Goal: Task Accomplishment & Management: Manage account settings

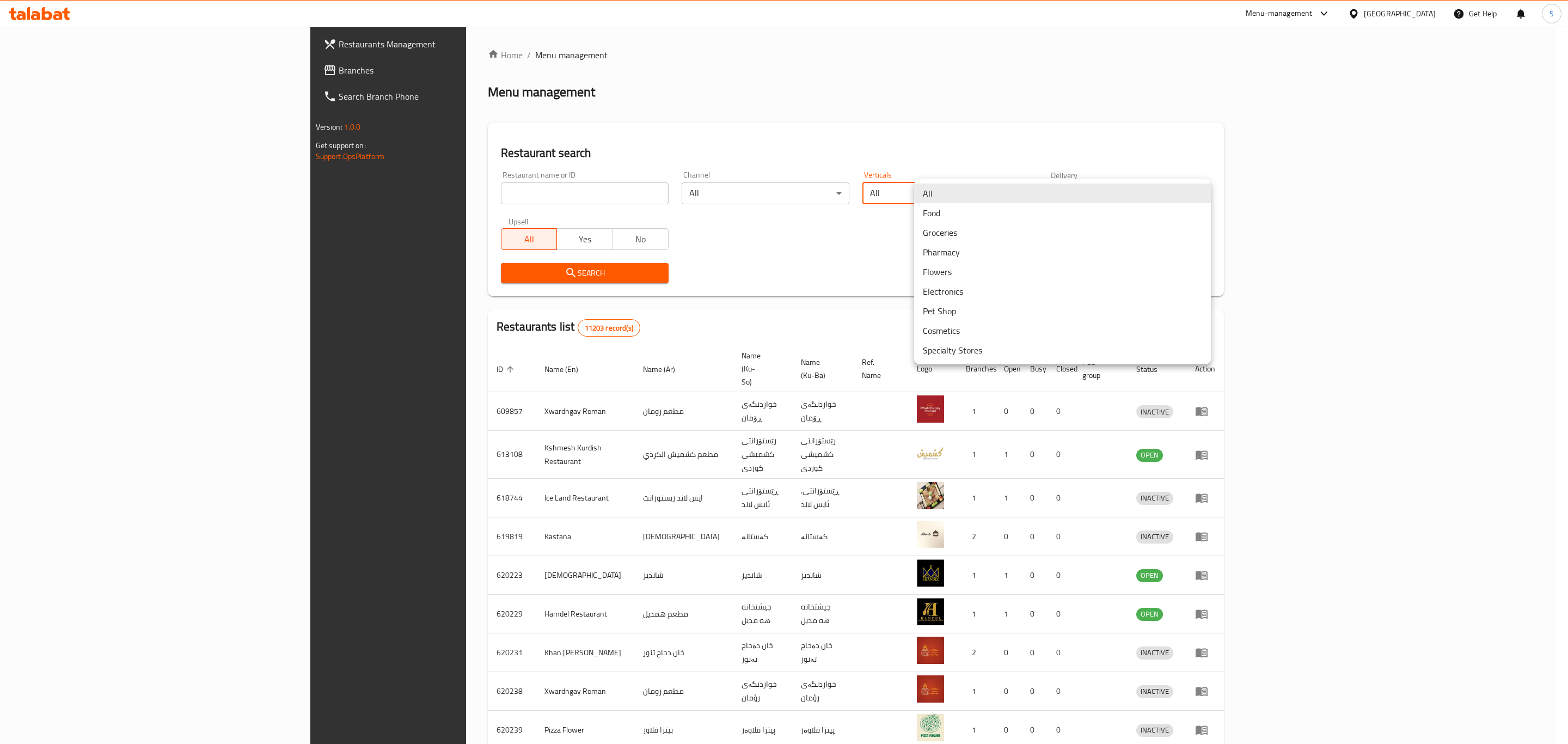
click at [1117, 185] on body "​ Menu-management Iraq Get Help S Restaurants Management Branches Search Branch…" at bounding box center [784, 386] width 1568 height 718
click at [873, 255] on div at bounding box center [784, 372] width 1568 height 744
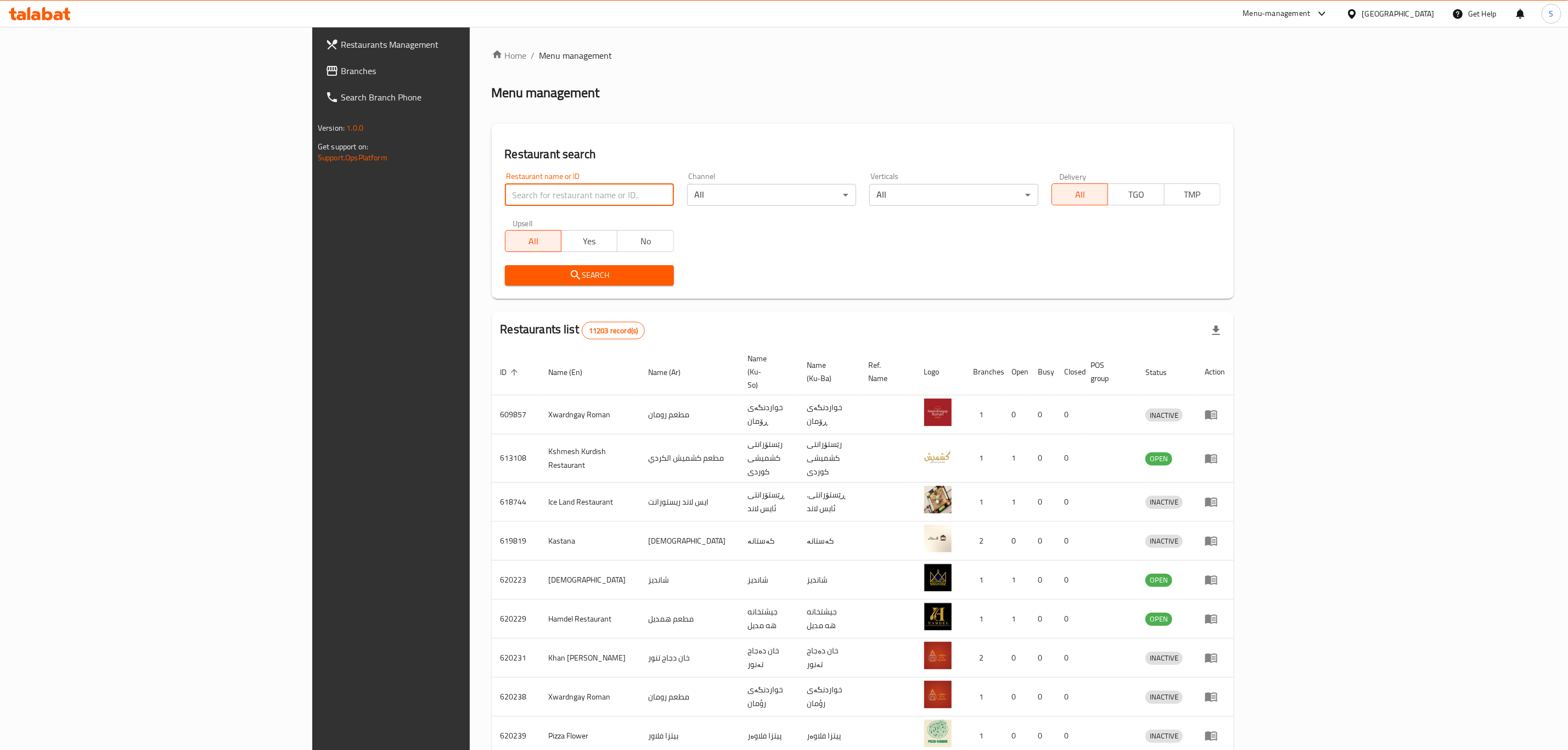
click at [505, 198] on input "search" at bounding box center [590, 194] width 169 height 22
click button "Search" at bounding box center [590, 275] width 169 height 20
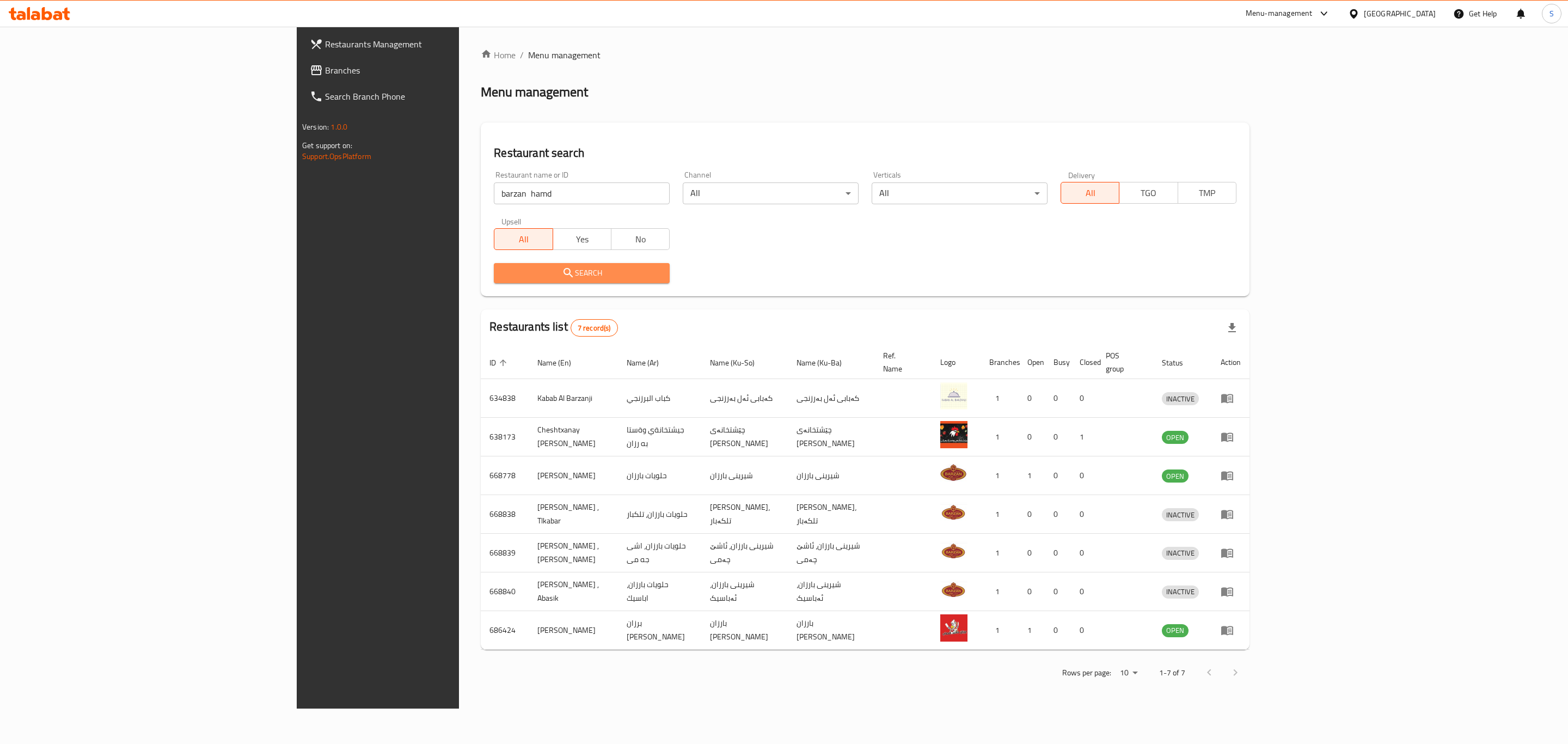
click at [503, 272] on span "Search" at bounding box center [582, 273] width 159 height 13
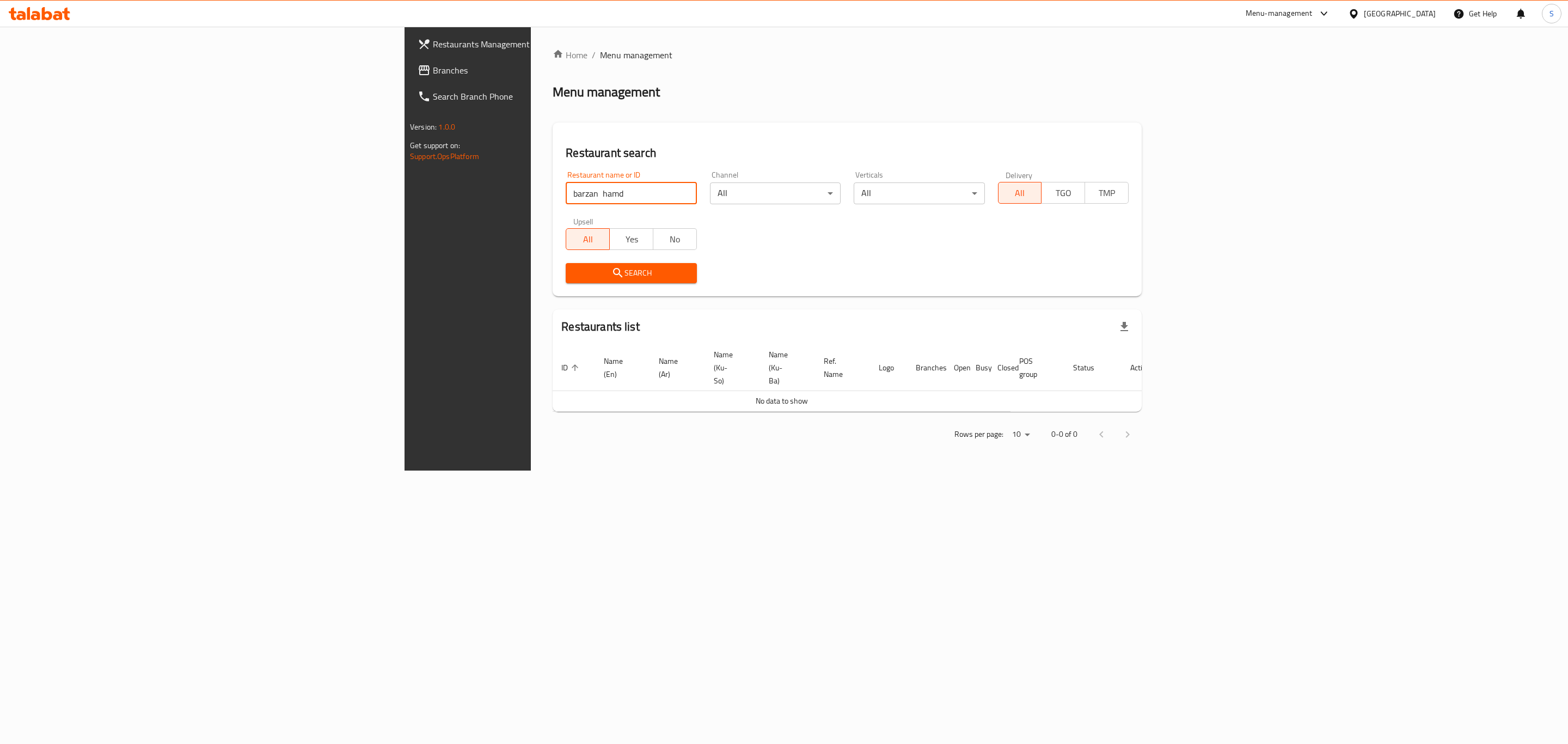
click at [566, 193] on input "barzan hamd" at bounding box center [631, 193] width 130 height 22
type input "barzan hamd"
click button "Search" at bounding box center [631, 273] width 130 height 20
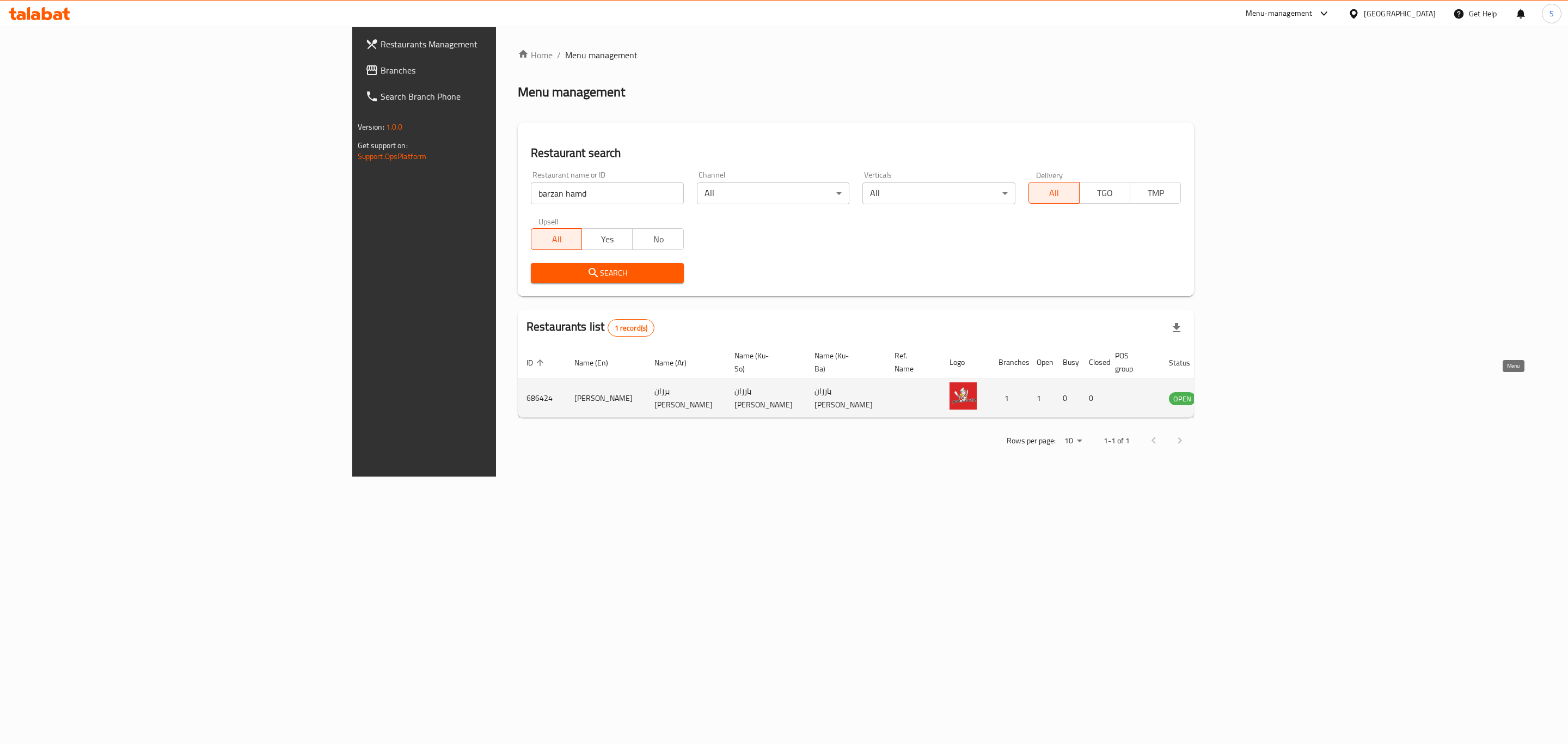
click at [1239, 392] on icon "enhanced table" at bounding box center [1233, 398] width 13 height 13
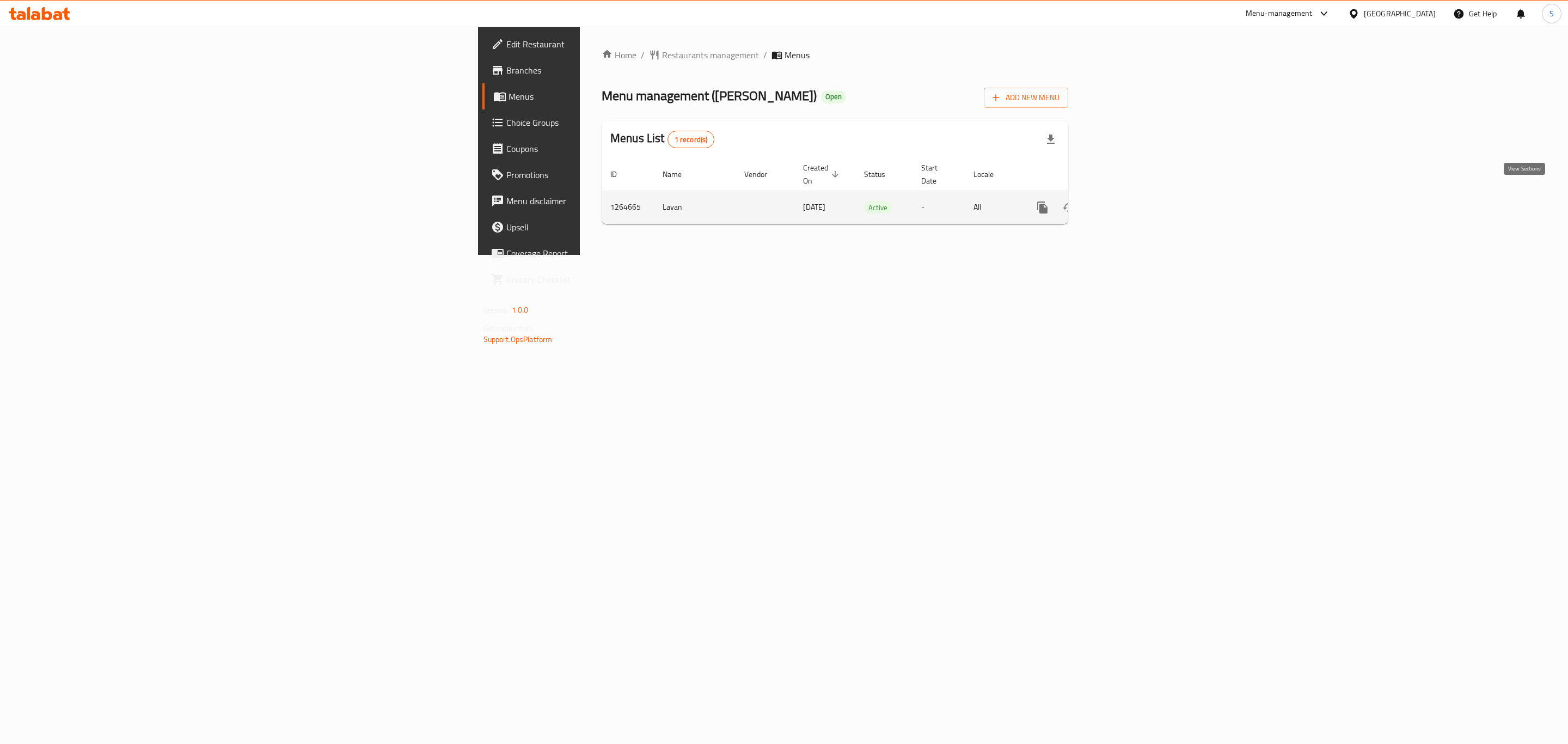
click at [1128, 201] on icon "enhanced table" at bounding box center [1121, 207] width 13 height 13
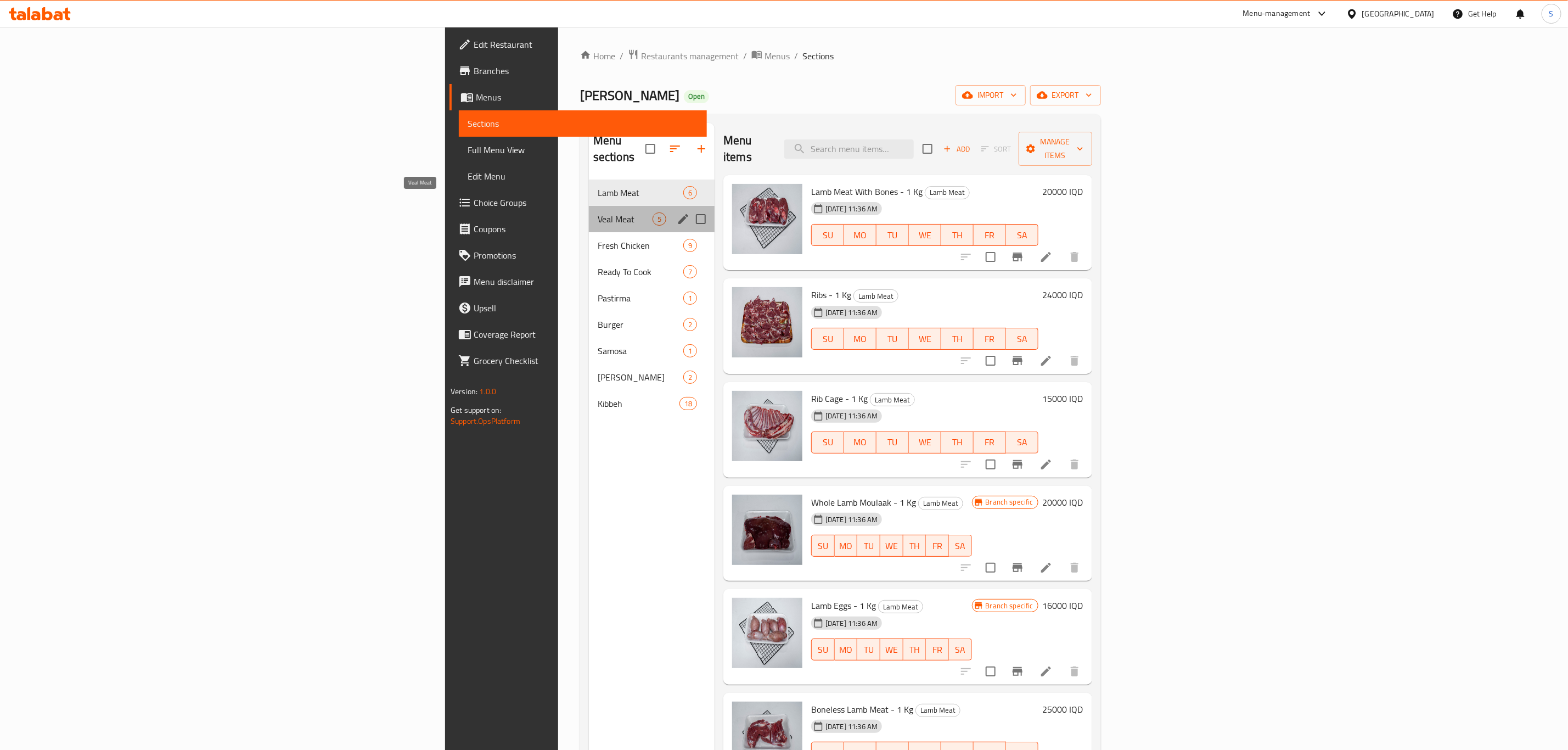
click at [597, 212] on span "Veal Meat" at bounding box center [625, 219] width 55 height 13
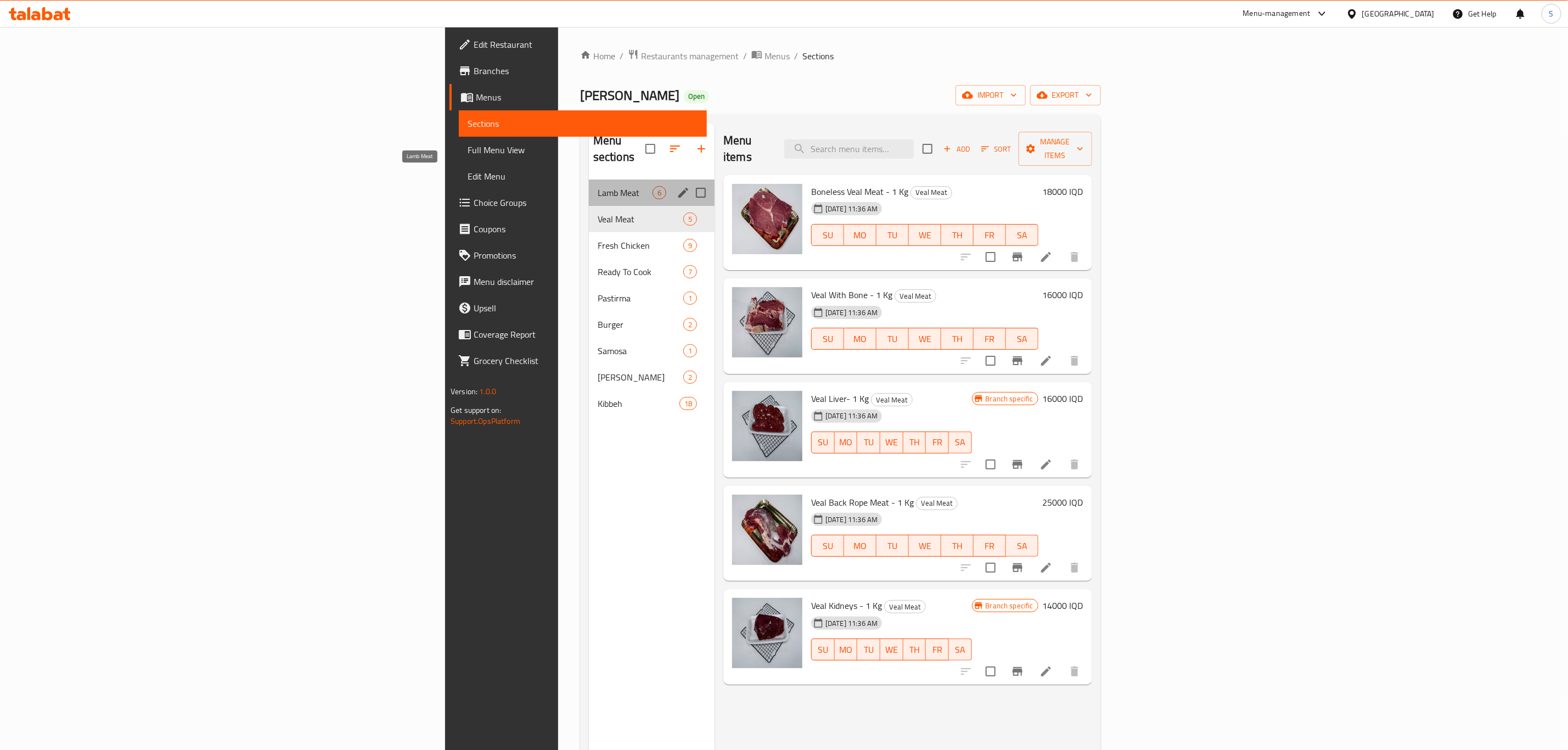
click at [597, 186] on span "Lamb Meat" at bounding box center [625, 192] width 55 height 13
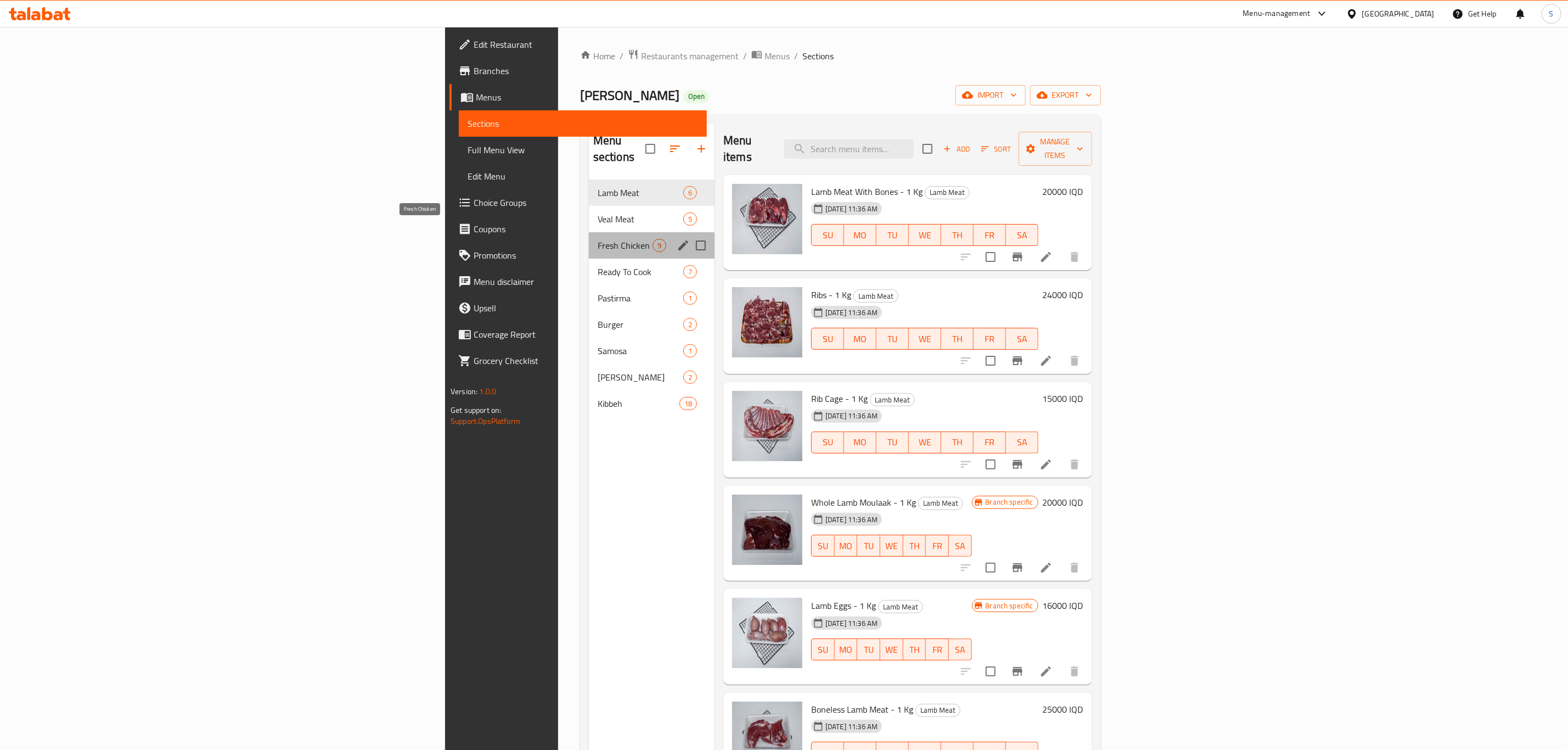
click at [597, 239] on span "Fresh Chicken" at bounding box center [625, 245] width 55 height 13
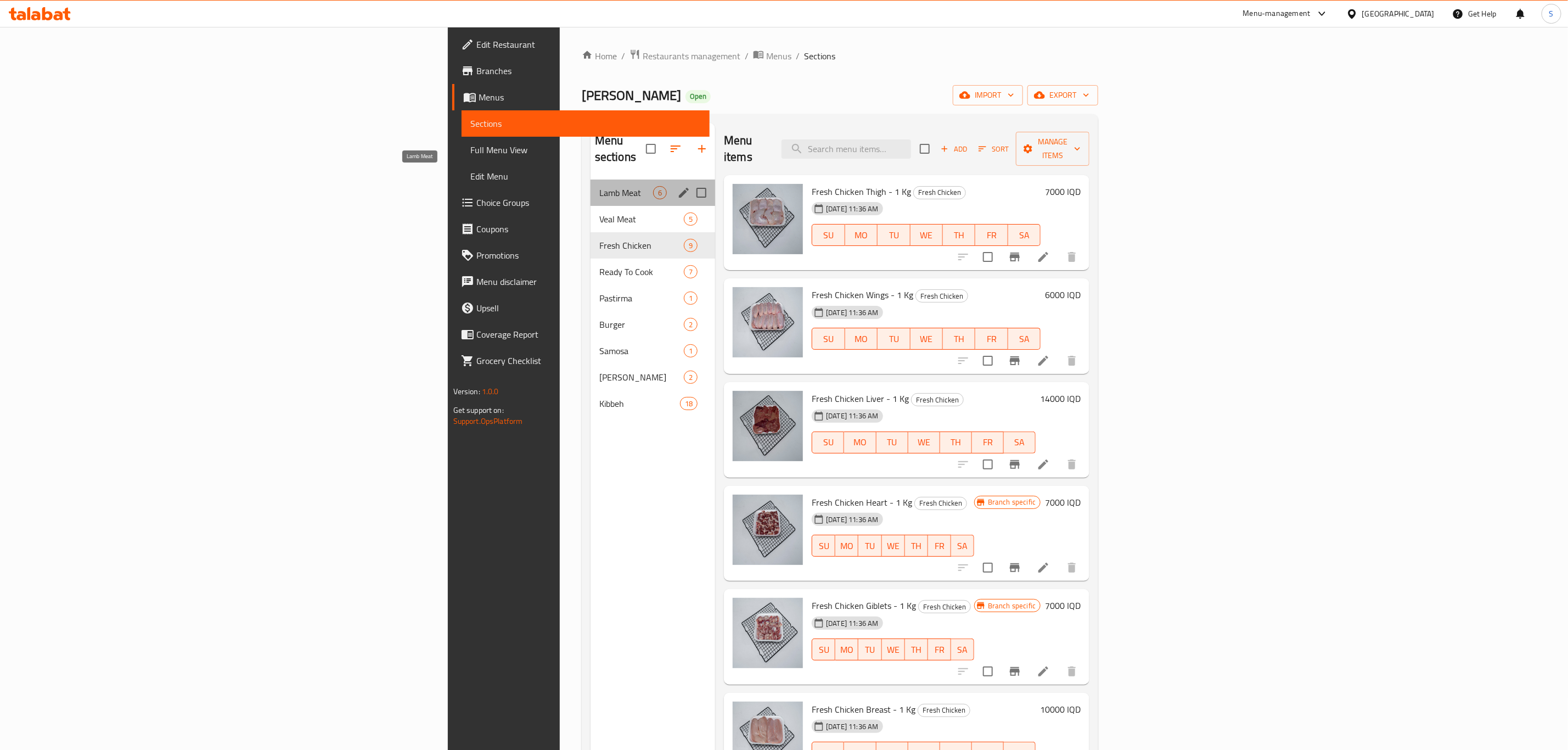
click at [600, 186] on span "Lamb Meat" at bounding box center [626, 192] width 54 height 13
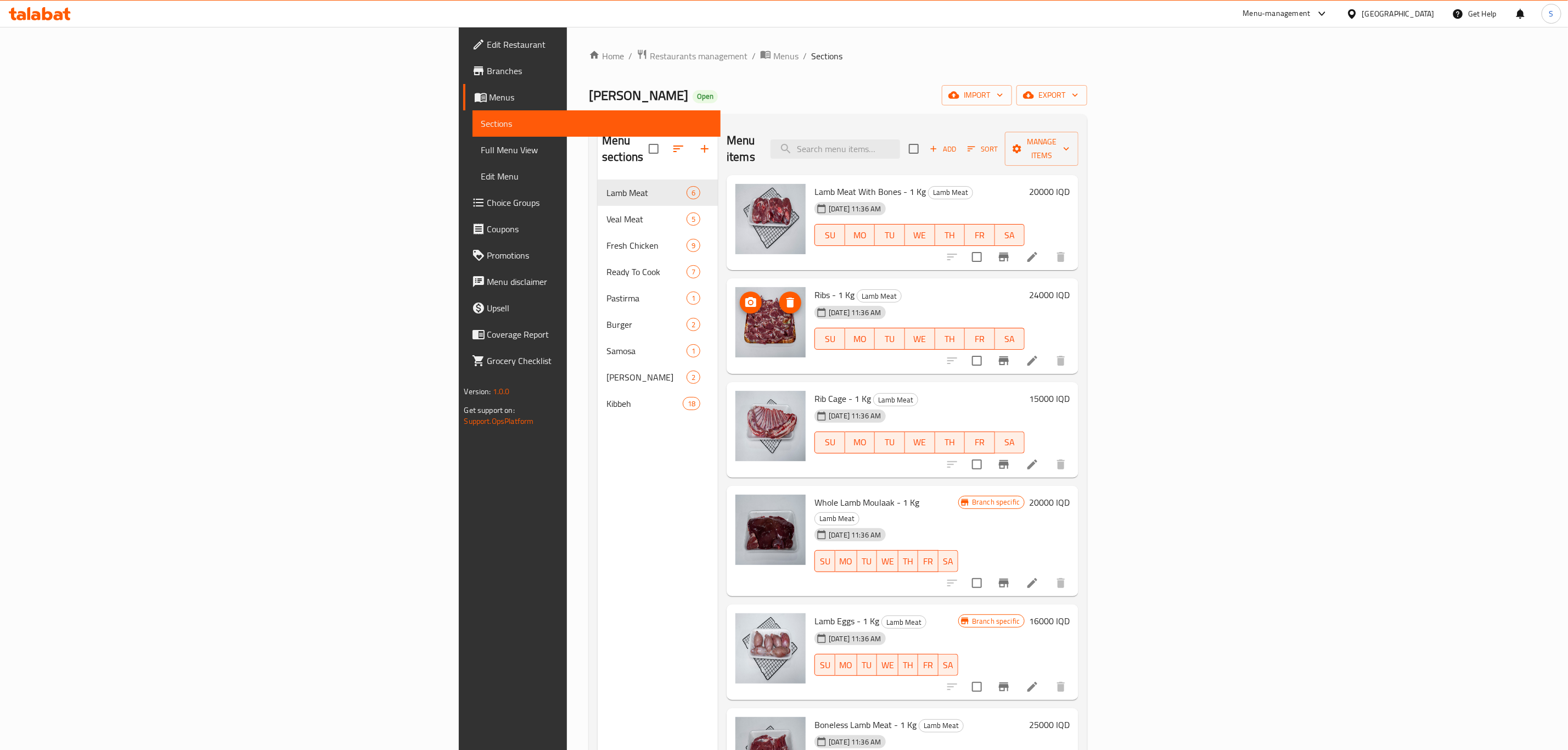
scroll to position [154, 0]
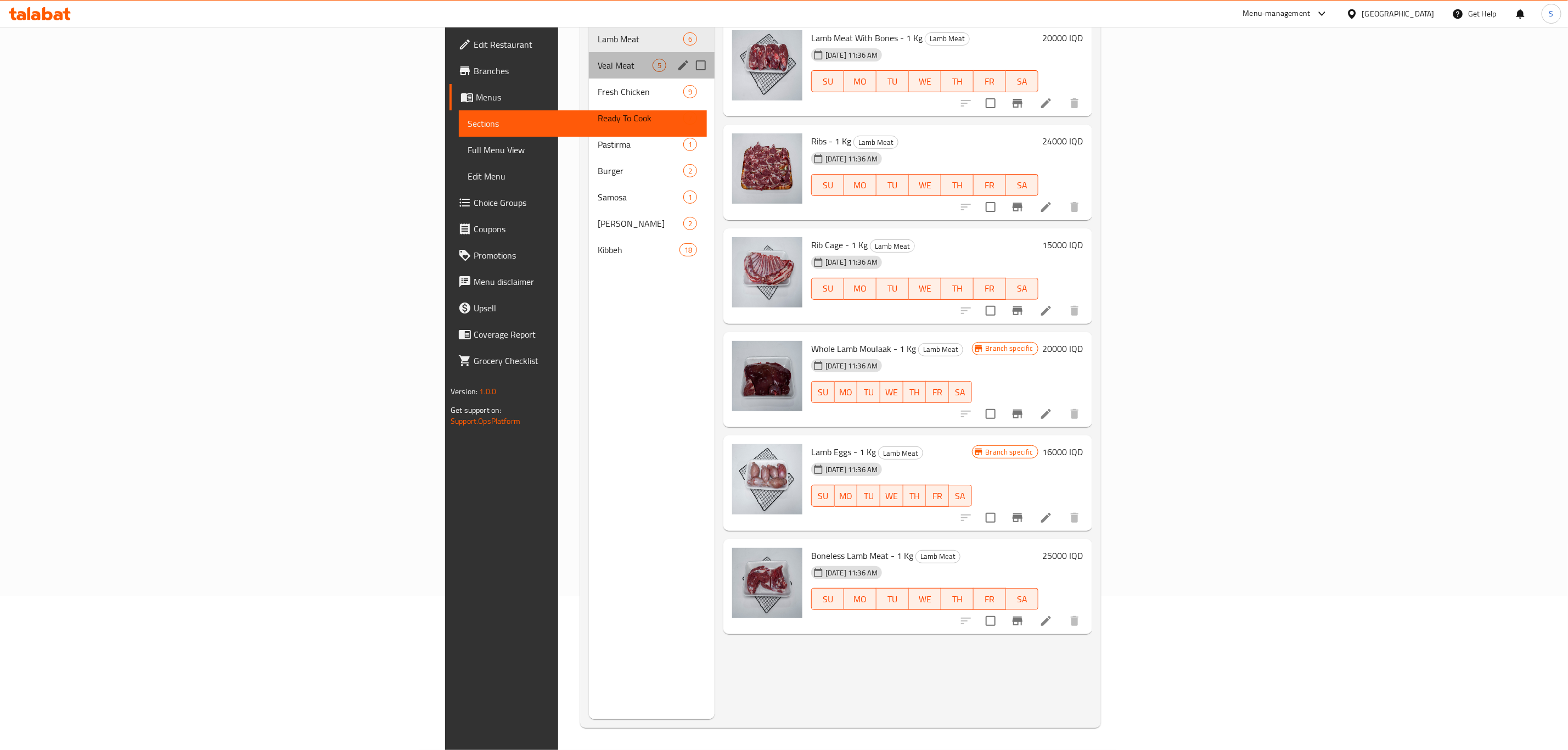
click at [589, 56] on div "Veal Meat 5" at bounding box center [652, 65] width 126 height 26
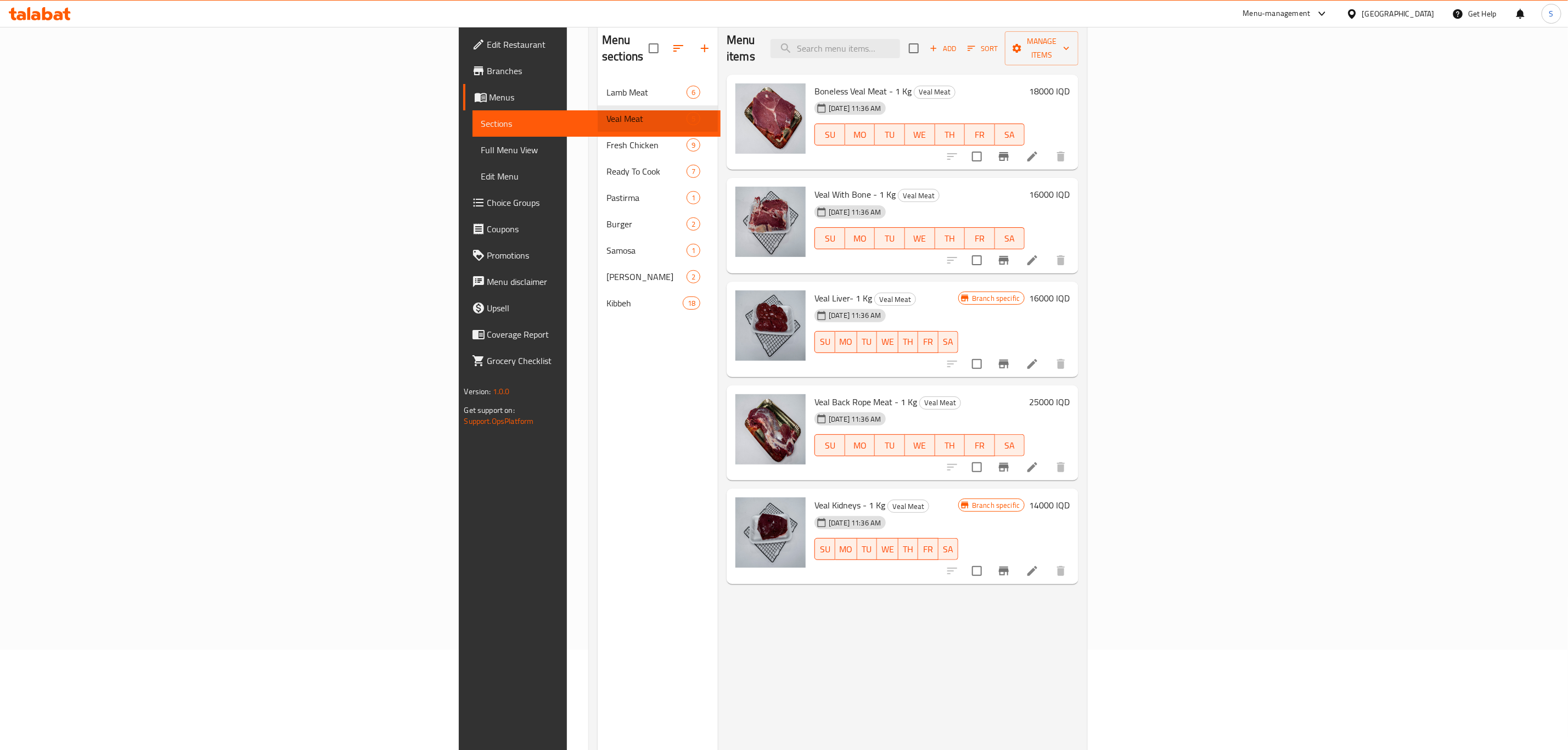
scroll to position [154, 0]
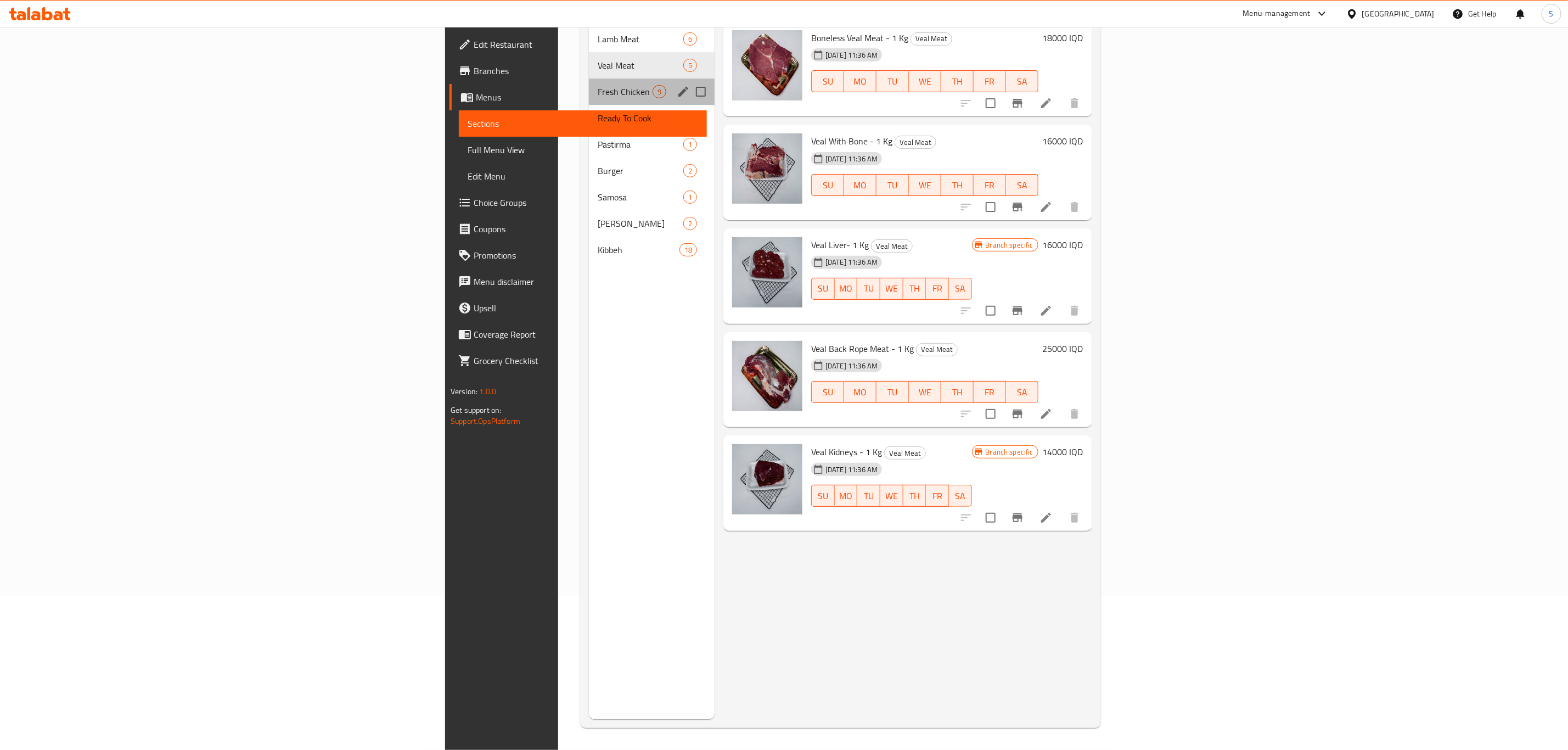
click at [589, 83] on div "Fresh Chicken 9" at bounding box center [652, 92] width 126 height 26
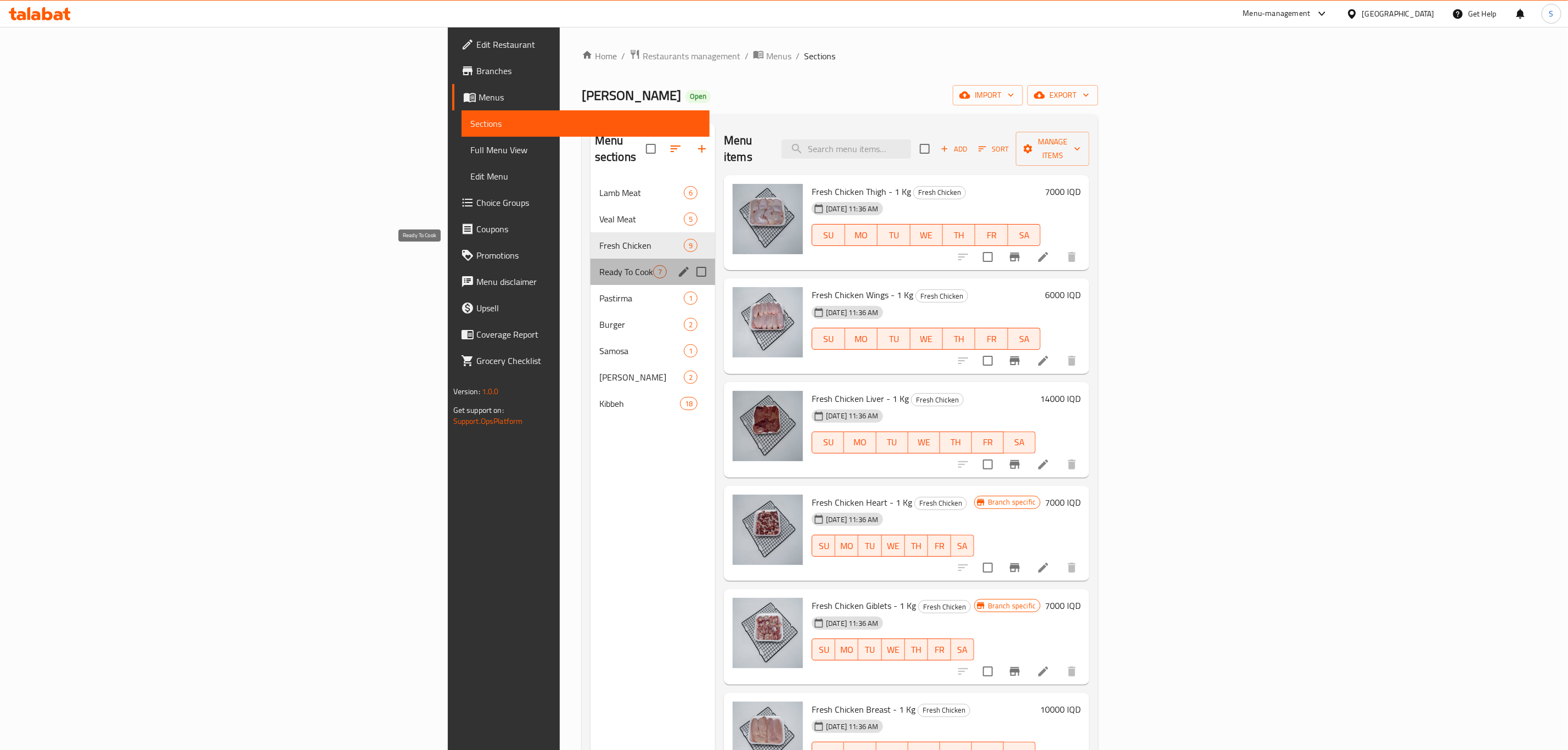
click at [600, 265] on span "Ready To Cook" at bounding box center [626, 272] width 54 height 13
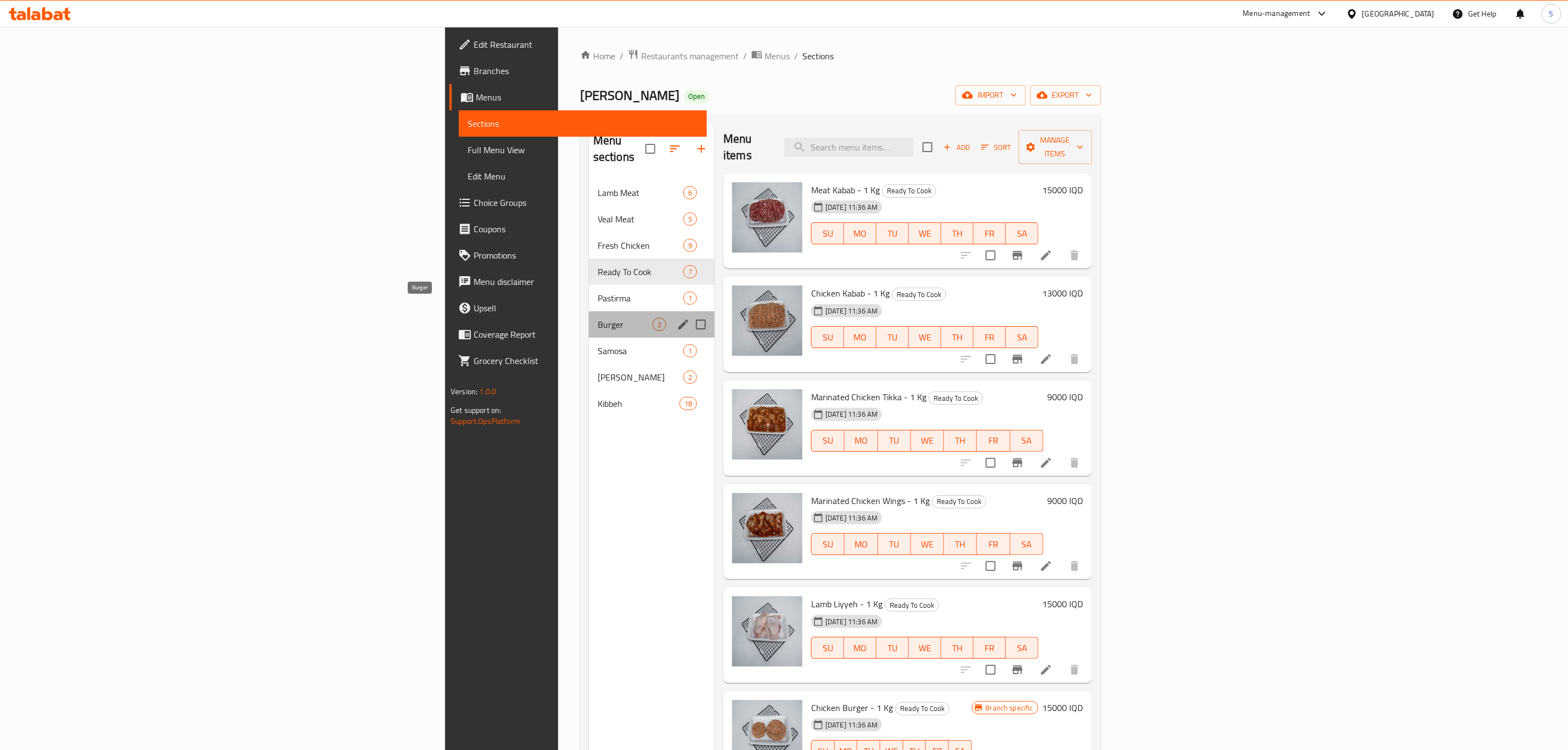
click at [597, 318] on span "Burger" at bounding box center [625, 325] width 55 height 13
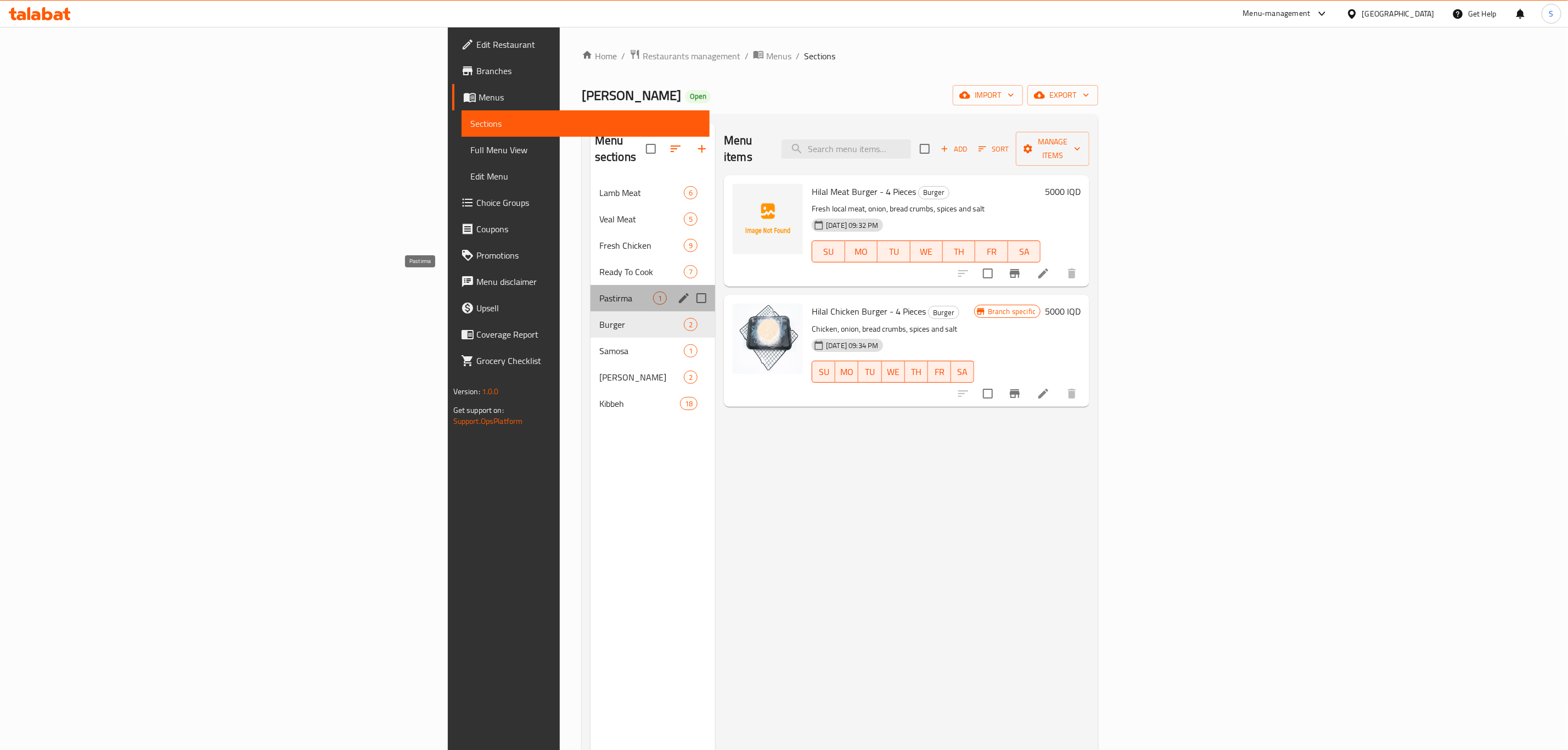
click at [600, 292] on span "Pastirma" at bounding box center [626, 298] width 54 height 13
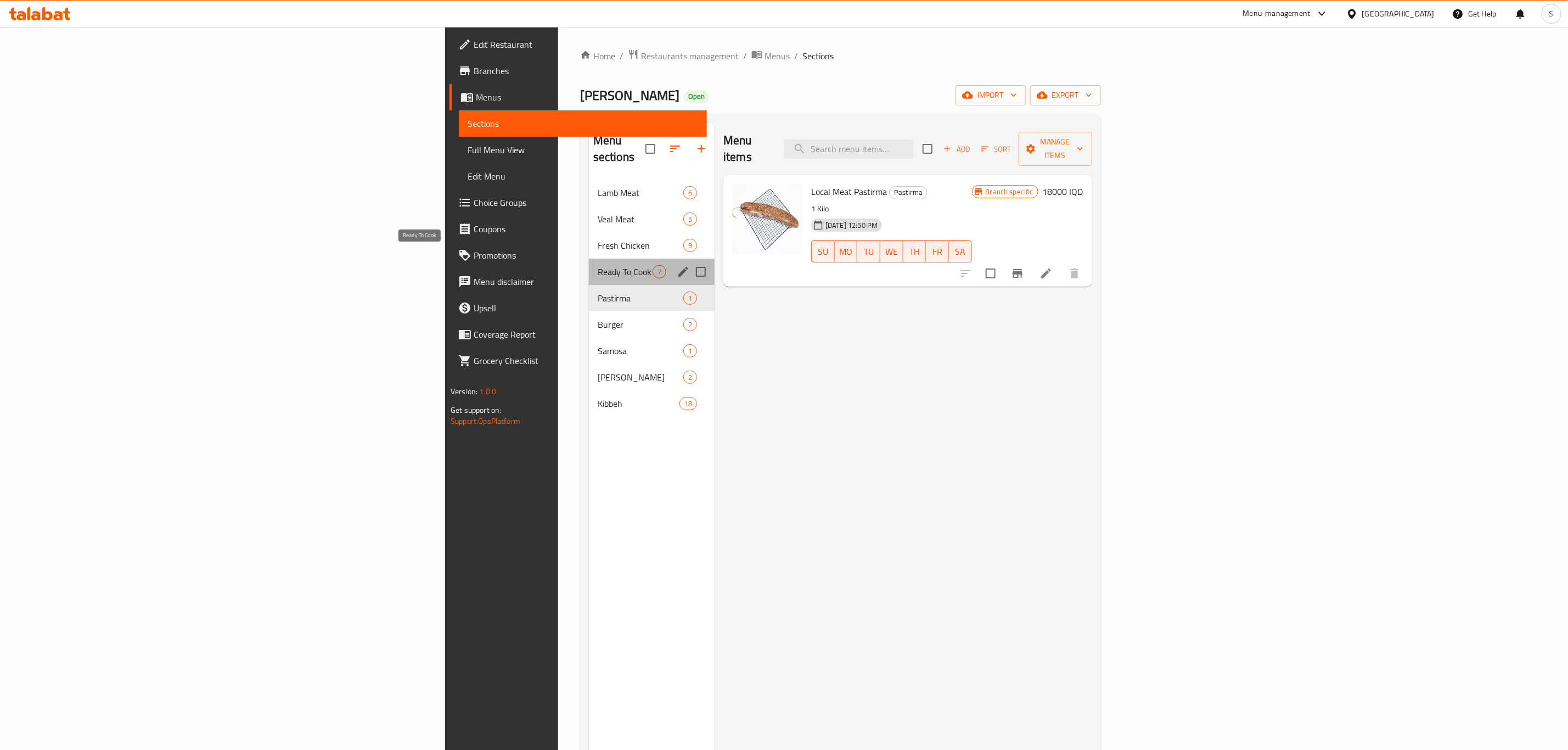
click at [597, 265] on span "Ready To Cook" at bounding box center [625, 272] width 55 height 13
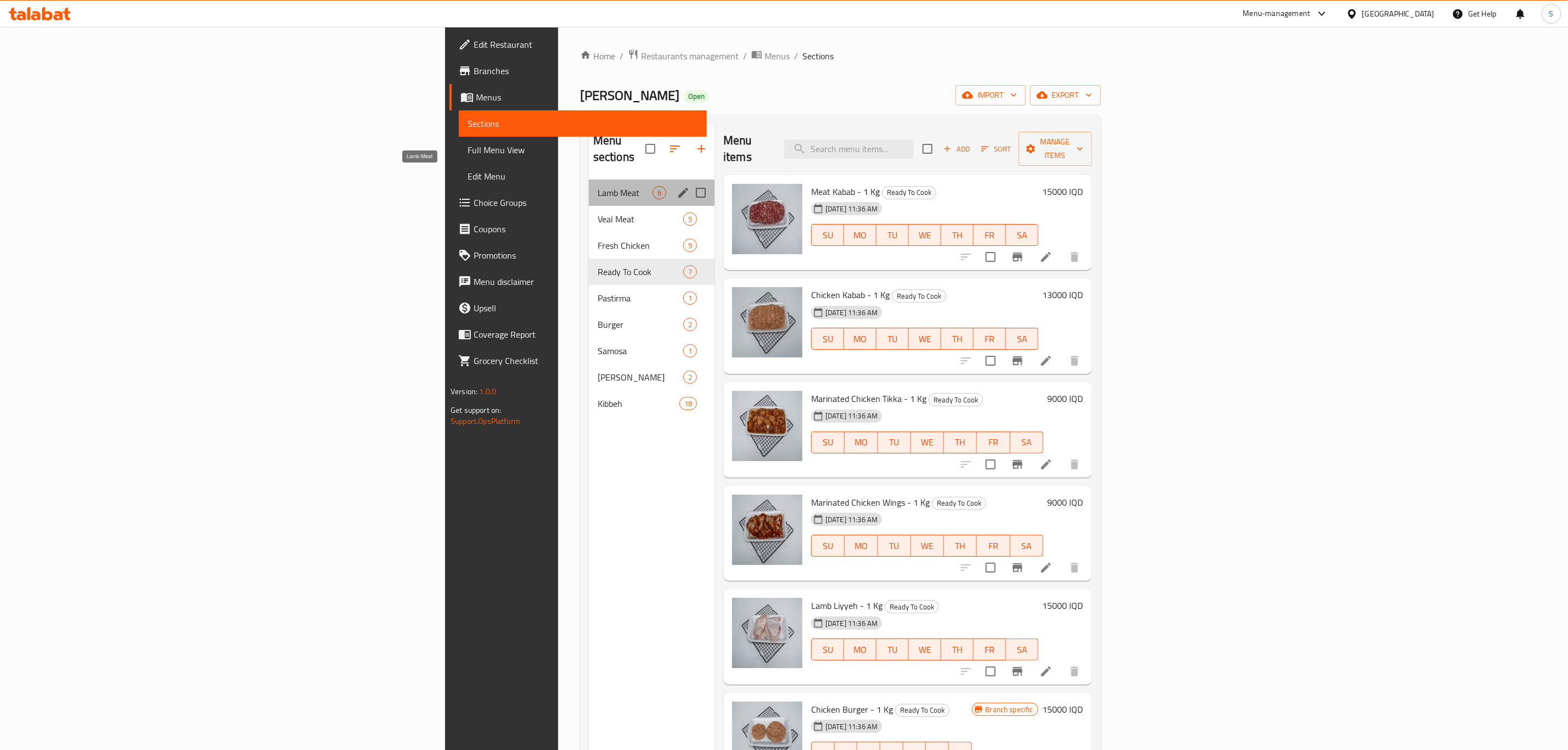
click at [597, 186] on span "Lamb Meat" at bounding box center [625, 192] width 55 height 13
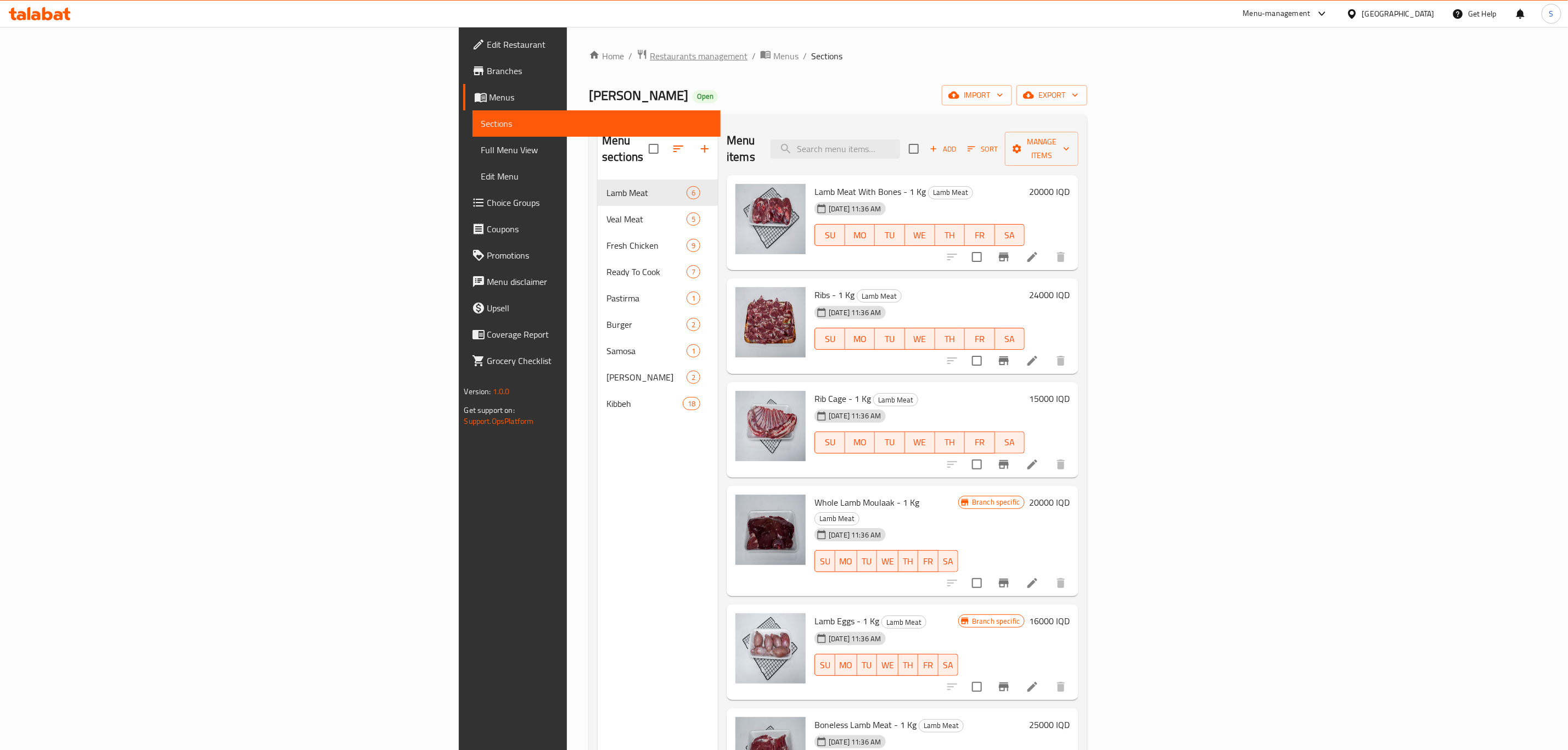
click at [650, 54] on span "Restaurants management" at bounding box center [698, 56] width 98 height 13
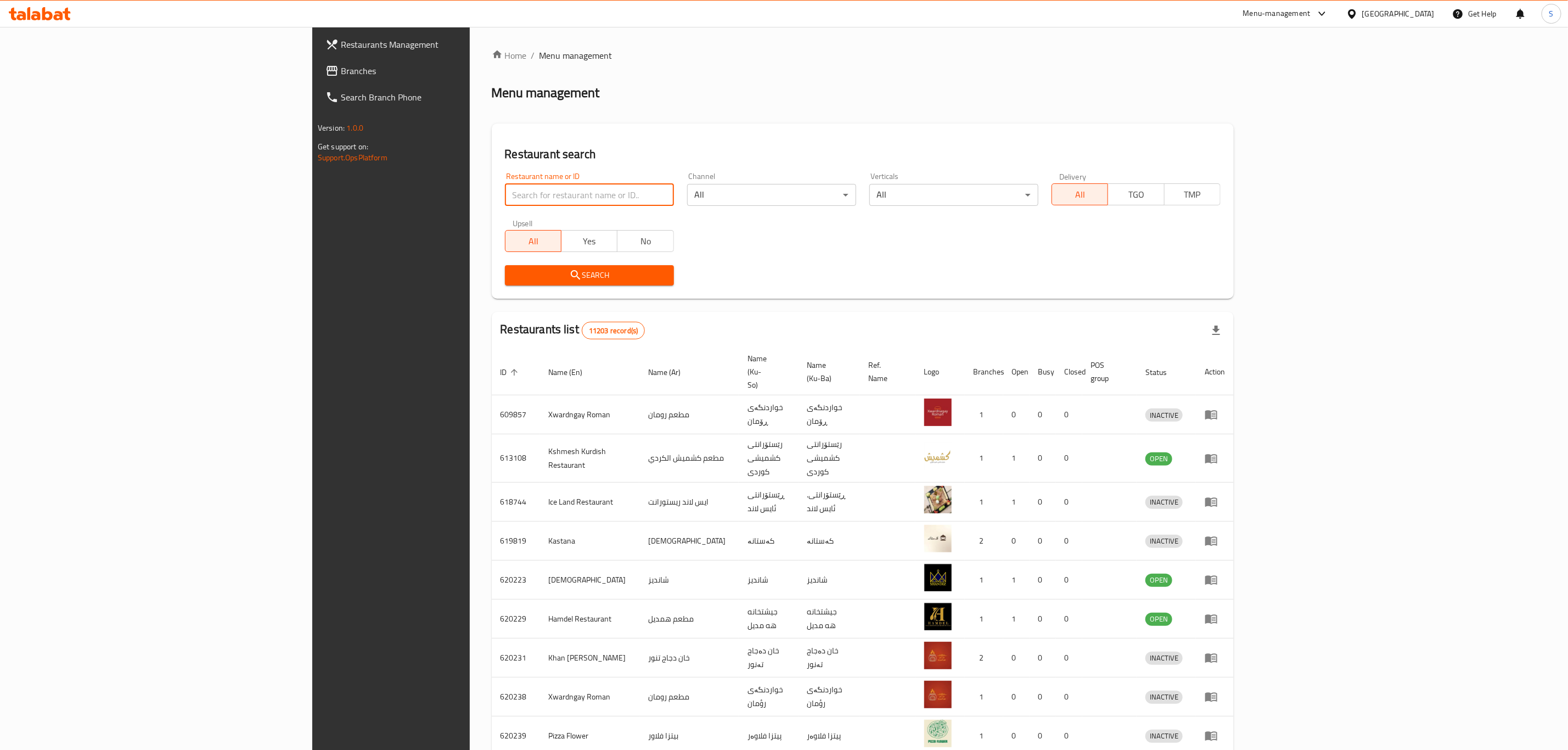
click at [505, 194] on input "search" at bounding box center [590, 194] width 169 height 22
type input "yasin qa"
click button "Search" at bounding box center [590, 275] width 169 height 20
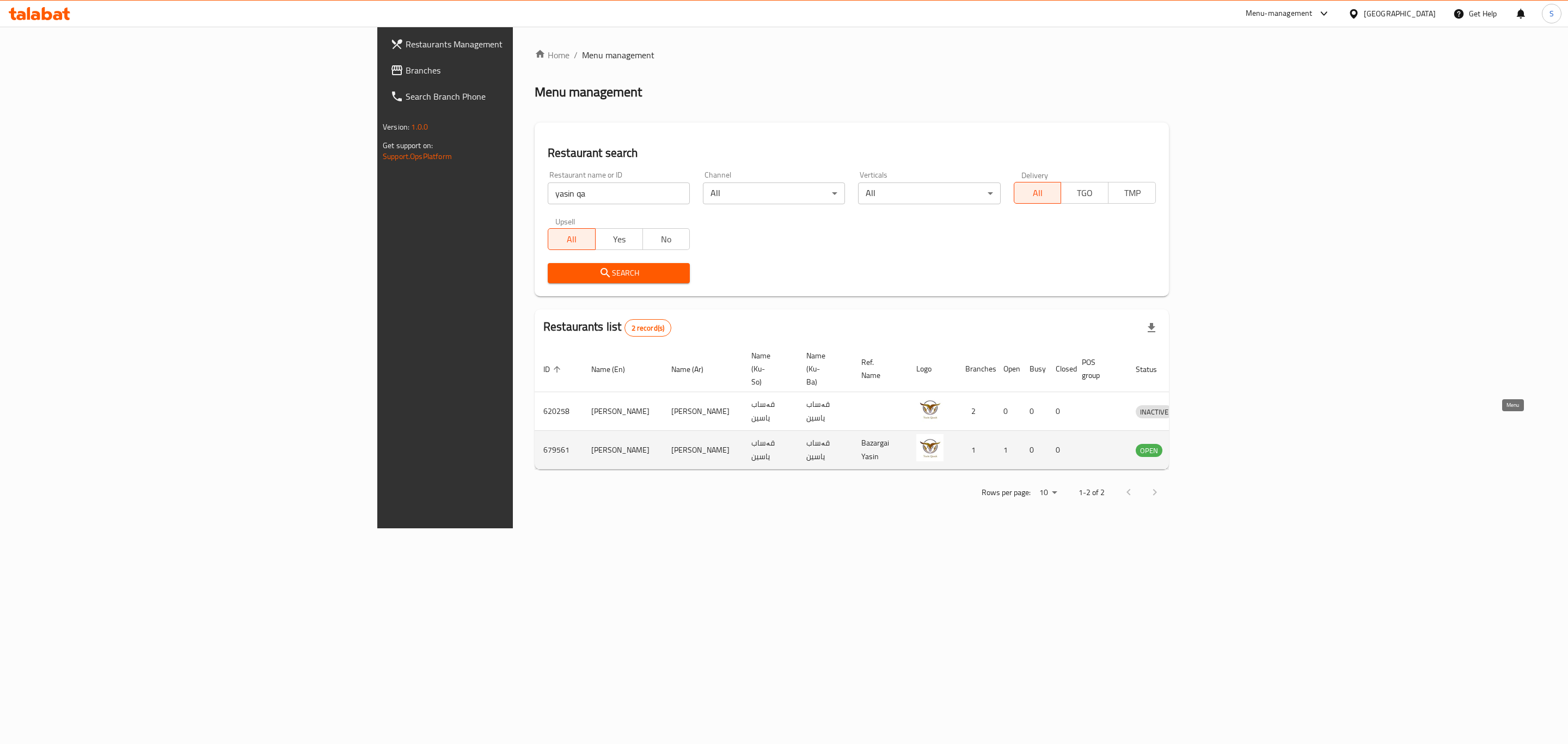
click at [1208, 443] on icon "enhanced table" at bounding box center [1201, 450] width 13 height 13
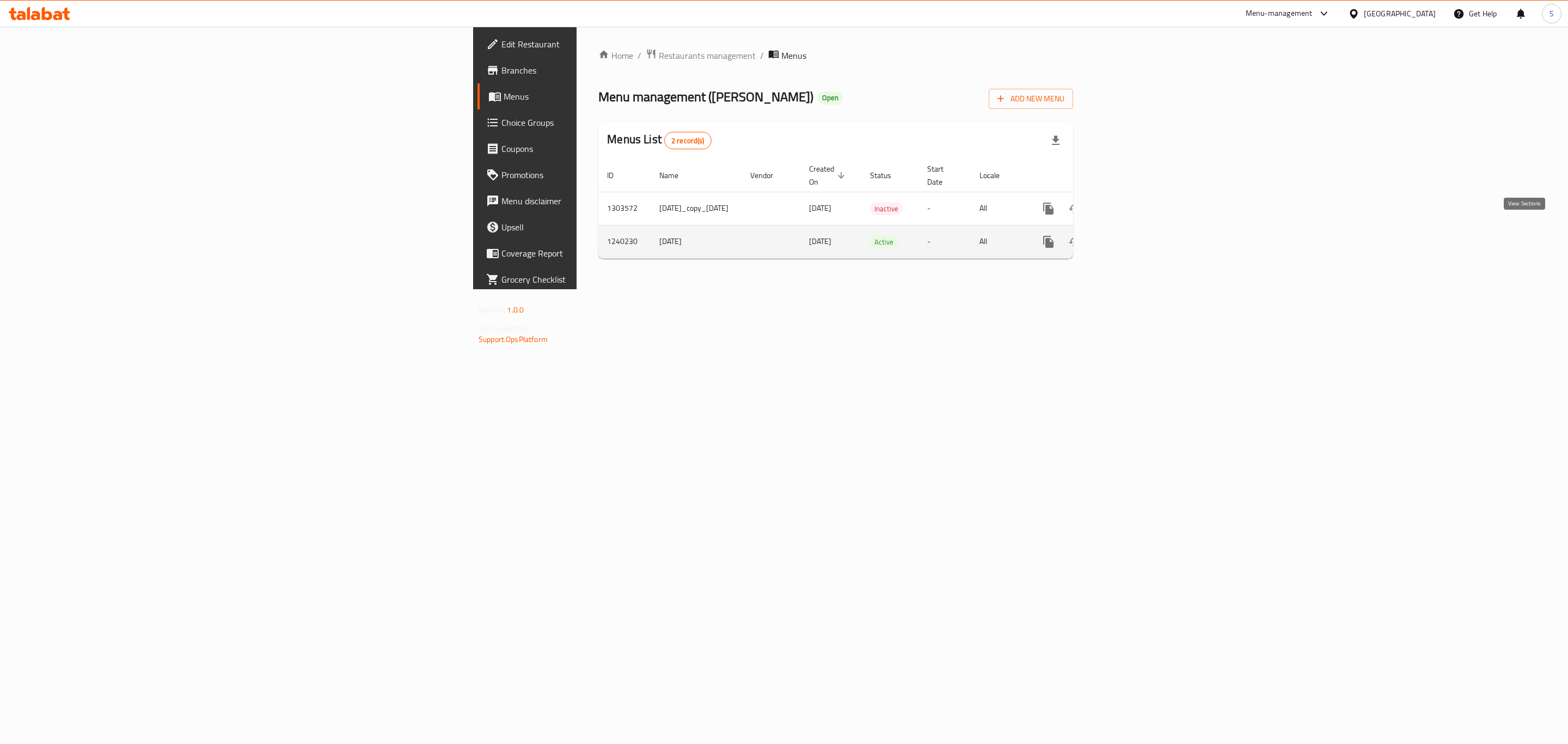
click at [1133, 235] on icon "enhanced table" at bounding box center [1127, 242] width 13 height 13
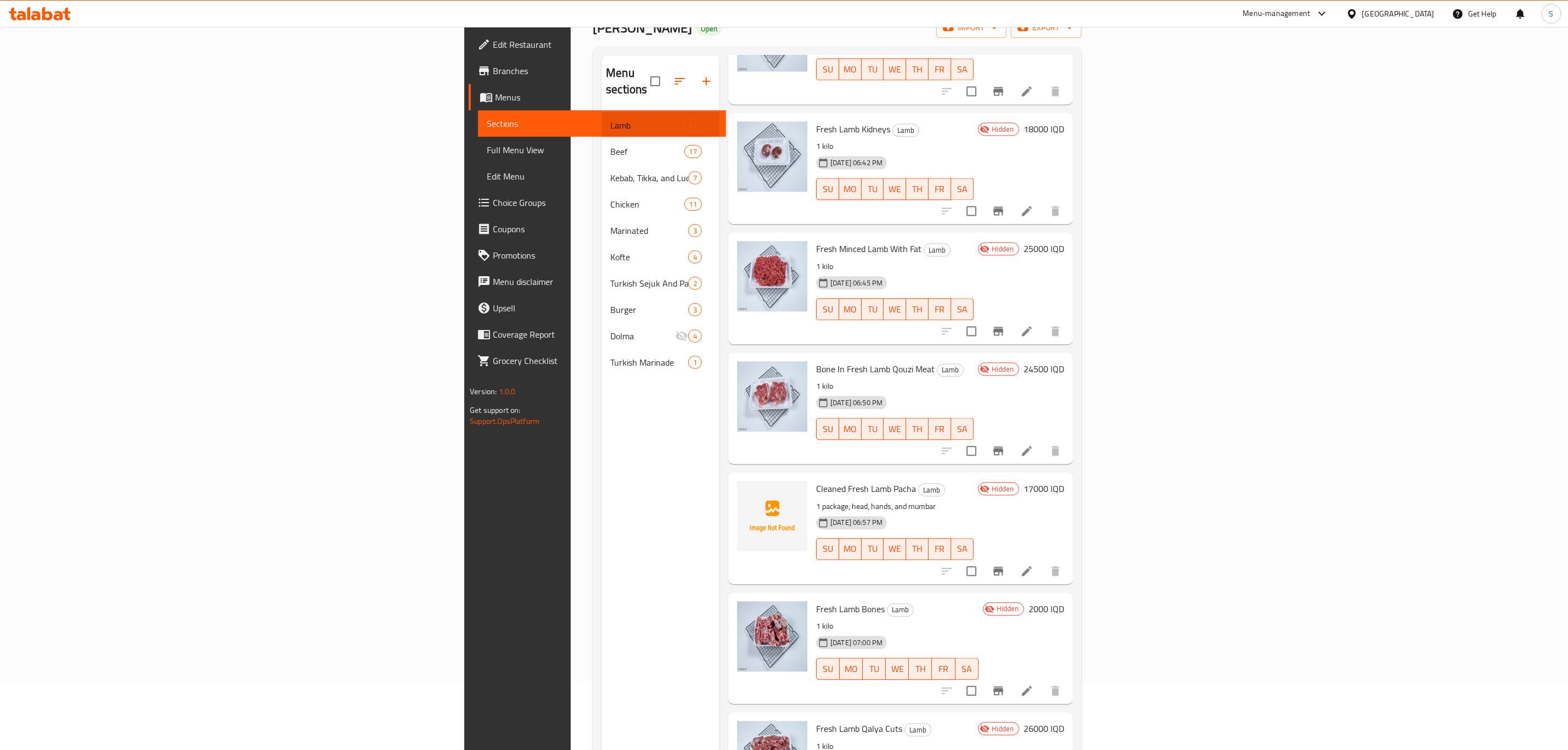
scroll to position [154, 0]
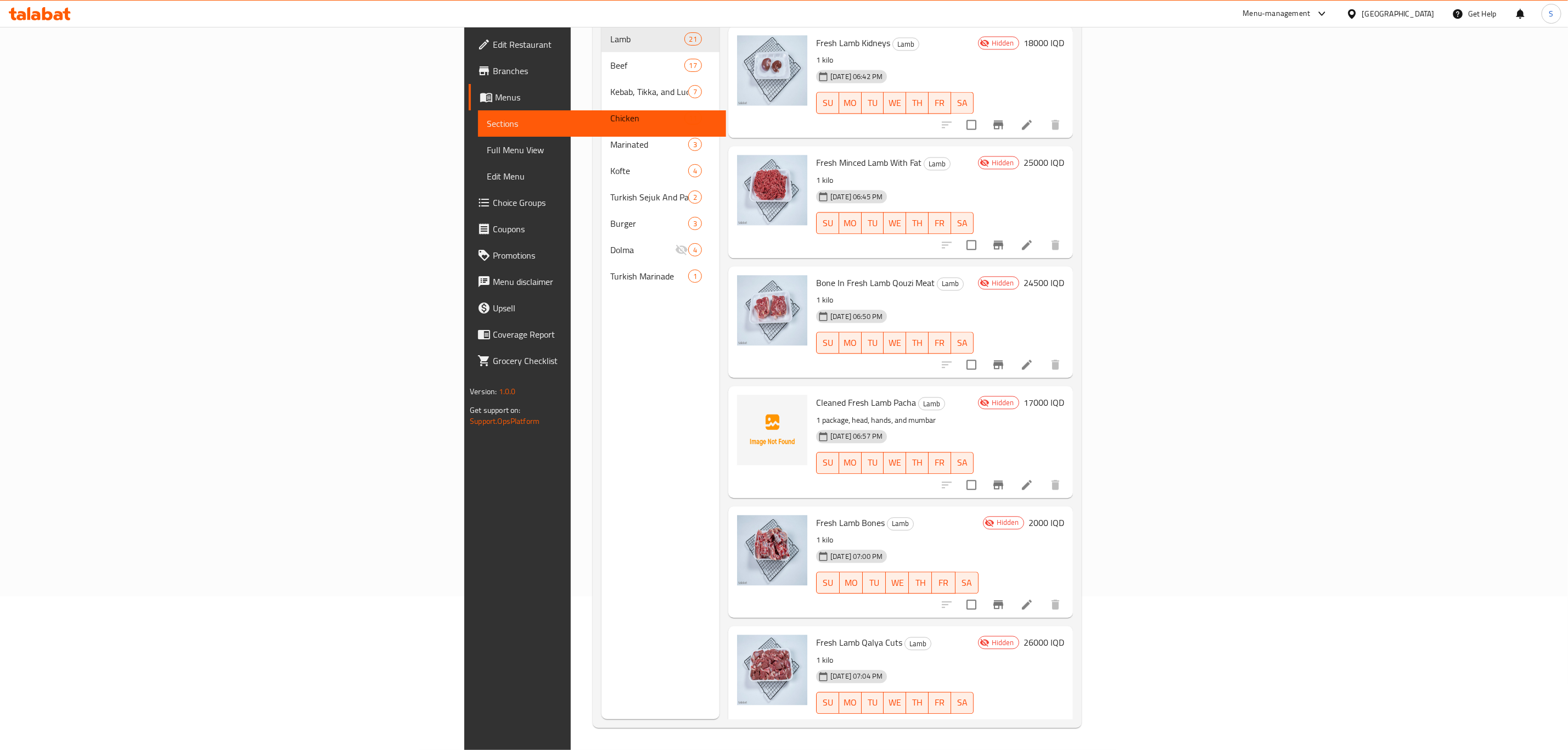
click at [848, 35] on h6 "Fresh Lamb Kidneys Lamb" at bounding box center [895, 43] width 157 height 16
click at [747, 405] on icon "upload picture" at bounding box center [752, 410] width 11 height 10
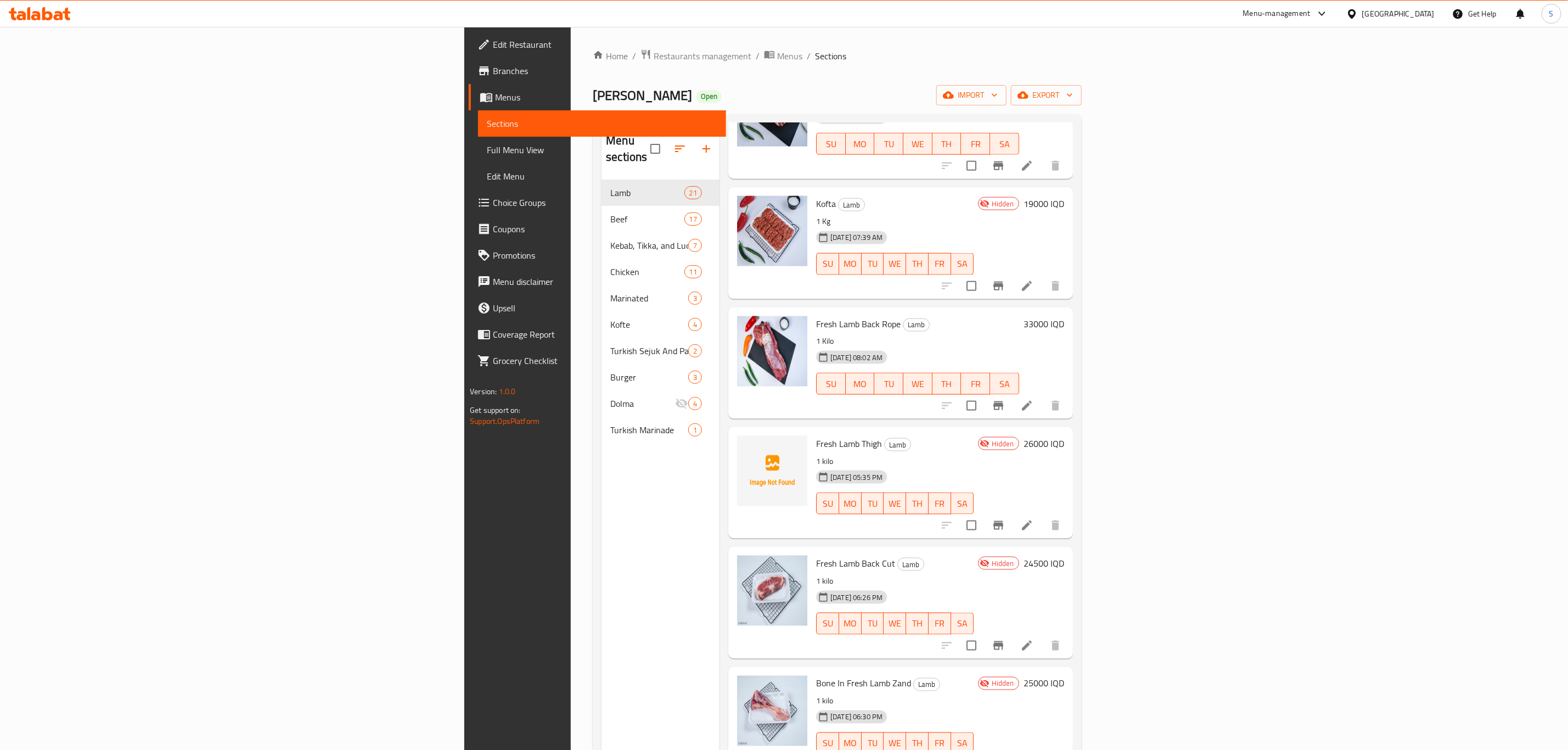
scroll to position [1071, 0]
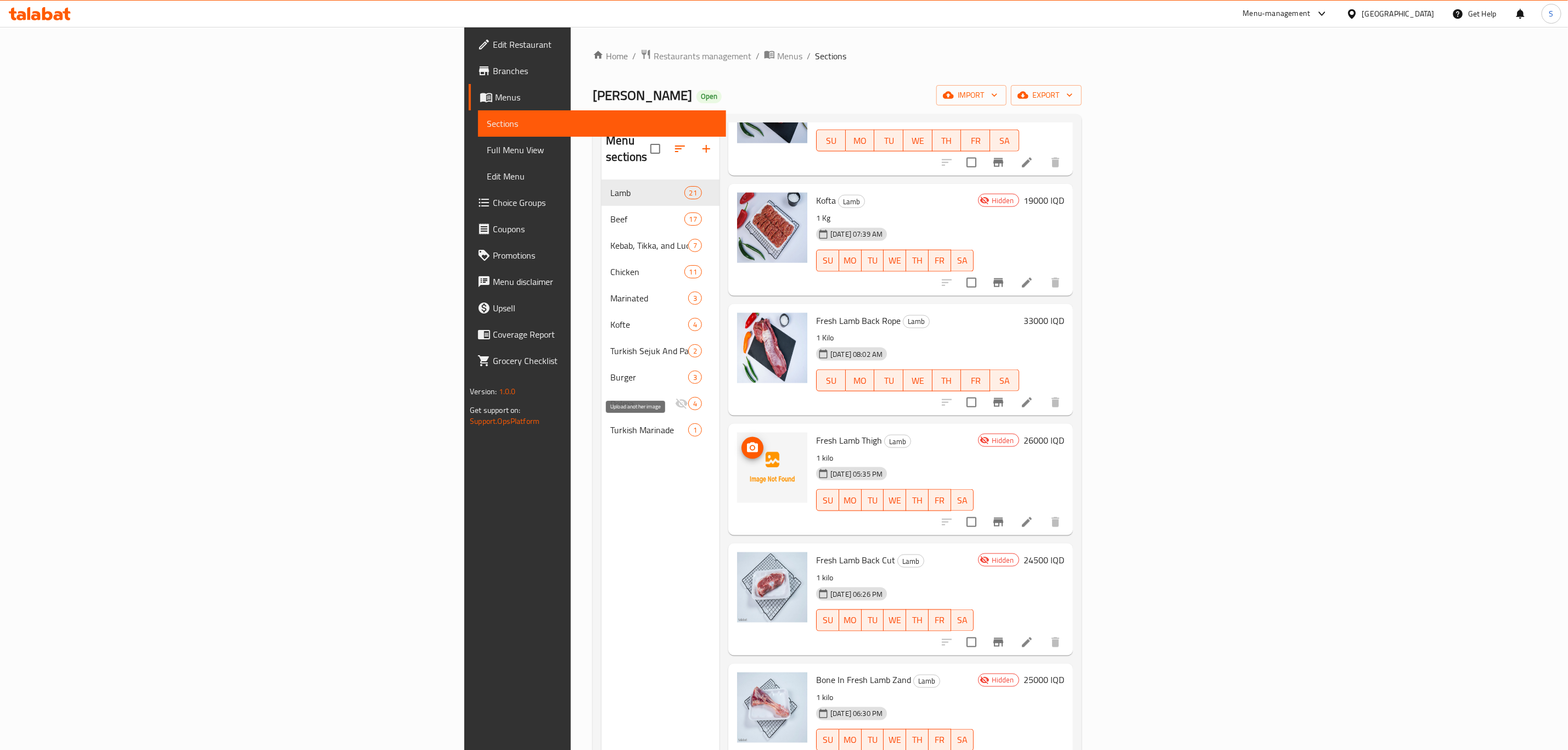
click at [742, 442] on span "upload picture" at bounding box center [753, 448] width 22 height 13
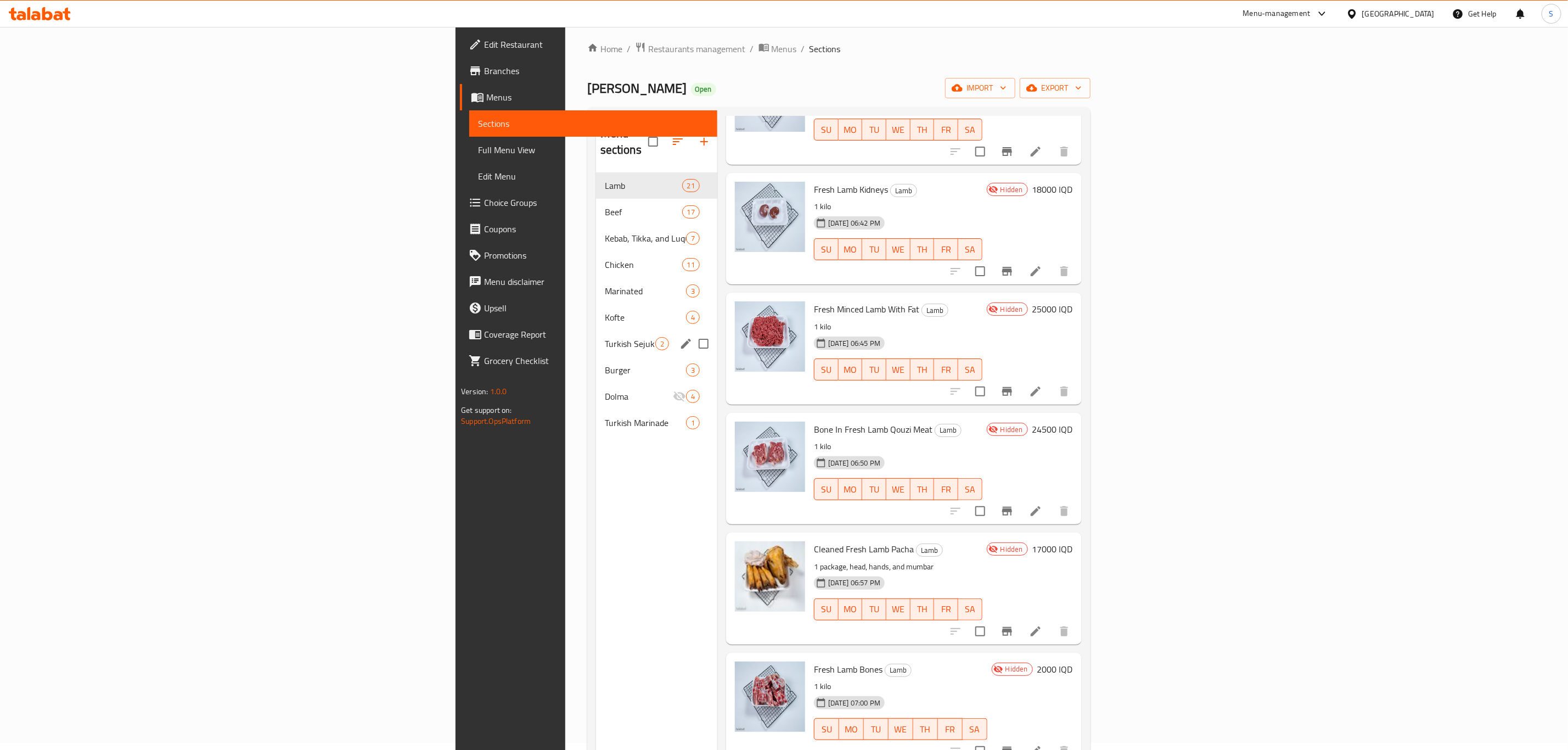
scroll to position [0, 0]
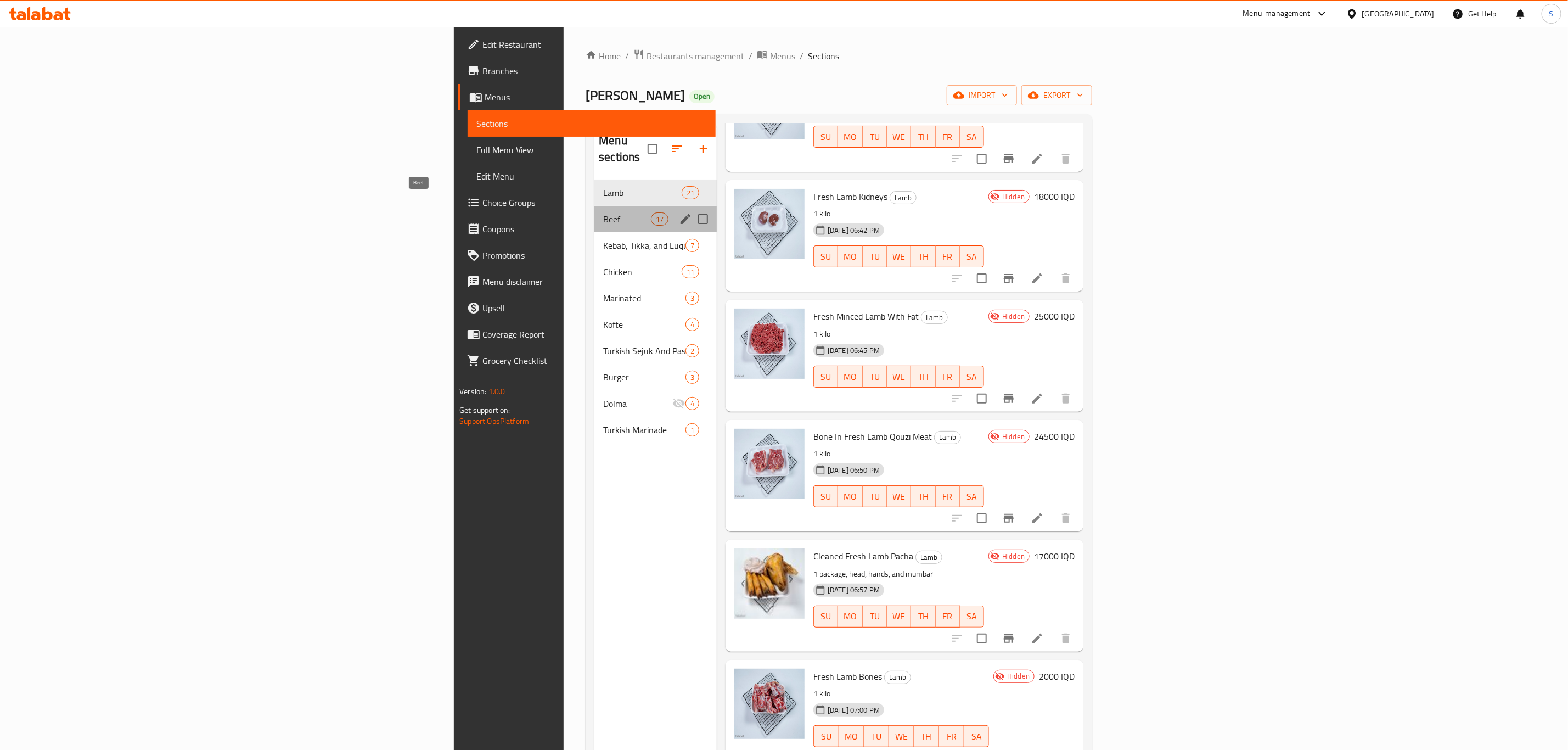
click at [603, 212] on span "Beef" at bounding box center [627, 219] width 47 height 13
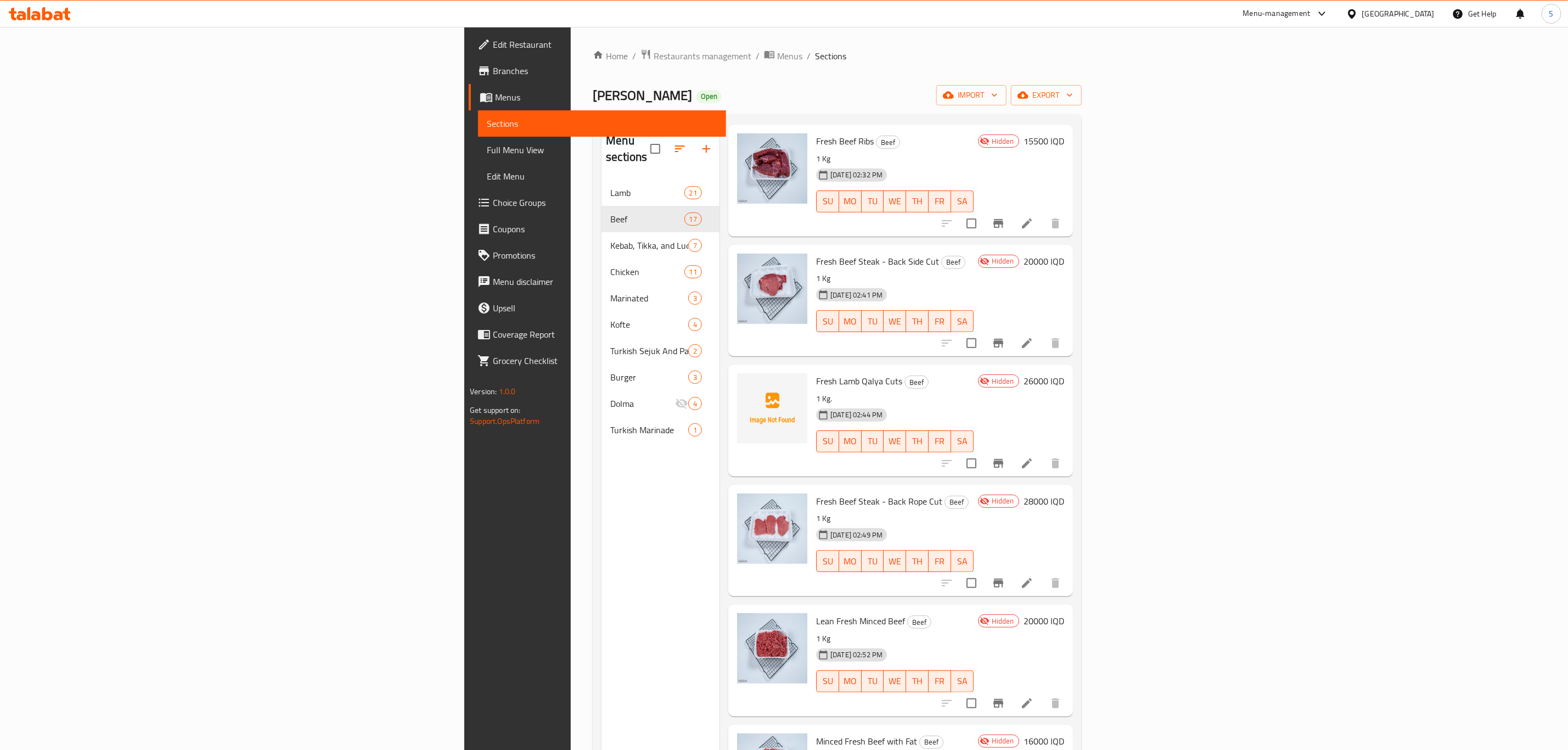
scroll to position [412, 0]
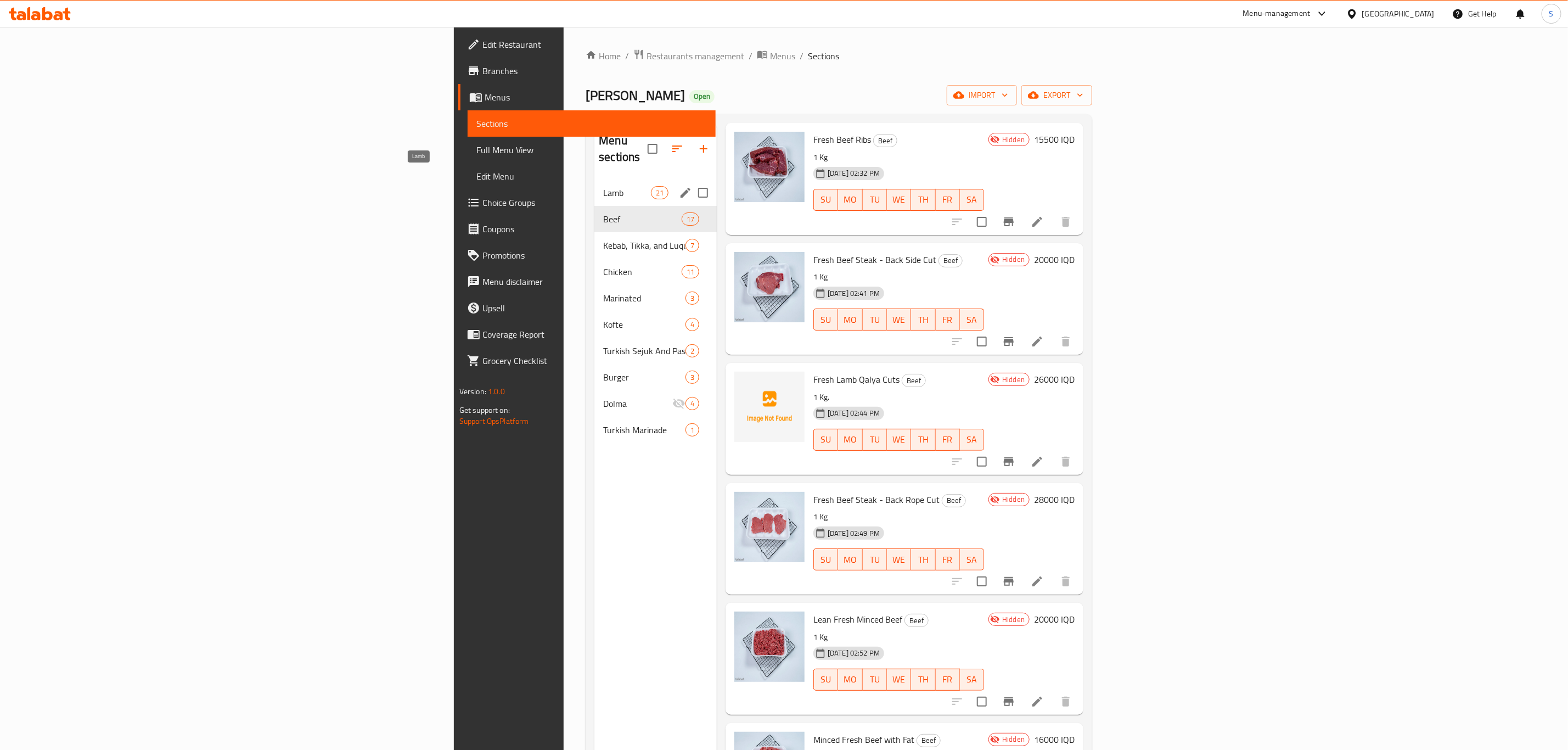
click at [603, 186] on span "Lamb" at bounding box center [627, 192] width 47 height 13
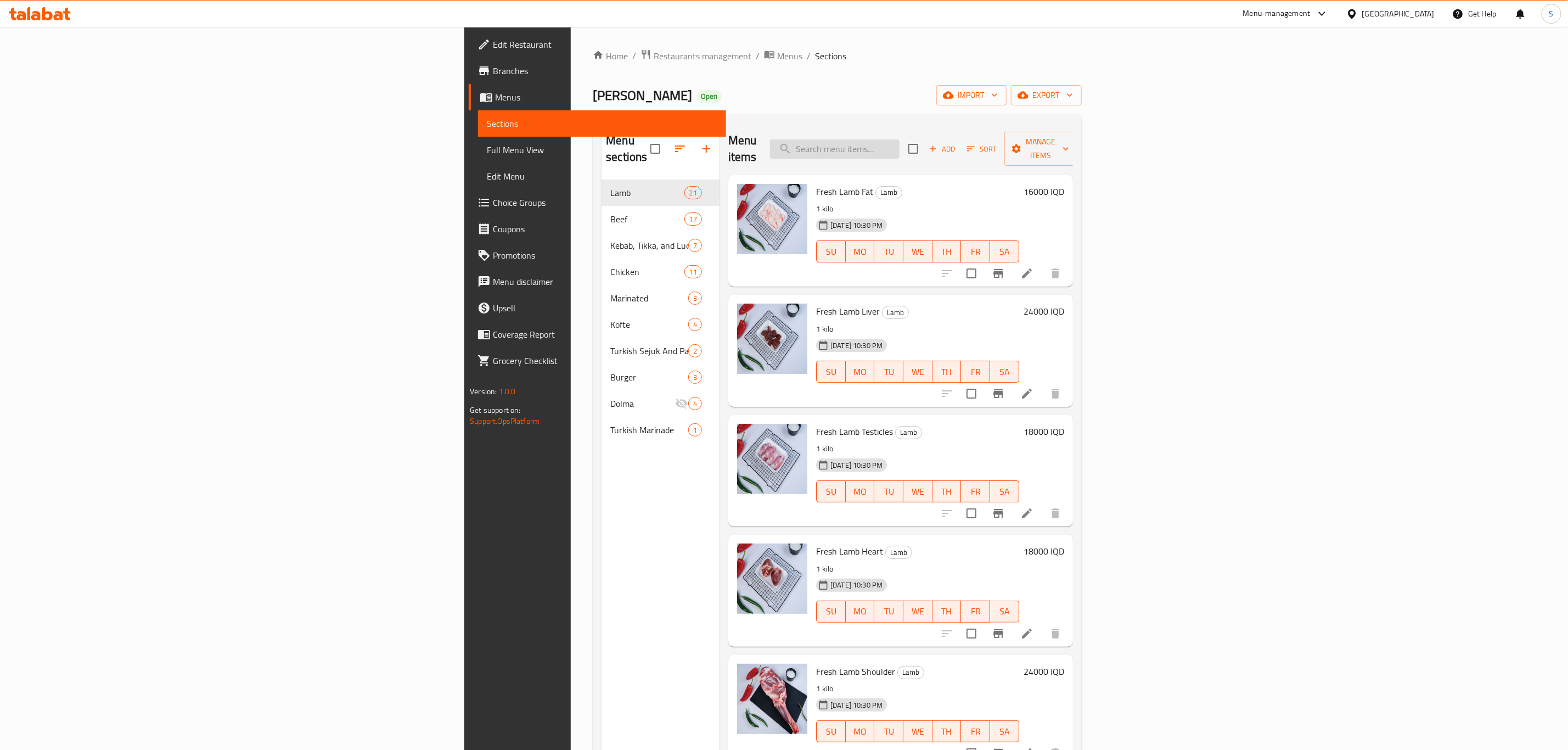
click at [900, 143] on input "search" at bounding box center [835, 149] width 129 height 19
type input "qal"
click at [925, 143] on input "checkbox" at bounding box center [913, 149] width 23 height 23
checkbox input "true"
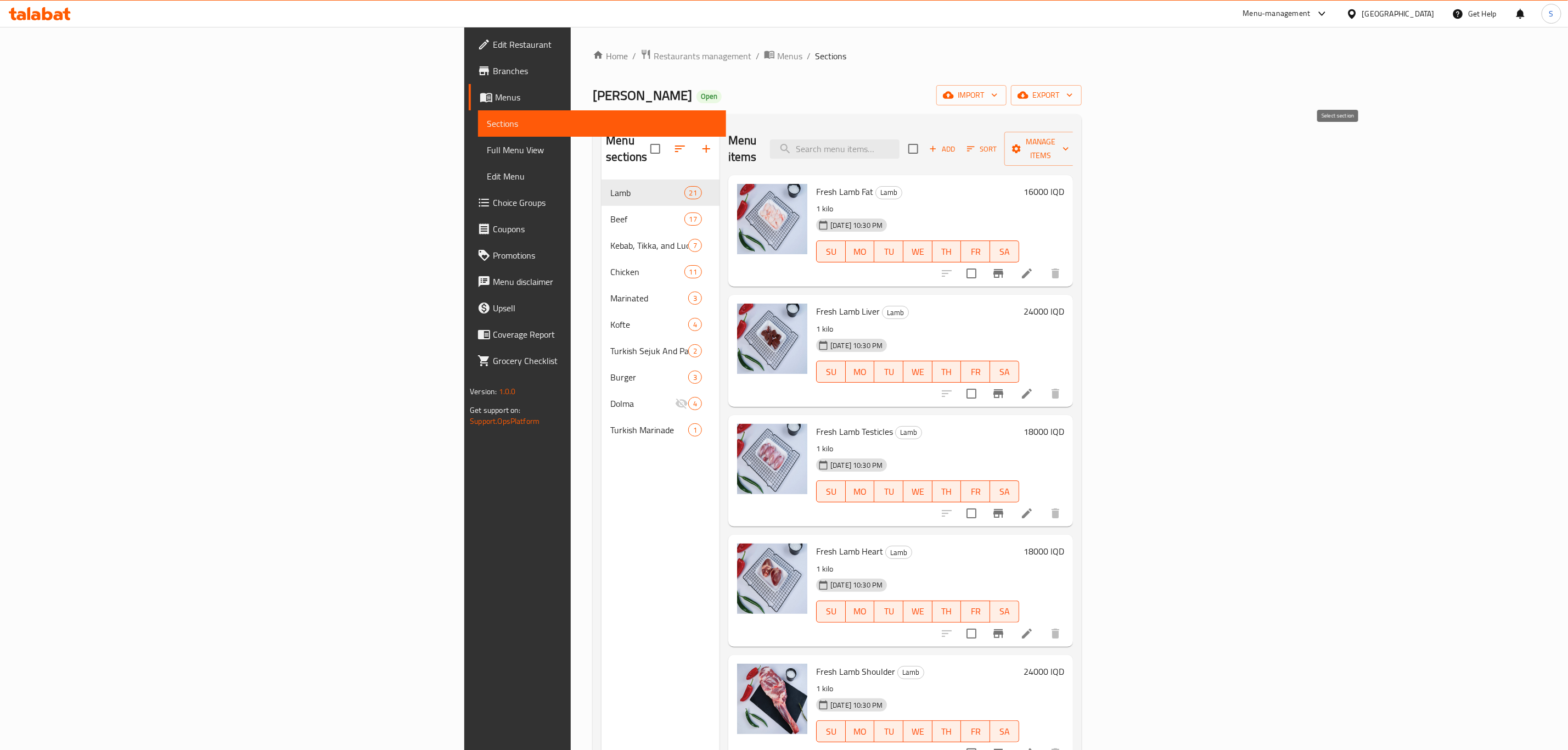
checkbox input "true"
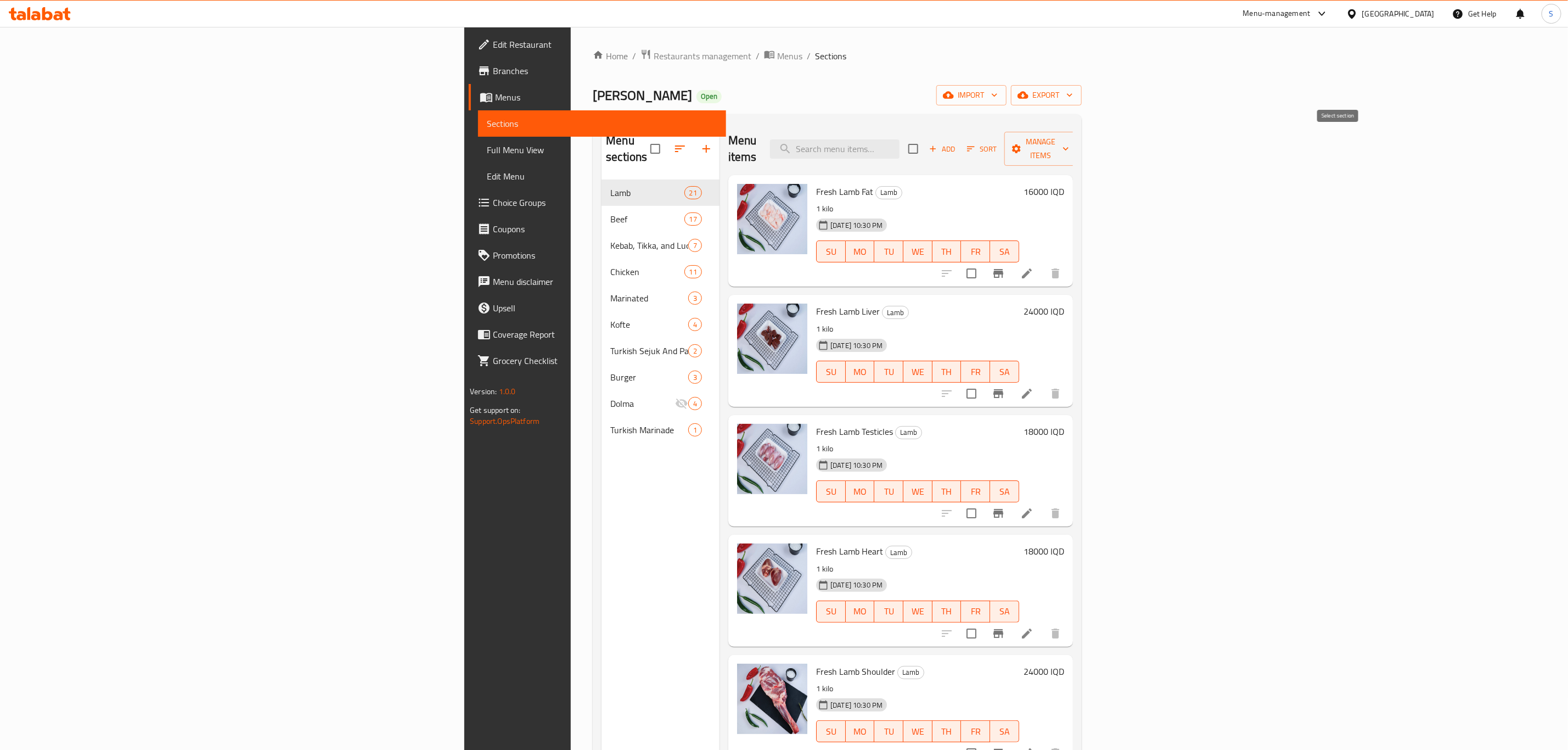
checkbox input "true"
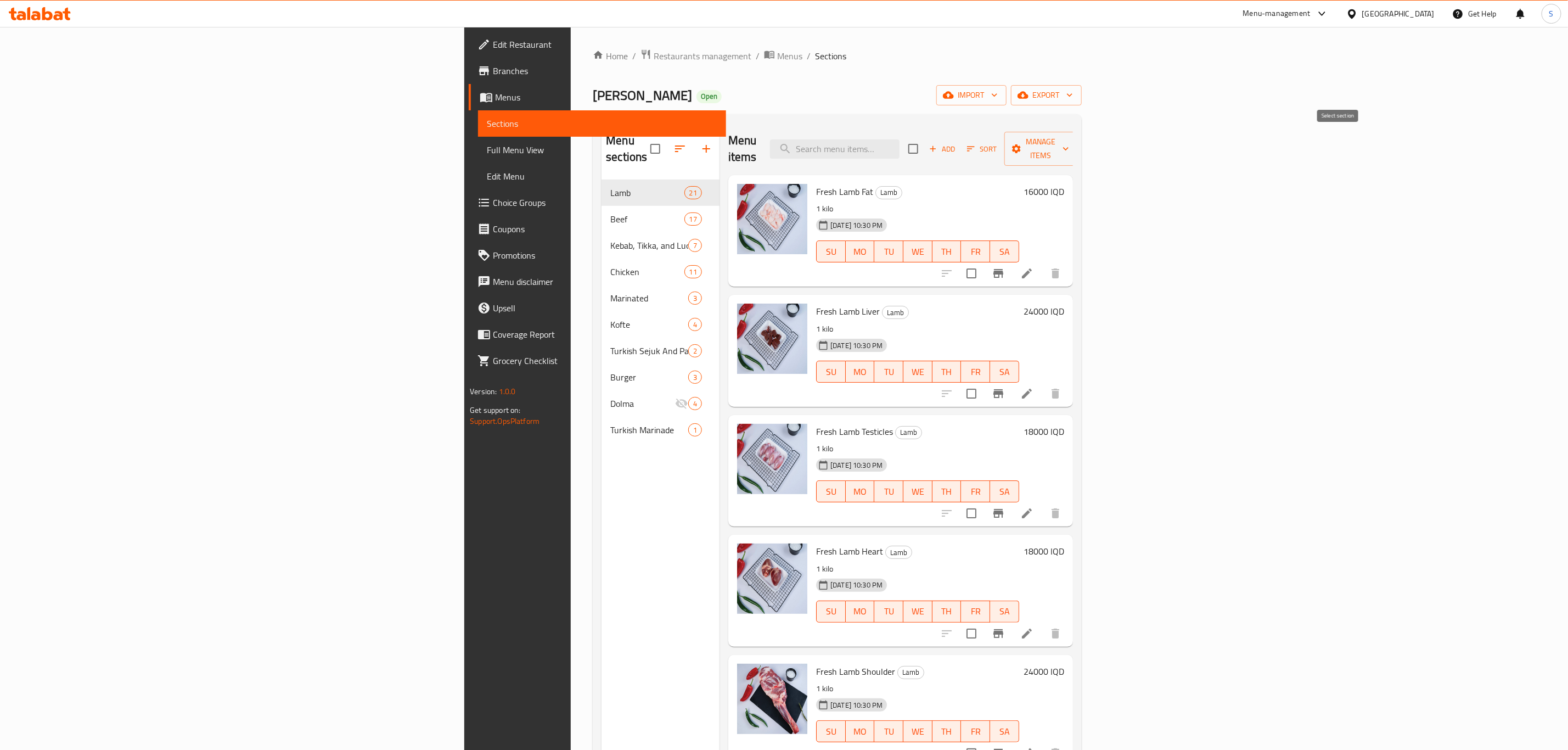
checkbox input "true"
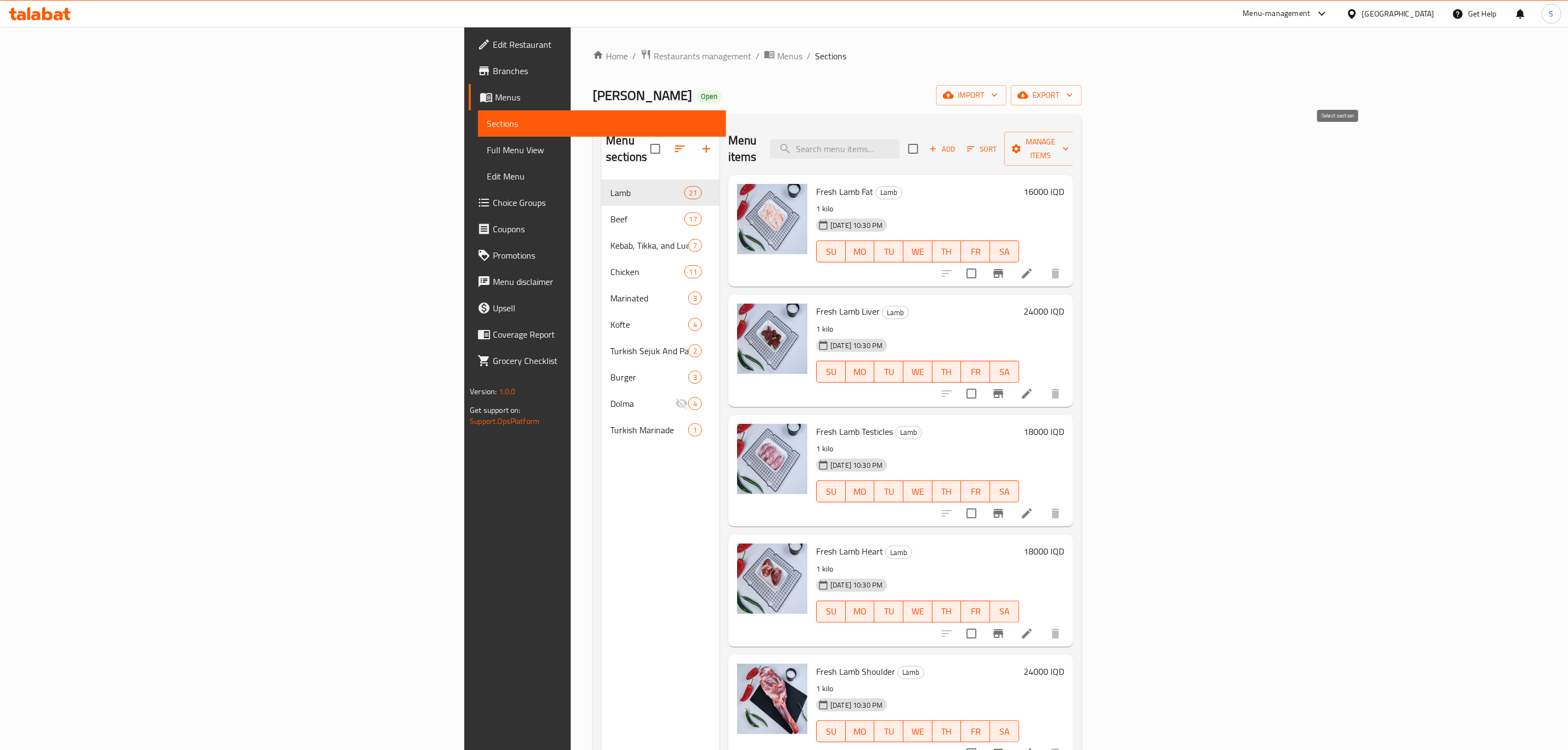
checkbox input "true"
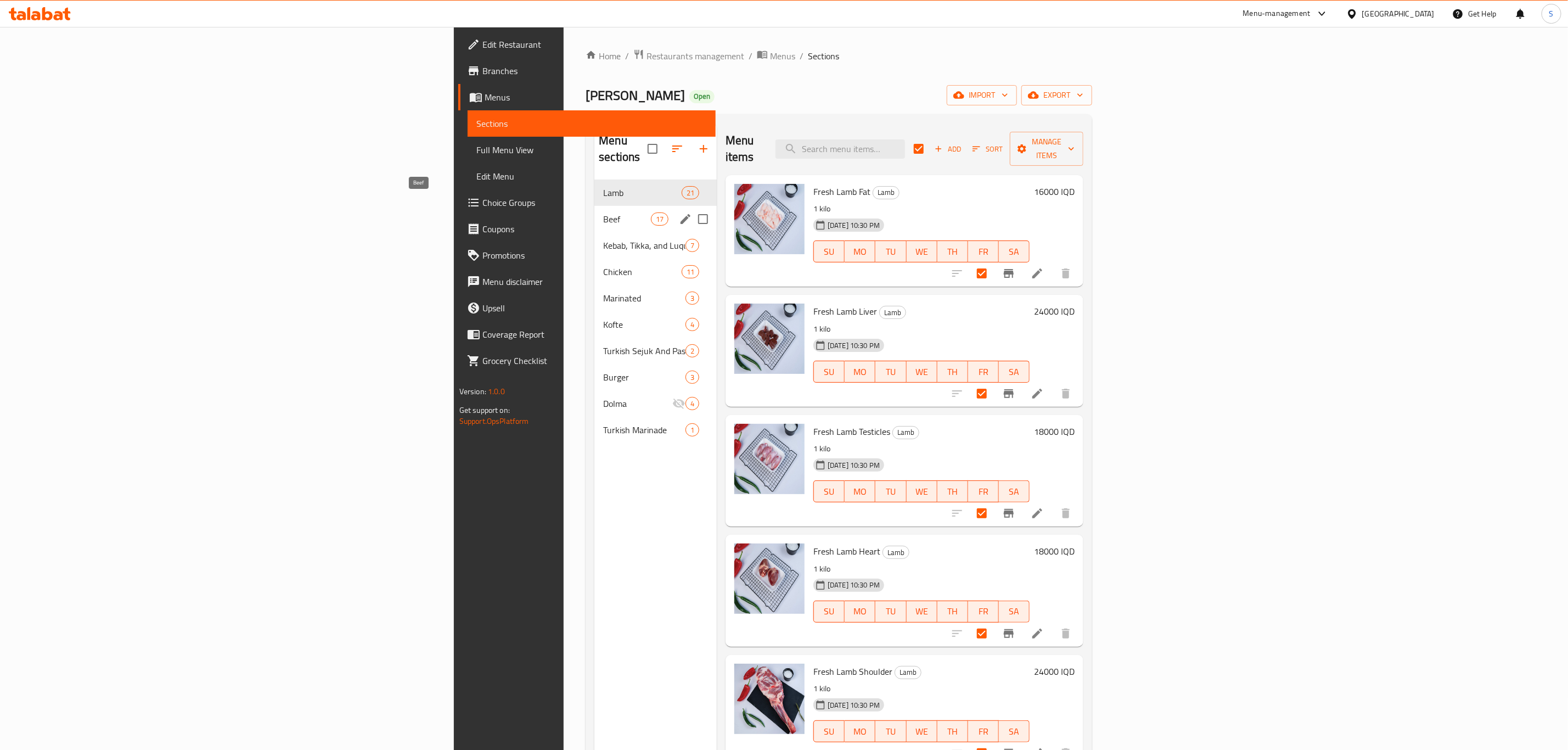
click at [603, 212] on span "Beef" at bounding box center [627, 219] width 47 height 13
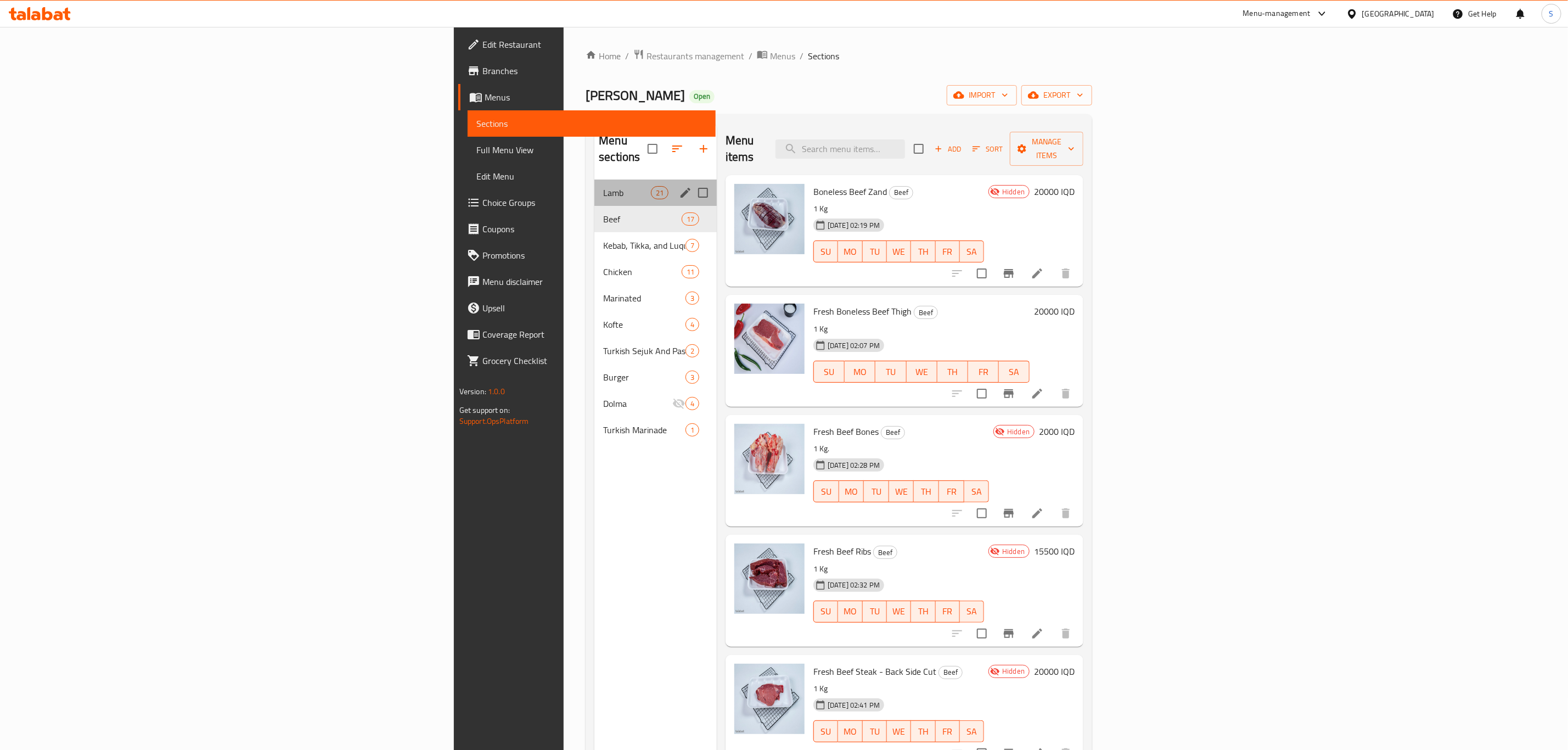
click at [595, 179] on div "Lamb 21" at bounding box center [655, 192] width 122 height 26
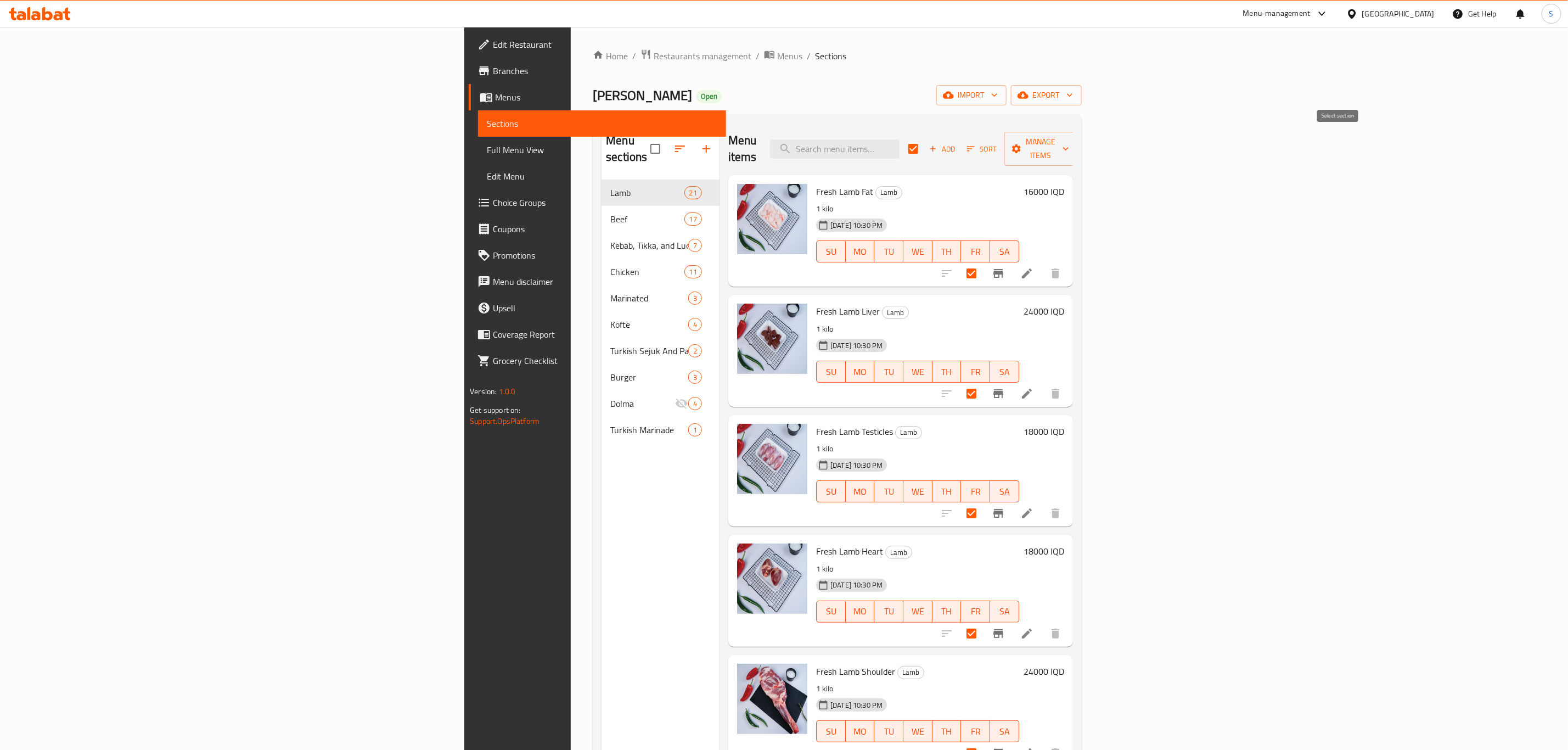
click at [925, 141] on input "checkbox" at bounding box center [913, 149] width 23 height 23
checkbox input "false"
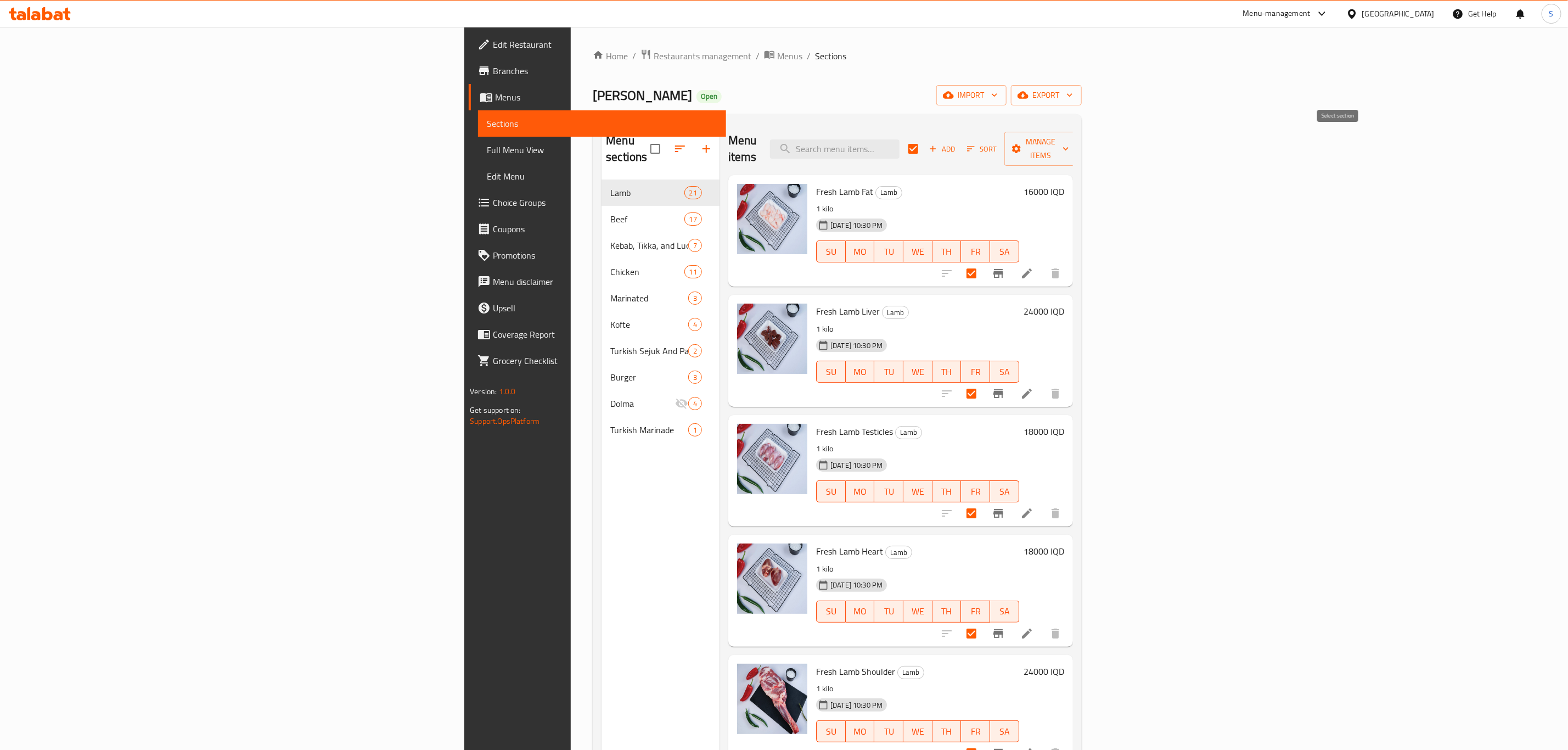
checkbox input "false"
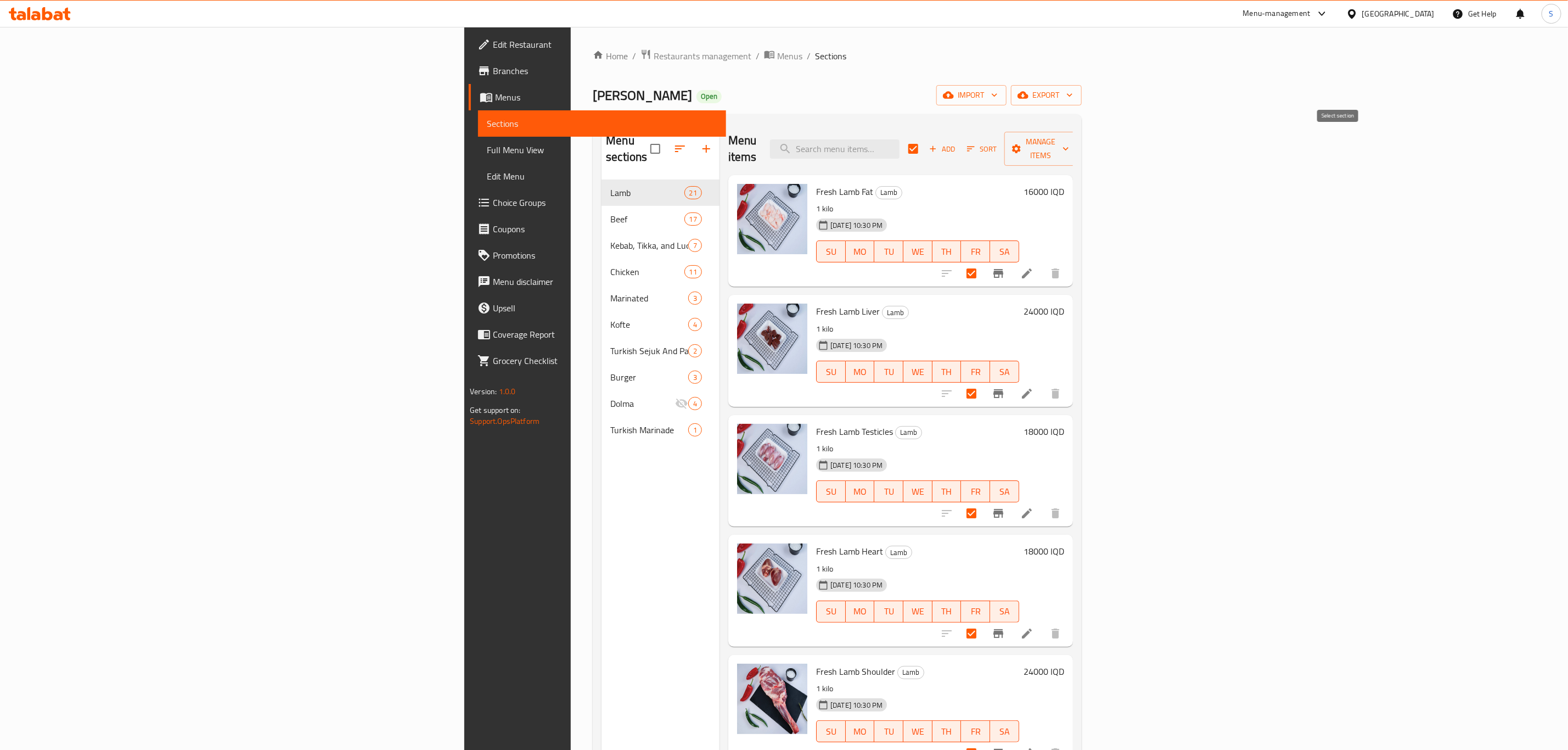
checkbox input "false"
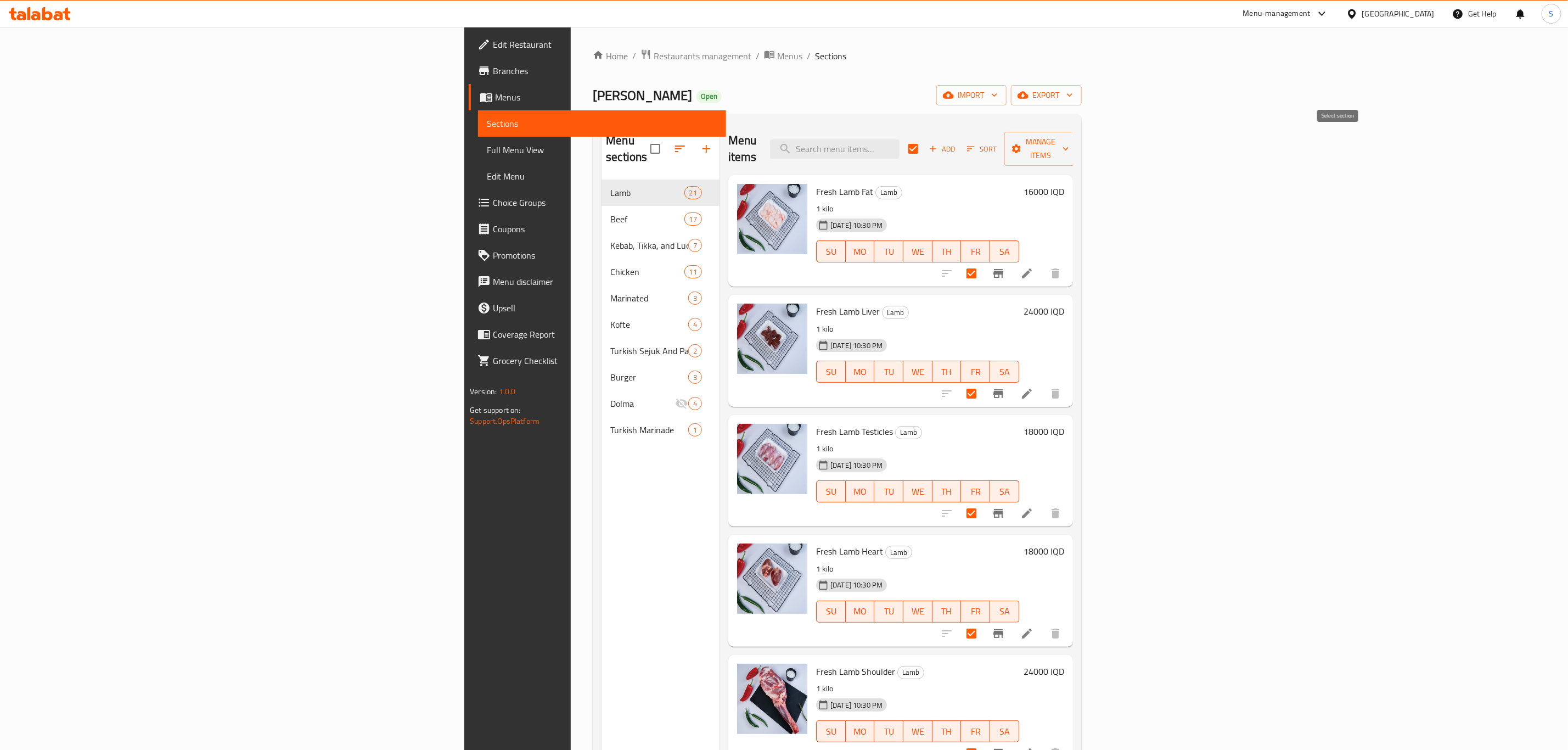
checkbox input "false"
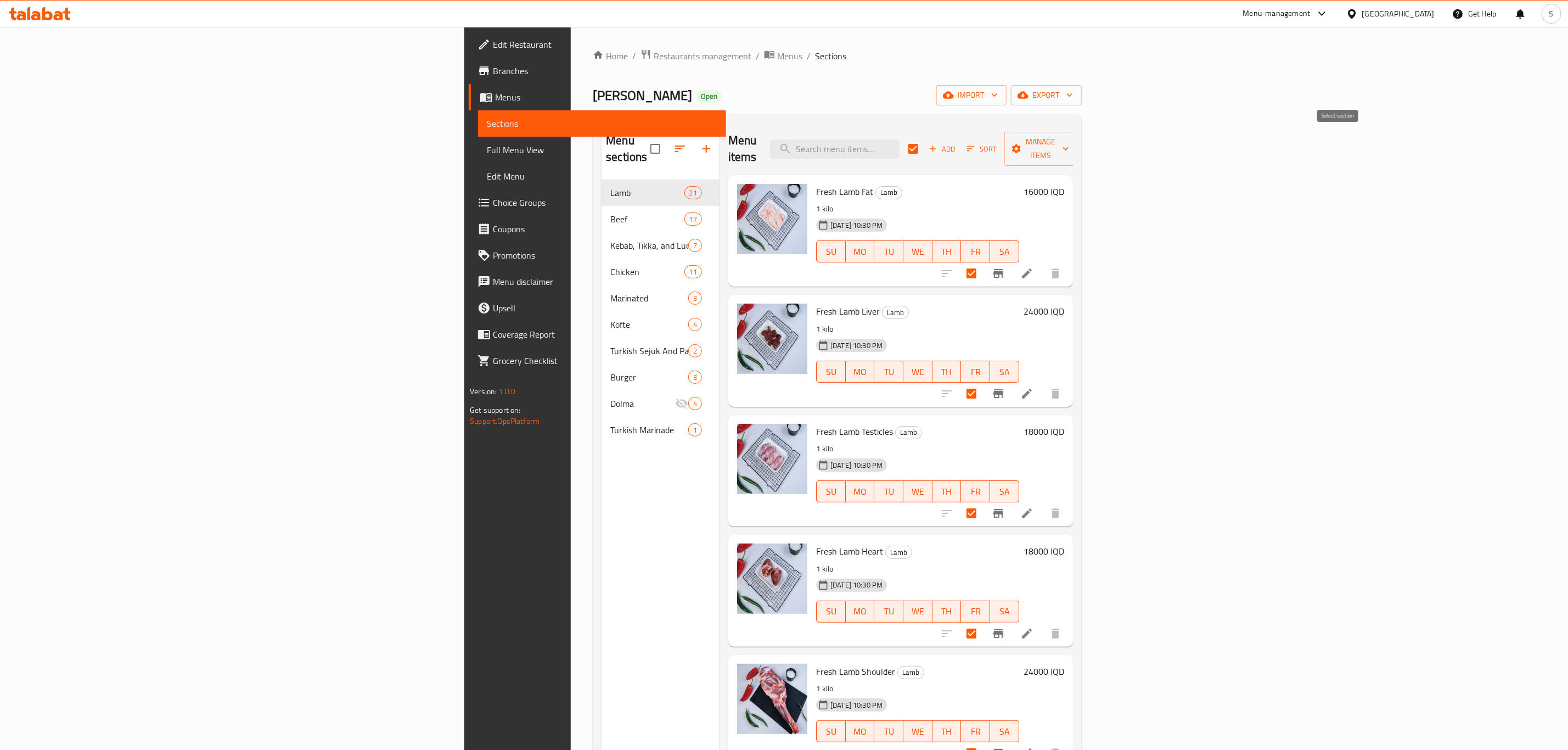
checkbox input "false"
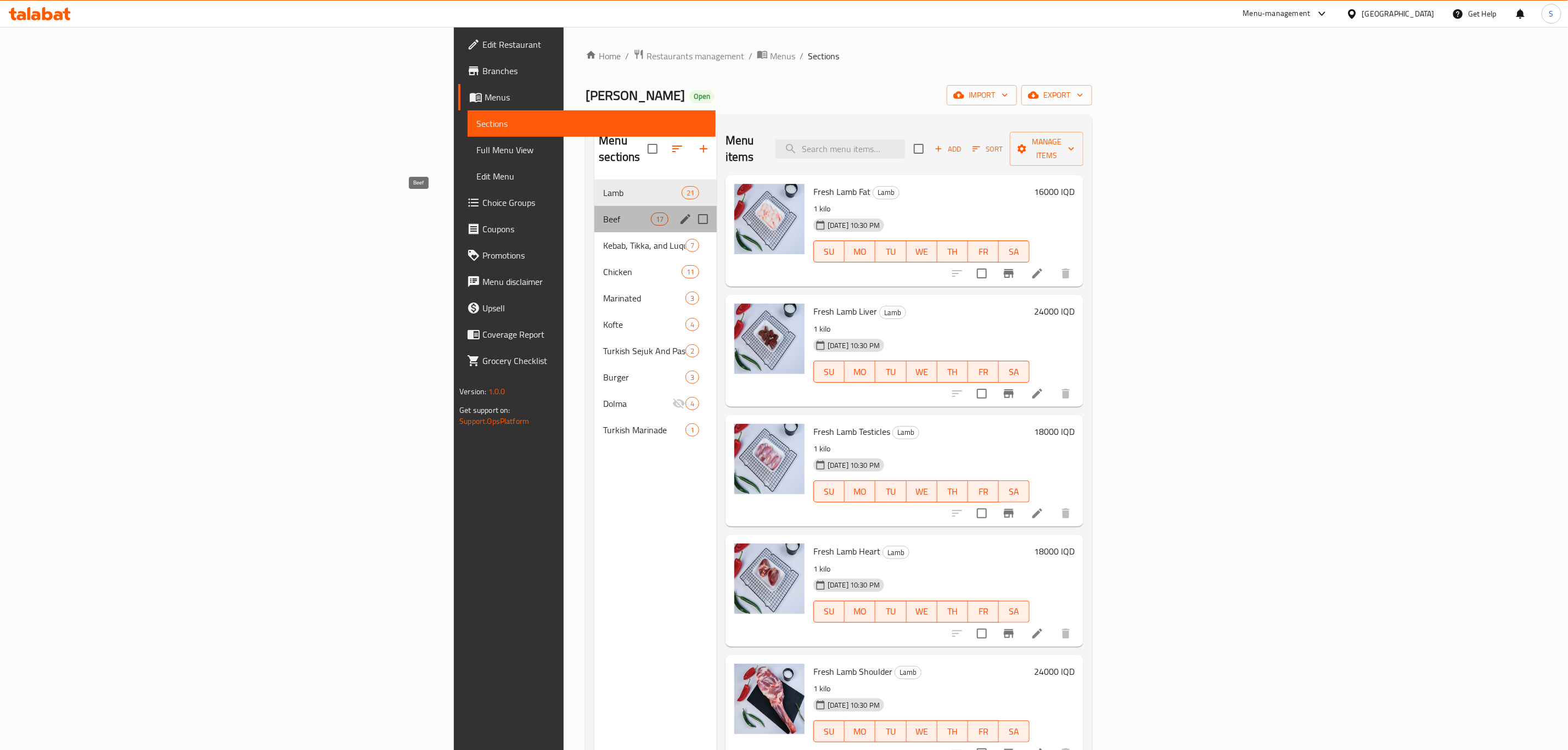
click at [603, 212] on span "Beef" at bounding box center [627, 219] width 47 height 13
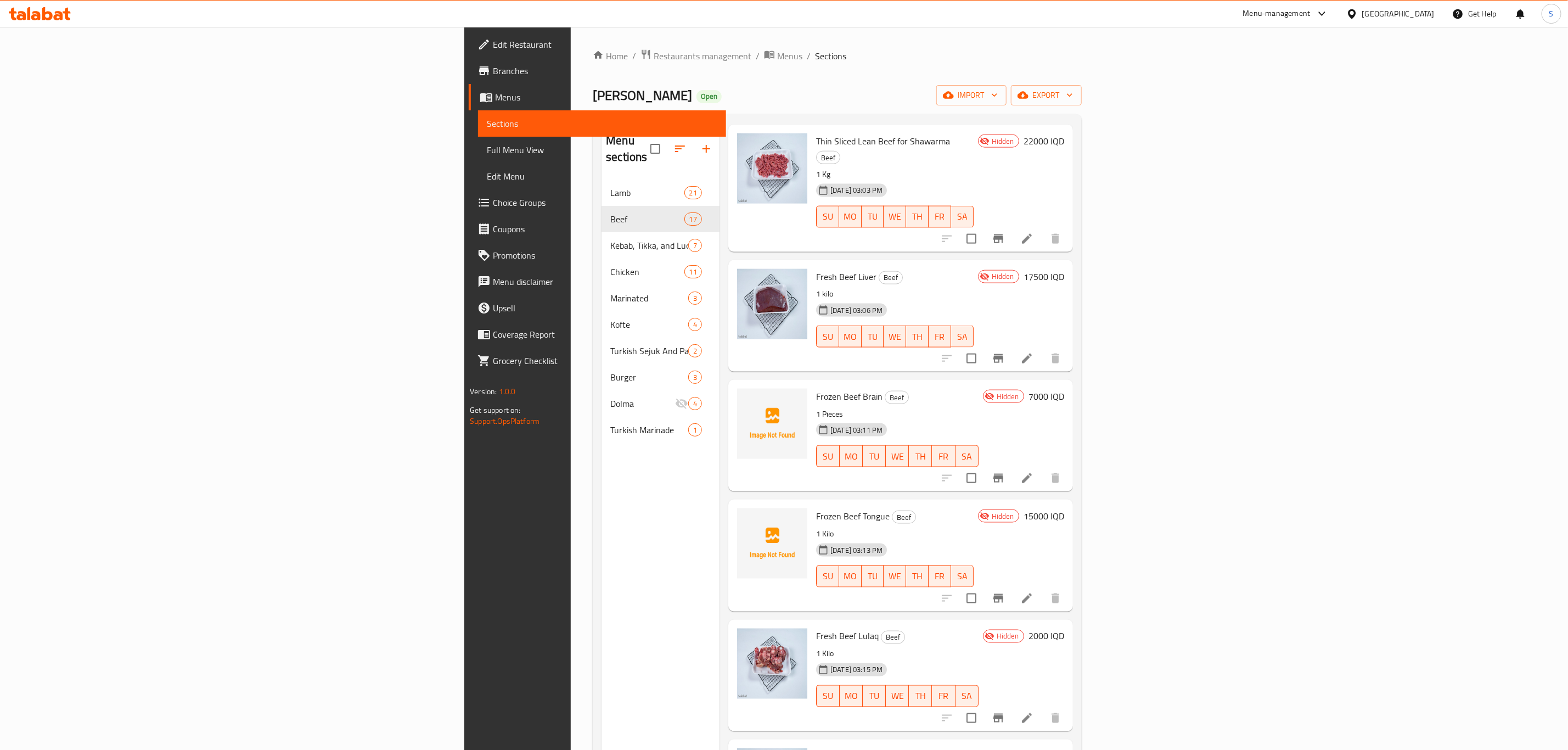
scroll to position [1125, 0]
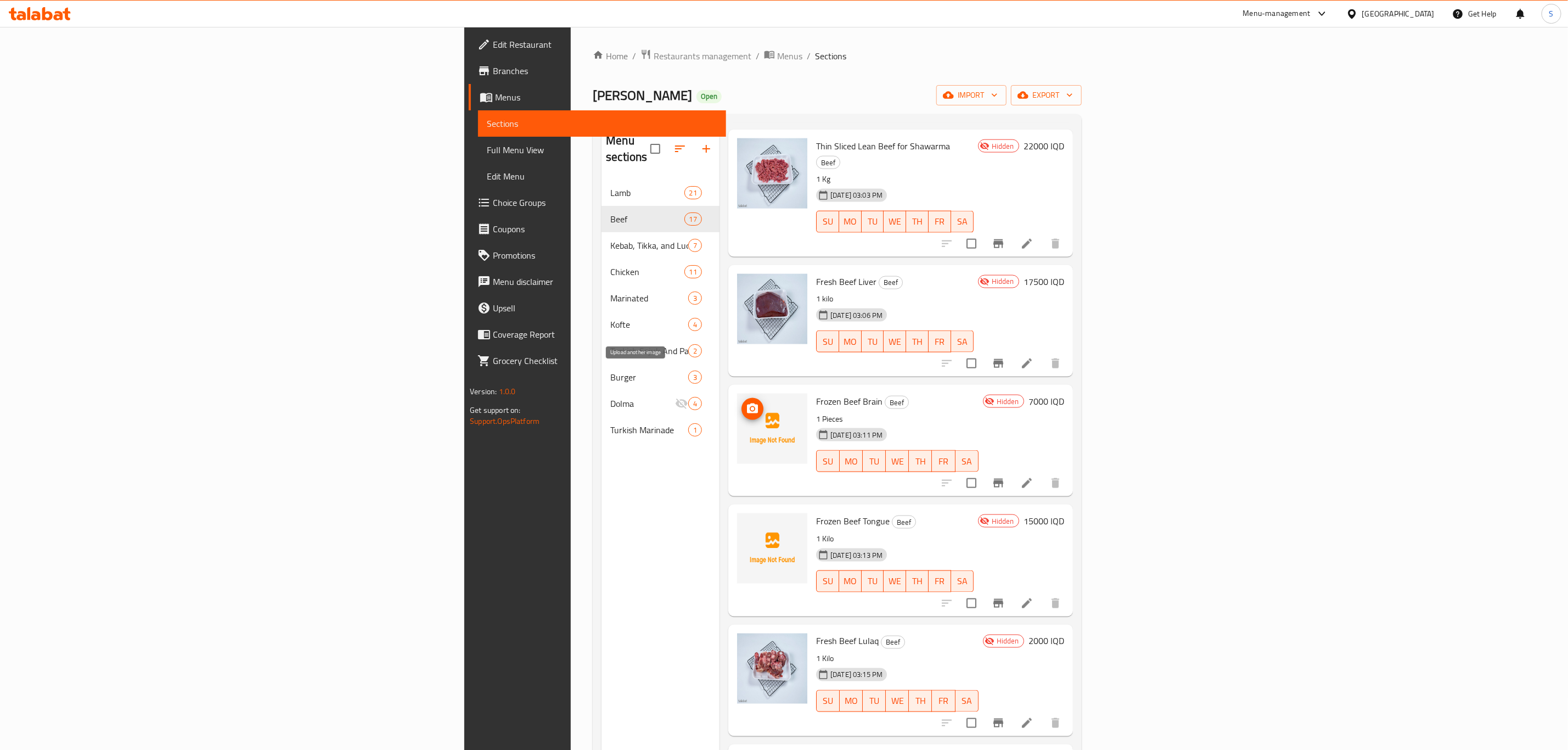
click at [747, 404] on icon "upload picture" at bounding box center [752, 409] width 11 height 10
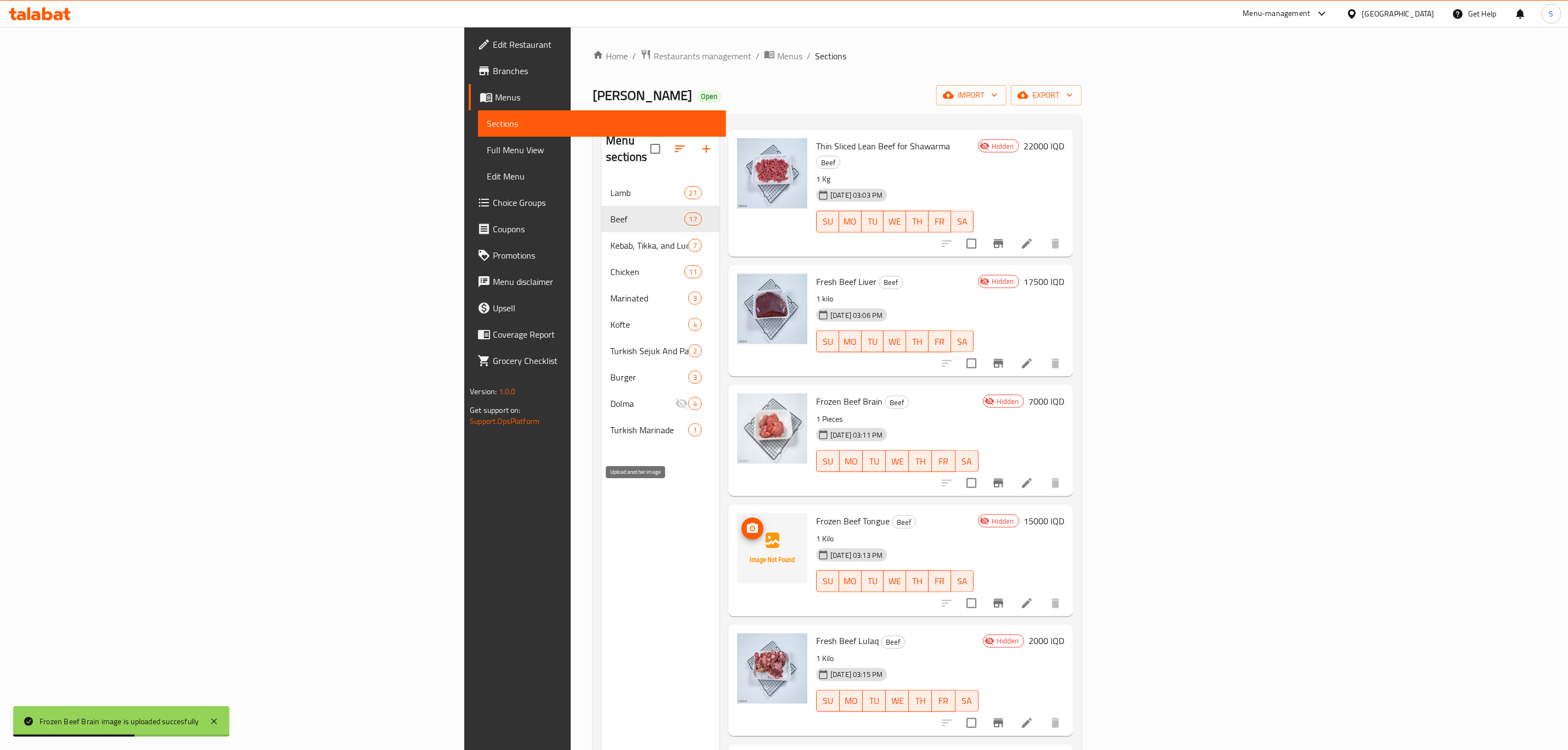
click at [746, 522] on icon "upload picture" at bounding box center [753, 528] width 13 height 13
click at [747, 523] on icon "upload picture" at bounding box center [752, 528] width 11 height 10
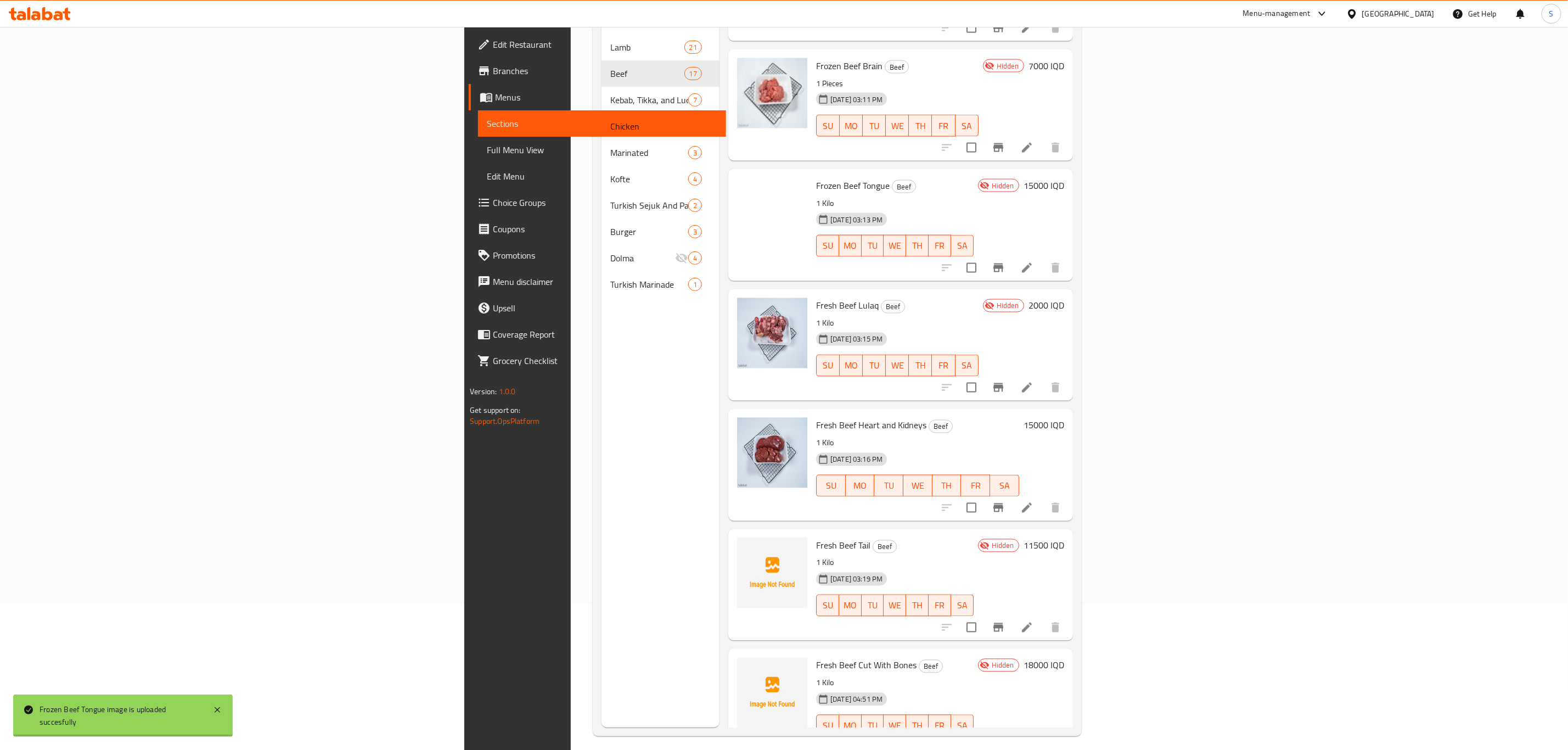
scroll to position [154, 0]
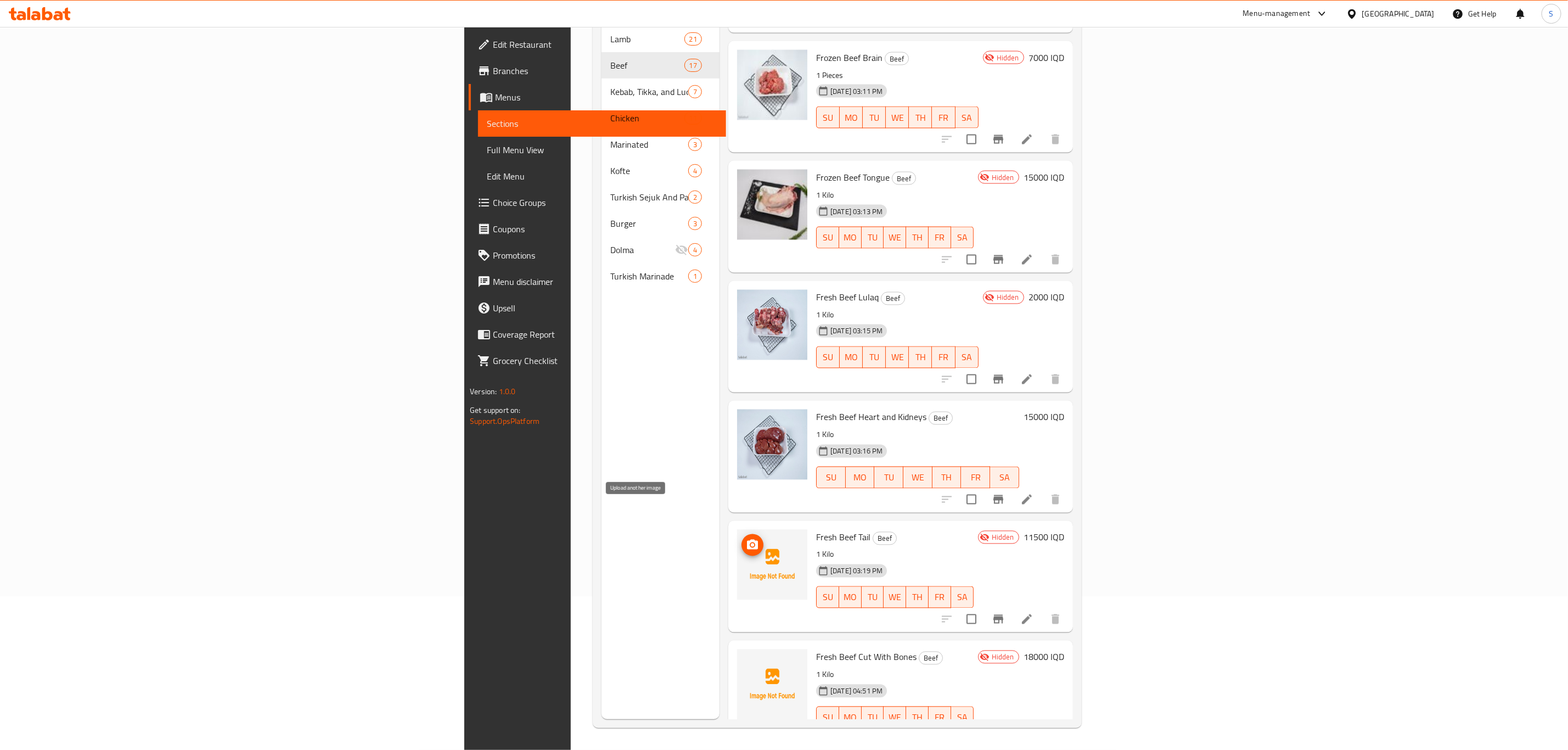
click at [747, 540] on icon "upload picture" at bounding box center [752, 545] width 11 height 10
click at [747, 659] on icon "upload picture" at bounding box center [752, 664] width 11 height 10
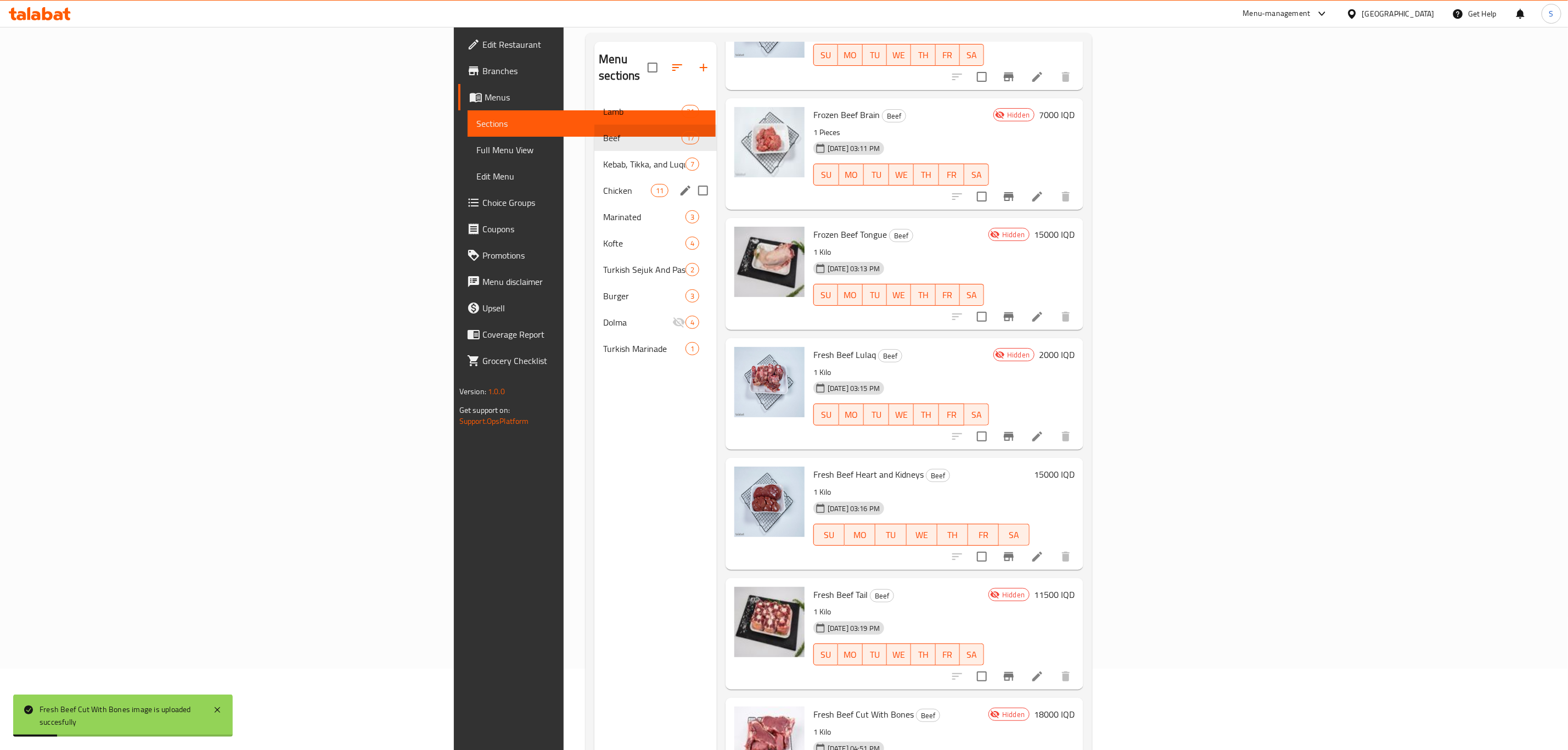
scroll to position [0, 0]
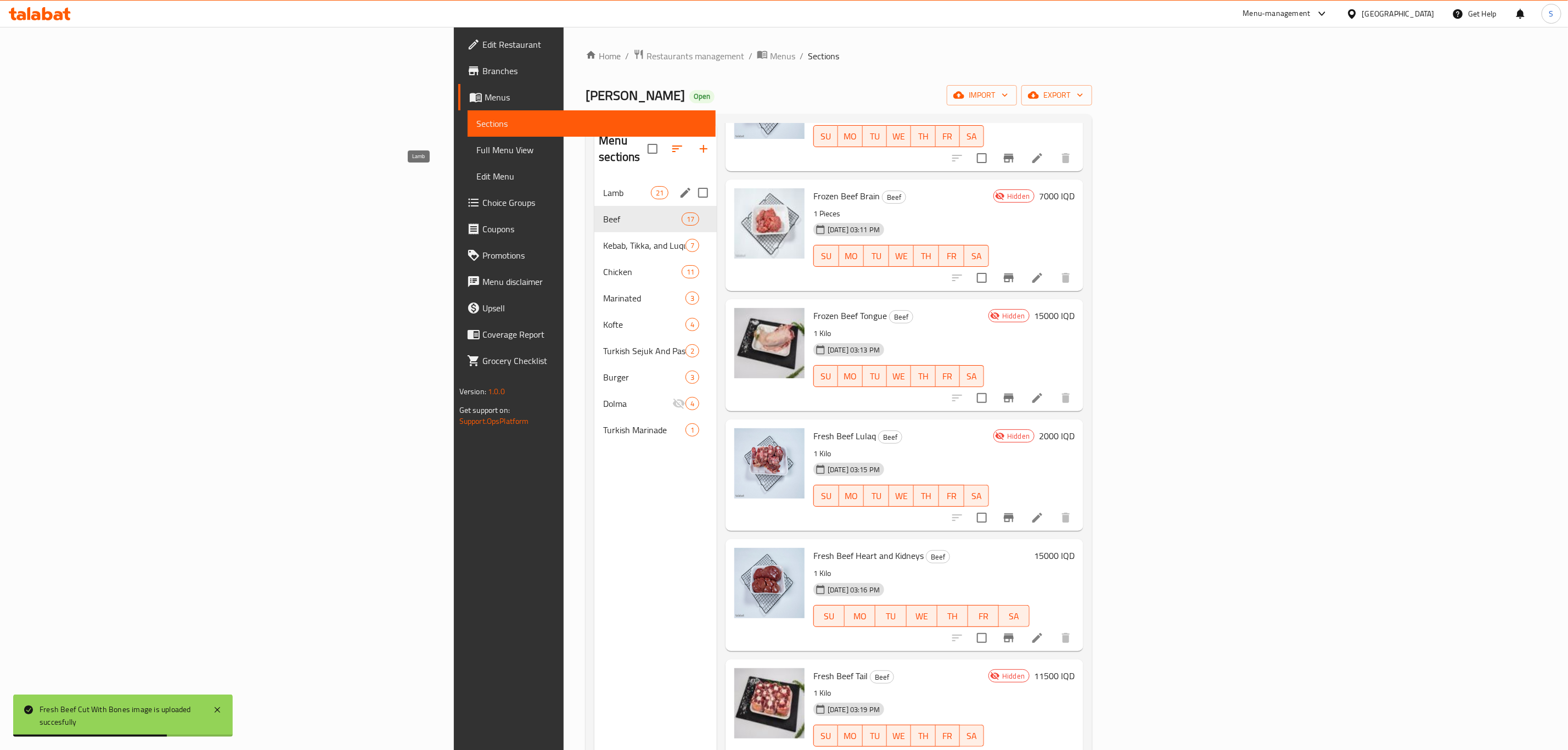
click at [603, 186] on span "Lamb" at bounding box center [627, 192] width 47 height 13
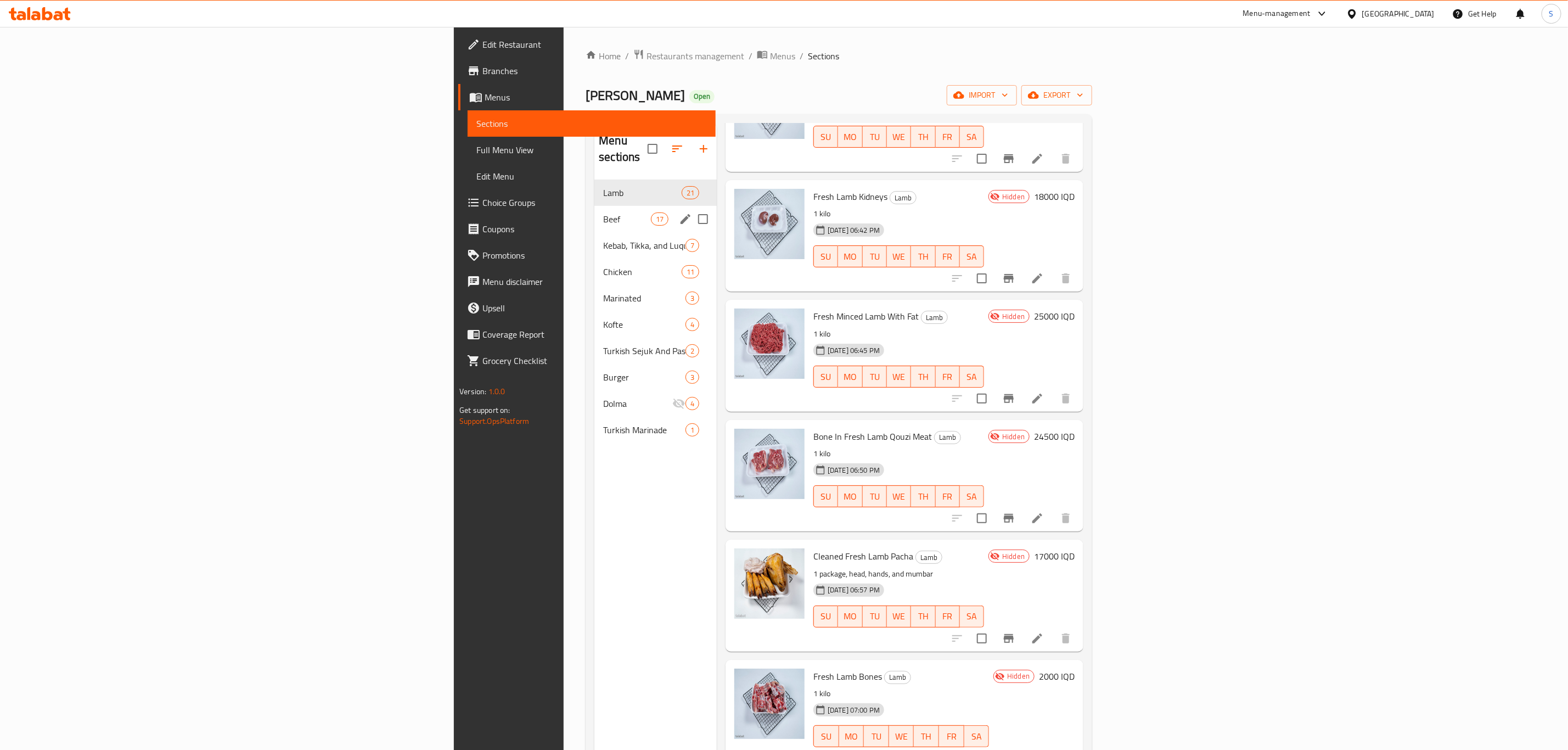
click at [595, 209] on div "Beef 17" at bounding box center [655, 219] width 122 height 26
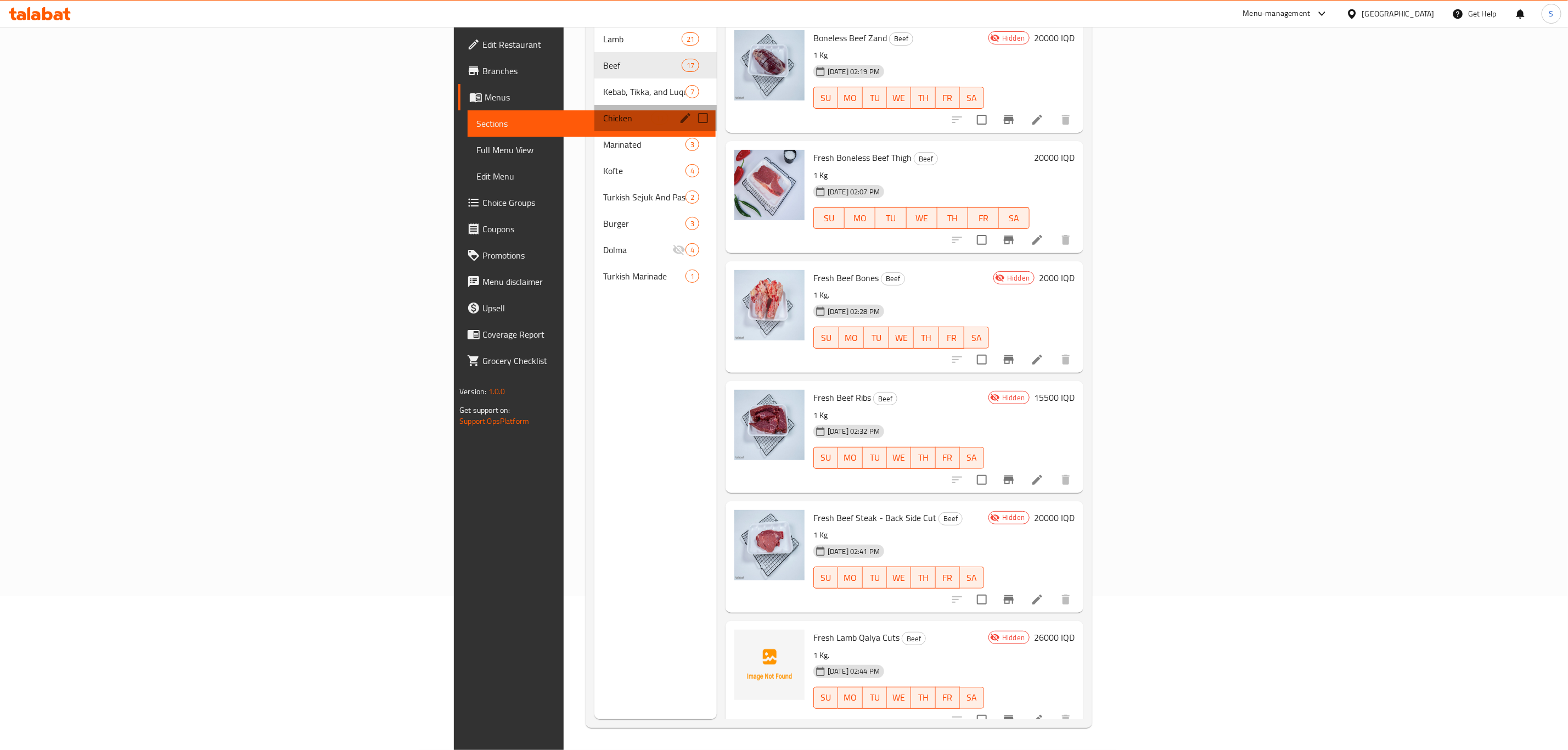
click at [595, 105] on div "Chicken 11" at bounding box center [655, 118] width 122 height 26
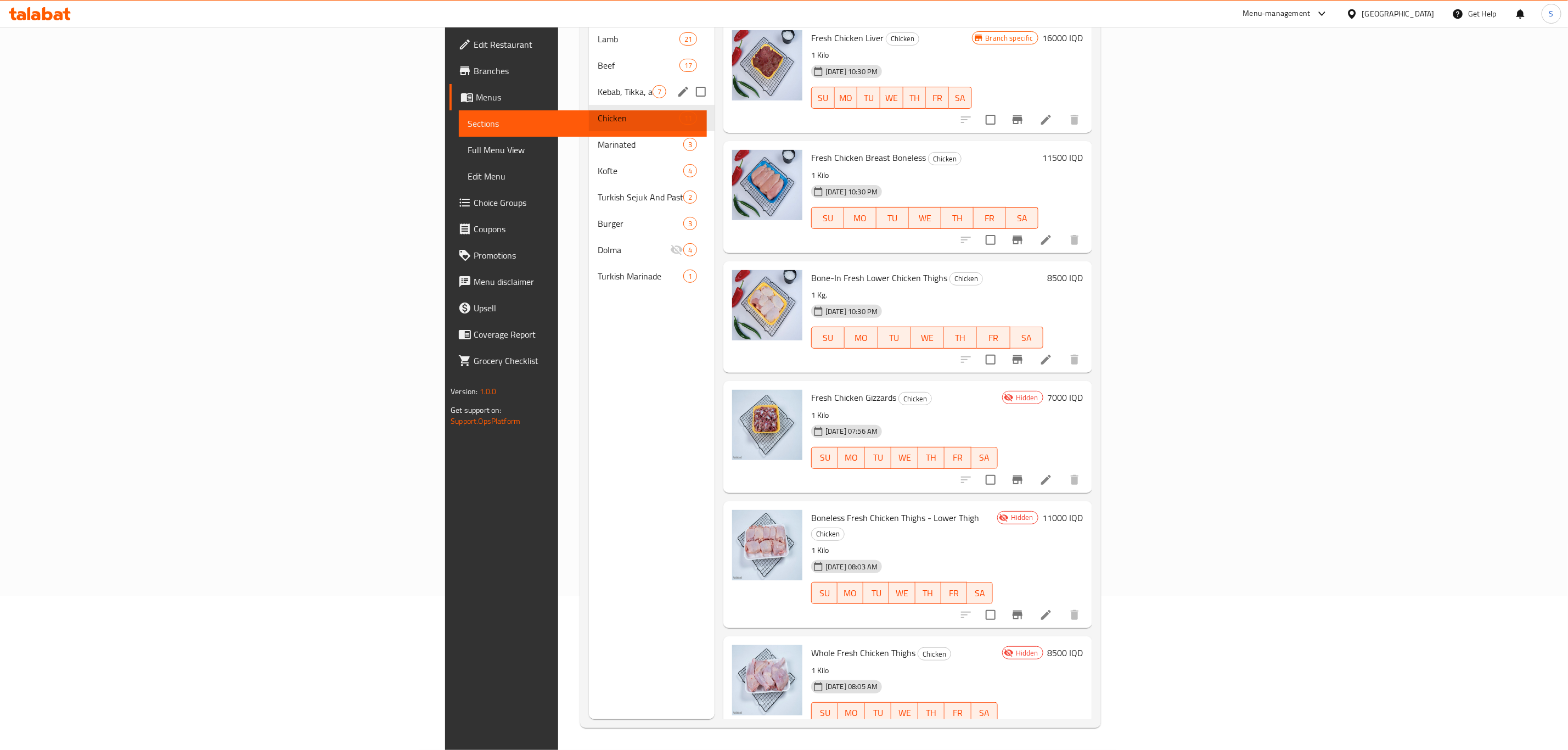
click at [589, 79] on div "Kebab, Tikka, and Luqum 7" at bounding box center [652, 92] width 126 height 26
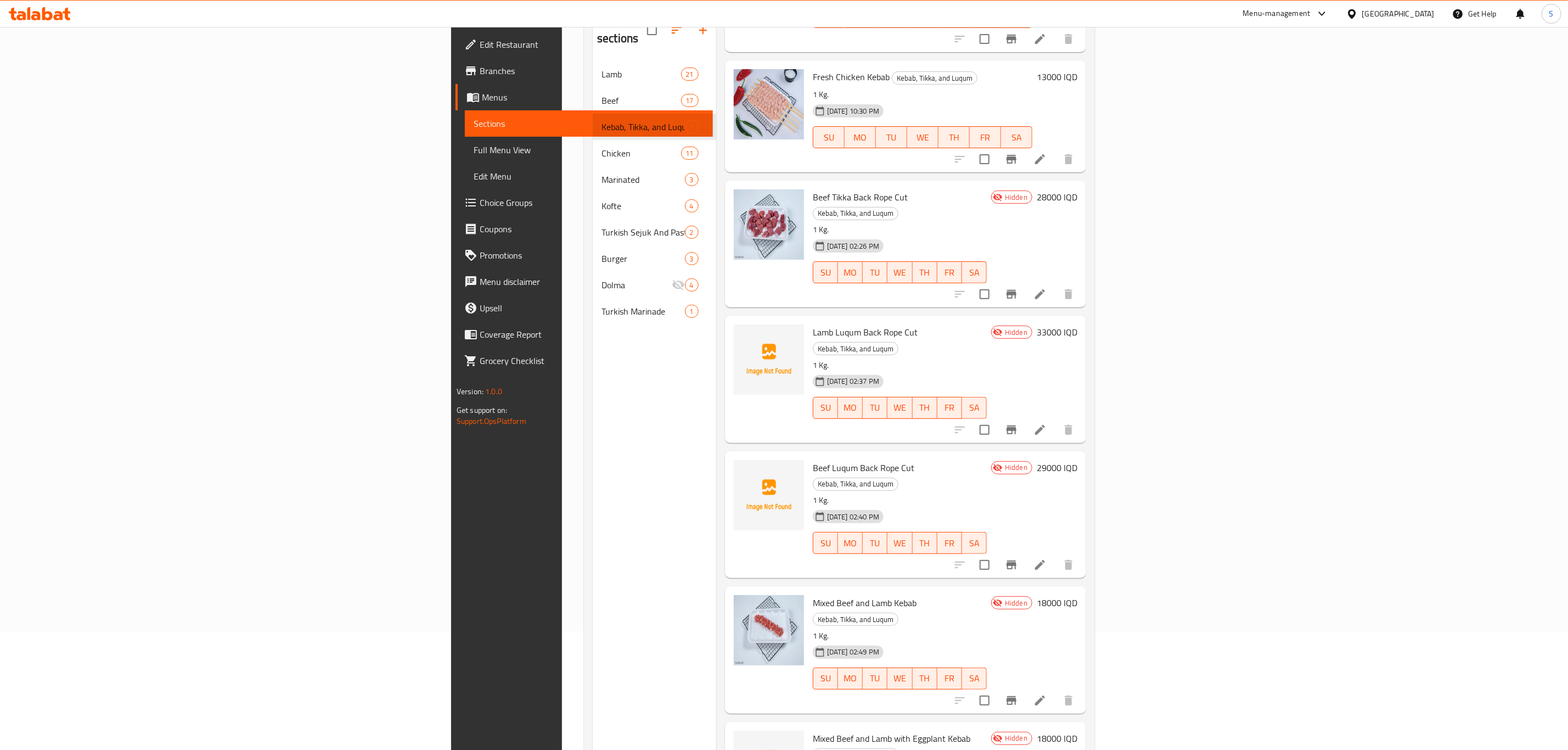
scroll to position [154, 0]
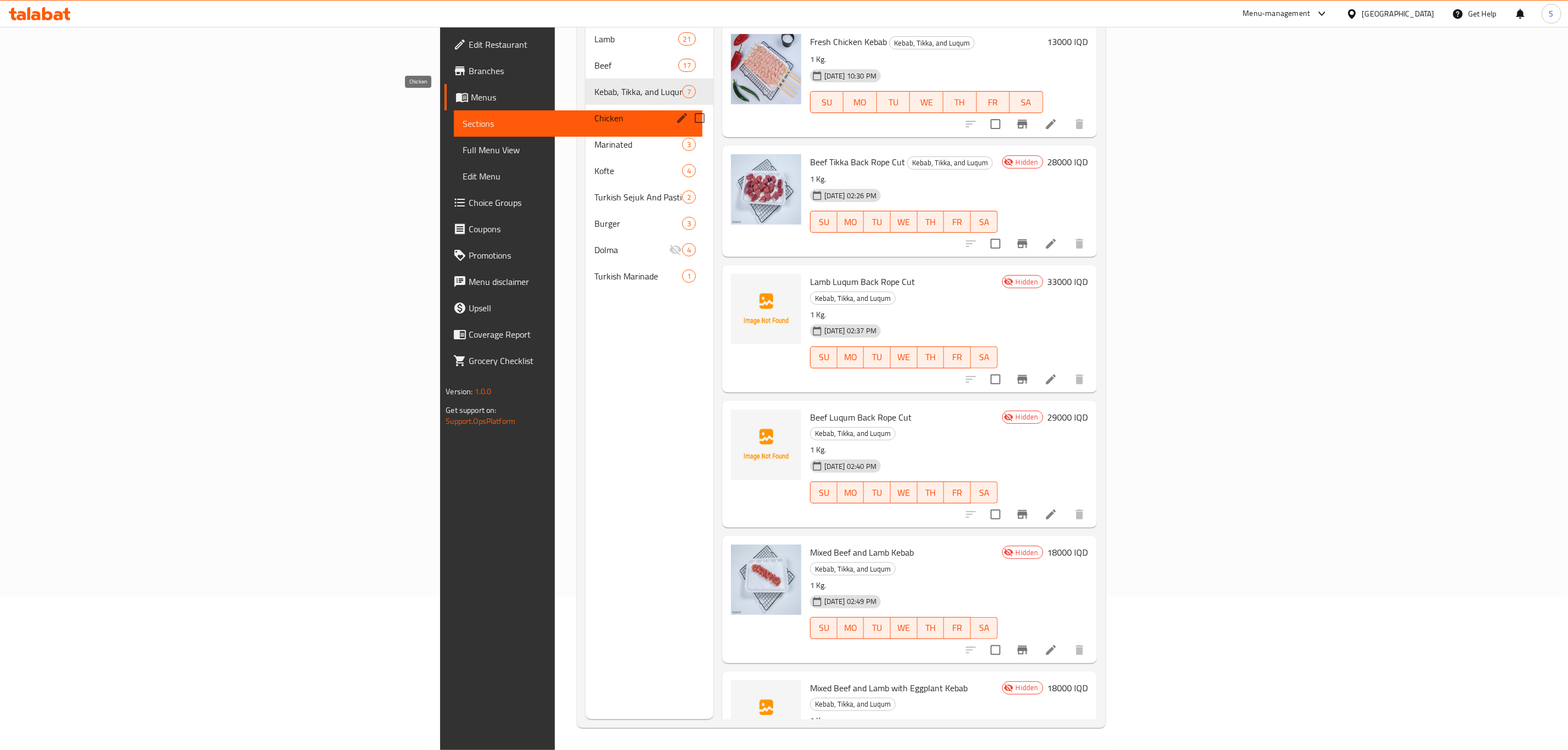
click at [595, 112] on span "Chicken" at bounding box center [621, 118] width 54 height 13
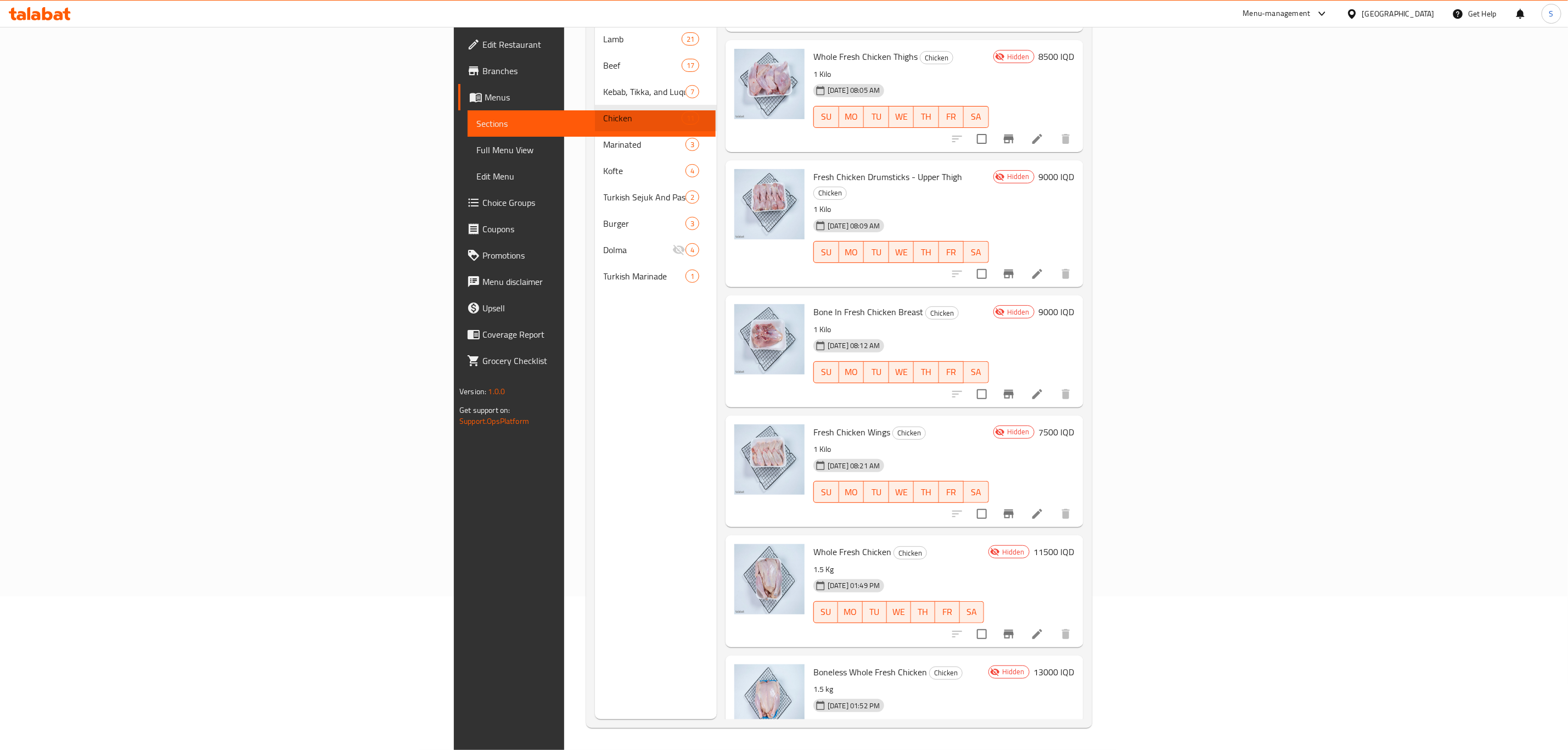
scroll to position [432, 0]
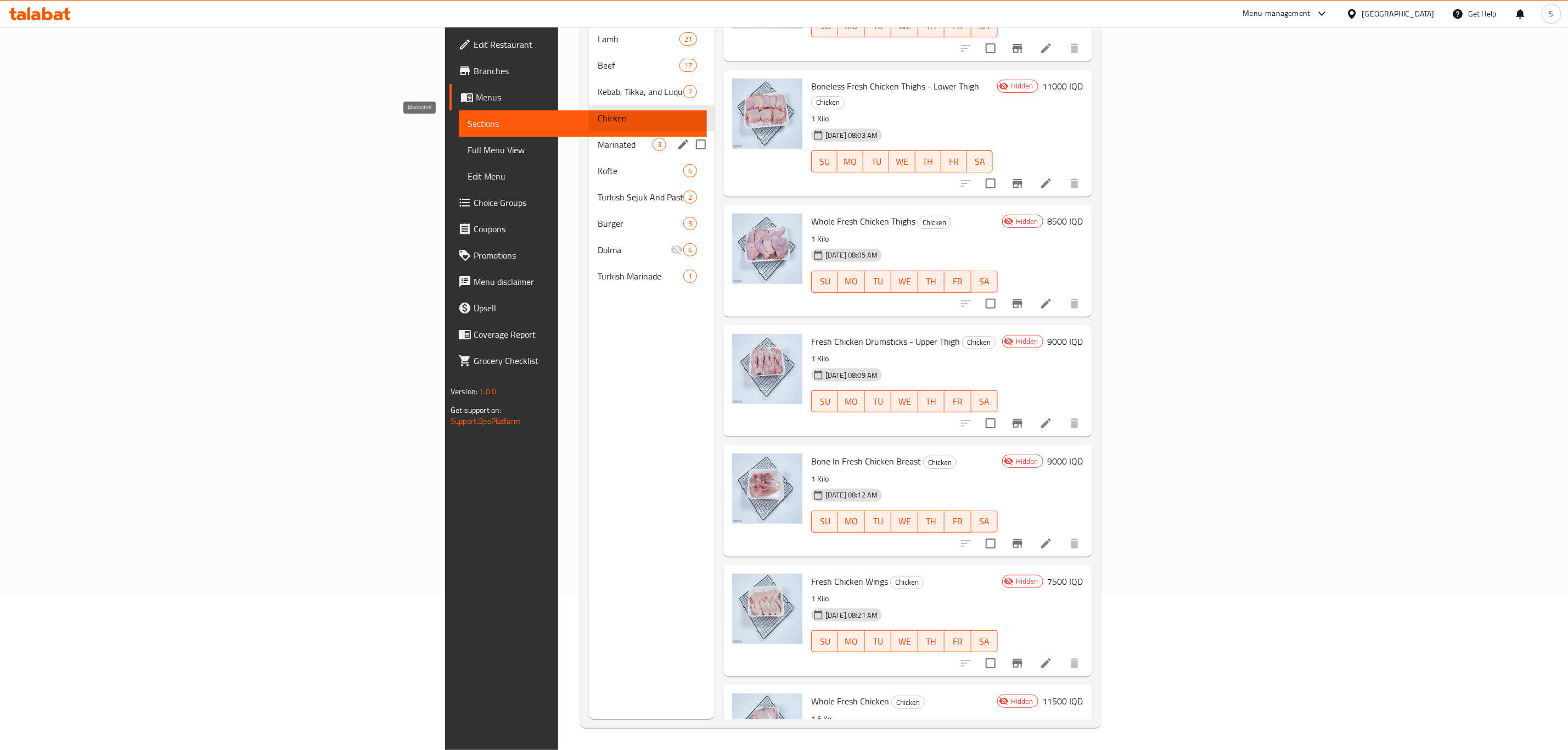
click at [597, 138] on span "Marinated" at bounding box center [625, 144] width 55 height 13
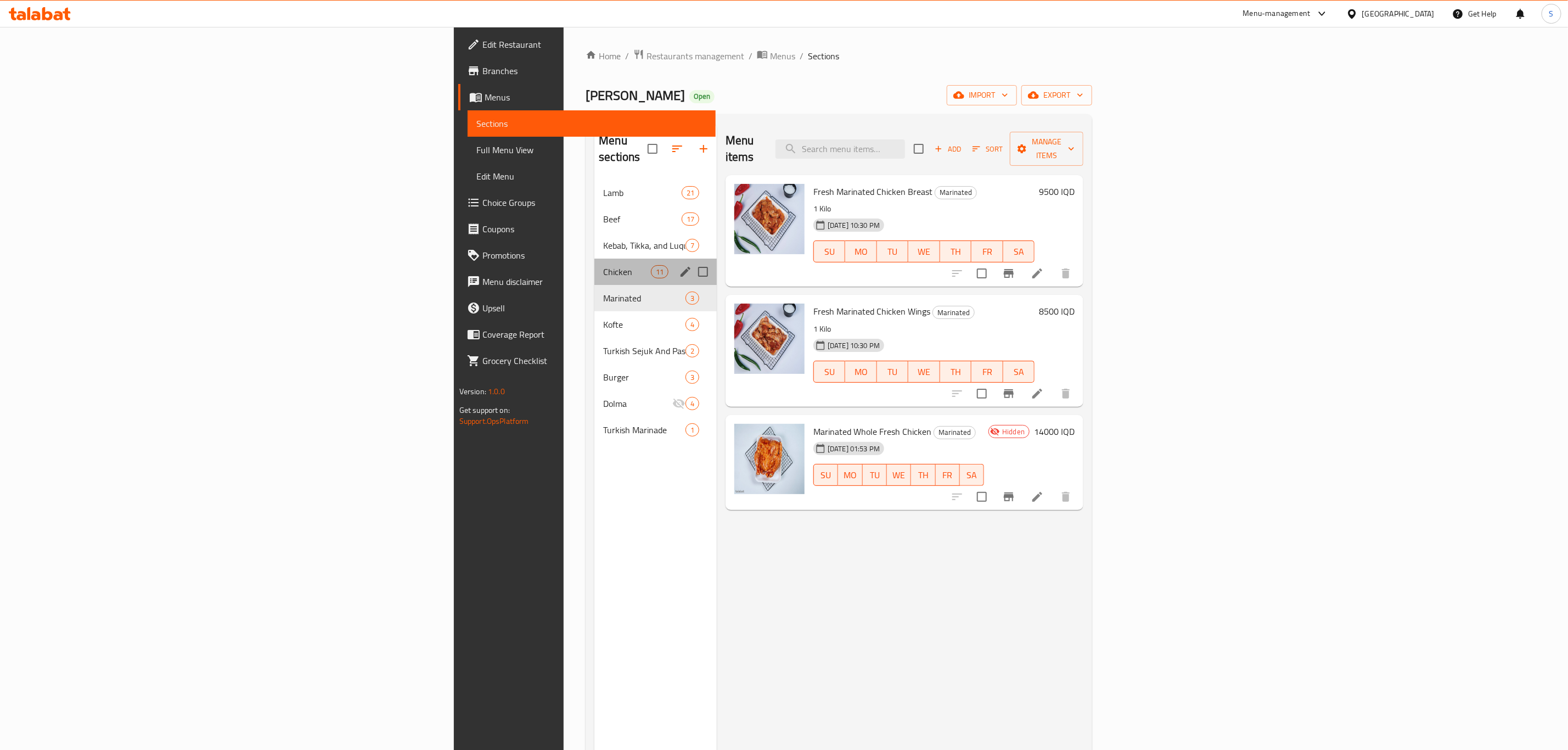
click at [595, 259] on div "Chicken 11" at bounding box center [655, 272] width 122 height 26
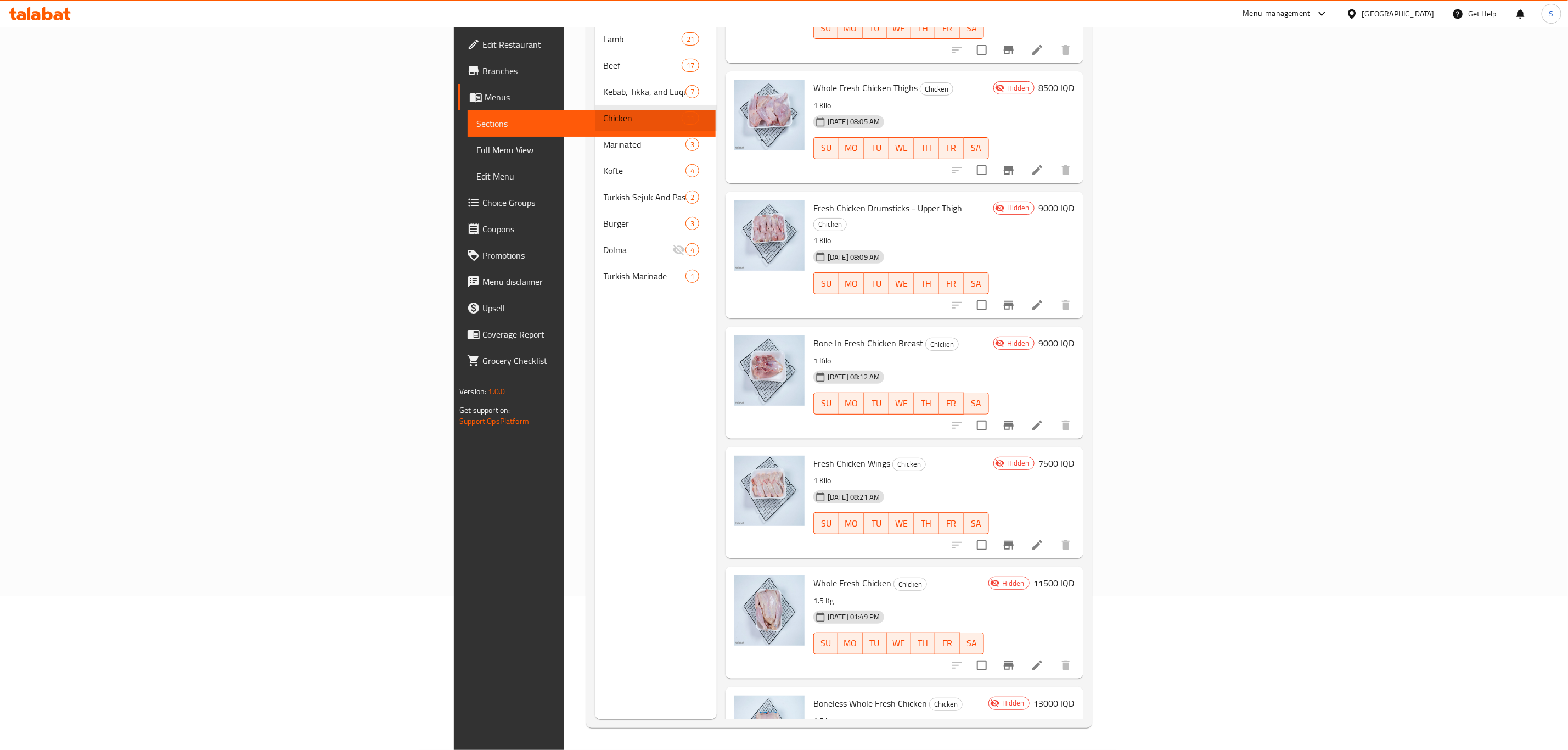
scroll to position [596, 0]
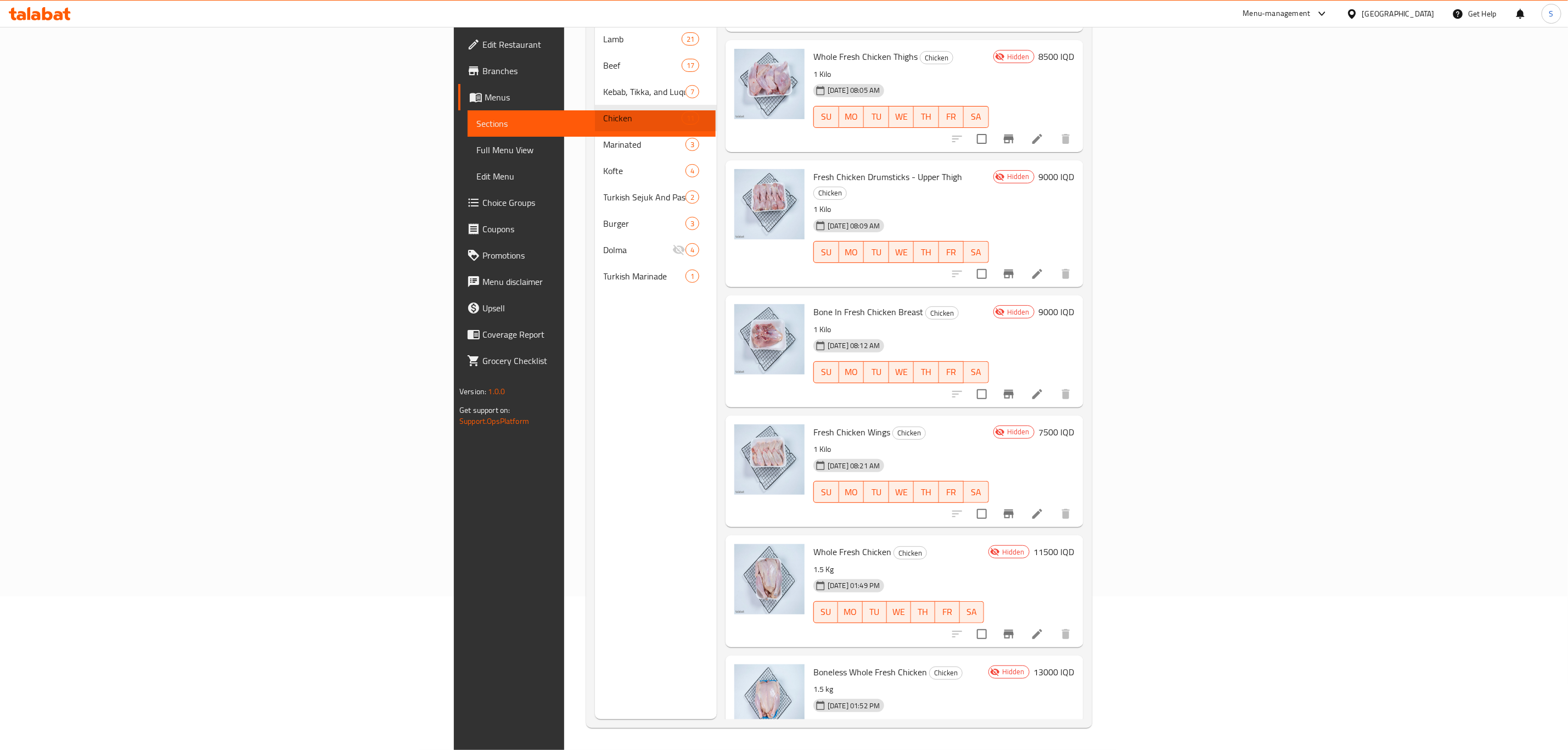
drag, startPoint x: 647, startPoint y: 664, endPoint x: 500, endPoint y: 568, distance: 175.6
click at [595, 568] on div "Menu sections Lamb 21 Beef 17 Kebab, Tikka, and Luqum 7 Chicken 11 Marinated 3 …" at bounding box center [656, 344] width 122 height 750
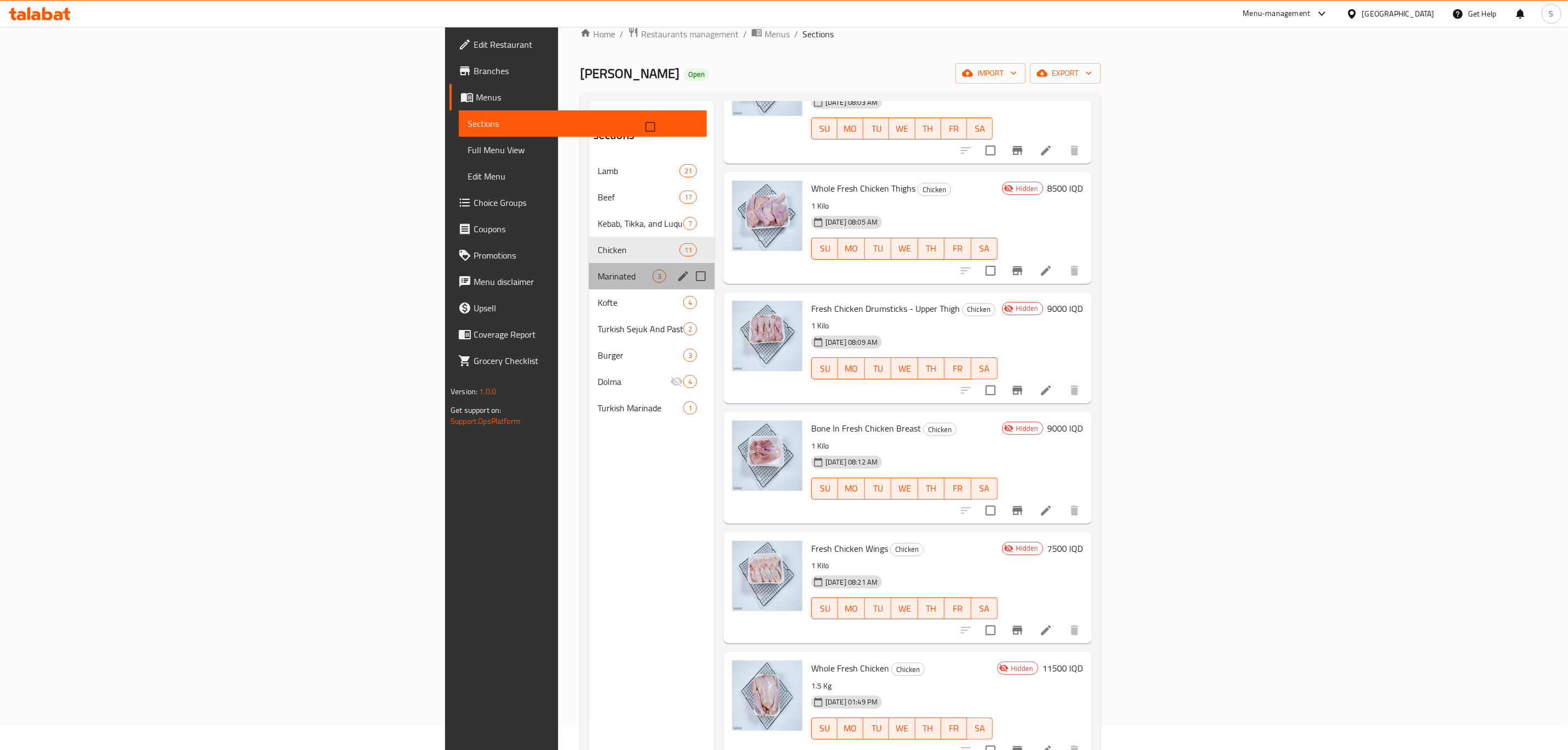
click at [589, 263] on div "Marinated 3" at bounding box center [652, 276] width 126 height 26
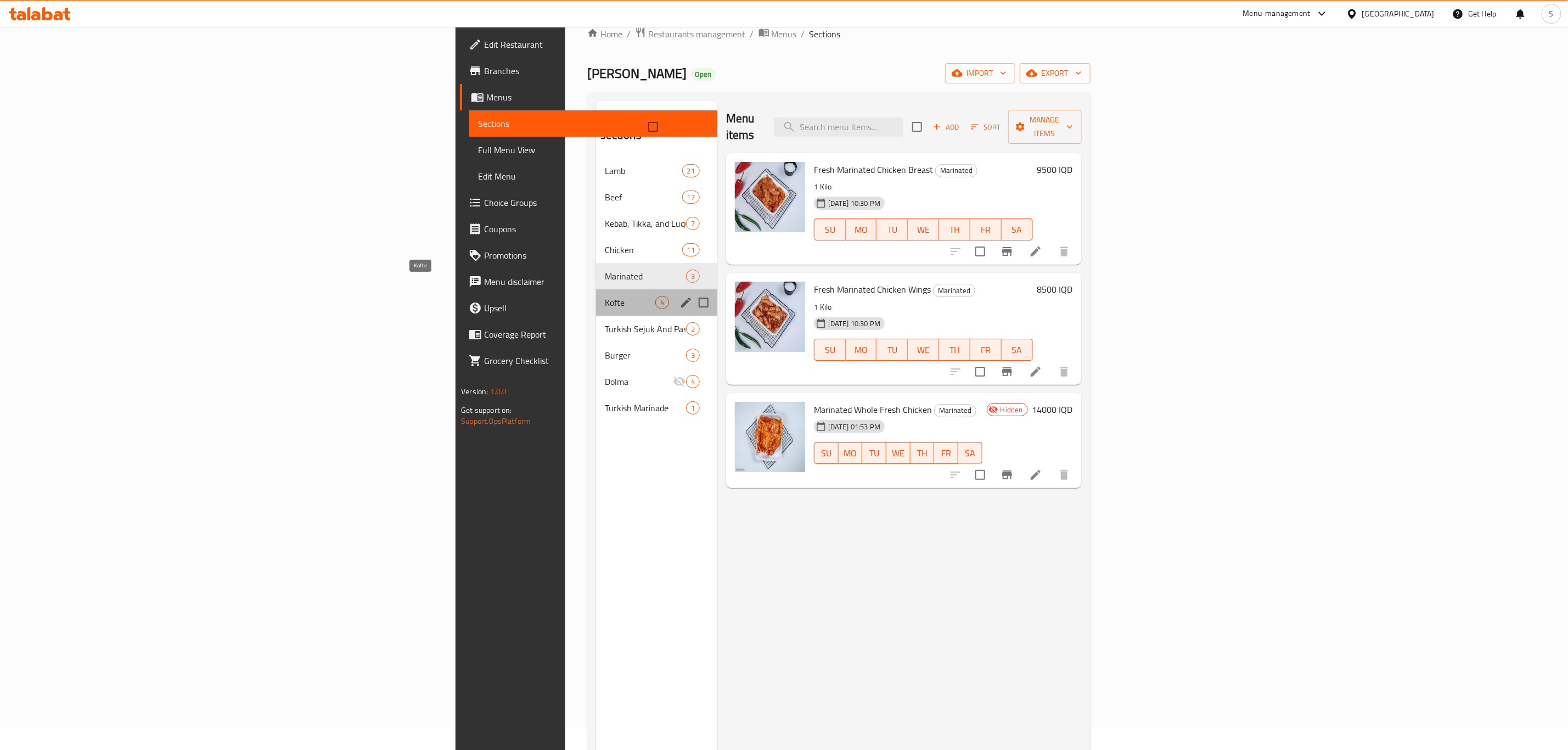
click at [605, 296] on span "Kofte" at bounding box center [630, 302] width 51 height 13
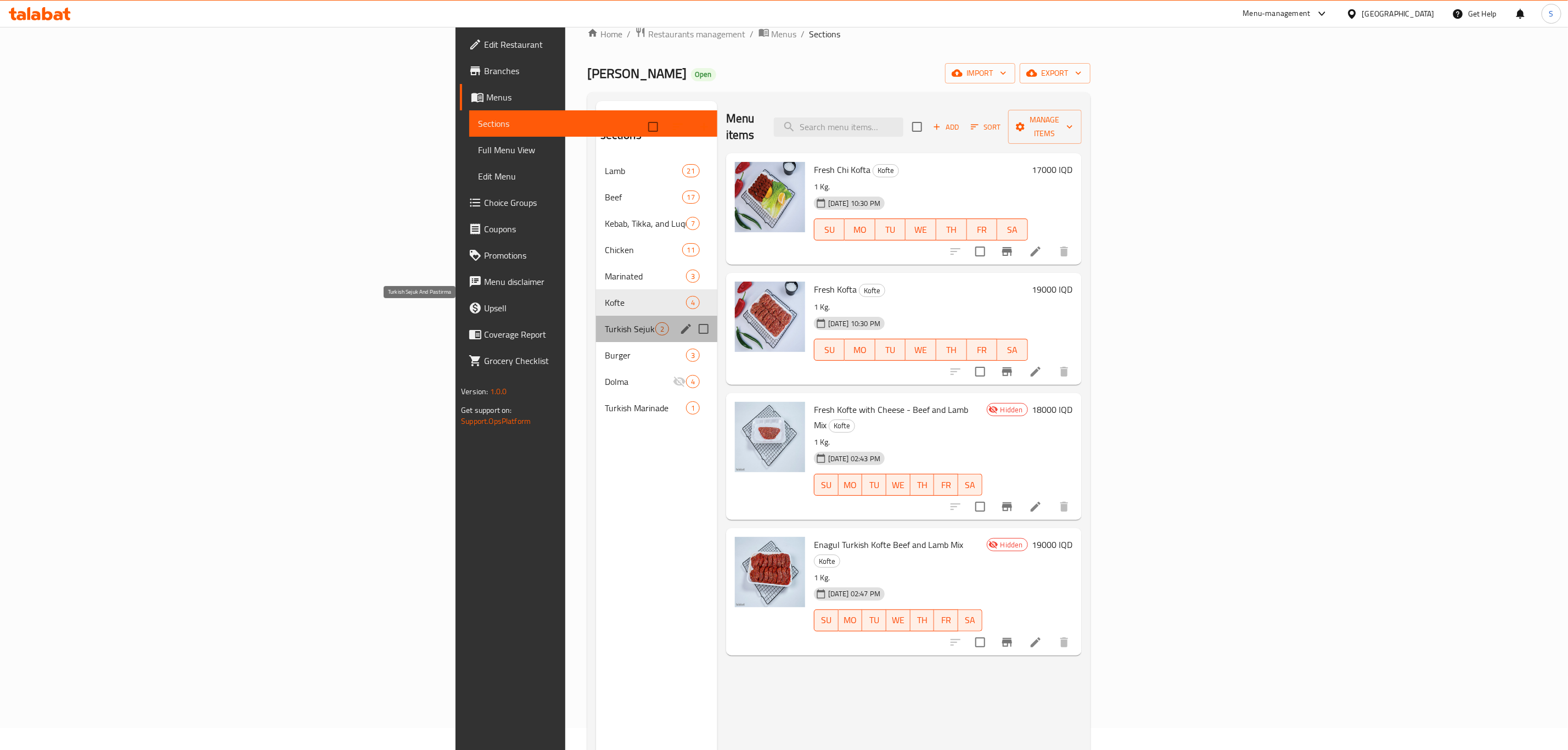
click at [605, 322] on span "Turkish Sejuk And Pastirma" at bounding box center [630, 329] width 51 height 13
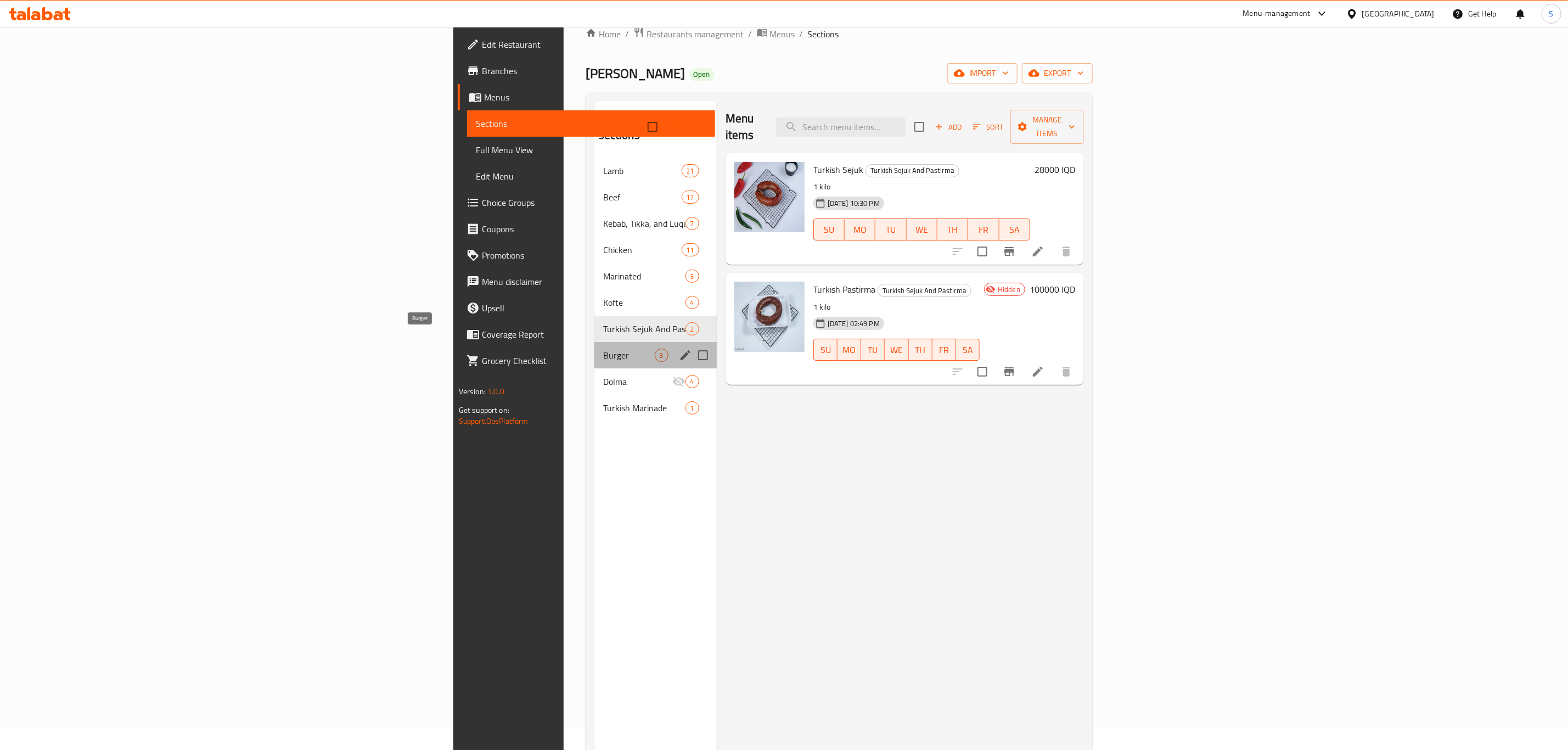
click at [603, 349] on span "Burger" at bounding box center [629, 355] width 51 height 13
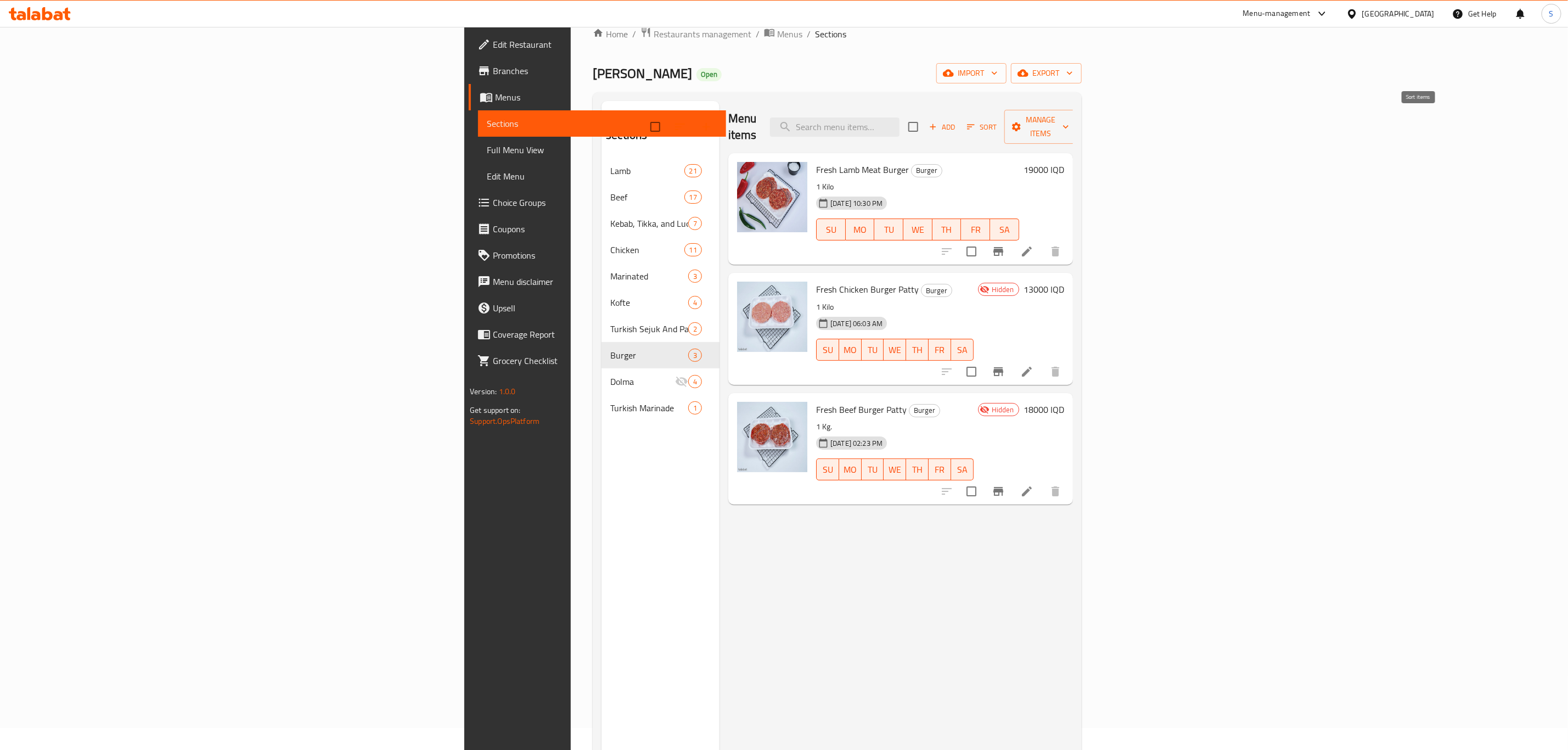
click at [998, 121] on span "Sort" at bounding box center [982, 127] width 30 height 13
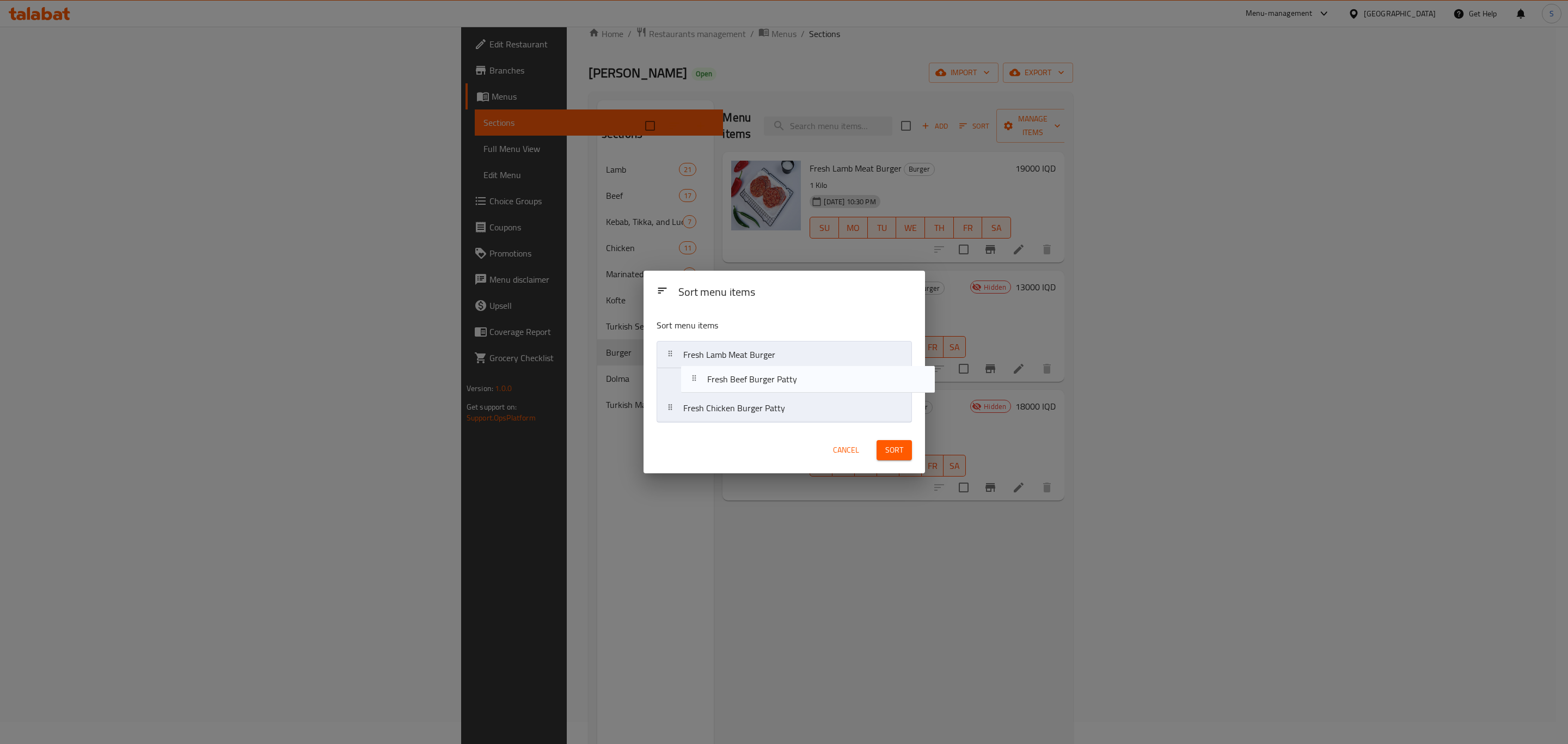
drag, startPoint x: 742, startPoint y: 413, endPoint x: 771, endPoint y: 377, distance: 46.2
click at [771, 377] on nav "Fresh Lamb Meat Burger Fresh Chicken Burger Patty Fresh Beef Burger Patty" at bounding box center [784, 382] width 255 height 81
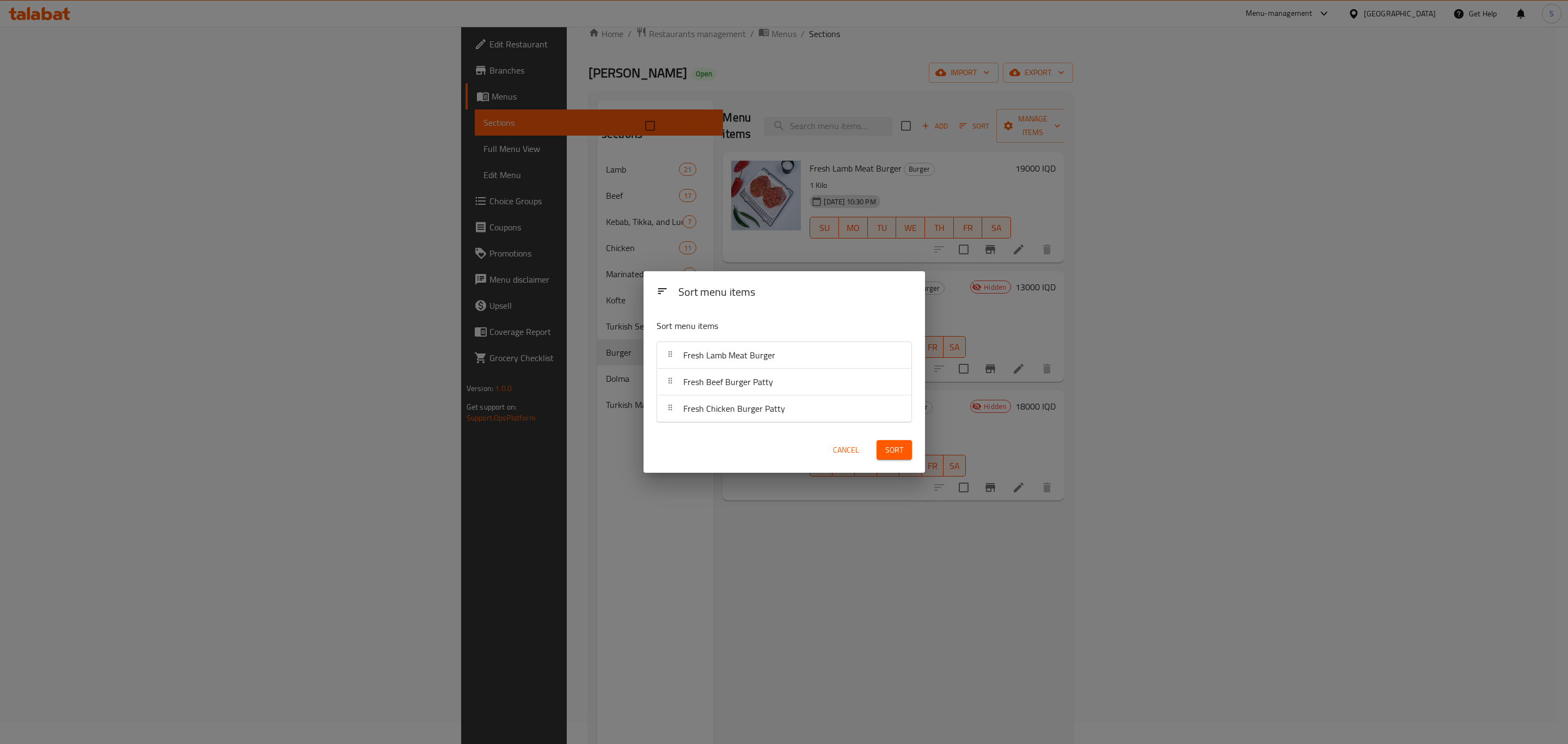
click at [895, 453] on span "Sort" at bounding box center [894, 450] width 18 height 13
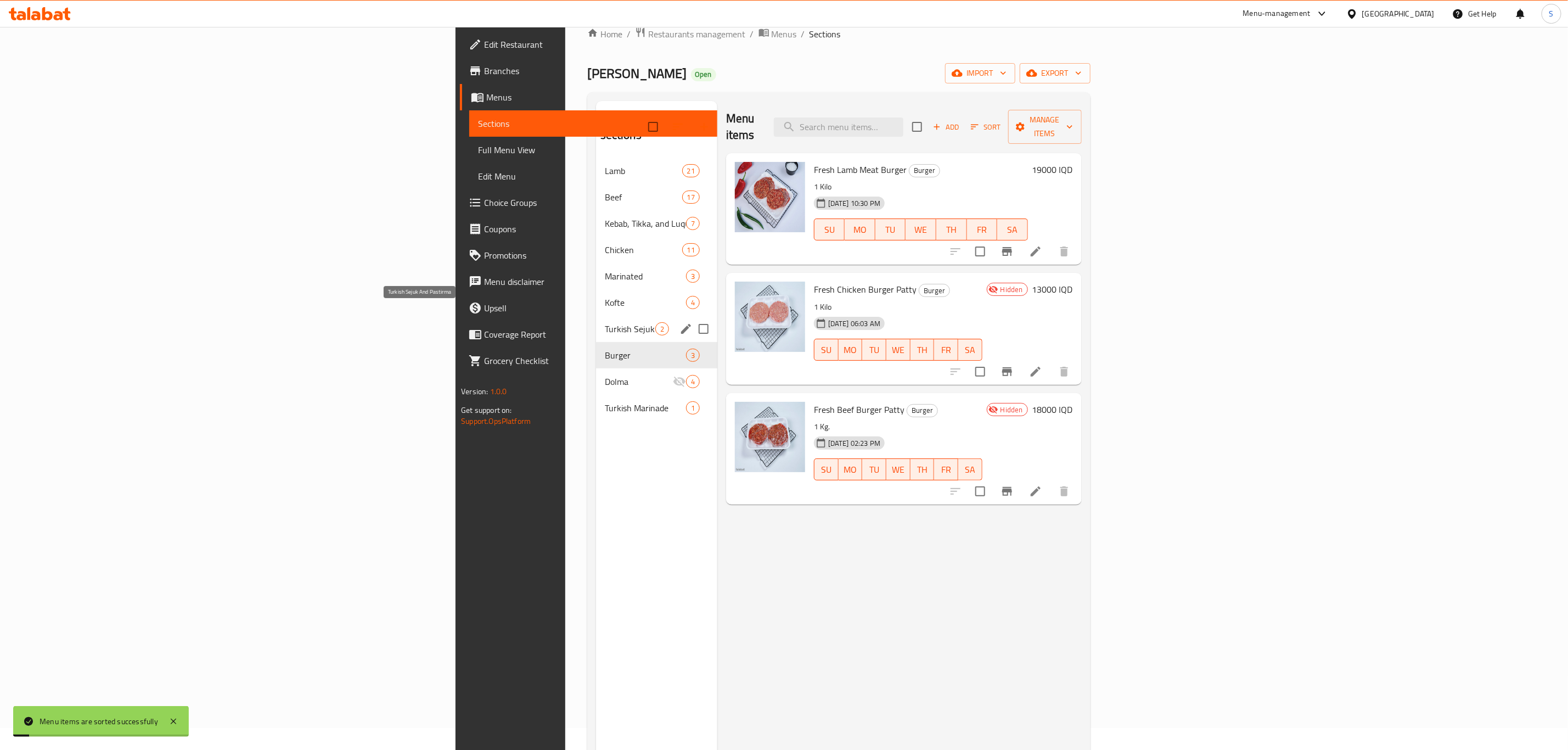
click at [605, 322] on span "Turkish Sejuk And Pastirma" at bounding box center [630, 329] width 51 height 13
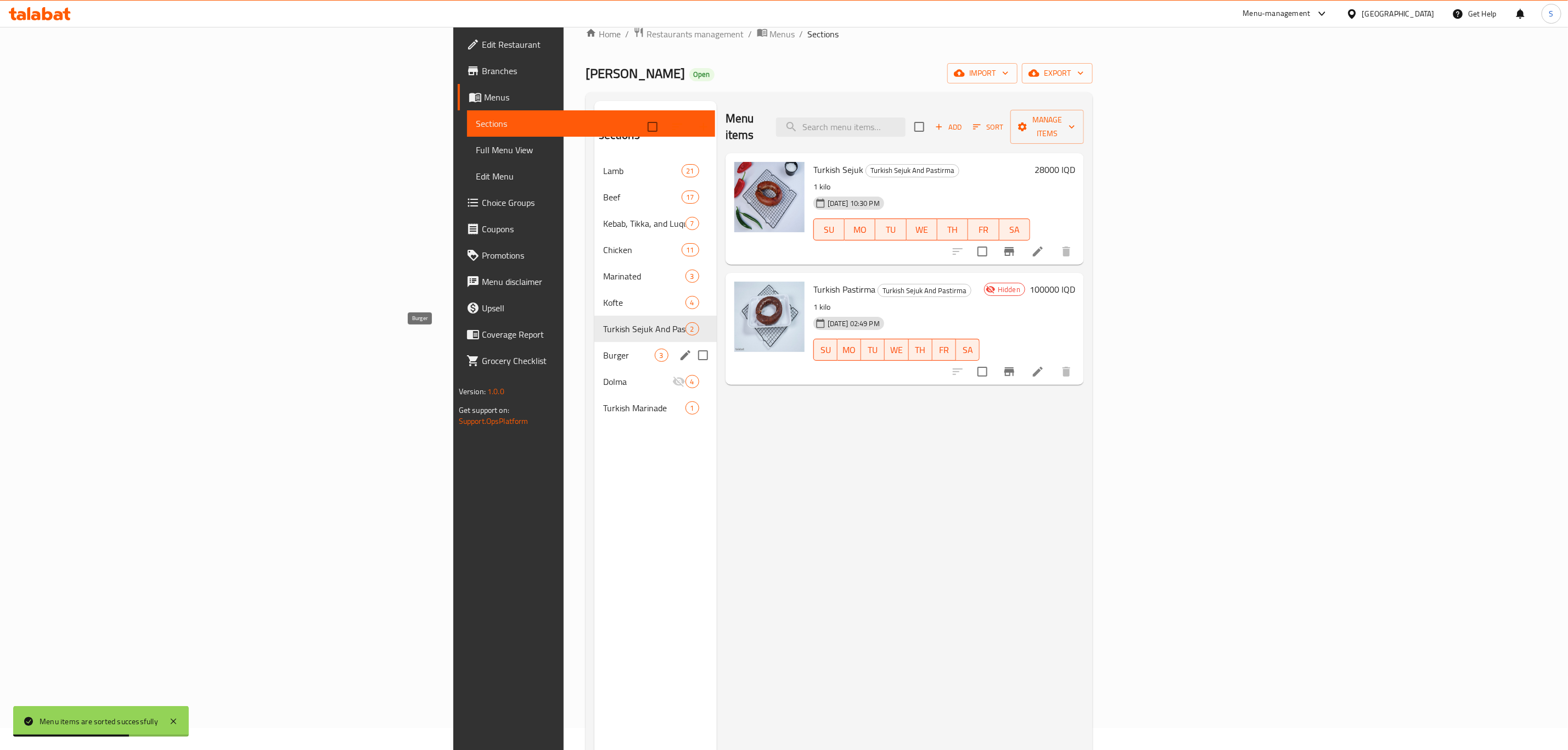
click at [603, 349] on span "Burger" at bounding box center [629, 355] width 51 height 13
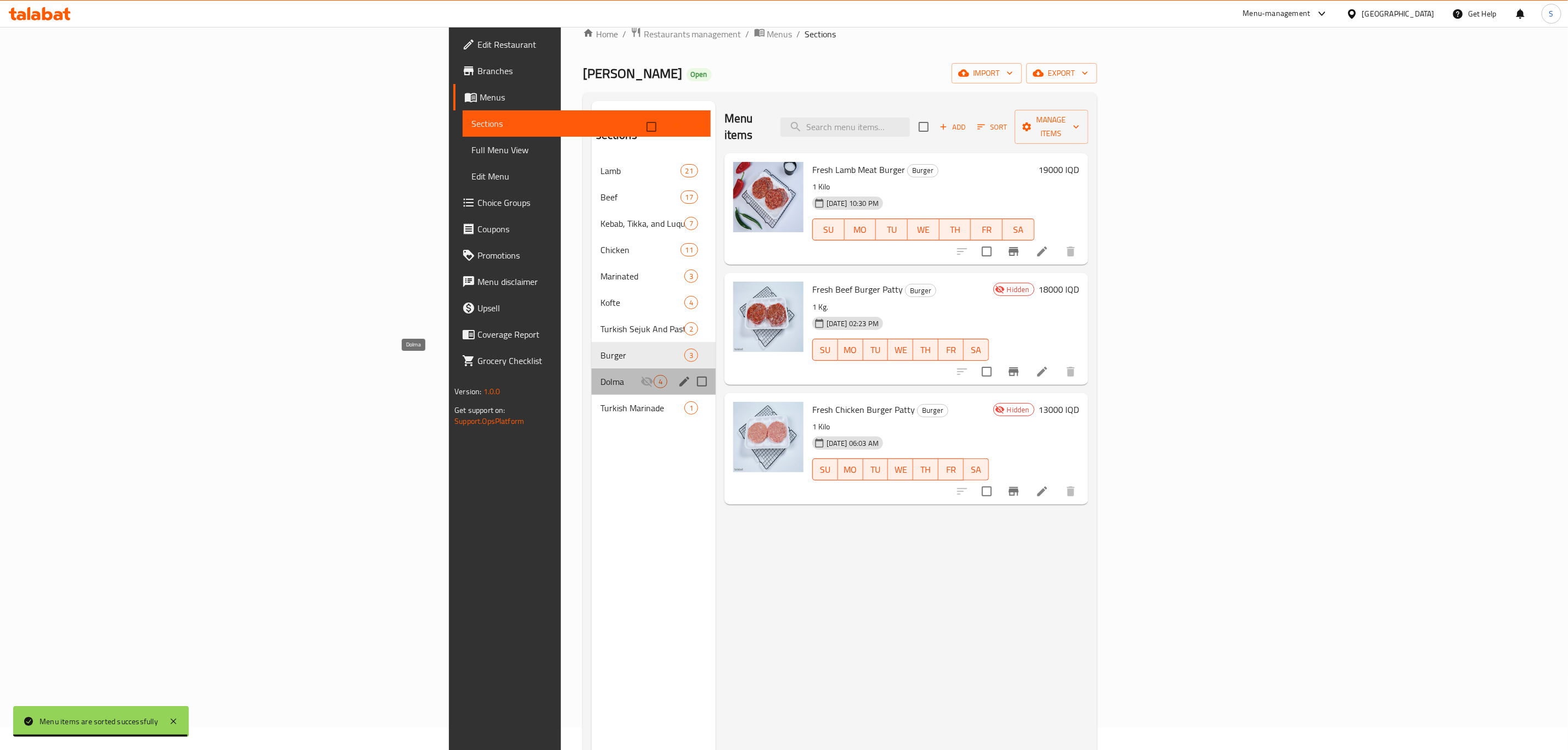
click at [600, 375] on span "Dolma" at bounding box center [620, 382] width 40 height 13
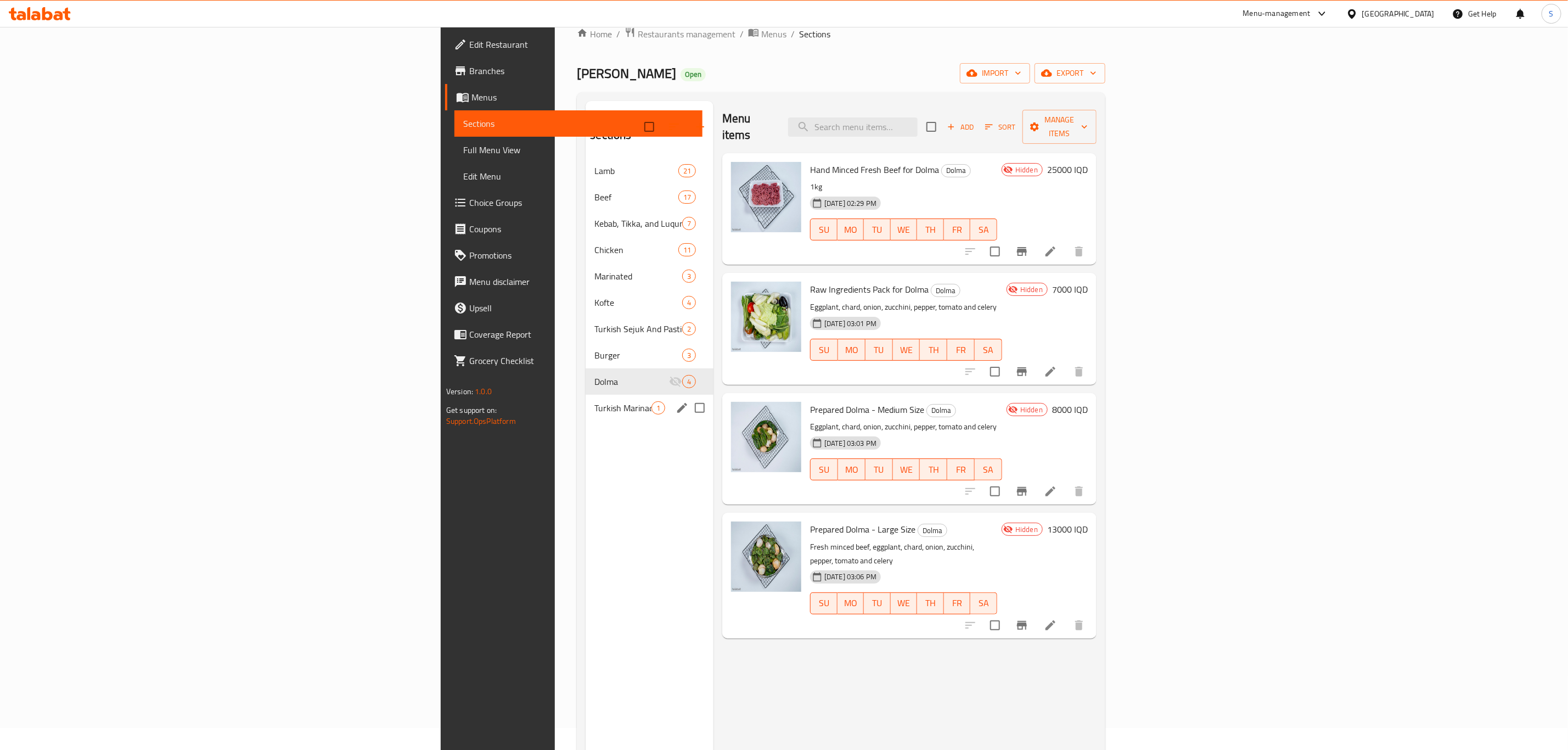
click at [586, 395] on div "Turkish Marinade 1" at bounding box center [650, 408] width 128 height 26
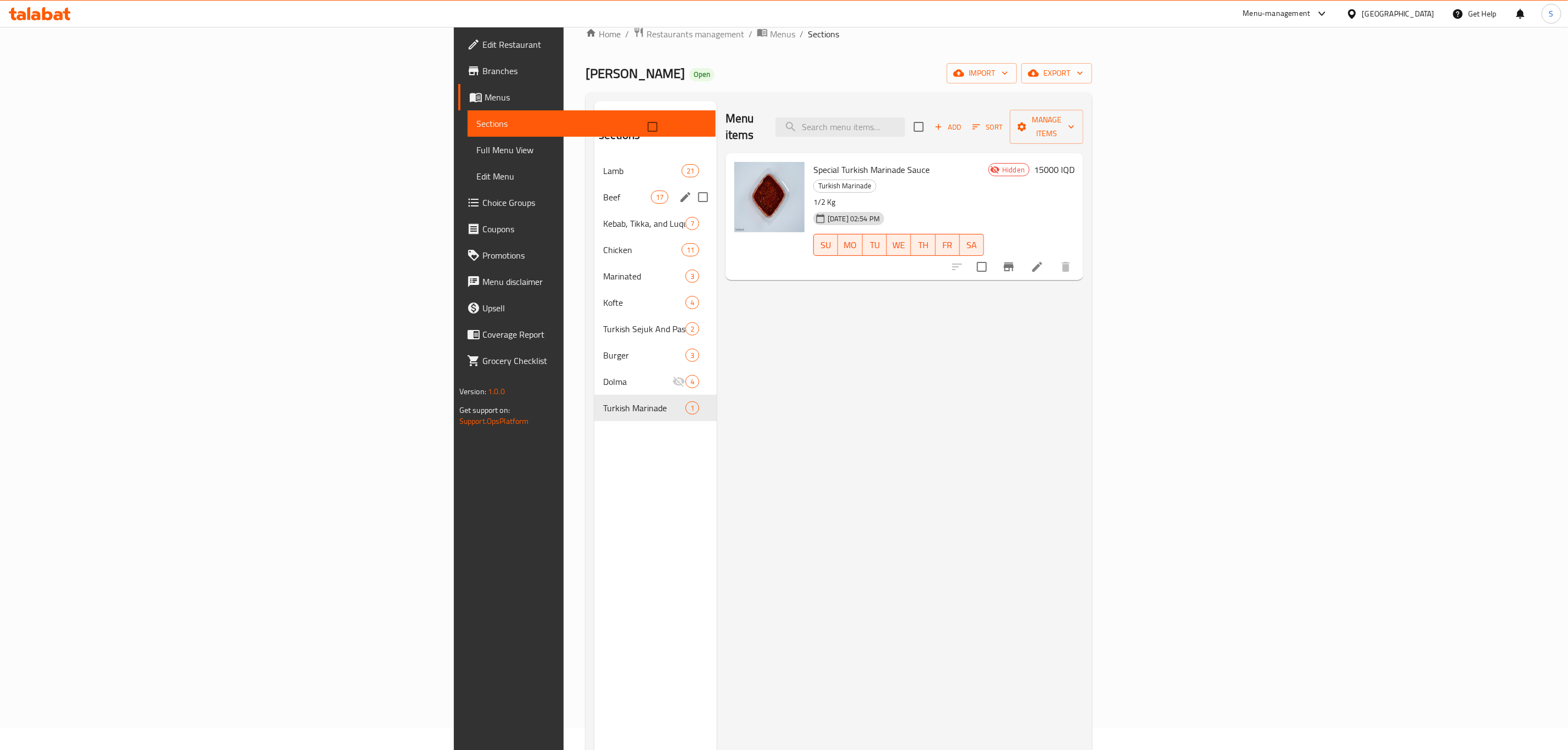
click at [595, 184] on div "Beef 17" at bounding box center [655, 197] width 122 height 26
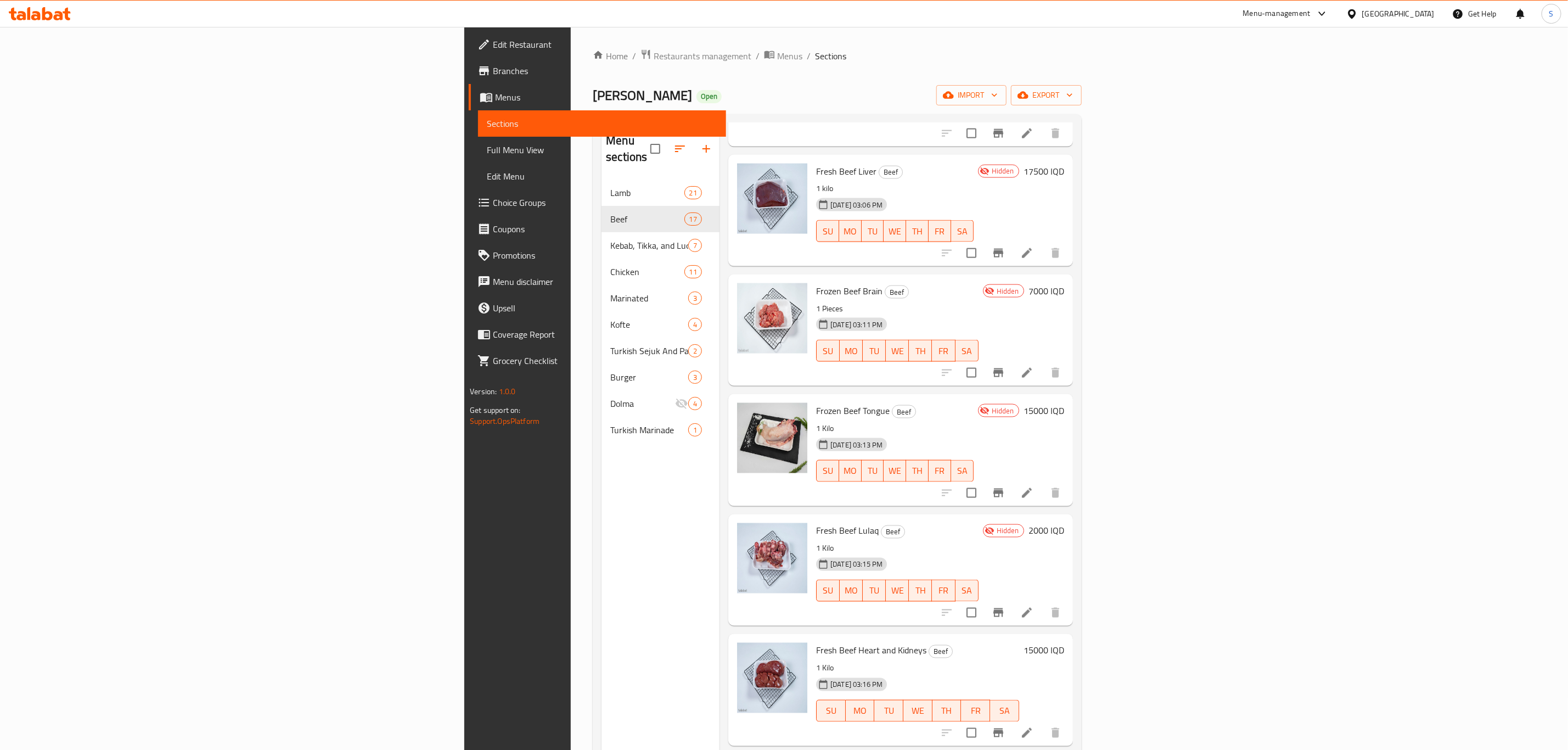
scroll to position [1316, 0]
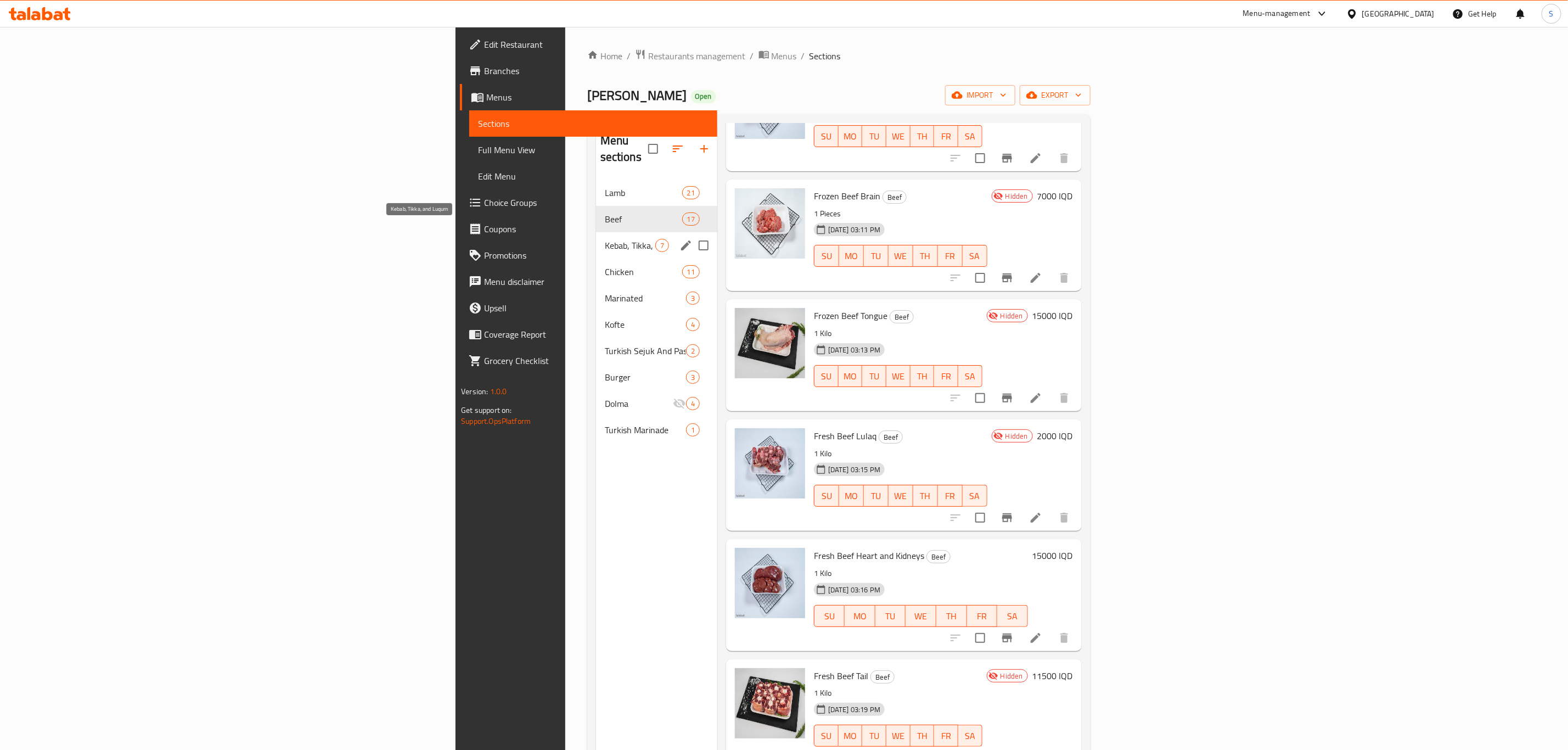
click at [605, 239] on span "Kebab, Tikka, and Luqum" at bounding box center [630, 245] width 51 height 13
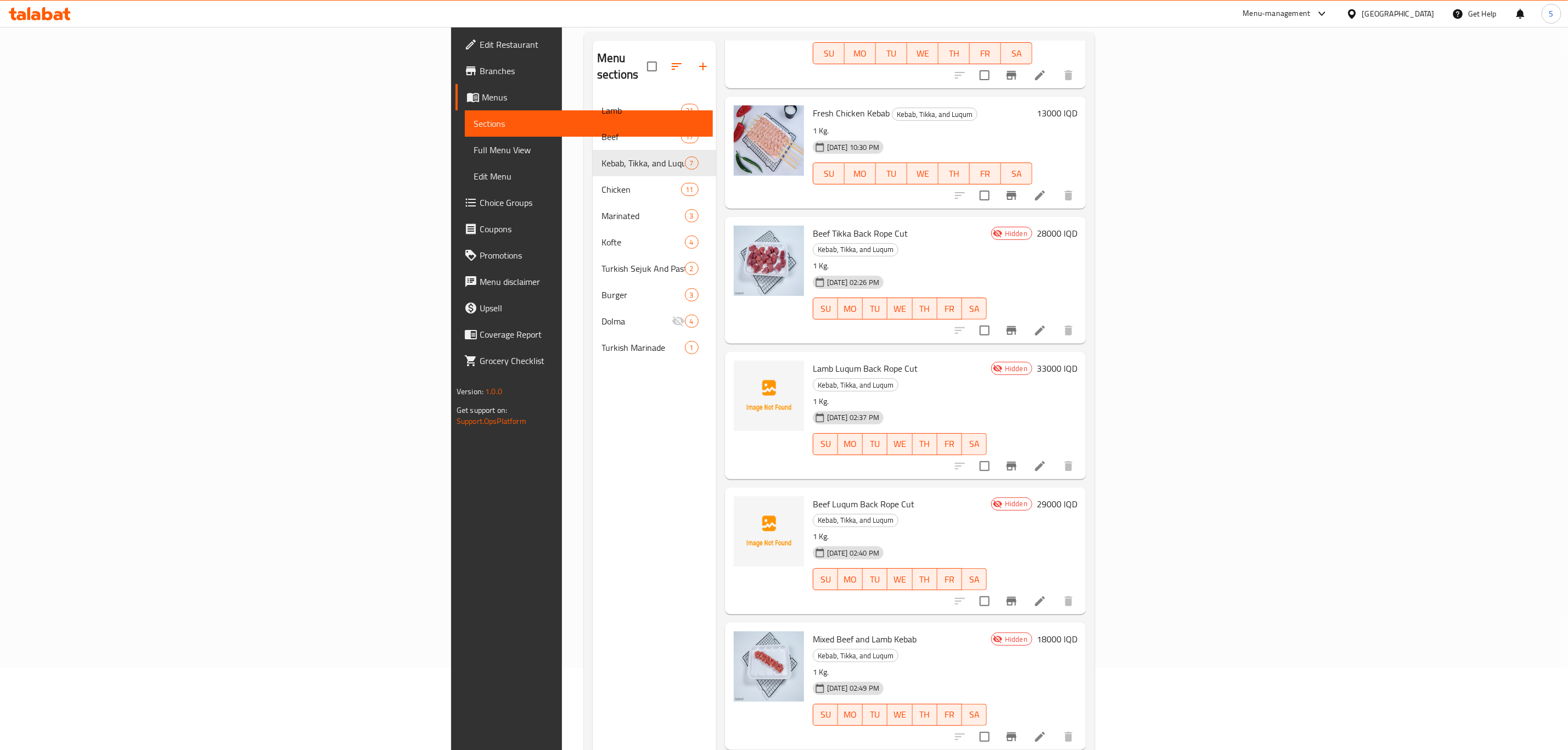
scroll to position [154, 0]
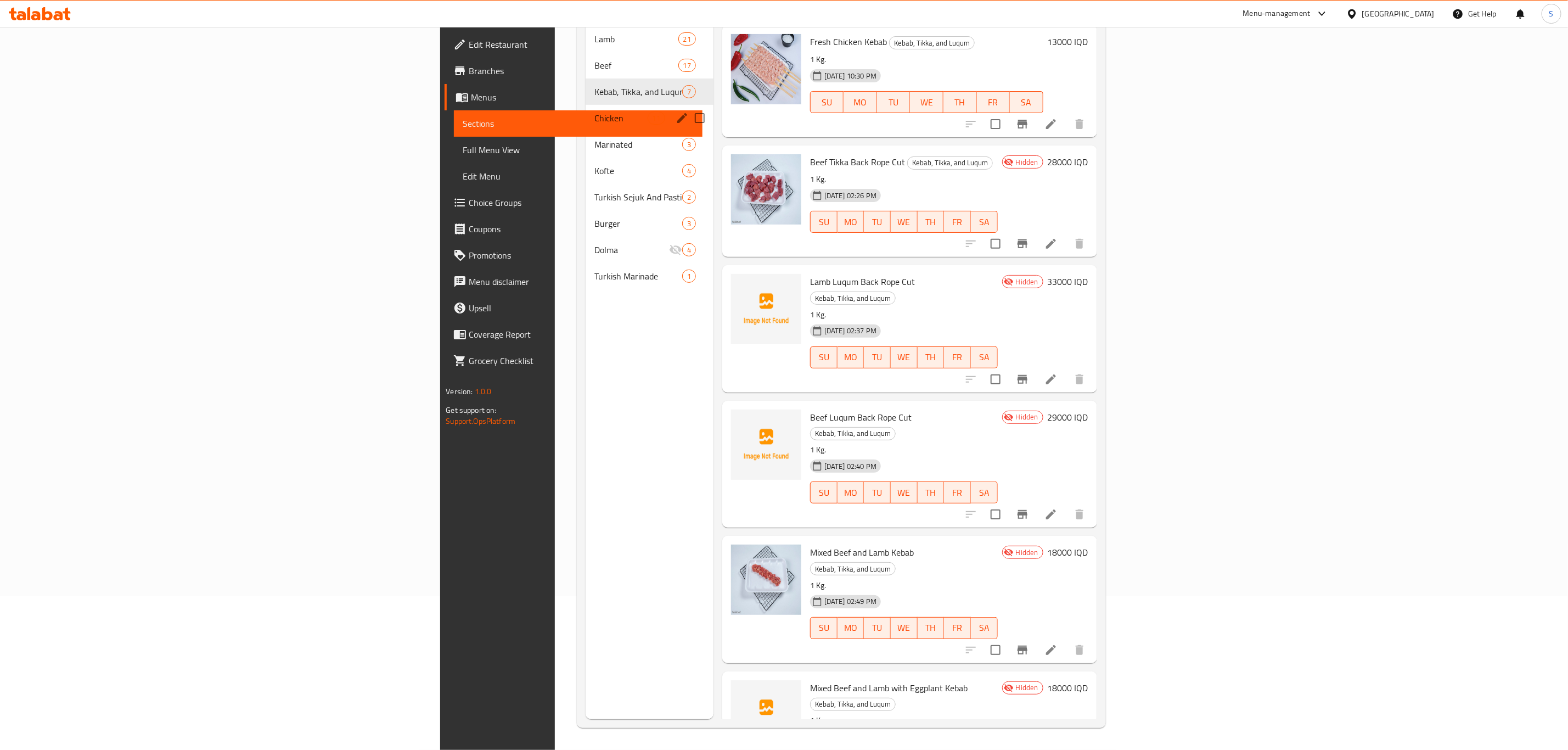
click at [586, 109] on div "Chicken 11" at bounding box center [650, 118] width 128 height 26
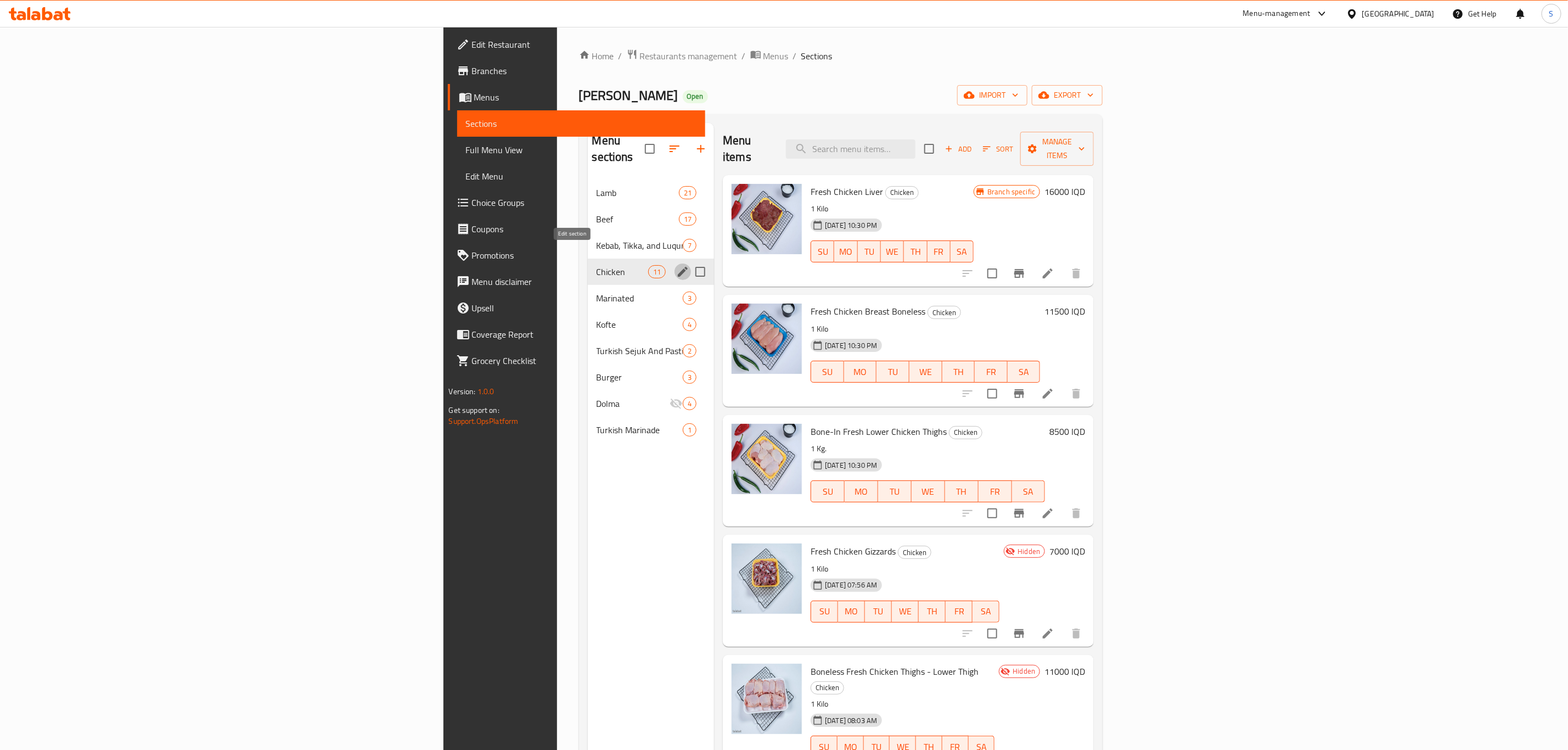
click at [676, 265] on icon "edit" at bounding box center [683, 272] width 13 height 13
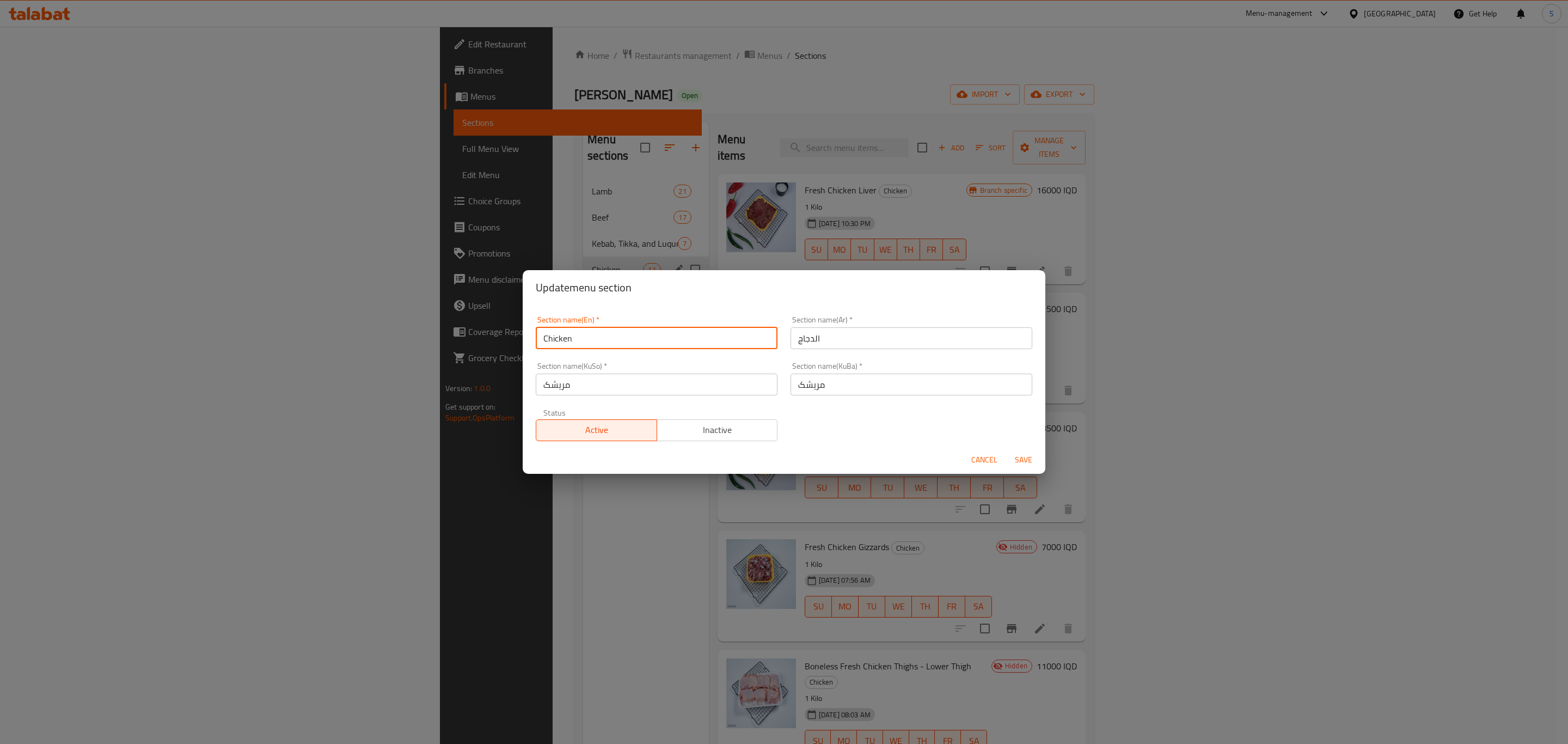
click at [542, 337] on input "Chicken" at bounding box center [656, 338] width 242 height 22
type input "Fresh Chicken"
click at [837, 337] on input "الدجاج" at bounding box center [911, 338] width 242 height 22
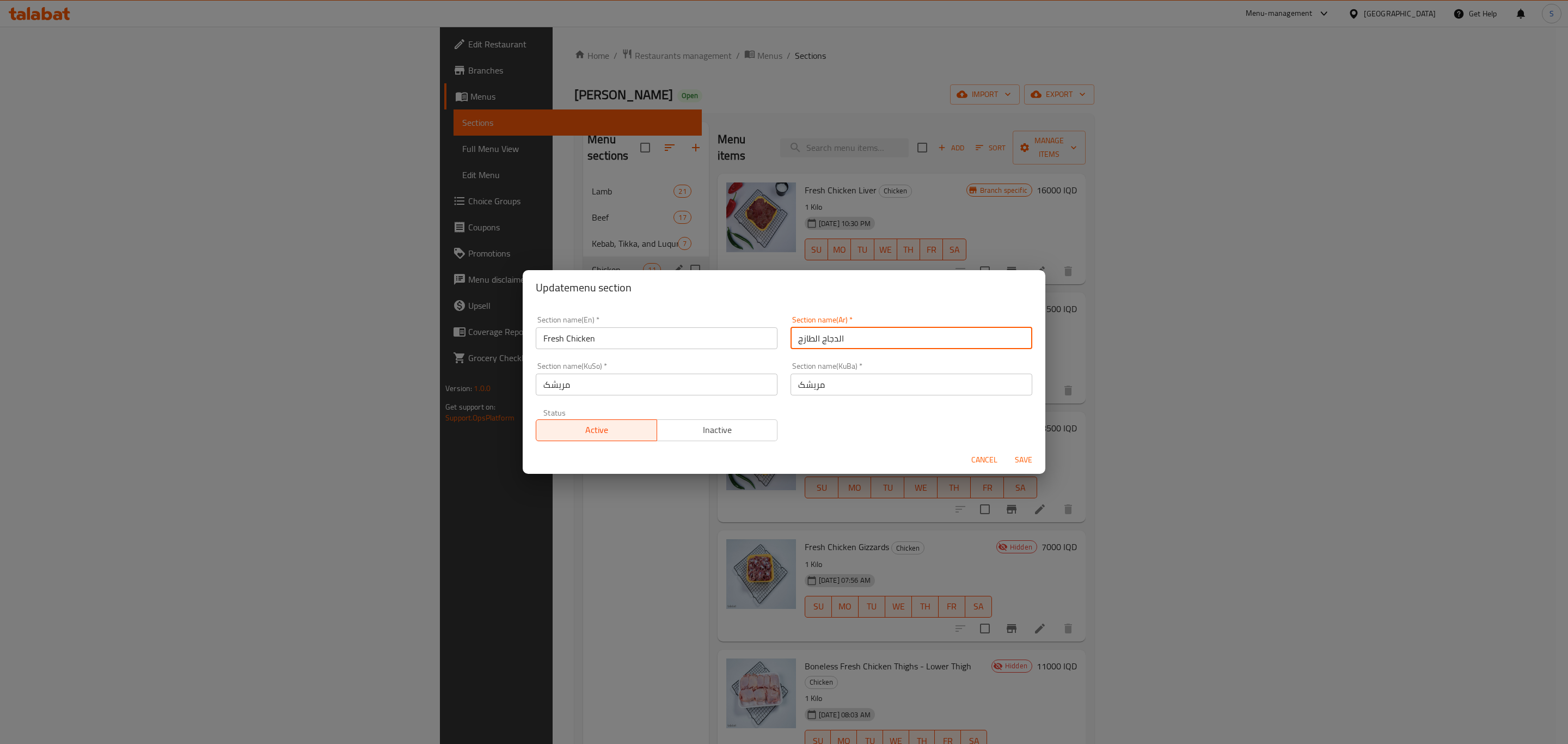
type input "الدجاج الطازج"
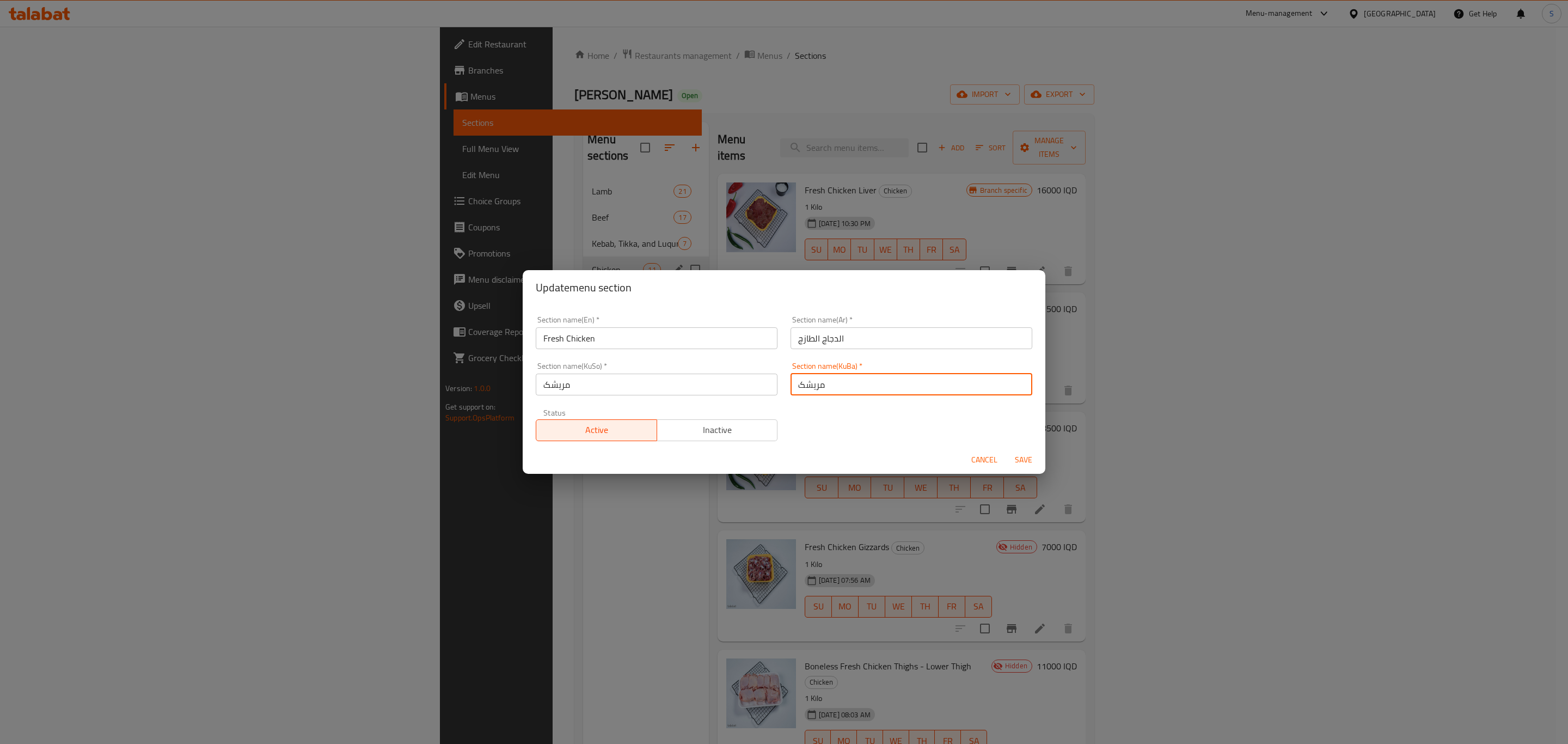
click at [848, 387] on input "مریشک" at bounding box center [911, 384] width 242 height 22
click at [820, 389] on input "مریشک" at bounding box center [911, 384] width 242 height 22
click at [799, 389] on input "مریشک" at bounding box center [911, 384] width 242 height 22
click at [876, 384] on input "مریشک" at bounding box center [911, 384] width 242 height 22
click at [866, 387] on input "مریشک" at bounding box center [911, 384] width 242 height 22
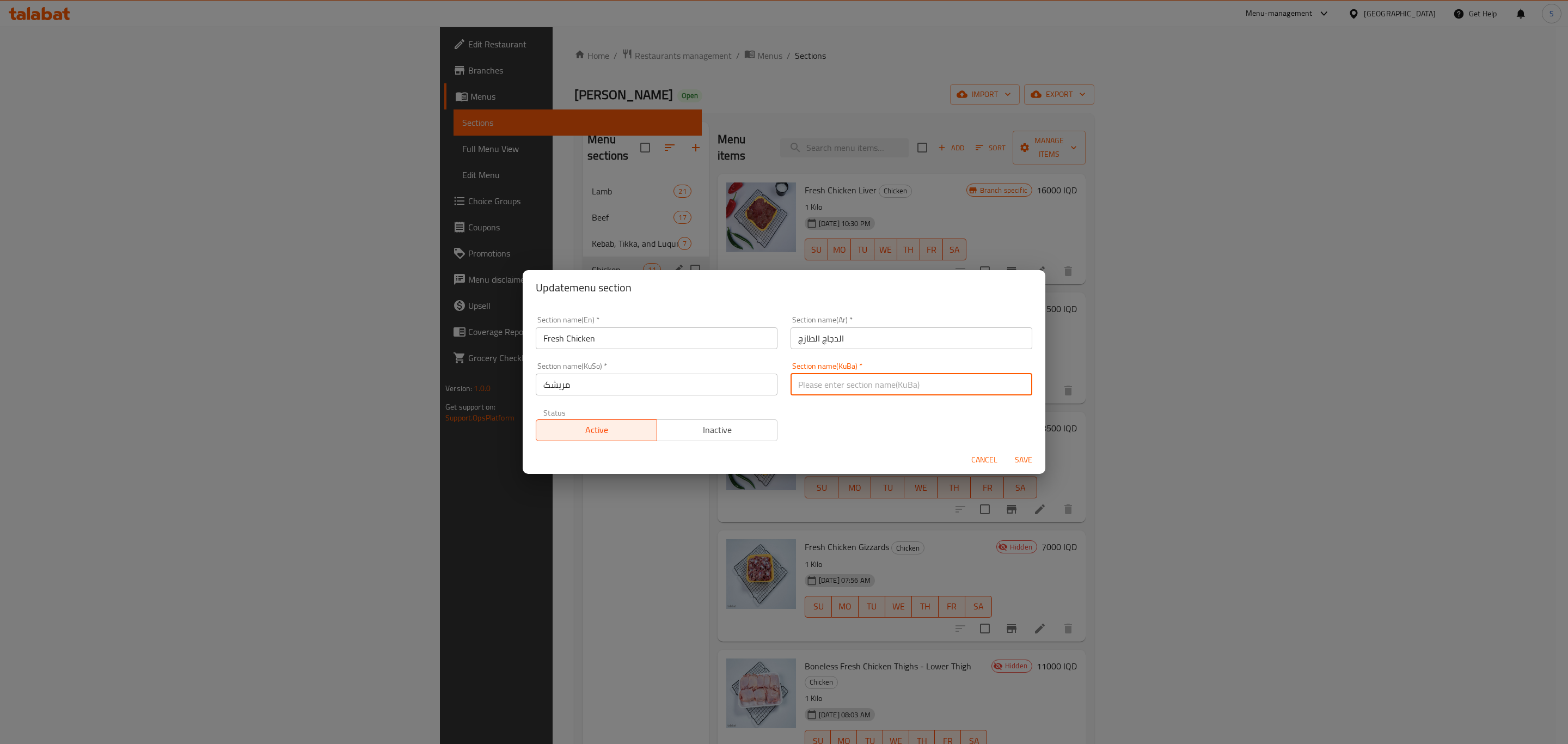
click at [866, 387] on input "text" at bounding box center [911, 384] width 242 height 22
click at [865, 387] on input "text" at bounding box center [911, 384] width 242 height 22
drag, startPoint x: 865, startPoint y: 387, endPoint x: 910, endPoint y: 530, distance: 149.9
click at [910, 530] on div "Update menu section Section name(En)   * Fresh Chicken Section name(En) * Secti…" at bounding box center [784, 372] width 1568 height 744
click at [639, 379] on input "مریشک" at bounding box center [656, 384] width 242 height 22
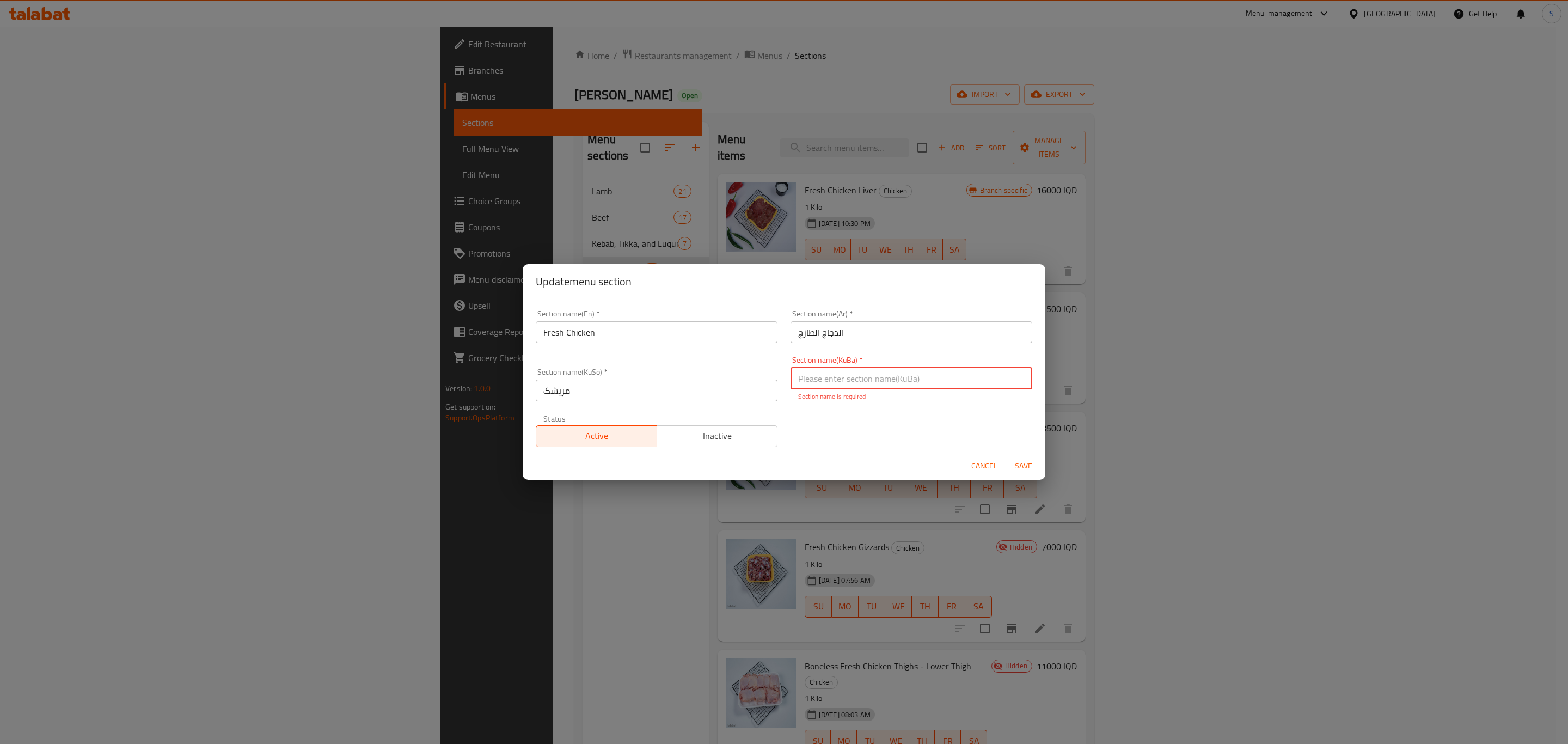
click at [840, 384] on input "text" at bounding box center [911, 378] width 242 height 22
paste input "مریشک"
type input "مریشک"
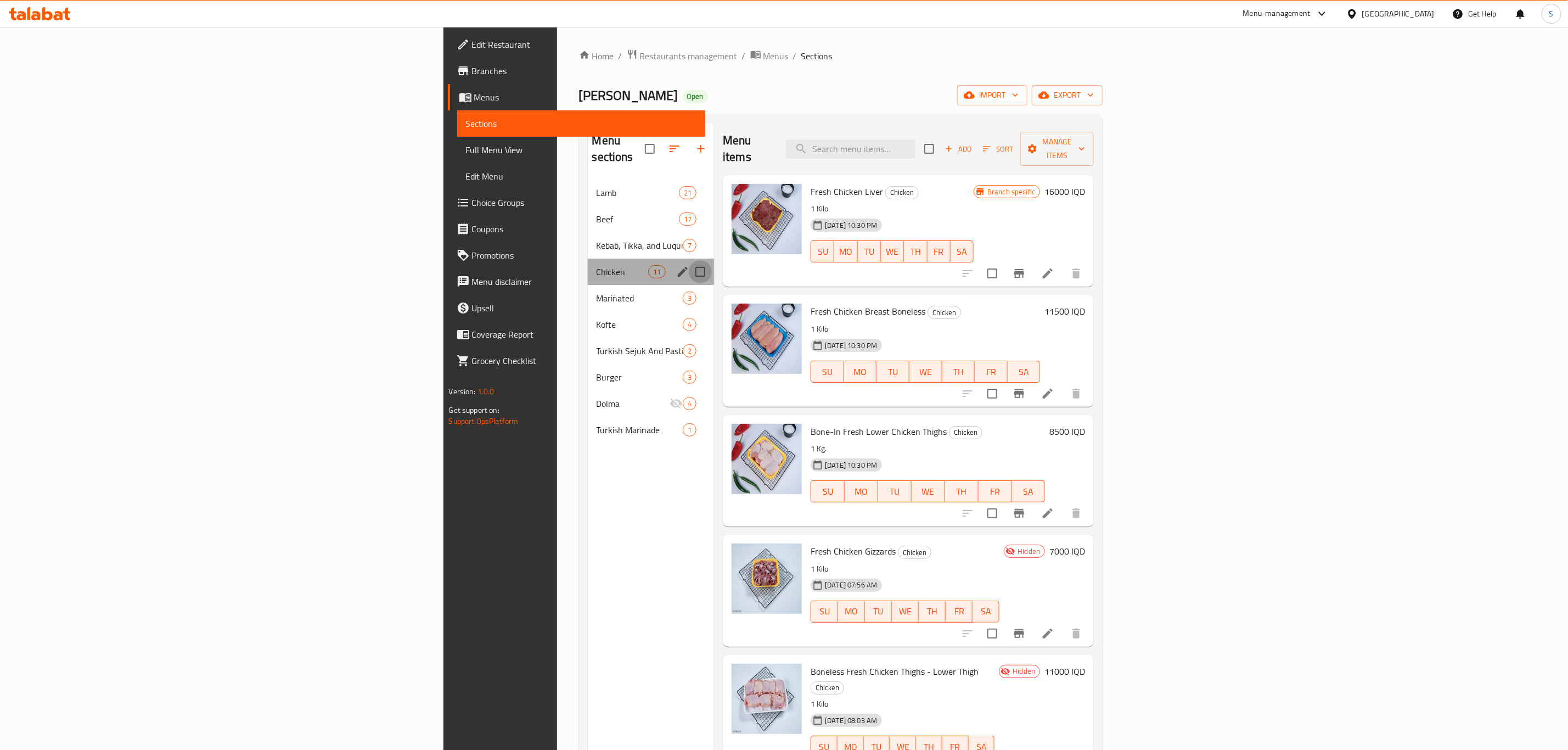
click at [689, 260] on input "Menu sections" at bounding box center [700, 272] width 23 height 23
checkbox input "true"
click at [678, 267] on icon "edit" at bounding box center [683, 272] width 10 height 10
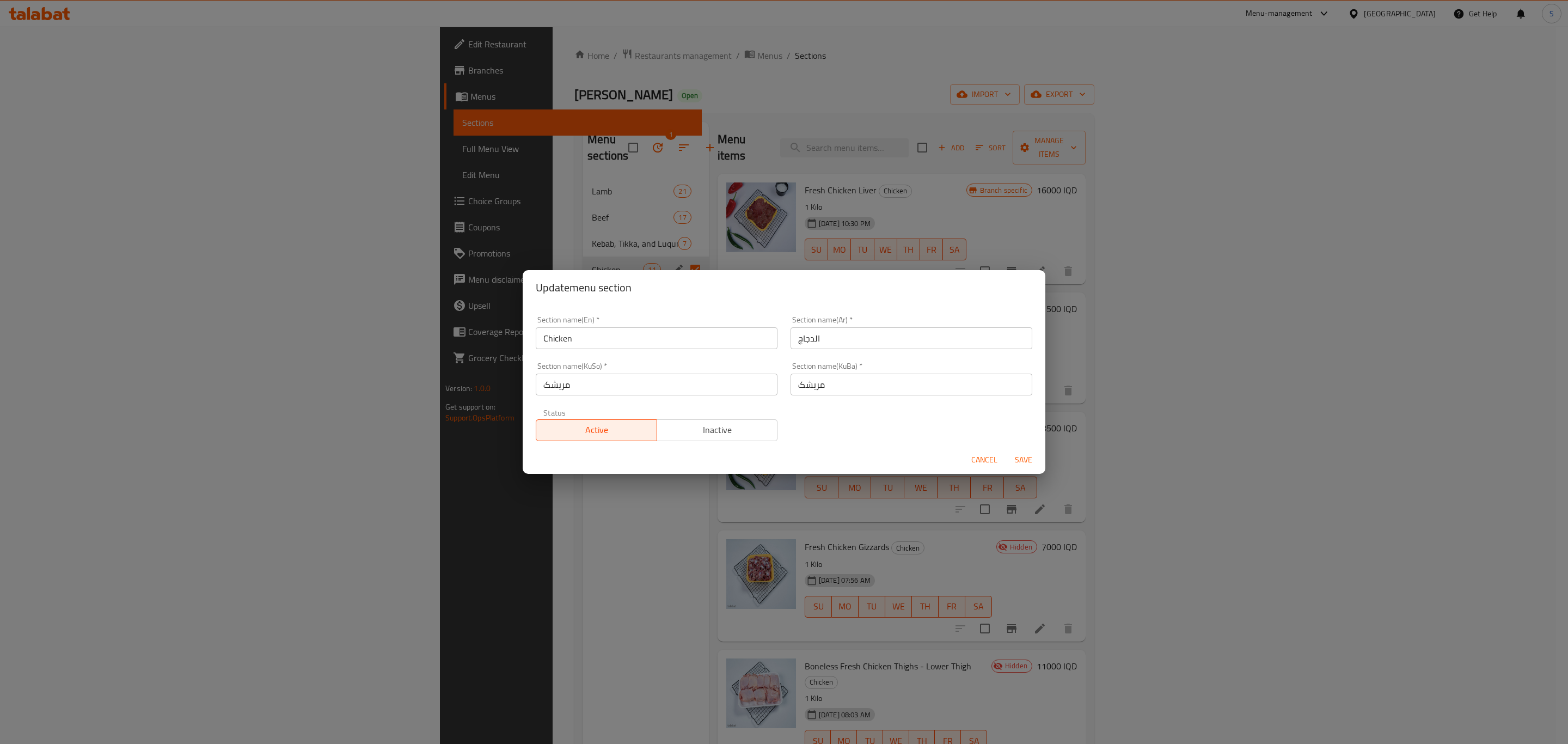
click at [819, 388] on input "مریشک" at bounding box center [911, 384] width 242 height 22
drag, startPoint x: 827, startPoint y: 388, endPoint x: 919, endPoint y: 423, distance: 98.4
click at [919, 423] on div "Section name(En)   * Chicken Section name(En) * Section name(Ar)   * الدجاج Sec…" at bounding box center [784, 378] width 510 height 138
click at [853, 382] on input "مریشک" at bounding box center [911, 384] width 242 height 22
paste input "ی فرێش"
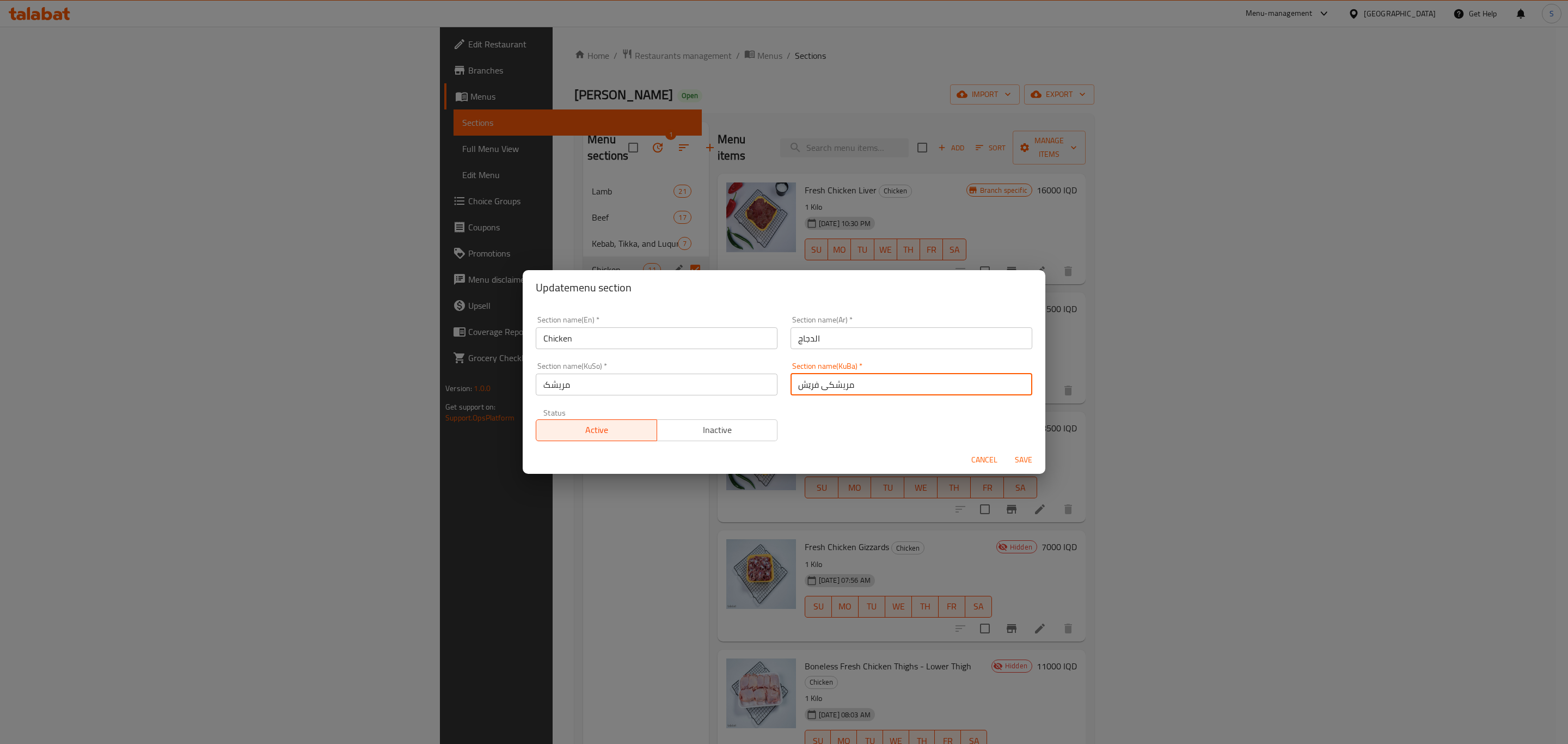
type input "مریشکی فرێش"
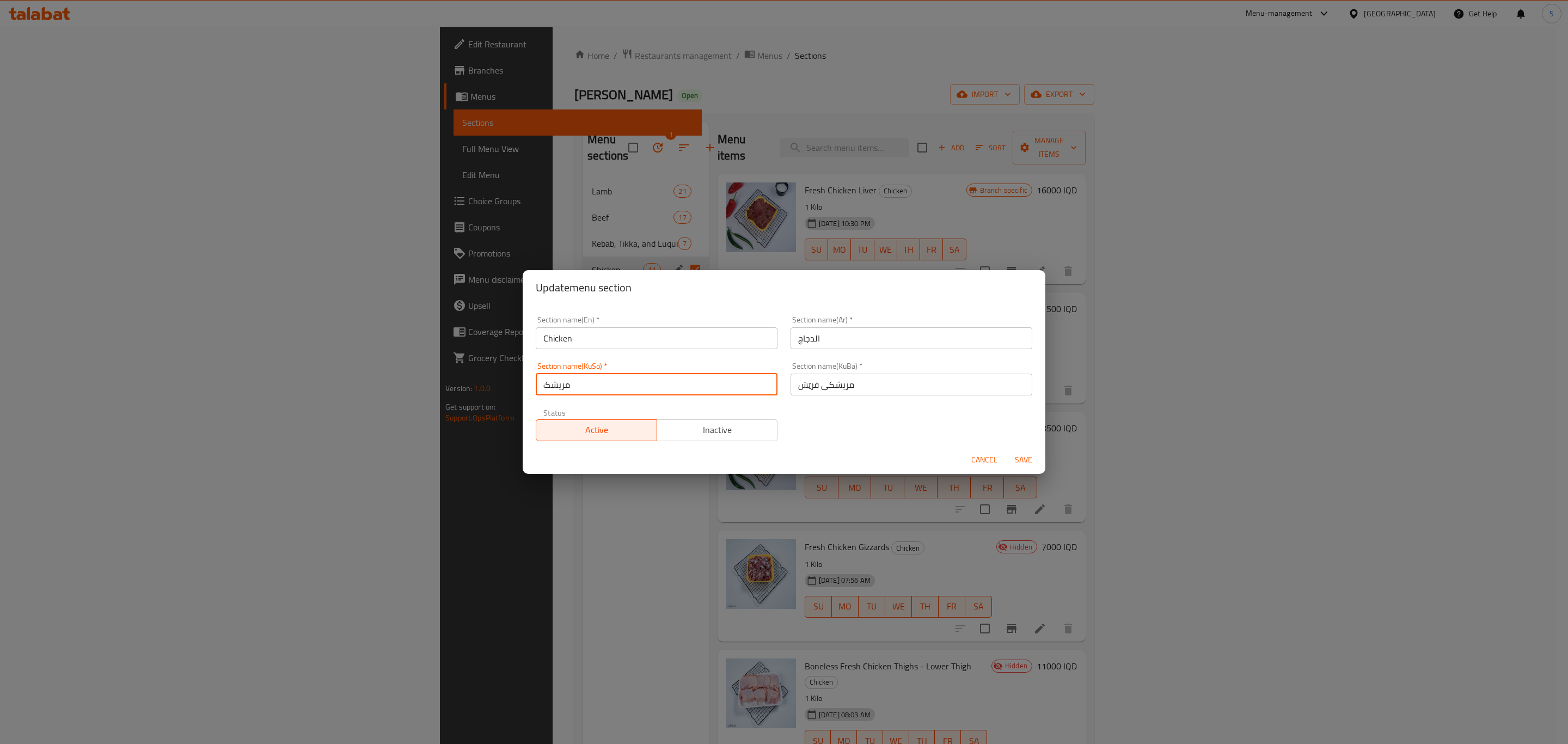
click at [719, 389] on input "مریشک" at bounding box center [656, 384] width 242 height 22
paste input "ی فرێش"
type input "مریشکی فرێش"
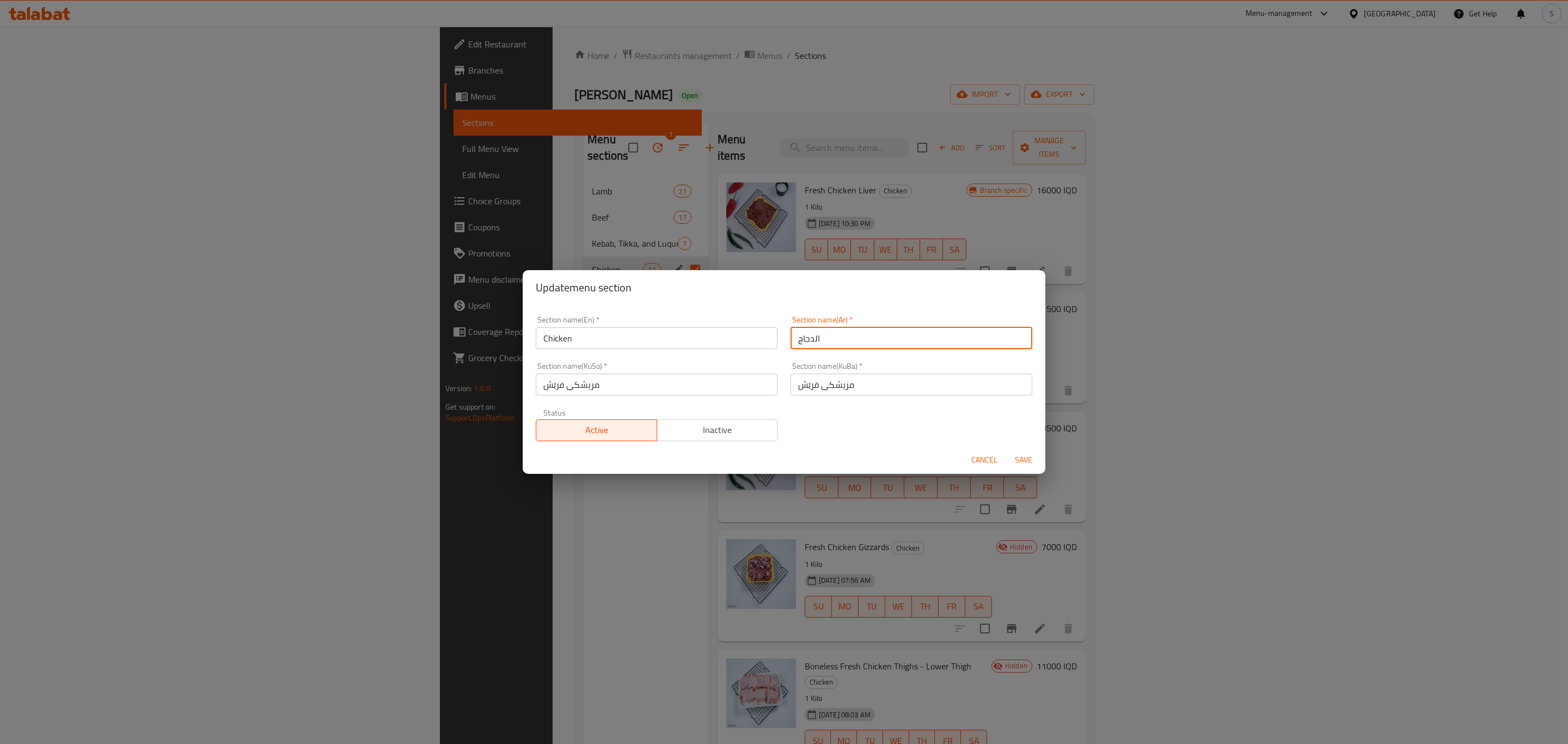
click at [834, 338] on input "الدجاج" at bounding box center [911, 338] width 242 height 22
type input "الدجاج الطازج"
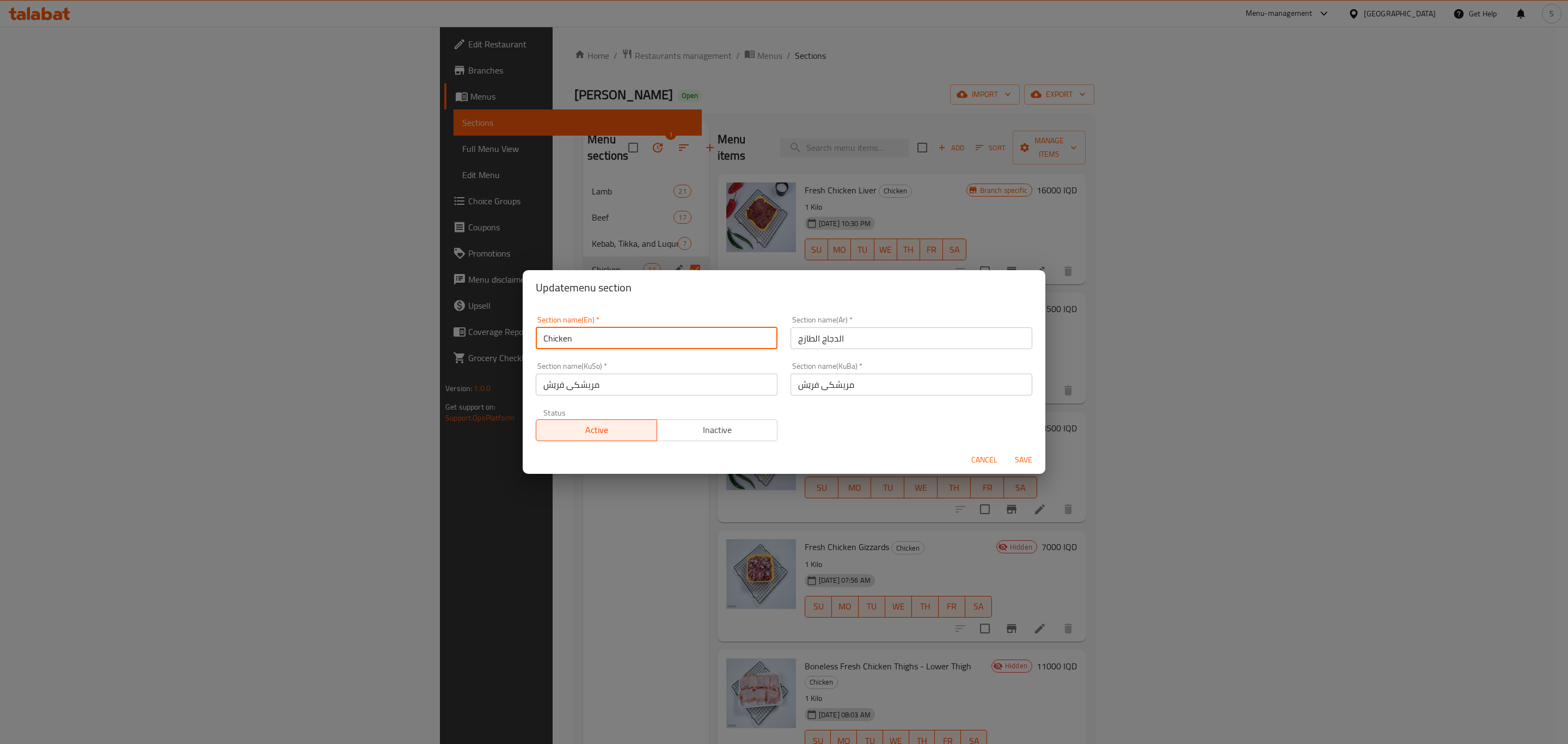
click at [642, 333] on input "Chicken" at bounding box center [656, 338] width 242 height 22
type input "Fresh Chicken"
click at [1020, 457] on span "Save" at bounding box center [1024, 460] width 26 height 13
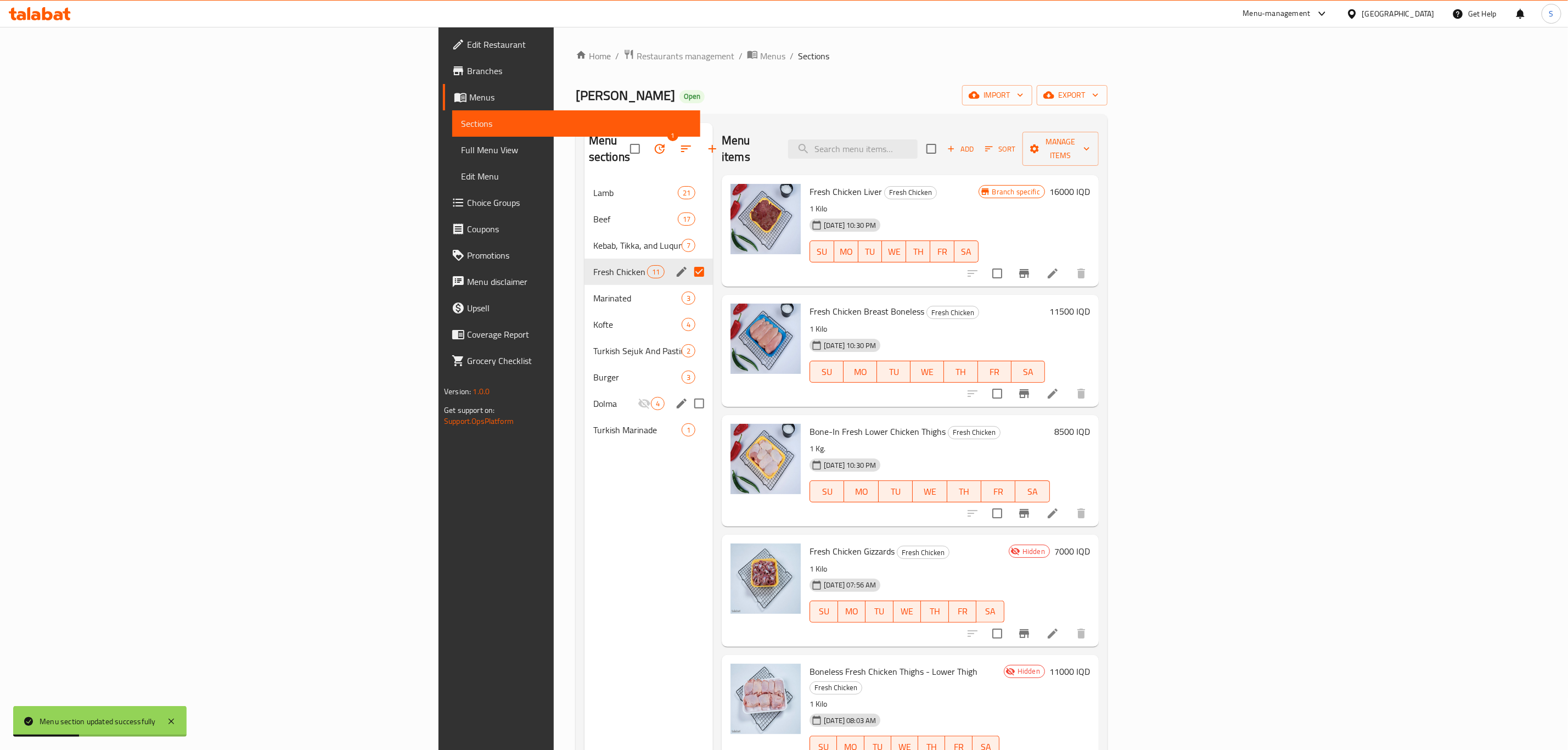
click at [688, 392] on input "Menu sections" at bounding box center [699, 403] width 23 height 23
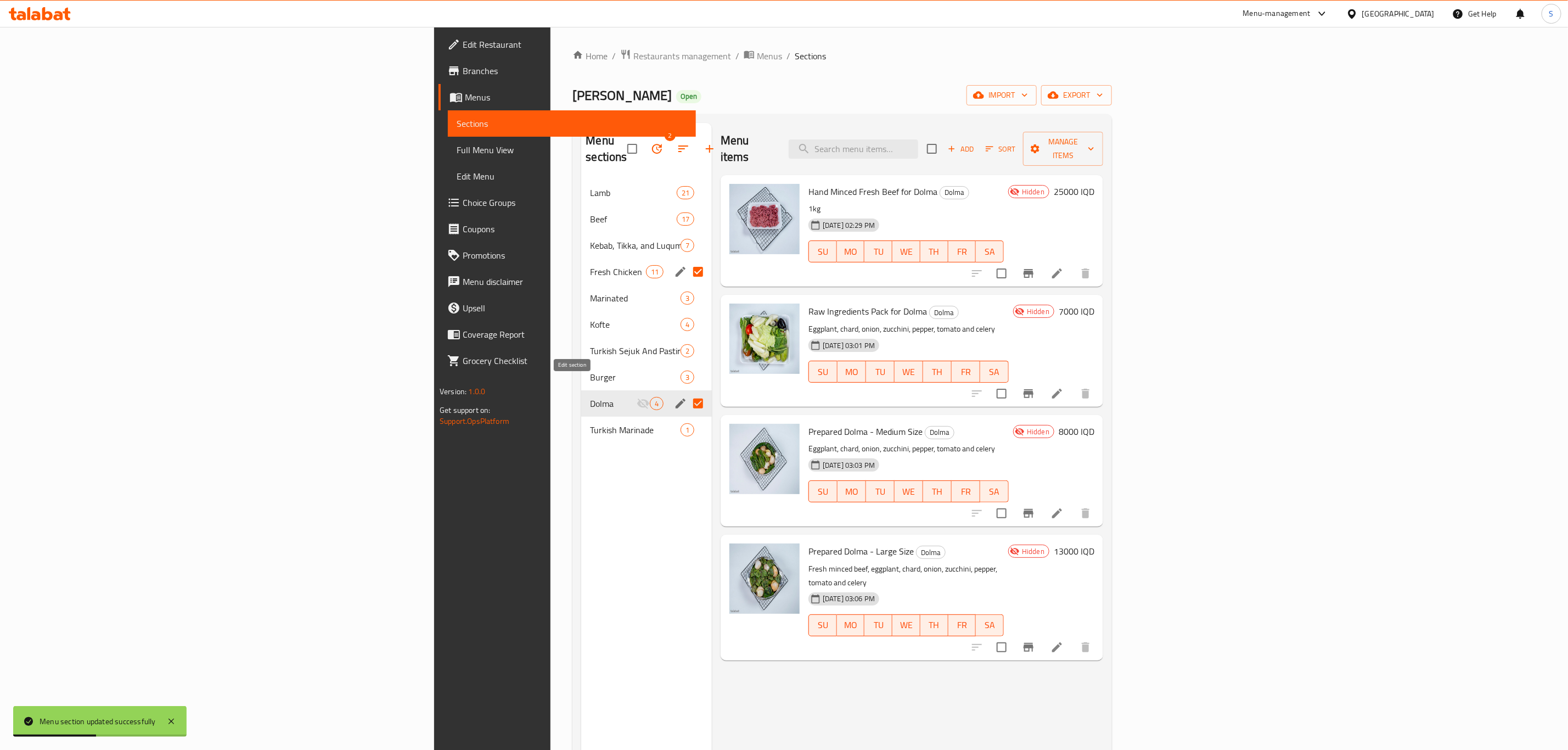
click at [676, 399] on icon "edit" at bounding box center [681, 404] width 10 height 10
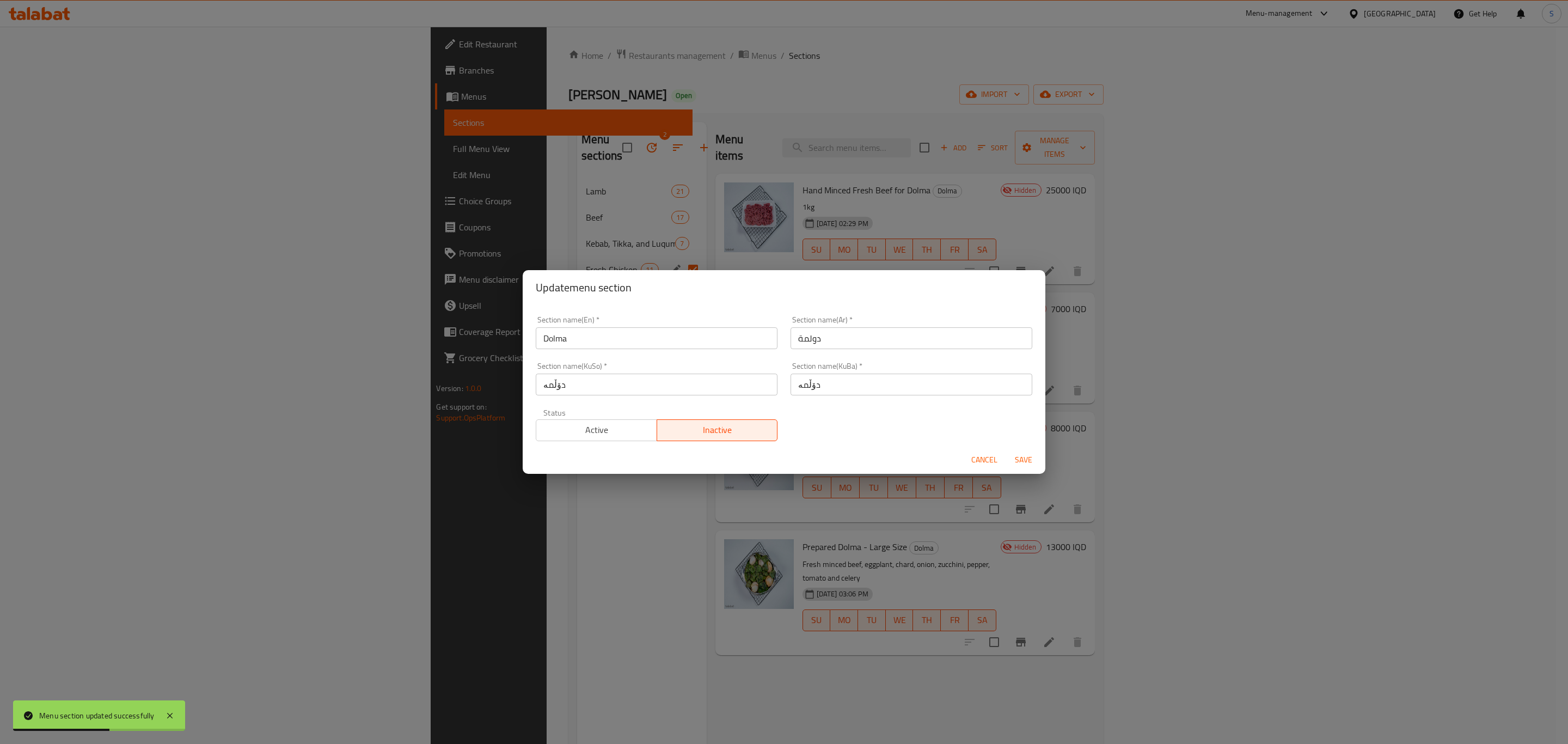
click at [598, 430] on span "Active" at bounding box center [597, 430] width 112 height 16
click at [1020, 458] on span "Save" at bounding box center [1024, 460] width 26 height 13
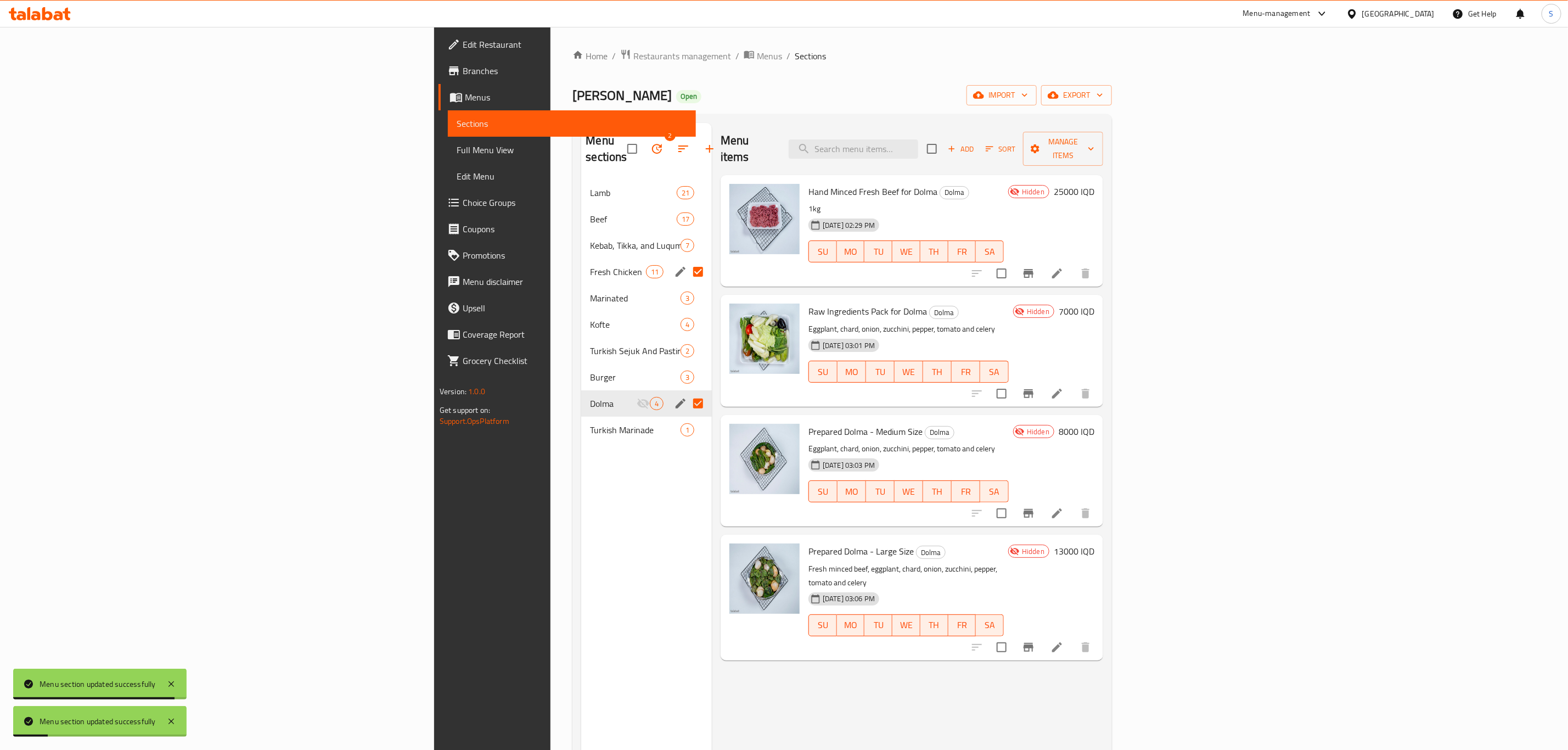
click at [581, 551] on div "Menu sections 2 Lamb 21 Beef 17 Kebab, Tikka, and Luqum 7 Fresh Chicken 11 Mari…" at bounding box center [646, 498] width 131 height 750
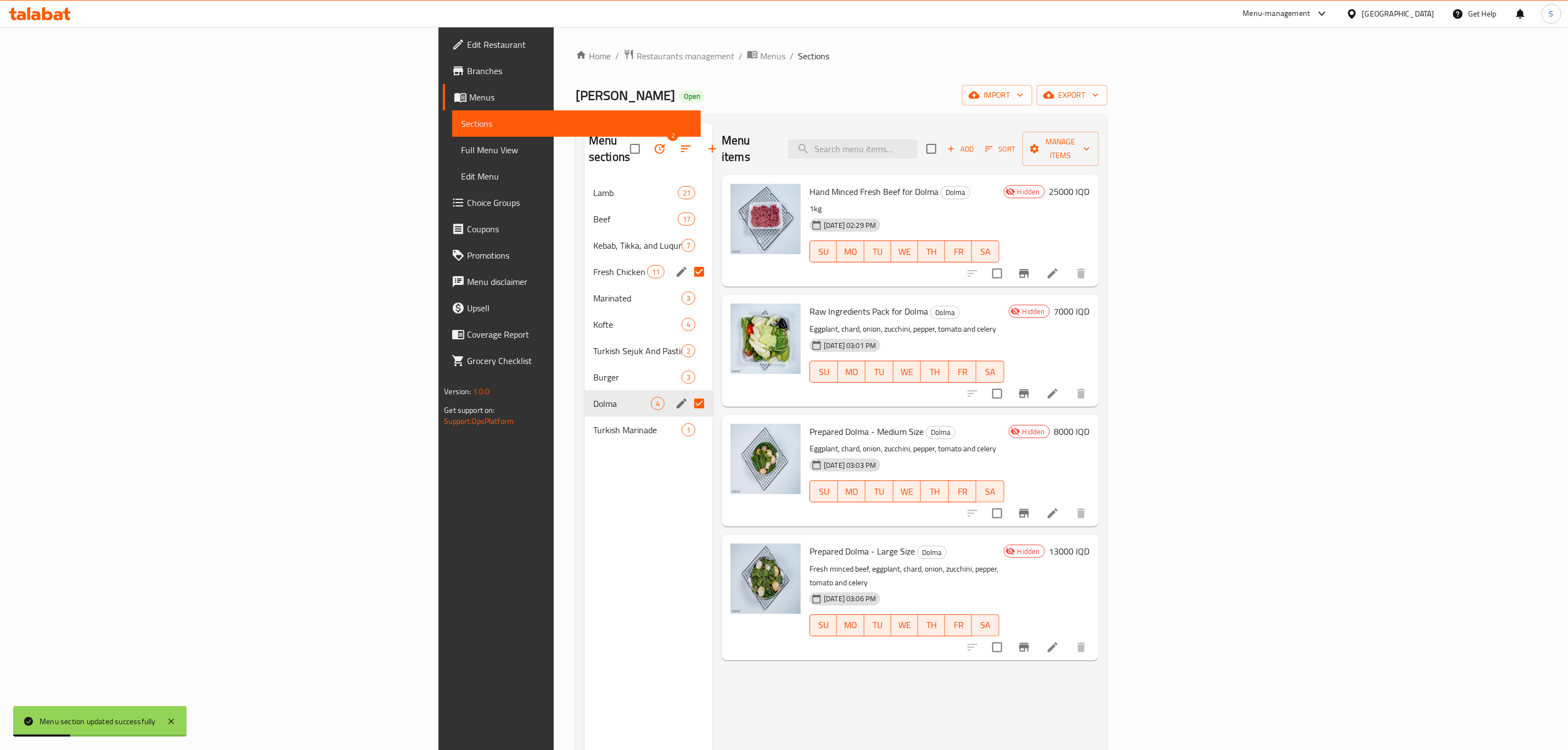
click at [688, 392] on input "Menu sections" at bounding box center [699, 403] width 23 height 23
checkbox input "false"
click at [585, 560] on div "Menu sections 1 Lamb 21 Beef 17 Kebab, Tikka, and Luqum 7 Fresh Chicken 11 Mari…" at bounding box center [649, 498] width 129 height 750
click at [675, 397] on icon "edit" at bounding box center [682, 403] width 13 height 13
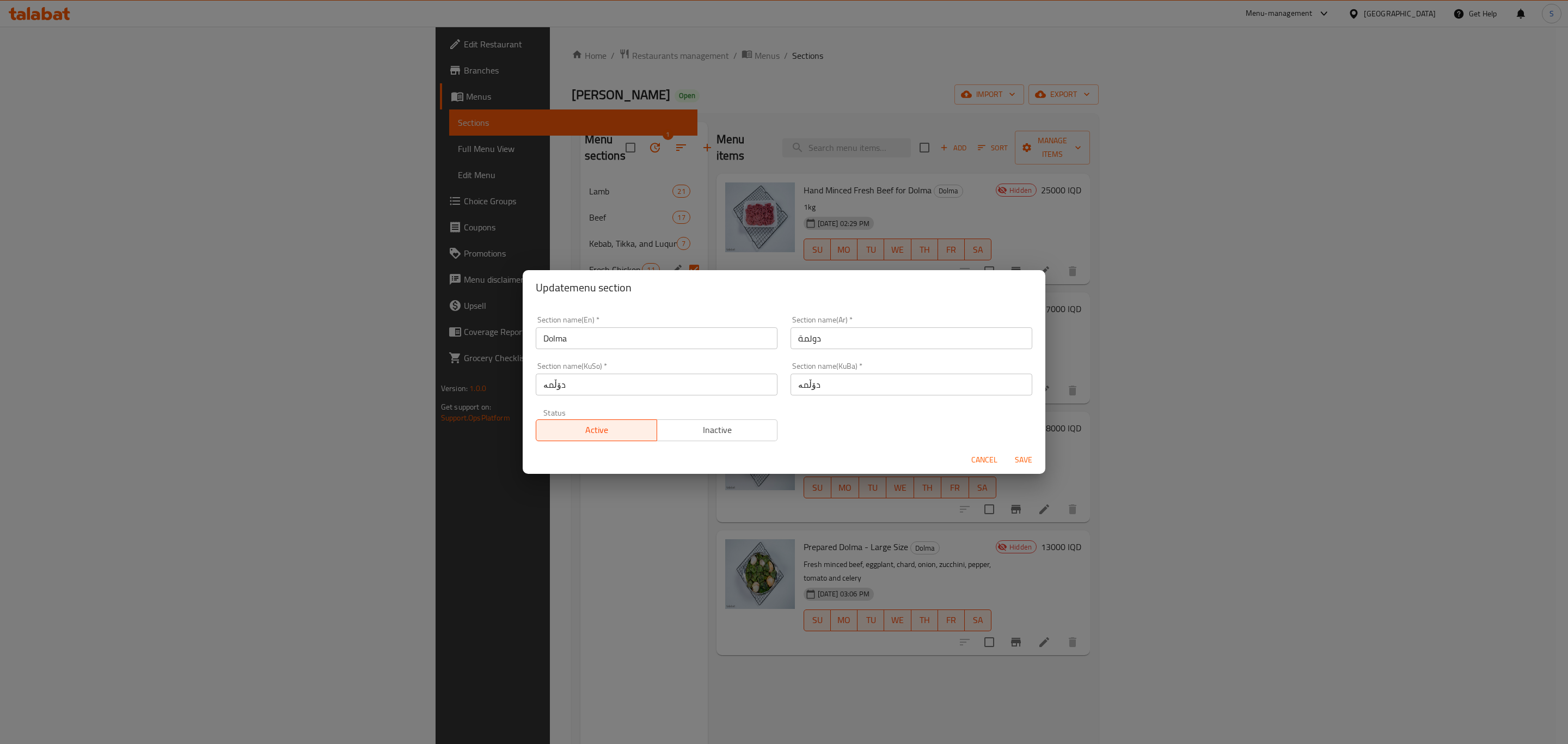
click at [493, 534] on div "Update menu section Section name(En)   * Dolma Section name(En) * Section name(…" at bounding box center [784, 372] width 1568 height 744
click at [992, 458] on span "Cancel" at bounding box center [984, 460] width 26 height 13
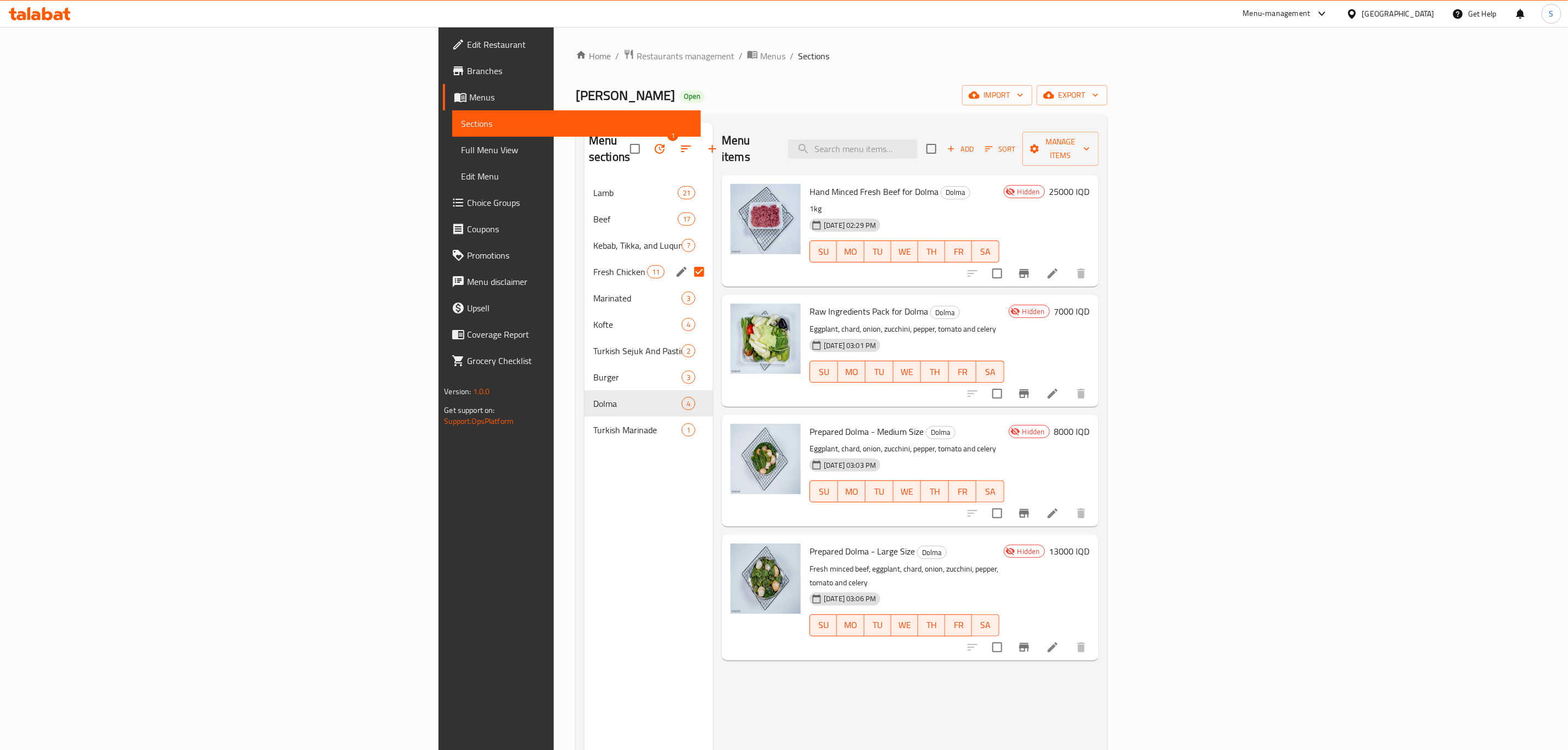
click at [585, 478] on div "Menu sections 1 Lamb 21 Beef 17 Kebab, Tikka, and Luqum 7 Fresh Chicken 11 Mari…" at bounding box center [649, 498] width 129 height 750
click at [593, 397] on span "Dolma" at bounding box center [622, 403] width 58 height 13
click at [585, 541] on div "Menu sections 1 Lamb 21 Beef 17 Kebab, Tikka, and Luqum 7 Fresh Chicken 11 Mari…" at bounding box center [649, 498] width 129 height 750
click at [688, 260] on input "Menu sections" at bounding box center [699, 272] width 23 height 23
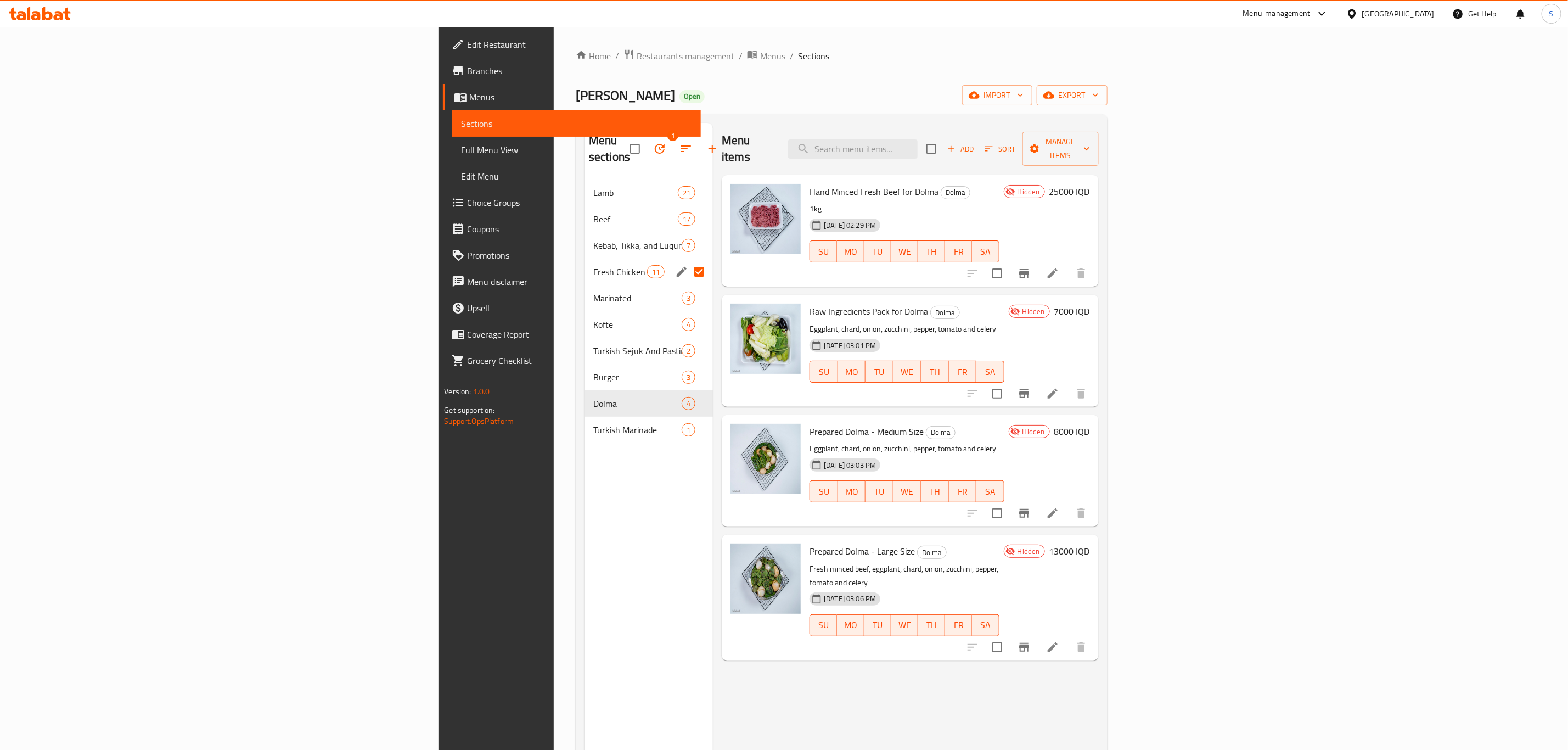
checkbox input "false"
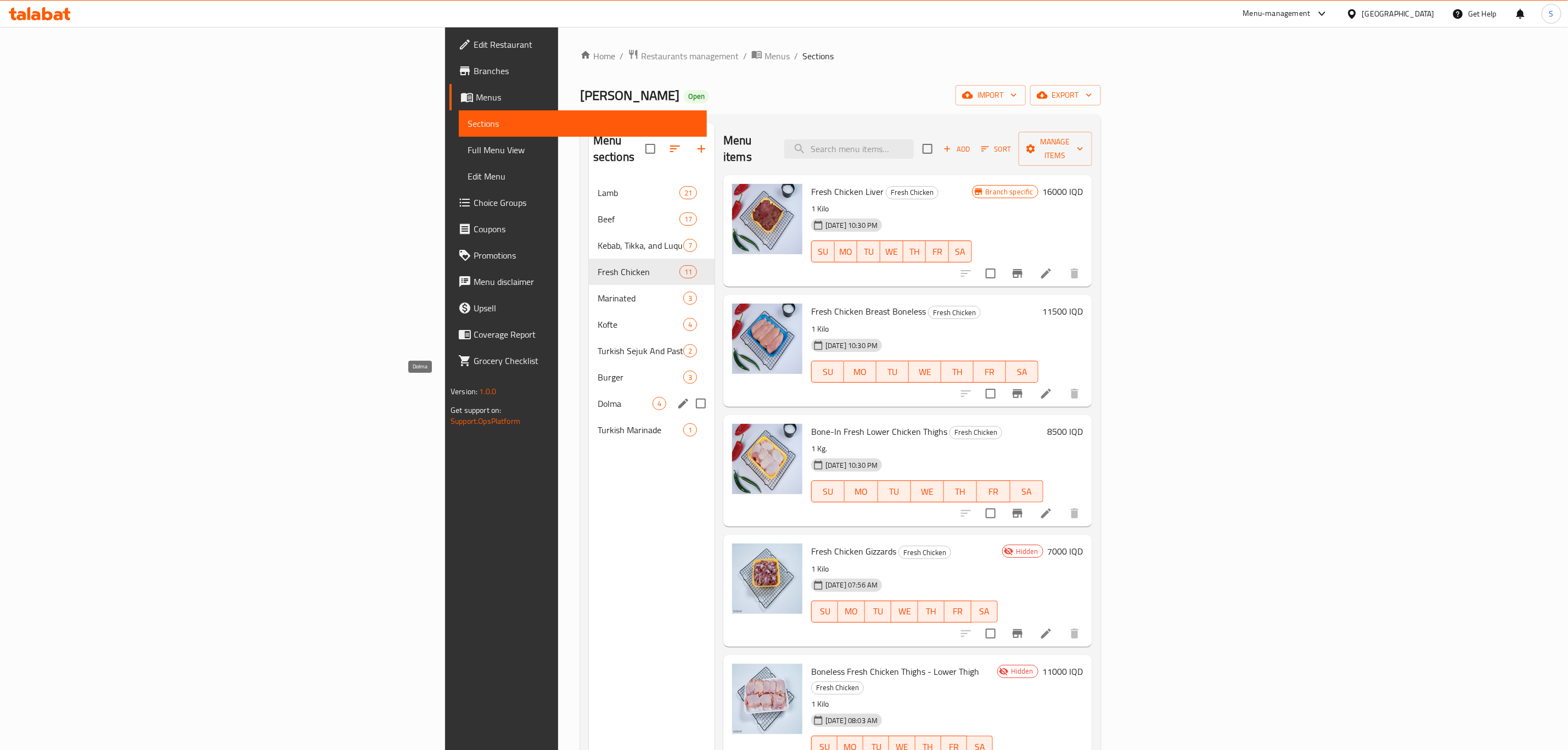
click at [597, 397] on span "Dolma" at bounding box center [625, 403] width 55 height 13
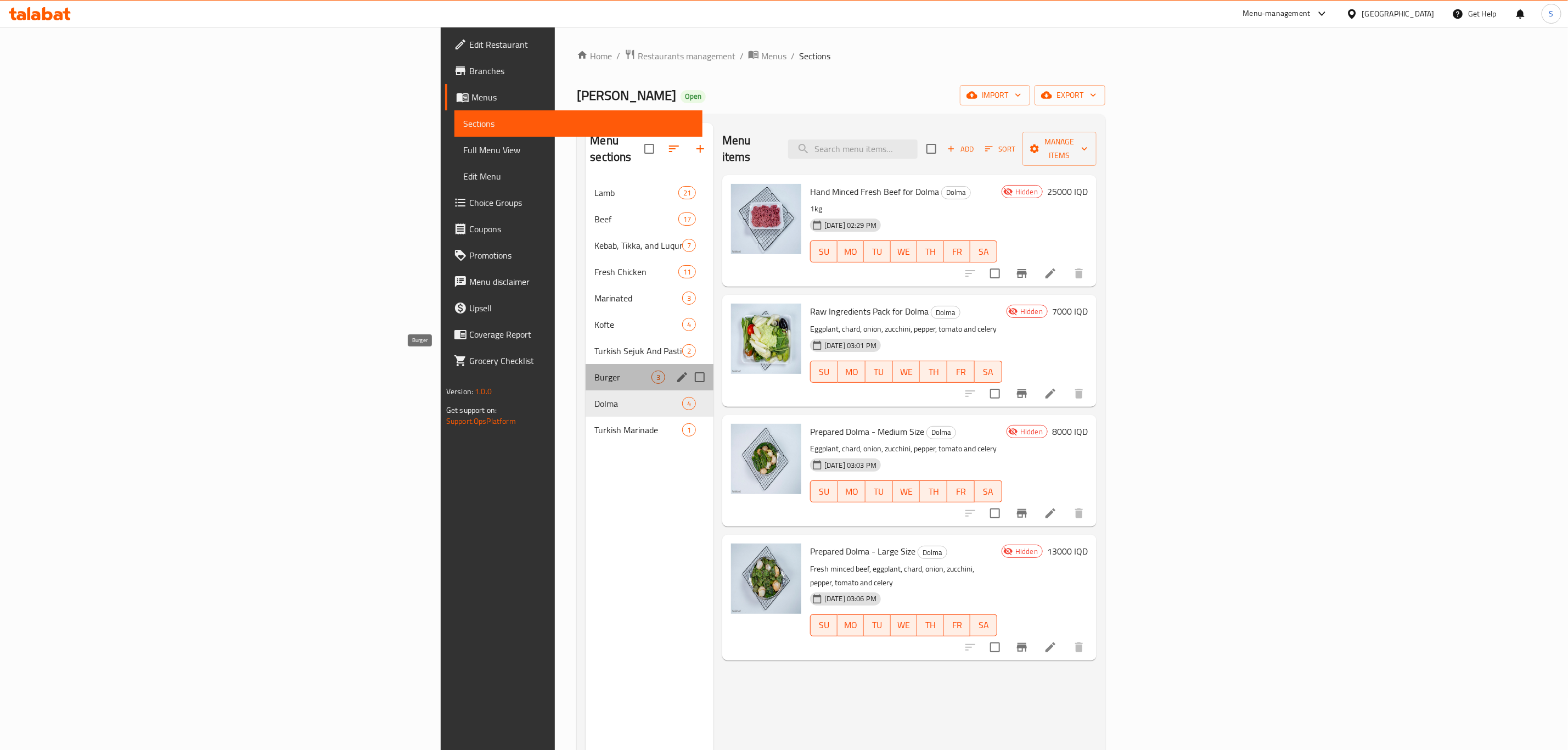
click at [595, 370] on span "Burger" at bounding box center [622, 377] width 56 height 13
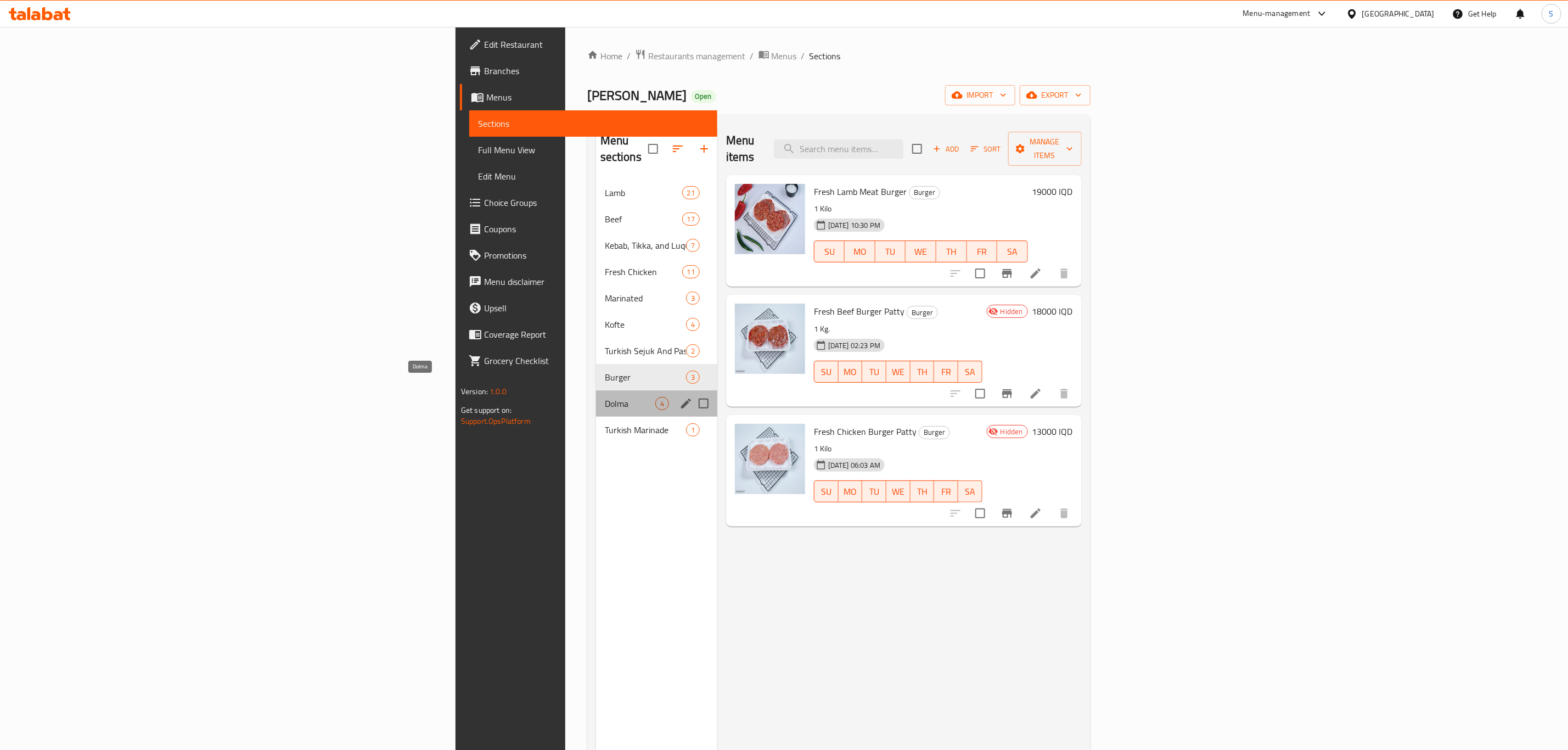
click at [605, 397] on span "Dolma" at bounding box center [630, 403] width 51 height 13
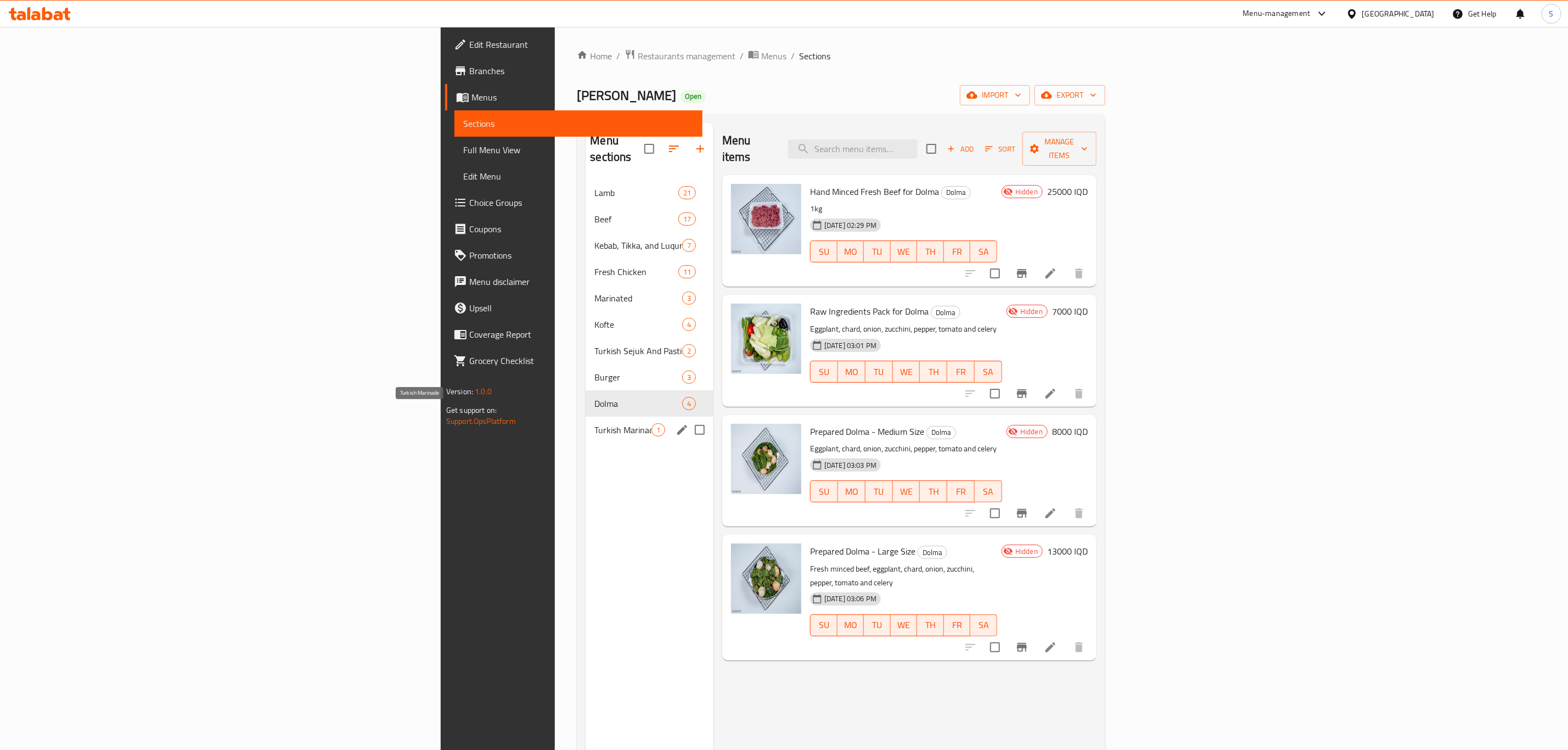
click at [595, 423] on span "Turkish Marinade" at bounding box center [622, 430] width 56 height 13
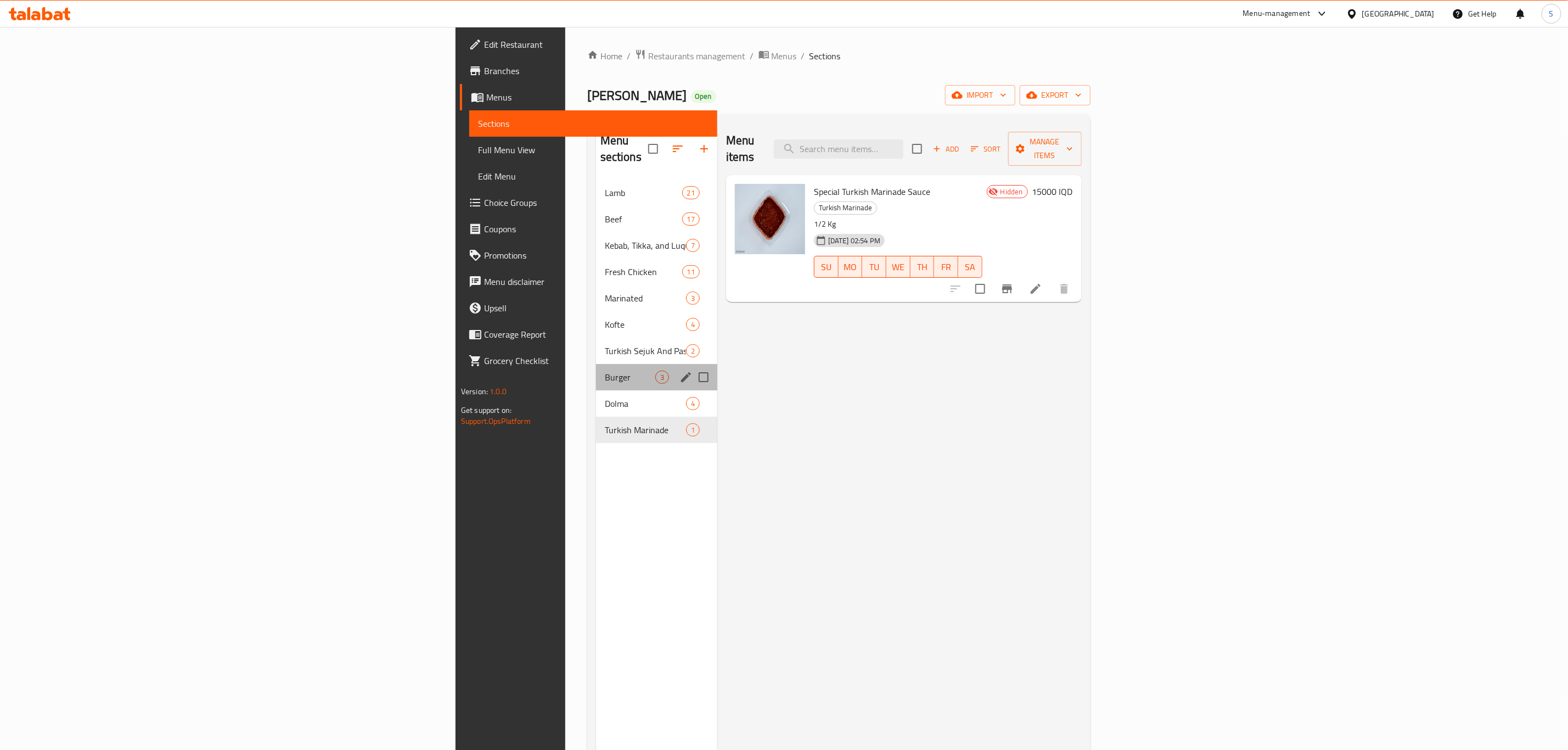
click at [596, 373] on div "Burger 3" at bounding box center [657, 377] width 121 height 26
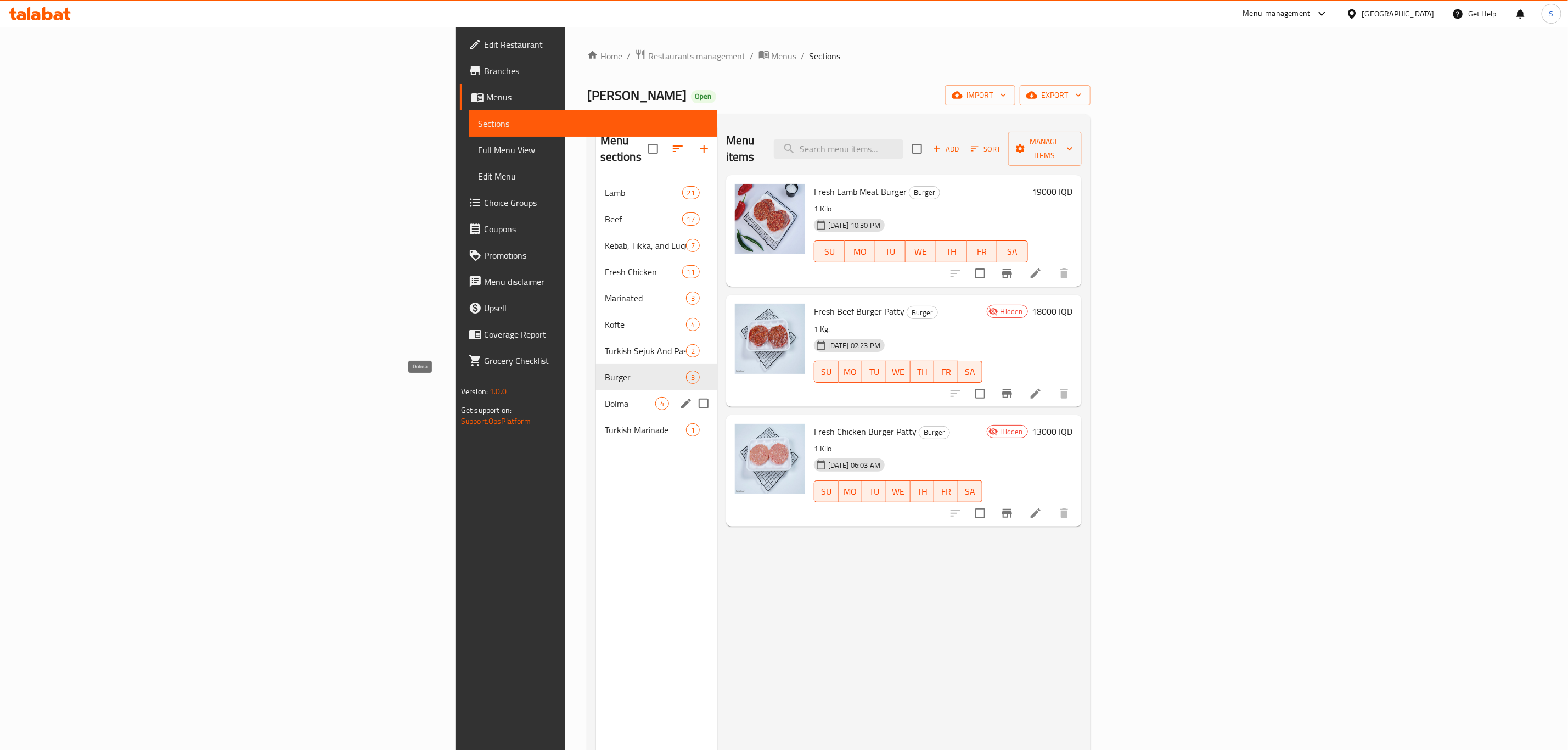
click at [605, 397] on span "Dolma" at bounding box center [630, 403] width 51 height 13
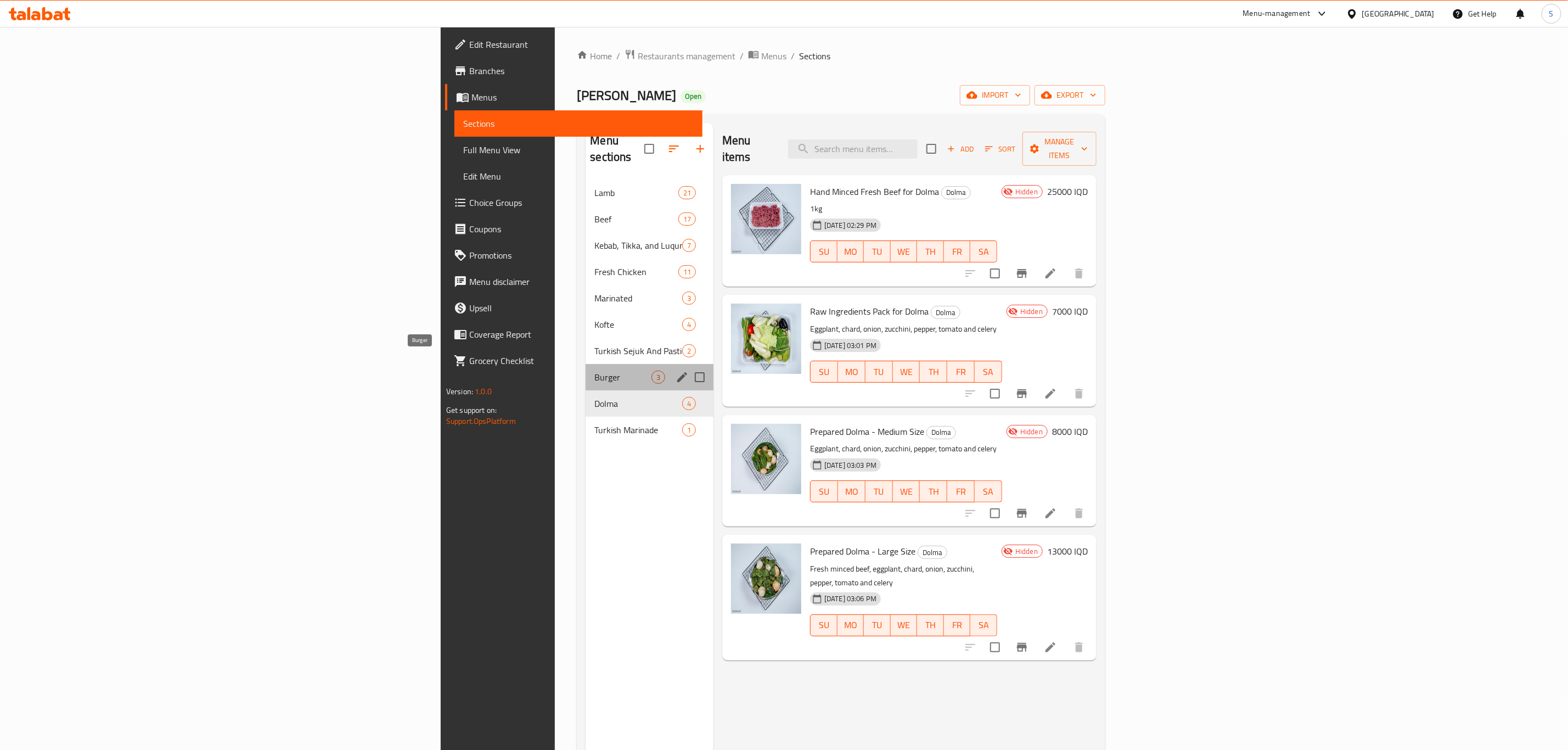
click at [595, 370] on span "Burger" at bounding box center [622, 377] width 56 height 13
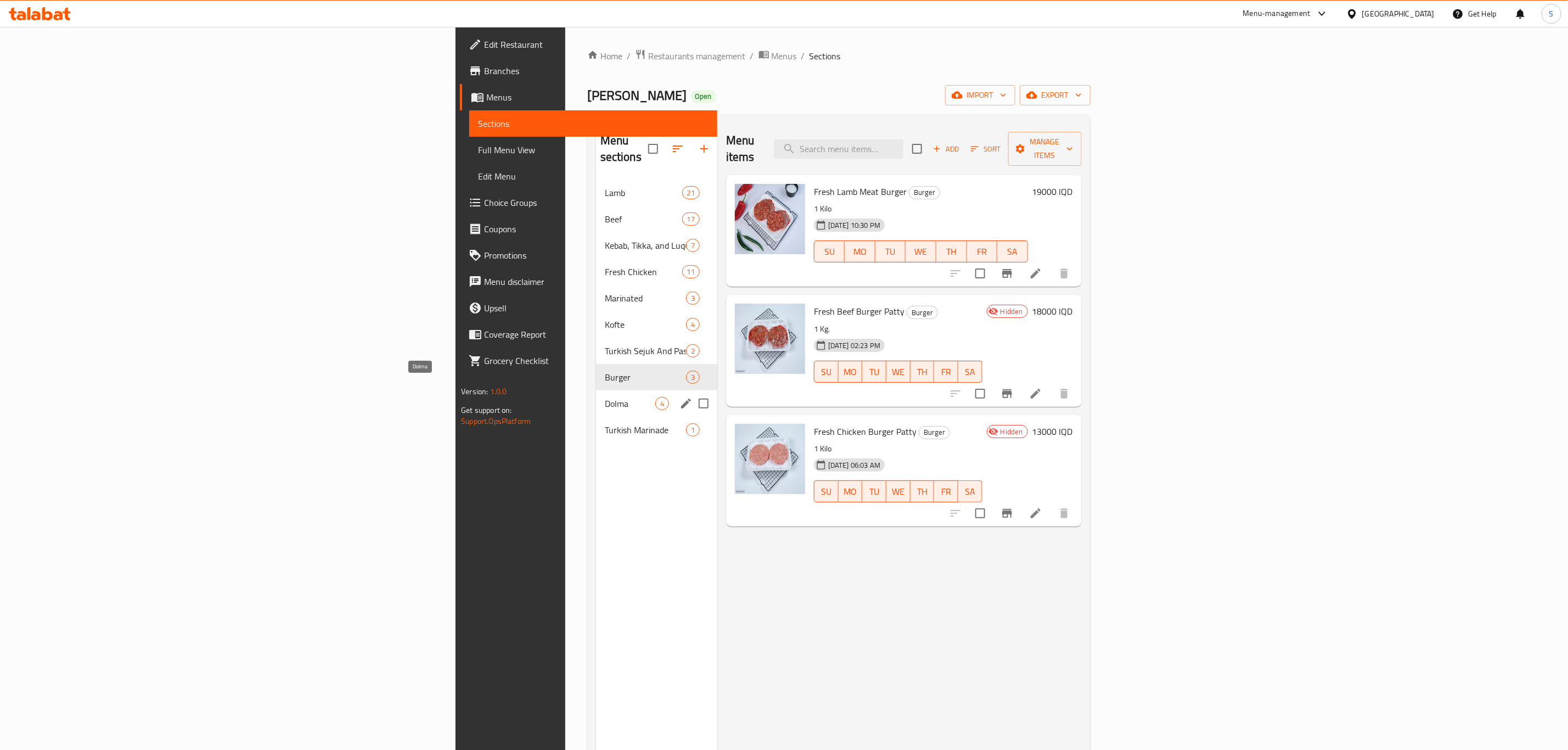
click at [605, 397] on span "Dolma" at bounding box center [630, 403] width 51 height 13
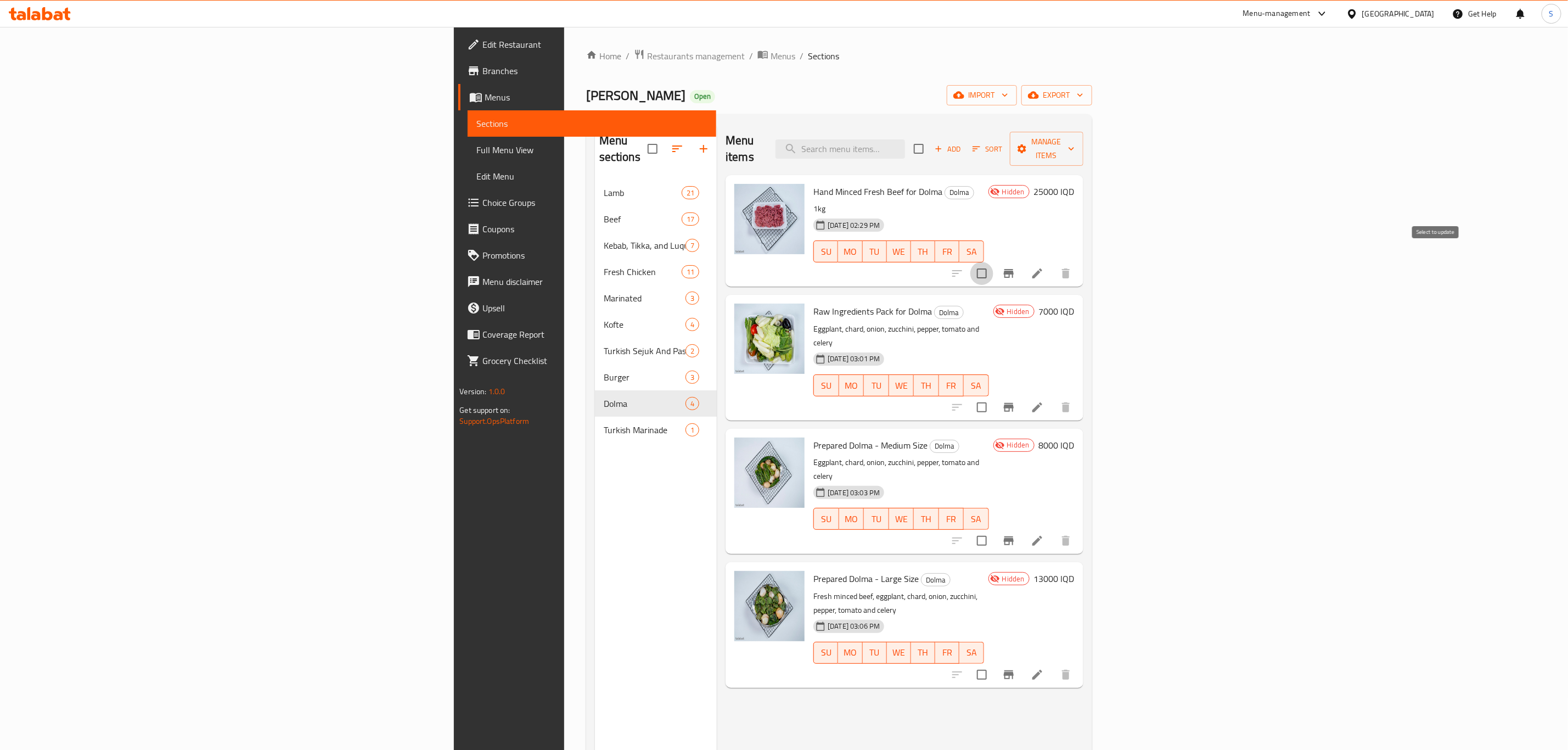
click at [993, 262] on input "checkbox" at bounding box center [982, 273] width 23 height 23
checkbox input "true"
click at [1075, 143] on span "Manage items" at bounding box center [1047, 149] width 56 height 27
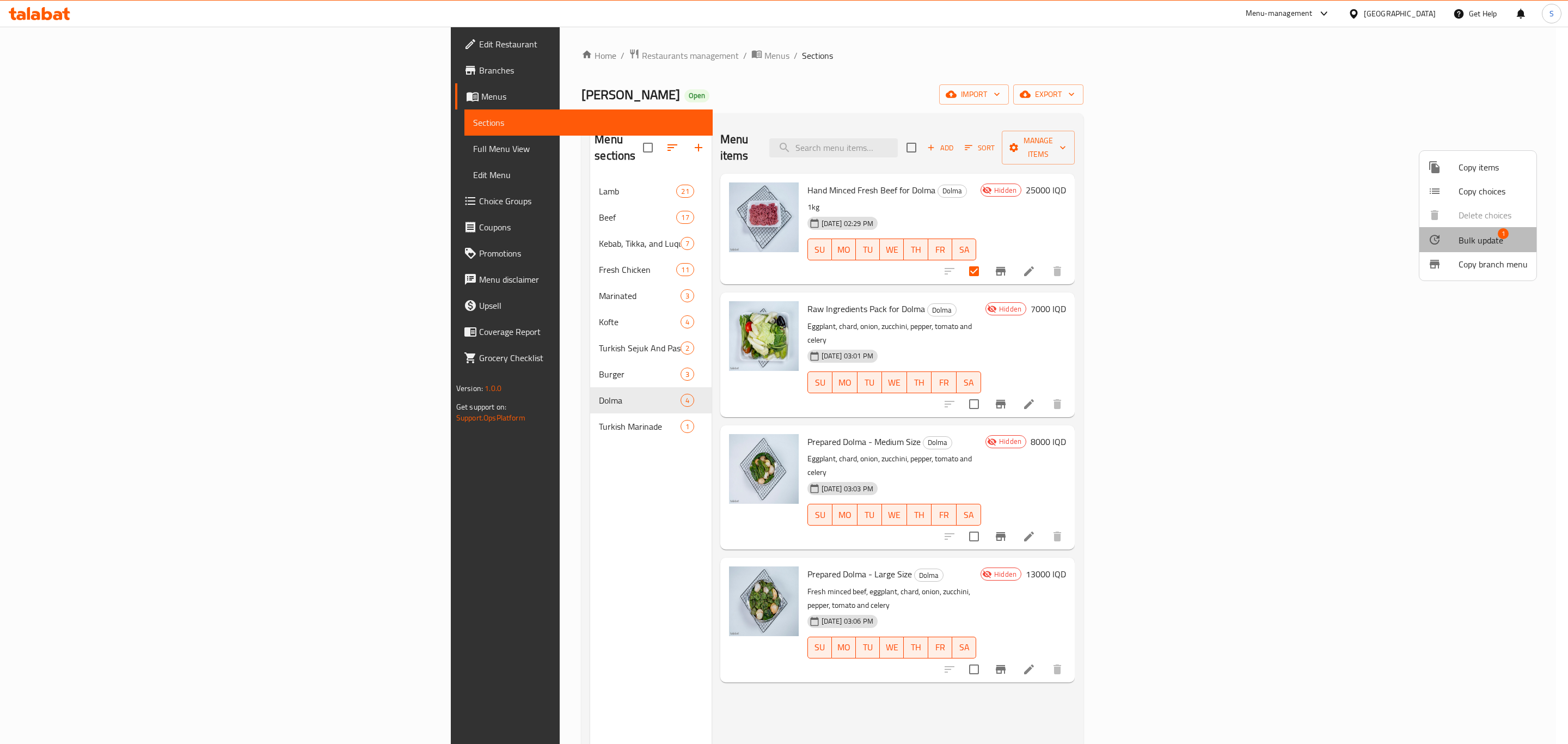
click at [1464, 236] on span "Bulk update" at bounding box center [1481, 240] width 45 height 13
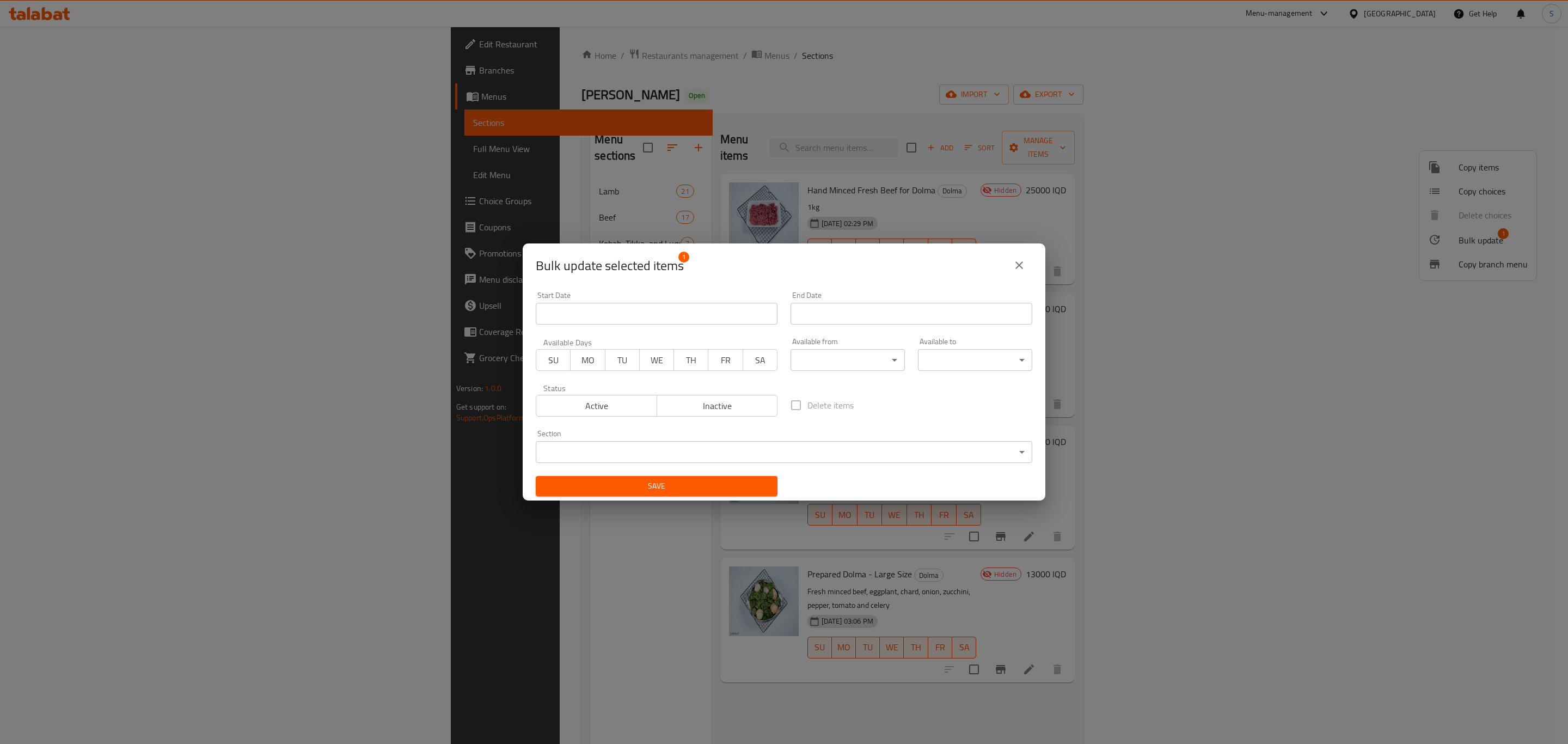
click at [1022, 270] on icon "close" at bounding box center [1019, 265] width 13 height 13
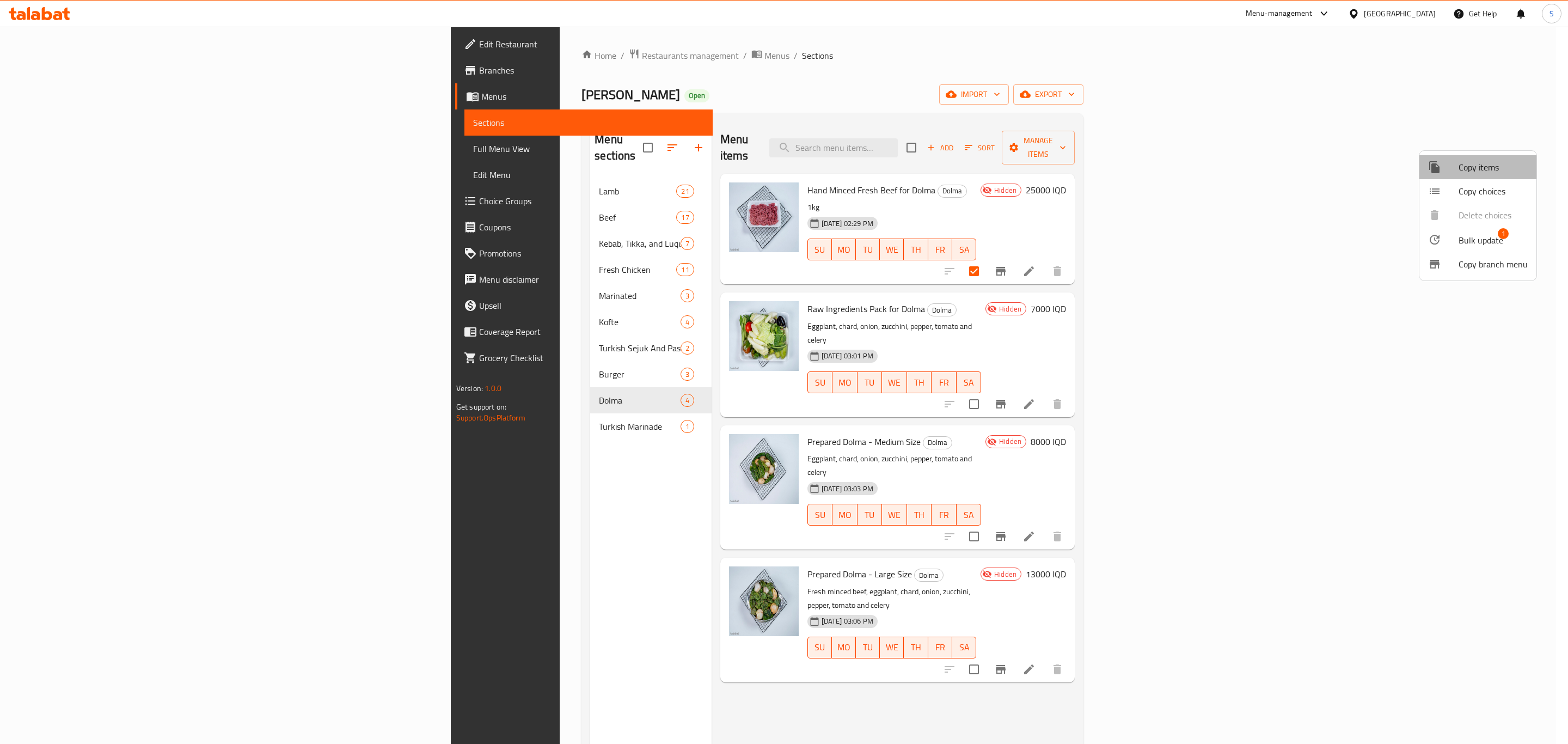
click at [1499, 172] on span "Copy items" at bounding box center [1494, 167] width 69 height 13
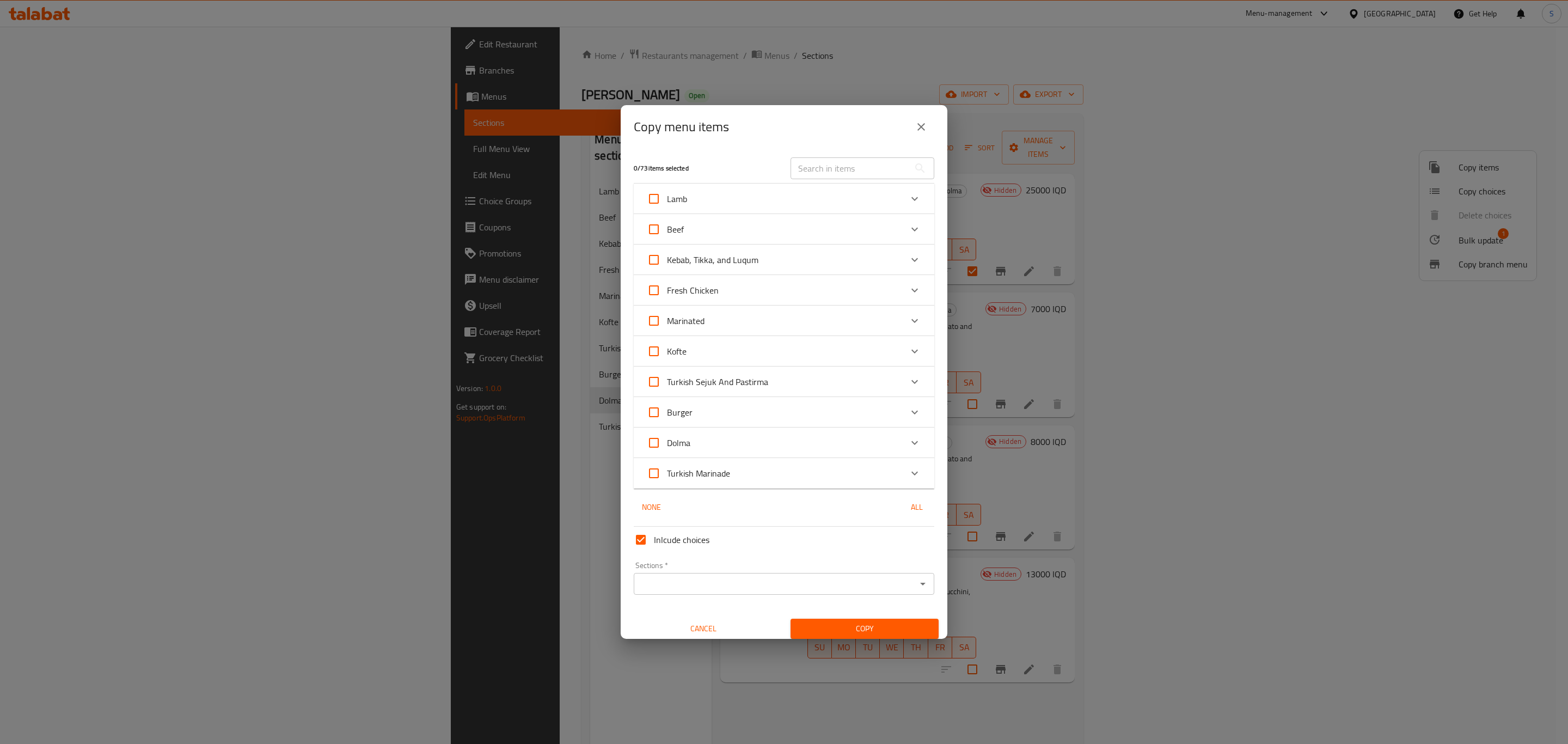
click at [760, 232] on div "Beef" at bounding box center [773, 229] width 254 height 26
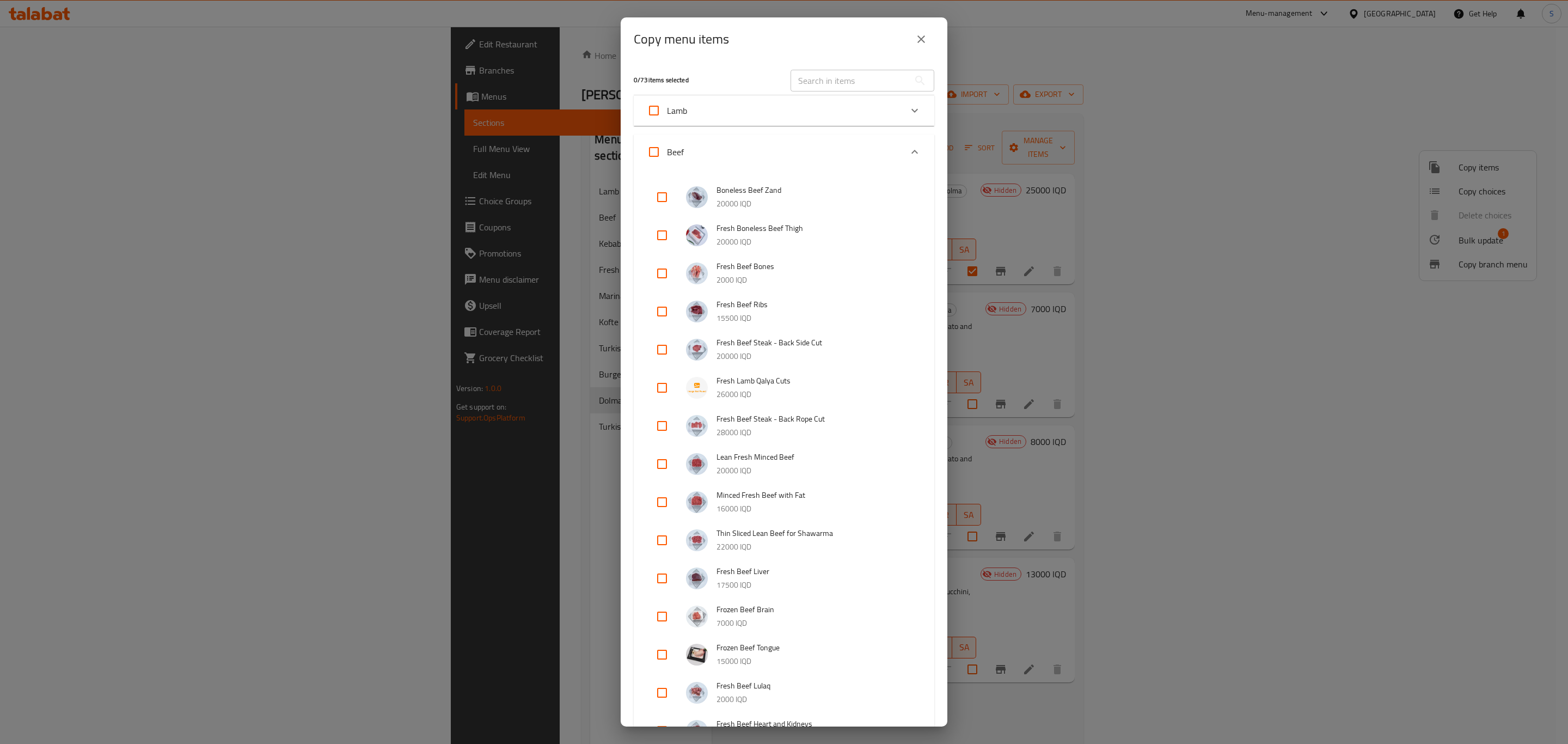
click at [651, 148] on input "Beef" at bounding box center [654, 152] width 26 height 26
checkbox input "true"
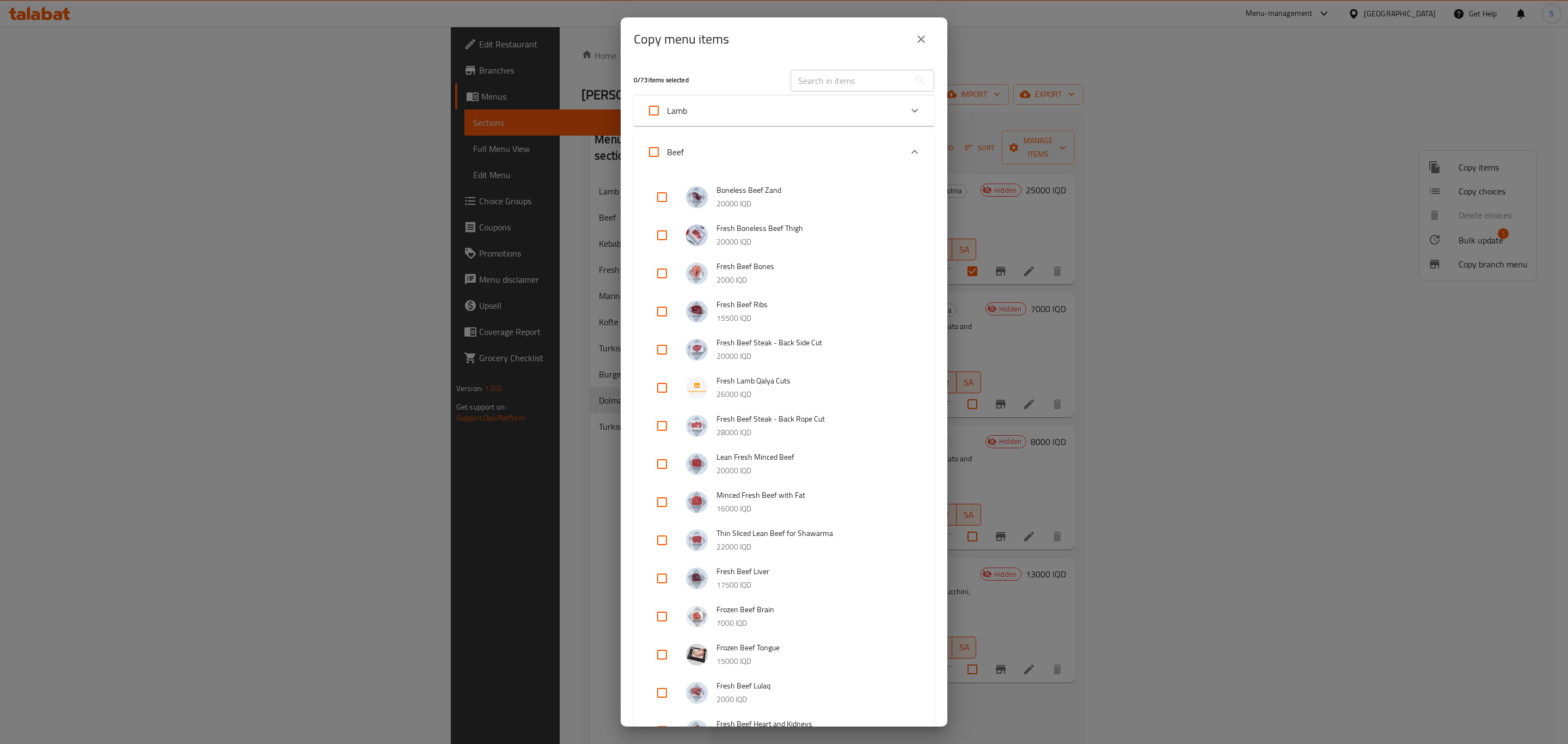
checkbox input "true"
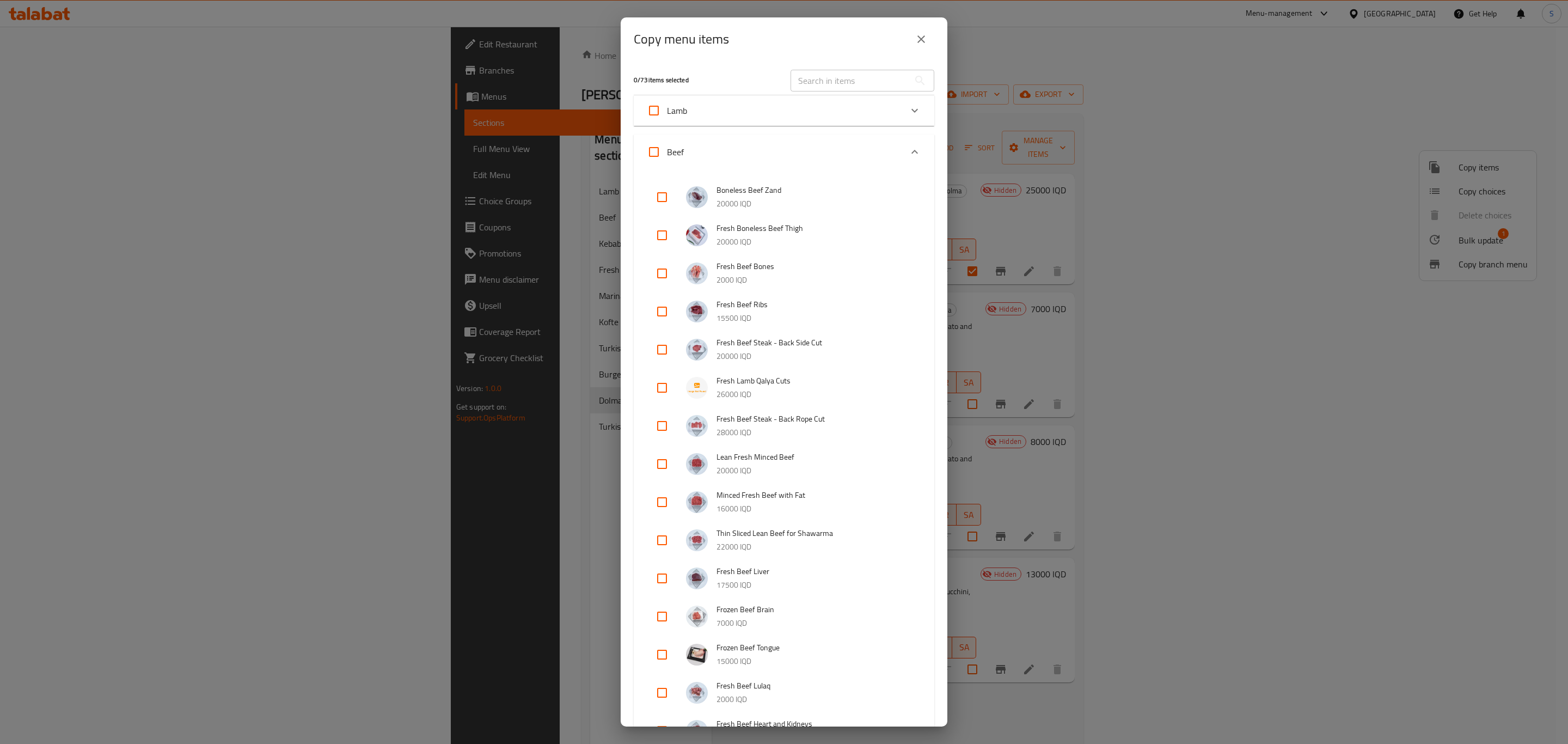
checkbox input "true"
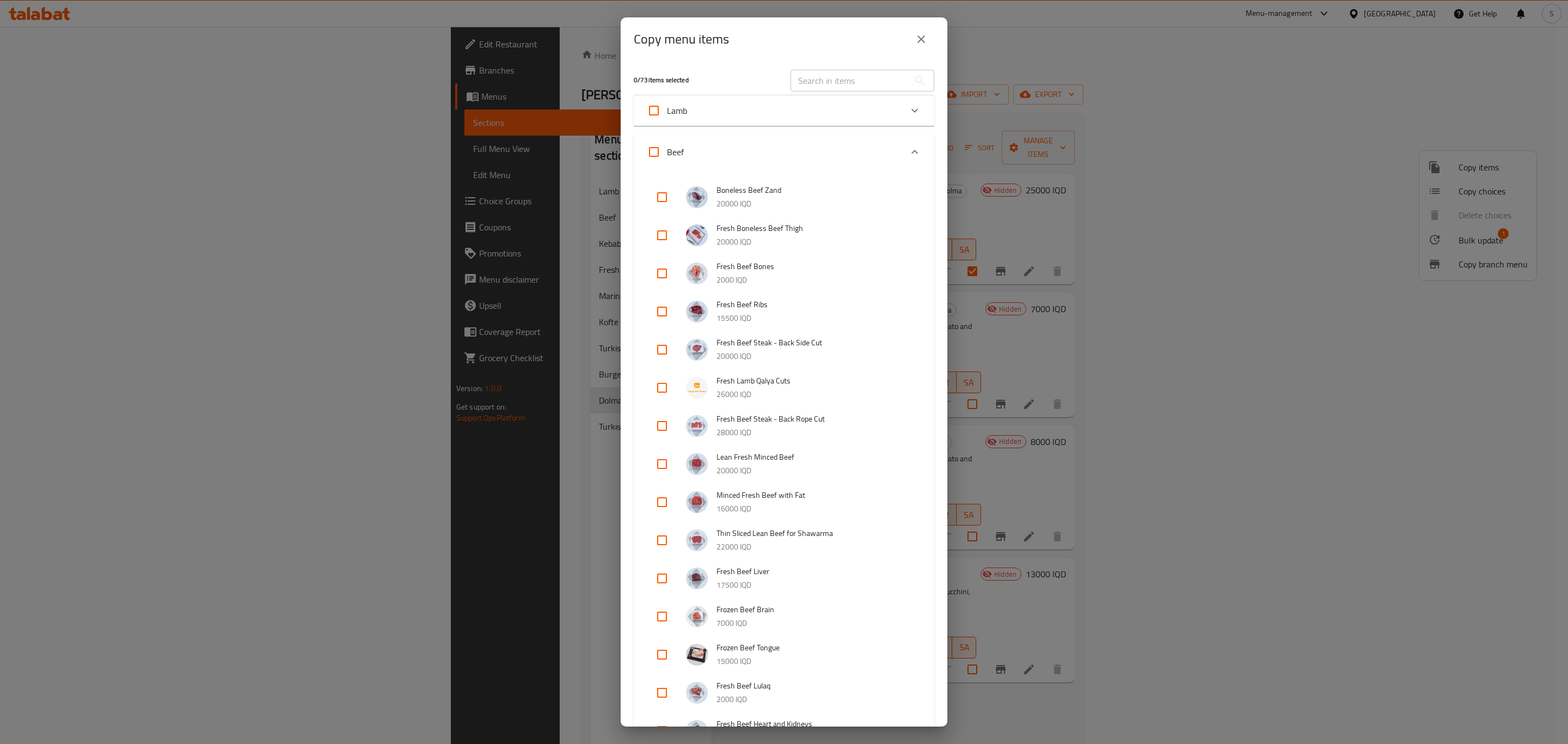
checkbox input "true"
click at [654, 151] on input "Beef" at bounding box center [654, 152] width 26 height 26
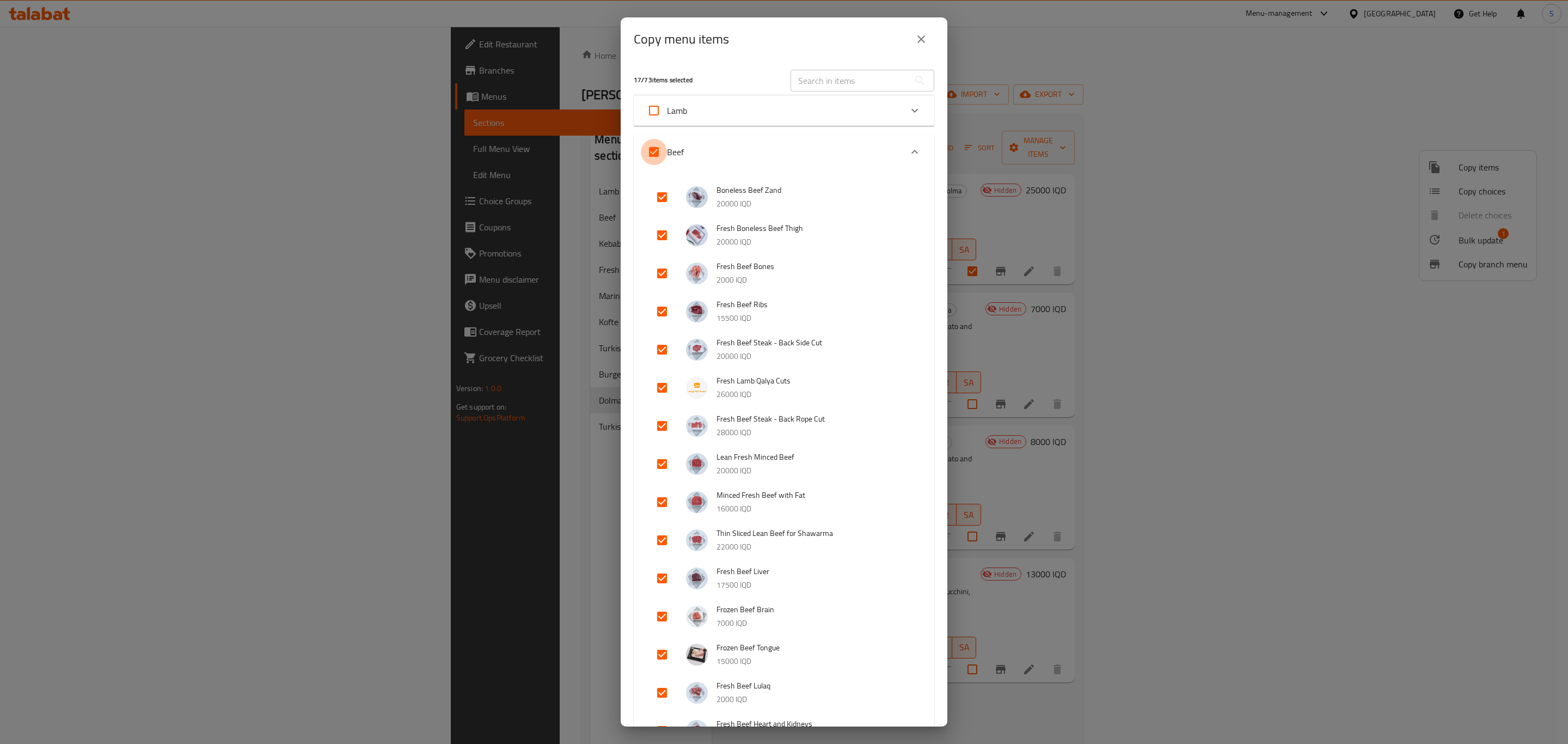
checkbox input "false"
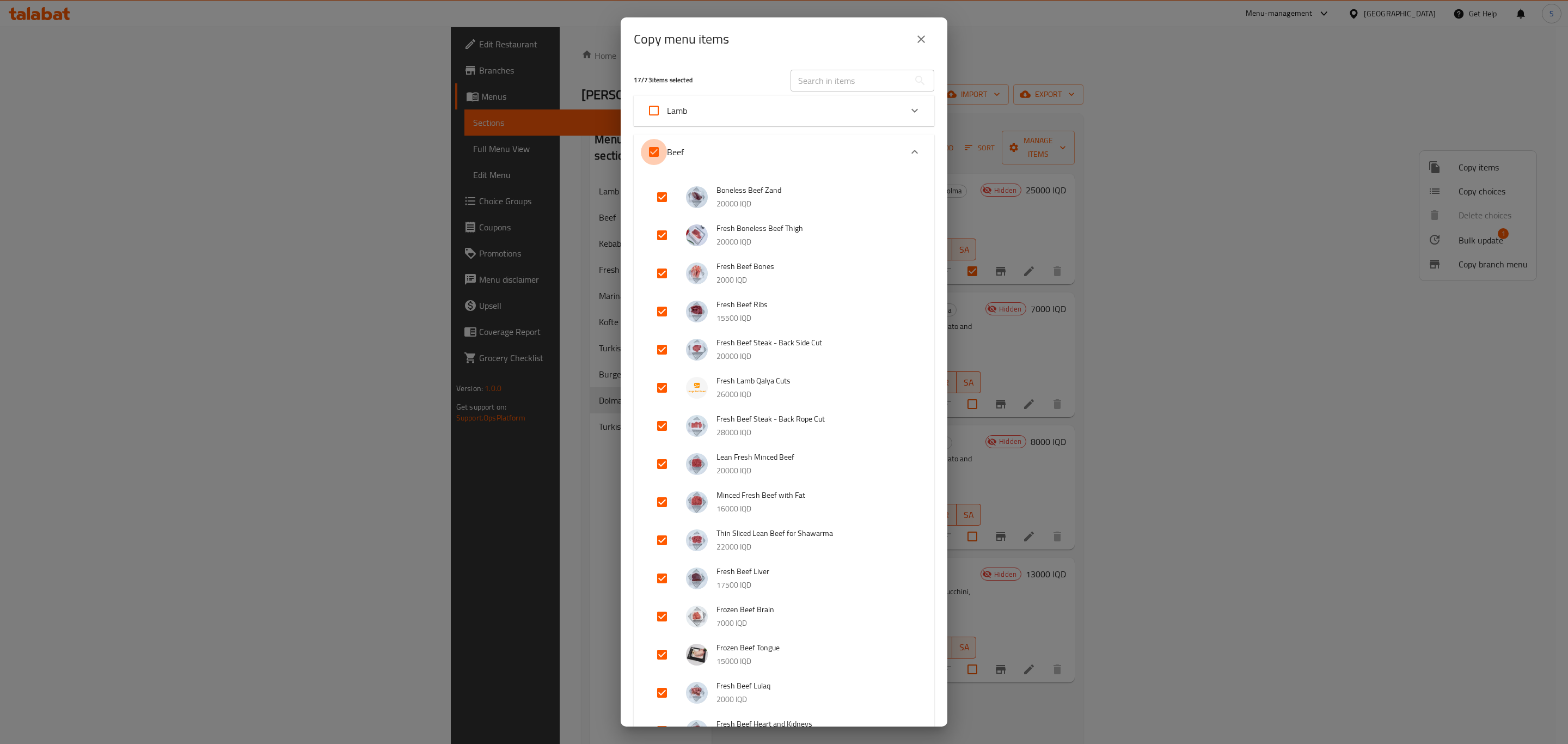
checkbox input "false"
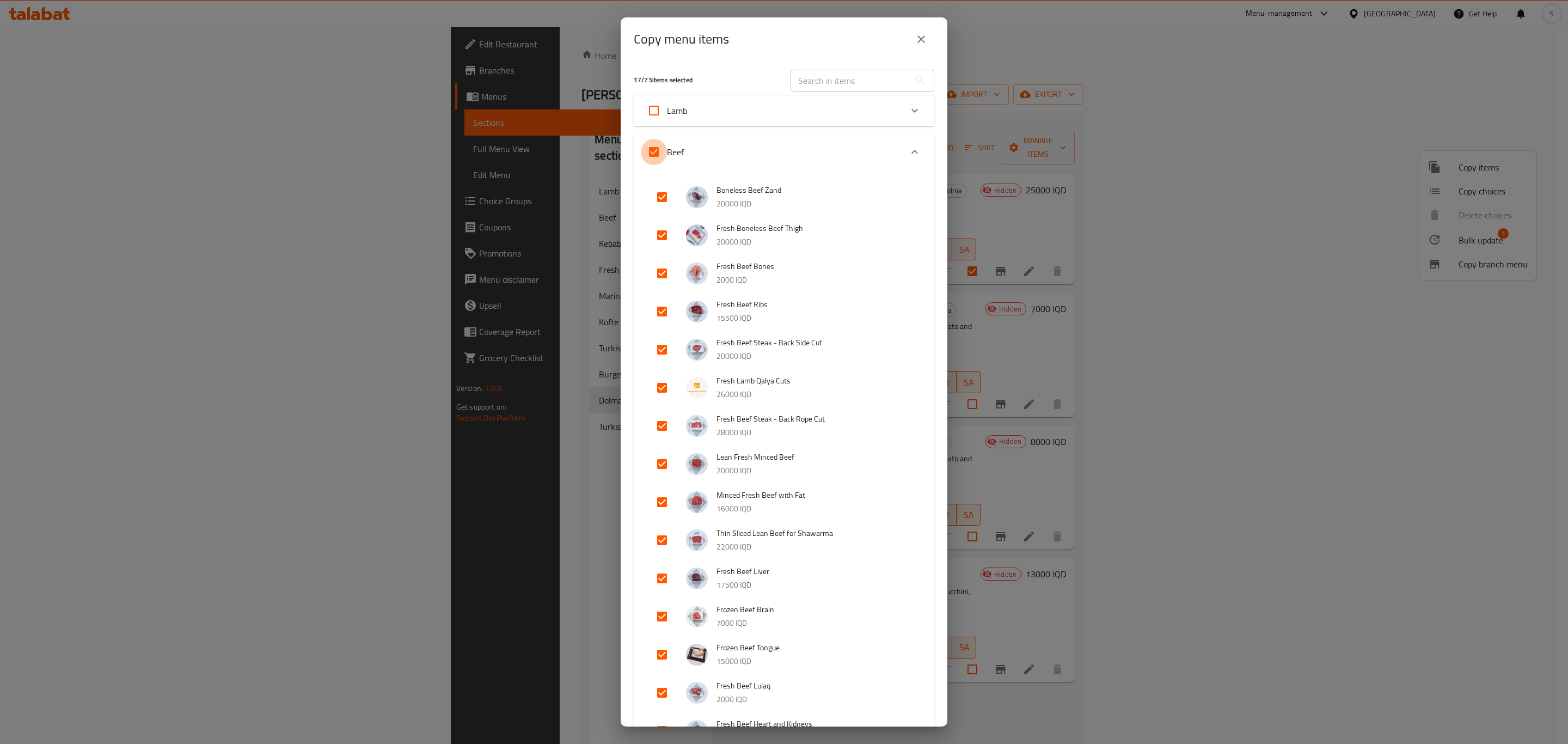
checkbox input "false"
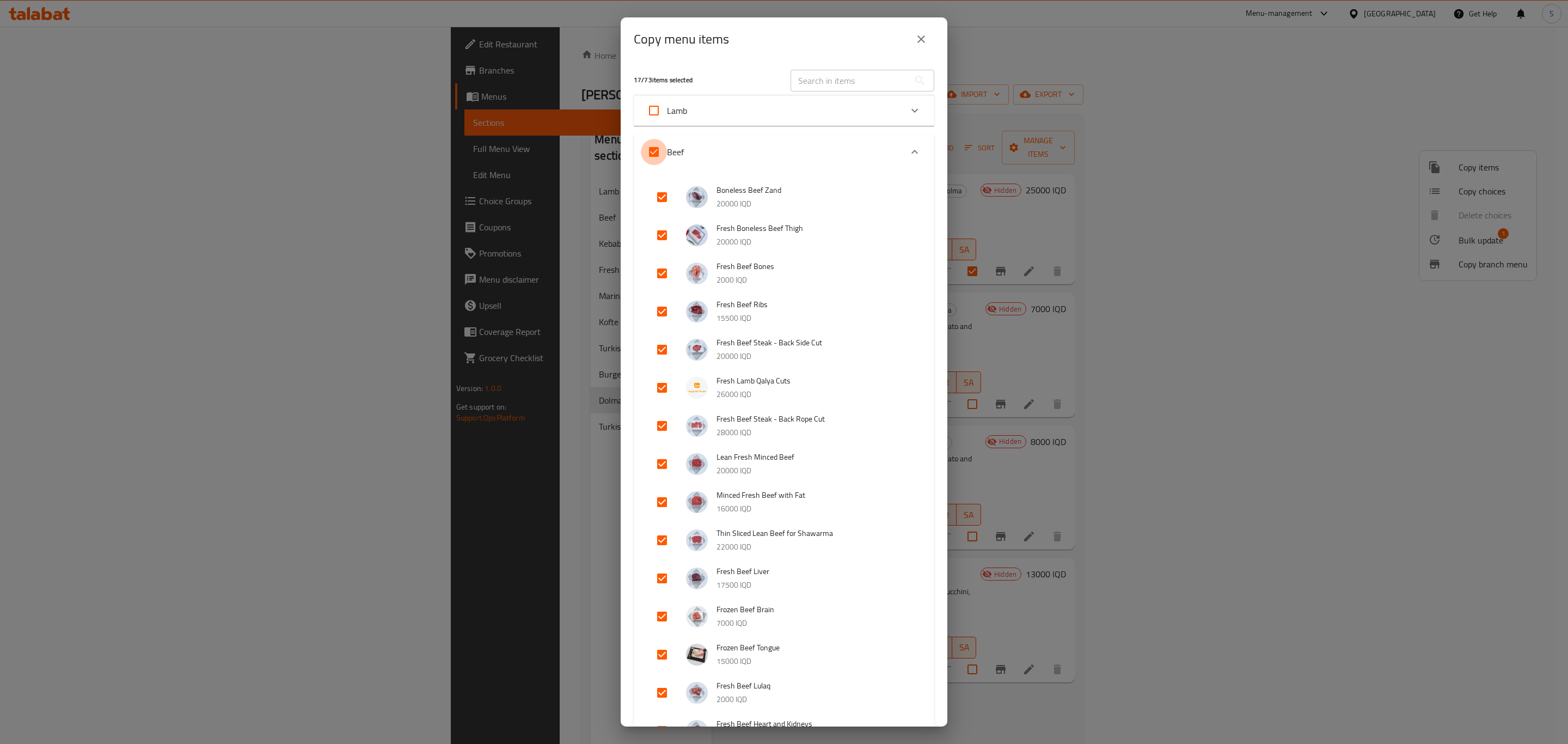
checkbox input "false"
click at [922, 45] on icon "close" at bounding box center [921, 39] width 13 height 13
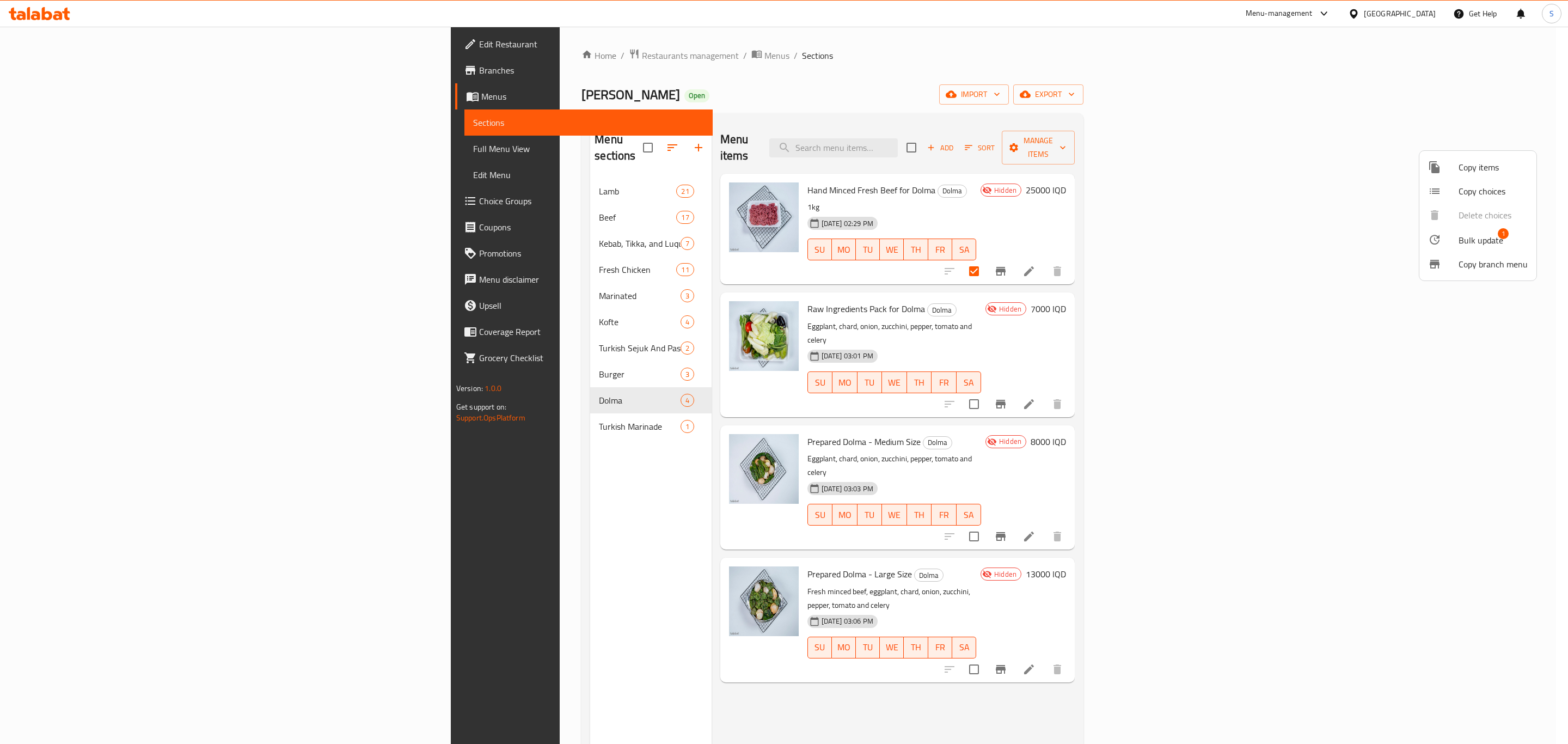
click at [1318, 87] on div at bounding box center [784, 372] width 1568 height 744
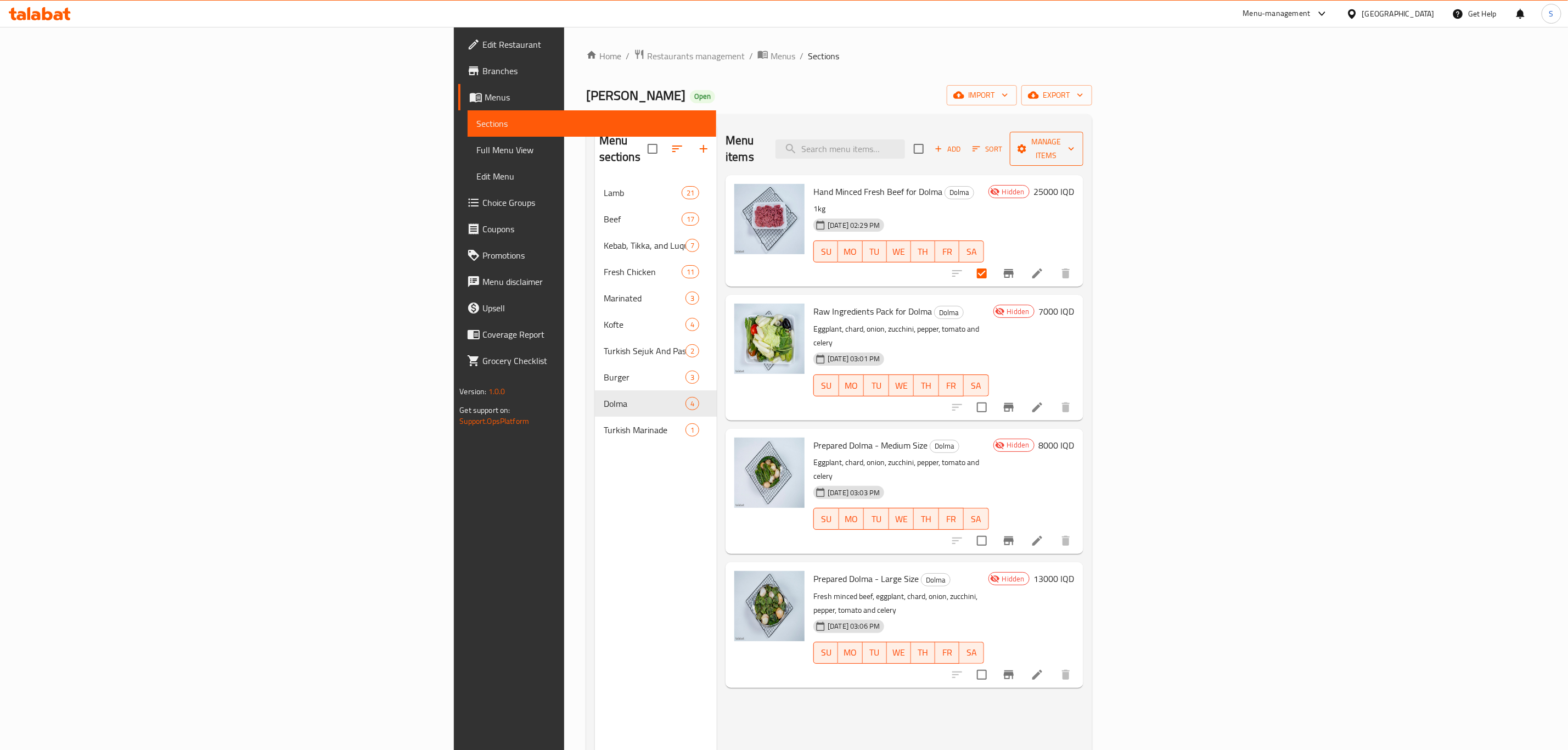
click at [1075, 143] on span "Manage items" at bounding box center [1047, 149] width 56 height 27
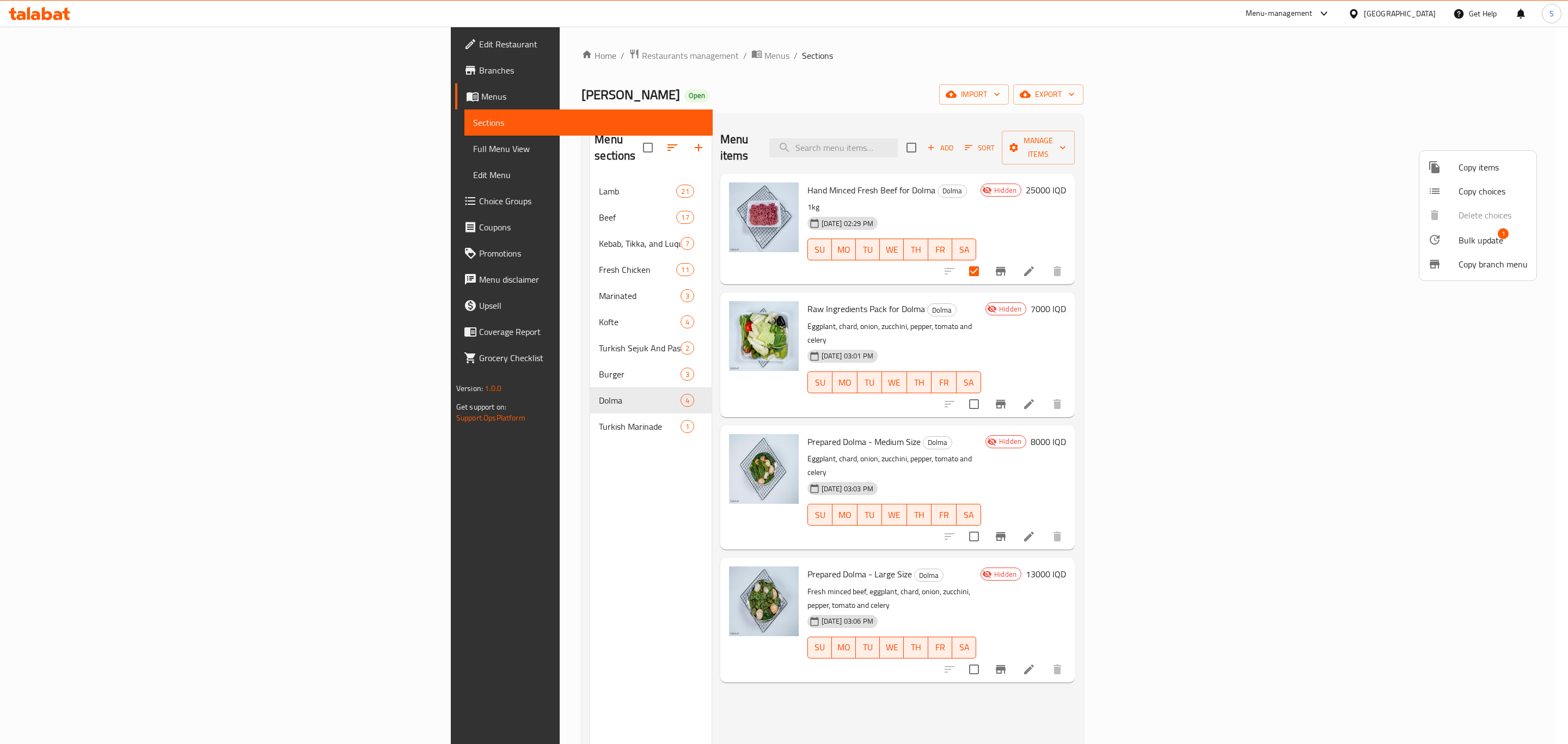
click at [1462, 165] on span "Copy items" at bounding box center [1494, 167] width 69 height 13
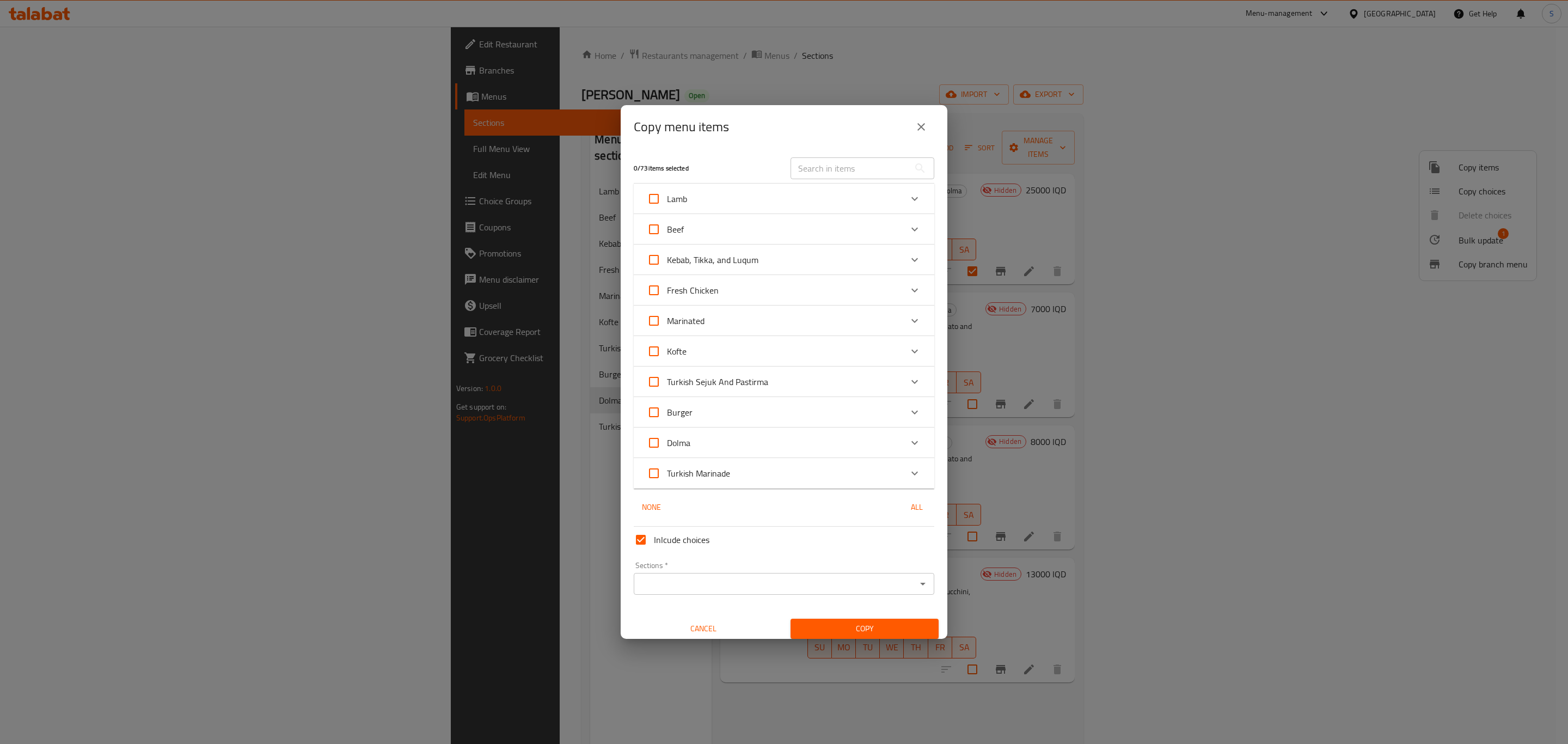
click at [765, 445] on div "Dolma" at bounding box center [773, 443] width 254 height 26
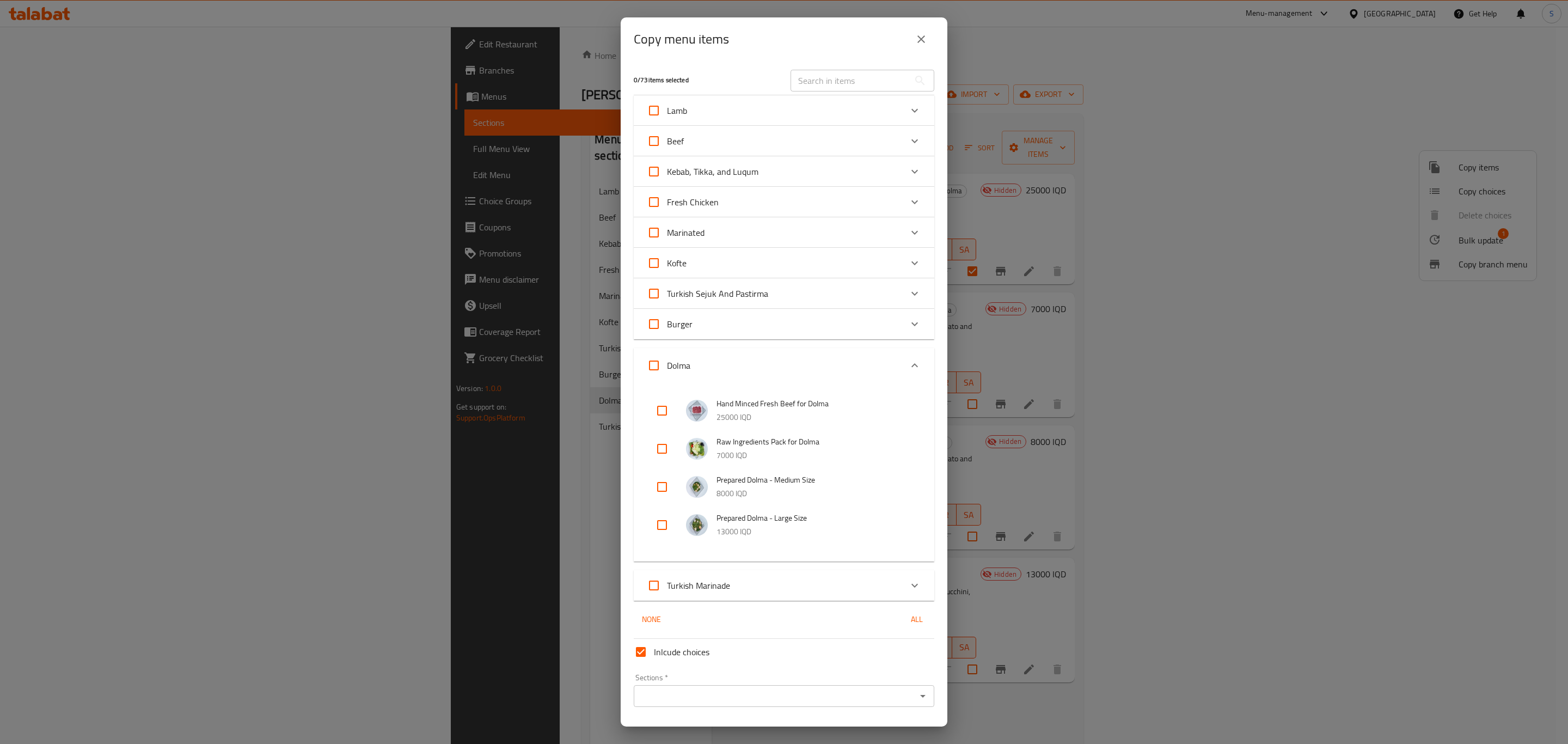
click at [659, 412] on input "checkbox" at bounding box center [662, 411] width 26 height 26
checkbox input "true"
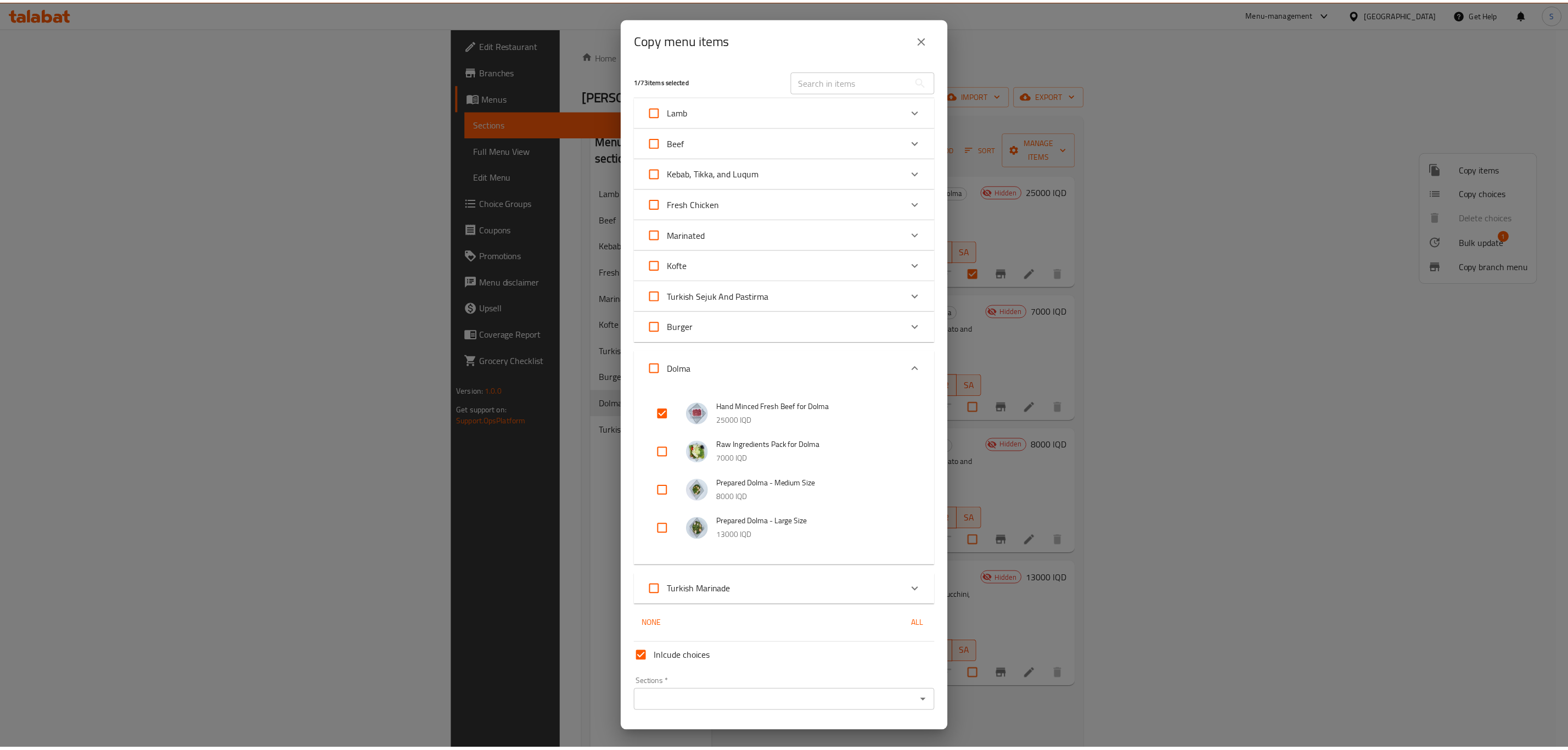
scroll to position [30, 0]
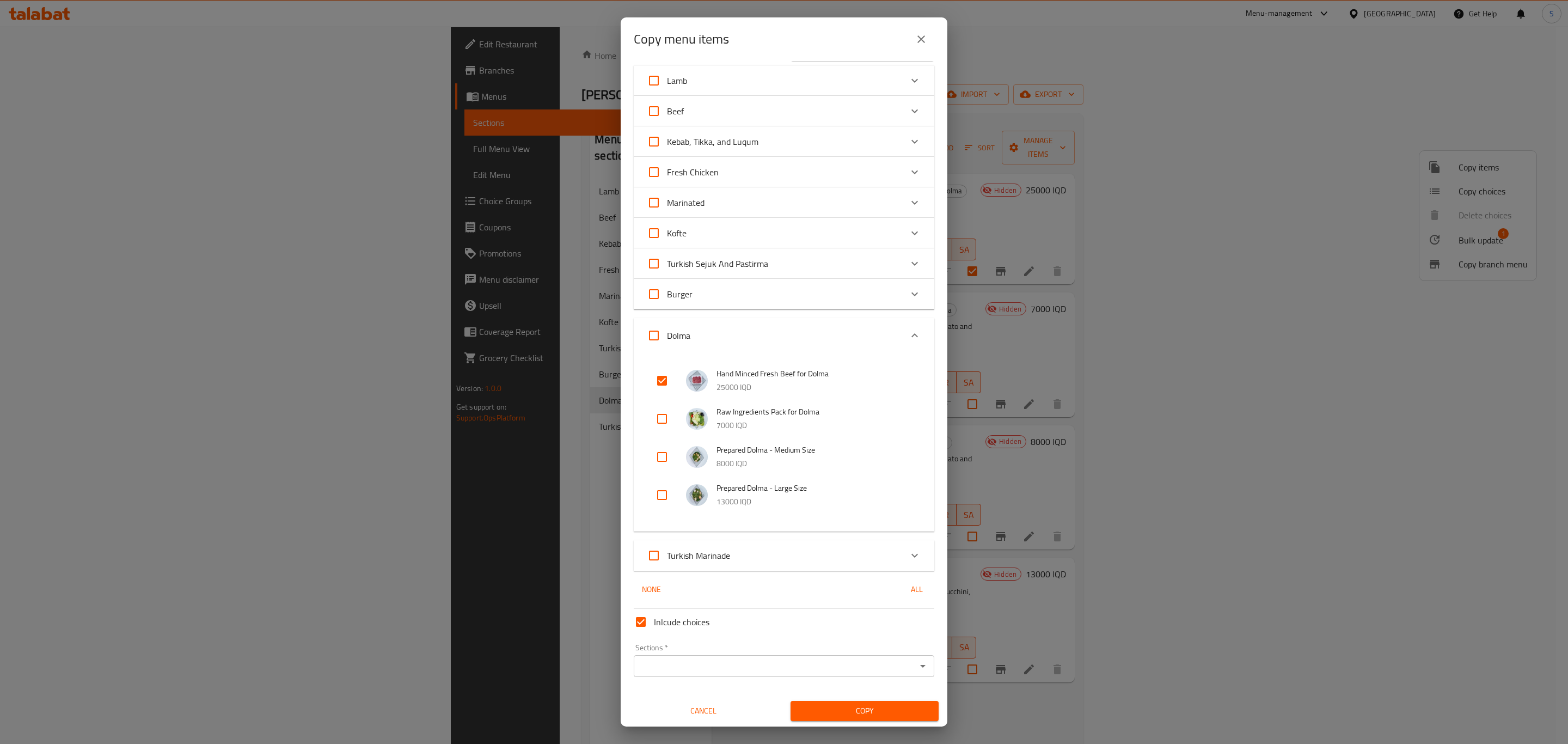
click at [729, 674] on div "Sections *" at bounding box center [784, 666] width 301 height 22
click at [917, 665] on icon "Open" at bounding box center [923, 666] width 13 height 13
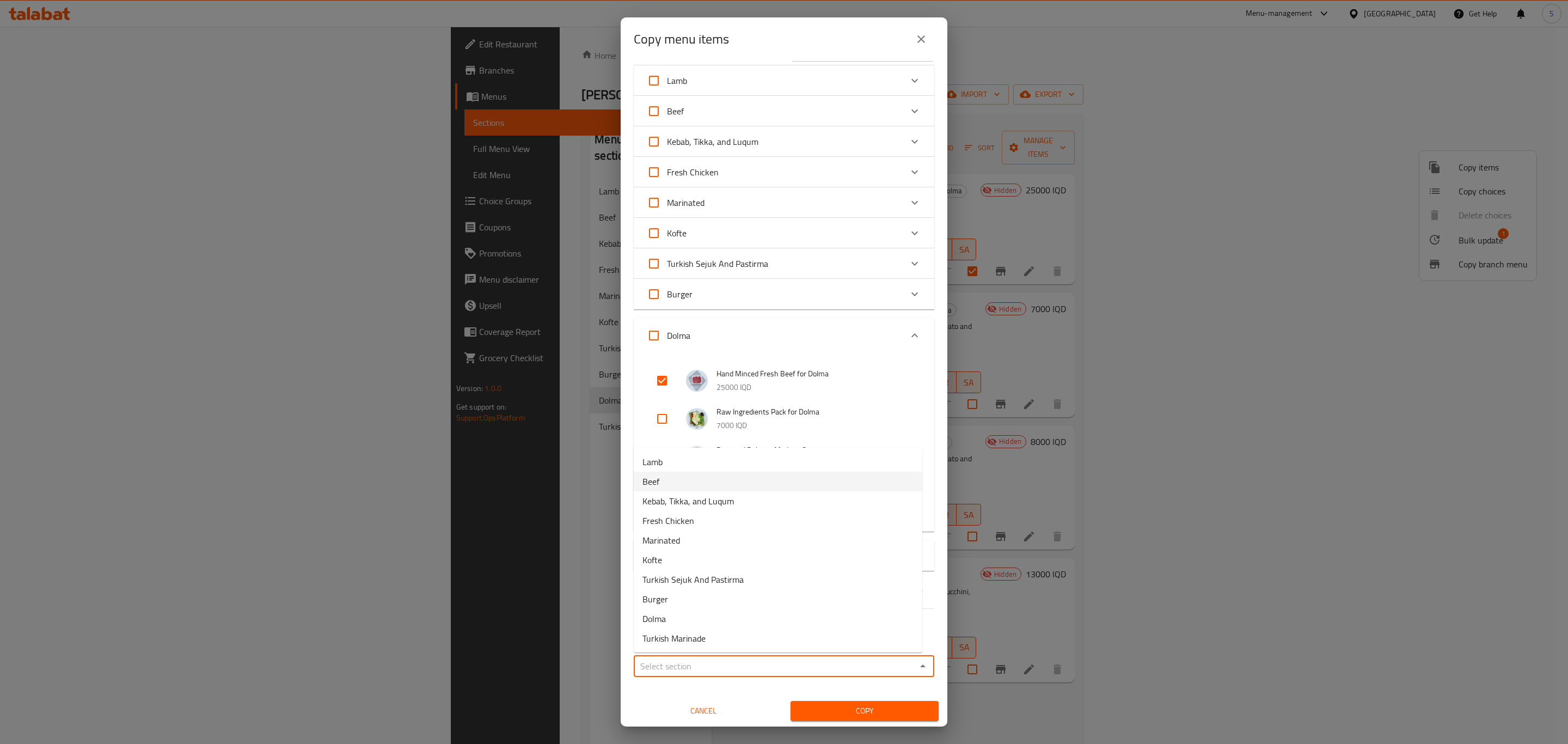
click at [807, 490] on li "Beef" at bounding box center [778, 482] width 289 height 20
type input "Beef"
click at [865, 714] on span "Copy" at bounding box center [865, 711] width 130 height 13
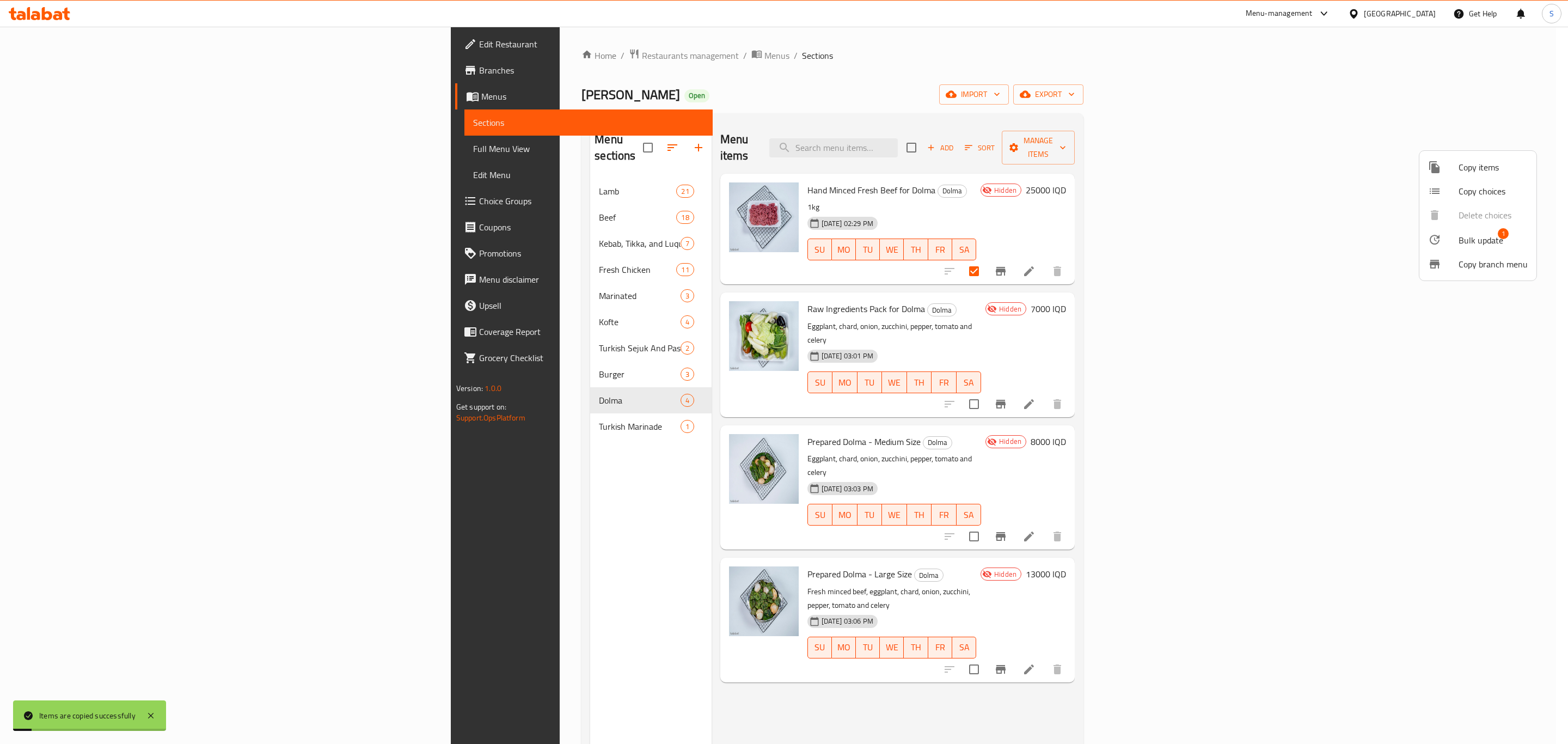
click at [902, 704] on div at bounding box center [784, 372] width 1568 height 744
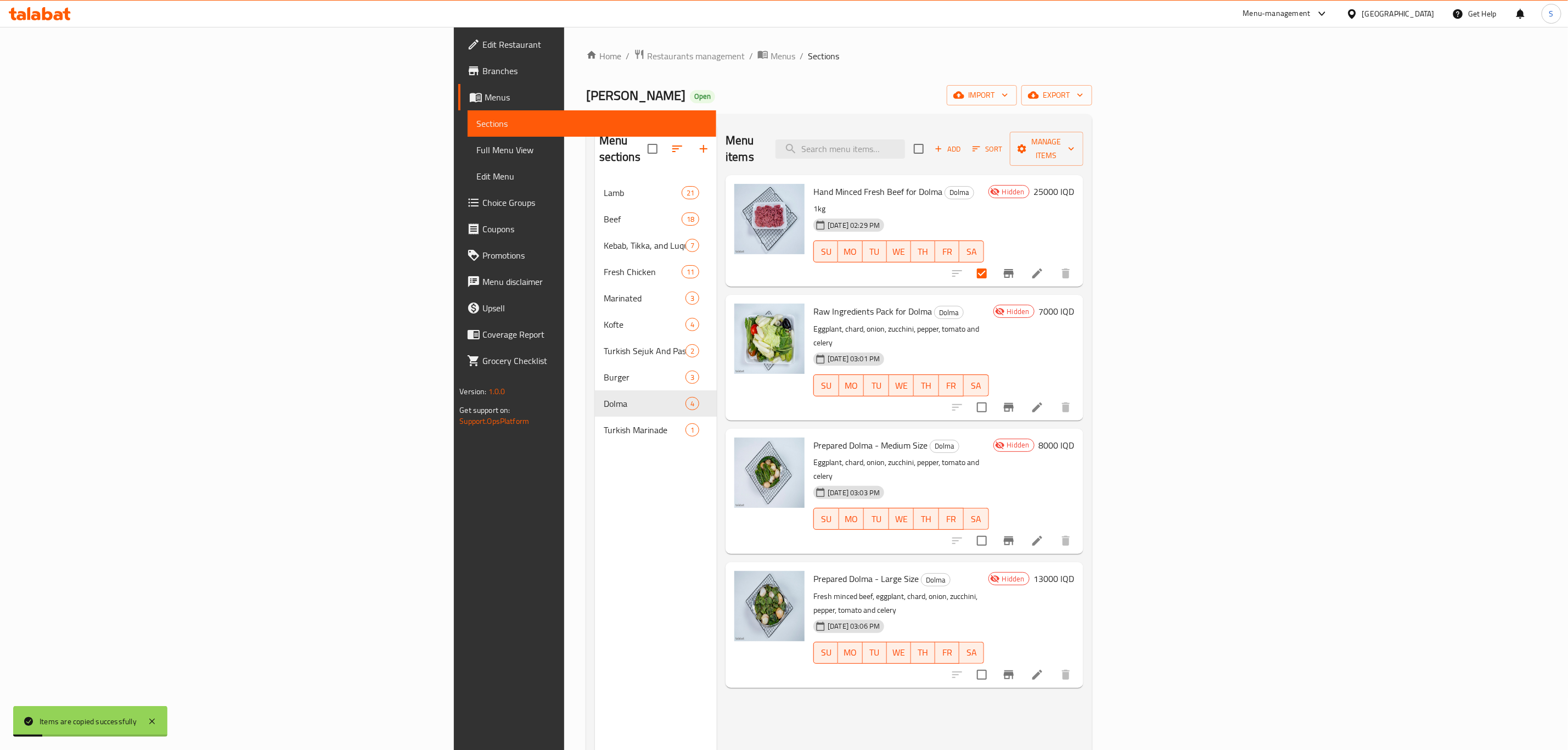
click at [933, 704] on div "Menu items Add Sort Manage items Hand Minced Fresh Beef for Dolma Dolma 1kg 30-…" at bounding box center [900, 498] width 366 height 750
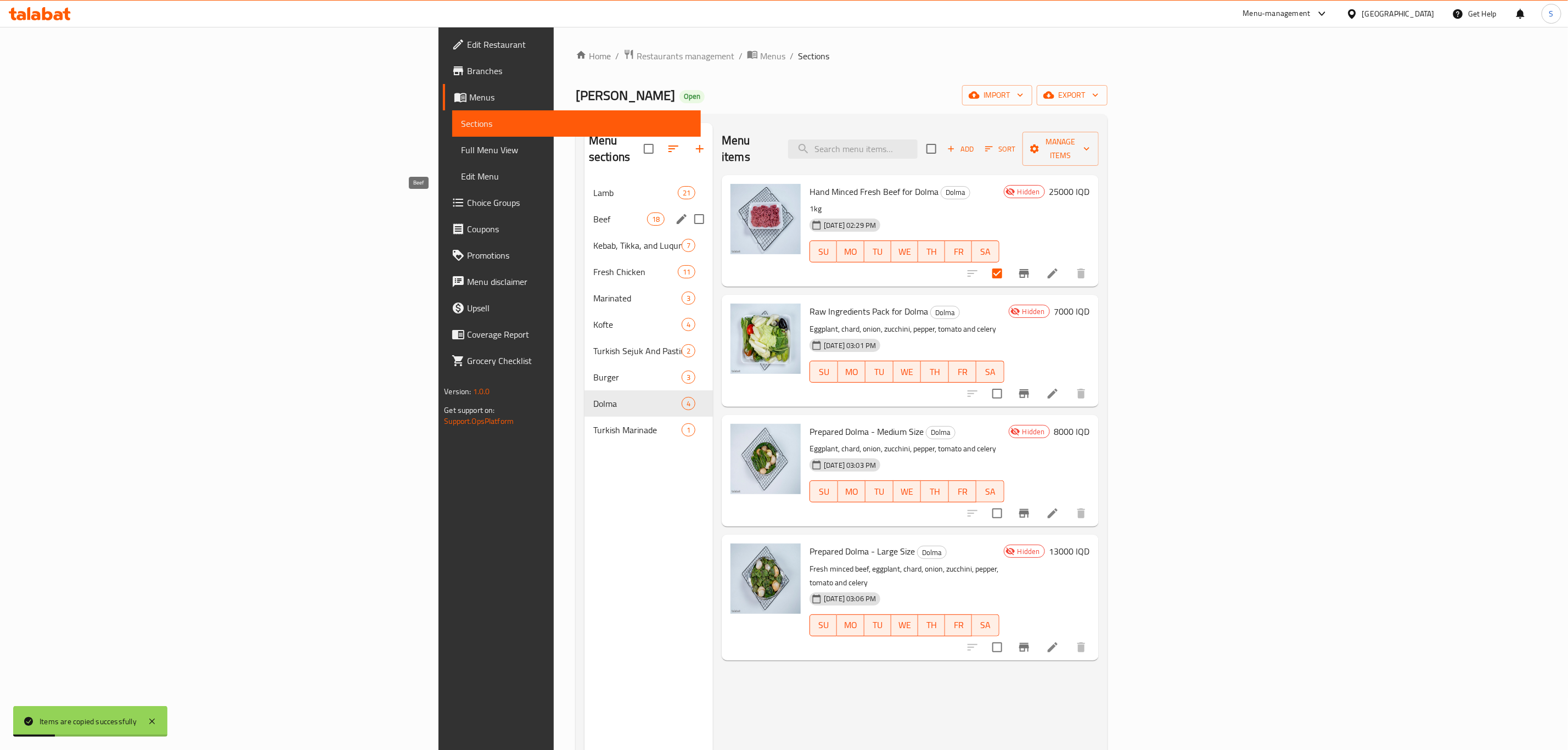
click at [593, 212] on span "Beef" at bounding box center [620, 219] width 54 height 13
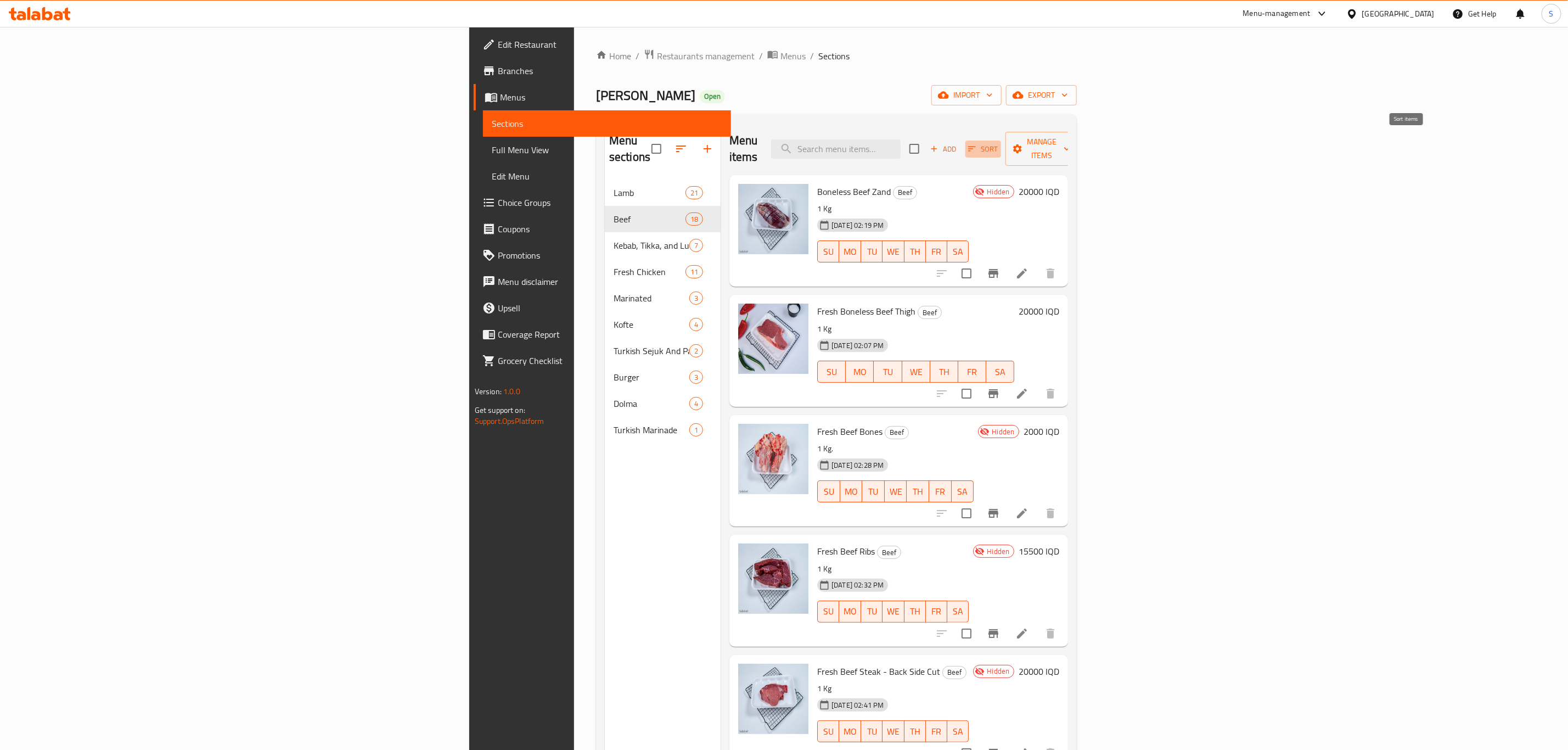
click at [998, 143] on span "Sort" at bounding box center [983, 149] width 30 height 13
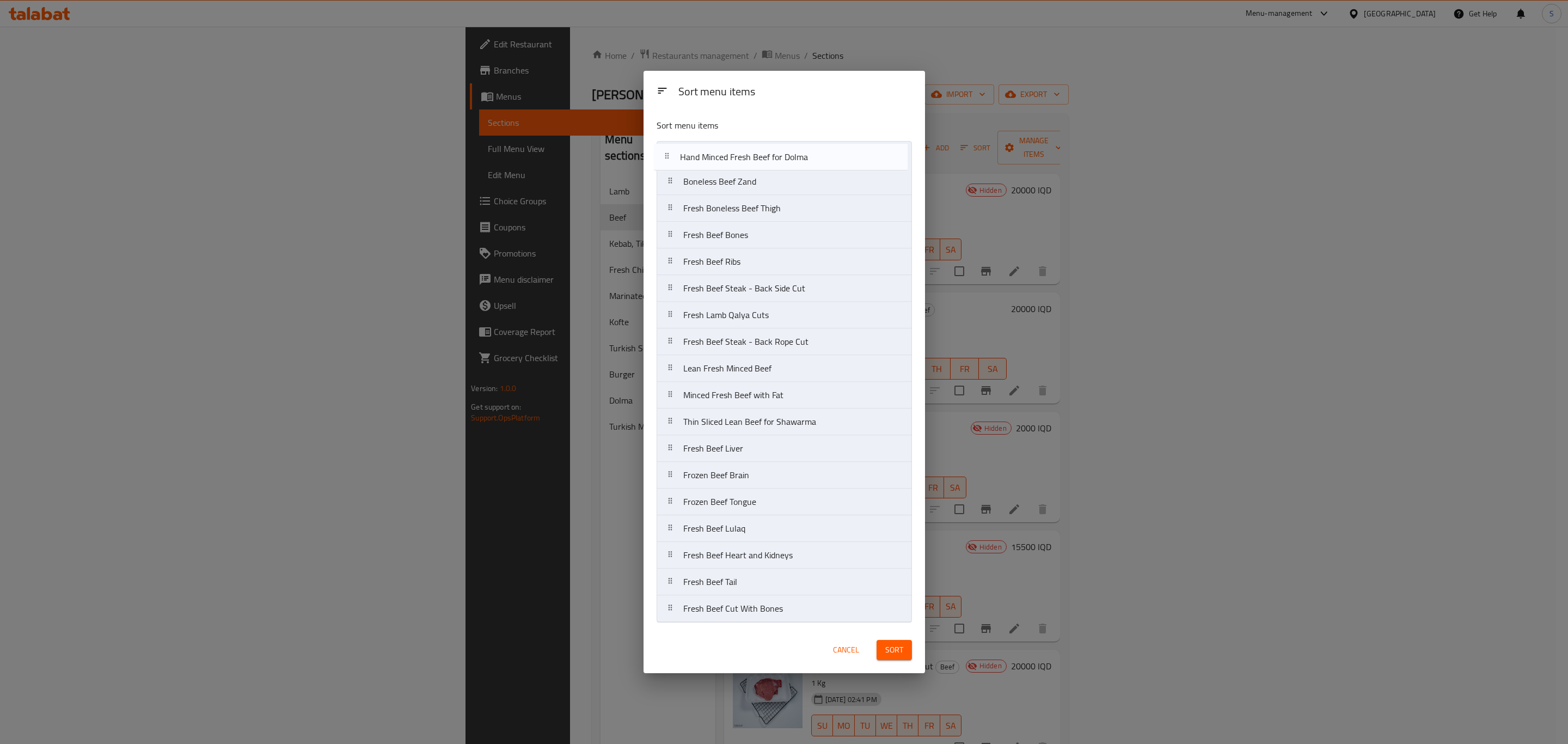
drag, startPoint x: 765, startPoint y: 616, endPoint x: 763, endPoint y: 159, distance: 457.0
click at [763, 159] on nav "Boneless Beef Zand Fresh Boneless Beef Thigh Fresh Beef Bones Fresh Beef Ribs F…" at bounding box center [784, 382] width 255 height 482
drag, startPoint x: 801, startPoint y: 614, endPoint x: 800, endPoint y: 182, distance: 432.0
click at [800, 182] on nav "Hand Minced Fresh Beef for Dolma Boneless Beef Zand Fresh Boneless Beef Thigh F…" at bounding box center [784, 382] width 255 height 482
drag, startPoint x: 804, startPoint y: 209, endPoint x: 804, endPoint y: 152, distance: 57.0
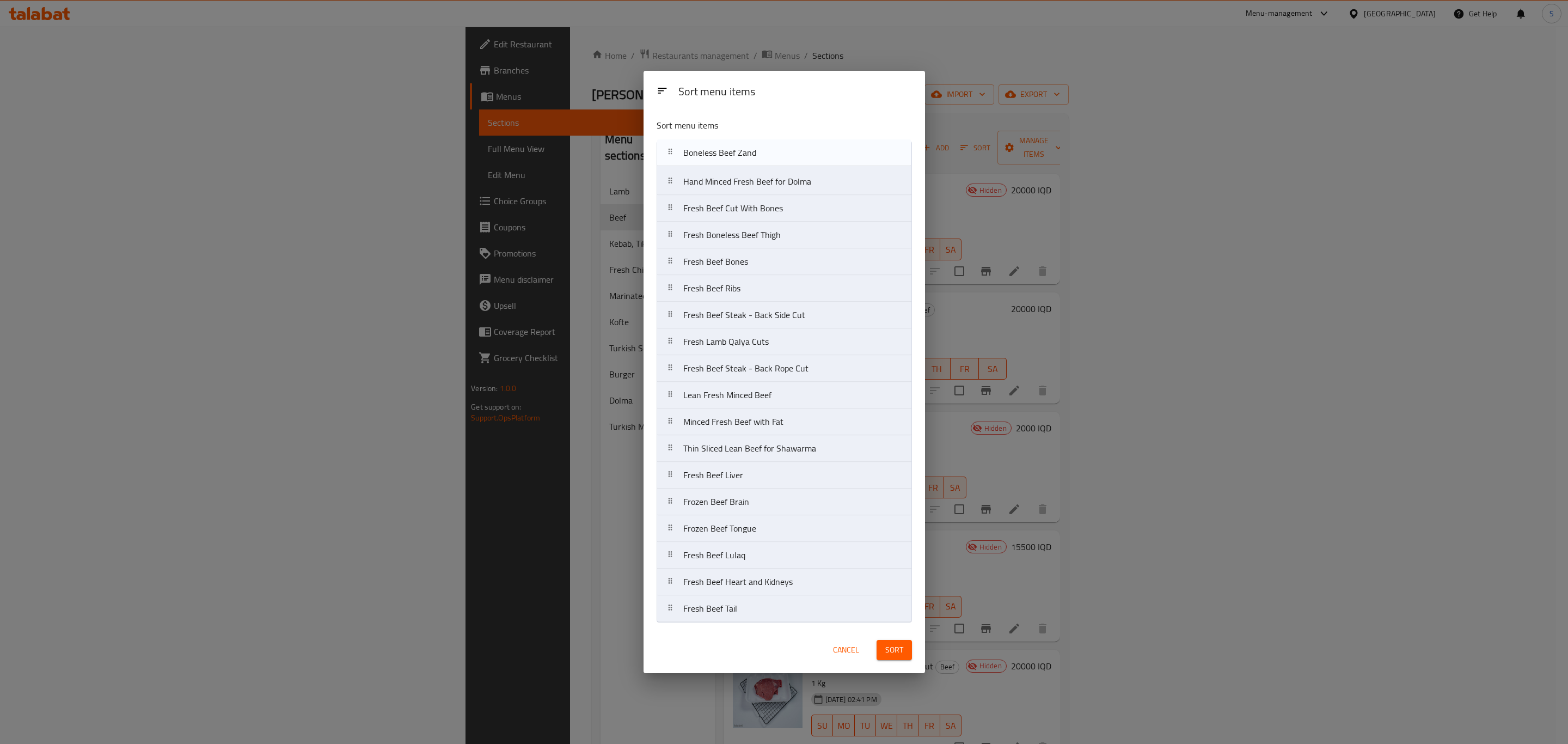
click at [804, 152] on nav "Hand Minced Fresh Beef for Dolma Fresh Beef Cut With Bones Boneless Beef Zand F…" at bounding box center [784, 382] width 255 height 482
drag, startPoint x: 797, startPoint y: 292, endPoint x: 801, endPoint y: 264, distance: 28.3
click at [801, 264] on nav "Boneless Beef Zand Hand Minced Fresh Beef for Dolma Fresh Beef Cut With Bones F…" at bounding box center [784, 382] width 255 height 482
drag, startPoint x: 801, startPoint y: 353, endPoint x: 804, endPoint y: 291, distance: 62.1
click at [804, 291] on nav "Boneless Beef Zand Hand Minced Fresh Beef for Dolma Fresh Beef Cut With Bones F…" at bounding box center [784, 382] width 255 height 482
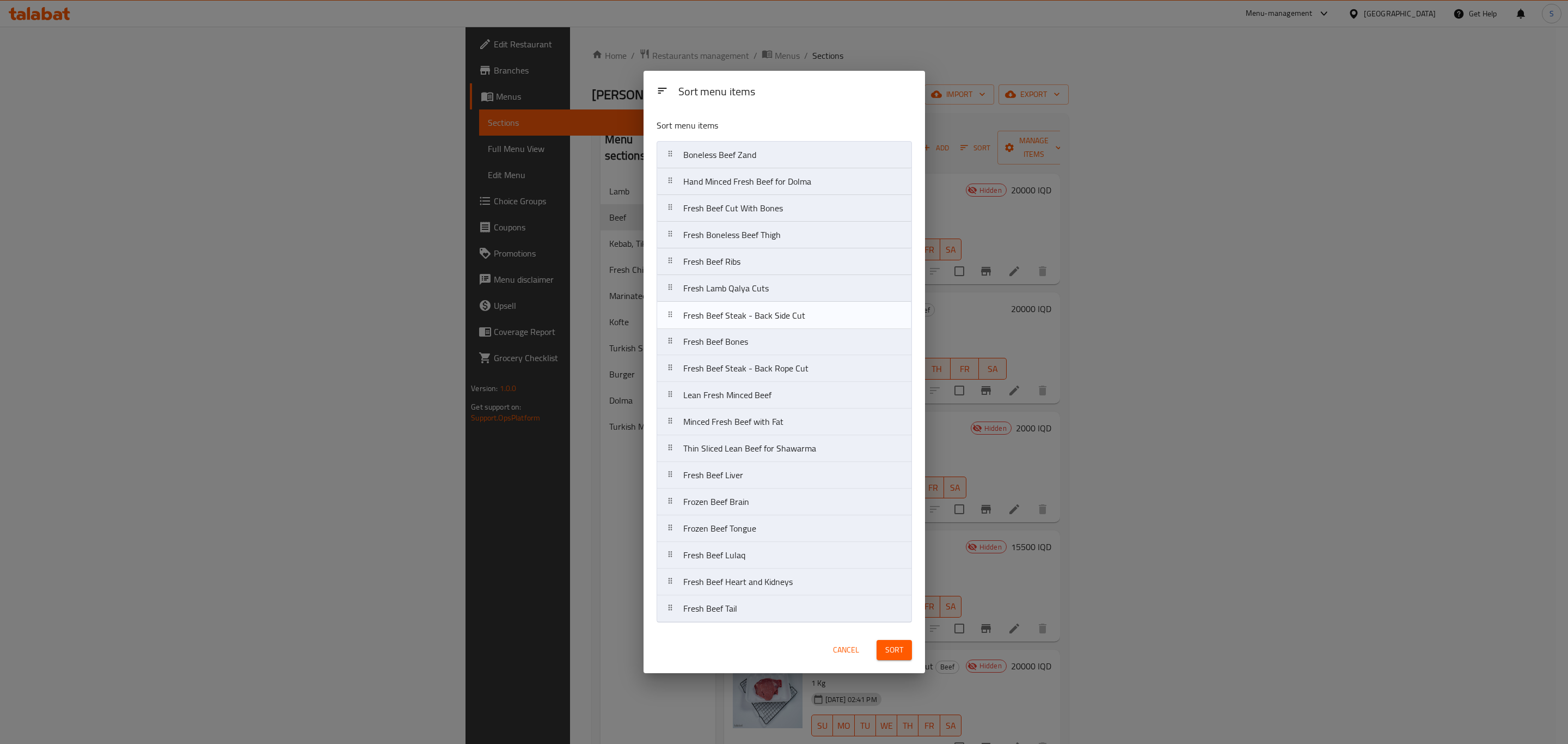
drag, startPoint x: 791, startPoint y: 344, endPoint x: 791, endPoint y: 312, distance: 32.0
click at [791, 312] on nav "Boneless Beef Zand Hand Minced Fresh Beef for Dolma Fresh Beef Cut With Bones F…" at bounding box center [784, 382] width 255 height 482
drag, startPoint x: 814, startPoint y: 374, endPoint x: 814, endPoint y: 342, distance: 32.0
click at [814, 342] on nav "Boneless Beef Zand Hand Minced Fresh Beef for Dolma Fresh Beef Cut With Bones F…" at bounding box center [784, 382] width 255 height 482
drag, startPoint x: 805, startPoint y: 397, endPoint x: 805, endPoint y: 368, distance: 29.0
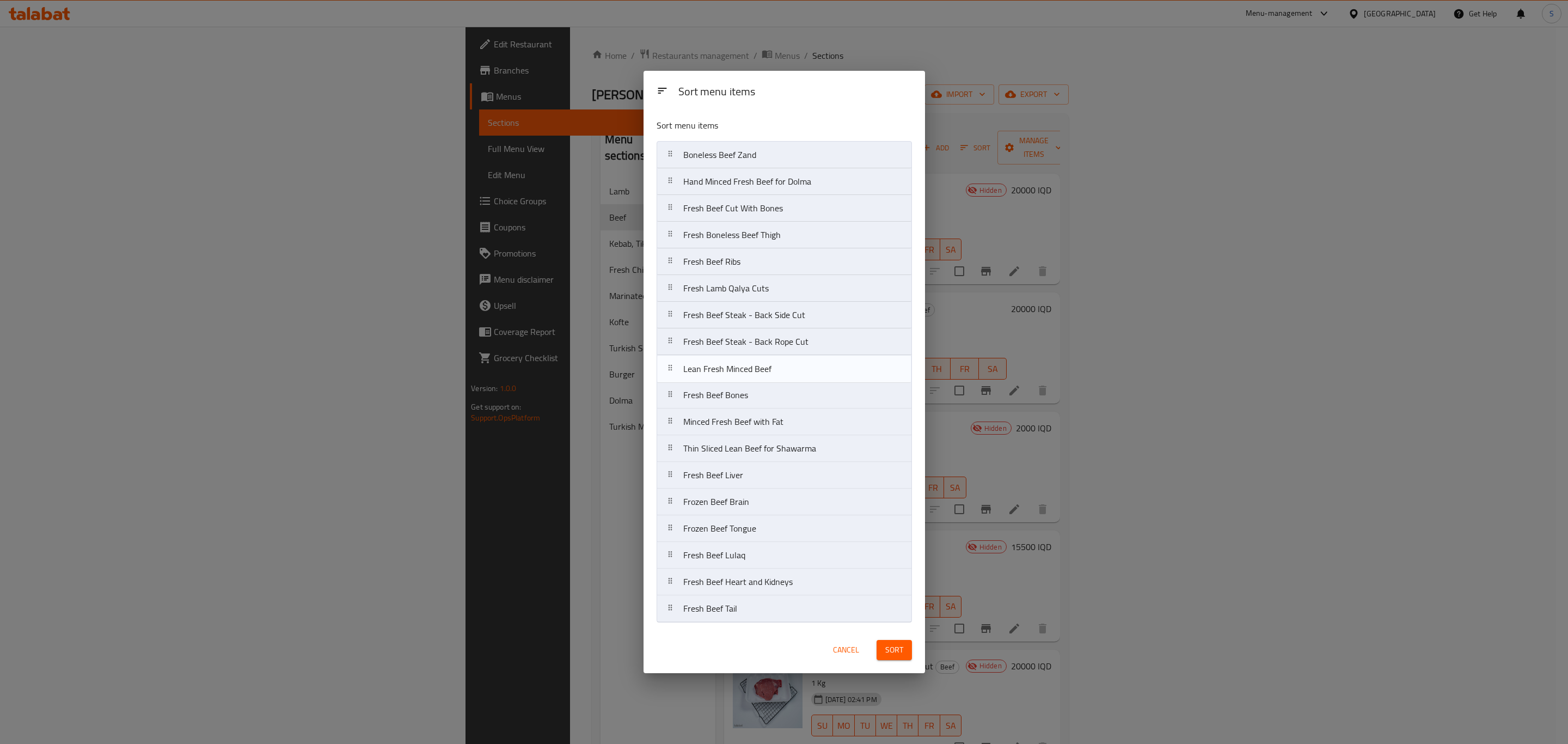
click at [805, 368] on nav "Boneless Beef Zand Hand Minced Fresh Beef for Dolma Fresh Beef Cut With Bones F…" at bounding box center [784, 382] width 255 height 482
drag, startPoint x: 802, startPoint y: 425, endPoint x: 805, endPoint y: 392, distance: 33.1
click at [805, 392] on nav "Boneless Beef Zand Hand Minced Fresh Beef for Dolma Fresh Beef Cut With Bones F…" at bounding box center [784, 382] width 255 height 482
drag, startPoint x: 814, startPoint y: 452, endPoint x: 812, endPoint y: 431, distance: 21.1
click at [812, 431] on nav "Boneless Beef Zand Hand Minced Fresh Beef for Dolma Fresh Beef Cut With Bones F…" at bounding box center [784, 382] width 255 height 482
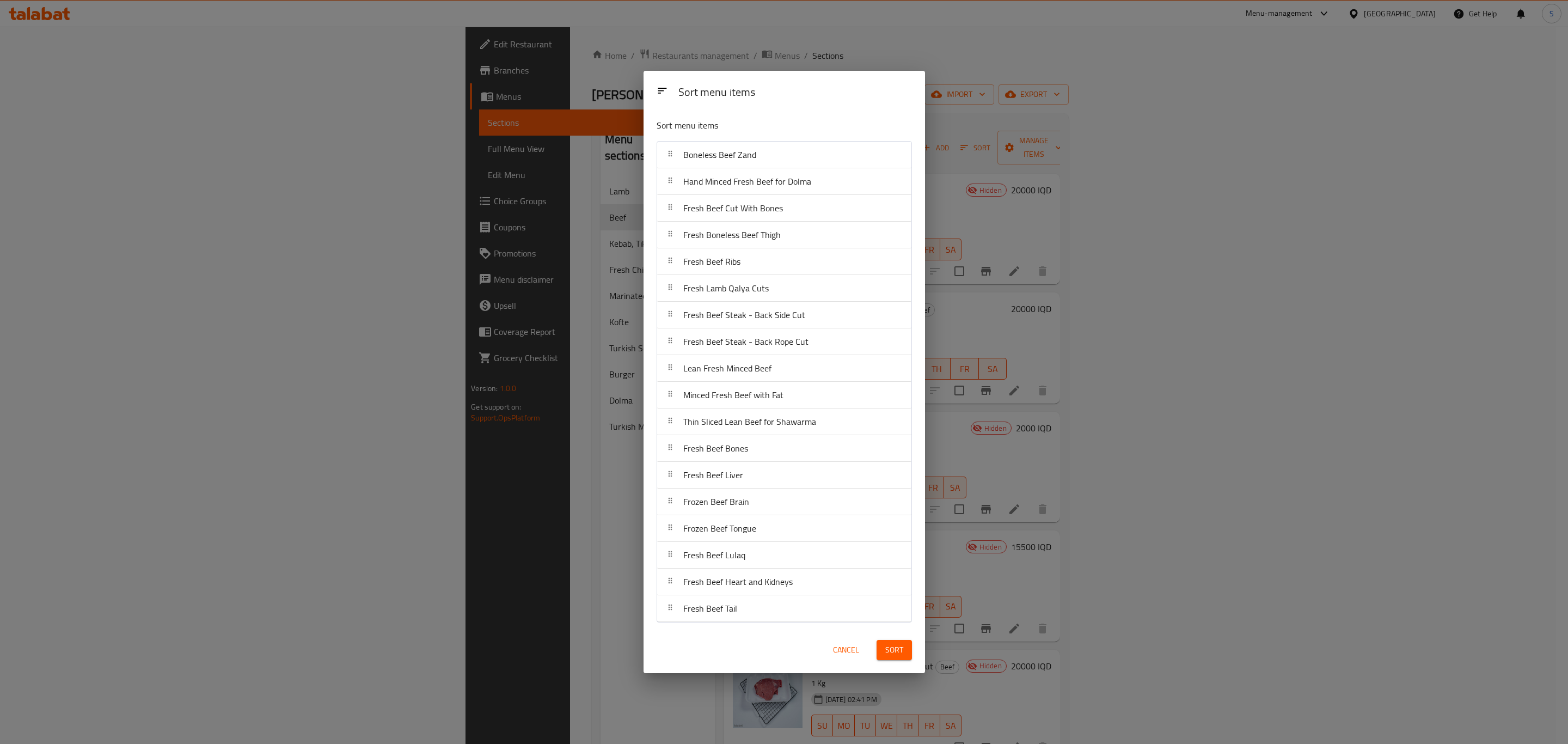
click at [892, 650] on span "Sort" at bounding box center [894, 650] width 18 height 13
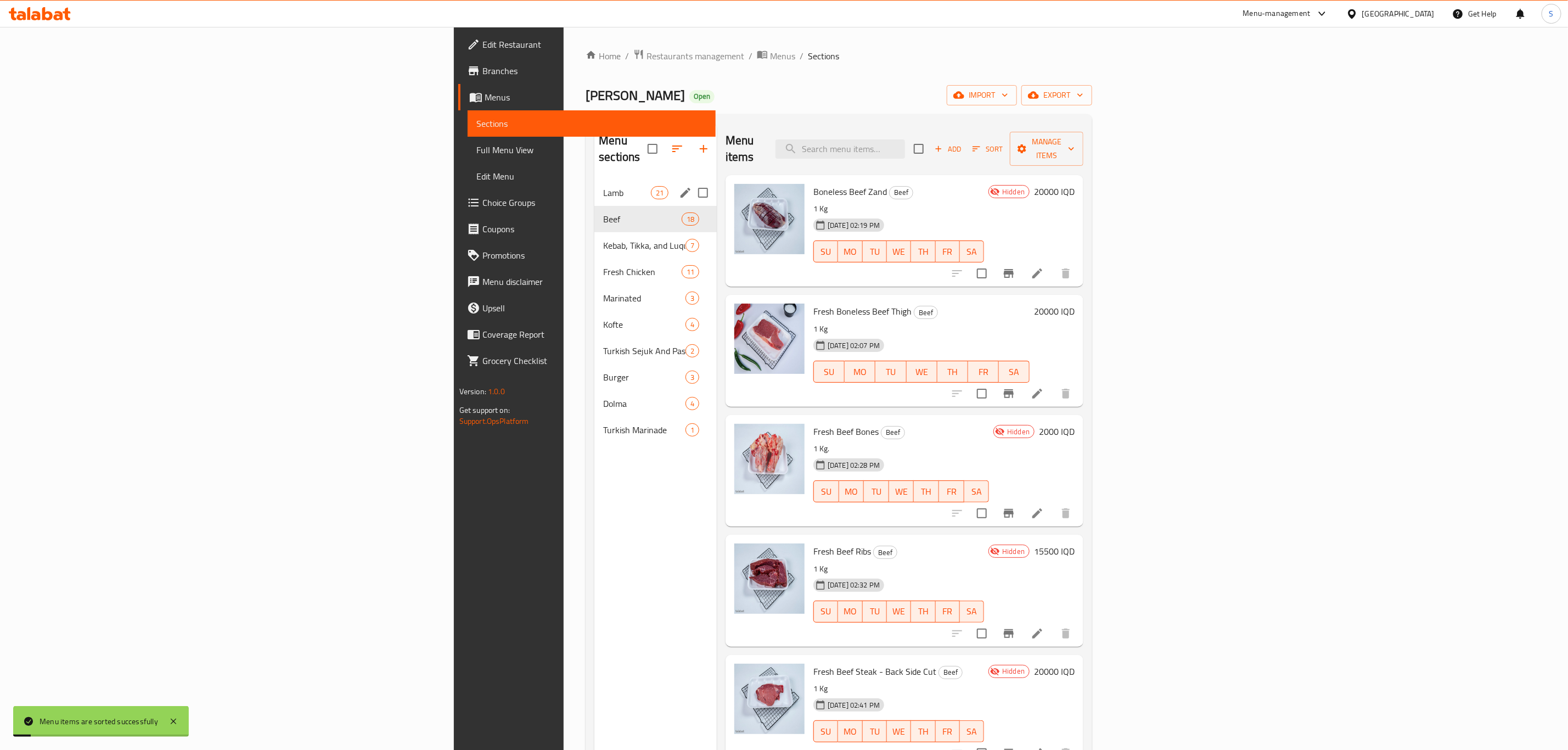
click at [595, 179] on div "Lamb 21" at bounding box center [655, 192] width 122 height 26
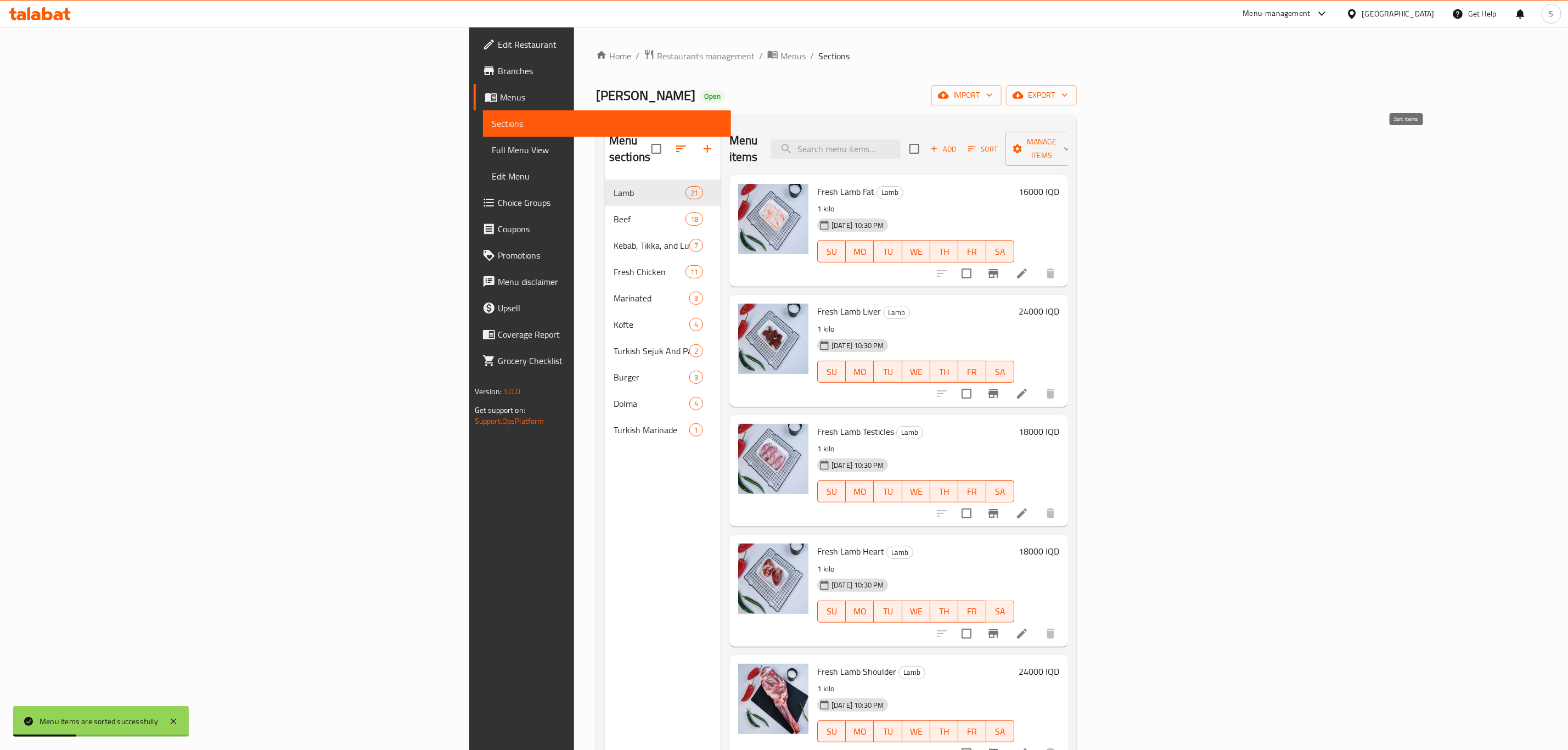
click at [998, 143] on span "Sort" at bounding box center [983, 149] width 30 height 13
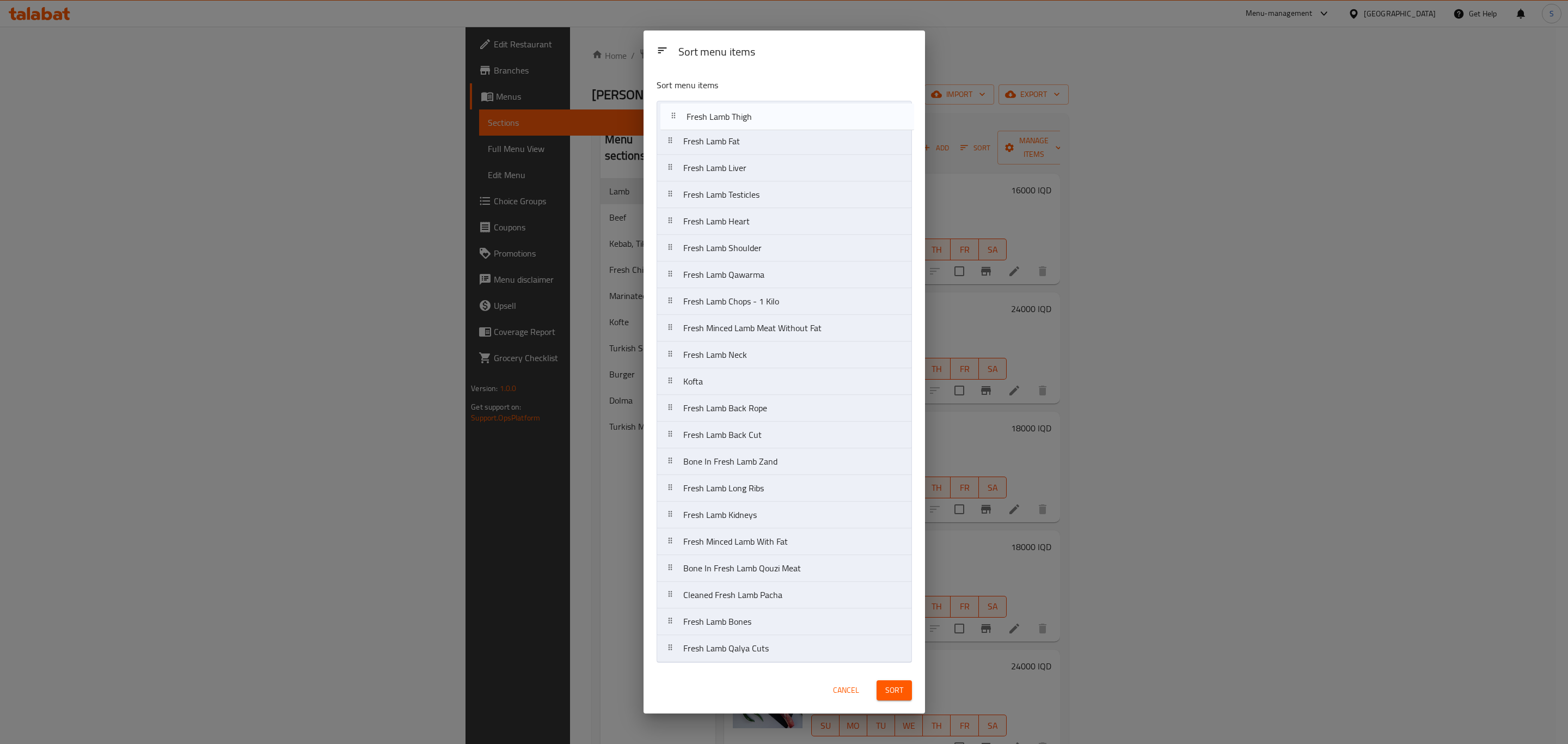
drag, startPoint x: 817, startPoint y: 416, endPoint x: 816, endPoint y: 121, distance: 295.0
click at [816, 121] on nav "Fresh Lamb Fat Fresh Lamb Liver Fresh Lamb Testicles Fresh Lamb Heart Fresh Lam…" at bounding box center [784, 382] width 255 height 562
drag, startPoint x: 797, startPoint y: 252, endPoint x: 797, endPoint y: 149, distance: 103.0
click at [797, 149] on nav "Fresh Lamb Thigh Fresh Lamb Fat Fresh Lamb Liver Fresh Lamb Testicles Fresh Lam…" at bounding box center [784, 382] width 255 height 562
drag, startPoint x: 780, startPoint y: 141, endPoint x: 776, endPoint y: 216, distance: 75.1
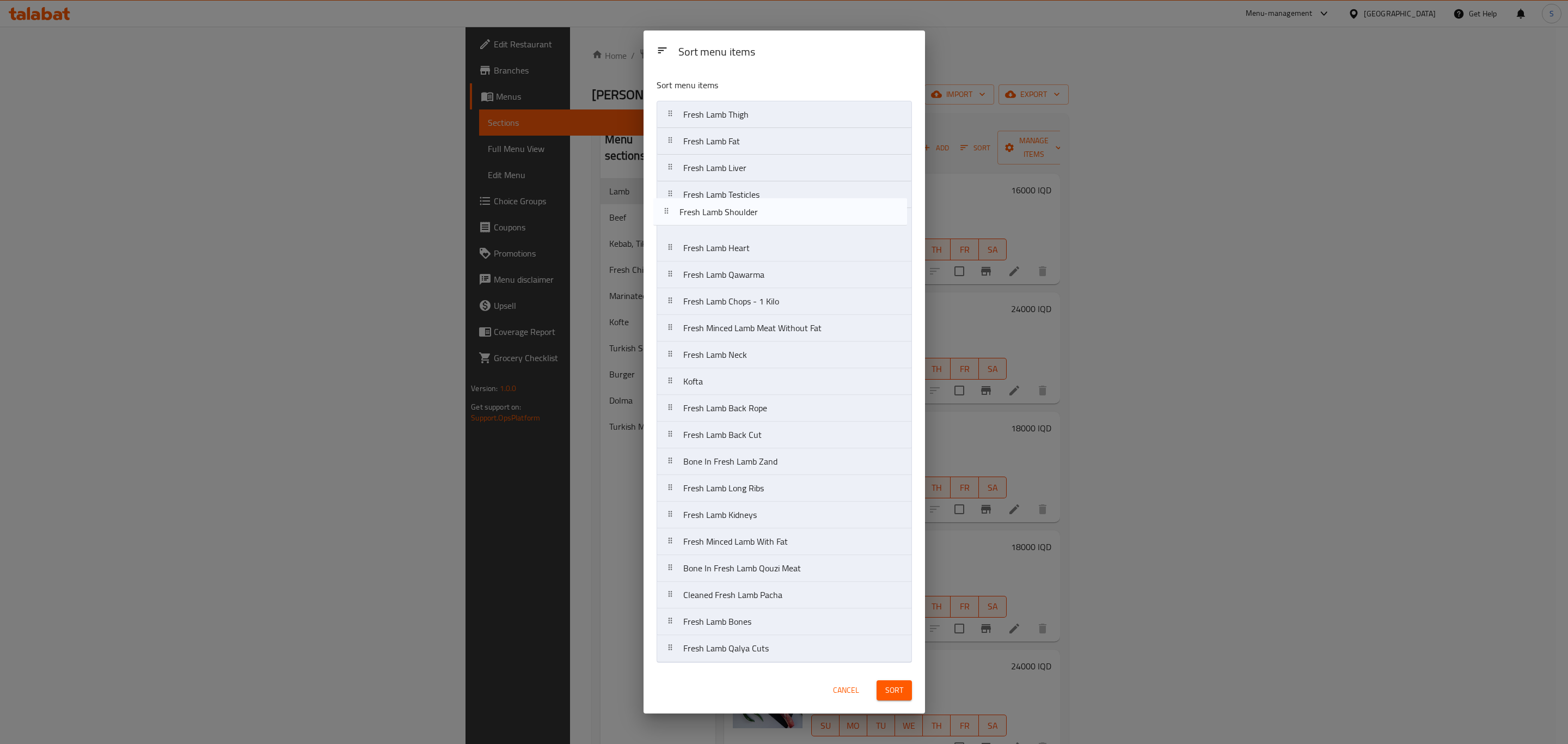
click at [776, 216] on nav "Fresh Lamb Thigh Fresh Lamb Shoulder Fresh Lamb Fat Fresh Lamb Liver Fresh Lamb…" at bounding box center [784, 382] width 255 height 562
drag, startPoint x: 773, startPoint y: 279, endPoint x: 773, endPoint y: 146, distance: 133.0
click at [773, 146] on nav "Fresh Lamb Thigh Fresh Lamb Fat Fresh Lamb Liver Fresh Lamb Testicles Fresh Lam…" at bounding box center [784, 382] width 255 height 562
drag, startPoint x: 785, startPoint y: 415, endPoint x: 790, endPoint y: 167, distance: 248.1
click at [790, 167] on nav "Fresh Lamb Thigh Fresh Lamb Qawarma Fresh Lamb Fat Fresh Lamb Liver Fresh Lamb …" at bounding box center [784, 382] width 255 height 562
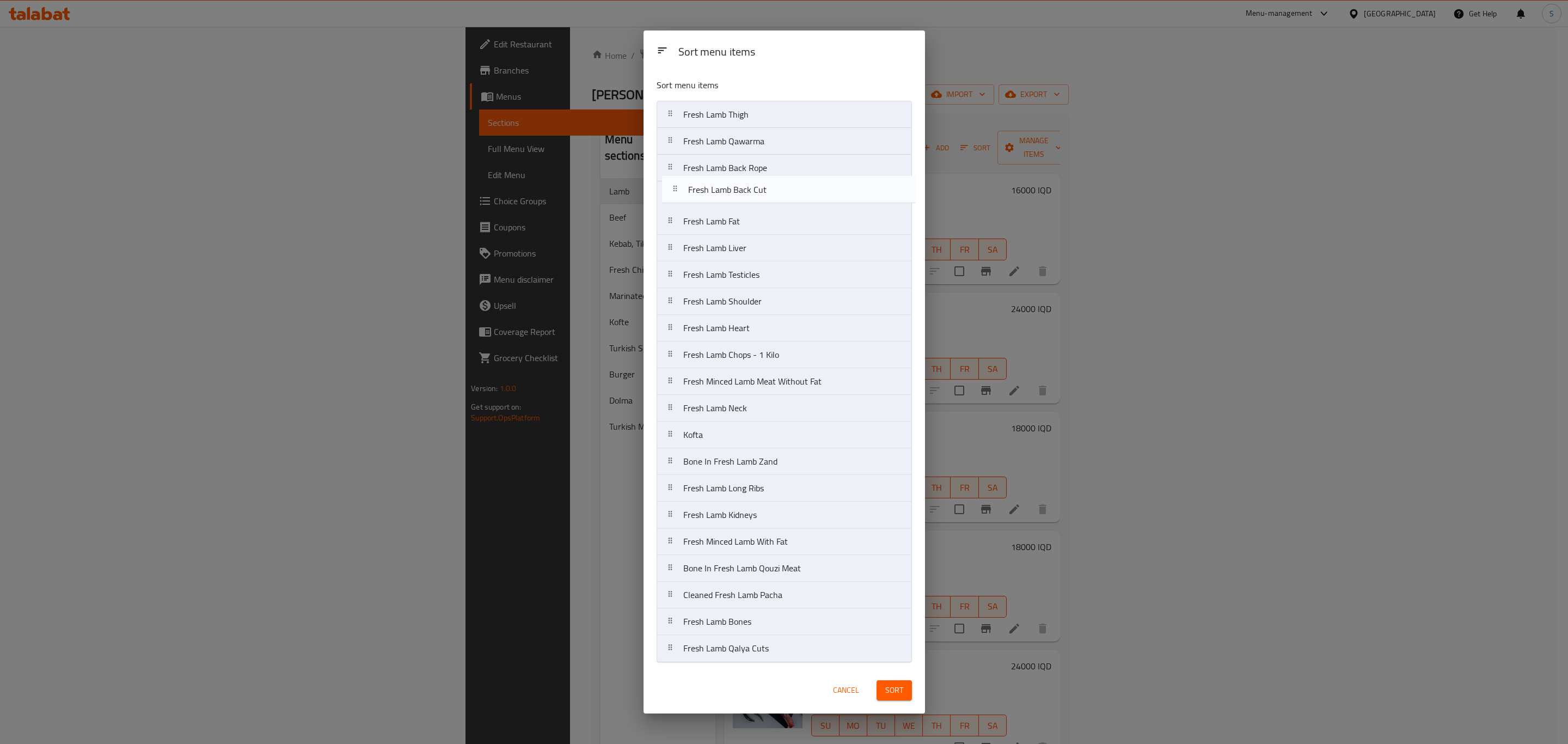
drag, startPoint x: 796, startPoint y: 441, endPoint x: 799, endPoint y: 188, distance: 253.0
click at [799, 188] on nav "Fresh Lamb Thigh Fresh Lamb Qawarma Fresh Lamb Back Rope Fresh Lamb Fat Fresh L…" at bounding box center [784, 382] width 255 height 562
drag, startPoint x: 819, startPoint y: 577, endPoint x: 814, endPoint y: 116, distance: 461.0
click at [814, 116] on nav "Fresh Lamb Thigh Fresh Lamb Qawarma Fresh Lamb Back Rope Fresh Lamb Back Cut Fr…" at bounding box center [784, 382] width 255 height 562
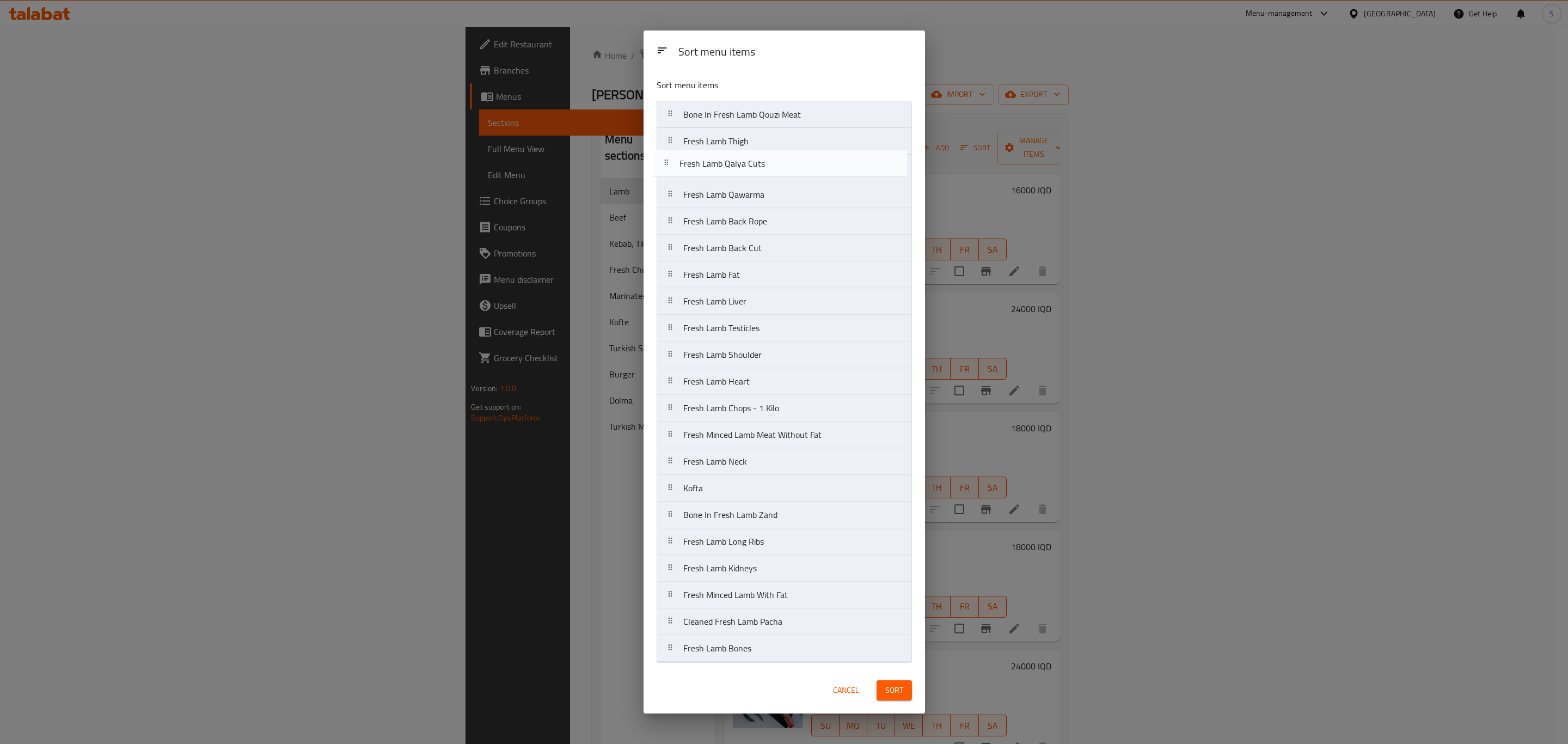
drag, startPoint x: 801, startPoint y: 664, endPoint x: 797, endPoint y: 168, distance: 496.0
click at [797, 168] on nav "Bone In Fresh Lamb Qouzi Meat Fresh Lamb Thigh Fresh Lamb Qawarma Fresh Lamb Ba…" at bounding box center [784, 382] width 255 height 562
drag, startPoint x: 811, startPoint y: 601, endPoint x: 816, endPoint y: 461, distance: 140.1
click at [816, 461] on nav "Bone In Fresh Lamb Qouzi Meat Fresh Lamb Thigh Fresh Lamb Qalya Cuts Fresh Lamb…" at bounding box center [784, 382] width 255 height 562
drag, startPoint x: 776, startPoint y: 575, endPoint x: 768, endPoint y: 113, distance: 462.1
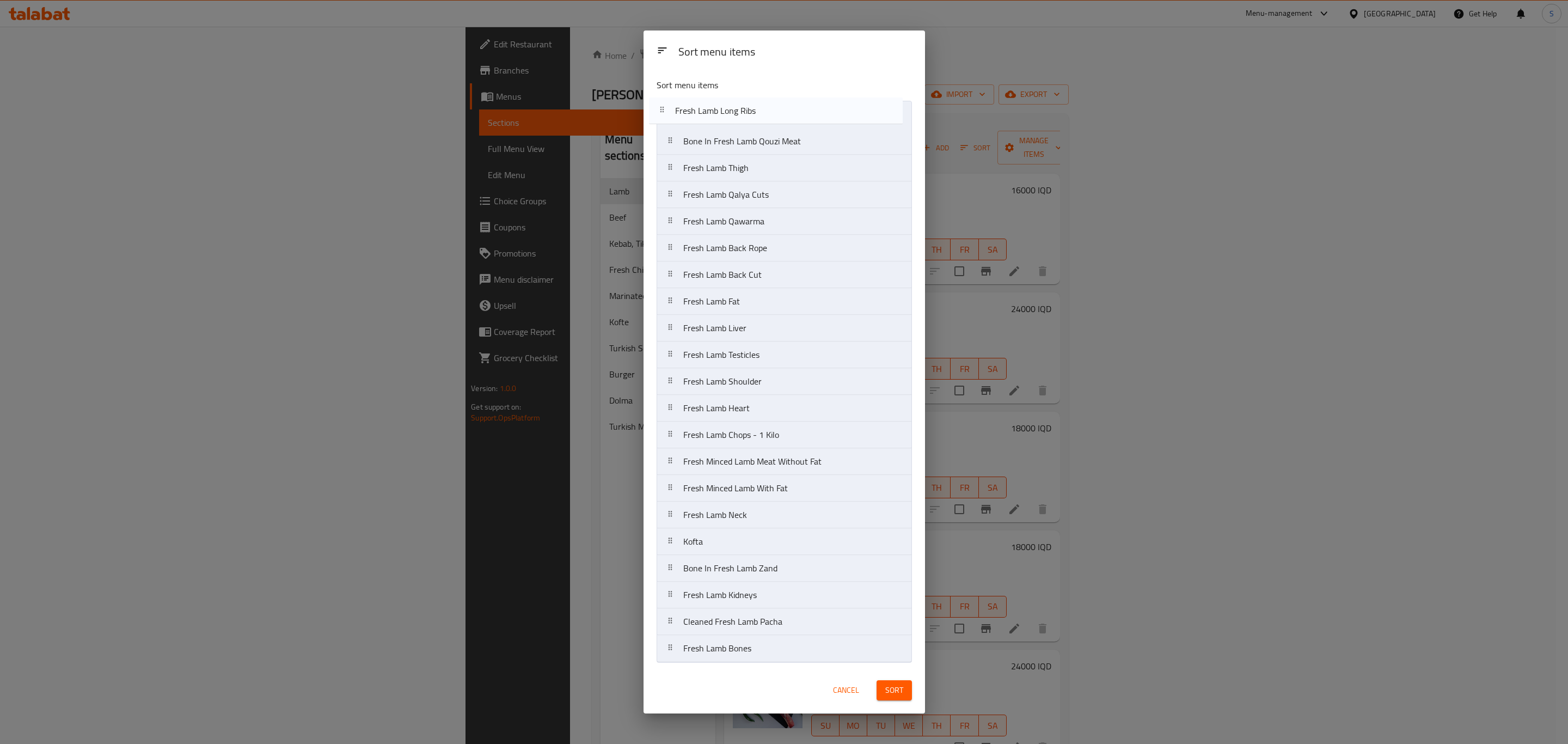
click at [768, 113] on nav "Bone In Fresh Lamb Qouzi Meat Fresh Lamb Thigh Fresh Lamb Qalya Cuts Fresh Lamb…" at bounding box center [784, 382] width 255 height 562
drag, startPoint x: 800, startPoint y: 577, endPoint x: 811, endPoint y: 121, distance: 456.1
click at [811, 121] on nav "Fresh Lamb Long Ribs Bone In Fresh Lamb Qouzi Meat Fresh Lamb Thigh Fresh Lamb …" at bounding box center [784, 382] width 255 height 562
drag, startPoint x: 807, startPoint y: 523, endPoint x: 801, endPoint y: 199, distance: 324.1
click at [801, 199] on nav "Bone In Fresh Lamb Zand Fresh Lamb Long Ribs Bone In Fresh Lamb Qouzi Meat Fres…" at bounding box center [784, 382] width 255 height 562
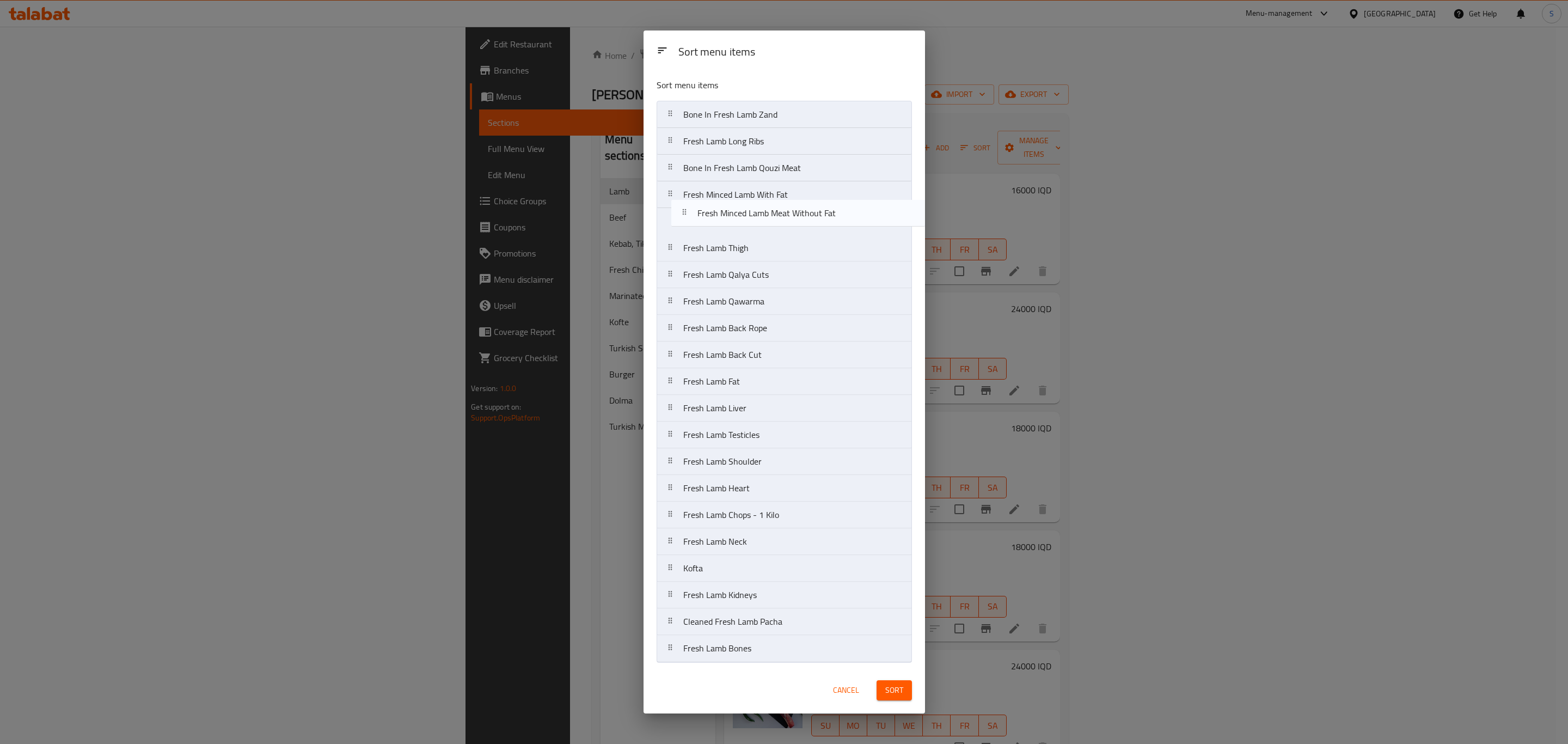
drag, startPoint x: 816, startPoint y: 521, endPoint x: 830, endPoint y: 213, distance: 308.3
click at [830, 213] on nav "Bone In Fresh Lamb Zand Fresh Lamb Long Ribs Bone In Fresh Lamb Qouzi Meat Fres…" at bounding box center [784, 382] width 255 height 562
drag, startPoint x: 811, startPoint y: 219, endPoint x: 805, endPoint y: 194, distance: 25.7
click at [805, 194] on nav "Bone In Fresh Lamb Zand Fresh Lamb Long Ribs Bone In Fresh Lamb Qouzi Meat Fres…" at bounding box center [784, 382] width 255 height 562
drag, startPoint x: 820, startPoint y: 472, endPoint x: 824, endPoint y: 124, distance: 348.0
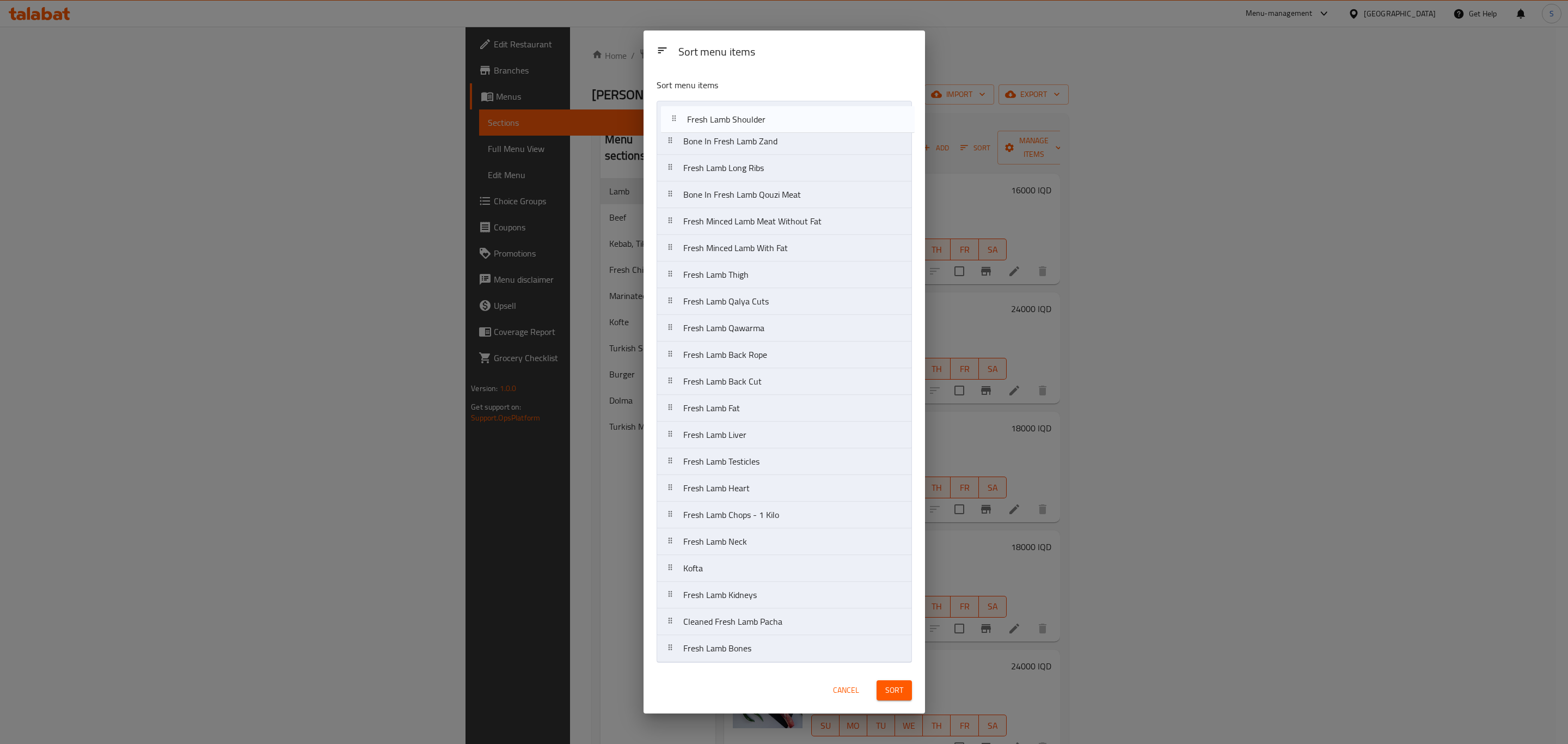
click at [824, 124] on nav "Bone In Fresh Lamb Zand Fresh Lamb Long Ribs Bone In Fresh Lamb Qouzi Meat Fres…" at bounding box center [784, 382] width 255 height 562
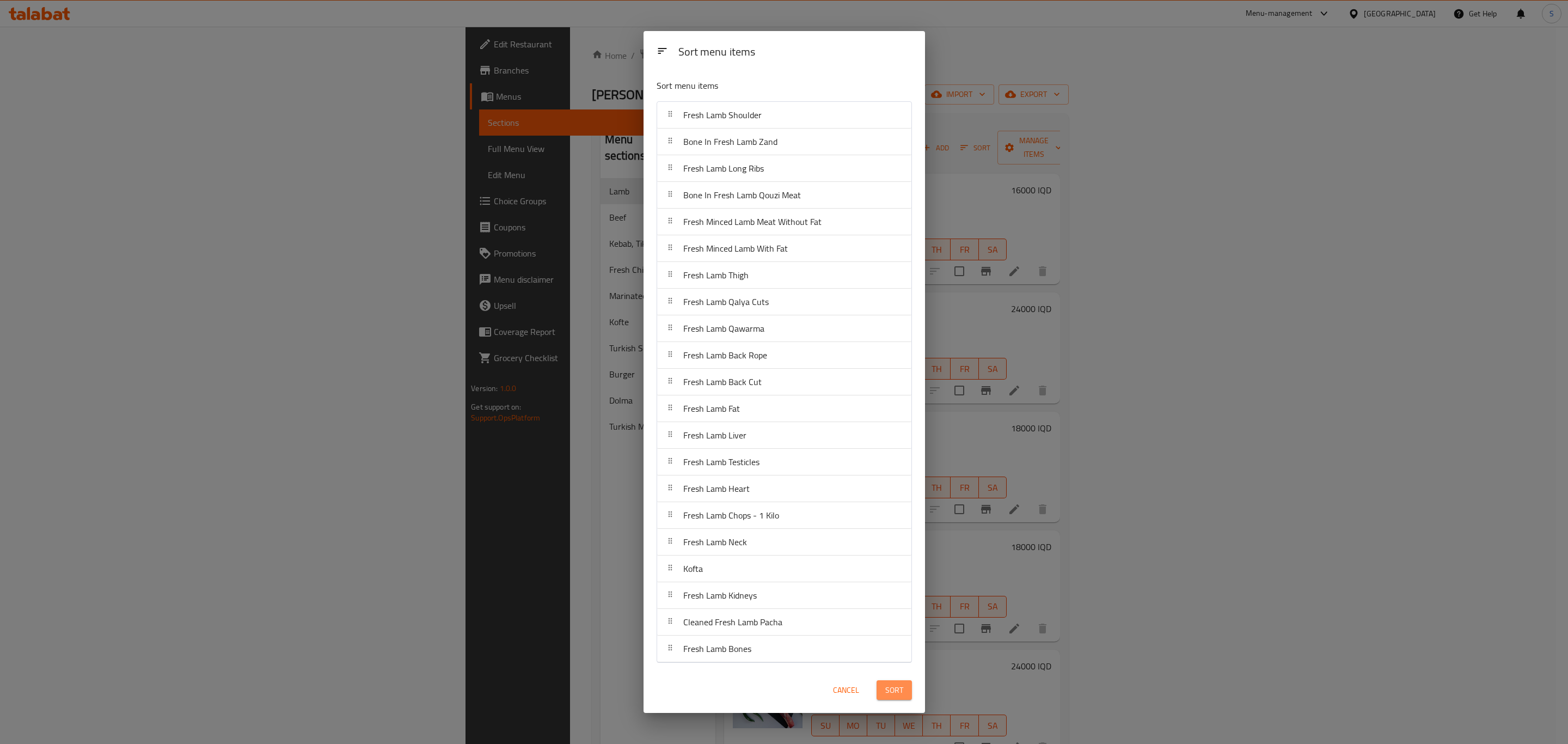
click at [889, 695] on span "Sort" at bounding box center [894, 690] width 18 height 13
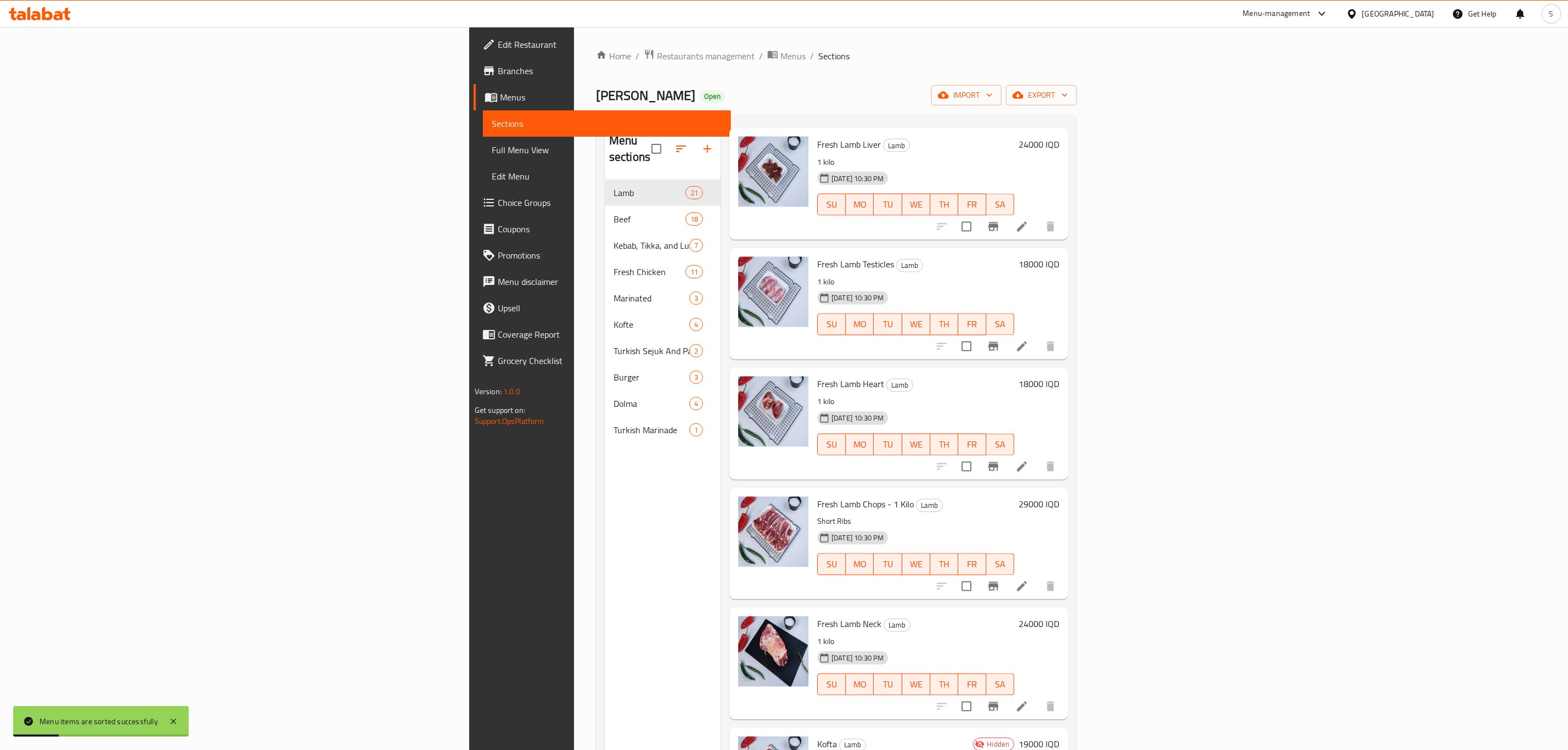
scroll to position [1795, 0]
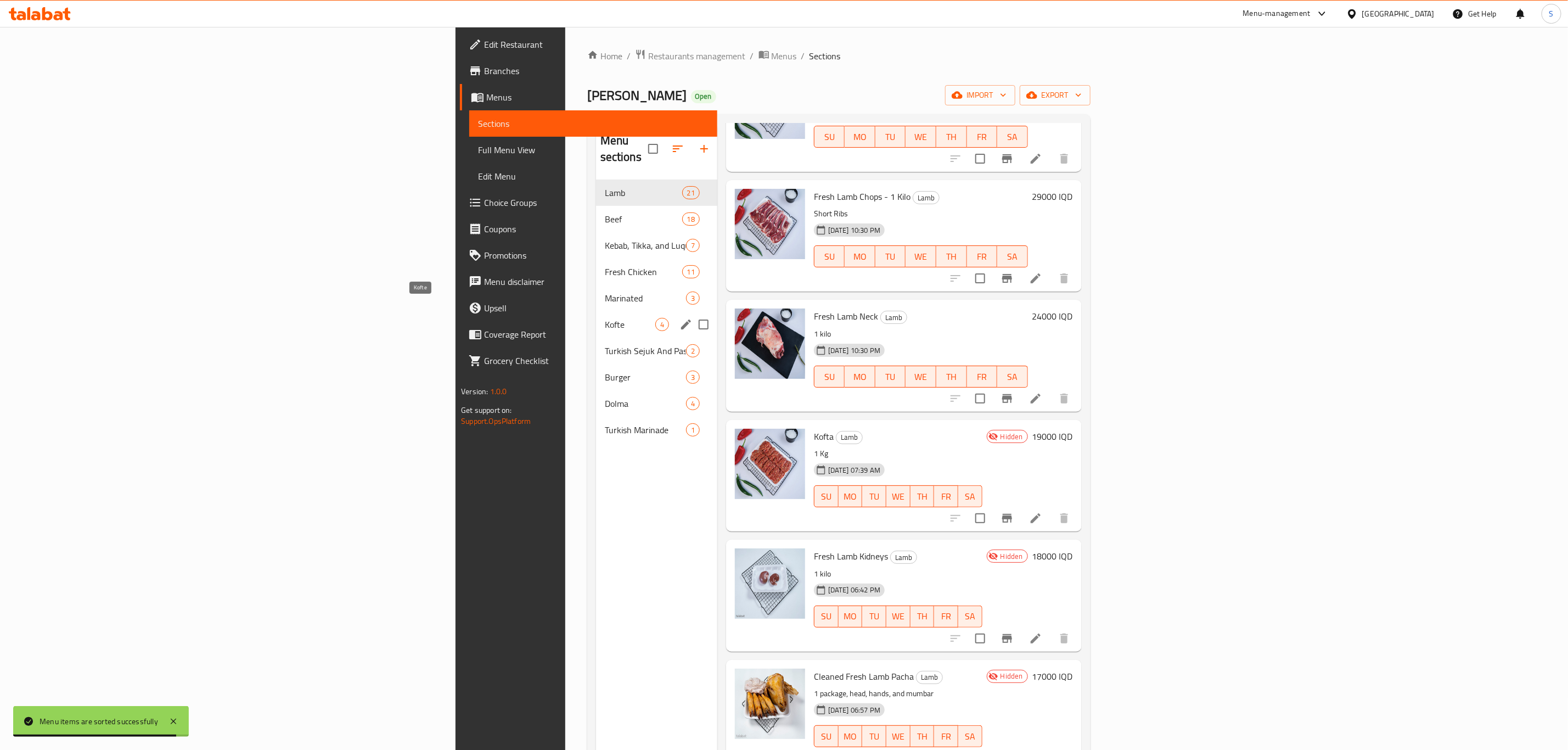
click at [605, 318] on span "Kofte" at bounding box center [630, 325] width 51 height 13
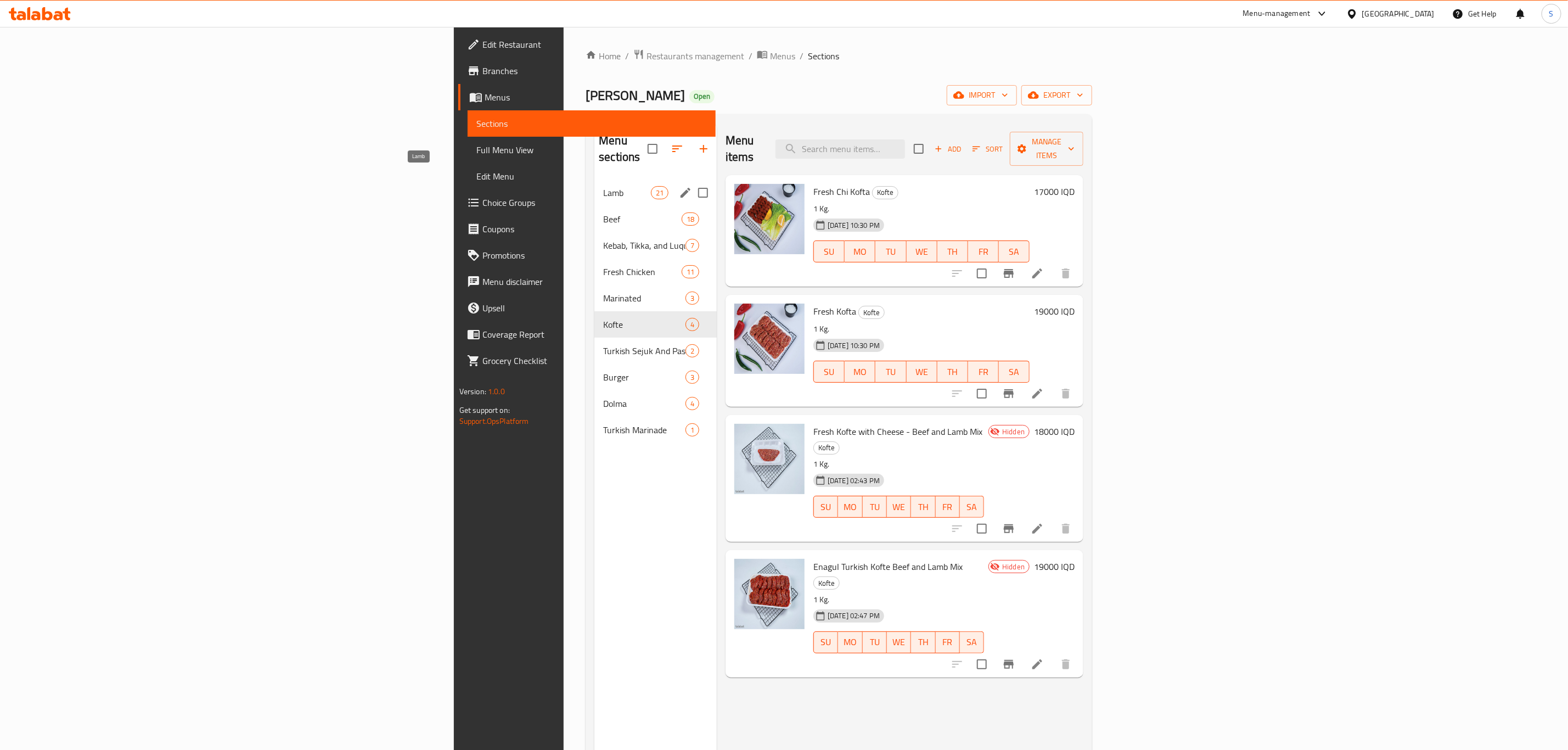
click at [603, 186] on span "Lamb" at bounding box center [627, 192] width 47 height 13
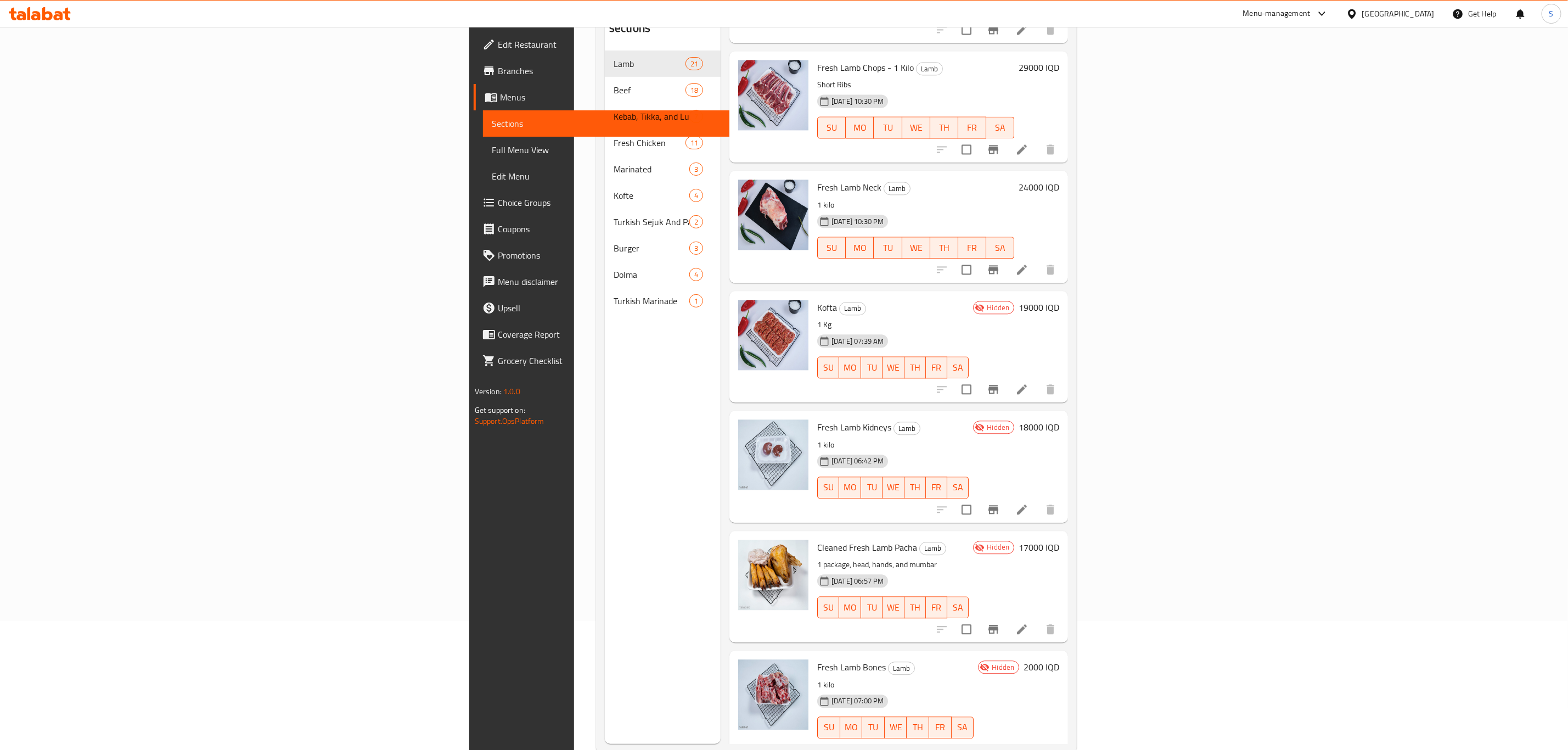
scroll to position [154, 0]
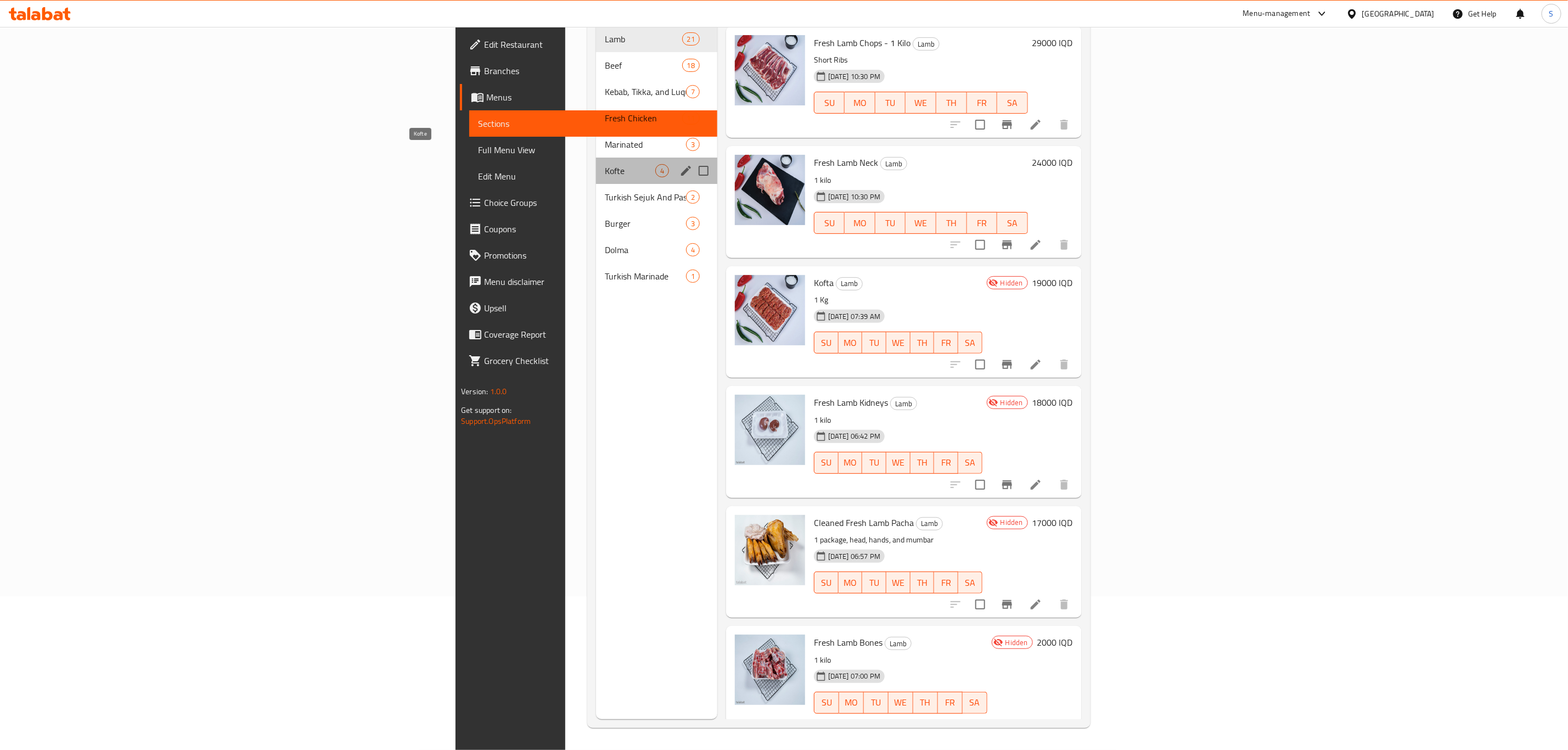
click at [605, 164] on span "Kofte" at bounding box center [630, 171] width 51 height 13
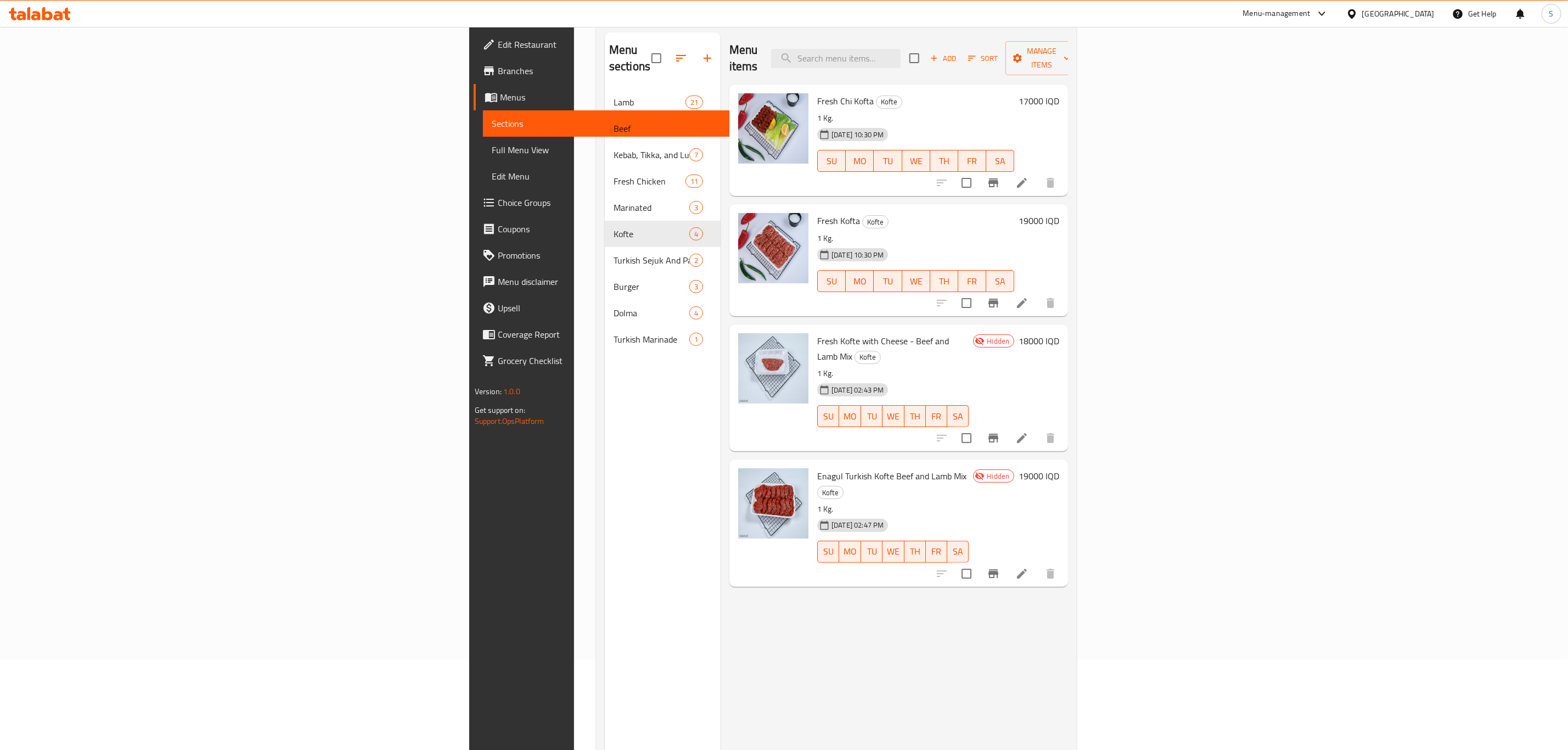
scroll to position [71, 0]
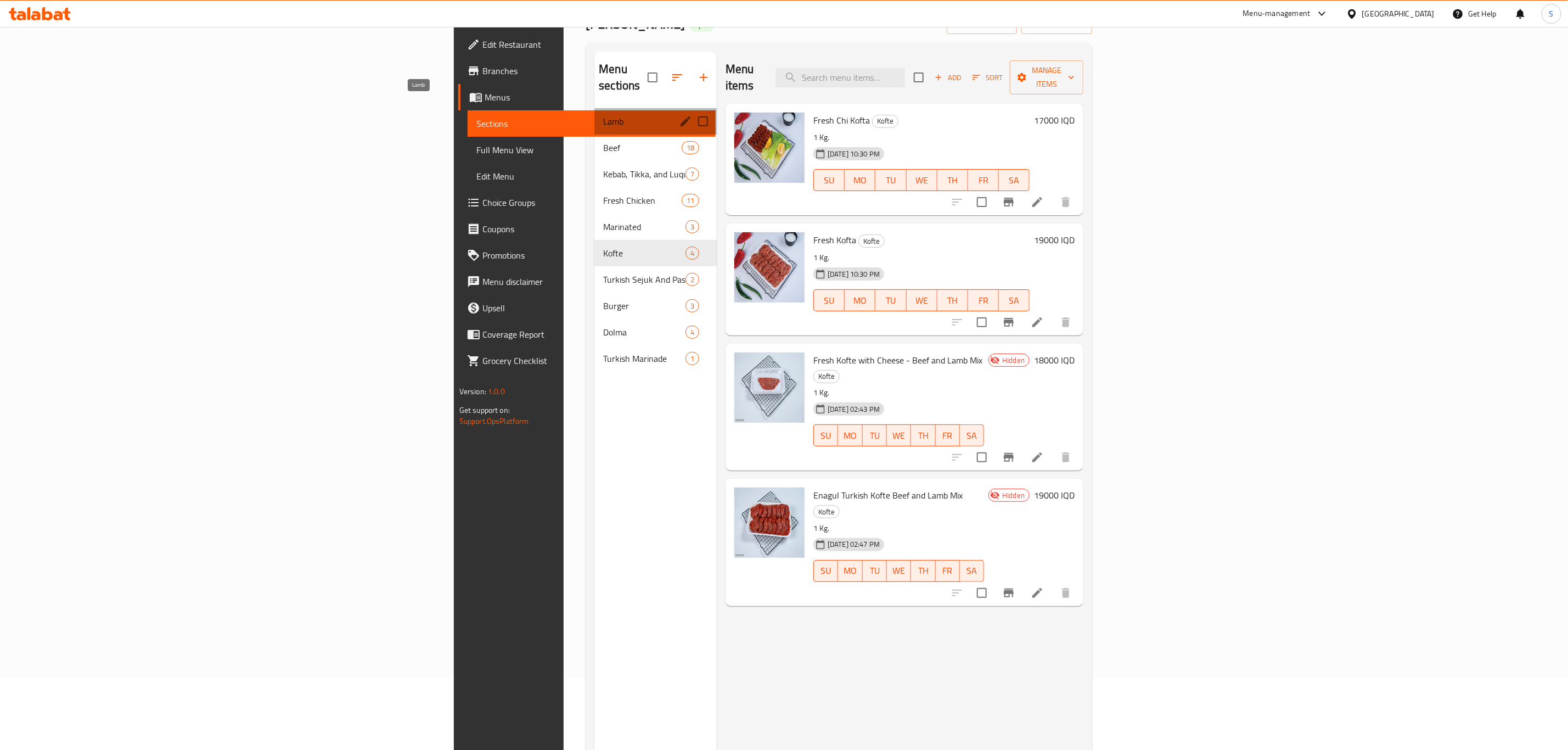
click at [603, 115] on span "Lamb" at bounding box center [627, 122] width 47 height 13
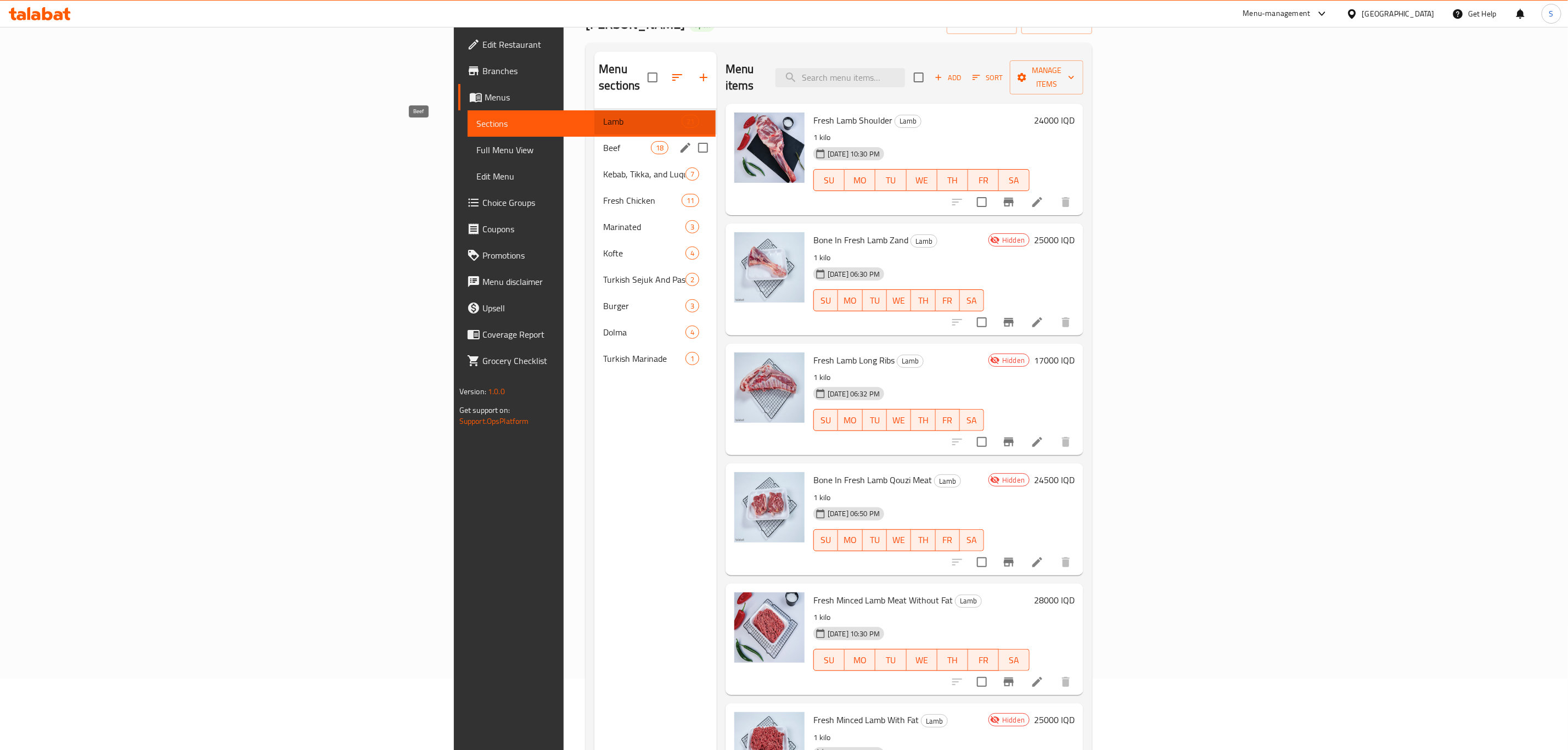
click at [603, 141] on span "Beef" at bounding box center [627, 147] width 47 height 13
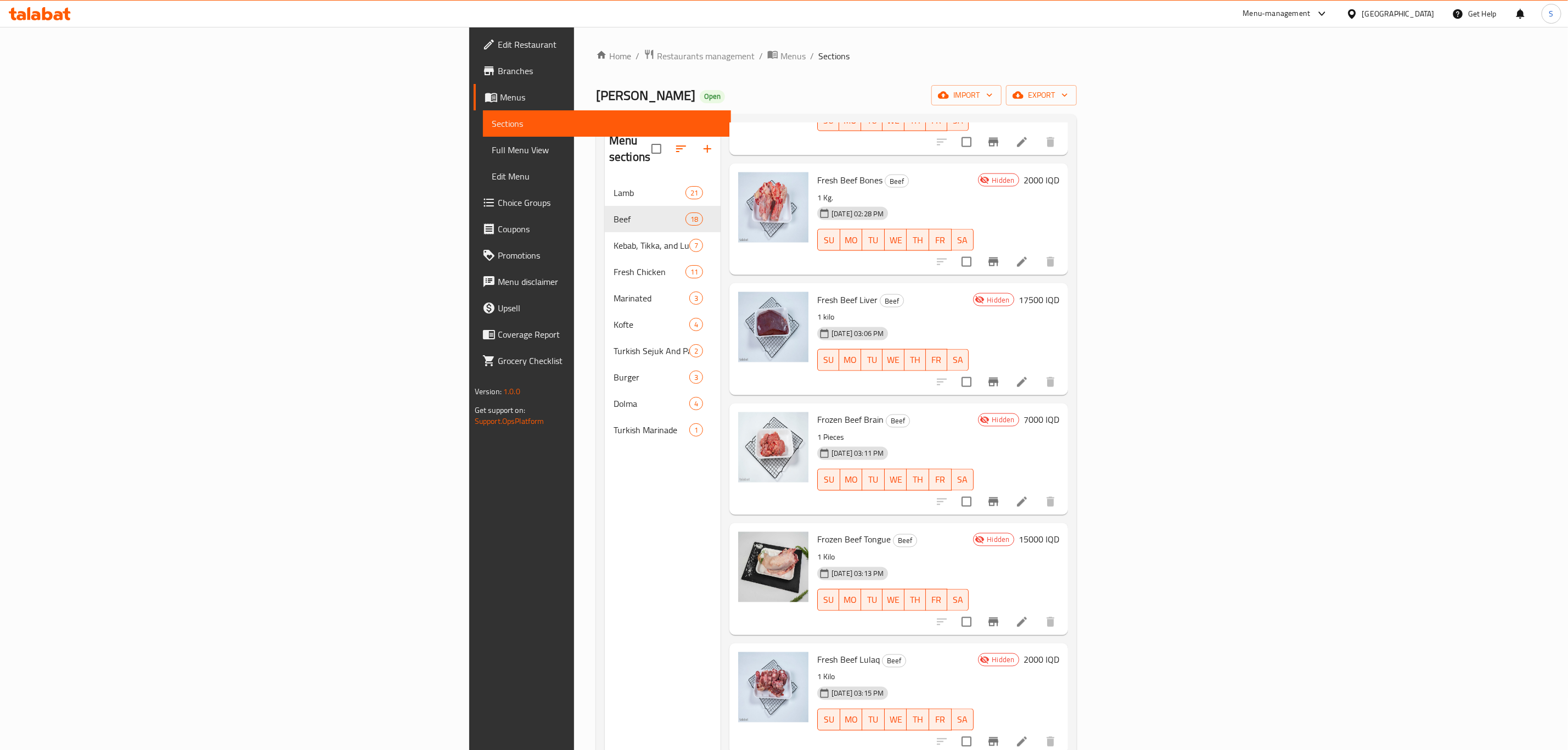
scroll to position [1436, 0]
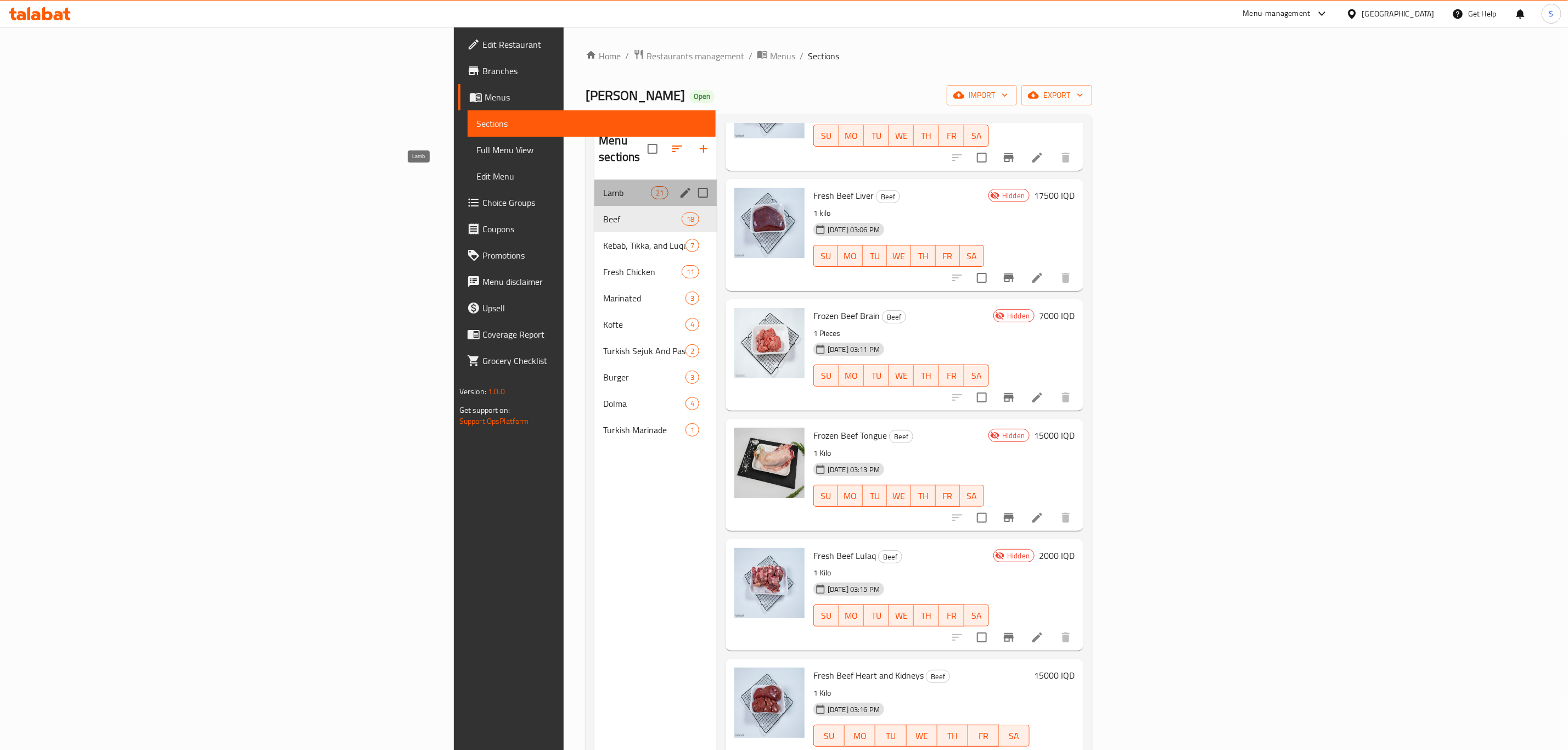
click at [603, 186] on span "Lamb" at bounding box center [627, 192] width 47 height 13
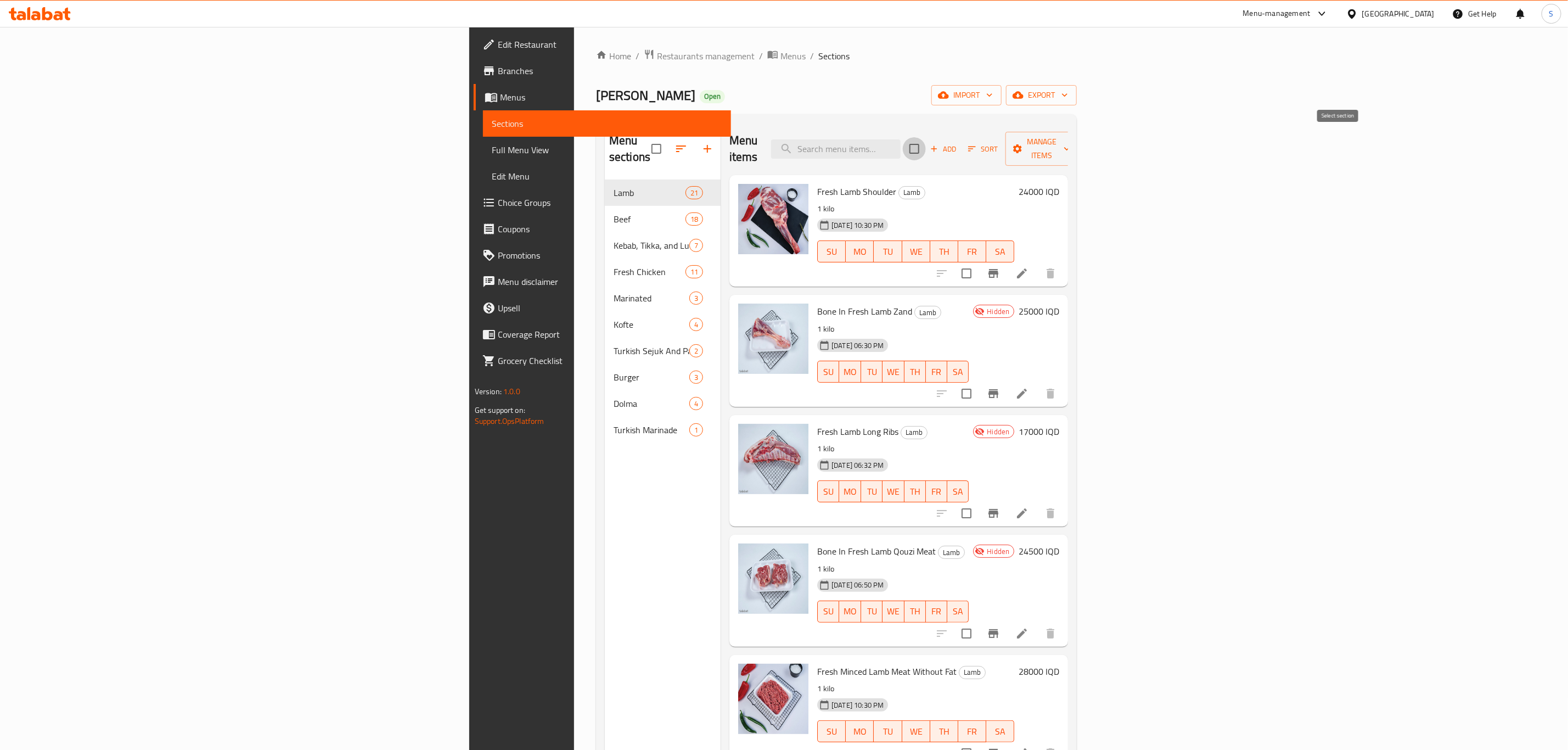
click at [926, 140] on input "checkbox" at bounding box center [914, 149] width 23 height 23
checkbox input "true"
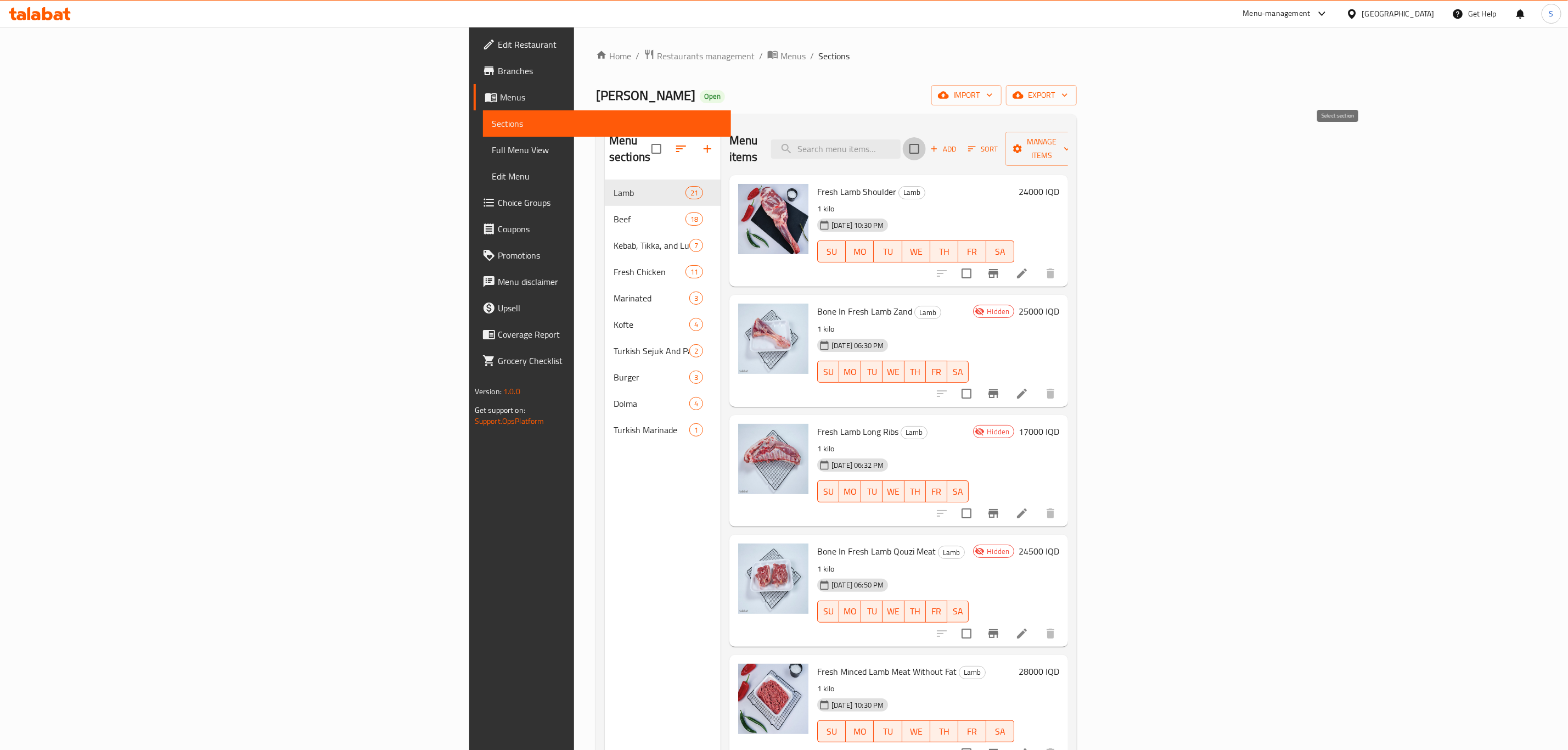
checkbox input "true"
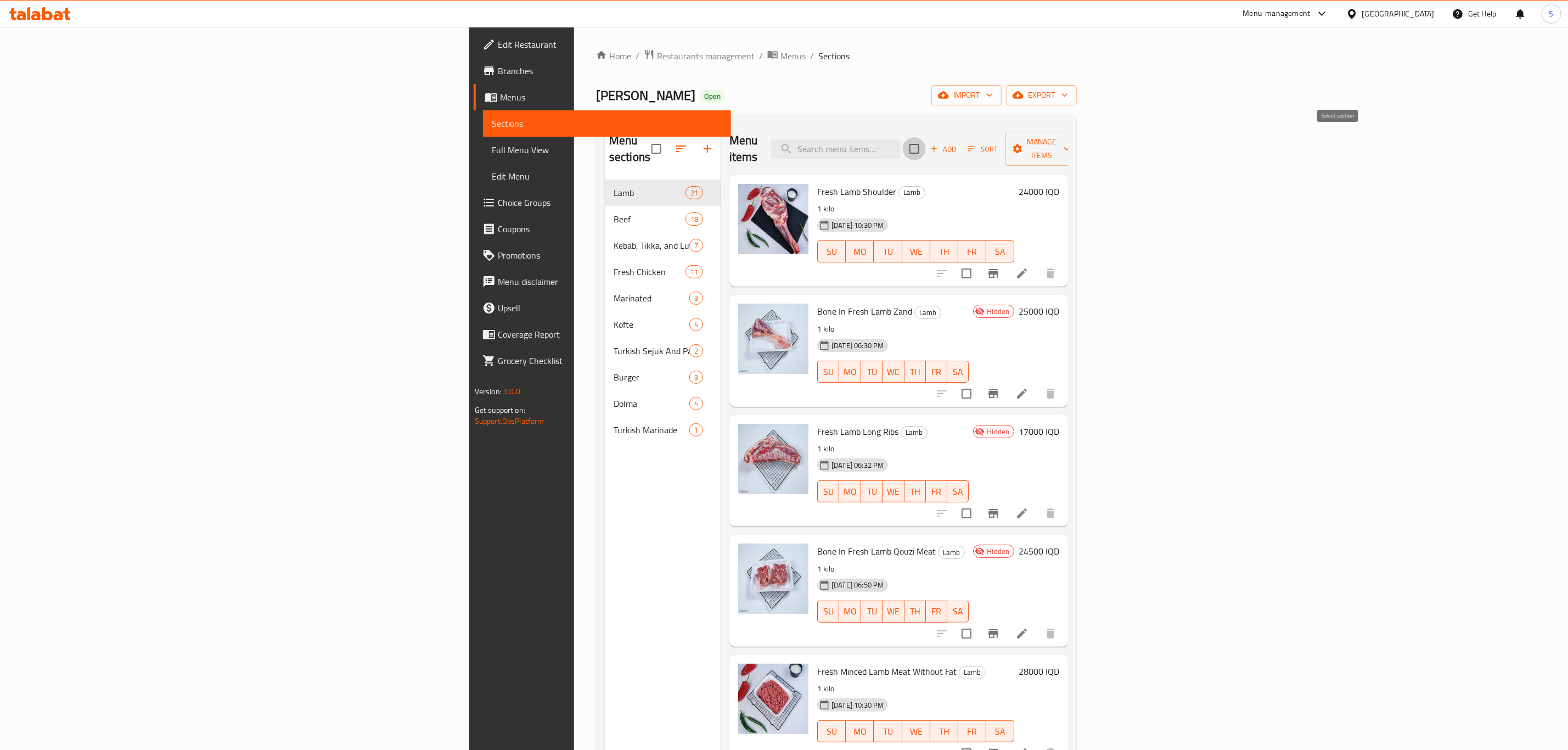
checkbox input "true"
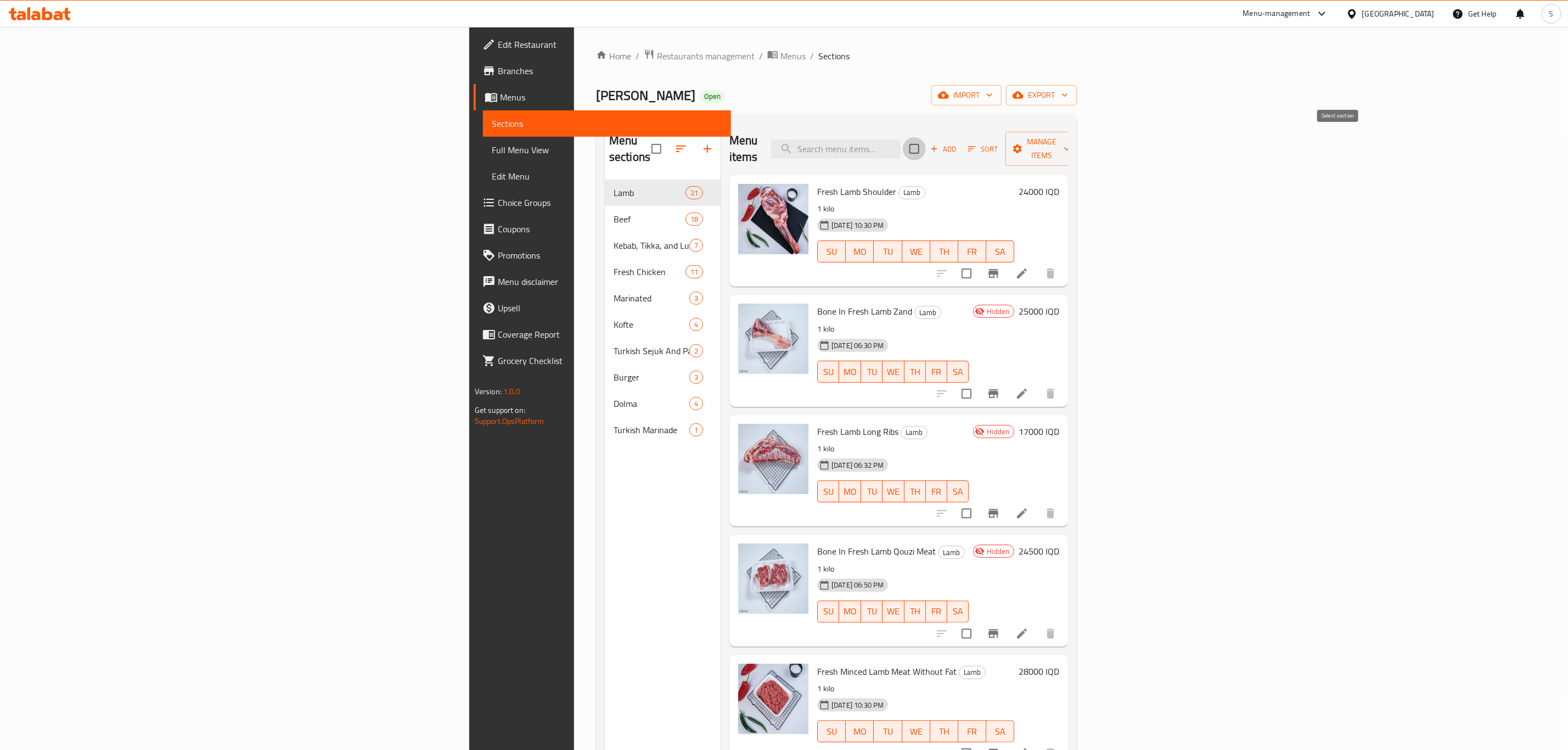
checkbox input "true"
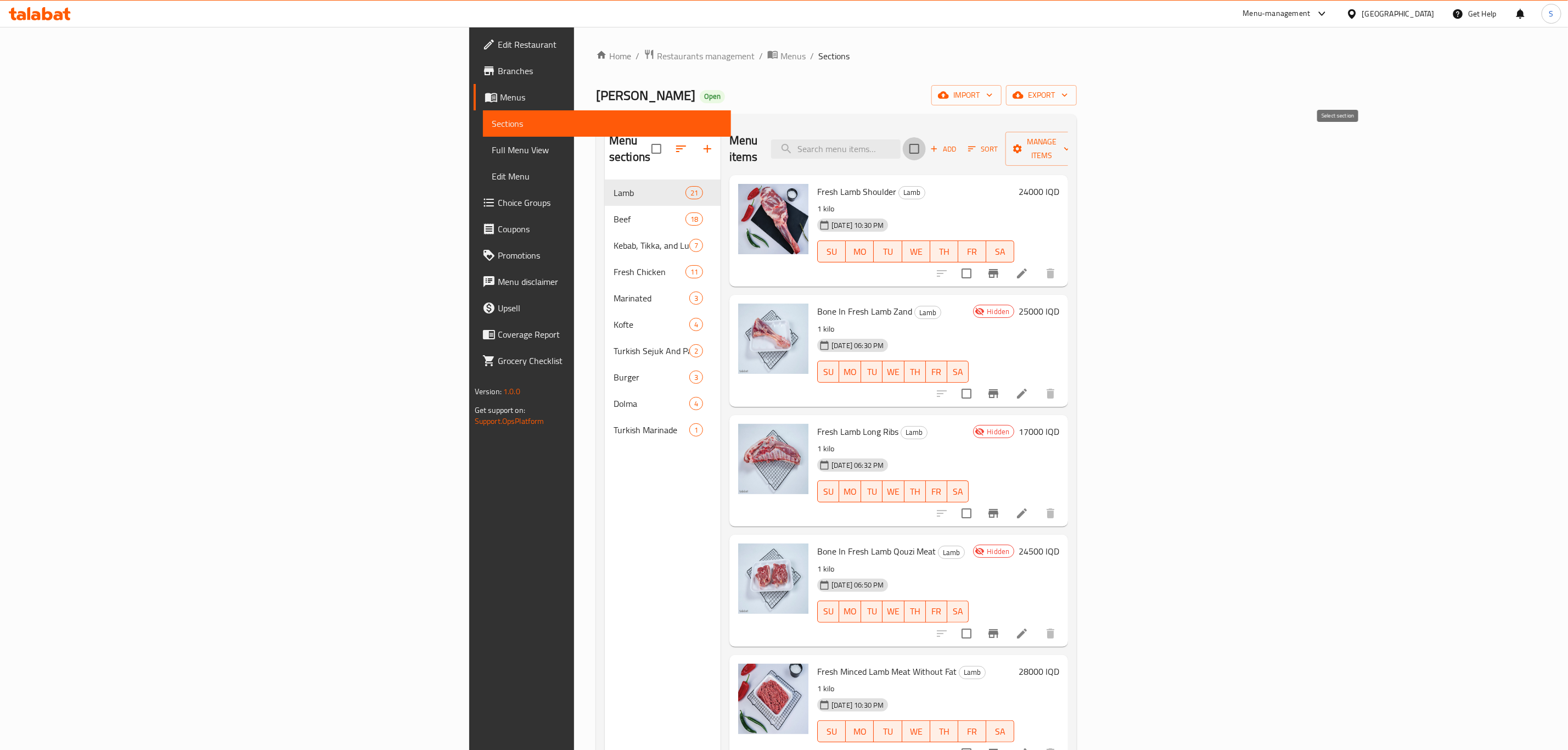
checkbox input "true"
click at [1071, 142] on span "Manage items" at bounding box center [1042, 149] width 56 height 27
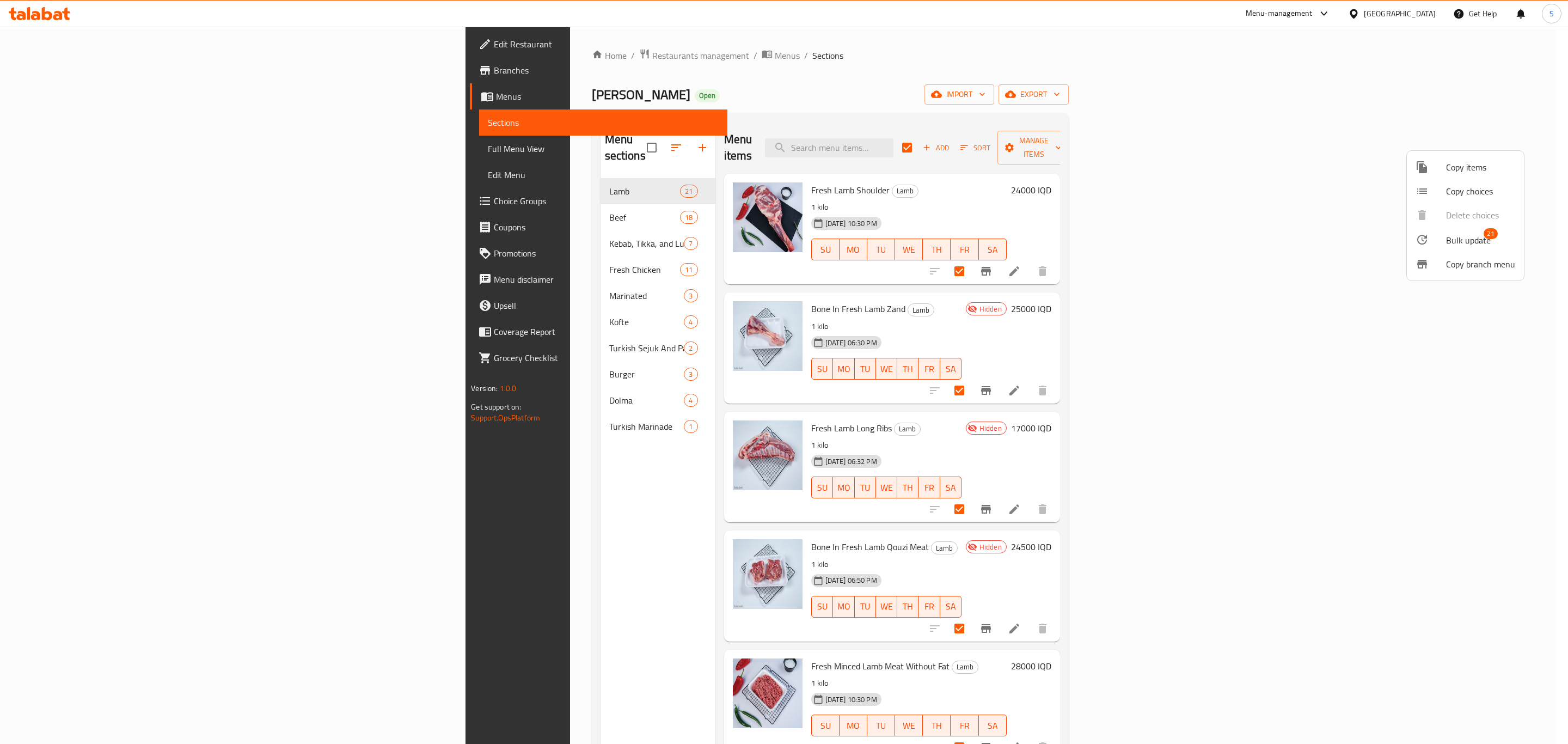
click at [1459, 243] on span "Bulk update" at bounding box center [1468, 240] width 45 height 13
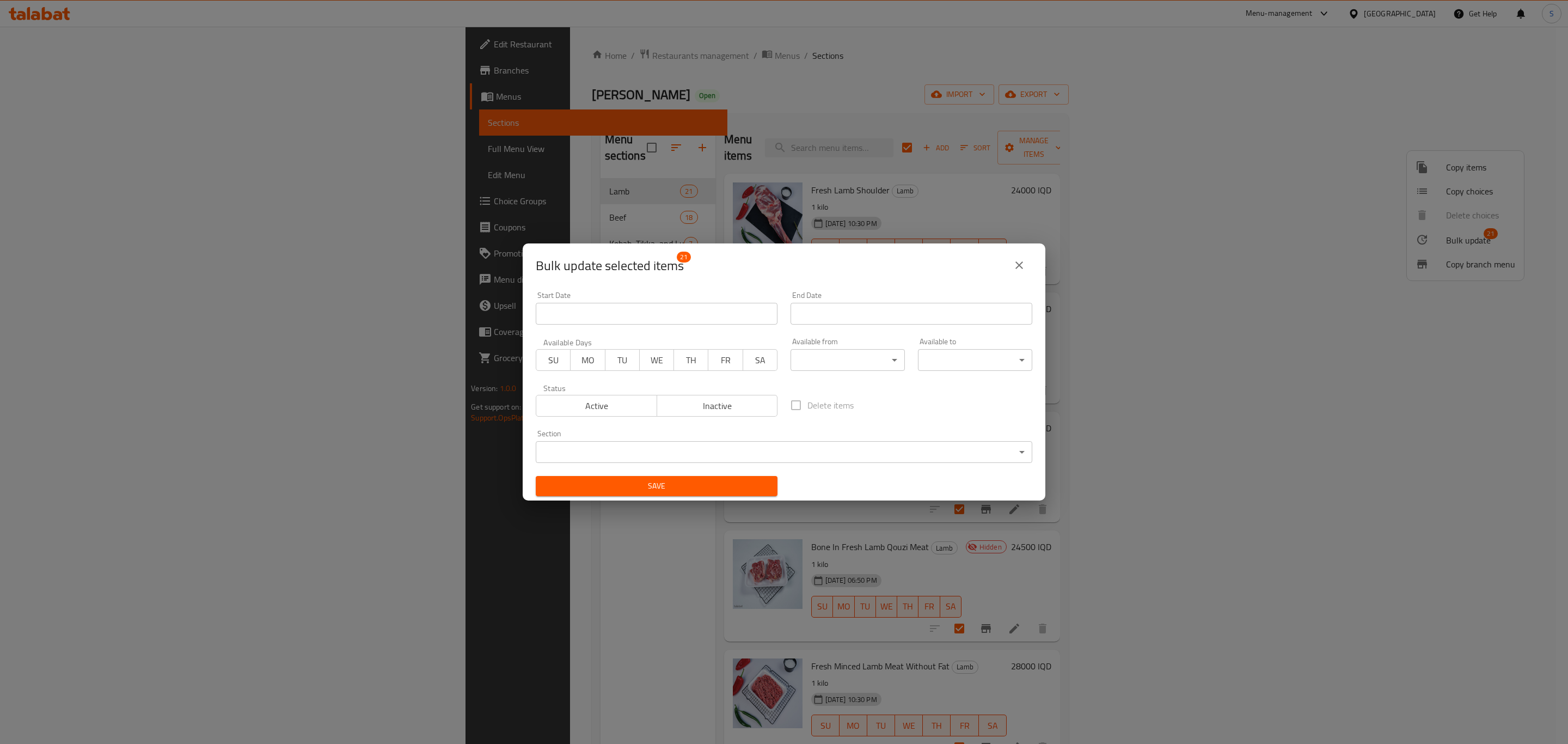
click at [587, 404] on span "Active" at bounding box center [597, 406] width 112 height 16
click at [686, 489] on span "Save" at bounding box center [656, 486] width 224 height 13
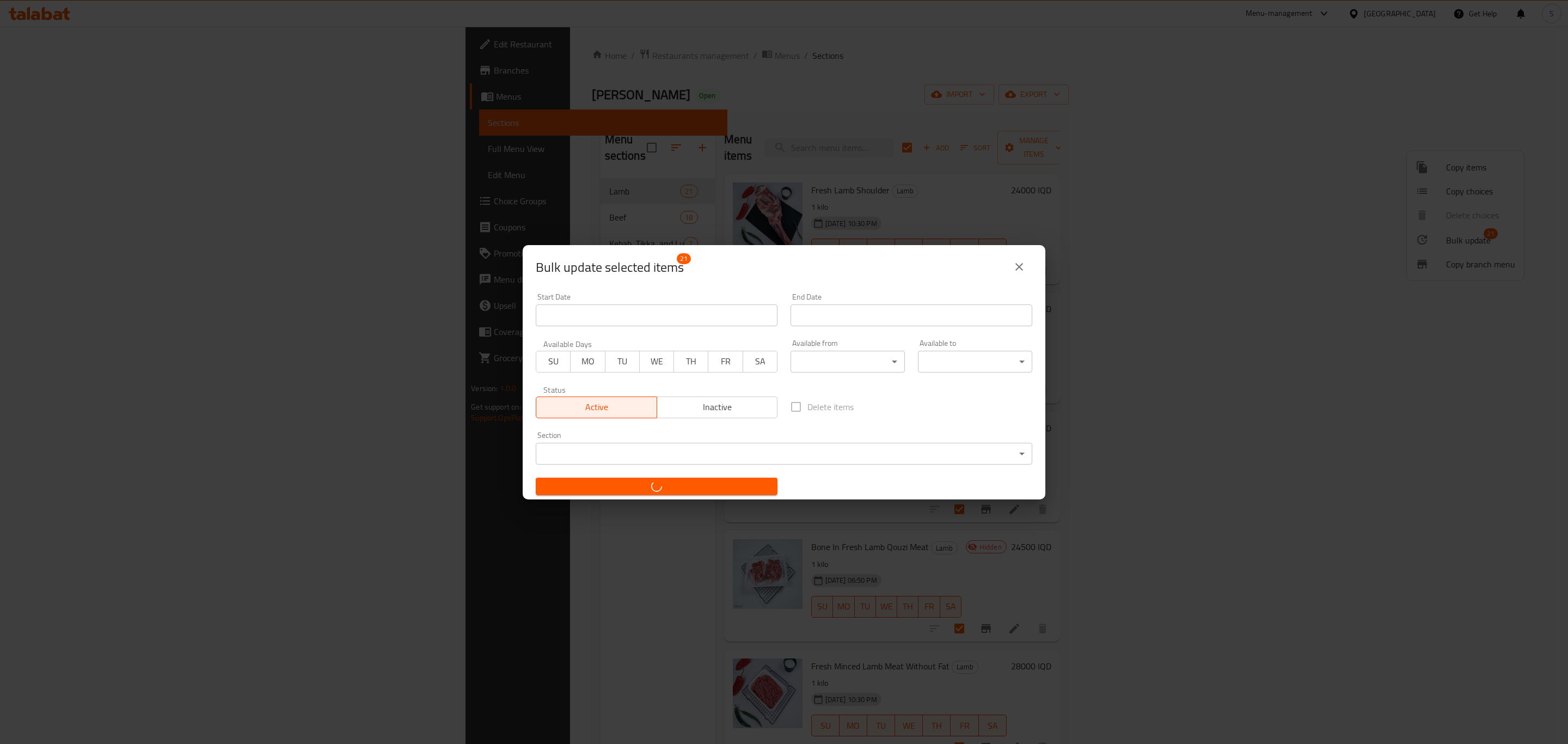
checkbox input "false"
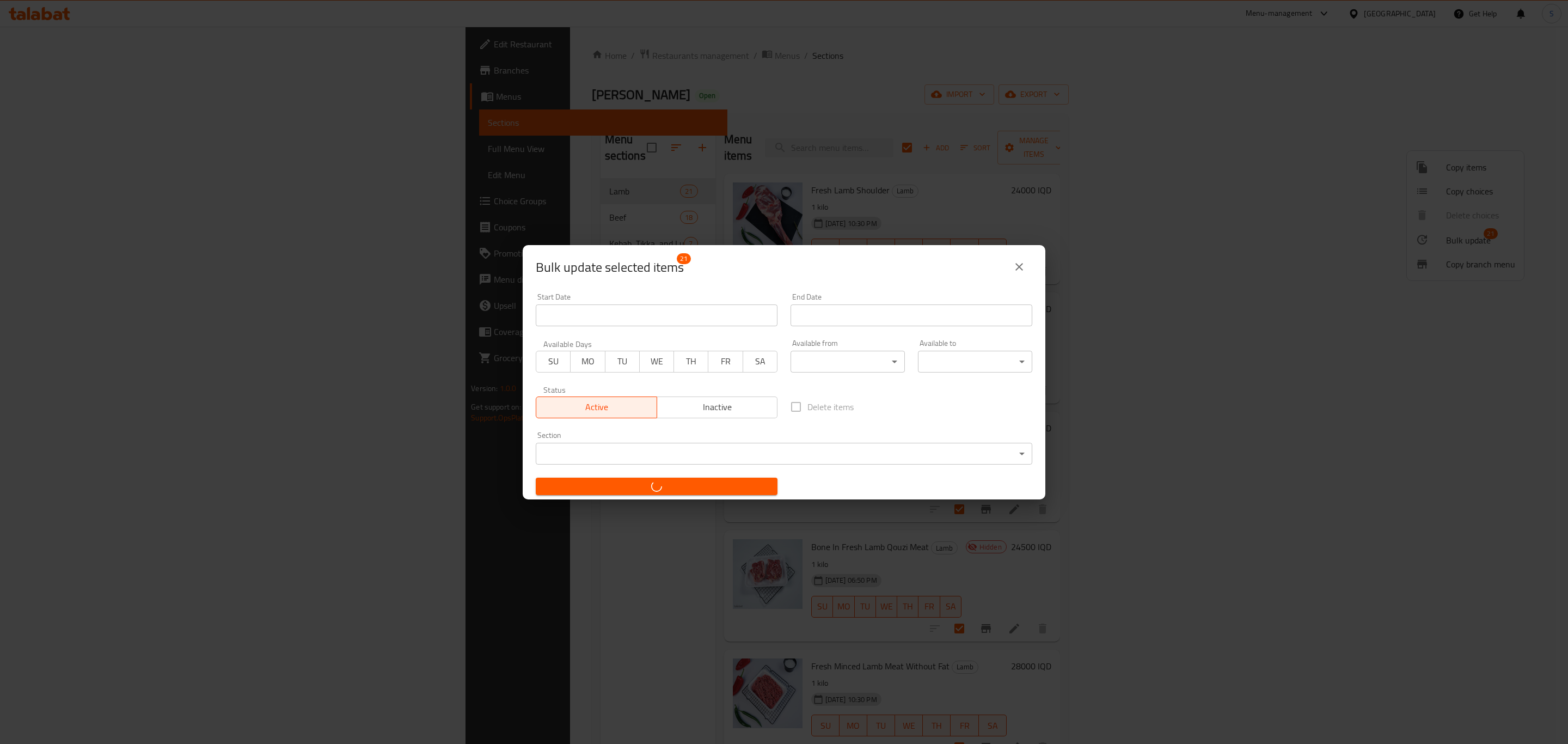
checkbox input "false"
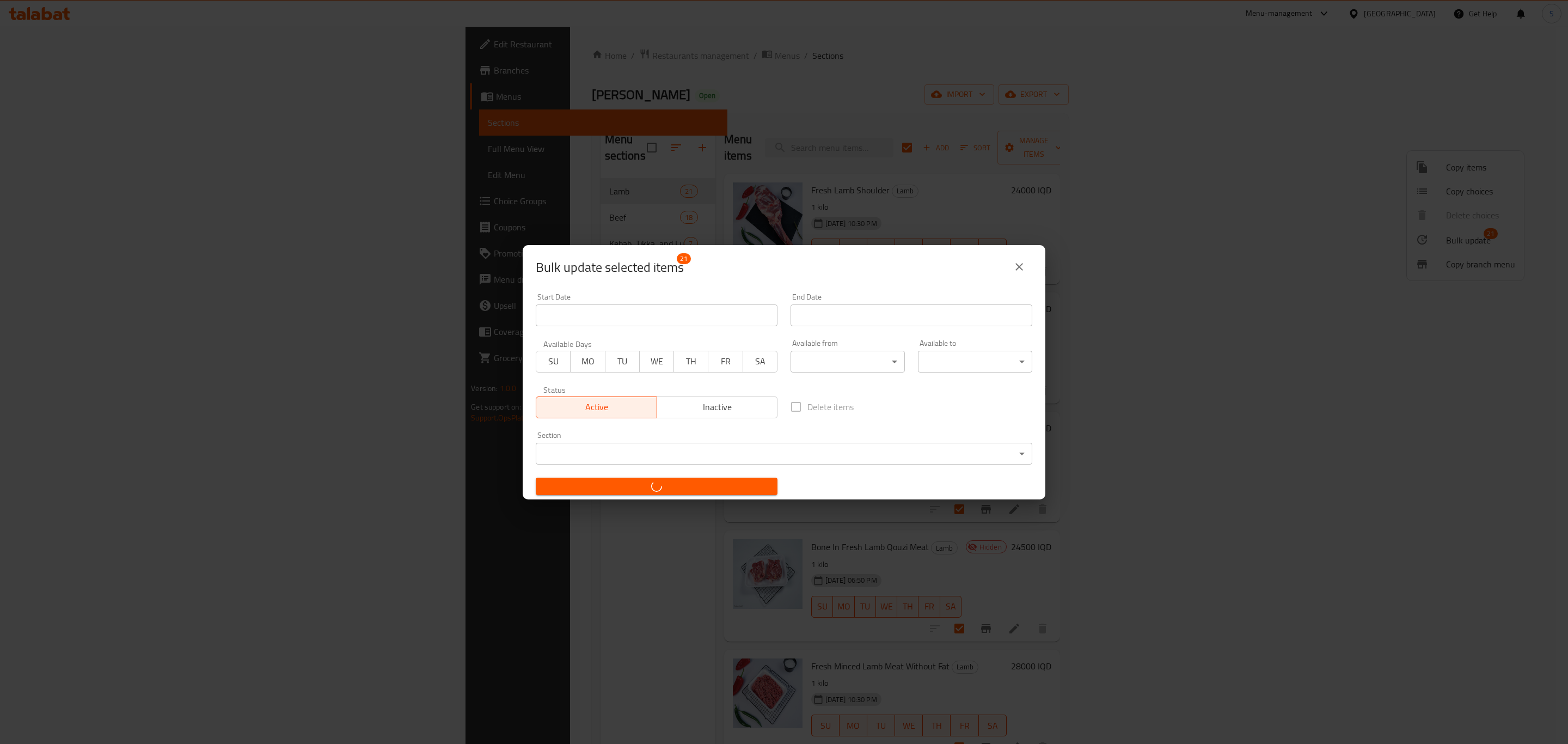
checkbox input "false"
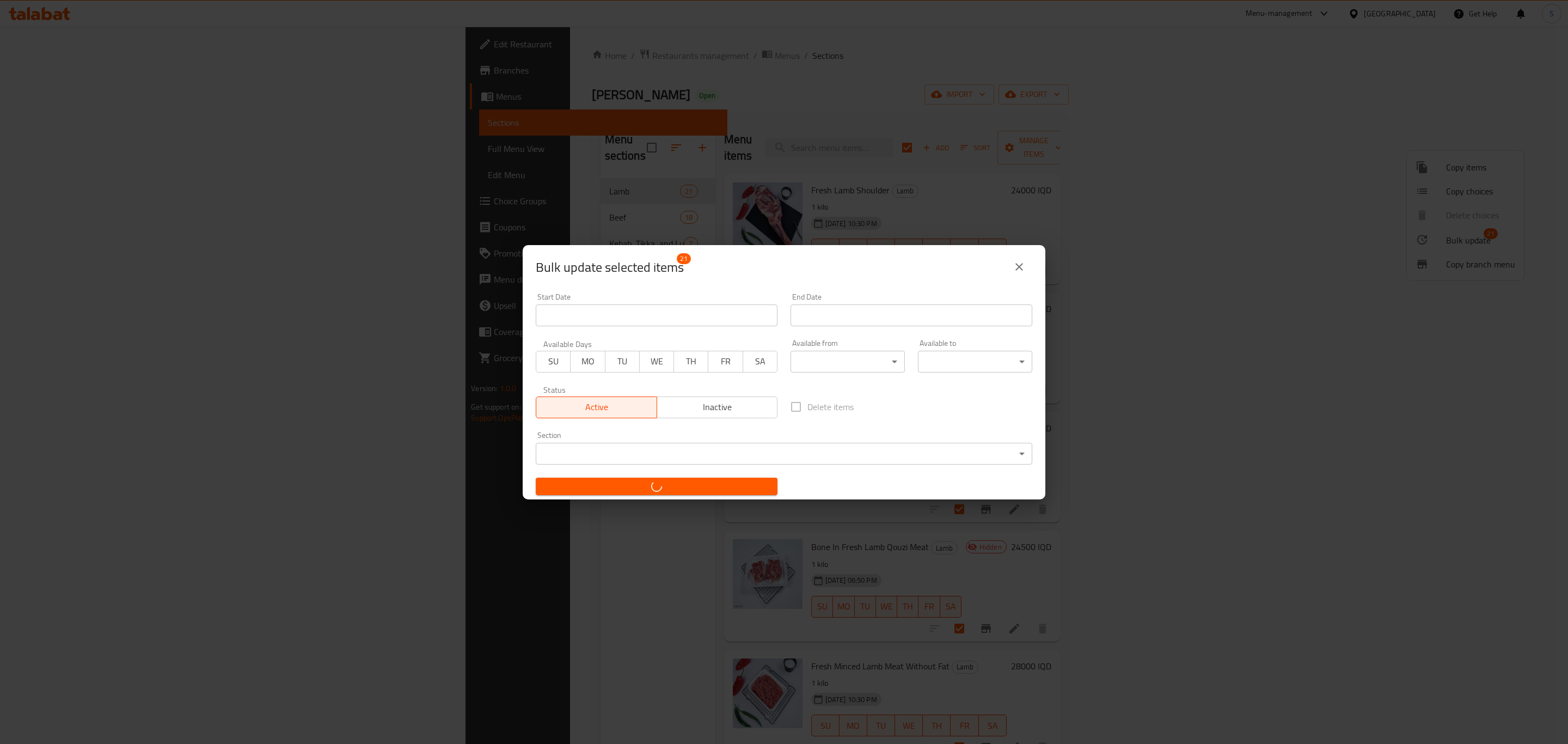
checkbox input "false"
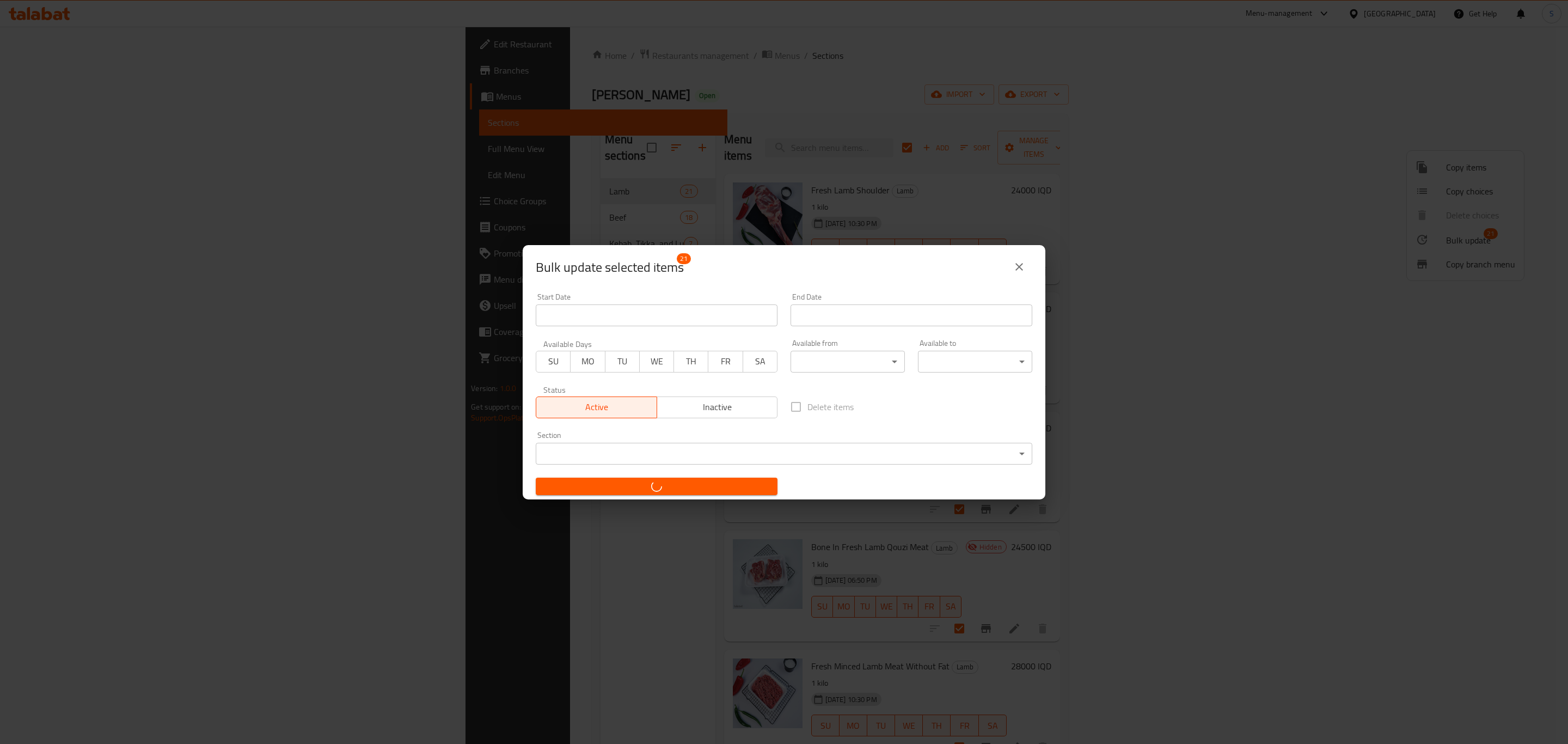
checkbox input "false"
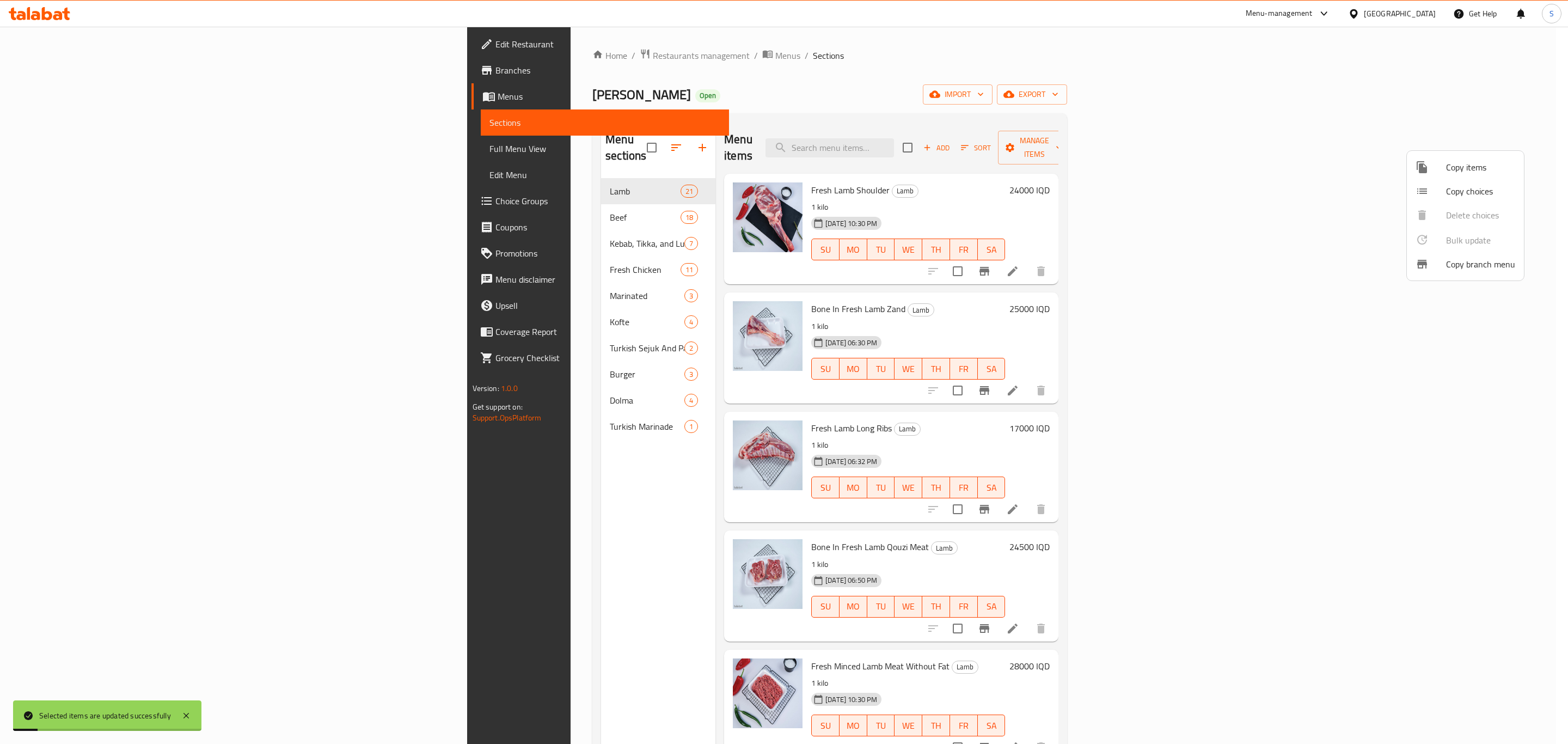
click at [1006, 57] on div at bounding box center [784, 372] width 1568 height 744
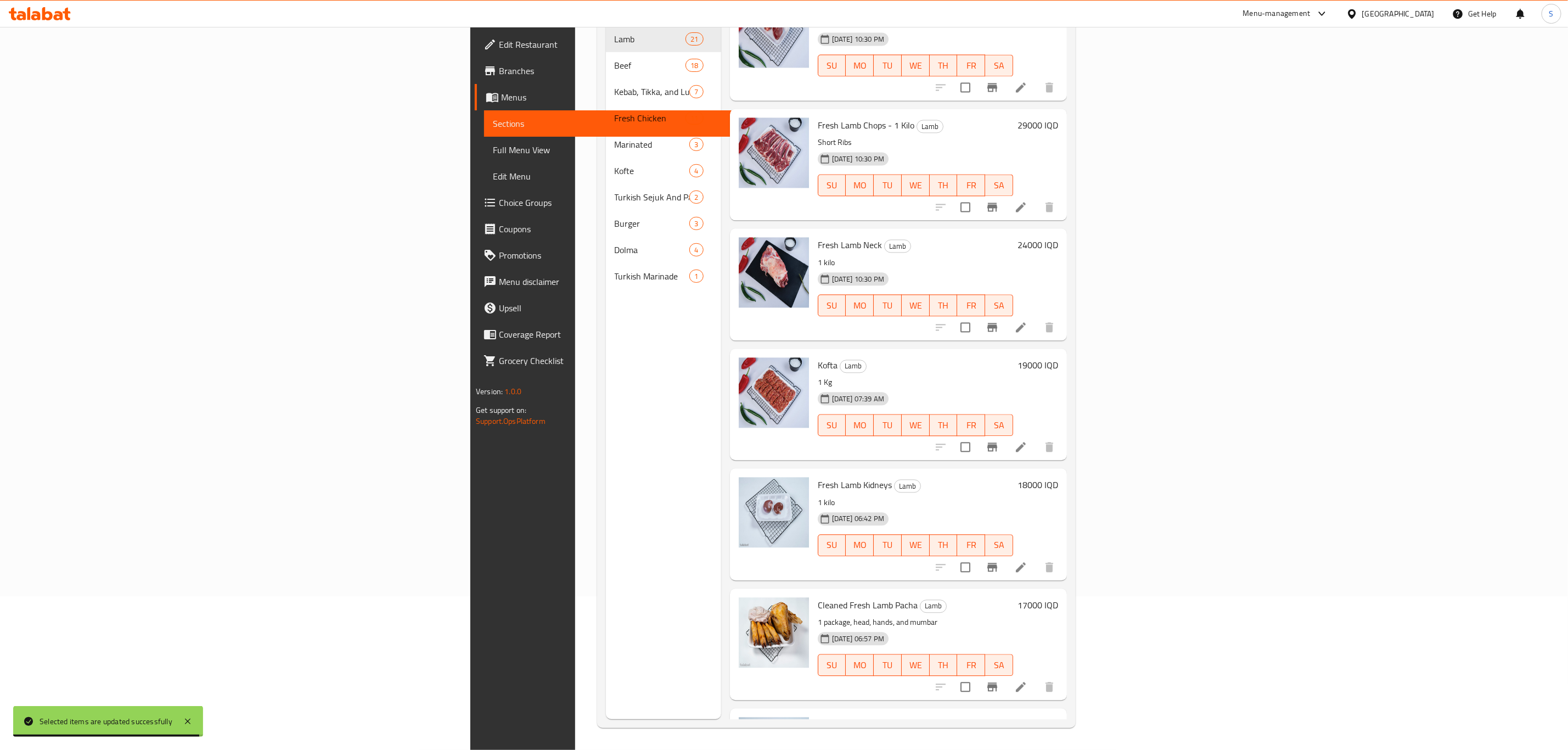
scroll to position [1630, 0]
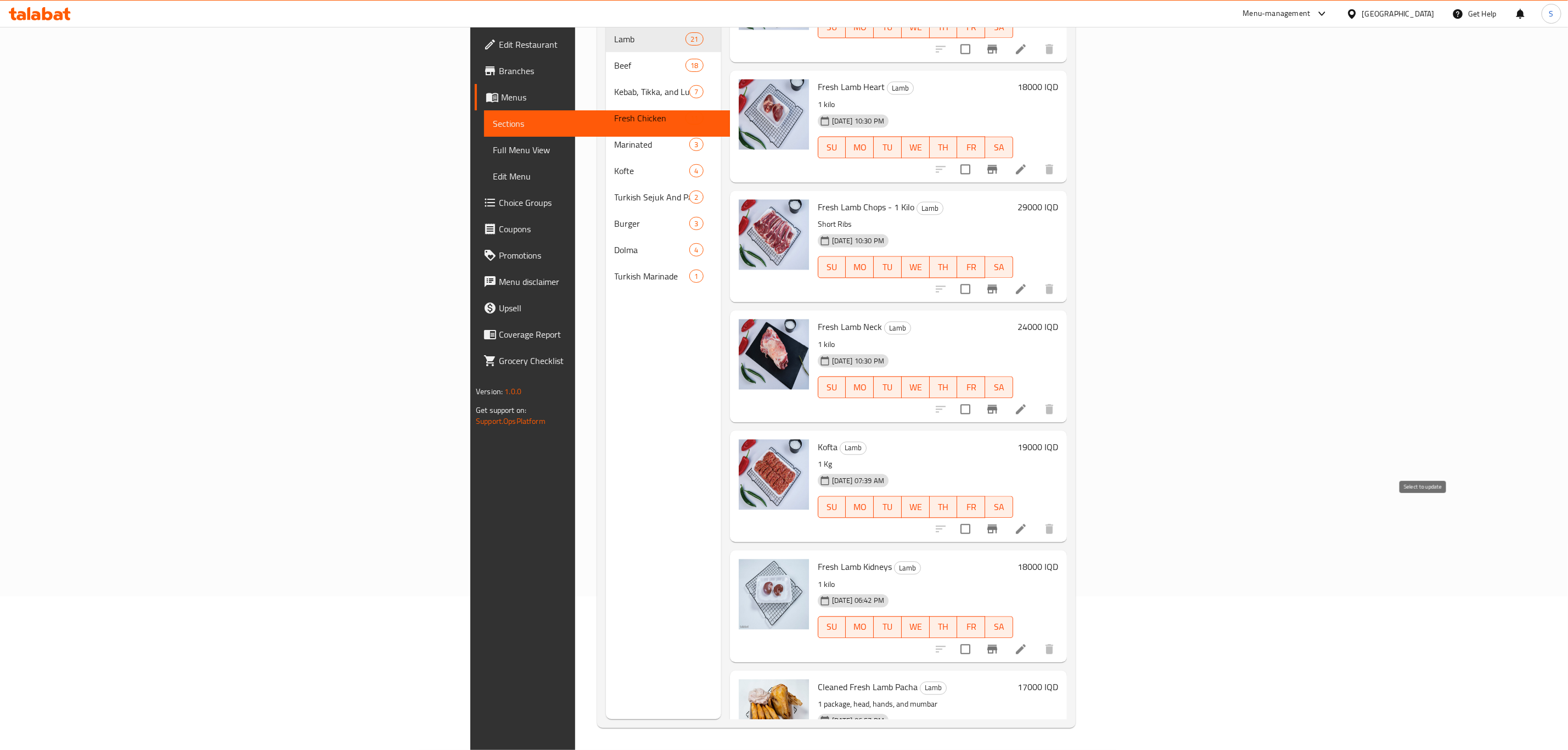
click at [977, 518] on input "checkbox" at bounding box center [966, 529] width 23 height 23
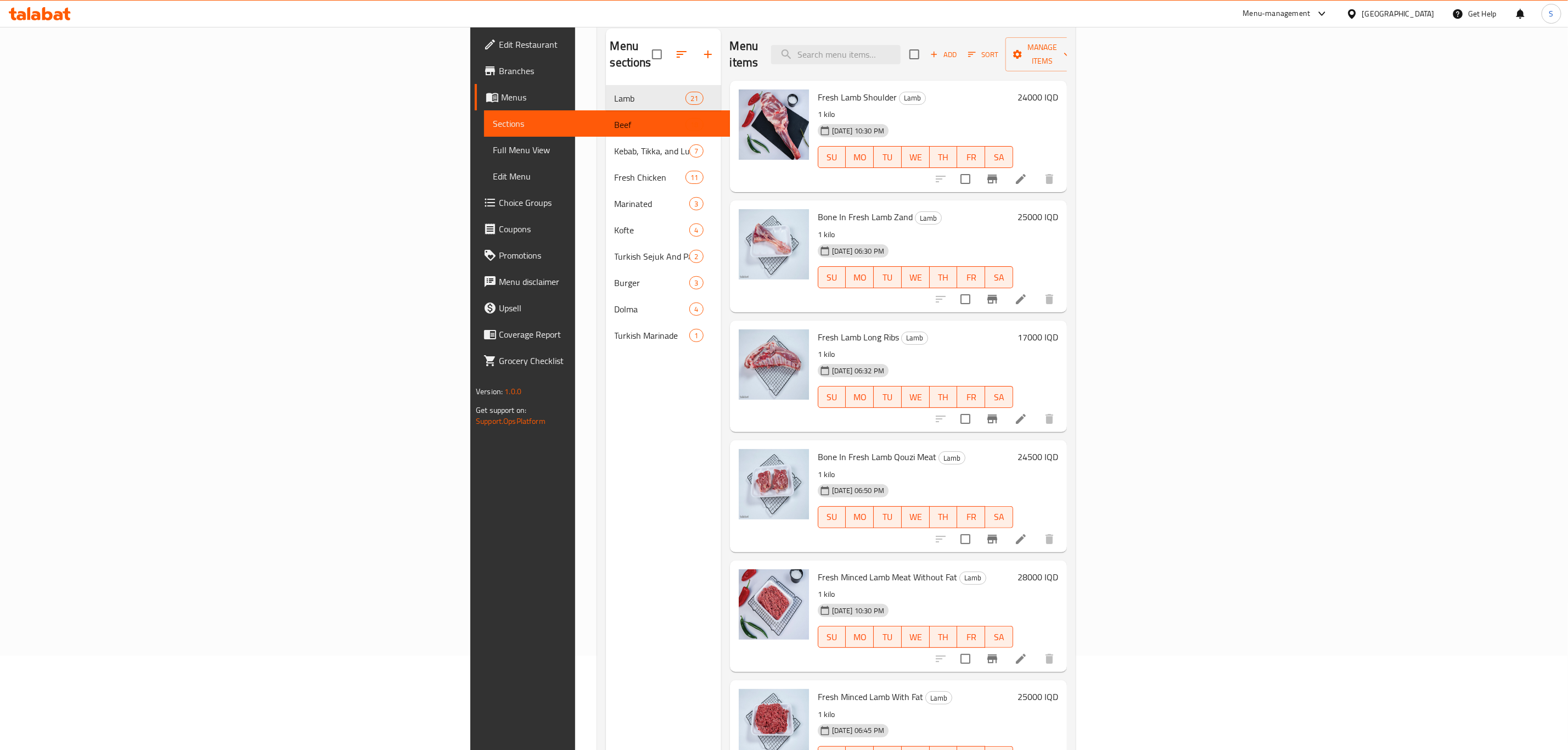
scroll to position [0, 0]
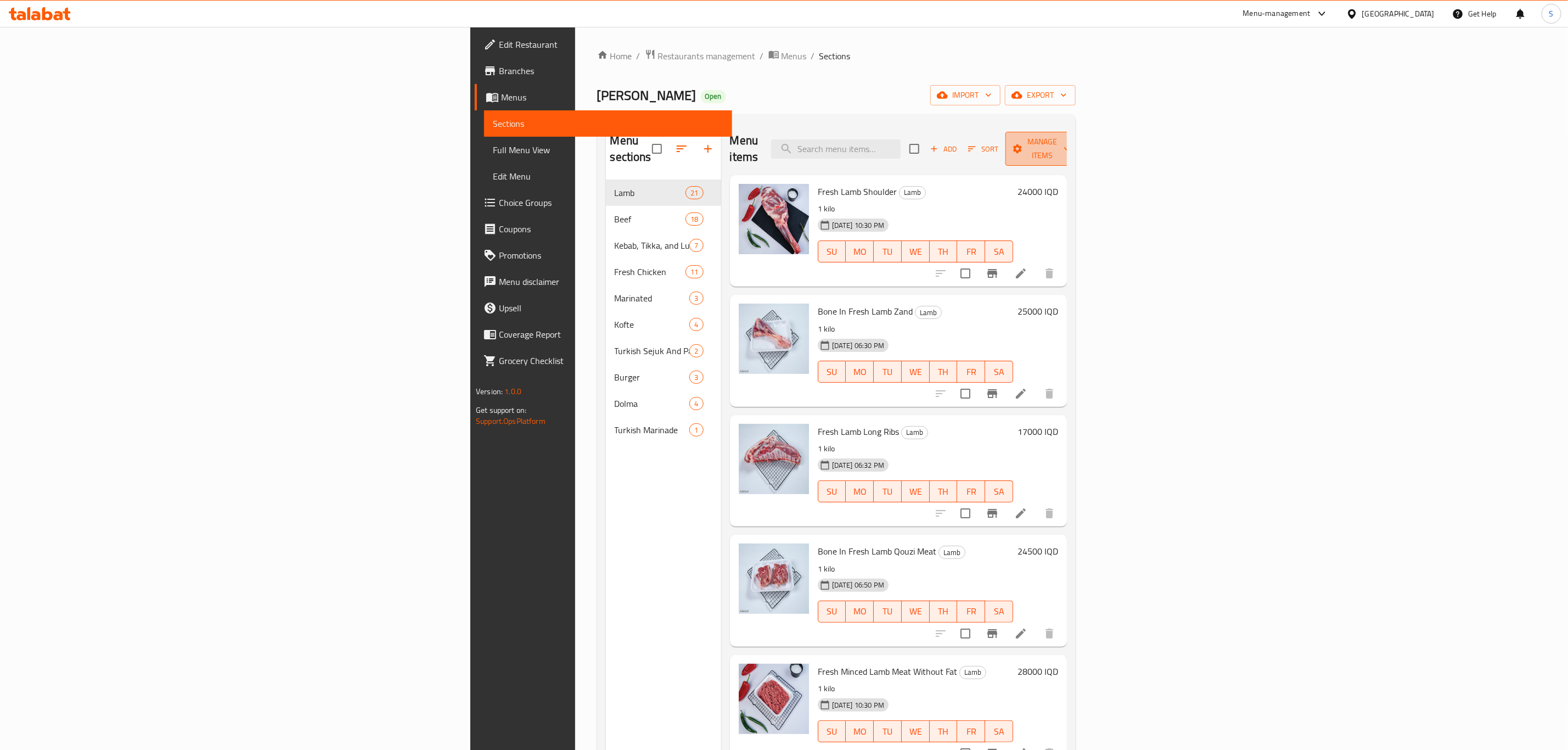
click at [1071, 142] on span "Manage items" at bounding box center [1042, 149] width 56 height 27
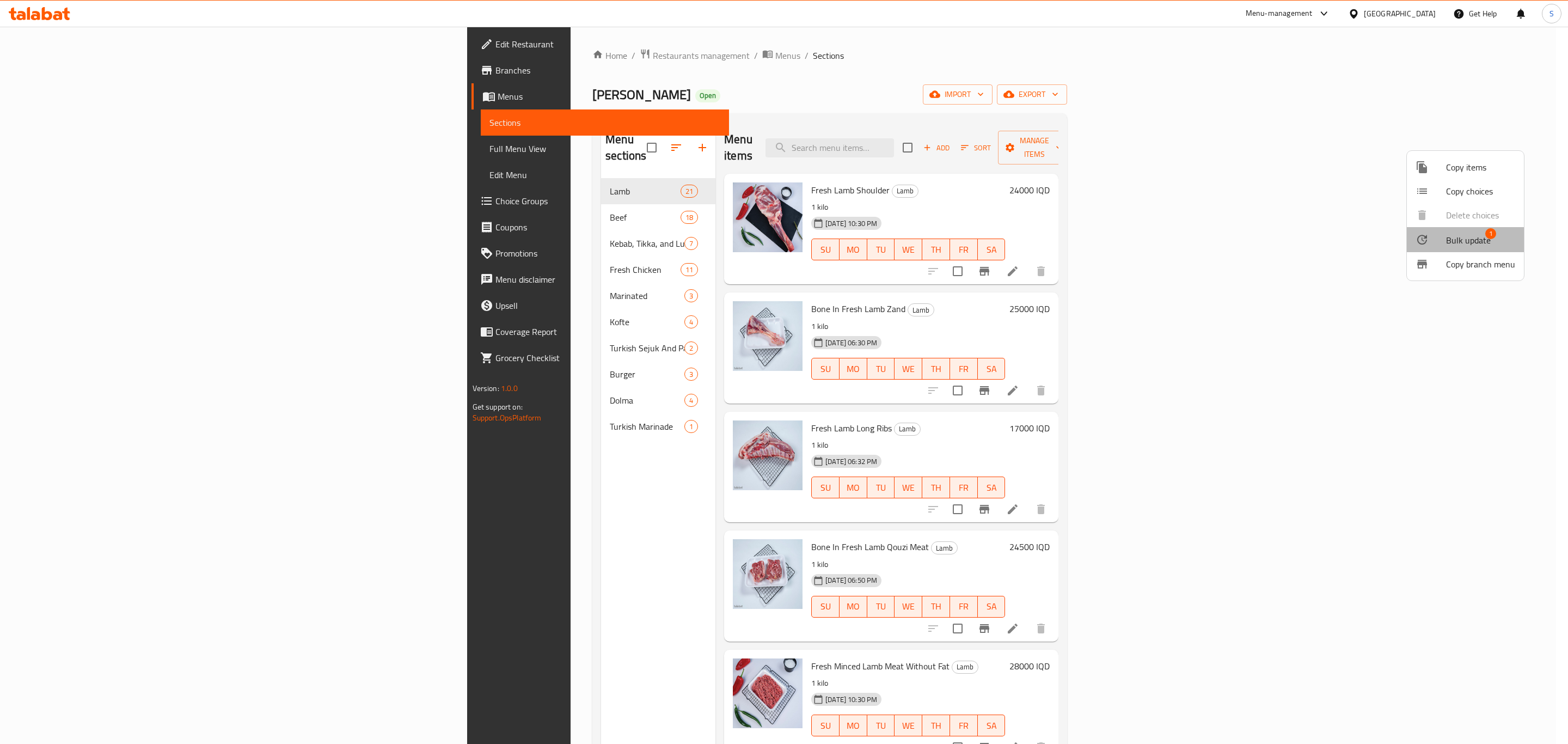
click at [1472, 240] on span "Bulk update" at bounding box center [1468, 240] width 45 height 13
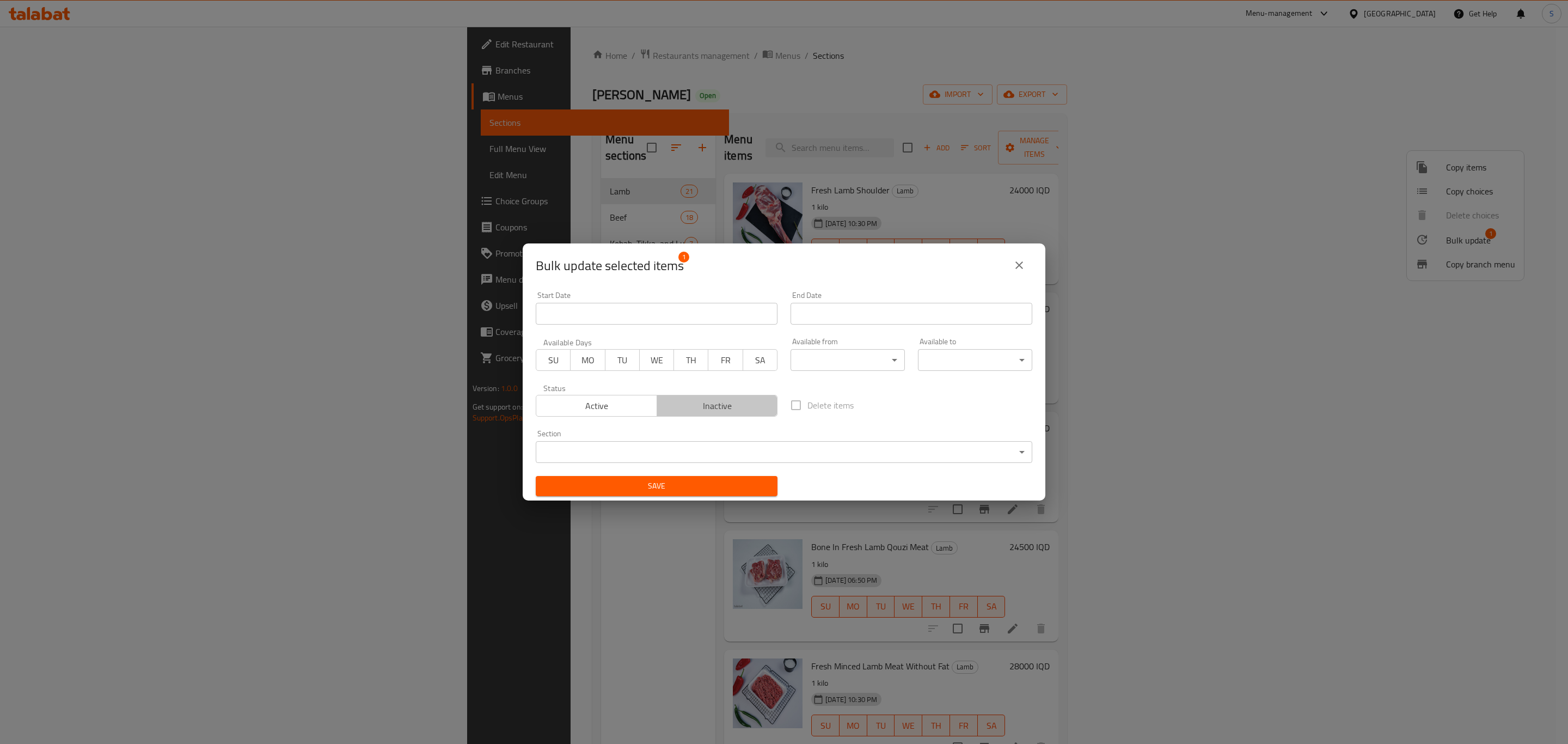
click at [729, 408] on span "Inactive" at bounding box center [717, 406] width 112 height 16
click at [722, 483] on span "Save" at bounding box center [656, 486] width 224 height 13
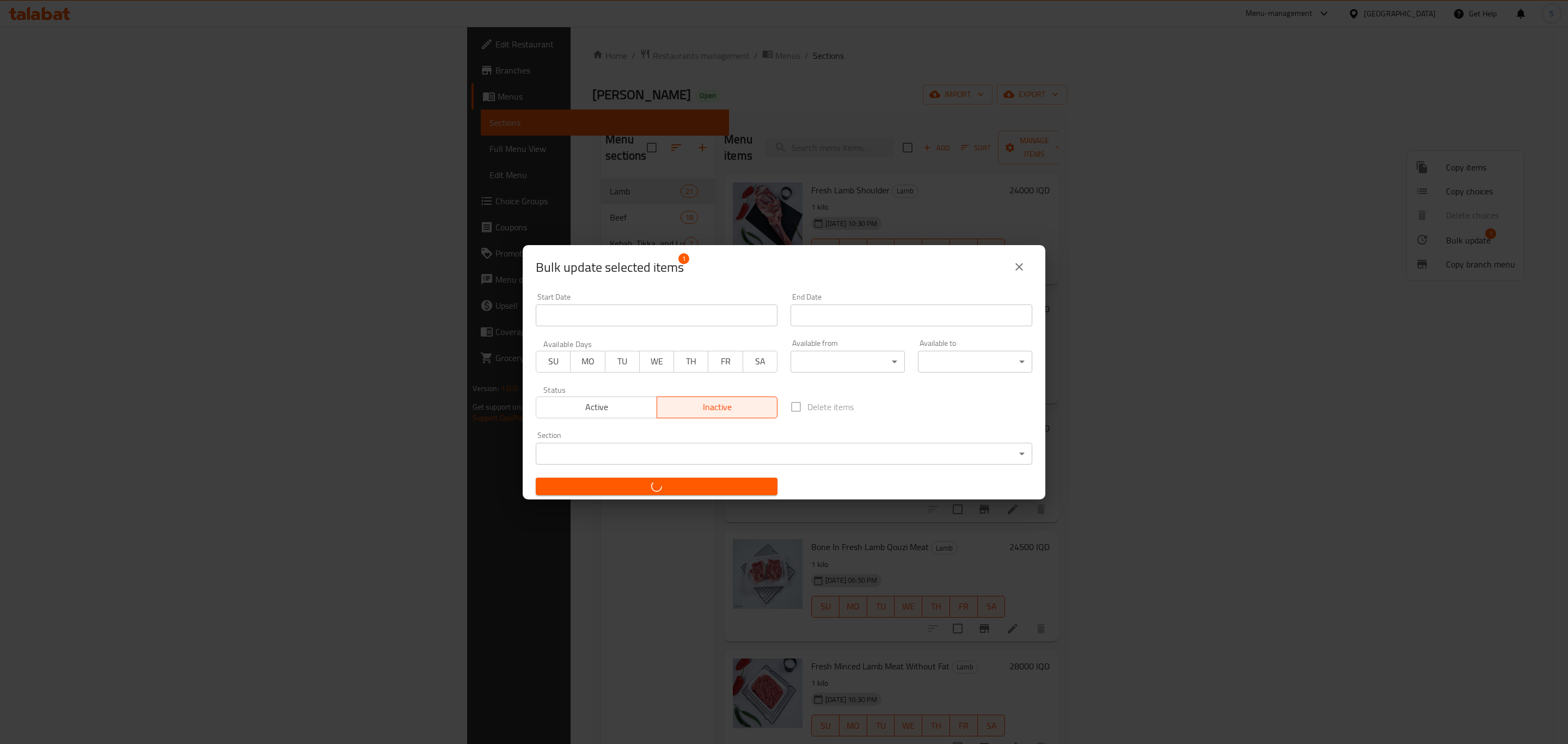
checkbox input "false"
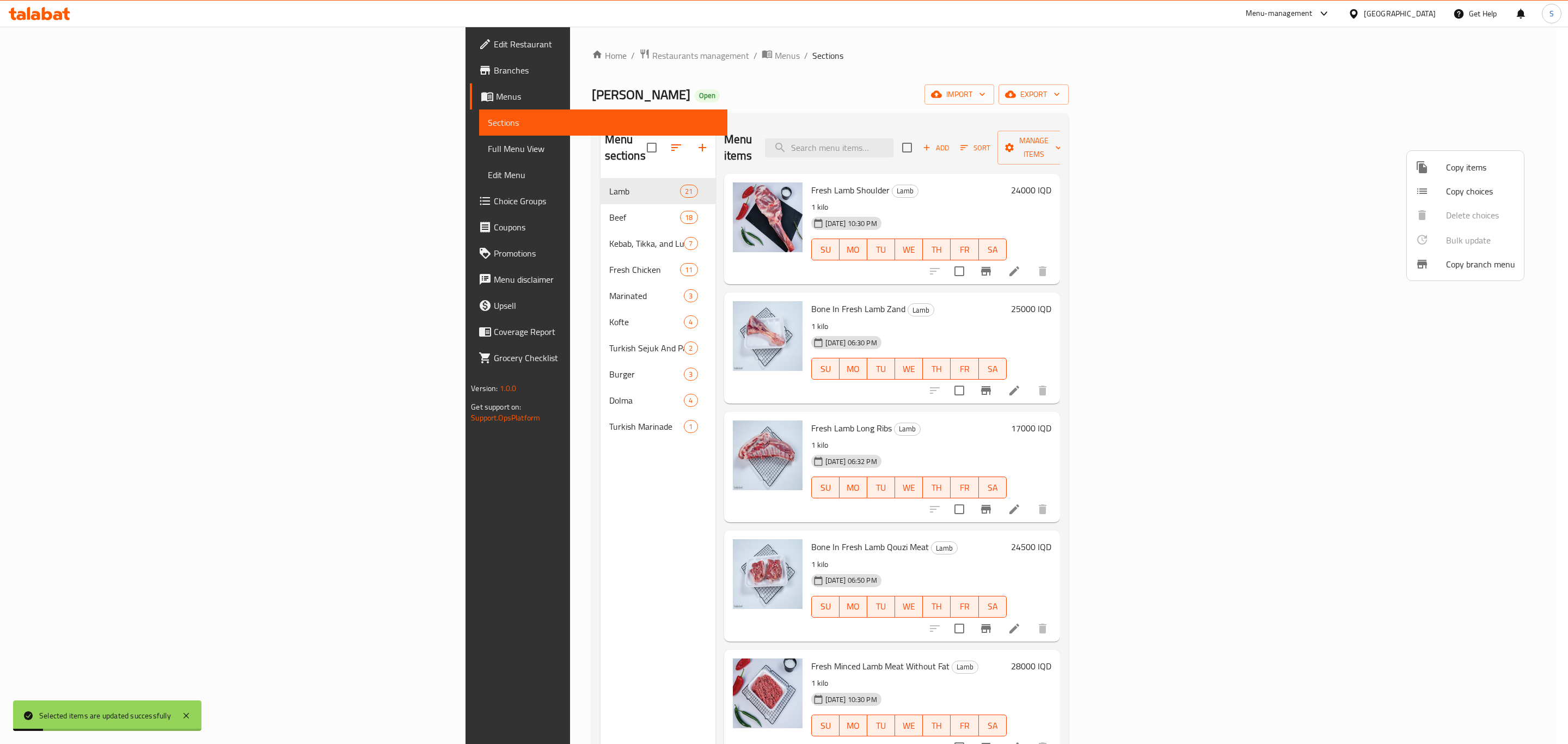
click at [1109, 98] on div at bounding box center [784, 372] width 1568 height 744
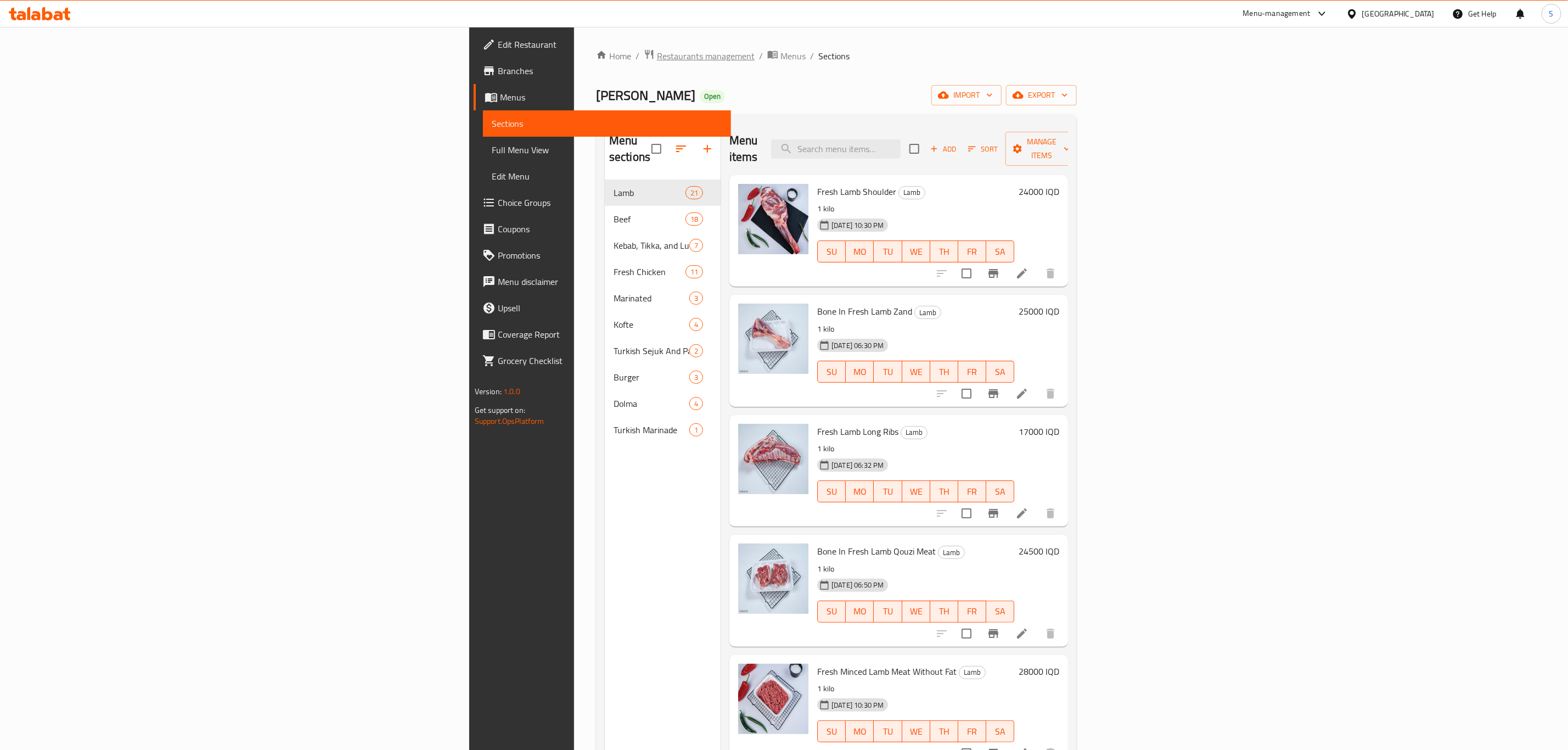
click at [657, 58] on span "Restaurants management" at bounding box center [705, 56] width 98 height 13
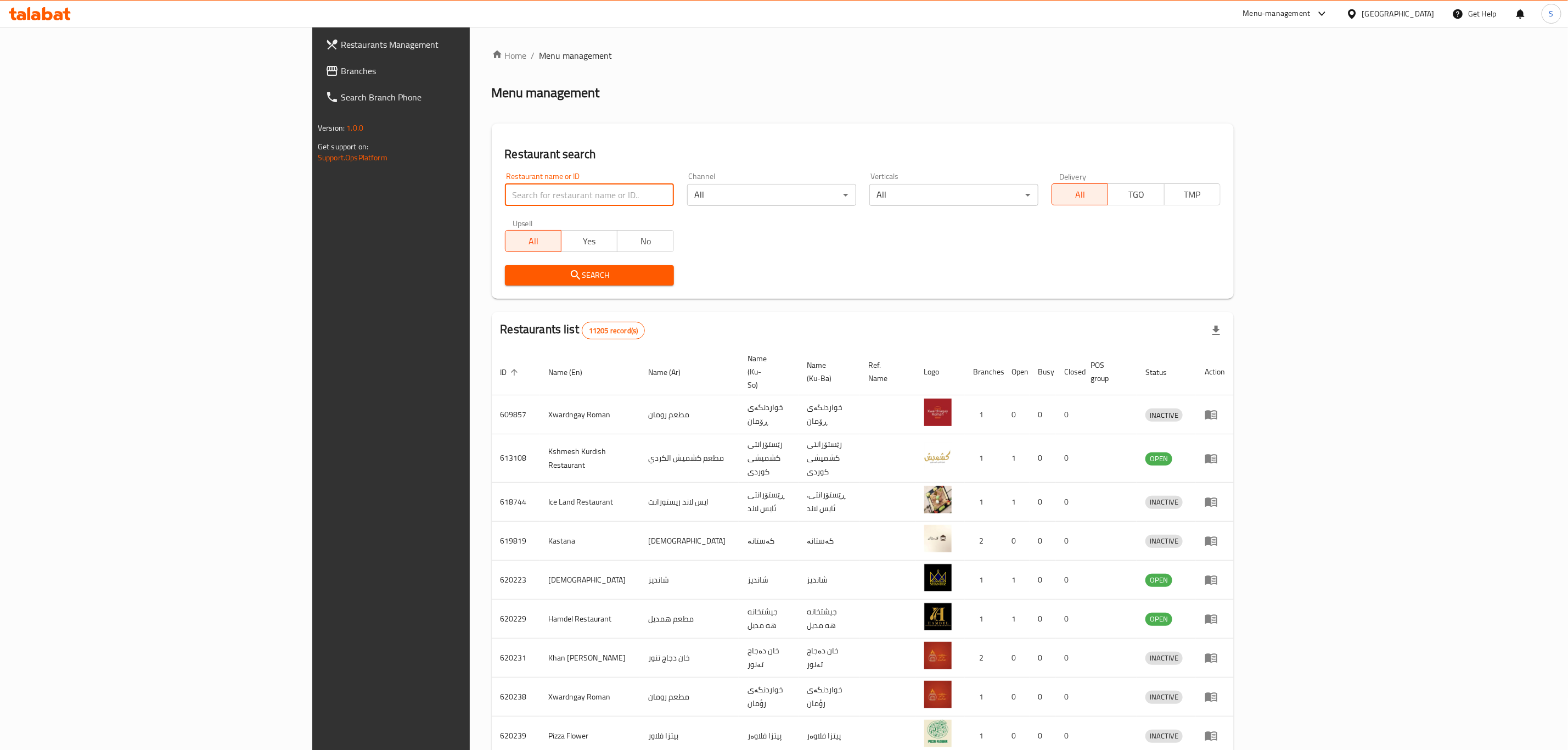
click at [538, 194] on input "search" at bounding box center [590, 194] width 169 height 22
type input "yasin qa"
click button "Search" at bounding box center [590, 275] width 169 height 20
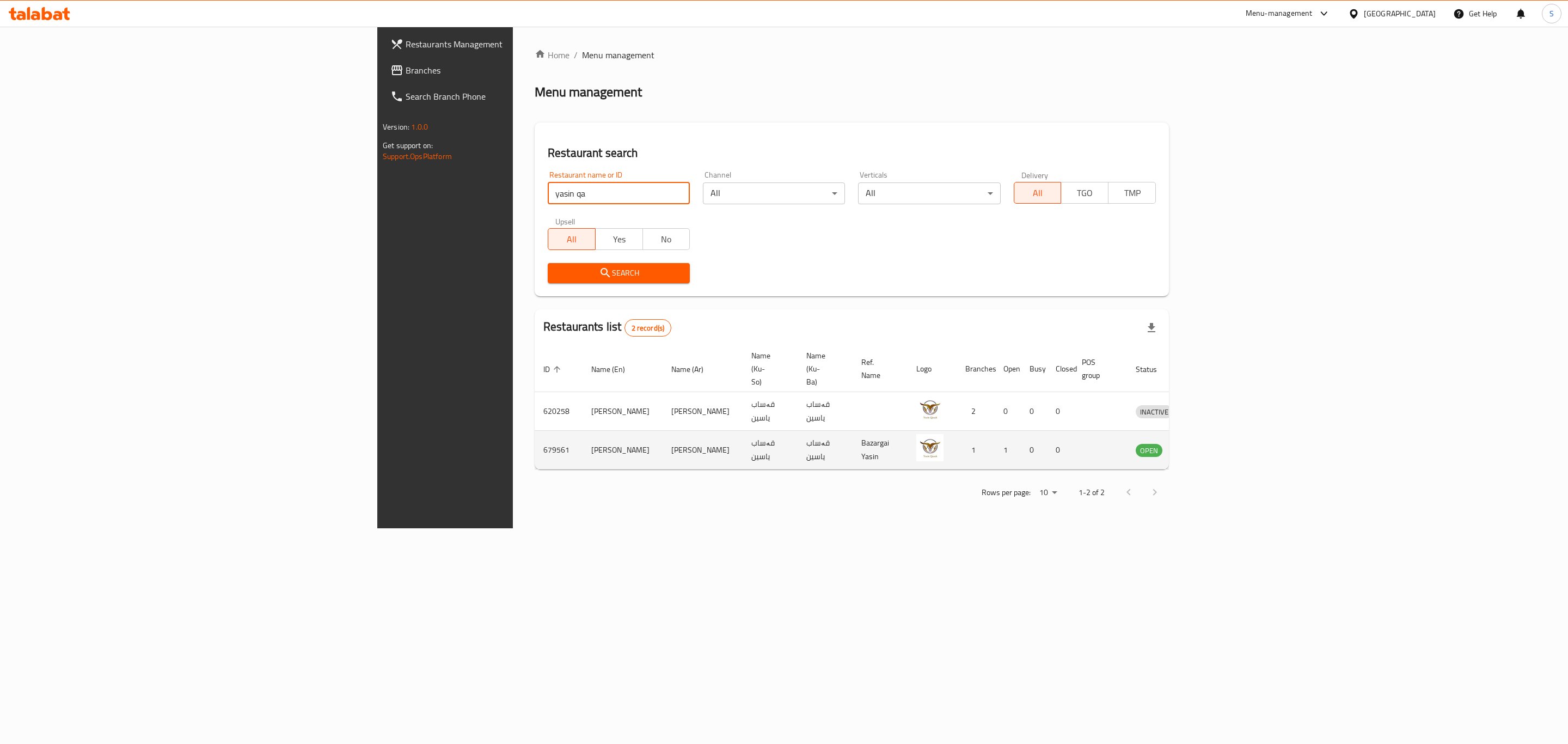
click at [534, 431] on td "679561" at bounding box center [559, 450] width 48 height 39
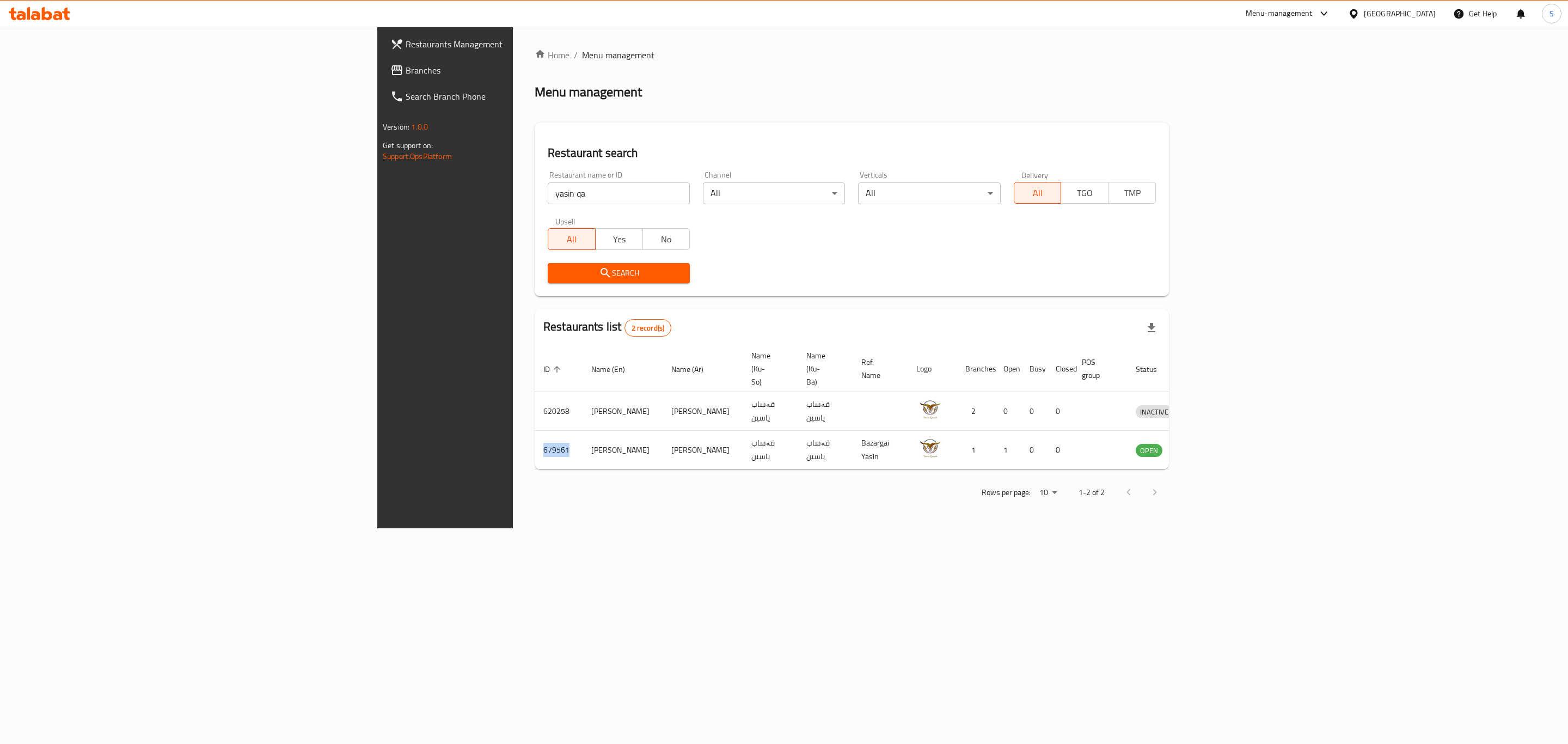
copy td "679561"
click at [1207, 446] on icon "enhanced table" at bounding box center [1201, 450] width 12 height 9
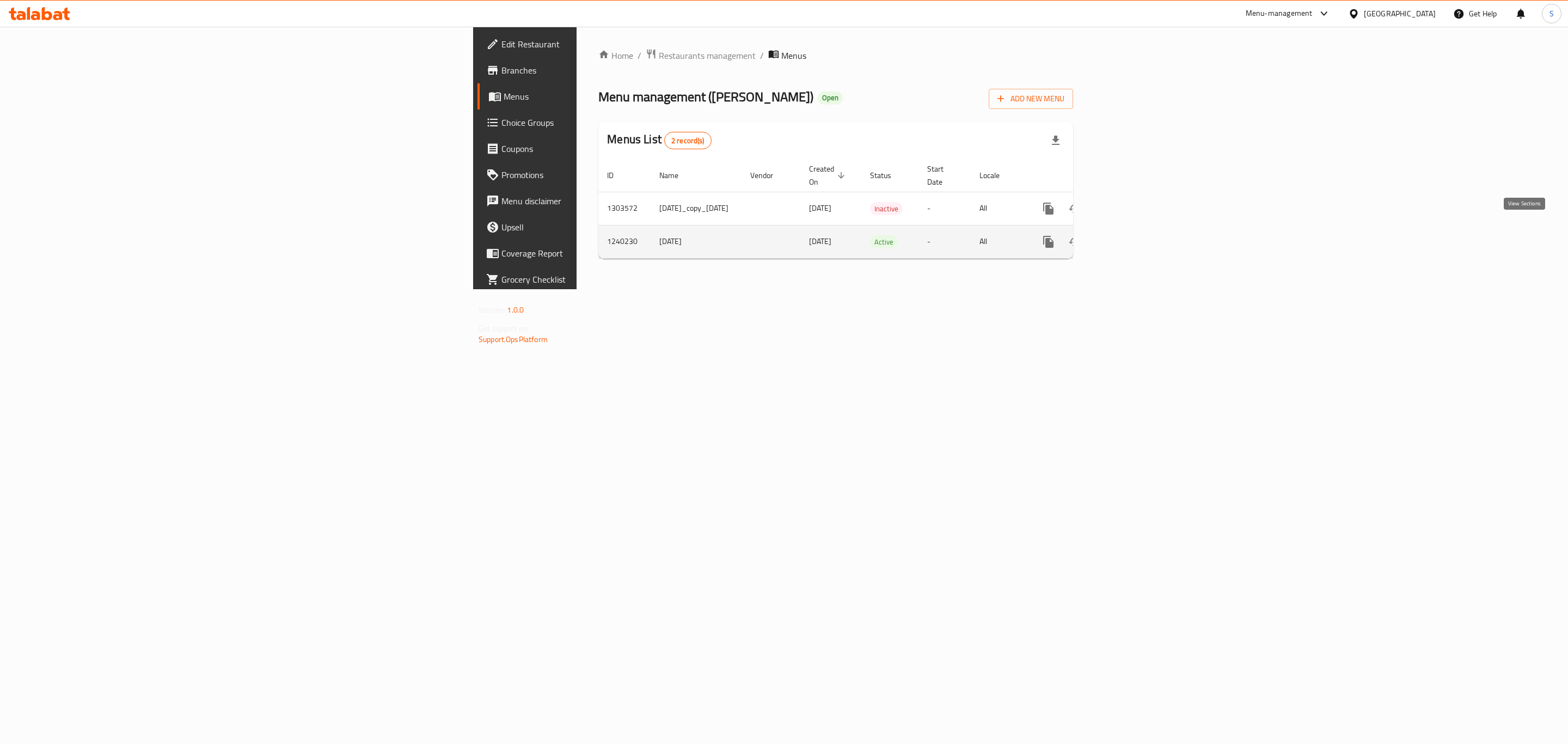
click at [1133, 235] on icon "enhanced table" at bounding box center [1127, 242] width 13 height 13
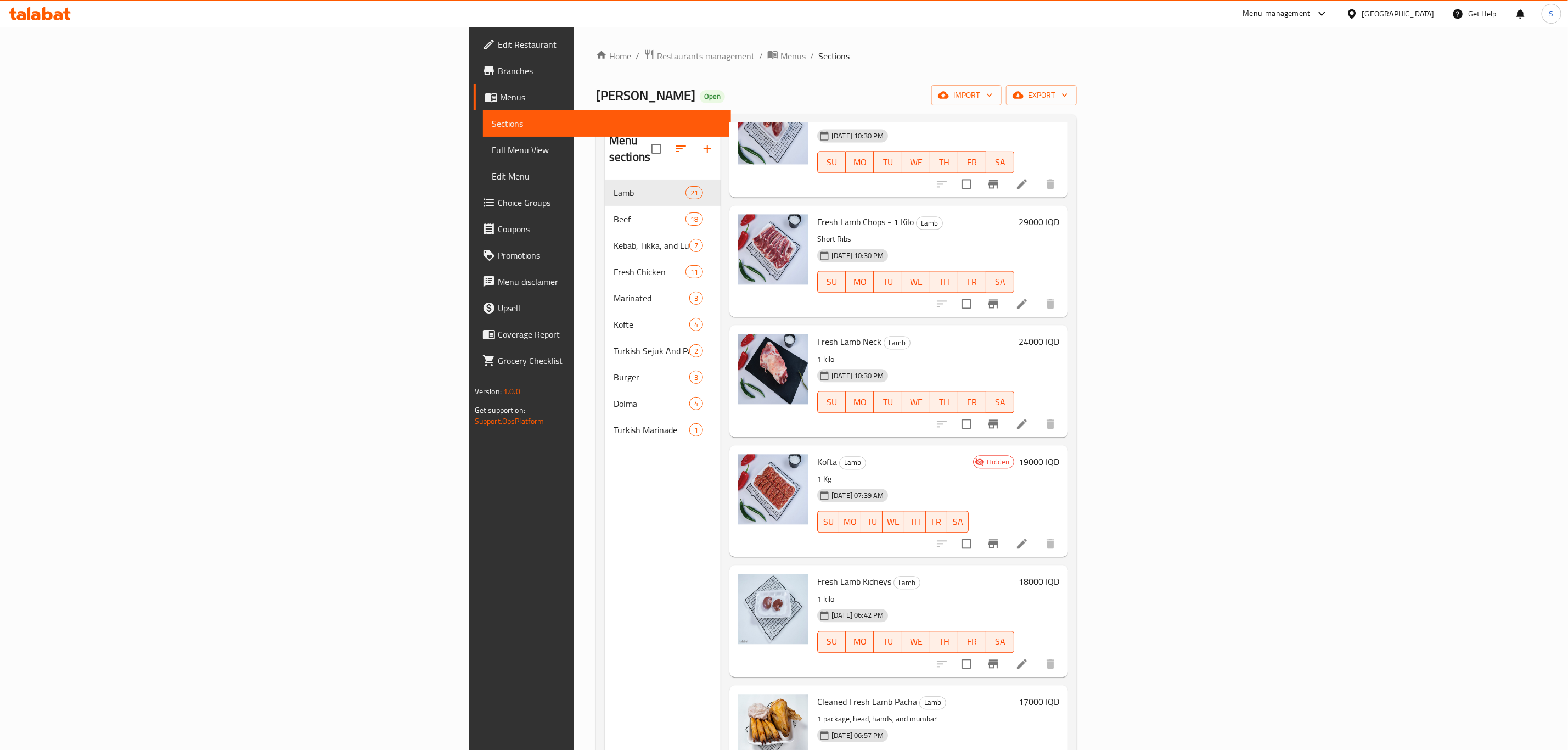
scroll to position [1795, 0]
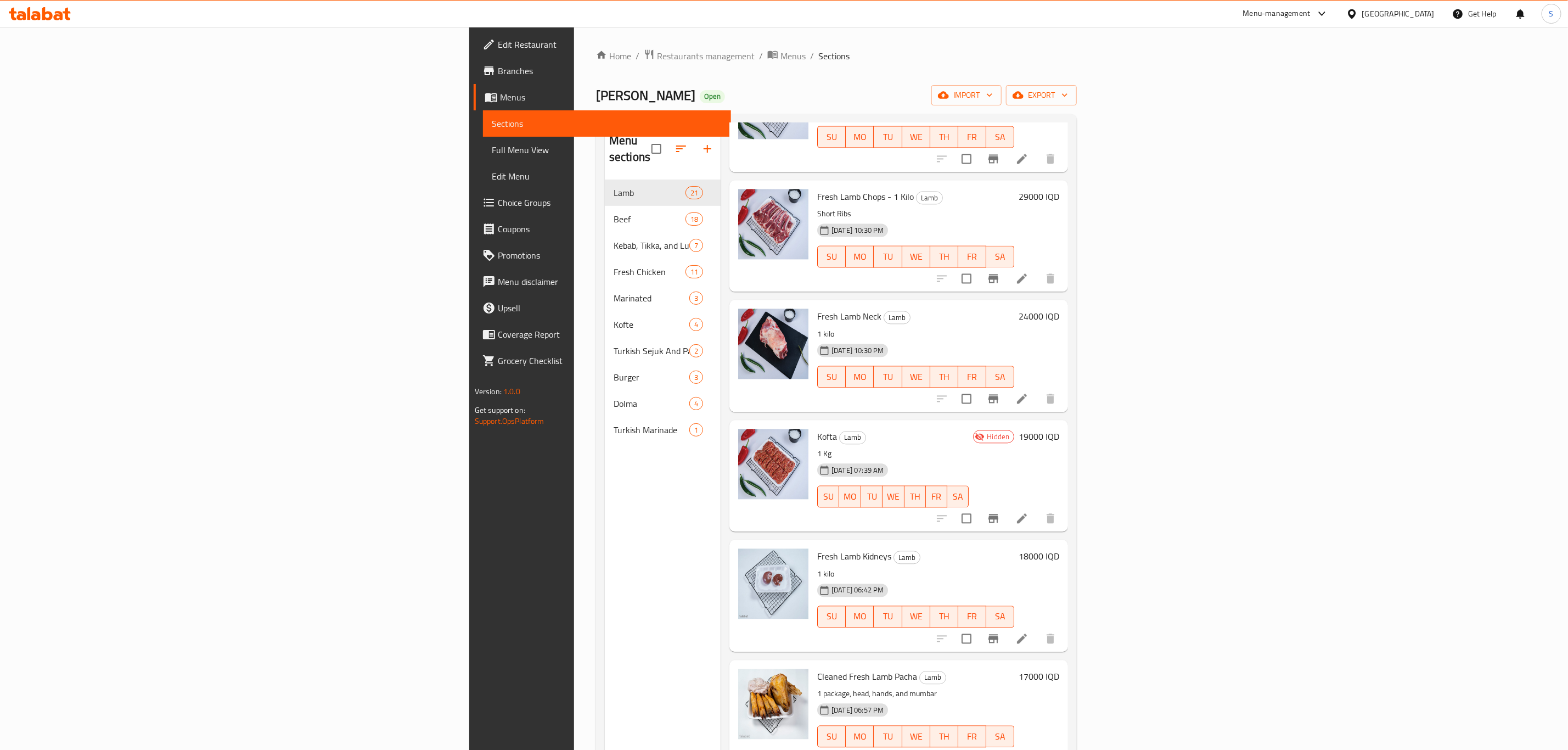
click at [818, 428] on span "Kofta" at bounding box center [828, 436] width 20 height 16
copy h6 "Kofta"
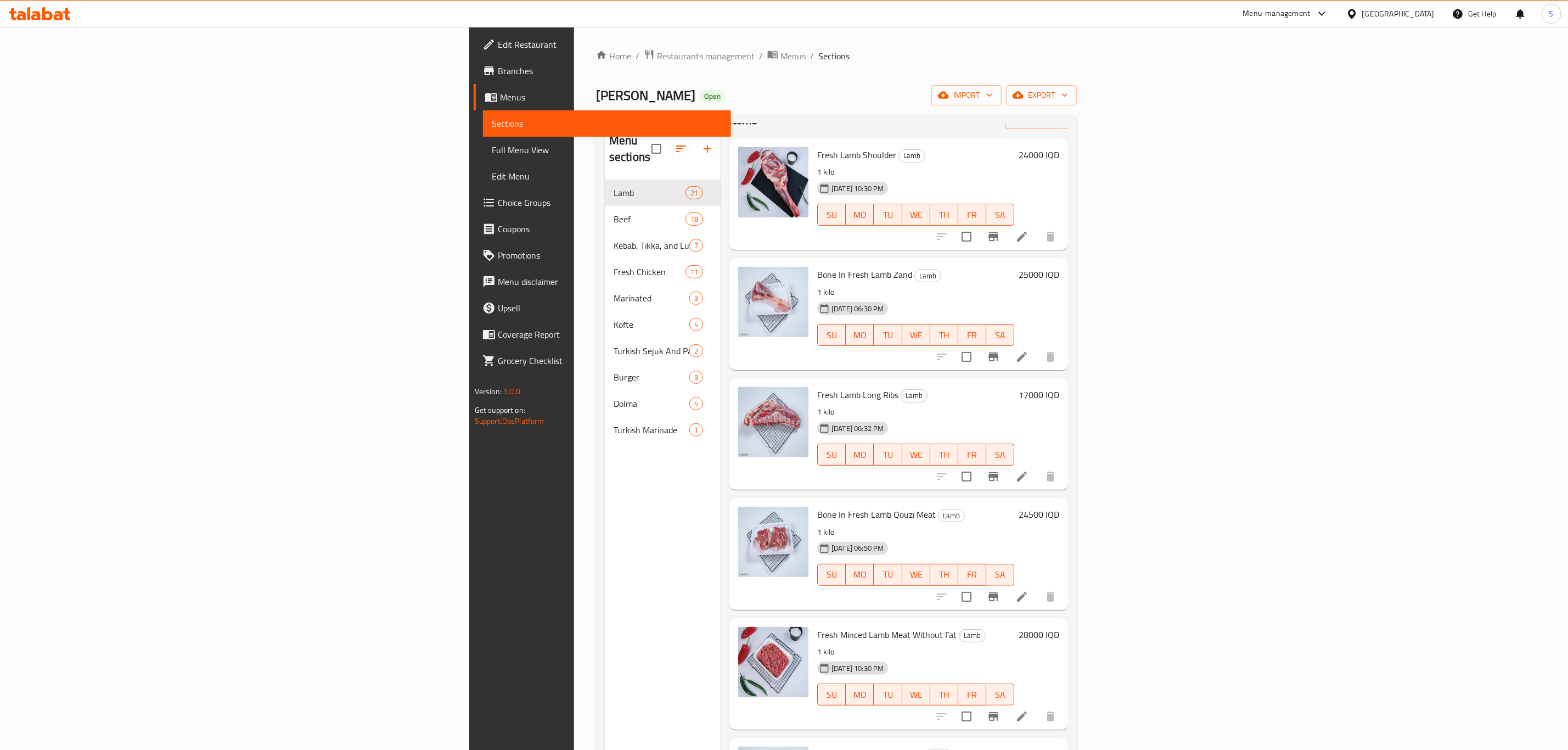
scroll to position [0, 0]
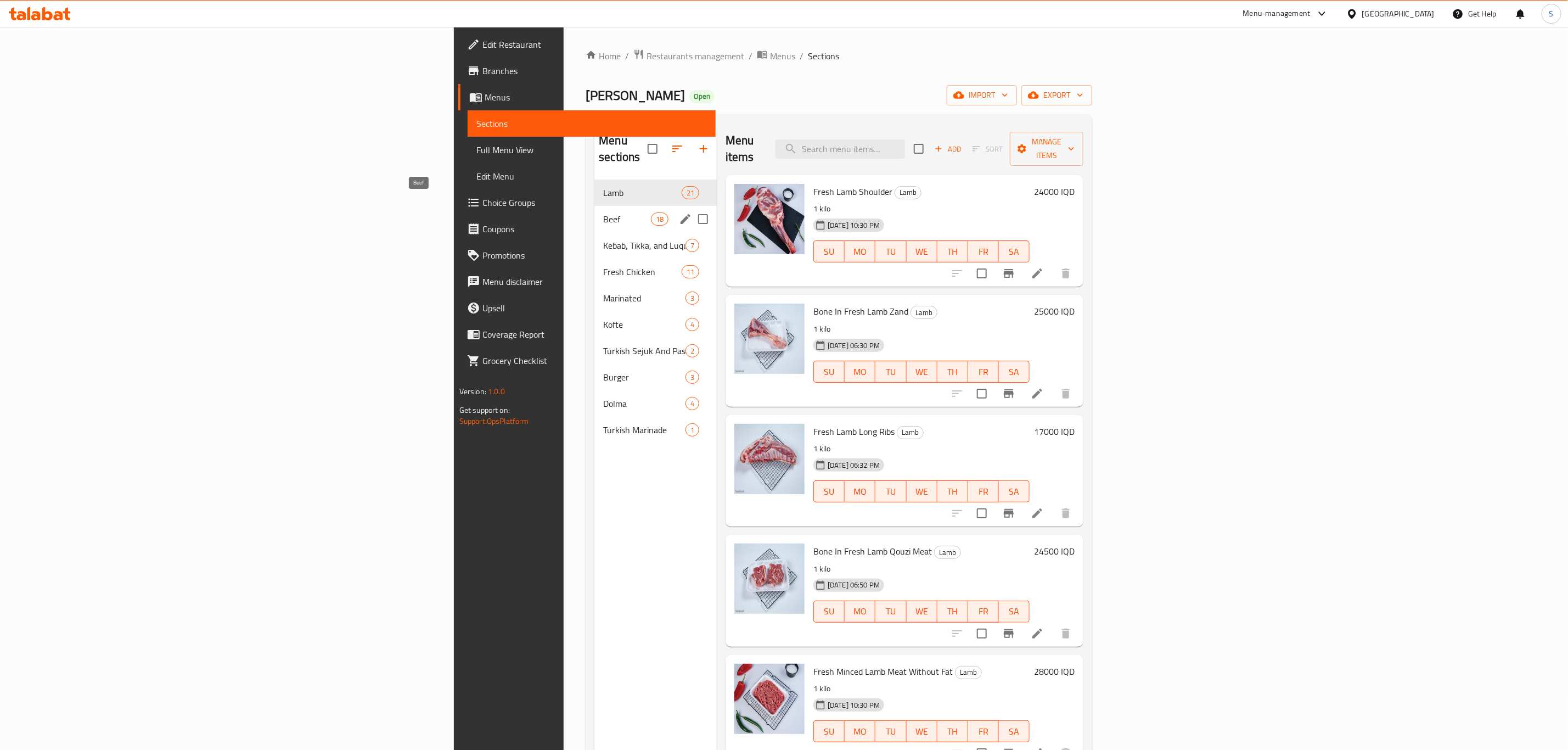
click at [603, 212] on span "Beef" at bounding box center [627, 219] width 47 height 13
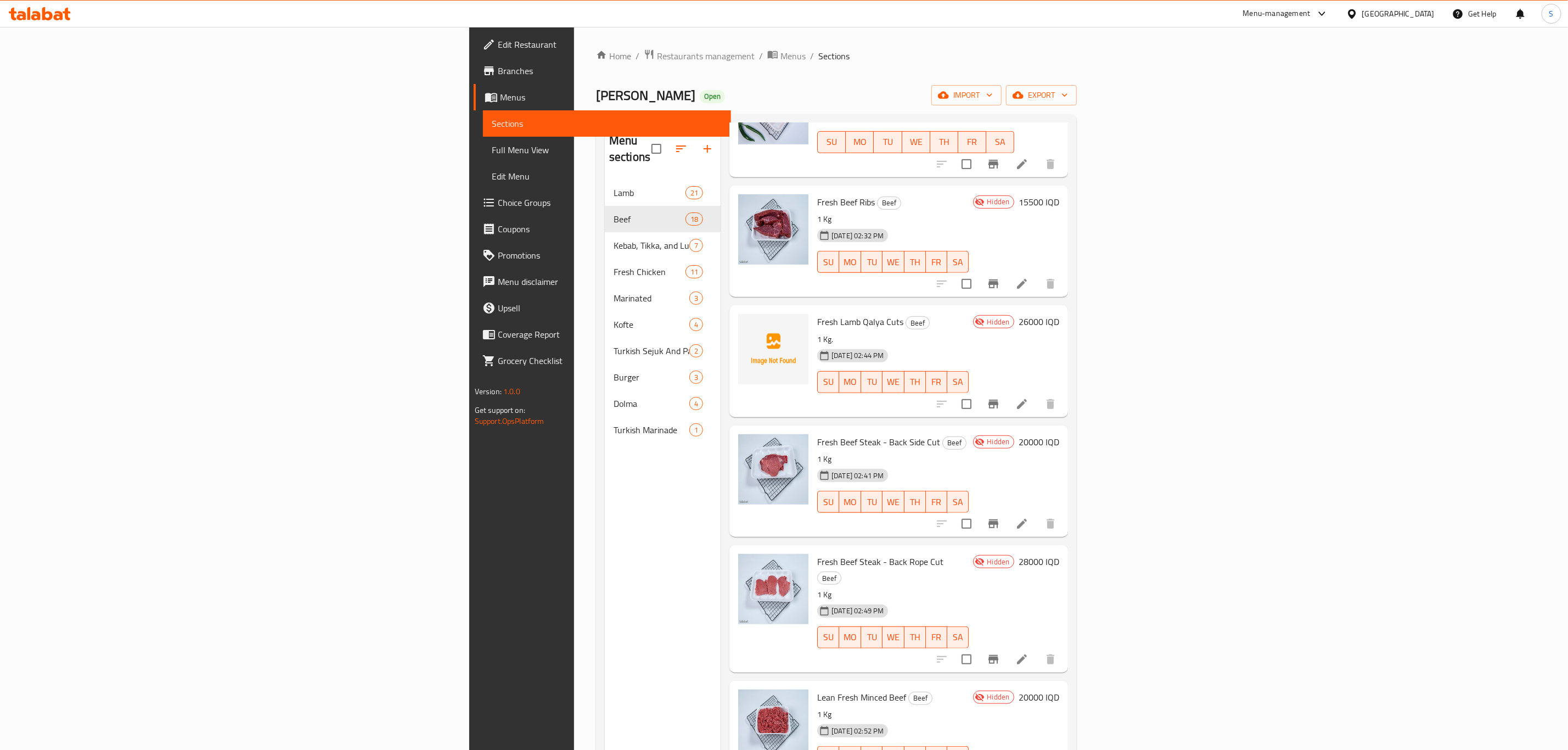
scroll to position [485, 0]
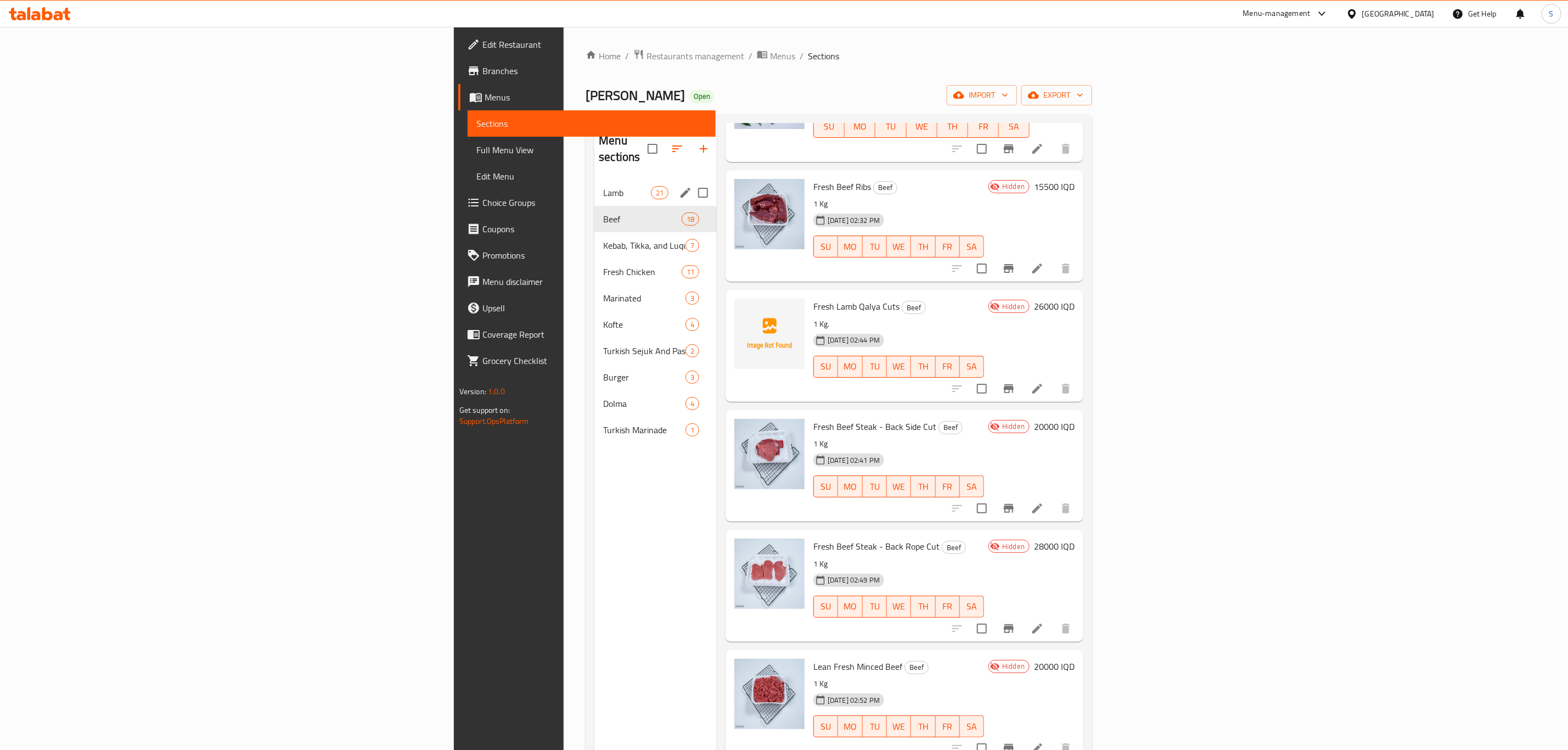
click at [603, 186] on span "Lamb" at bounding box center [627, 192] width 47 height 13
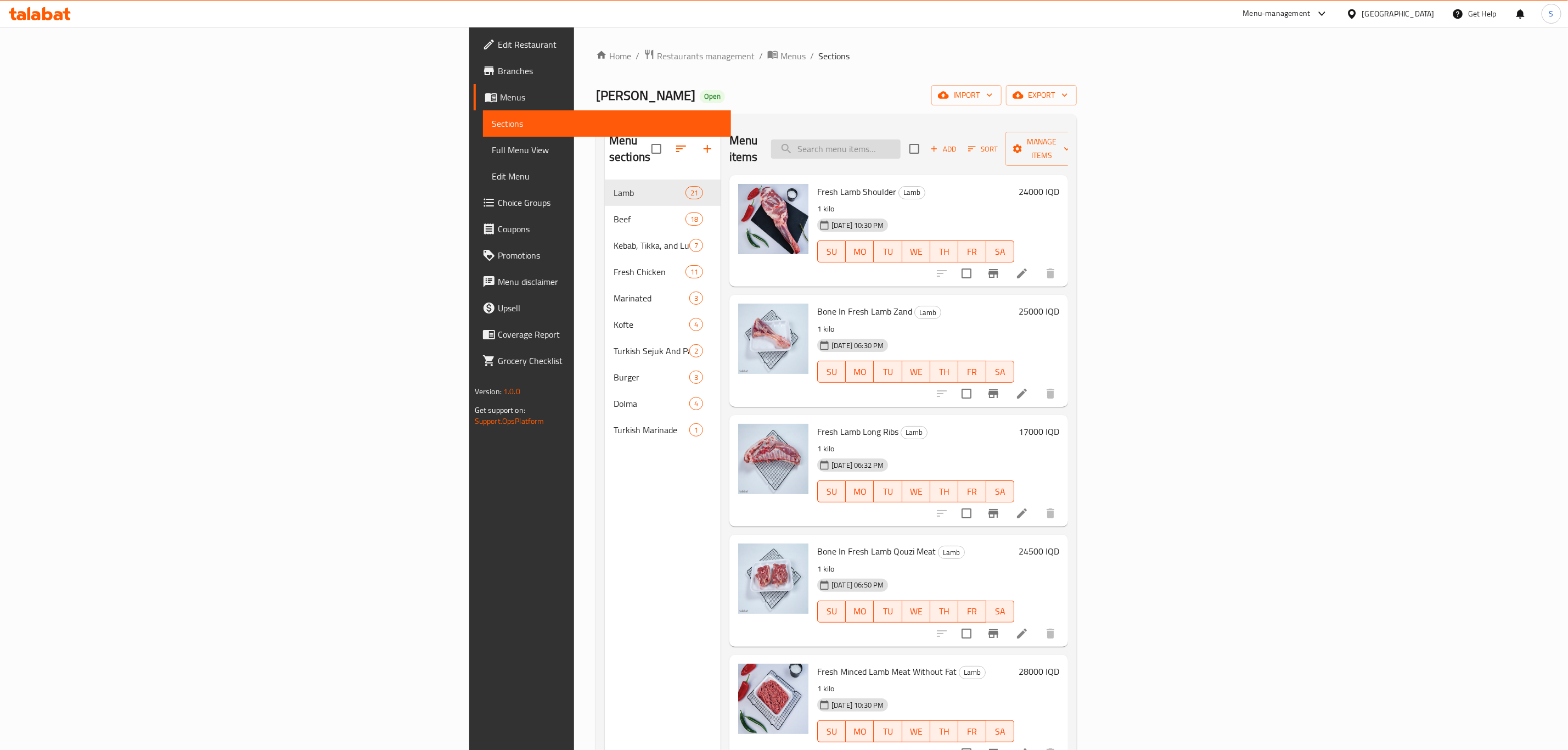
click at [900, 143] on input "search" at bounding box center [835, 149] width 129 height 19
type input "qal"
click at [1034, 73] on div "Home / Restaurants management / Menus / Sections Yasin Qasab Open import export…" at bounding box center [836, 465] width 481 height 833
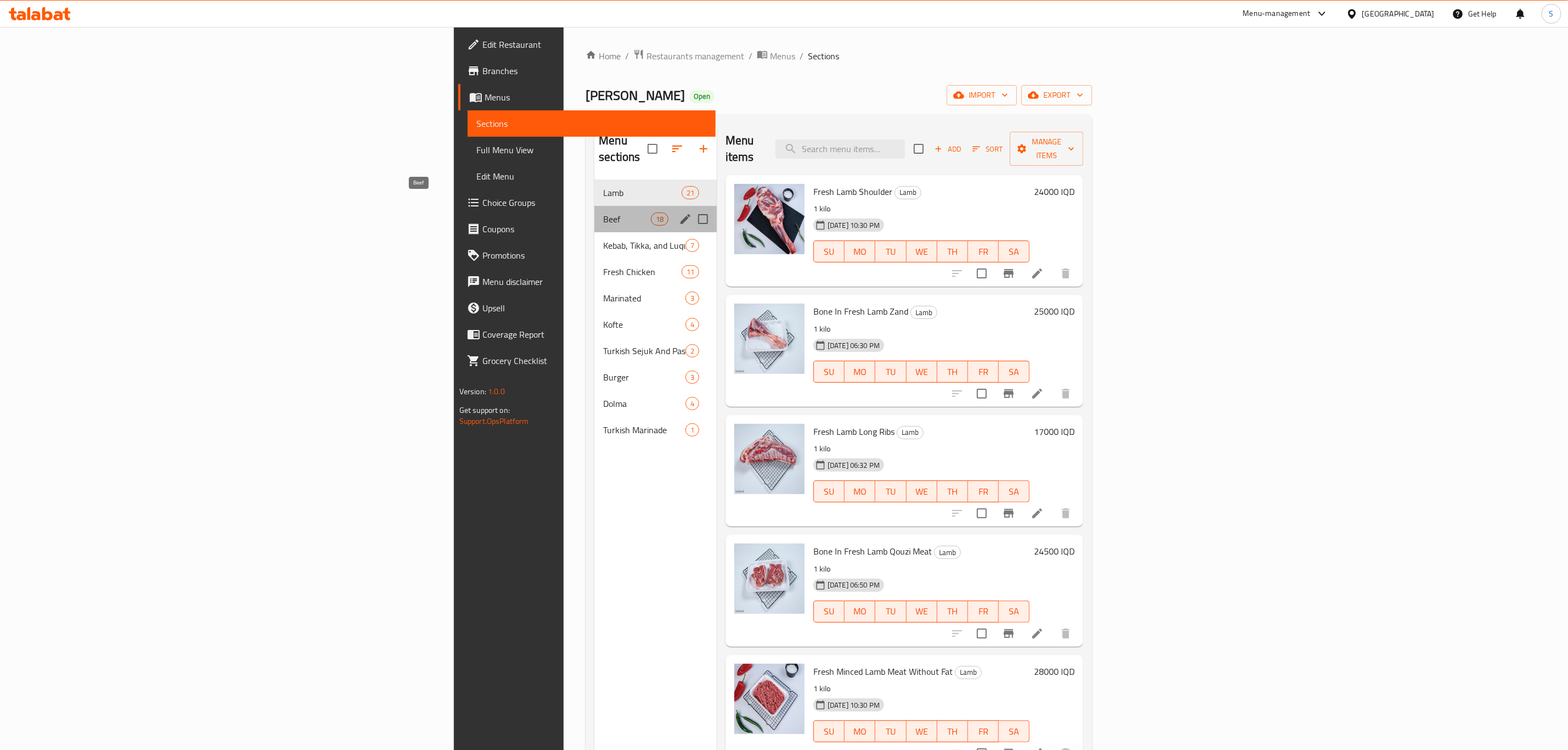
click at [603, 212] on span "Beef" at bounding box center [627, 219] width 47 height 13
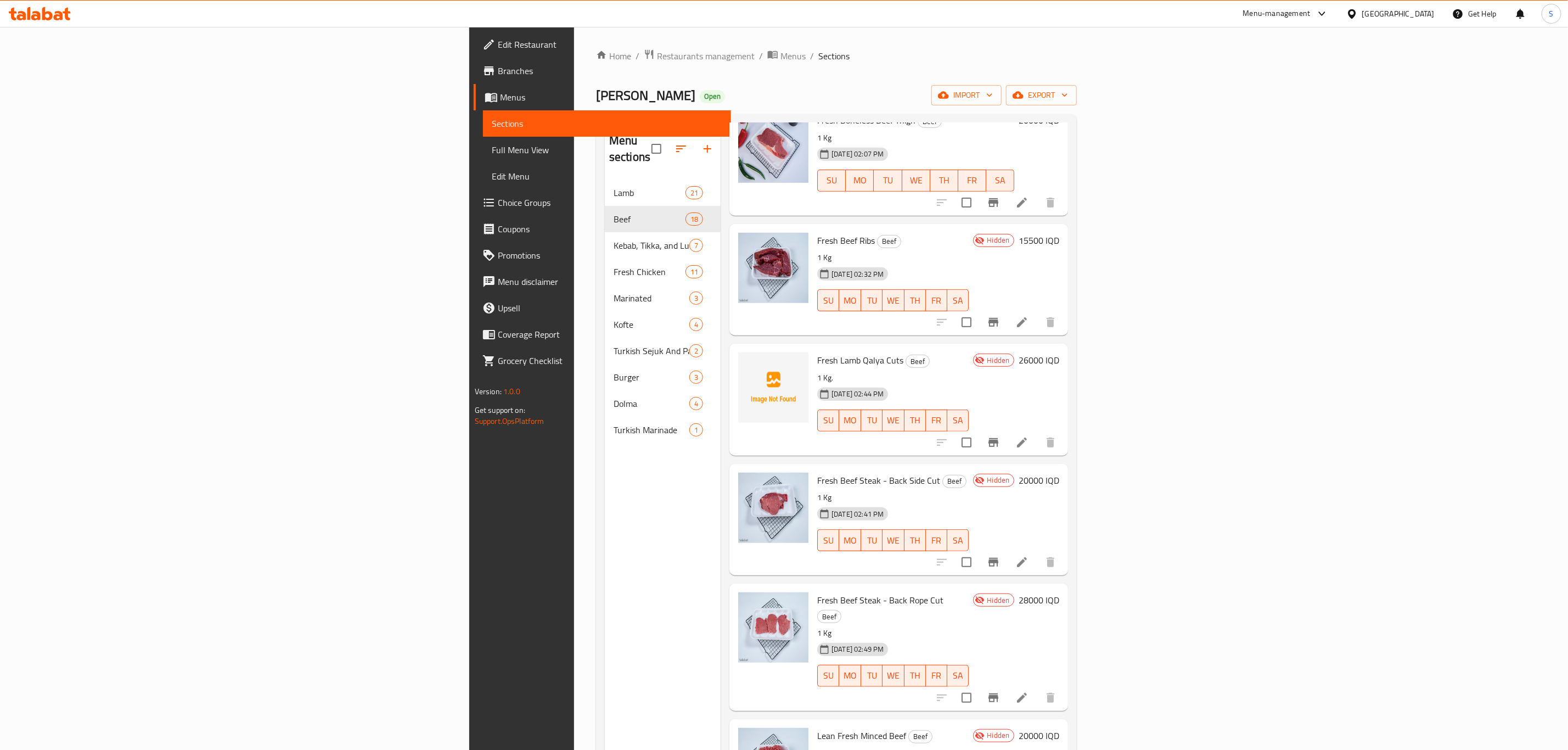
scroll to position [494, 0]
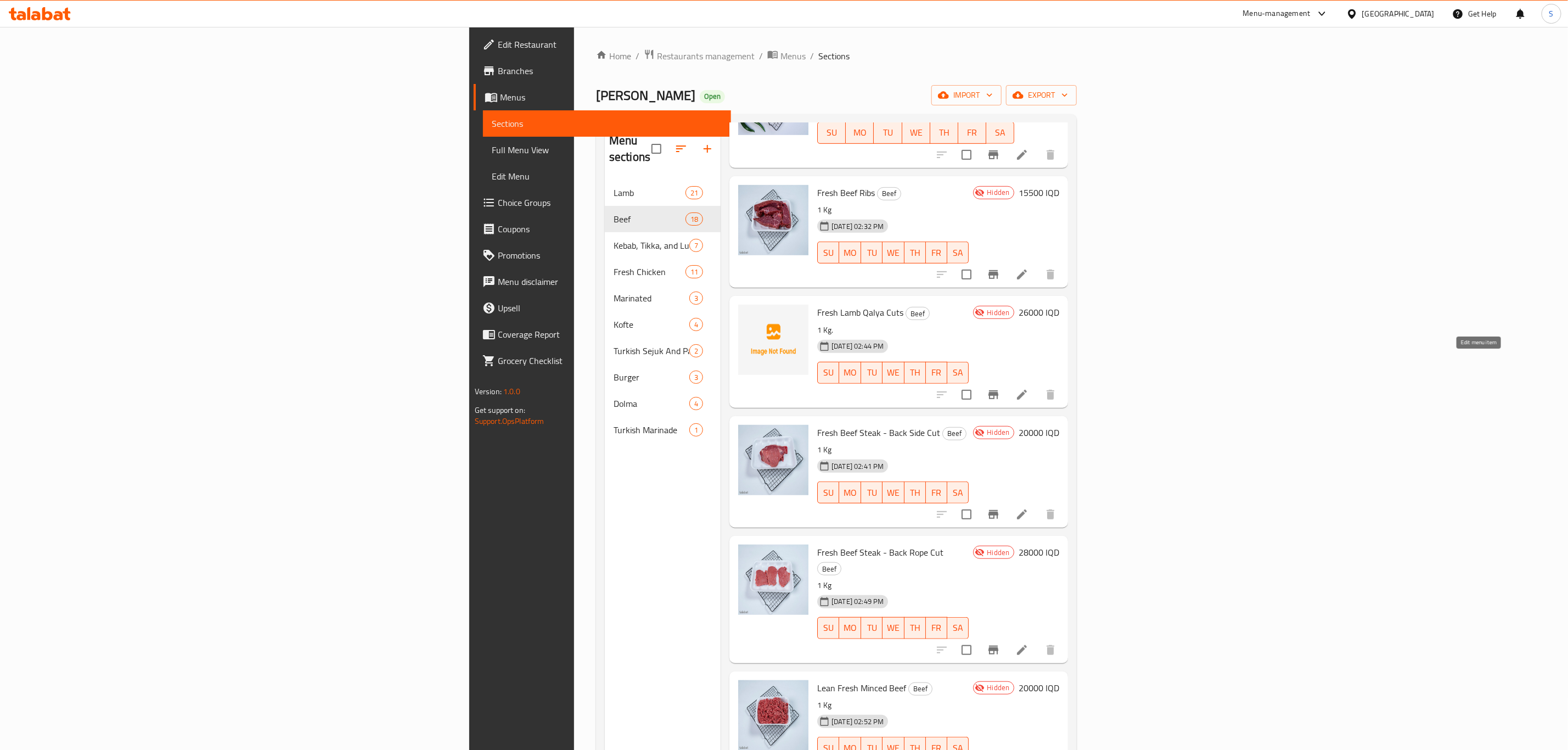
click at [1028, 388] on icon at bounding box center [1022, 395] width 13 height 13
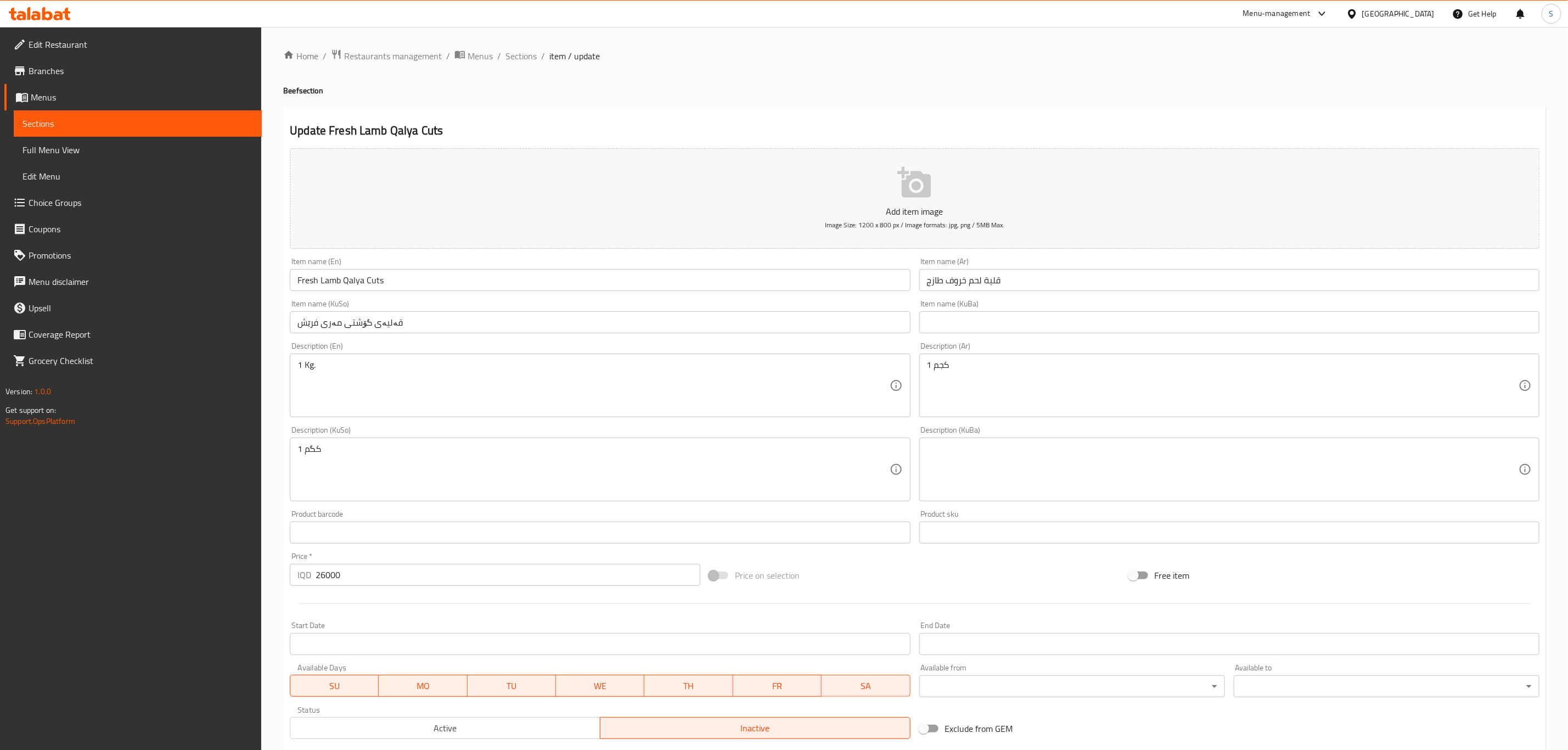
click at [304, 282] on input "Fresh Lamb Qalya Cuts" at bounding box center [600, 280] width 620 height 22
click at [402, 332] on input "قەلیەی گۆشتی مەری فرێش" at bounding box center [600, 322] width 620 height 22
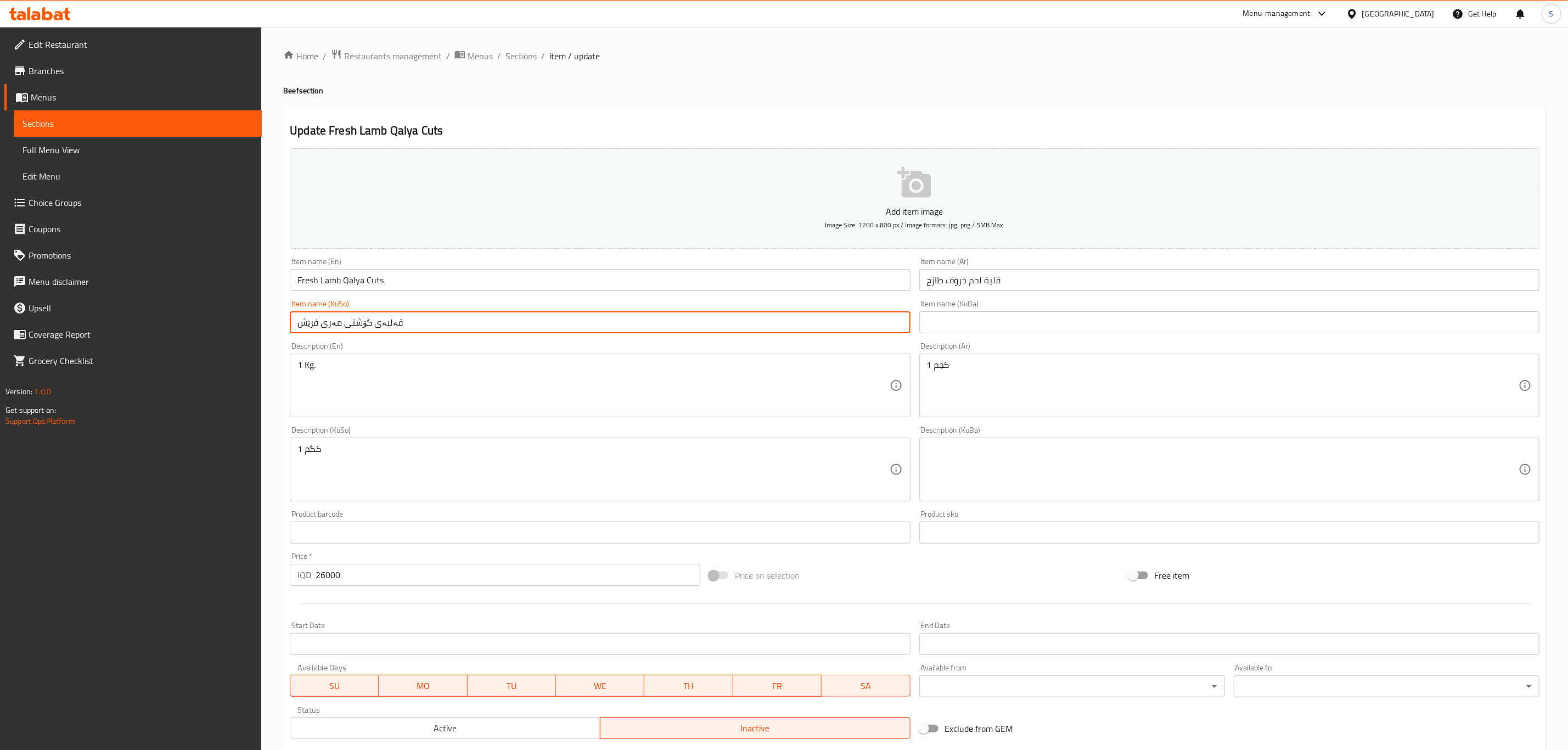
click at [319, 280] on input "Fresh Lamb Qalya Cuts" at bounding box center [600, 280] width 620 height 22
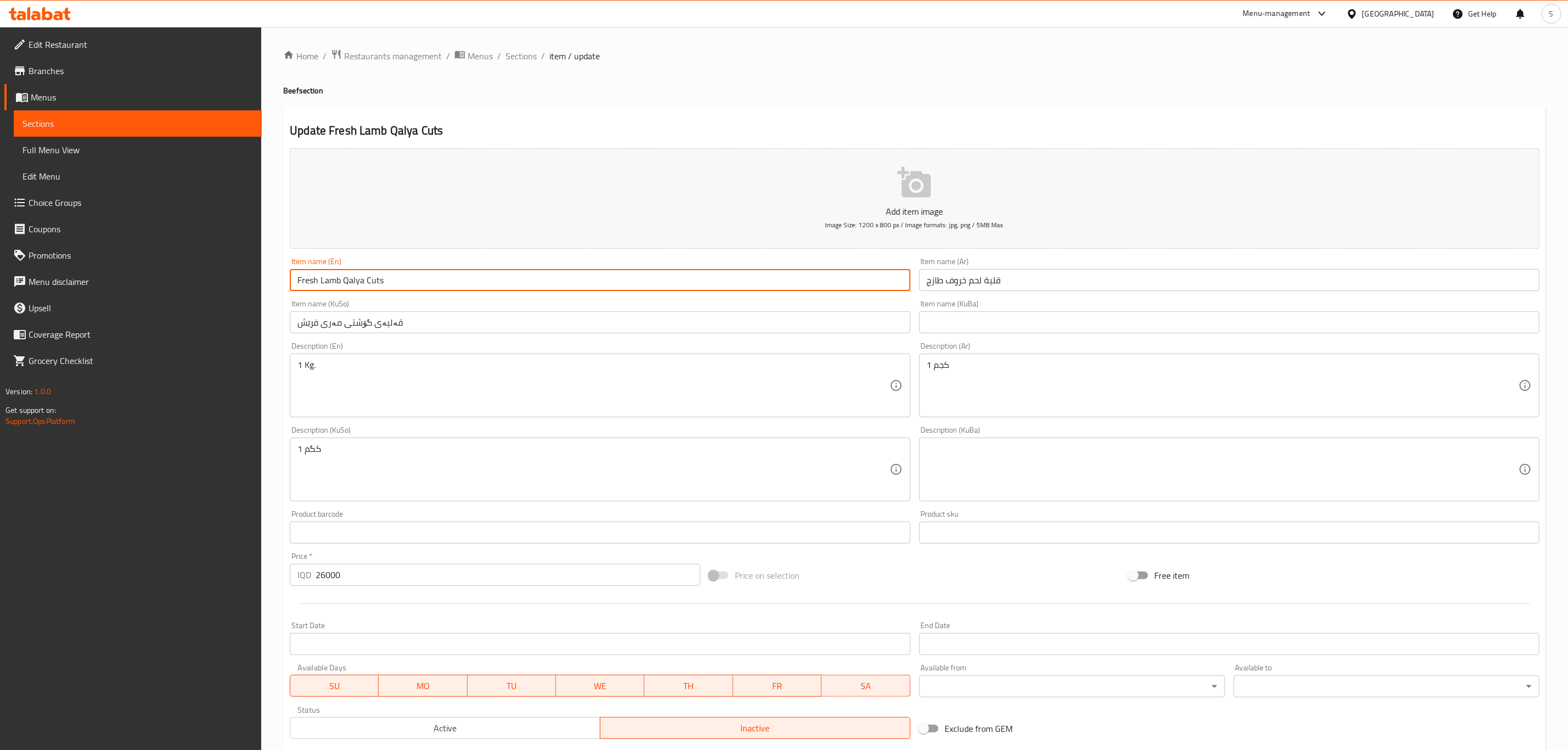
click at [331, 279] on input "Fresh Lamb Qalya Cuts" at bounding box center [600, 280] width 620 height 22
type input "Fresh Beef Qalya Cuts"
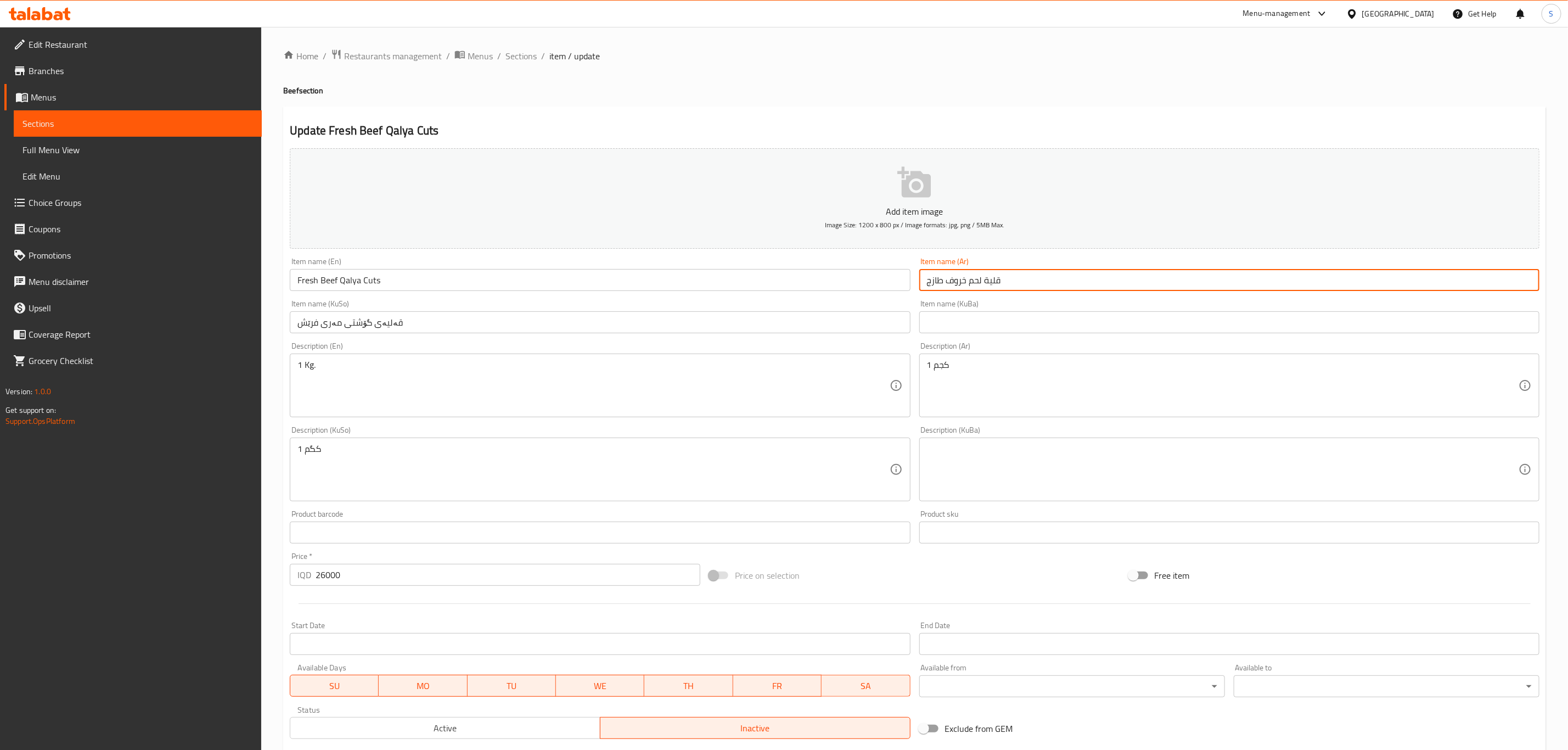
click at [960, 280] on input "قلية لحم خروف طازج" at bounding box center [1230, 280] width 620 height 22
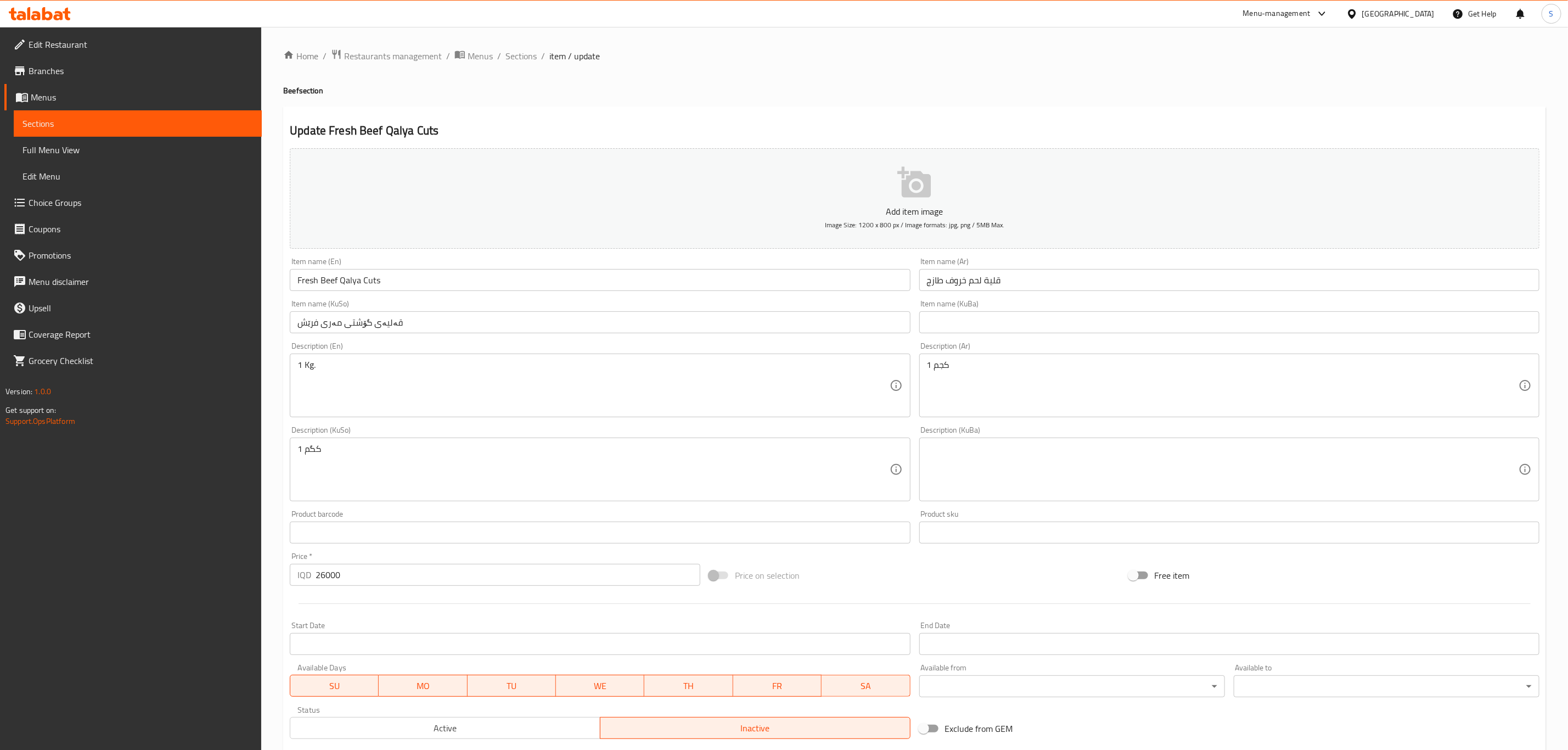
click at [982, 308] on div "Item name (KuBa) Item name (KuBa)" at bounding box center [1230, 316] width 620 height 34
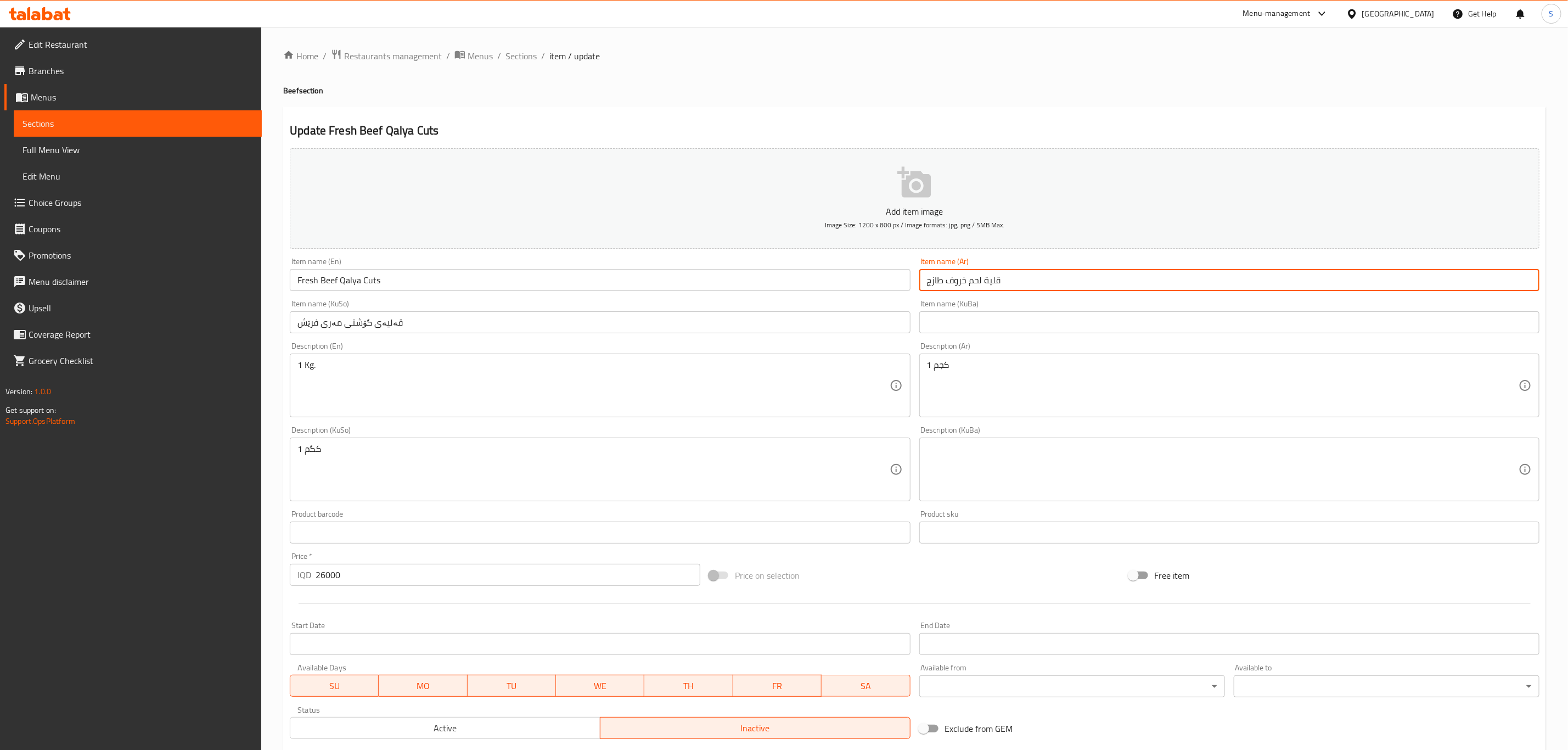
click at [954, 285] on input "قلية لحم خروف طازج" at bounding box center [1230, 280] width 620 height 22
type input "قلية لحم عجل طازج"
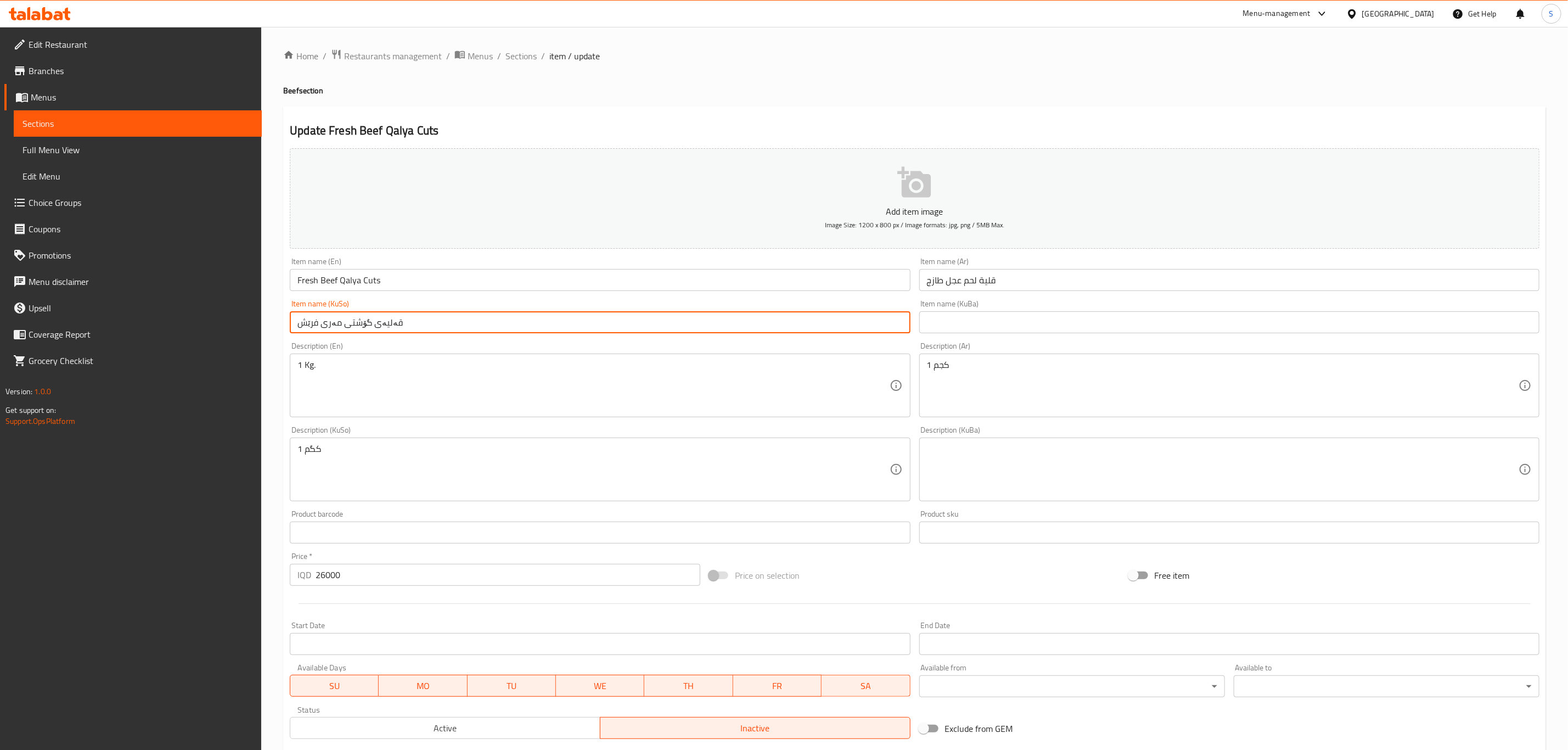
click at [424, 326] on input "قەلیەی گۆشتی مەری فرێش" at bounding box center [600, 322] width 620 height 22
click at [428, 332] on input "قەلیەی گۆشتی مەری فرێش" at bounding box center [600, 322] width 620 height 22
paste input "گۆشتی فرێشی قەلیەی گولک"
type input "گۆشتی فرێشی قەلیەی گولک"
click at [969, 326] on input "text" at bounding box center [1230, 322] width 620 height 22
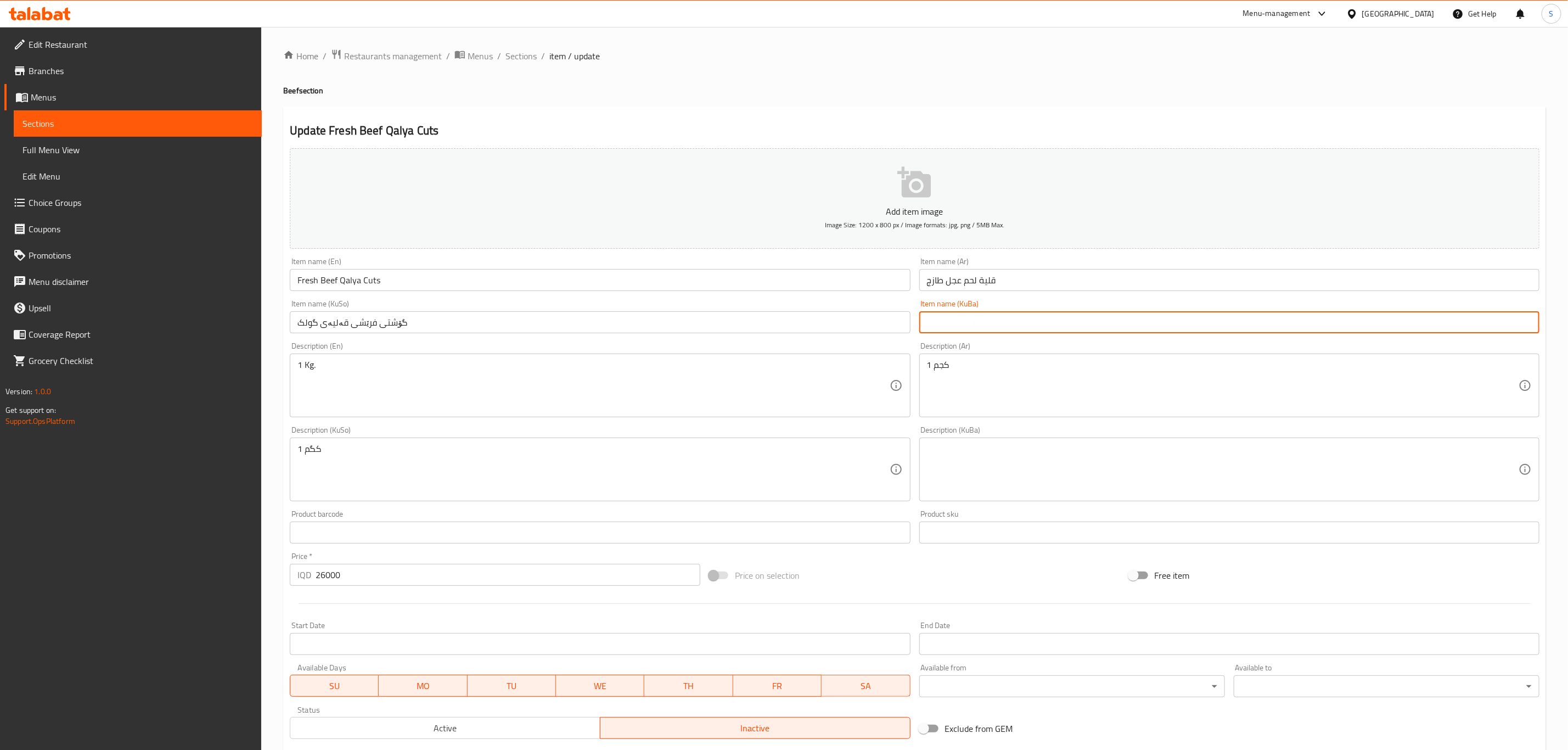
paste input "گۆشتی فرێشی قەلیەی گولک"
click at [1000, 323] on input "گۆشتی فرێشی قەلیەی گولک" at bounding box center [1230, 322] width 620 height 22
click at [1001, 318] on input "گۆشتی فرێشی قەلیەی گولک" at bounding box center [1230, 322] width 620 height 22
paste input "ەلیەی فرێش"
type input "گۆشتی قەلیەی فرێشی گولک"
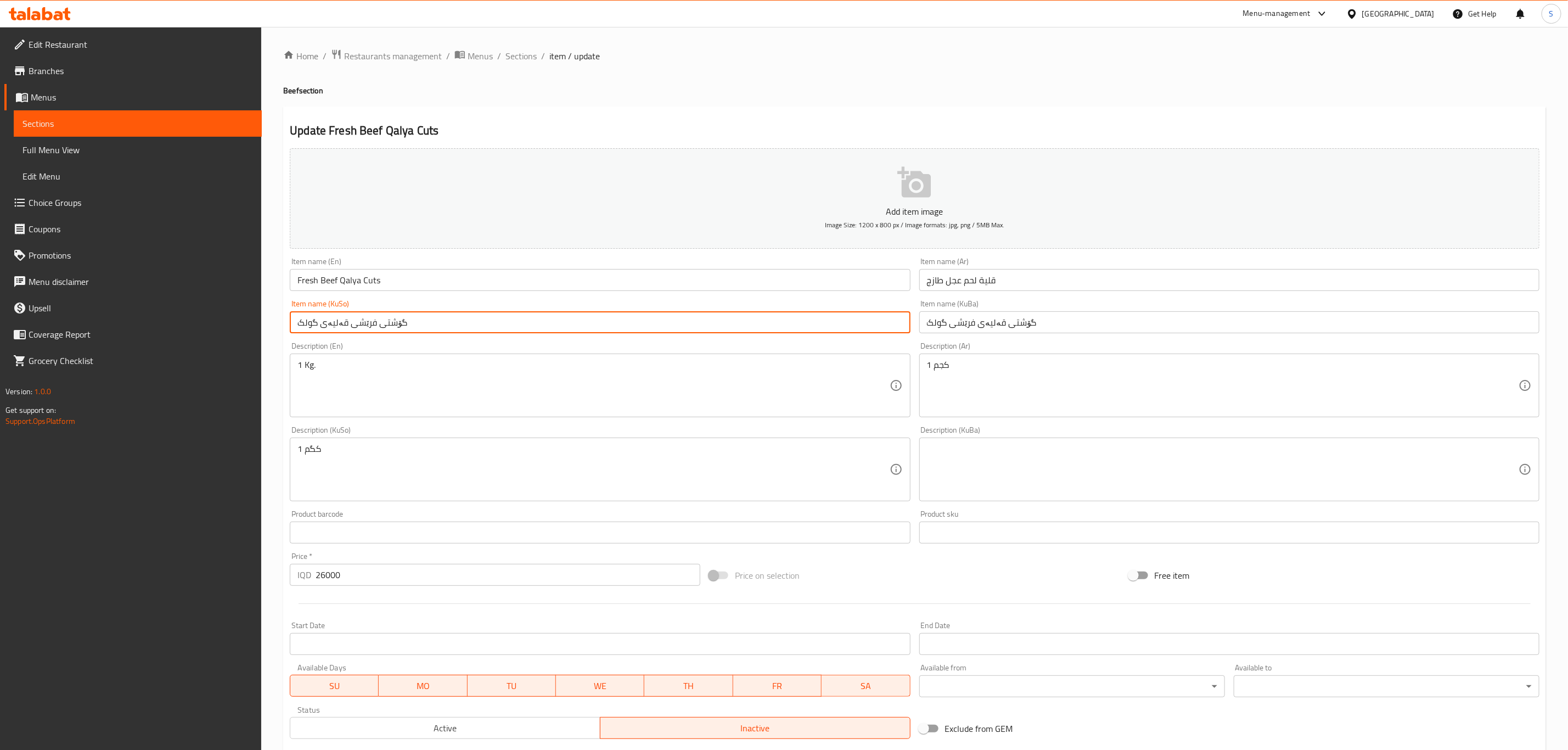
click at [832, 326] on input "گۆشتی فرێشی قەلیەی گولک" at bounding box center [600, 322] width 620 height 22
paste input "ەلیەی فرێش"
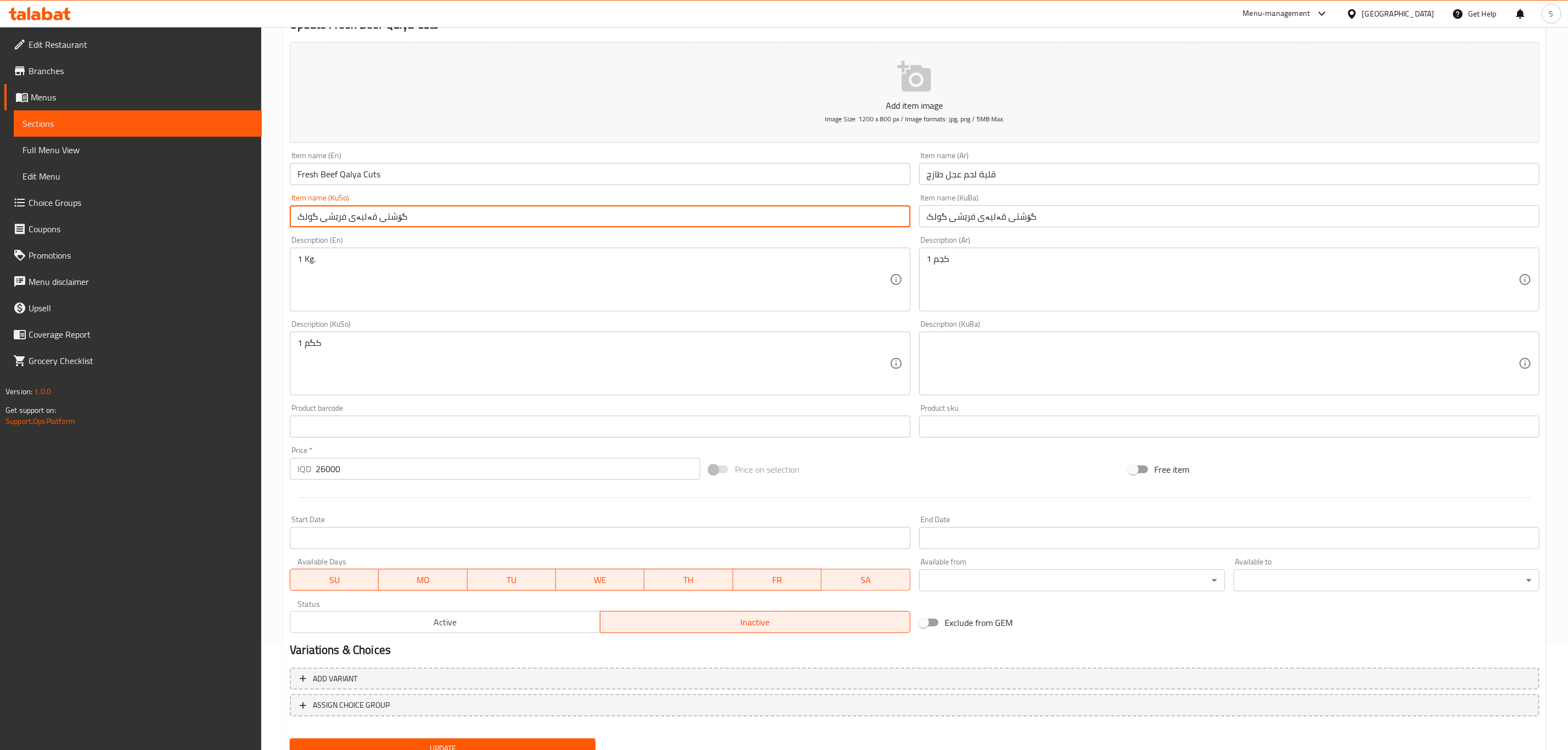
scroll to position [150, 0]
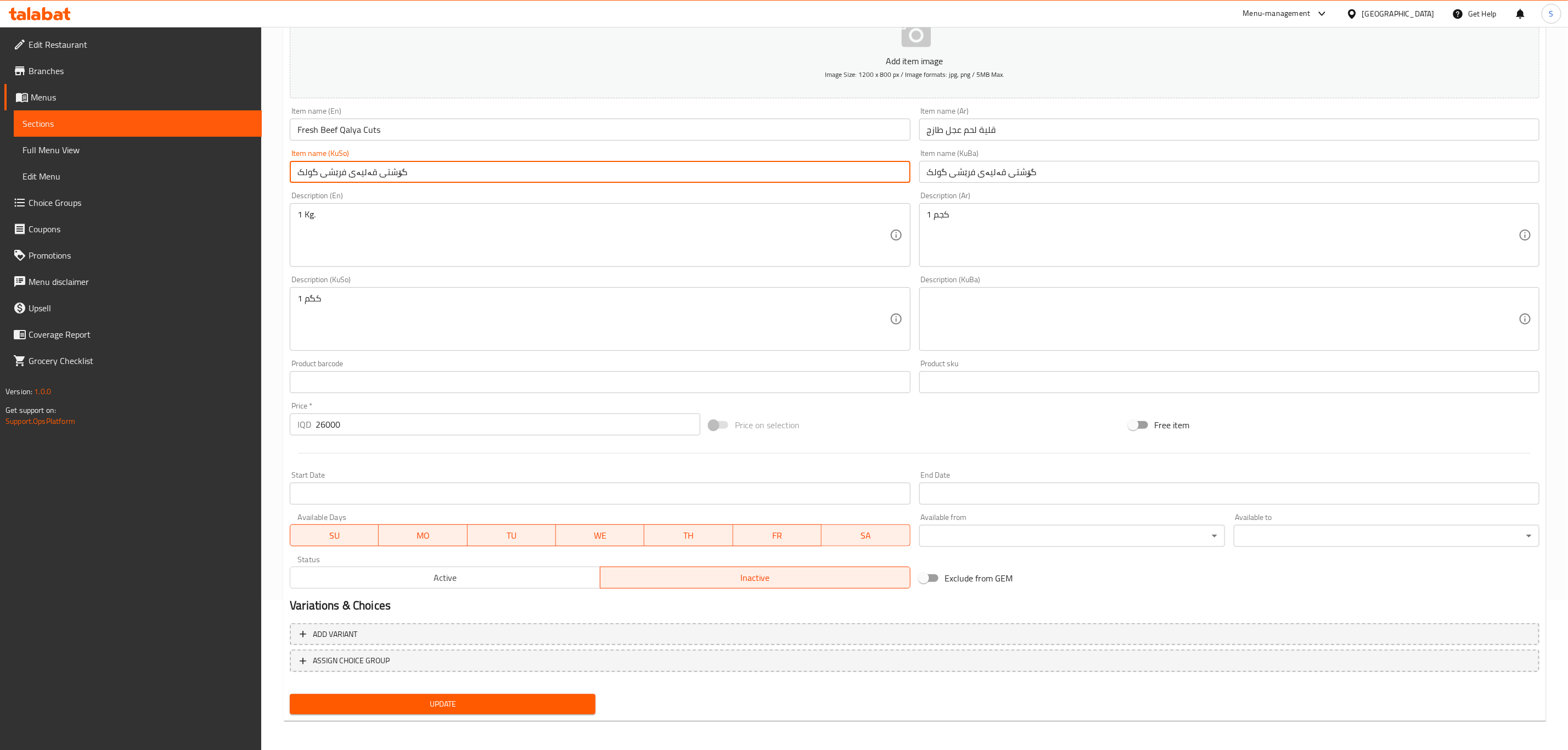
type input "گۆشتی قەلیەی فرێشی گولک"
click at [462, 699] on span "Update" at bounding box center [442, 704] width 288 height 14
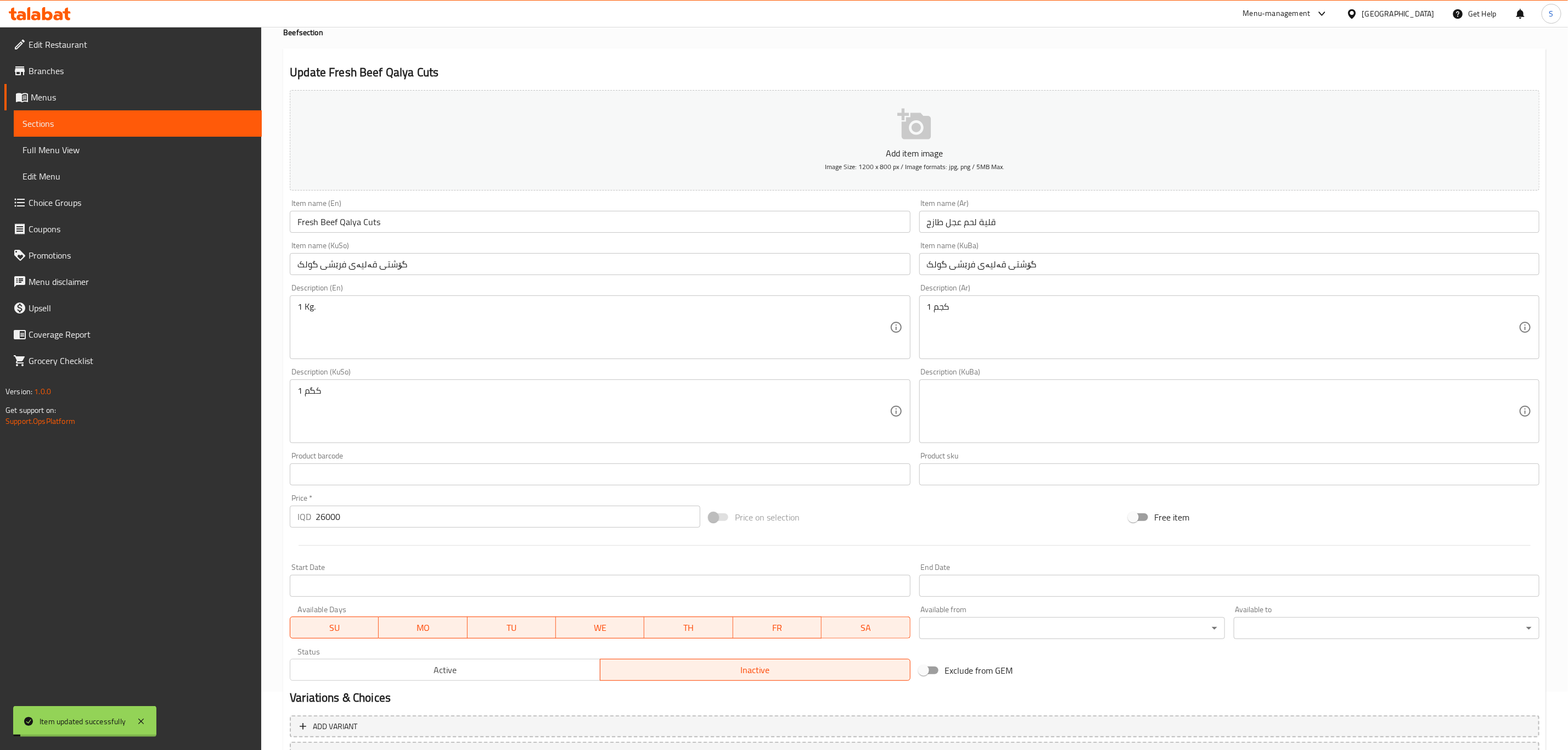
scroll to position [0, 0]
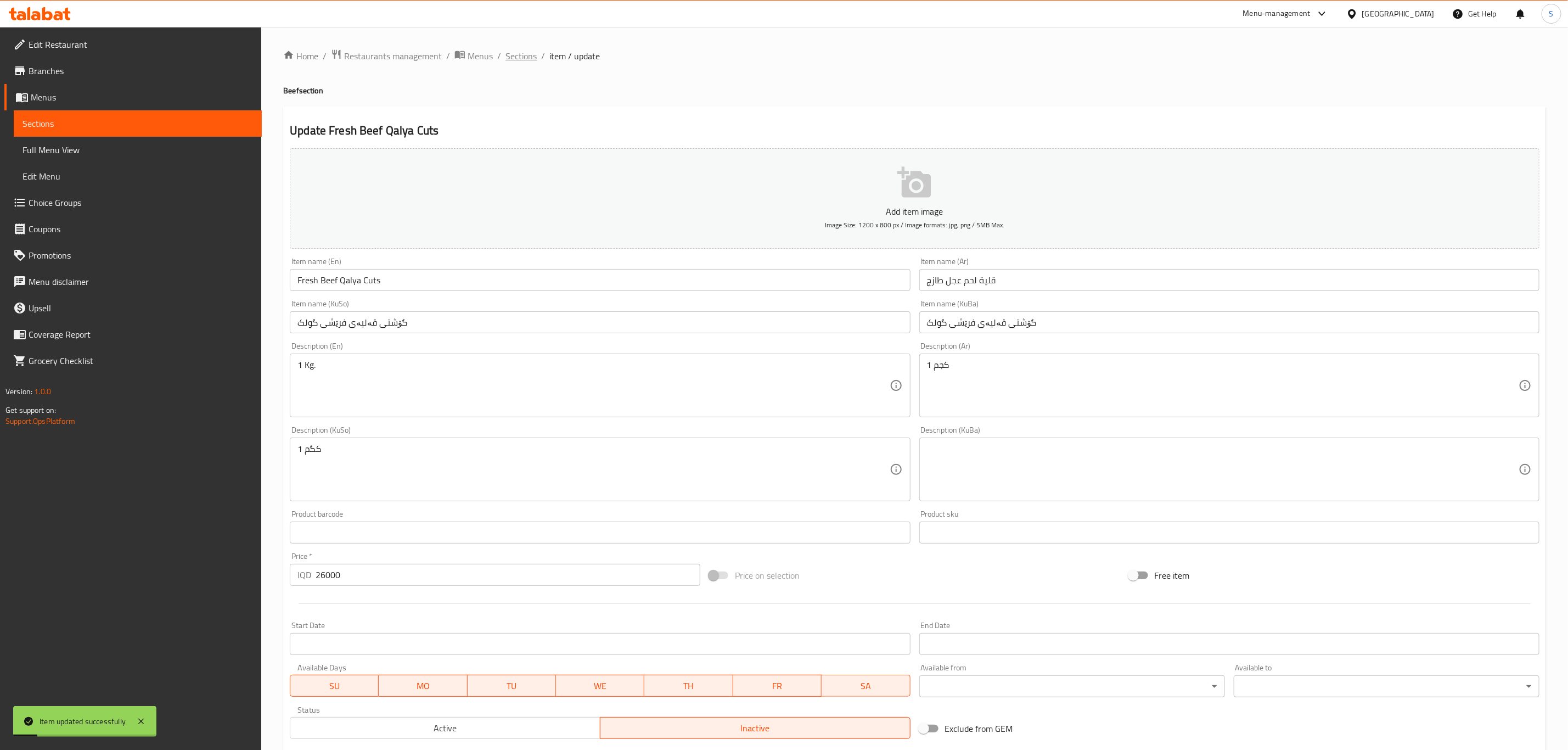
click at [515, 55] on span "Sections" at bounding box center [521, 56] width 31 height 13
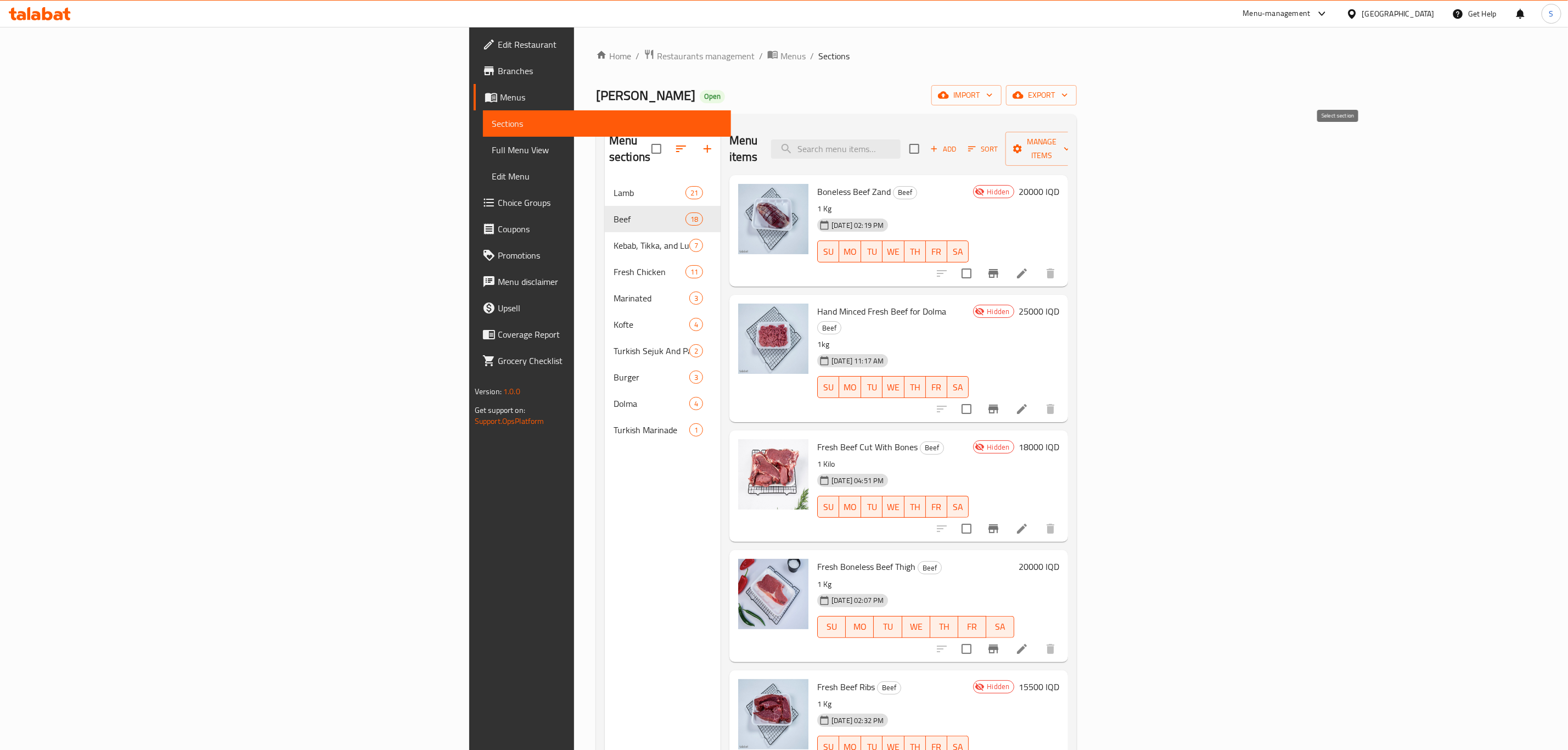
click at [926, 143] on input "checkbox" at bounding box center [914, 149] width 23 height 23
checkbox input "true"
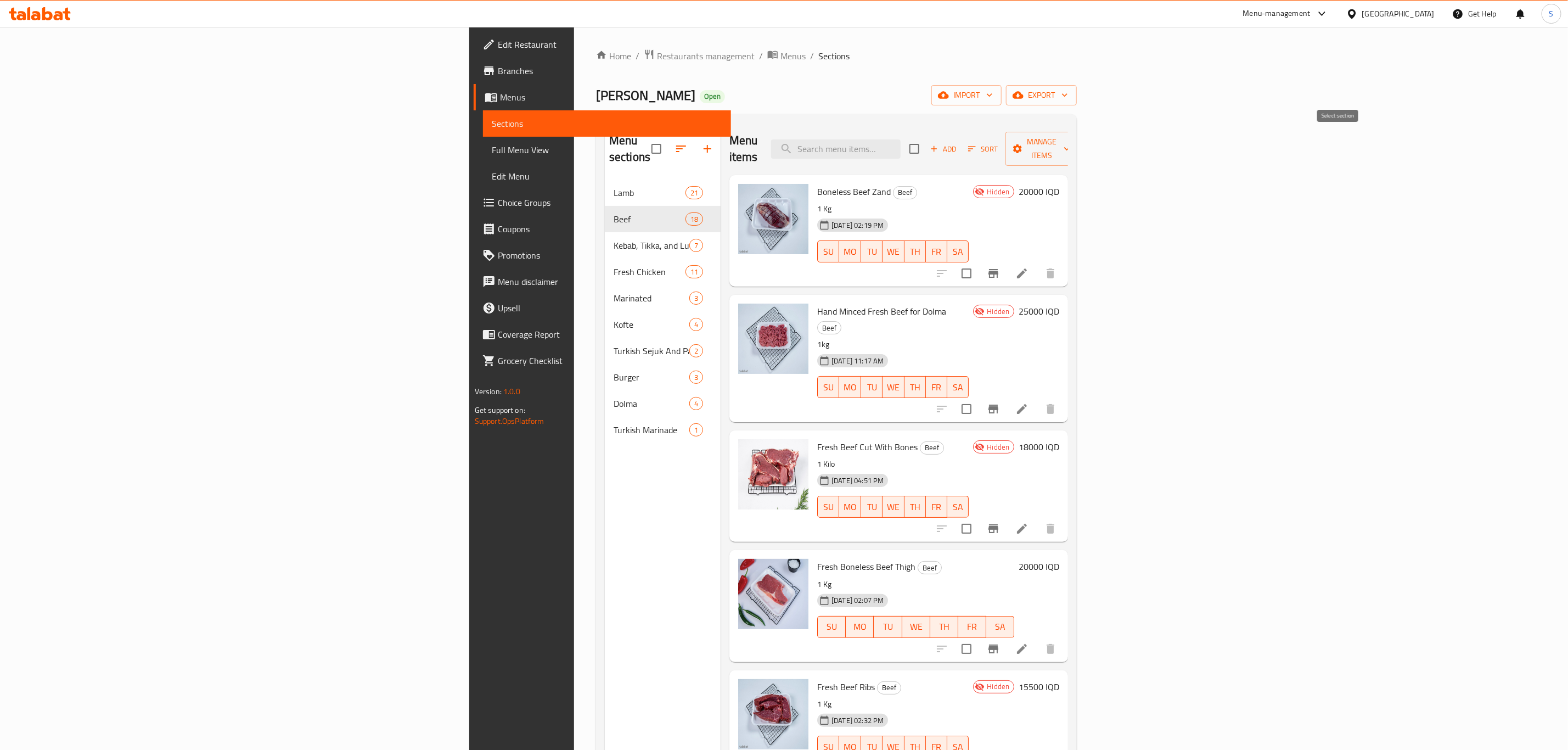
checkbox input "true"
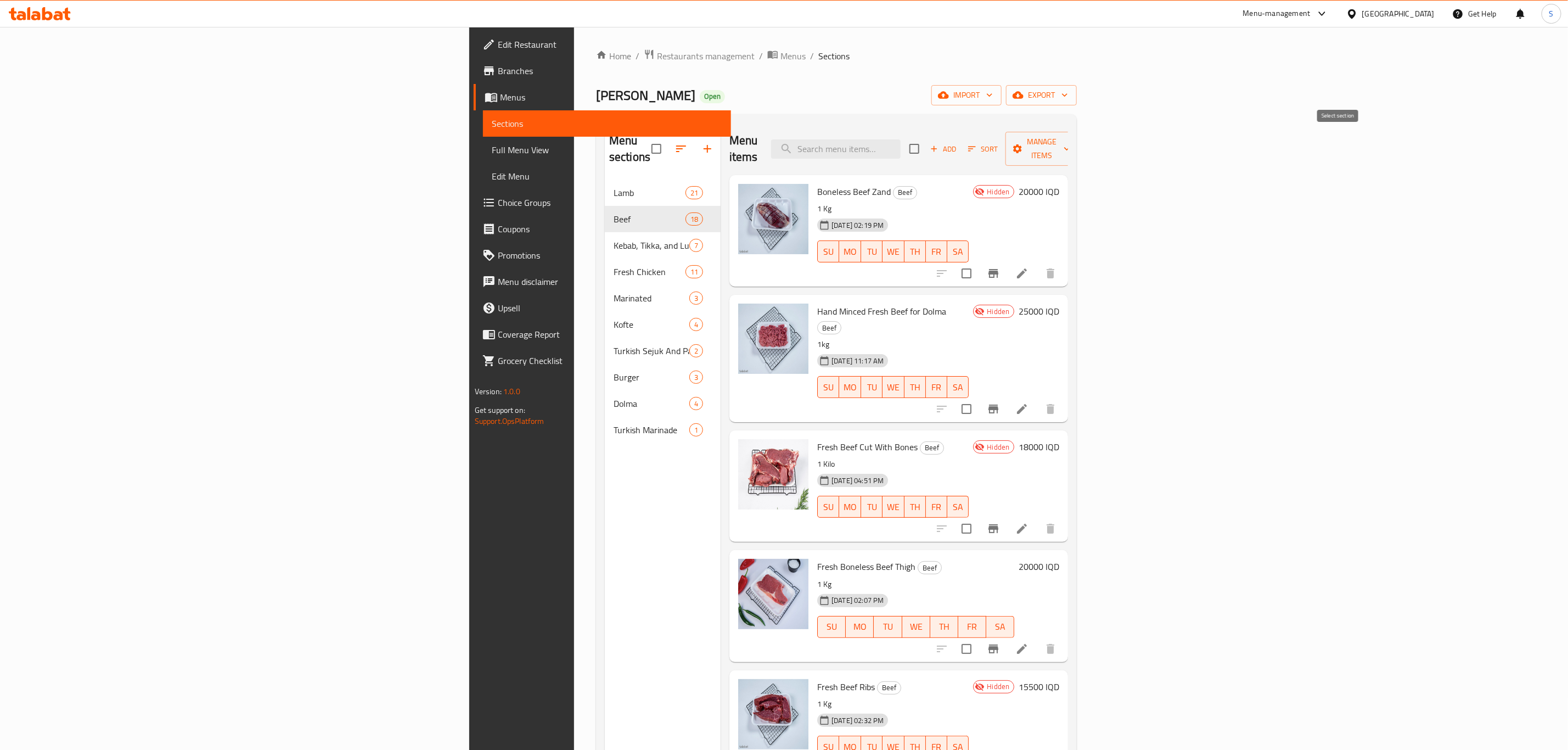
checkbox input "true"
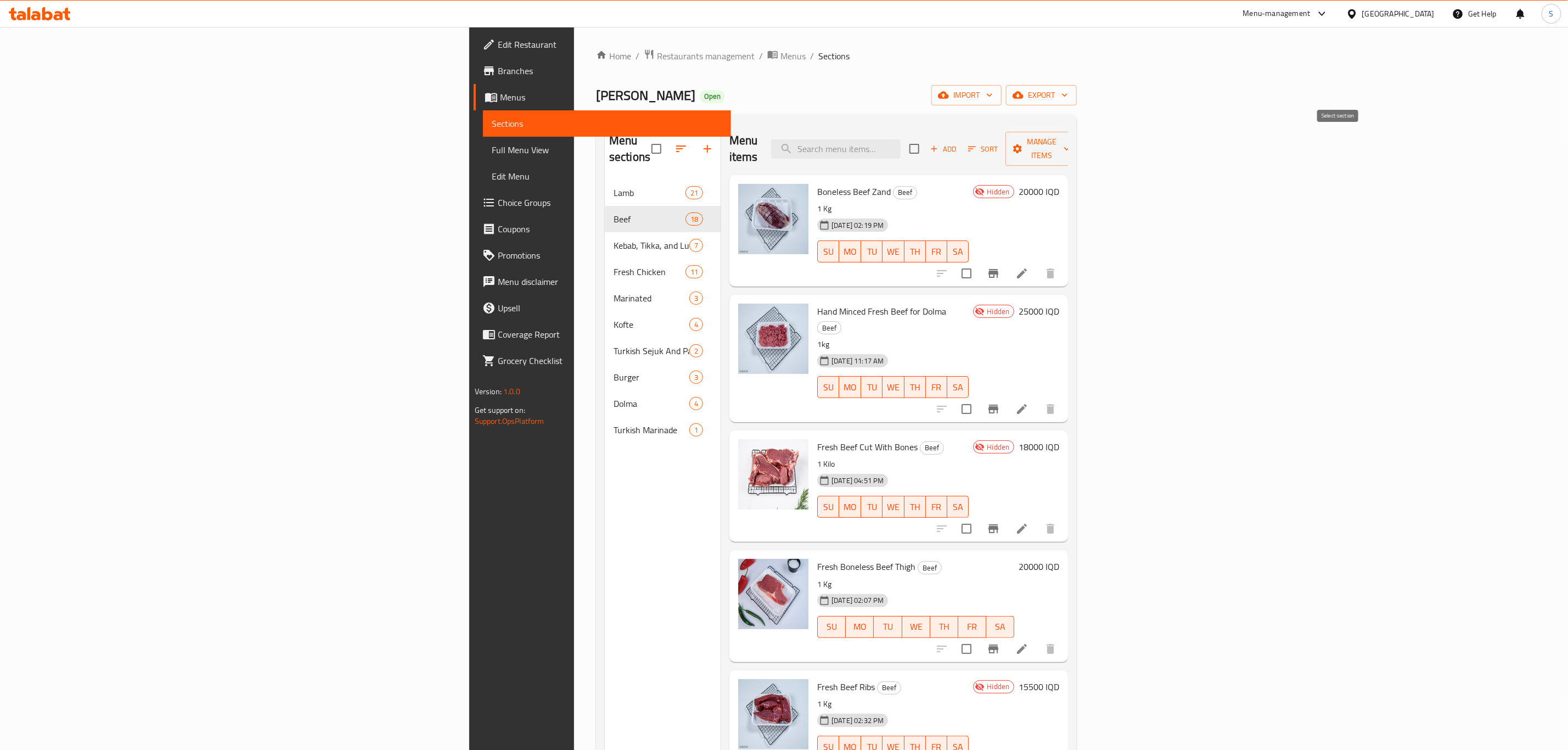
checkbox input "true"
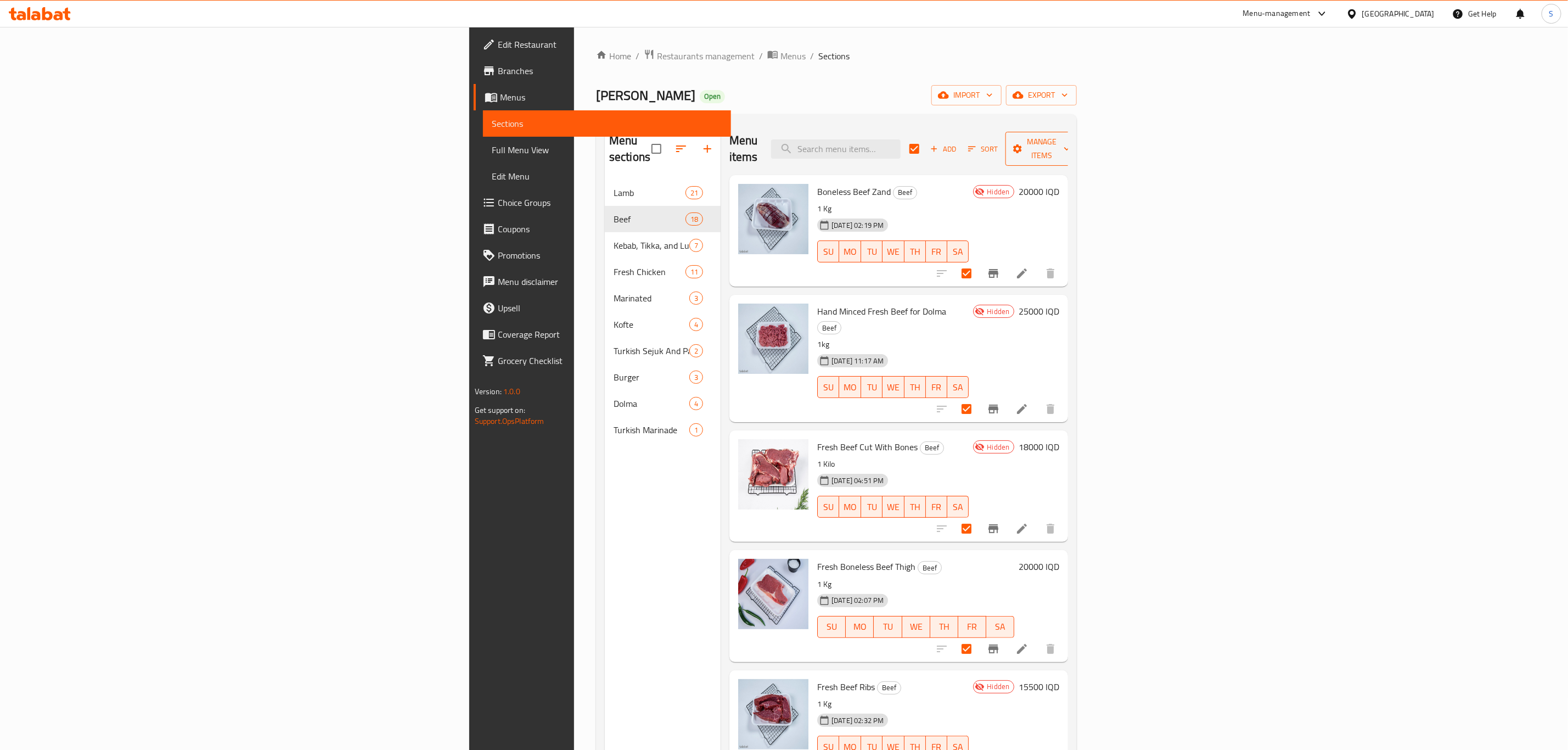
click at [1071, 142] on span "Manage items" at bounding box center [1042, 149] width 56 height 27
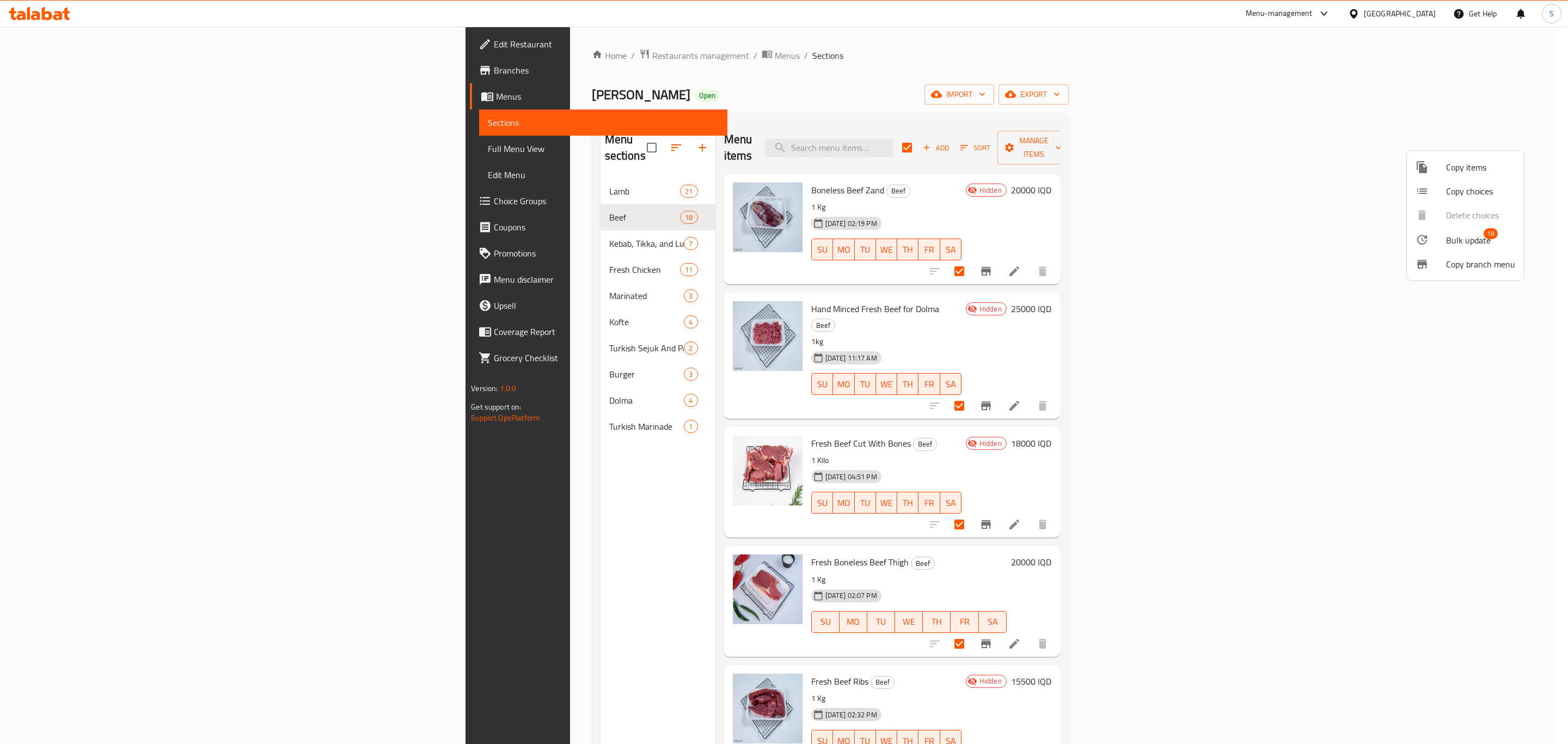
click at [1450, 235] on span "Bulk update" at bounding box center [1468, 240] width 45 height 13
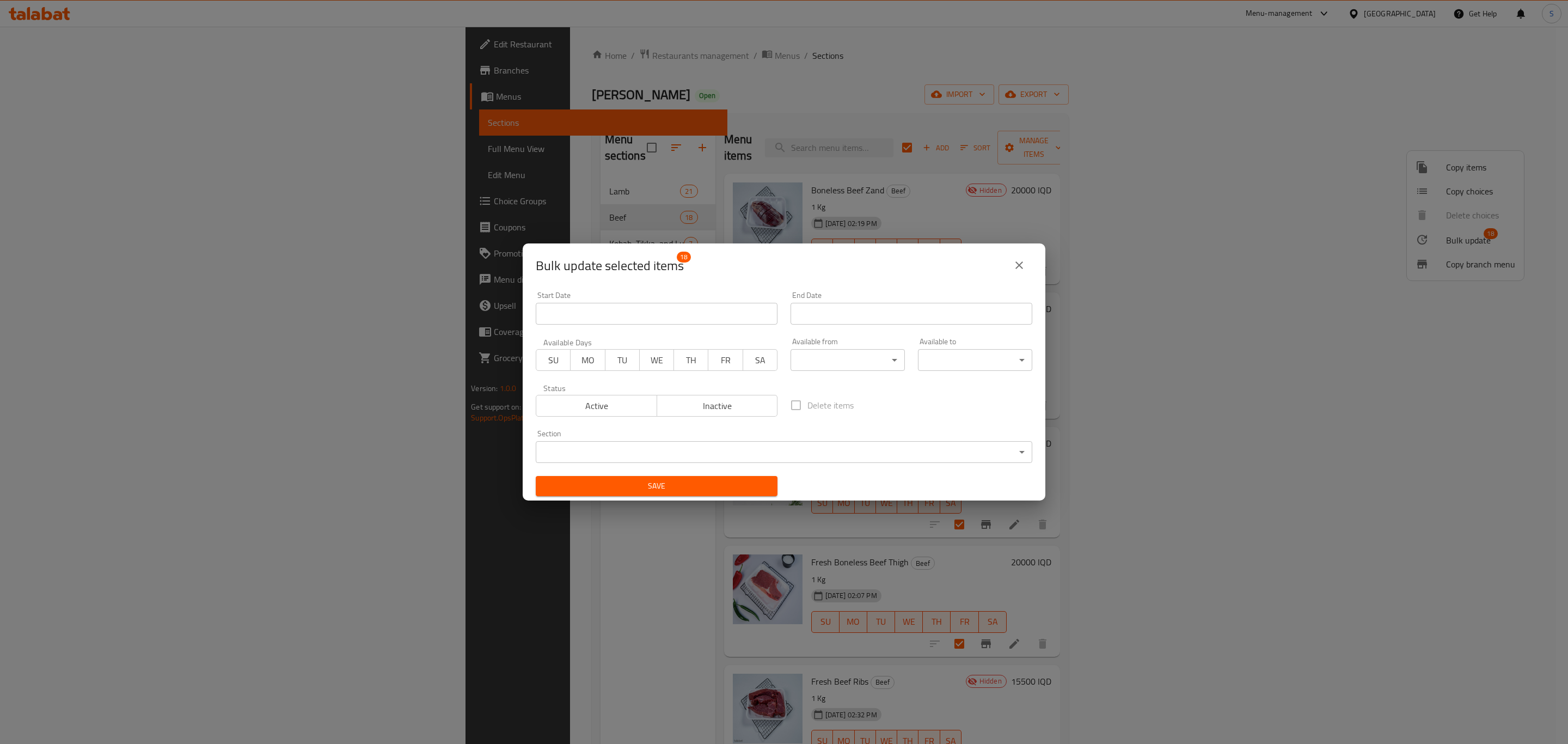
click at [576, 409] on span "Active" at bounding box center [597, 406] width 112 height 16
click at [676, 485] on span "Save" at bounding box center [656, 486] width 224 height 13
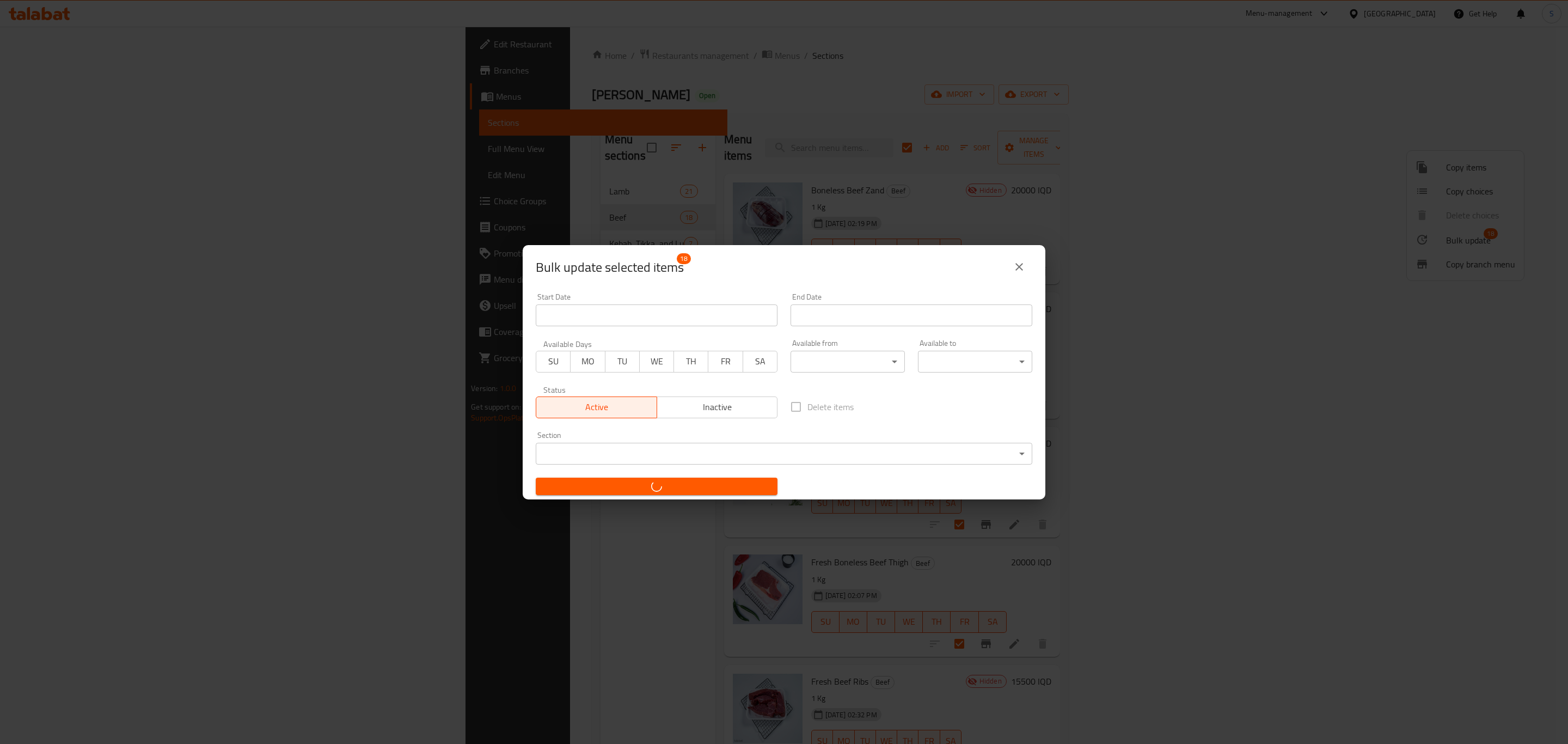
checkbox input "false"
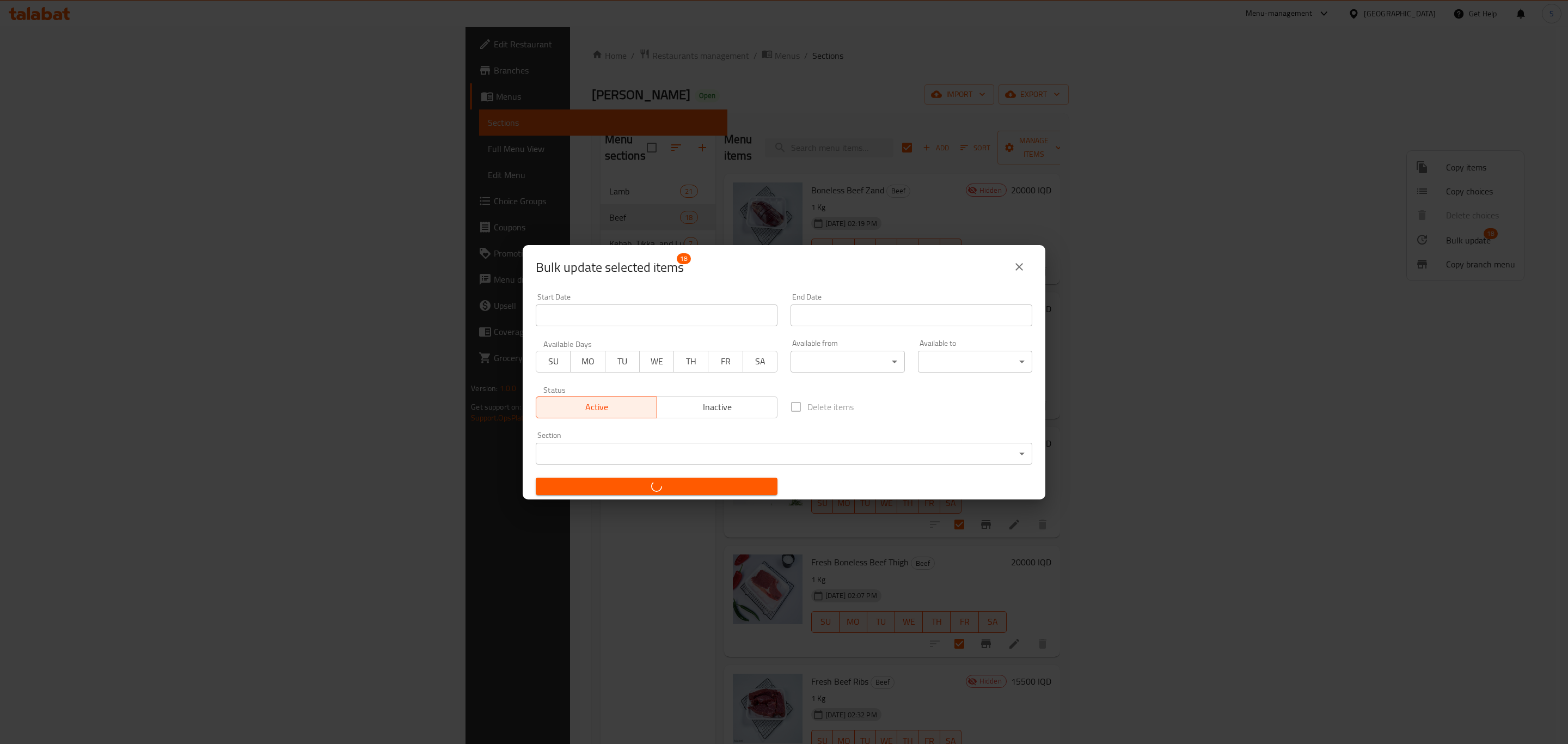
checkbox input "false"
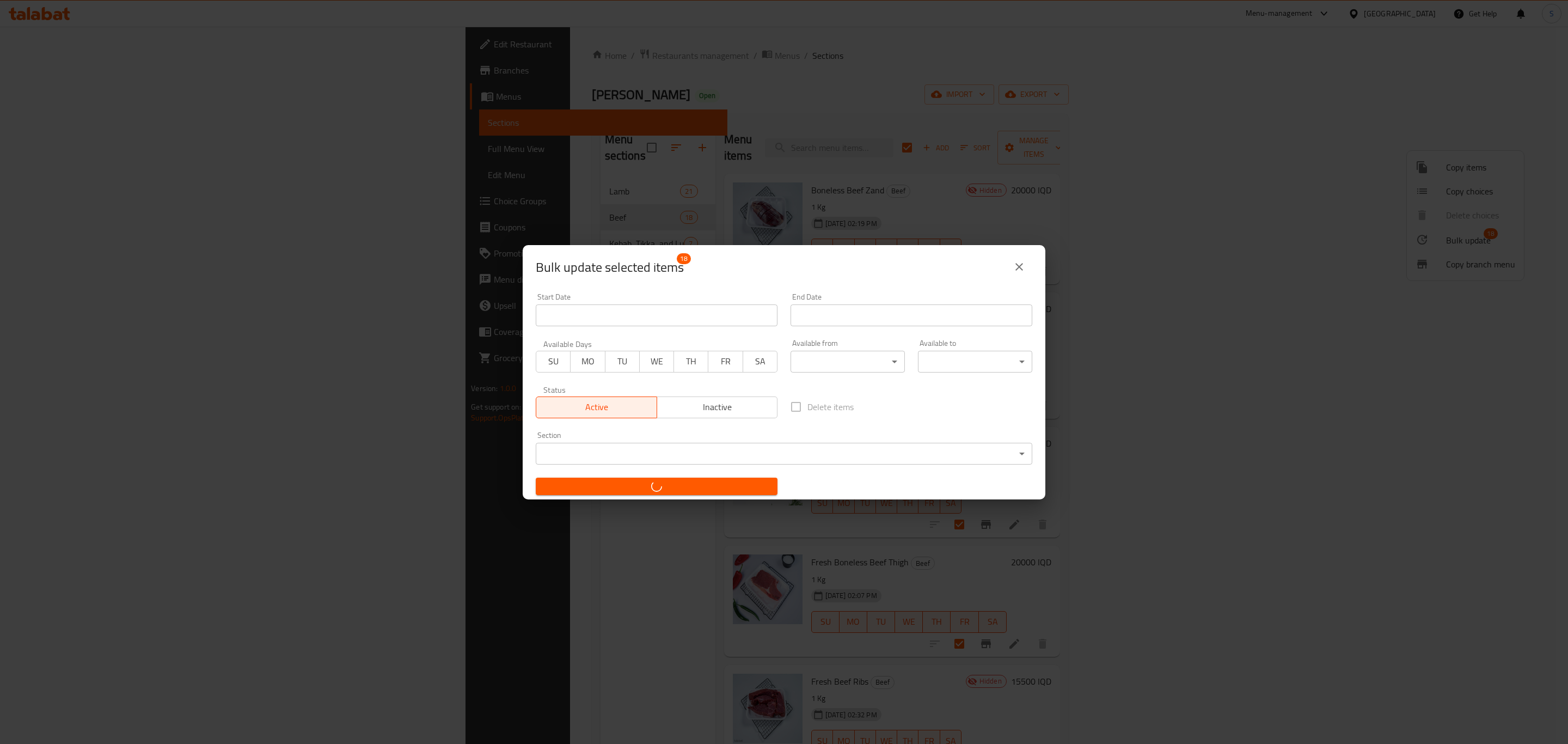
checkbox input "false"
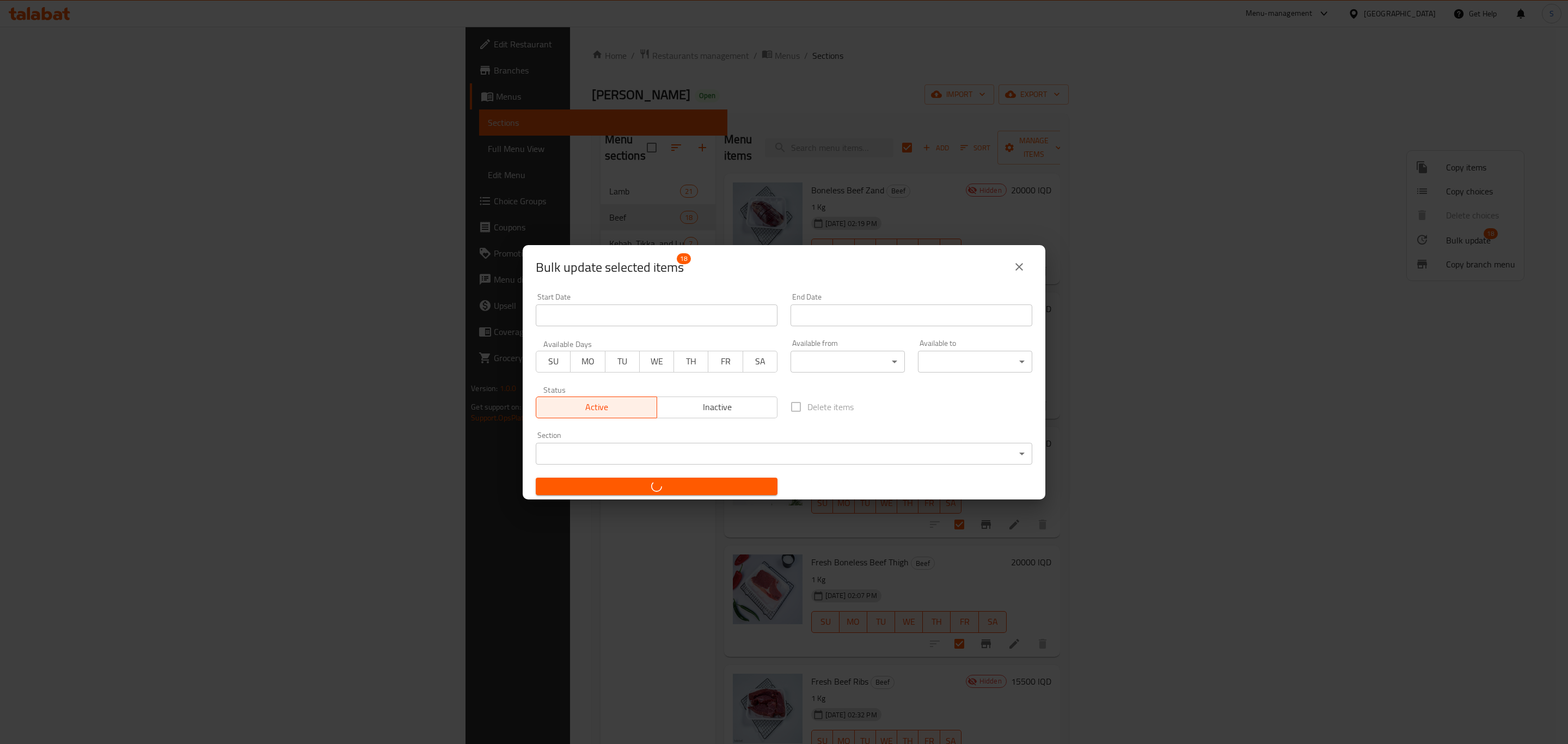
checkbox input "false"
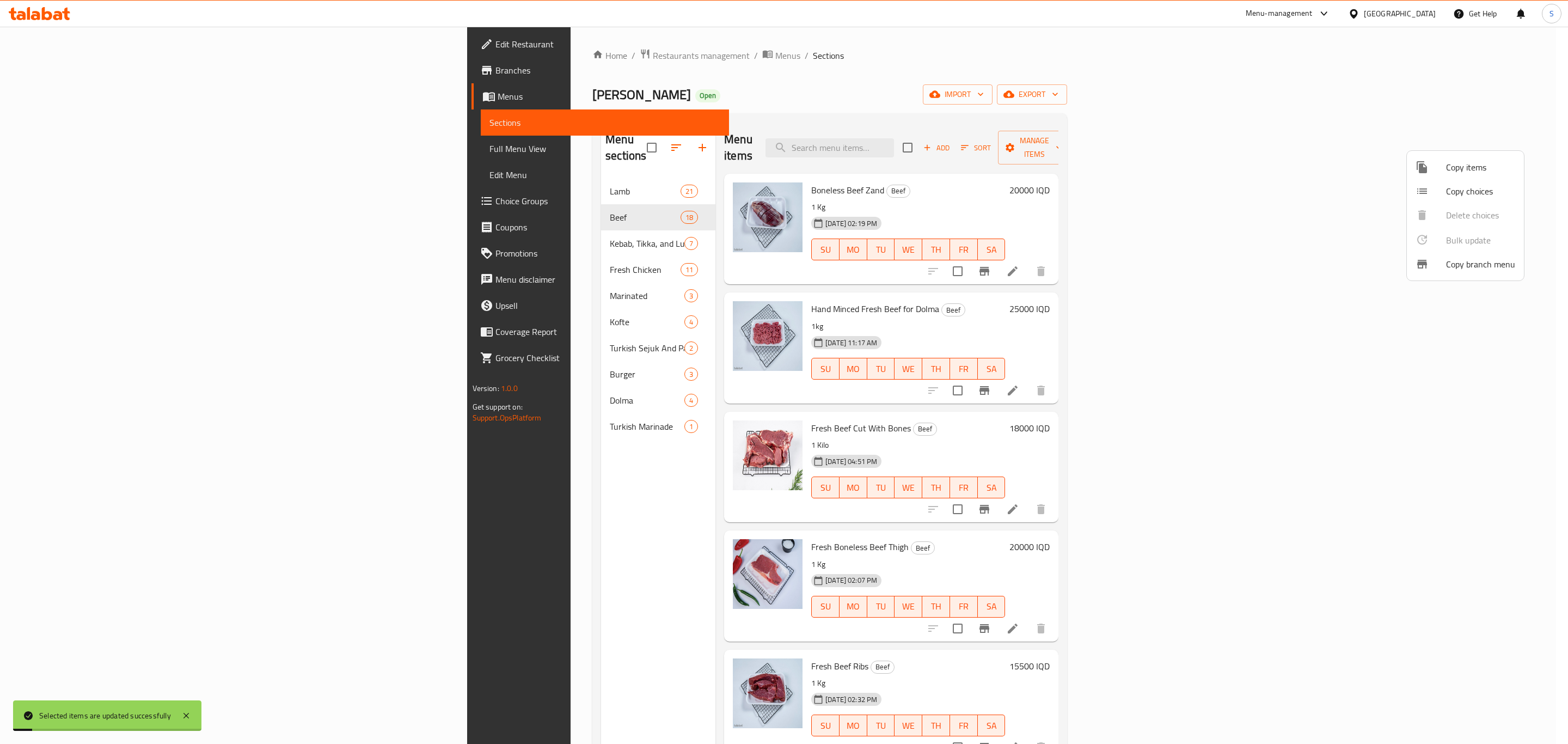
click at [839, 107] on div at bounding box center [784, 372] width 1568 height 744
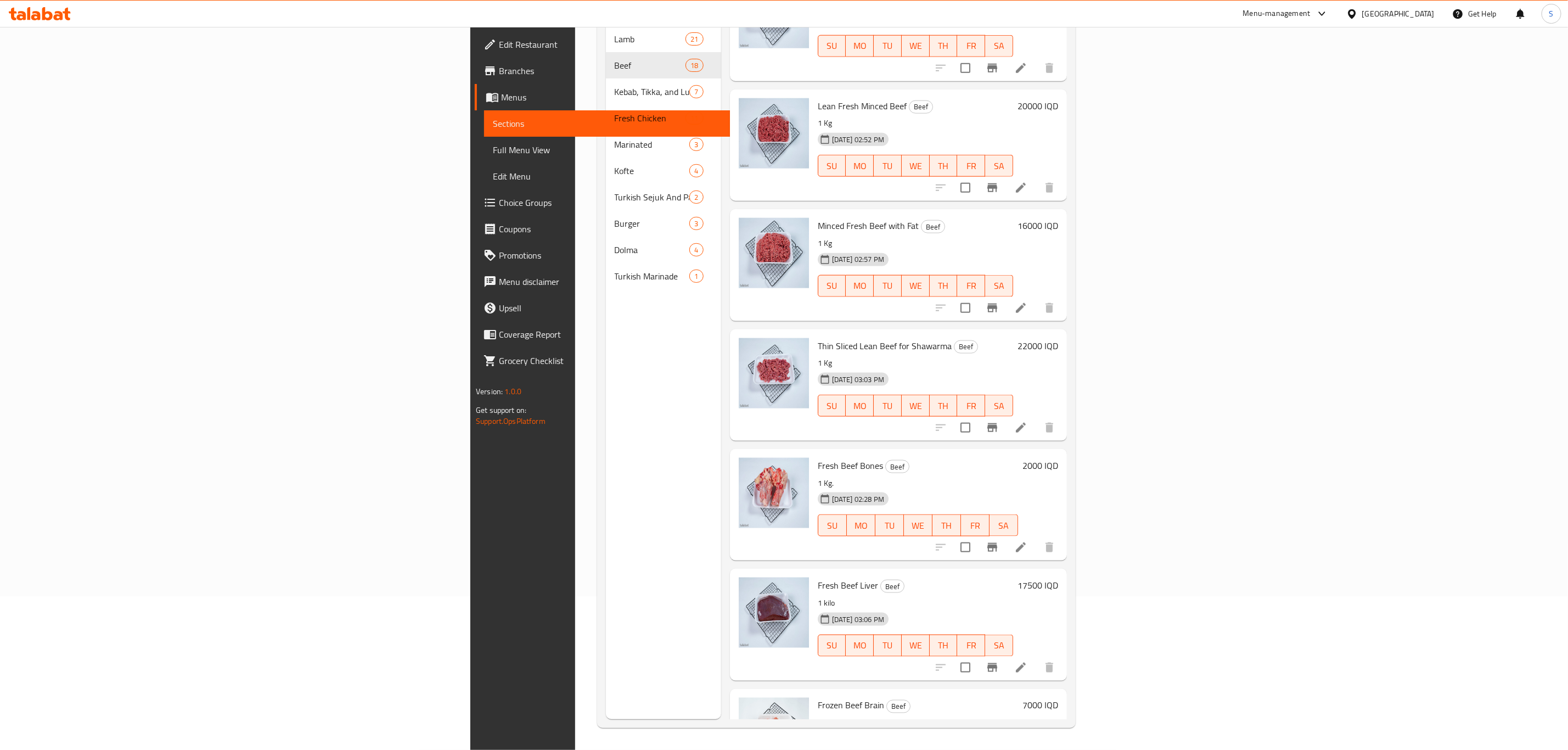
scroll to position [872, 0]
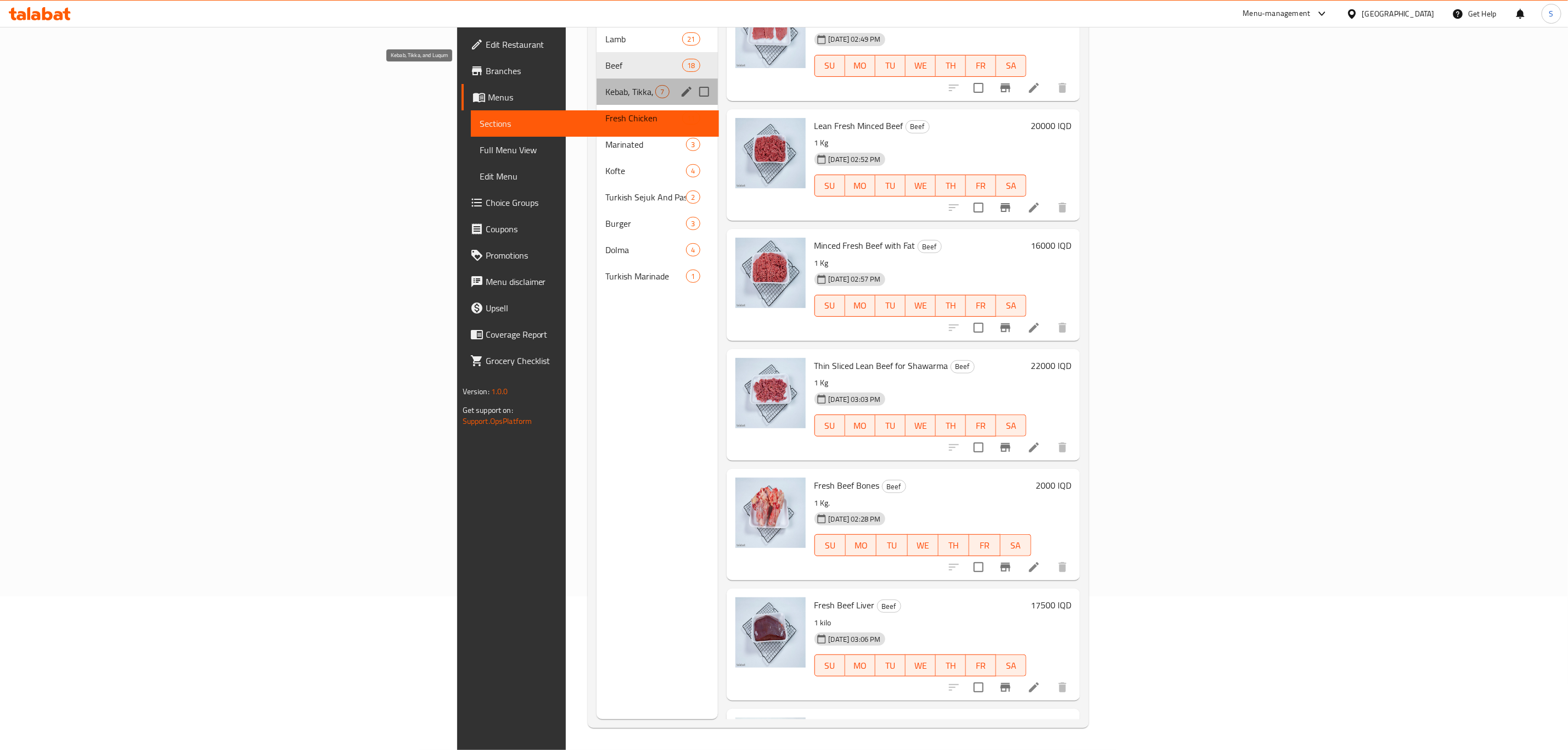
click at [605, 85] on span "Kebab, Tikka, and Luqum" at bounding box center [630, 92] width 50 height 13
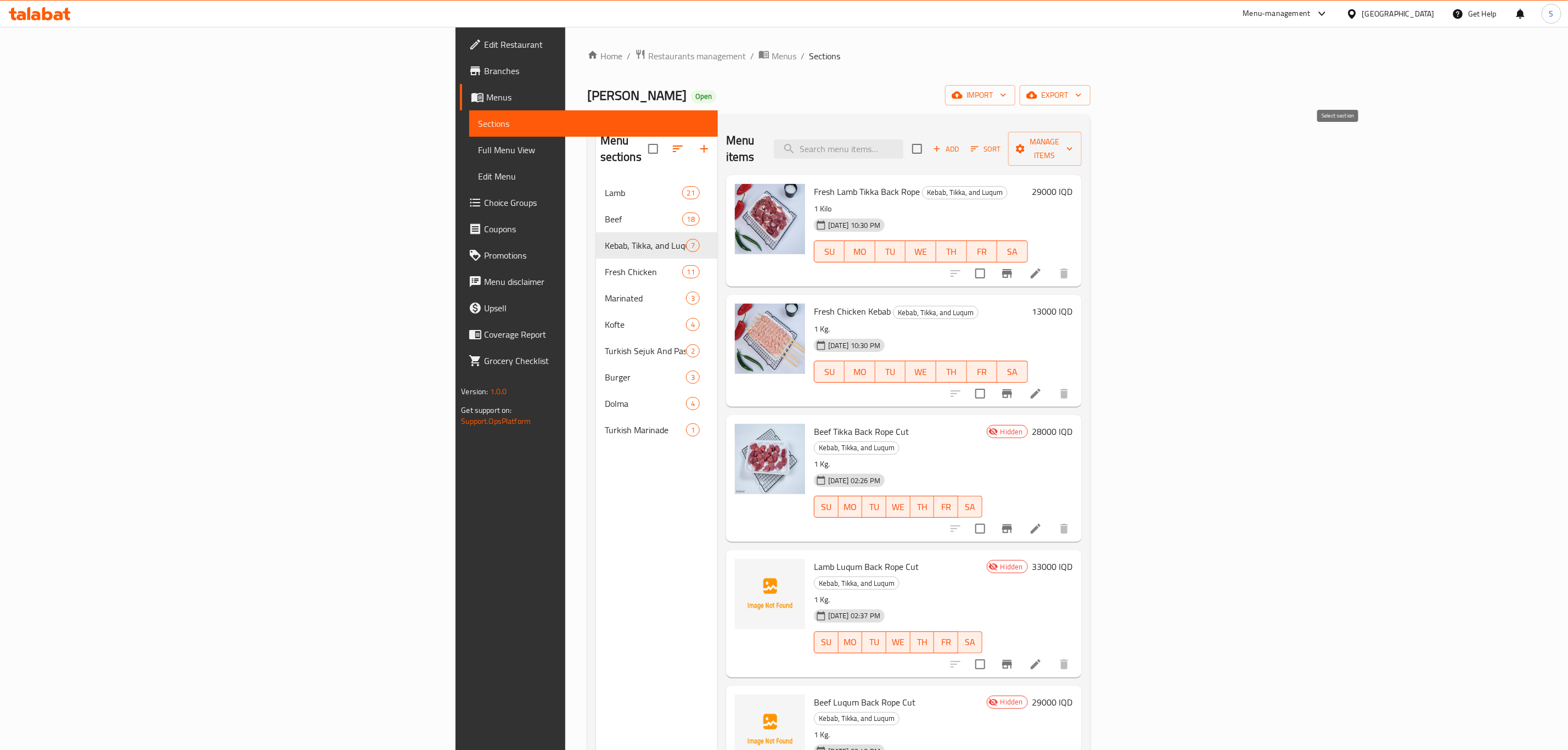
click at [929, 142] on input "checkbox" at bounding box center [917, 149] width 23 height 23
checkbox input "true"
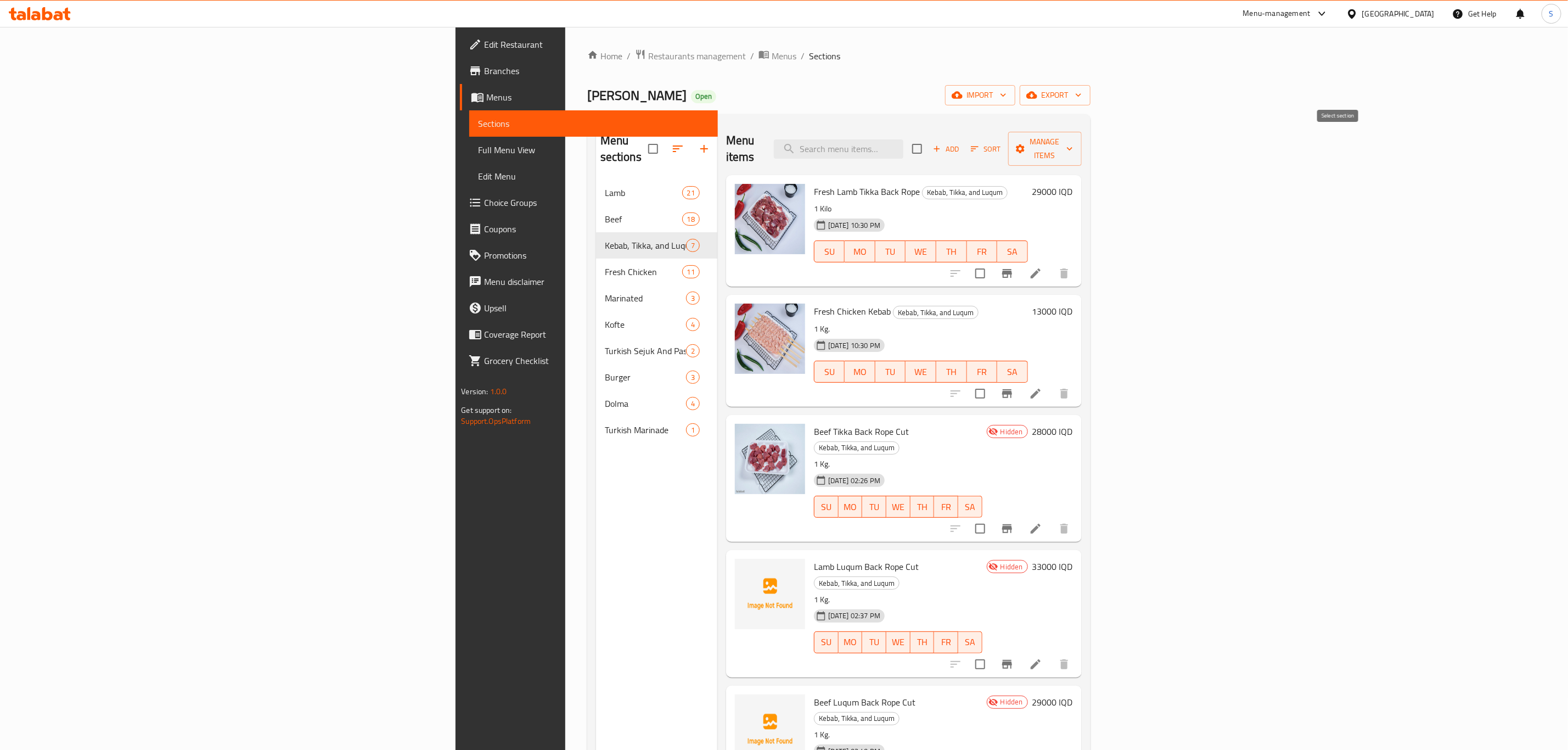
checkbox input "true"
click at [1073, 147] on span "Manage items" at bounding box center [1045, 149] width 56 height 27
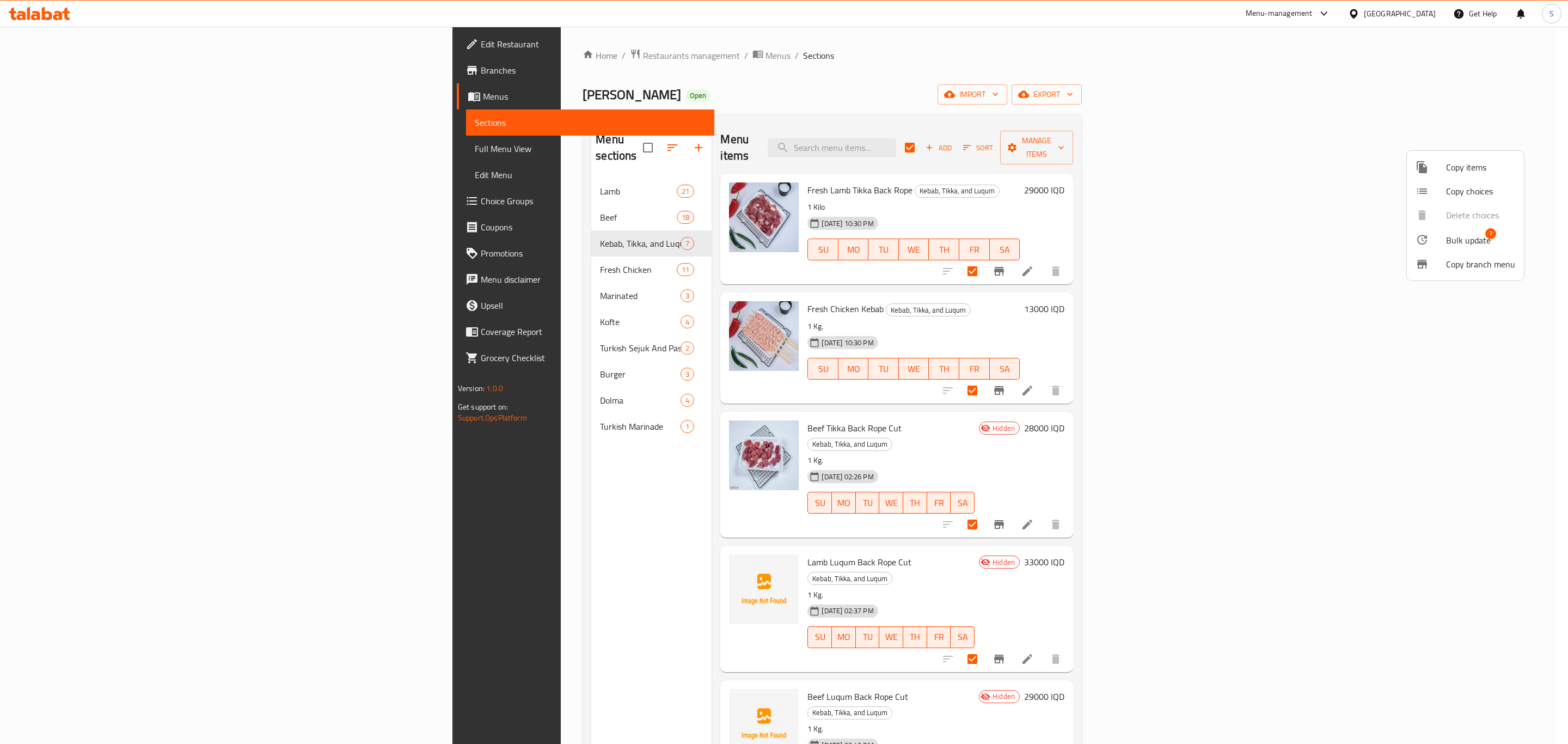
click at [1455, 234] on span "Bulk update" at bounding box center [1468, 240] width 45 height 13
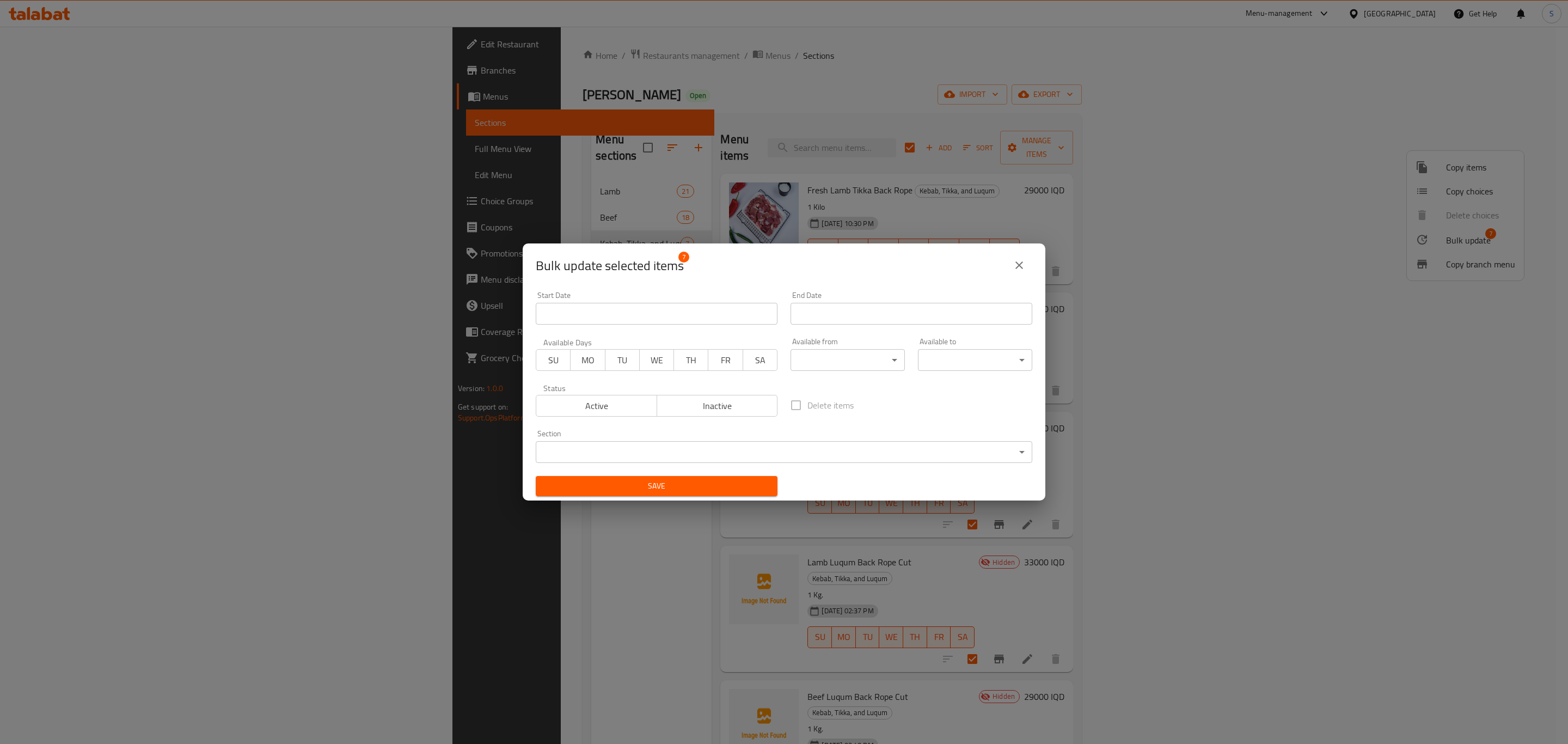
click at [571, 411] on span "Active" at bounding box center [597, 406] width 112 height 16
click at [645, 487] on span "Save" at bounding box center [656, 486] width 224 height 13
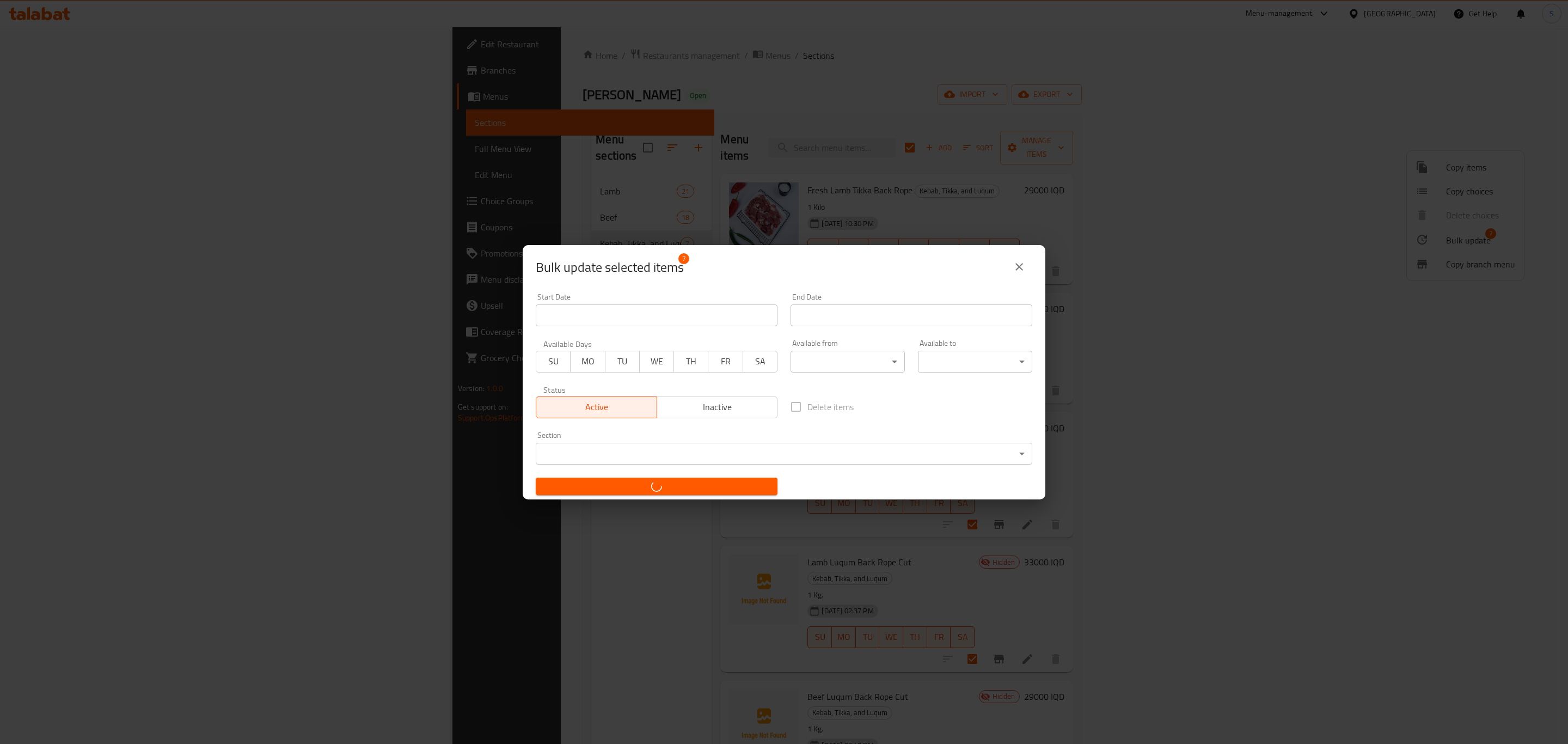
checkbox input "false"
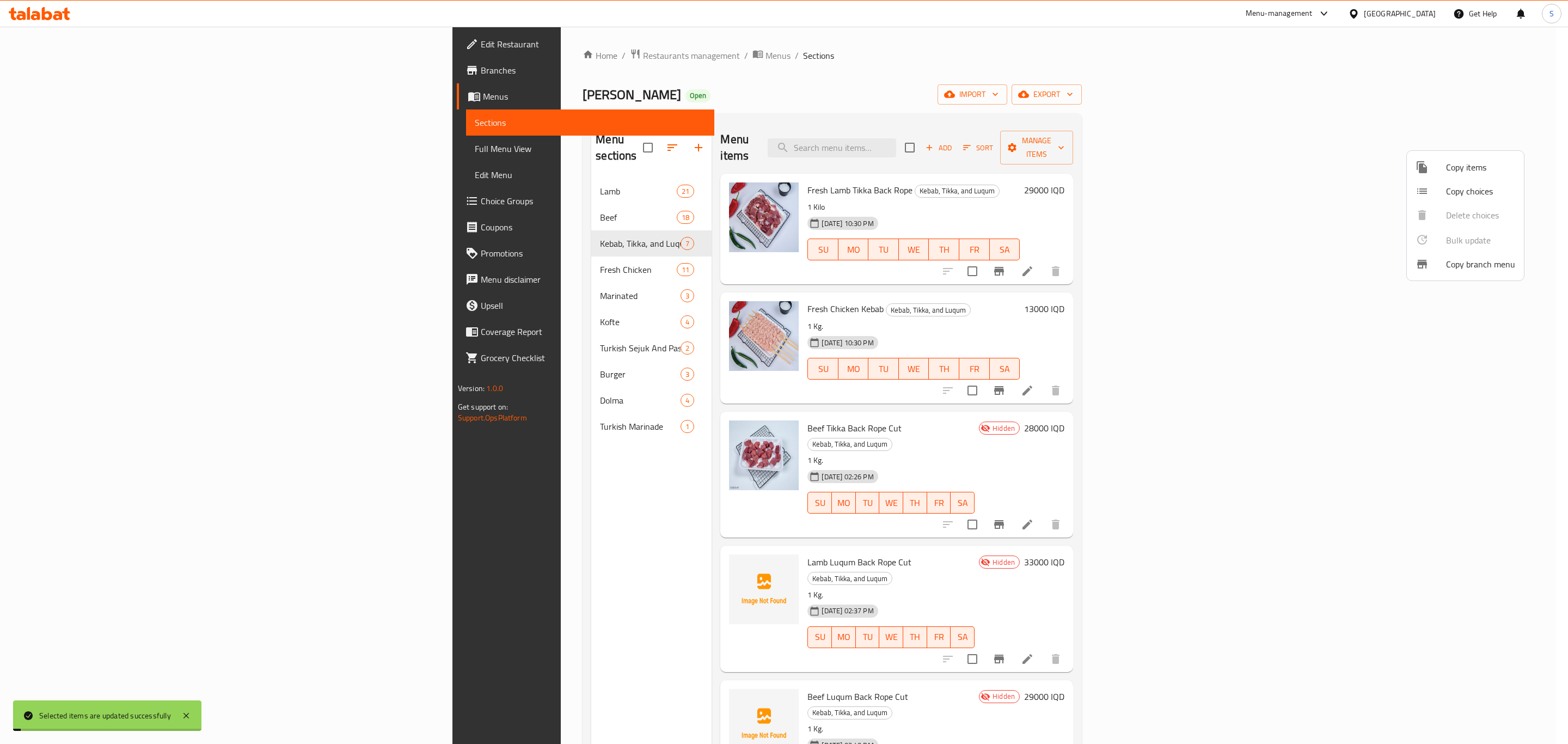
click at [907, 61] on div at bounding box center [784, 372] width 1568 height 744
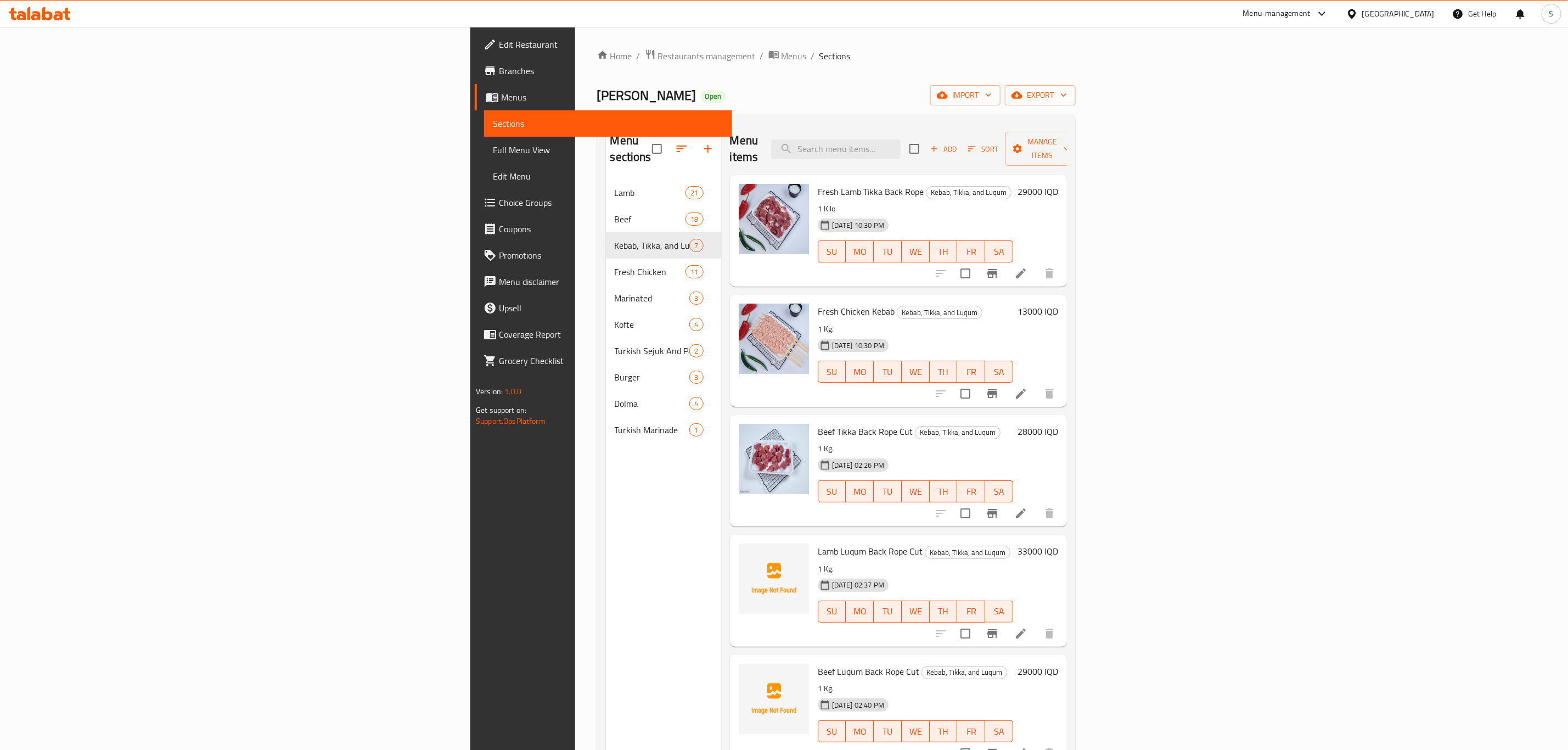
click at [818, 184] on span "Fresh Lamb Tikka Back Rope" at bounding box center [870, 192] width 106 height 16
drag, startPoint x: 733, startPoint y: 175, endPoint x: 753, endPoint y: 175, distance: 20.0
click at [818, 184] on span "Fresh Lamb Tikka Back Rope" at bounding box center [870, 192] width 106 height 16
copy span "Lamb Tikka"
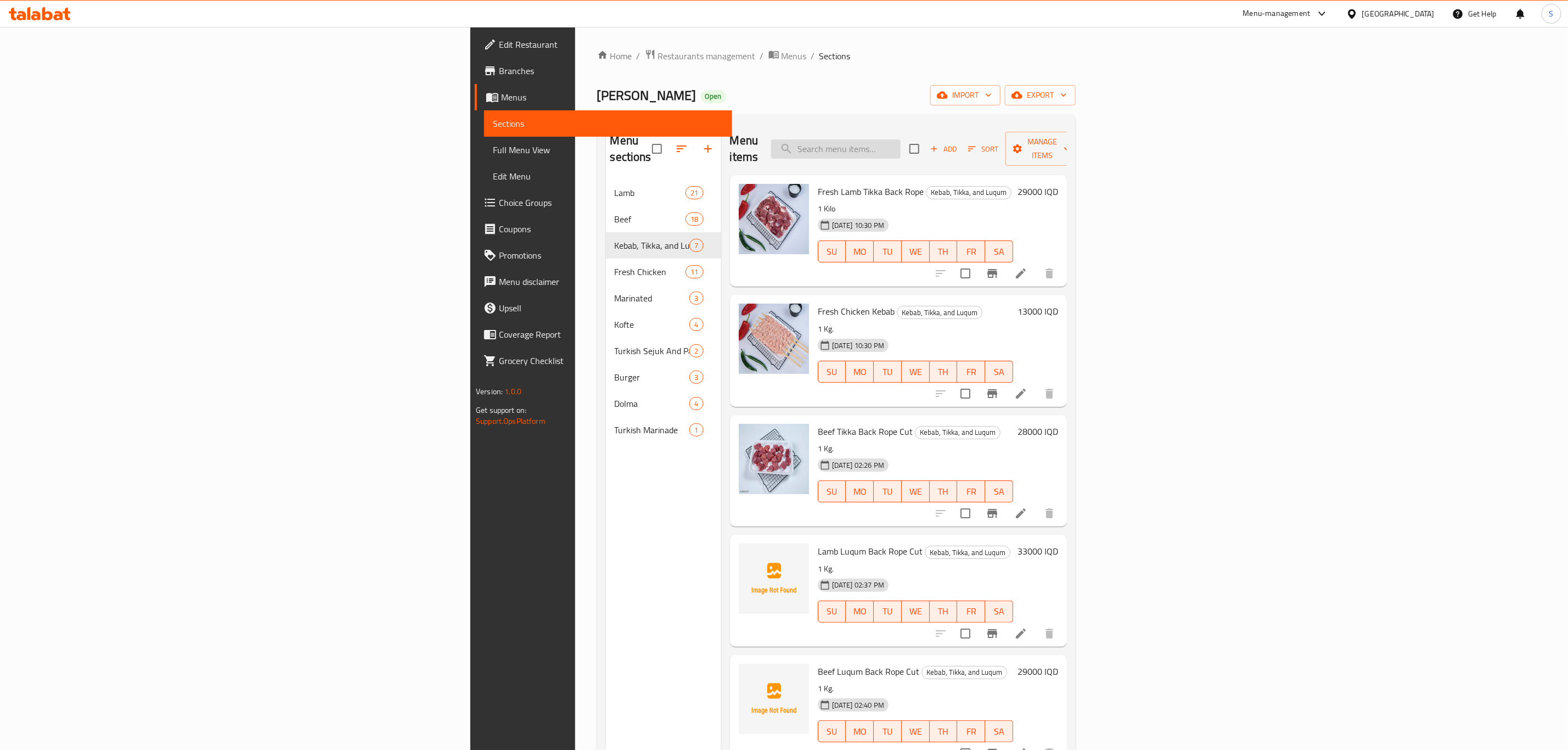
click at [900, 139] on input "search" at bounding box center [835, 149] width 129 height 19
paste input "Lamb Tikka"
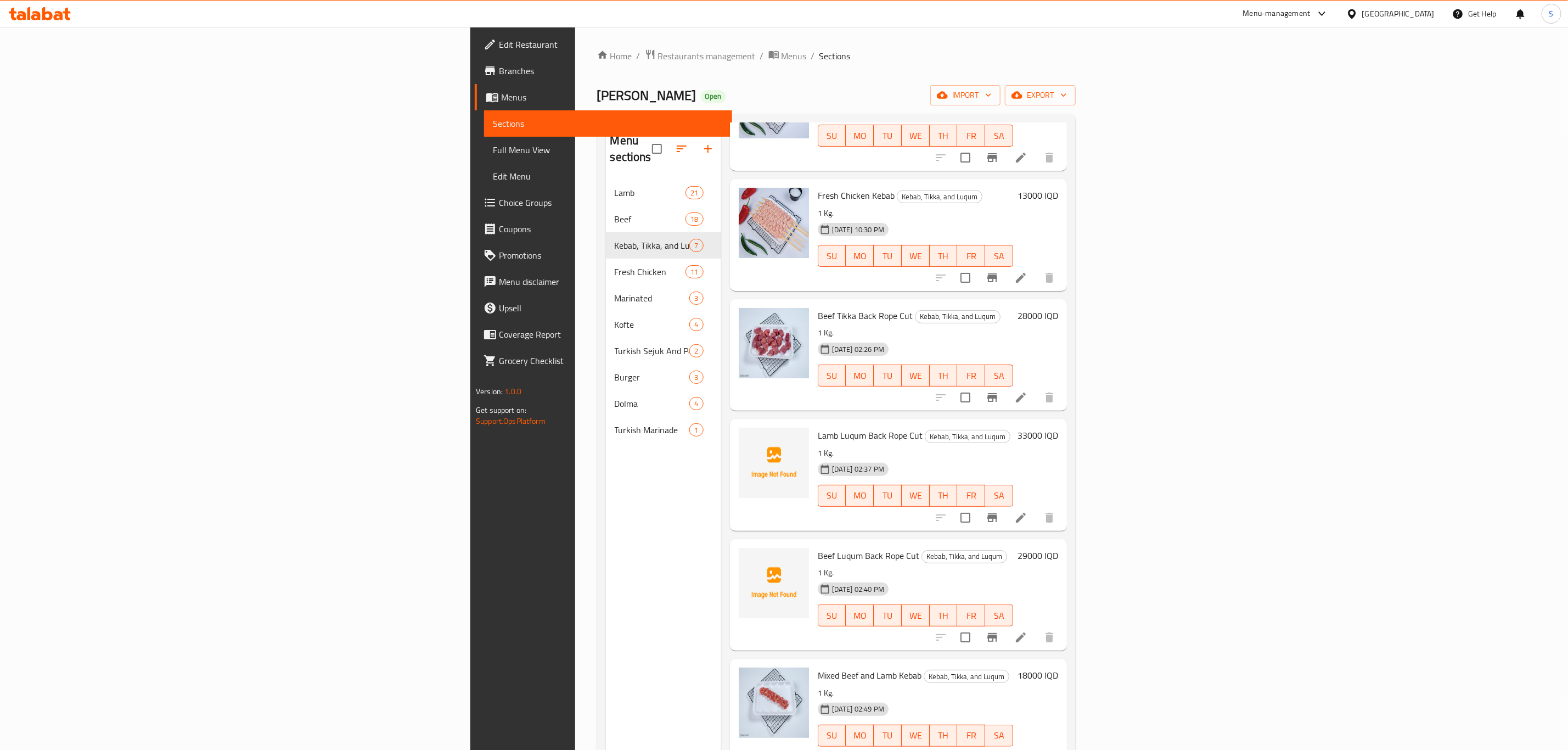
scroll to position [154, 0]
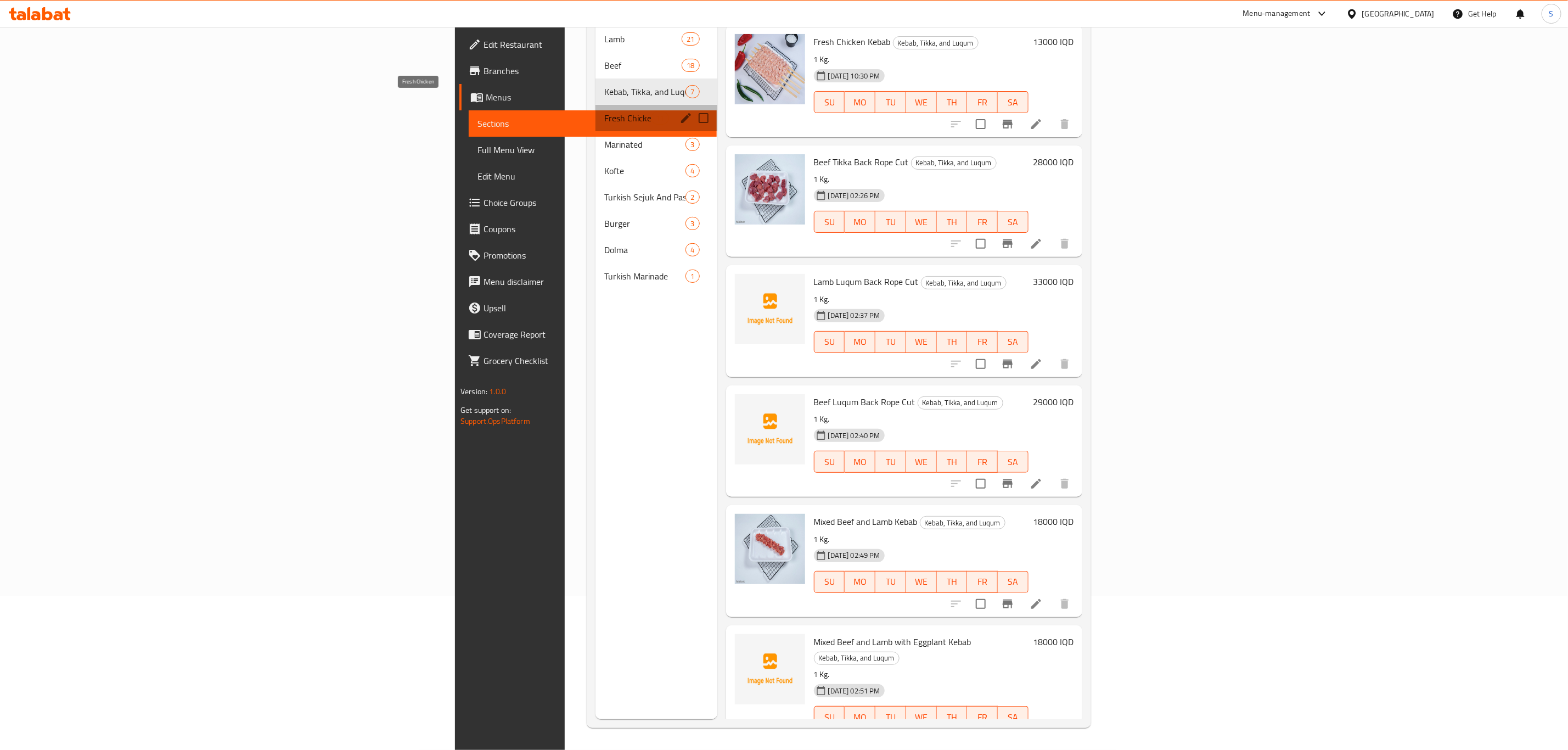
click at [605, 112] on span "Fresh Chicken" at bounding box center [627, 118] width 46 height 13
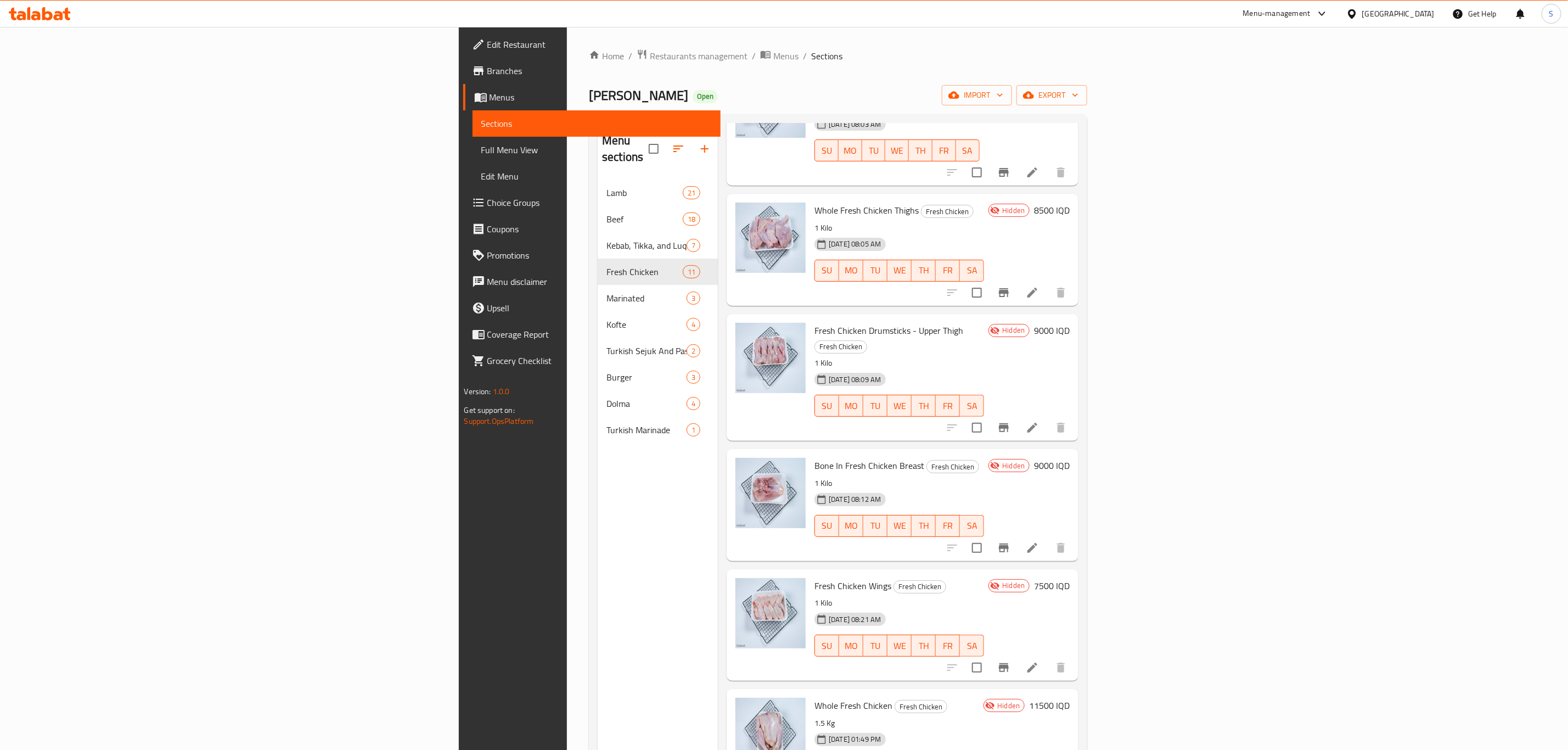
scroll to position [154, 0]
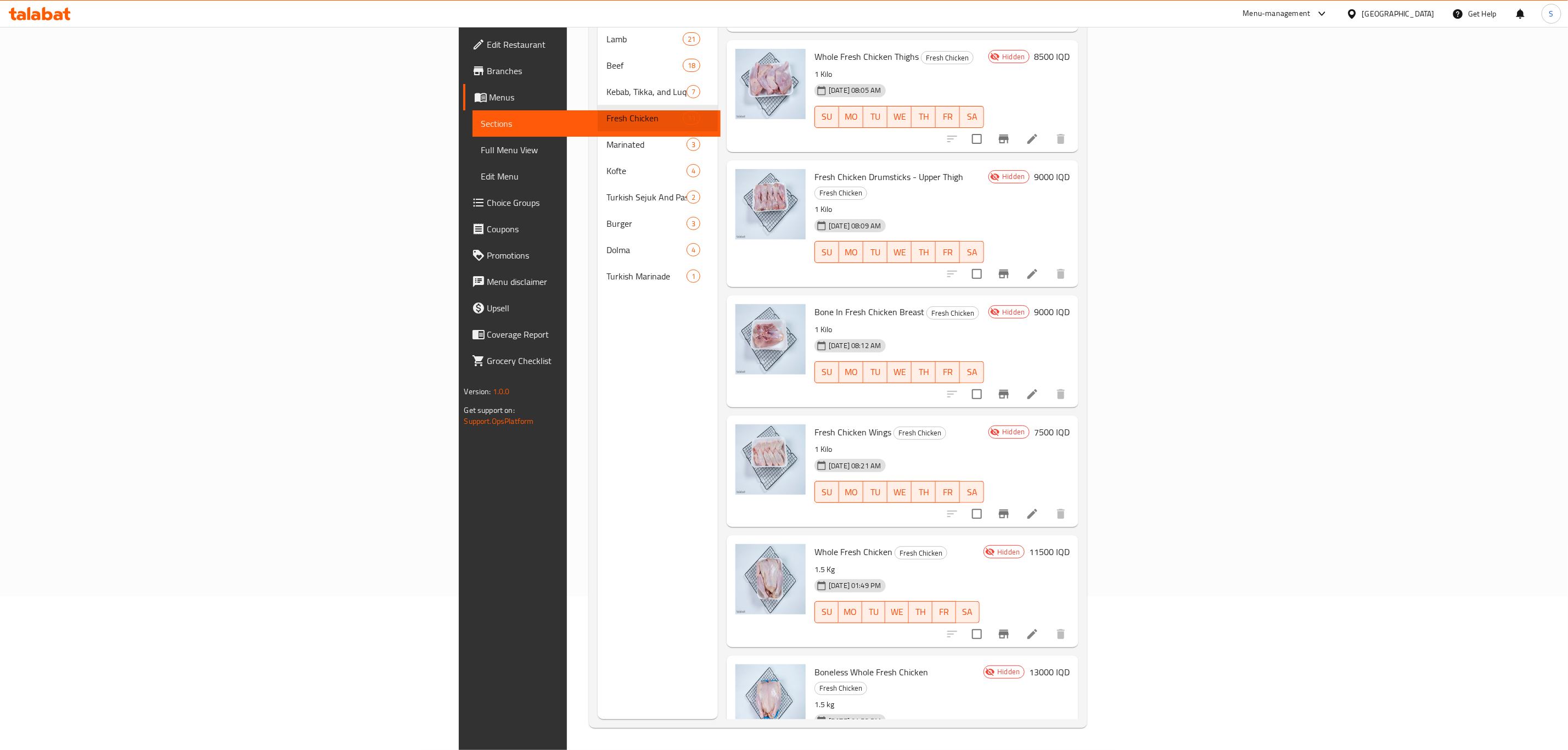
drag, startPoint x: 664, startPoint y: 659, endPoint x: 547, endPoint y: 650, distance: 117.3
click at [597, 650] on div "Menu sections Lamb 21 Beef 18 Kebab, Tikka, and Luqum 7 Fresh Chicken 11 Marina…" at bounding box center [658, 344] width 120 height 750
click at [787, 675] on icon "delete image" at bounding box center [790, 680] width 8 height 10
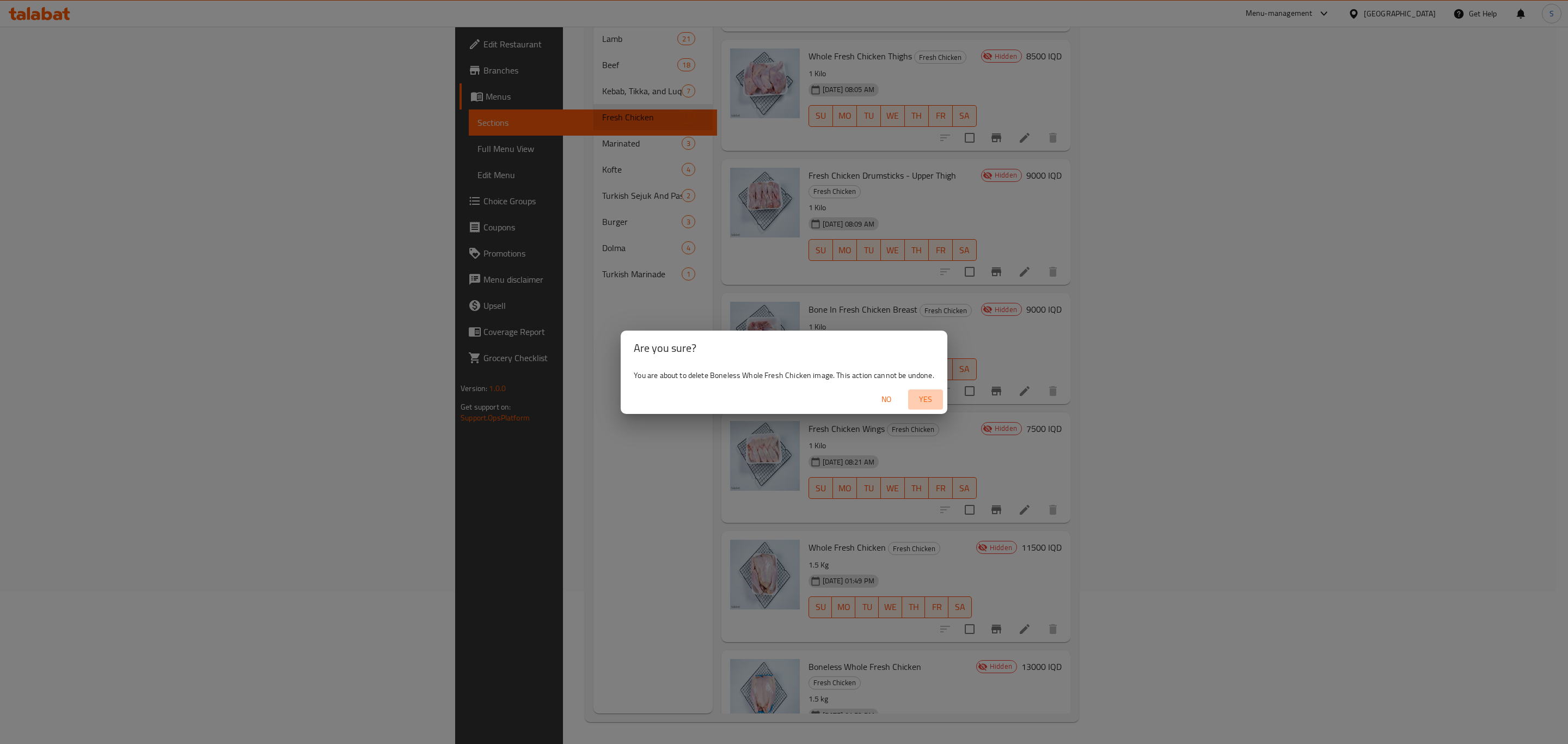
click at [924, 401] on span "Yes" at bounding box center [925, 399] width 26 height 13
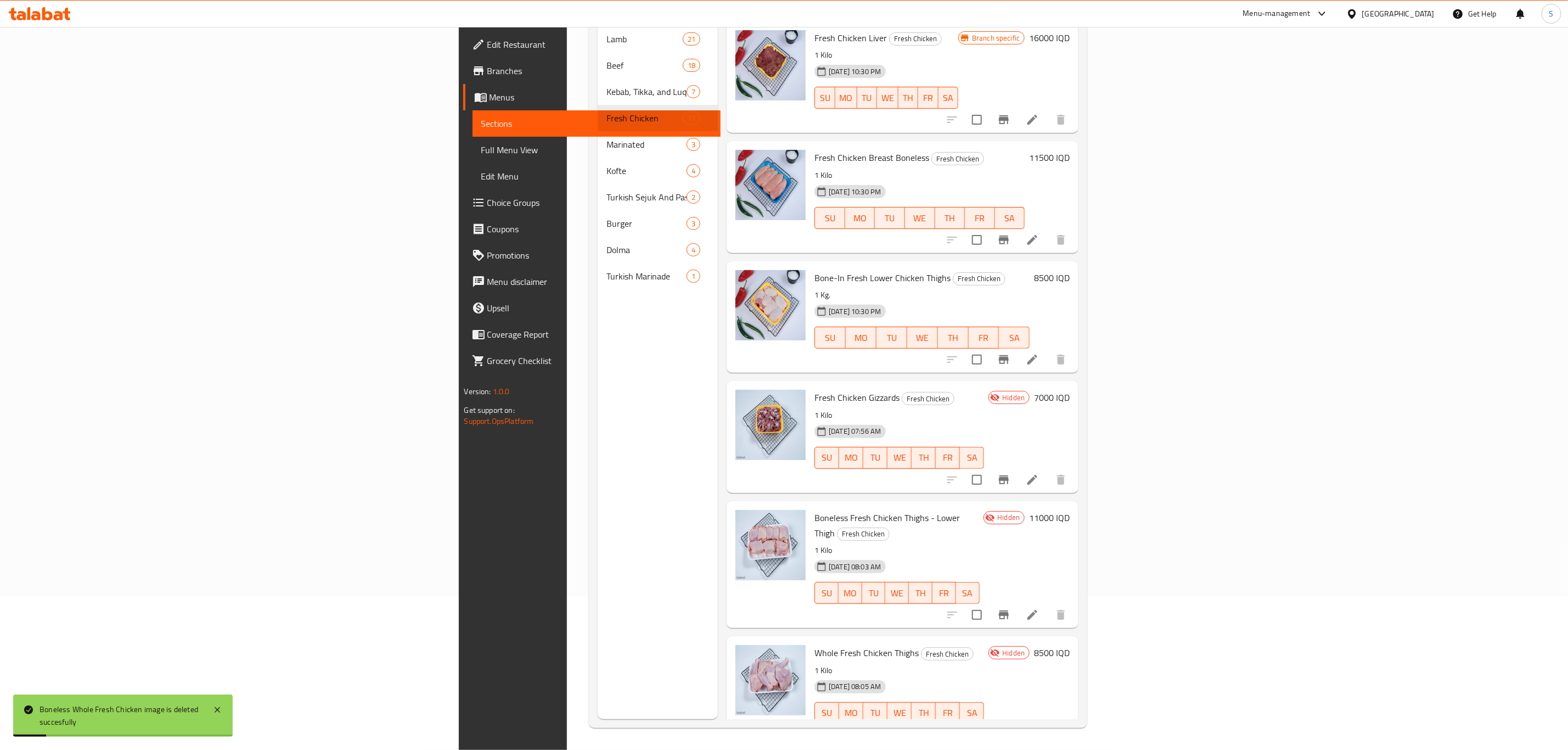
scroll to position [0, 0]
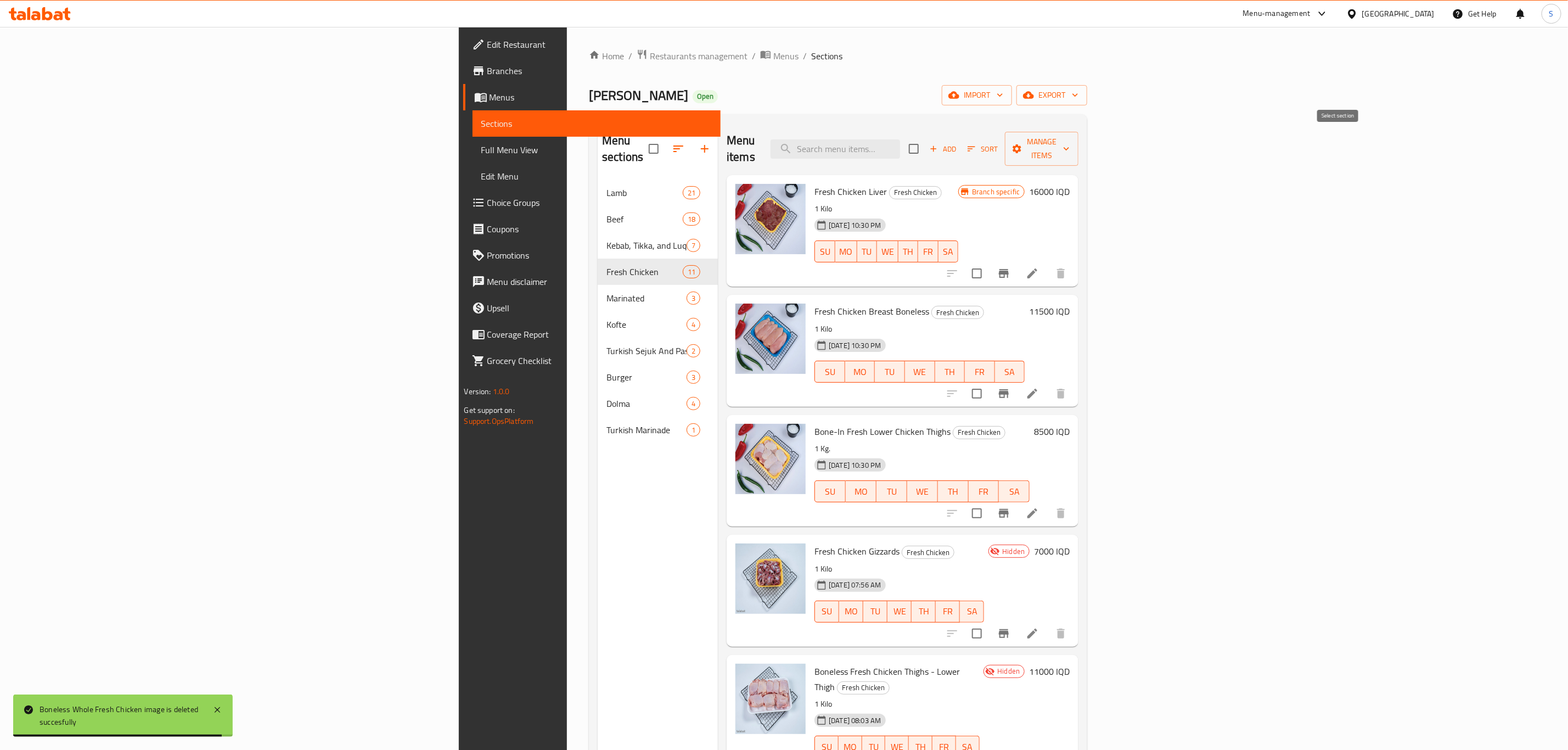
click at [926, 139] on input "checkbox" at bounding box center [914, 149] width 23 height 23
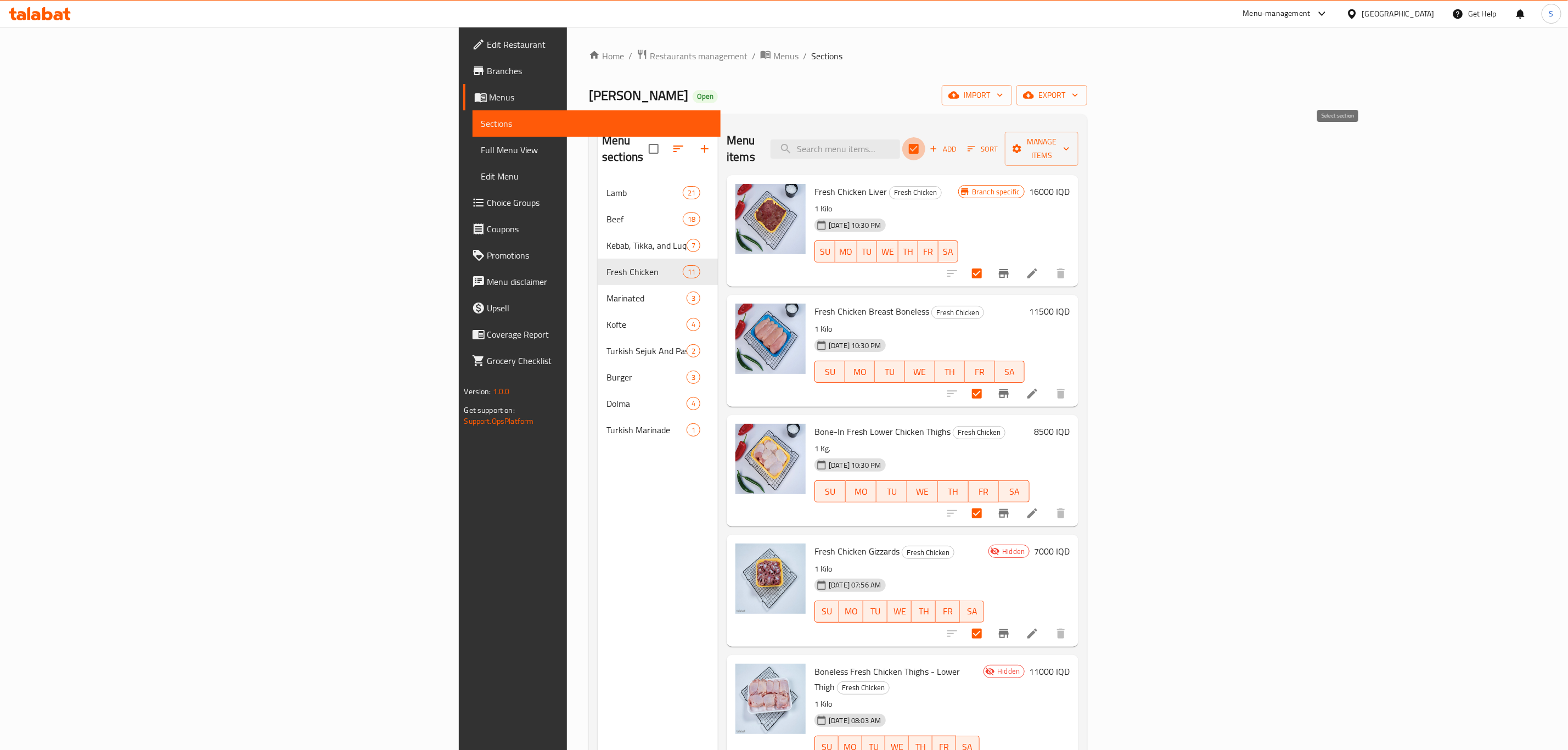
click at [926, 139] on input "checkbox" at bounding box center [914, 149] width 23 height 23
click at [1070, 147] on span "Manage items" at bounding box center [1042, 149] width 56 height 27
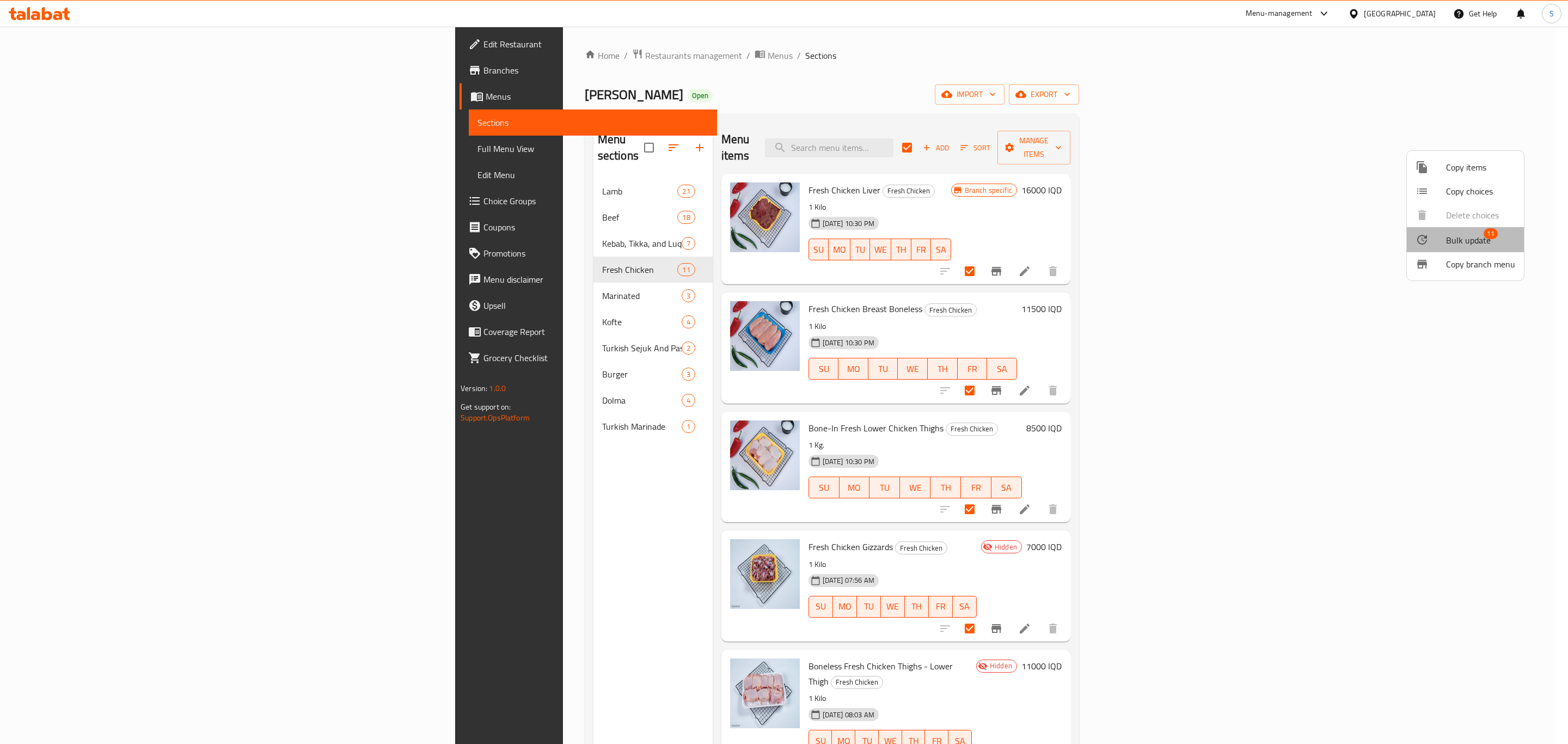
click at [1449, 234] on span "Bulk update" at bounding box center [1468, 240] width 45 height 13
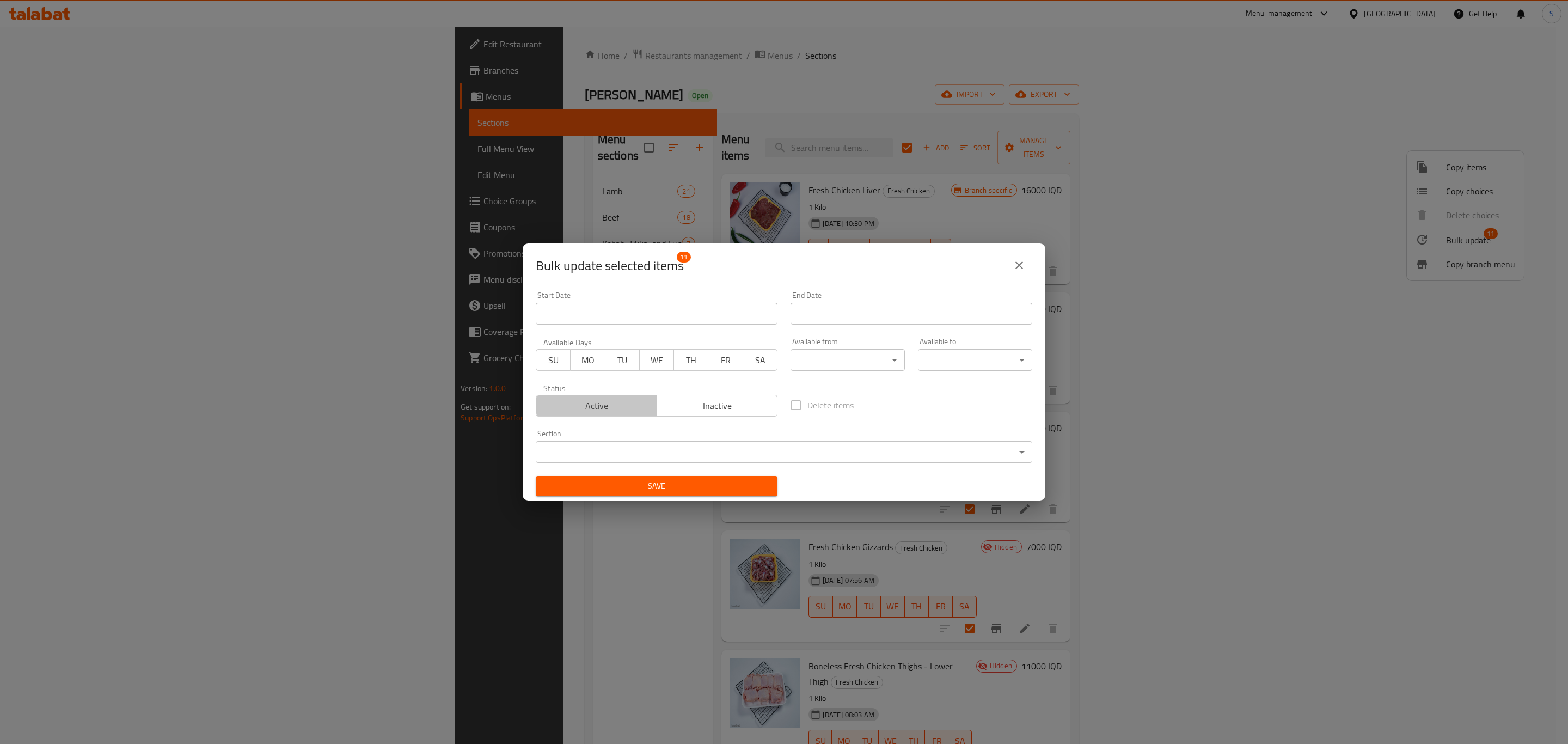
click at [598, 398] on span "Active" at bounding box center [597, 406] width 112 height 16
click at [644, 487] on span "Save" at bounding box center [656, 486] width 224 height 13
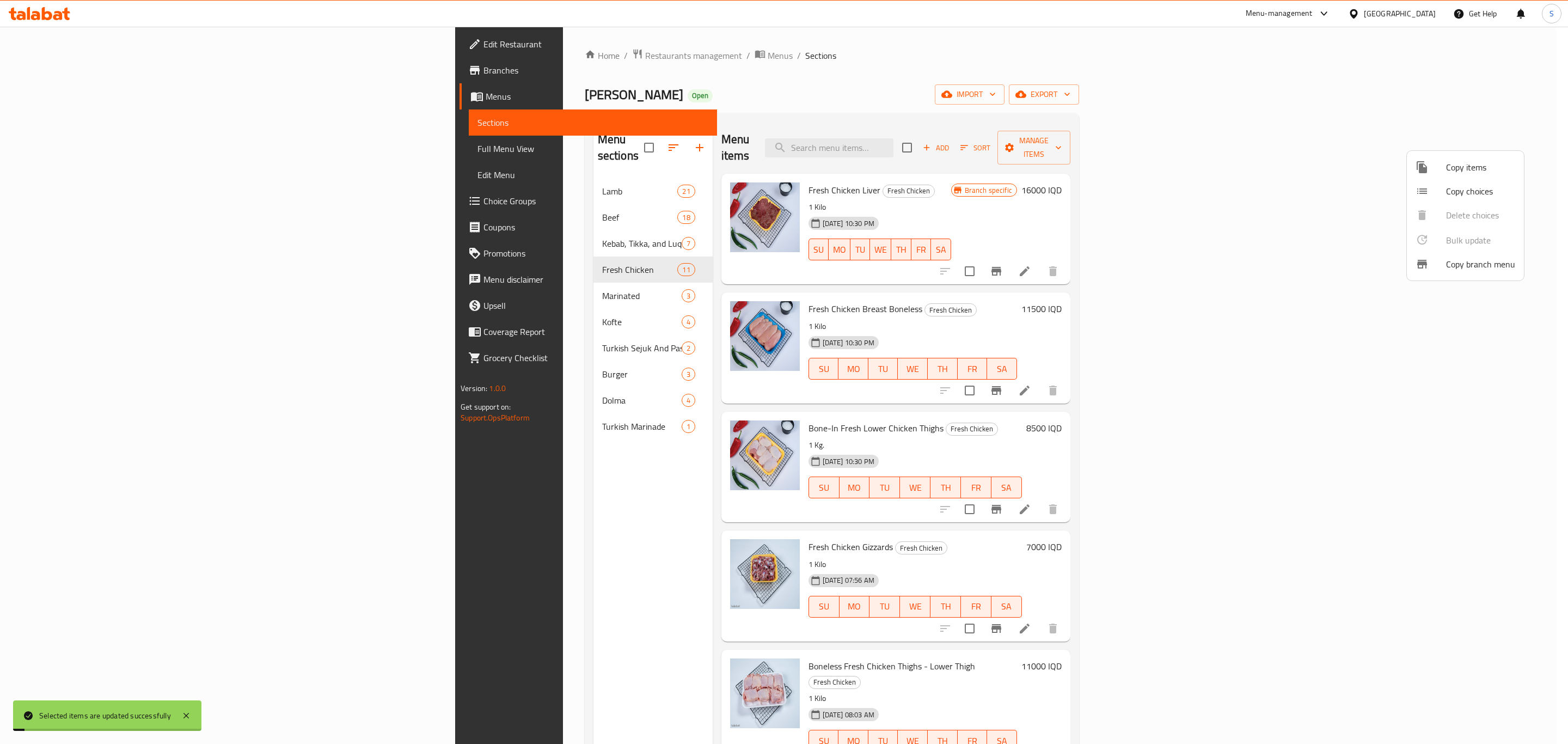
click at [415, 280] on div at bounding box center [784, 372] width 1568 height 744
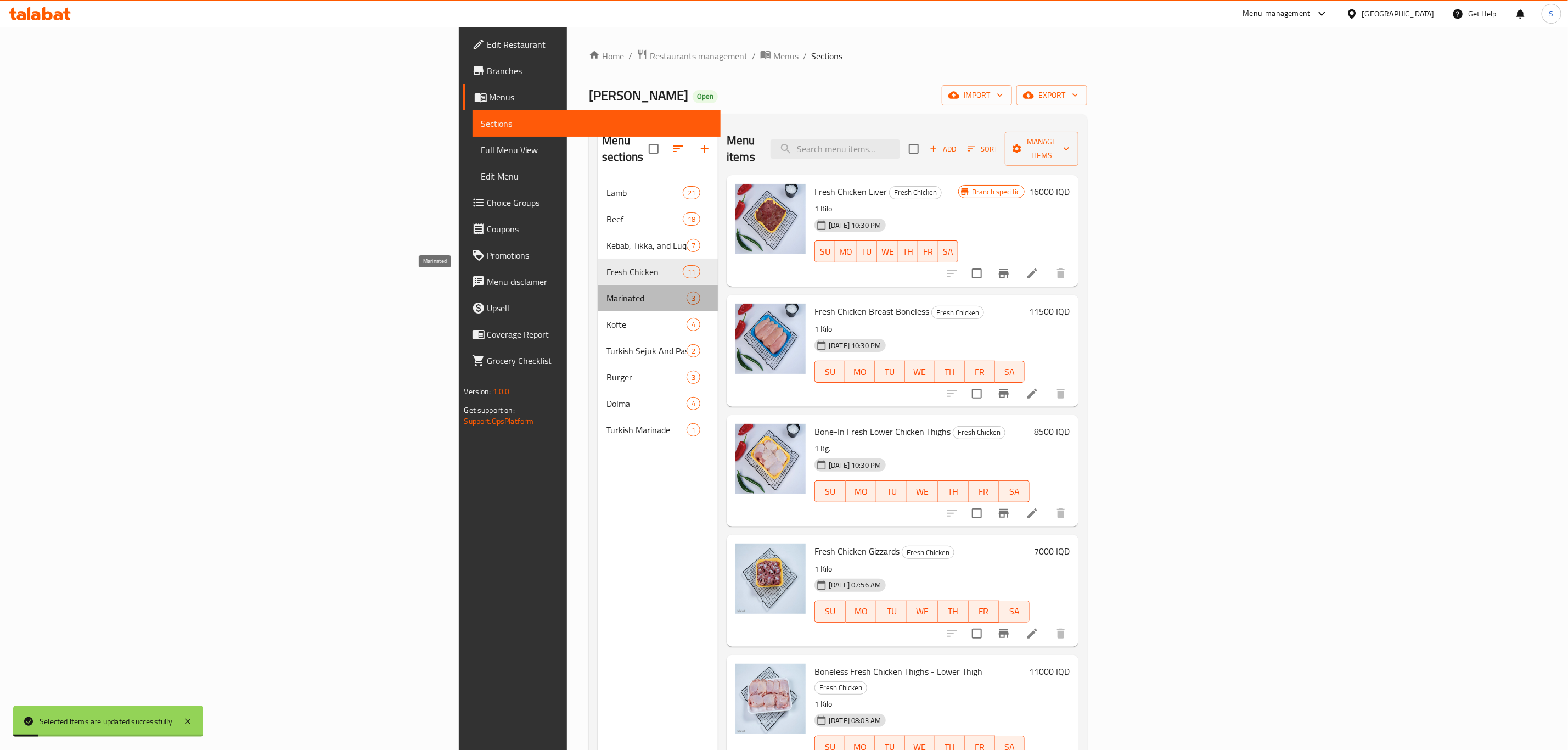
click at [607, 292] on span "Marinated" at bounding box center [647, 298] width 80 height 13
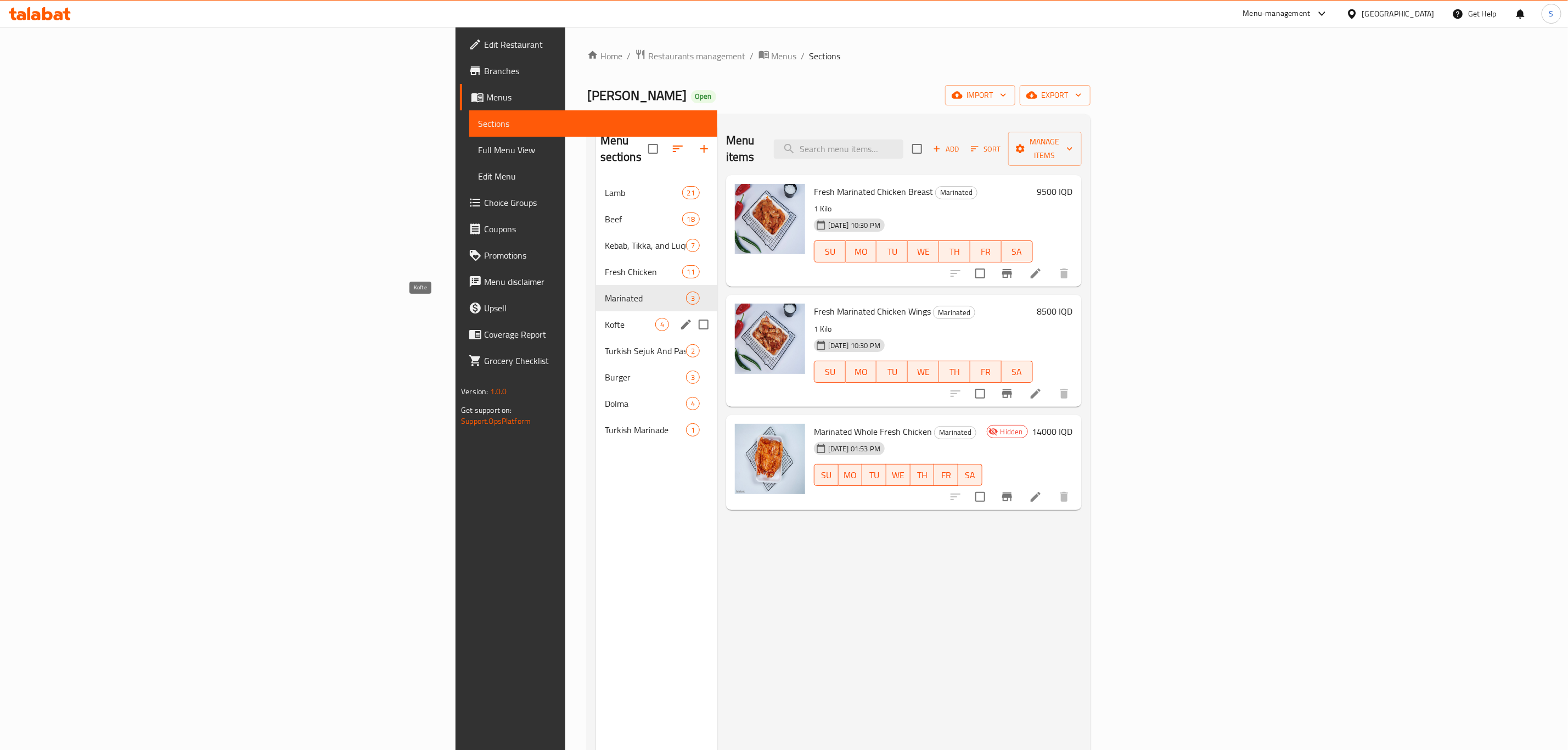
click at [605, 318] on span "Kofte" at bounding box center [630, 325] width 51 height 13
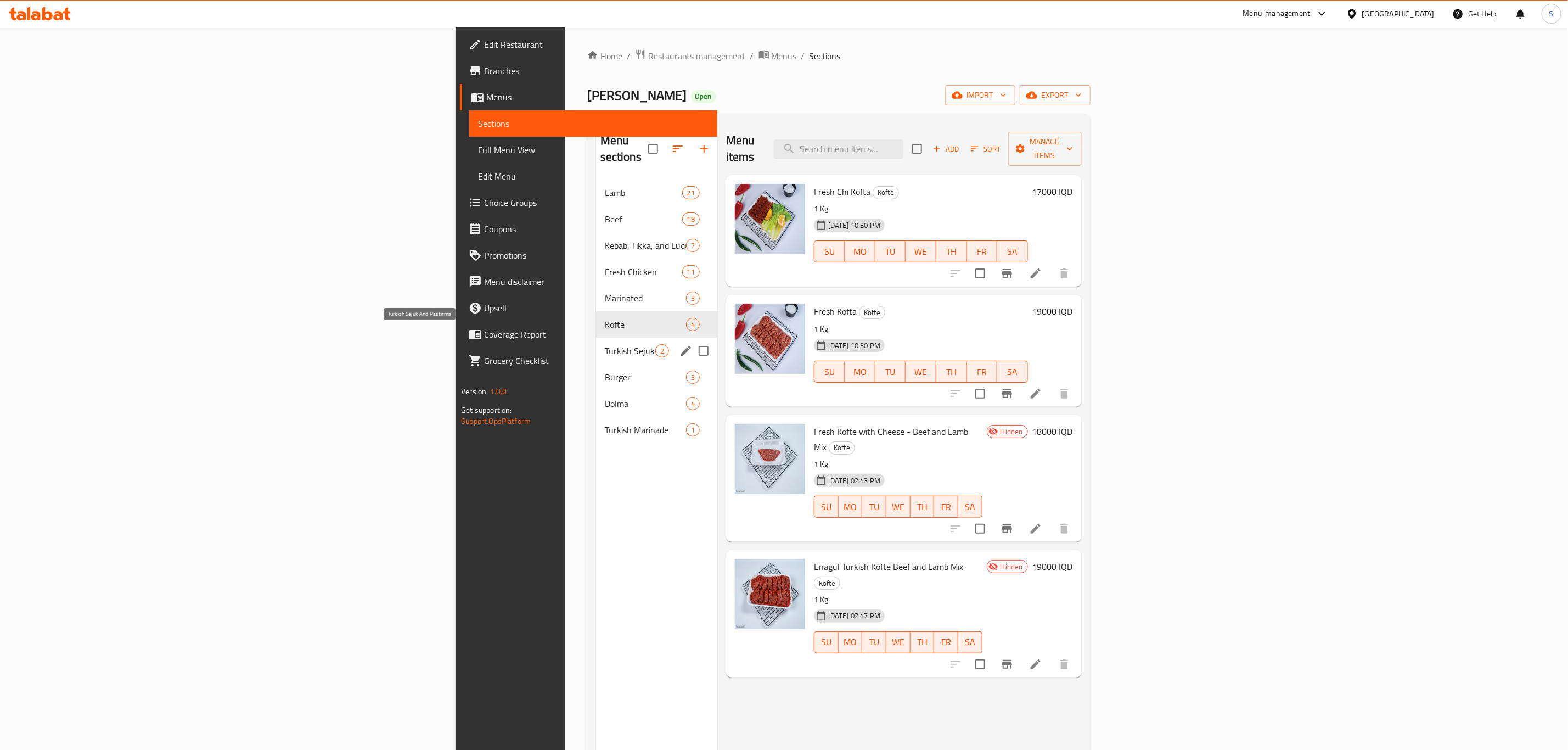
click at [605, 345] on span "Turkish Sejuk And Pastirma" at bounding box center [630, 351] width 51 height 13
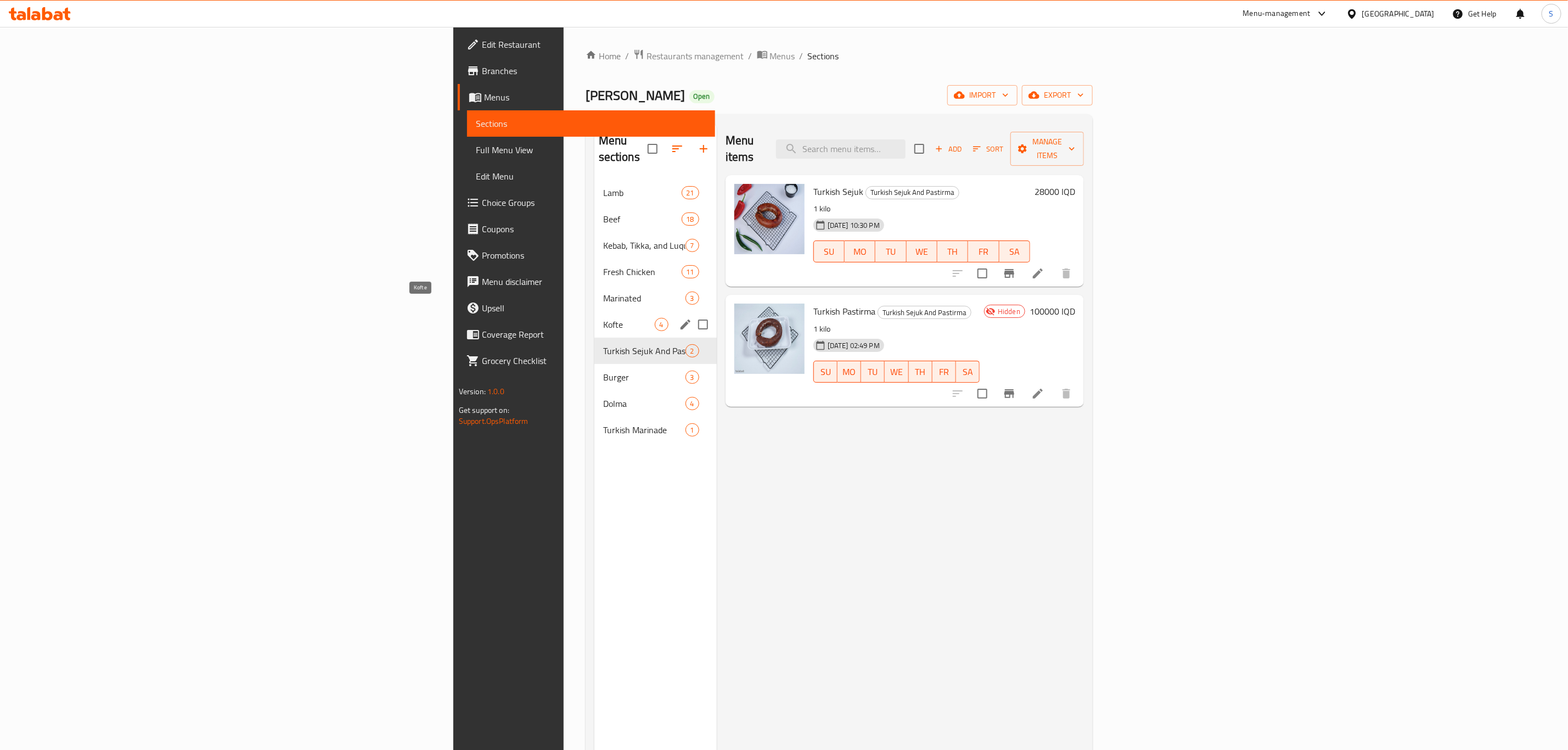
click at [603, 318] on span "Kofte" at bounding box center [629, 325] width 51 height 13
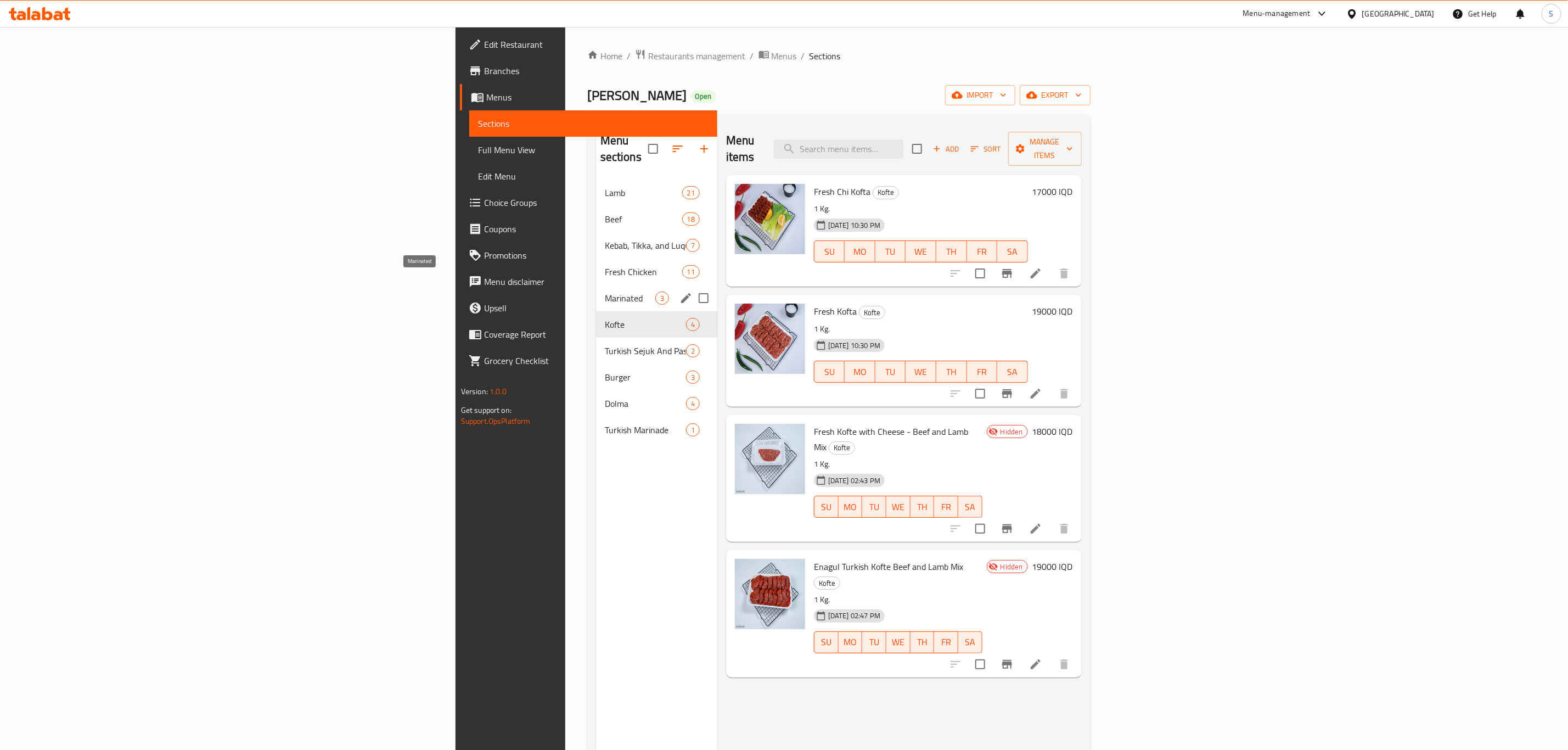
click at [605, 292] on span "Marinated" at bounding box center [630, 298] width 51 height 13
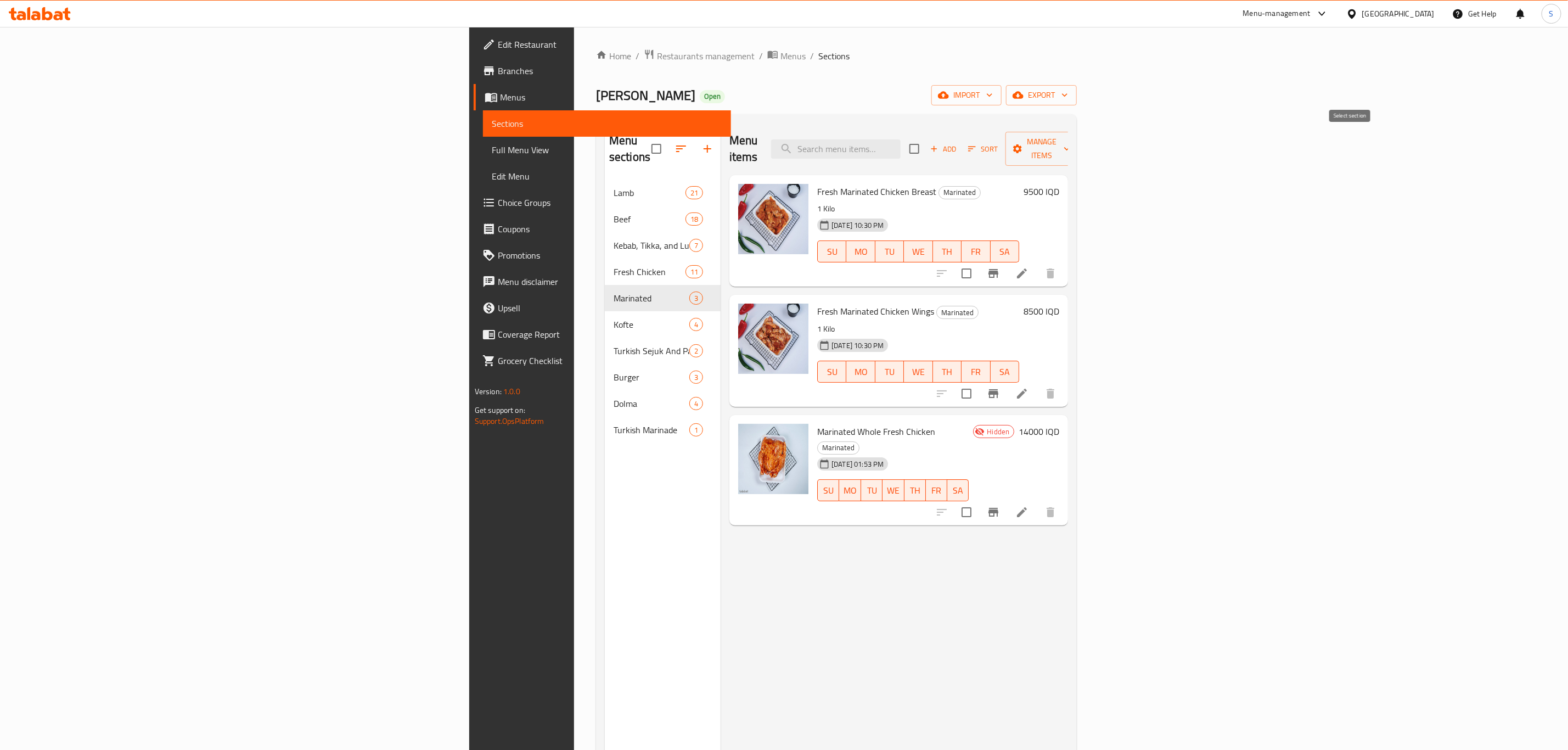
drag, startPoint x: 1348, startPoint y: 139, endPoint x: 1443, endPoint y: 143, distance: 95.1
click at [926, 140] on input "checkbox" at bounding box center [914, 149] width 23 height 23
click at [1071, 141] on span "Manage items" at bounding box center [1042, 149] width 56 height 27
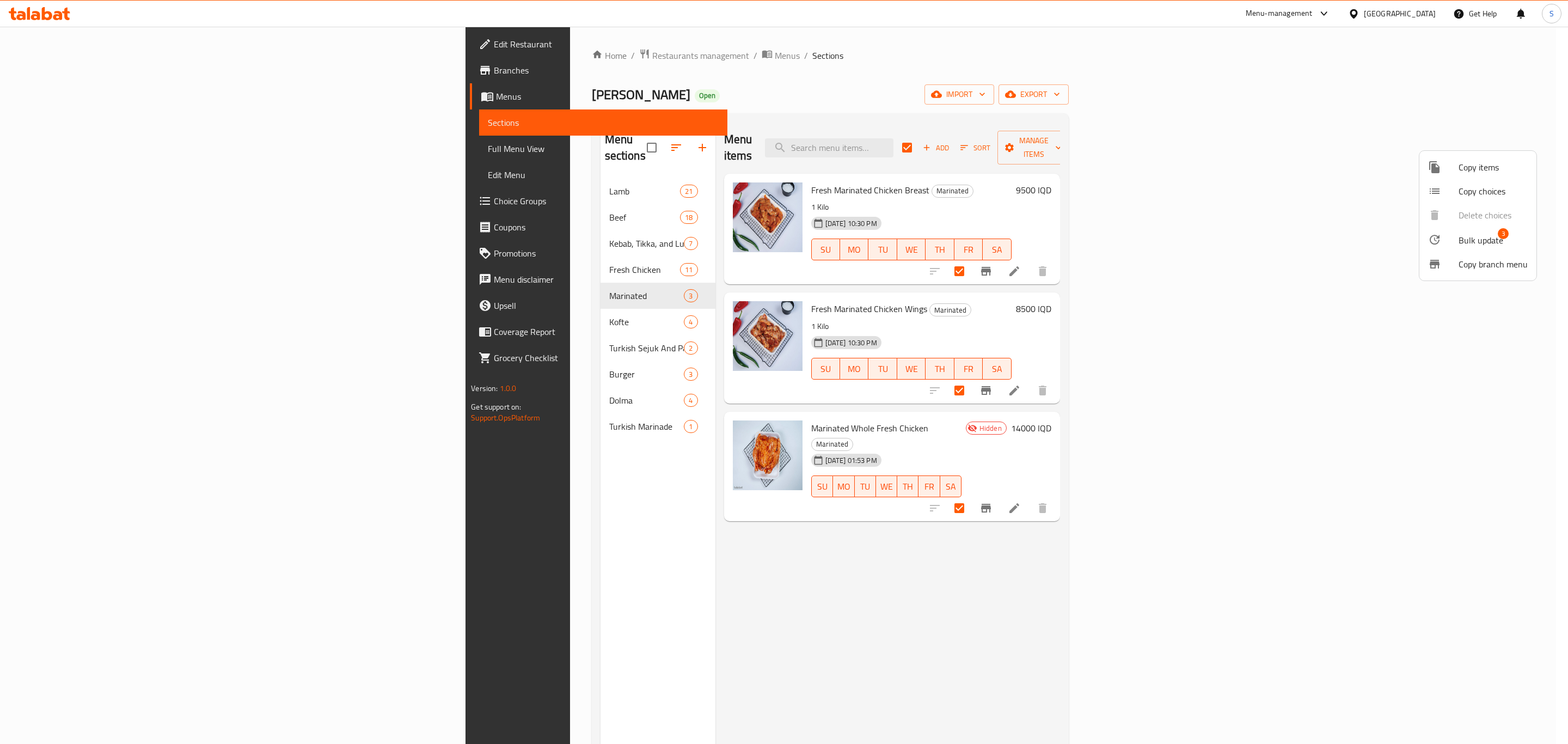
click at [1457, 235] on div at bounding box center [1443, 240] width 30 height 13
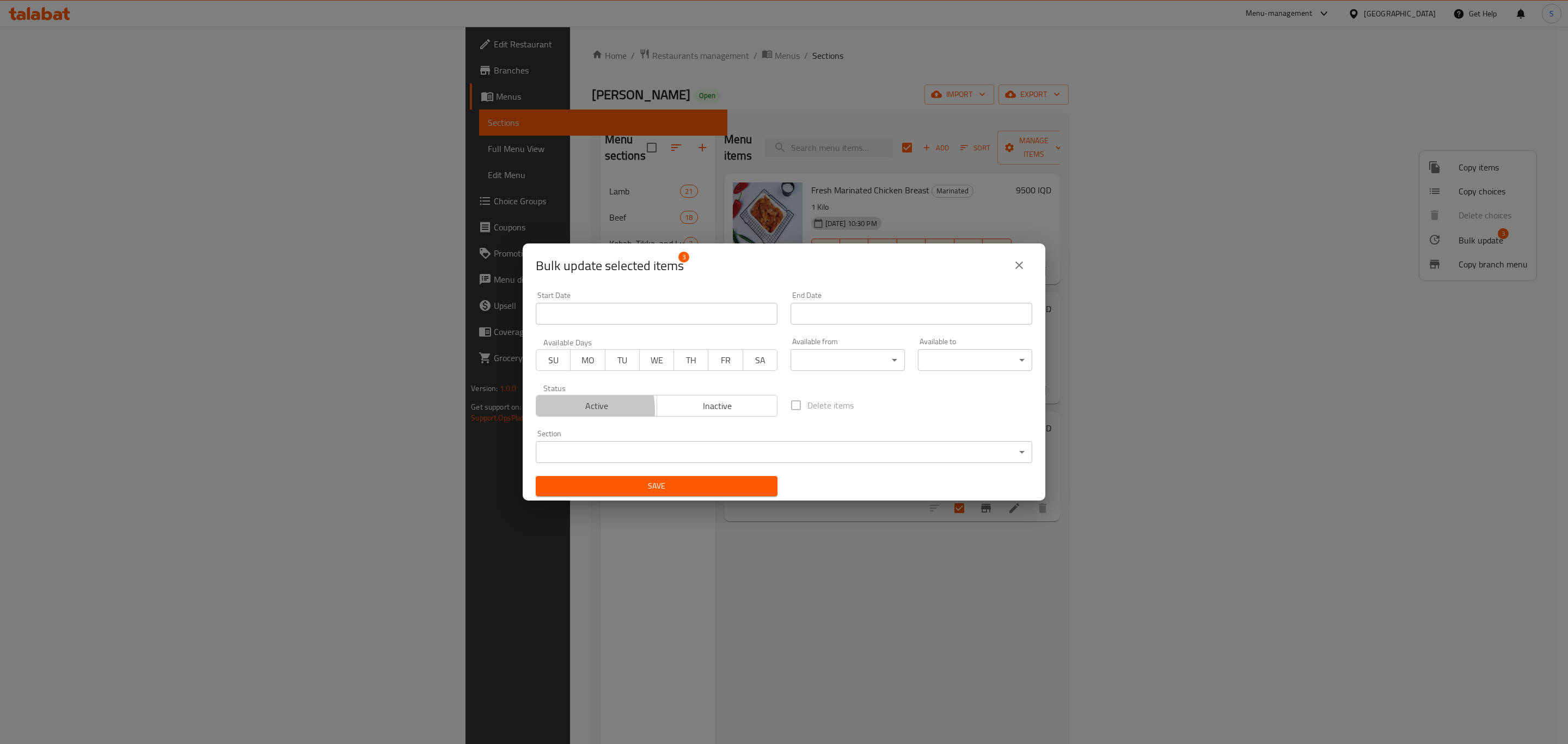
click at [575, 410] on span "Active" at bounding box center [597, 406] width 112 height 16
click at [626, 486] on span "Save" at bounding box center [656, 486] width 224 height 13
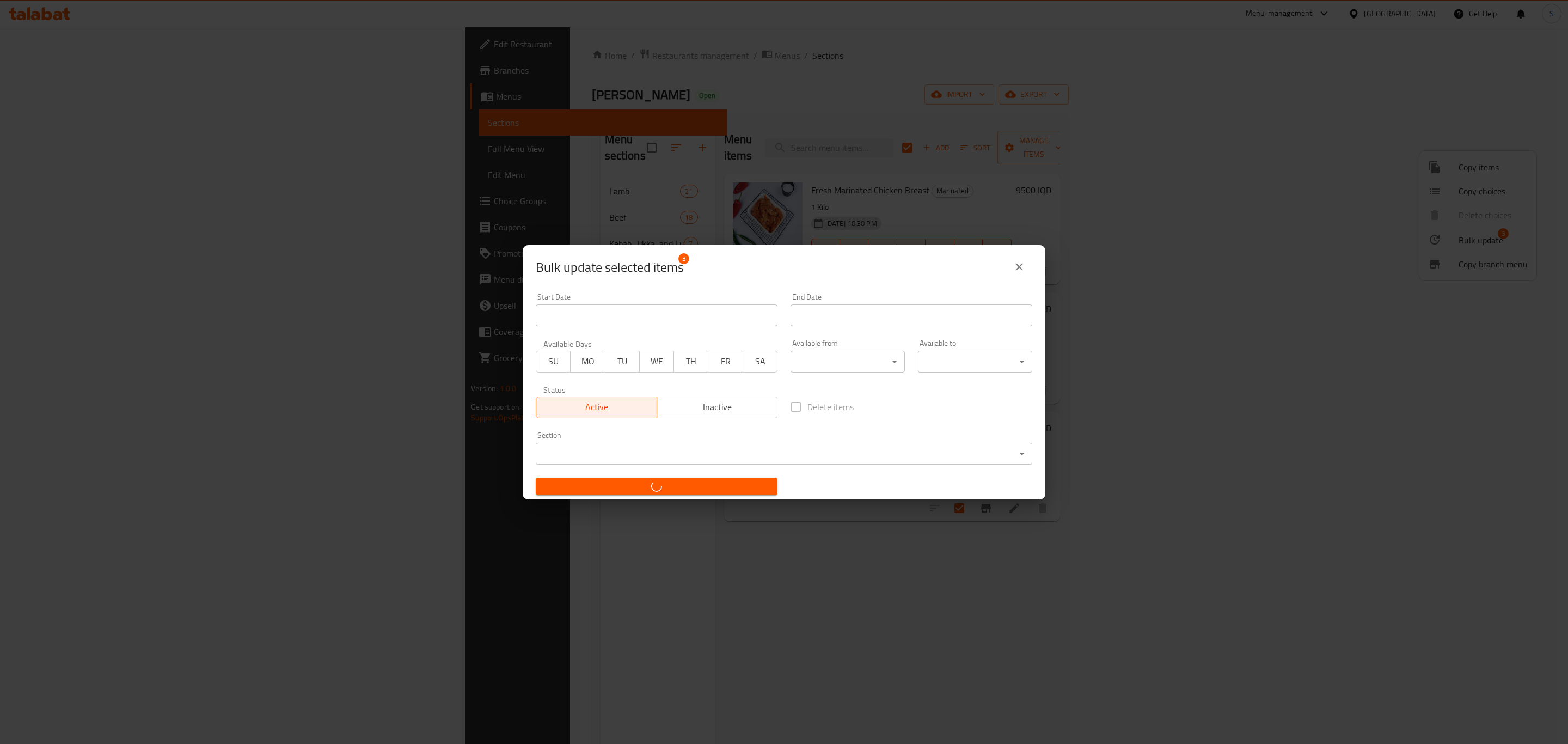
click at [464, 560] on div "Bulk update selected items 3 Start Date Start Date End Date End Date Available …" at bounding box center [784, 372] width 1568 height 744
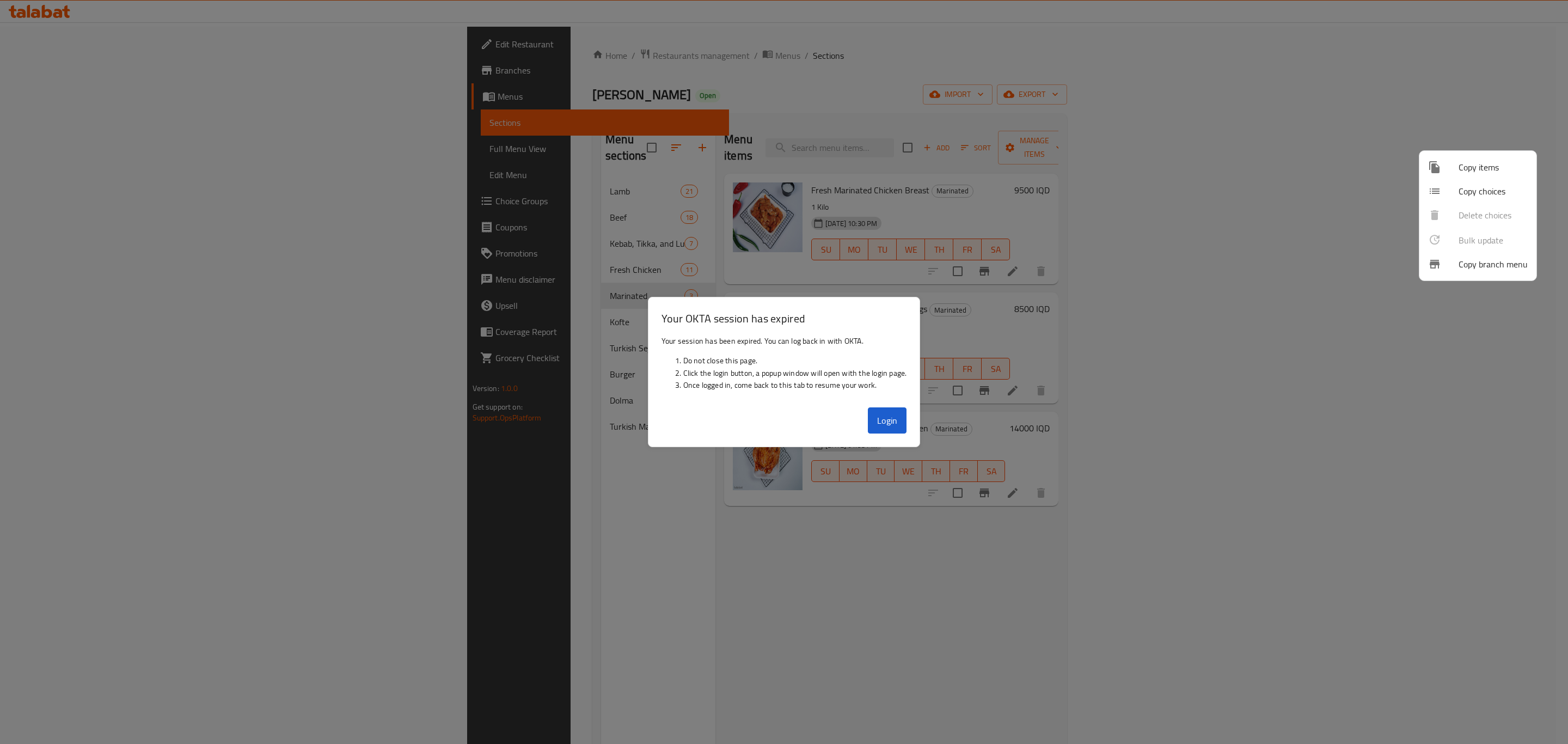
click at [894, 424] on div at bounding box center [784, 372] width 1568 height 744
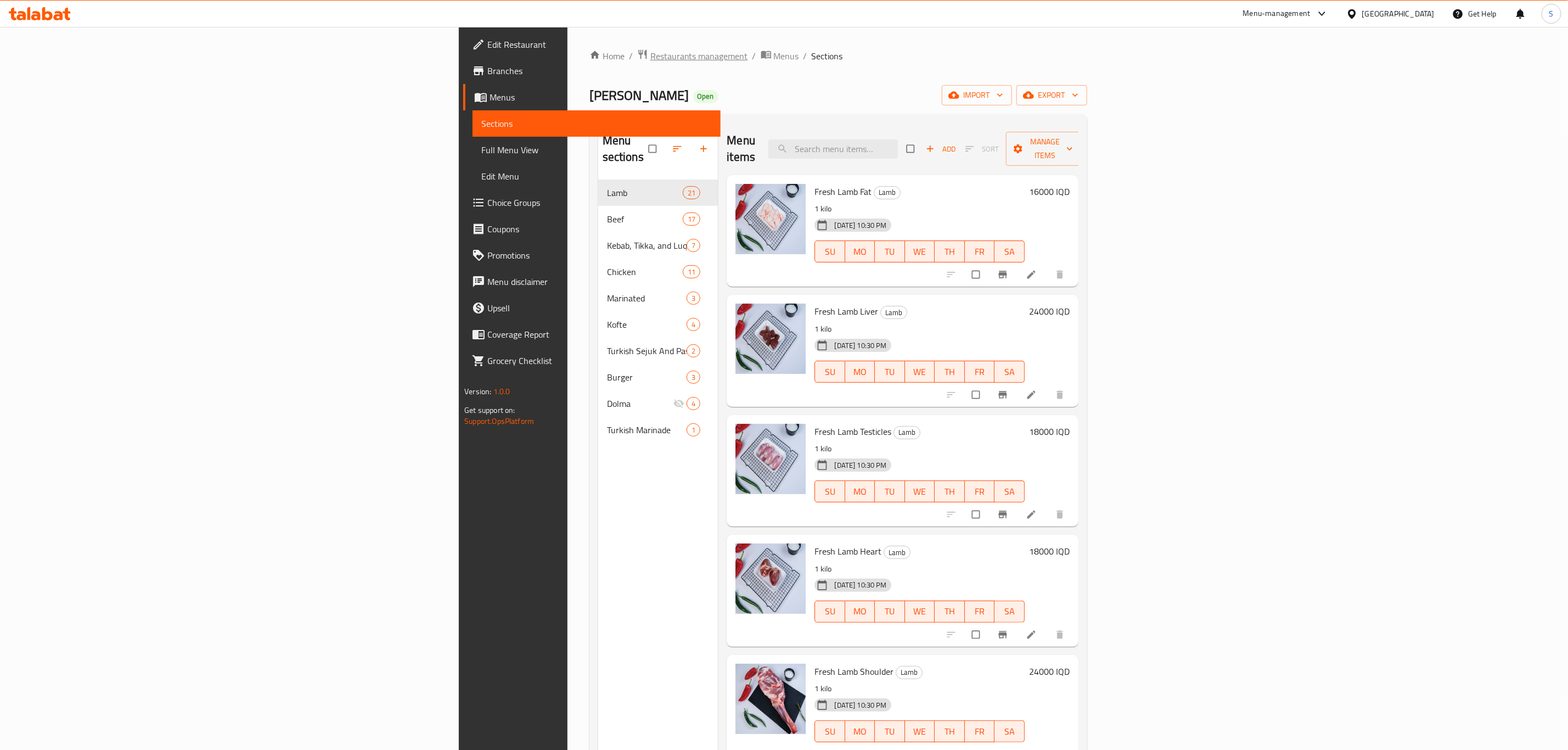
click at [650, 56] on span "Restaurants management" at bounding box center [699, 56] width 98 height 13
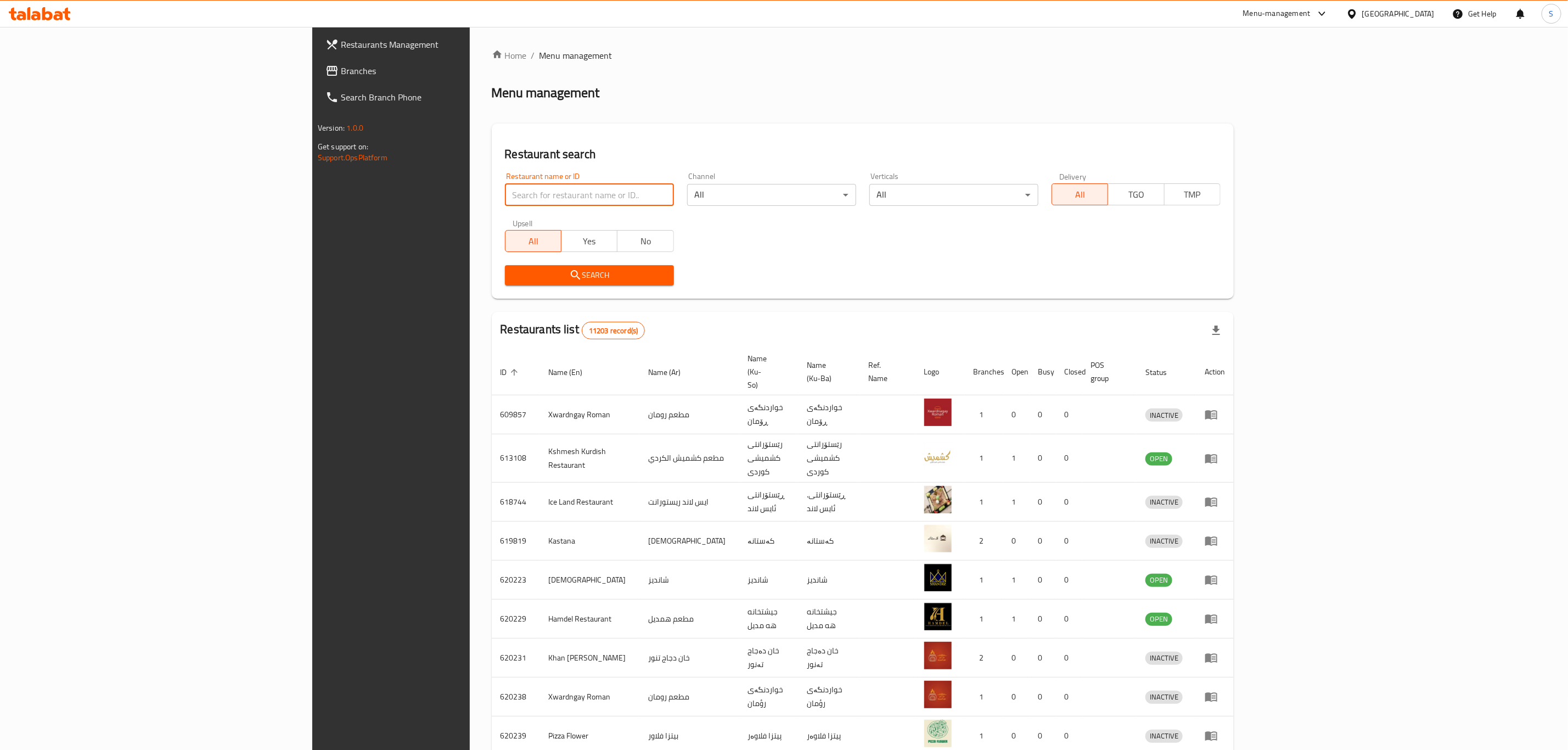
click at [516, 204] on input "search" at bounding box center [590, 194] width 169 height 22
type input "r"
type input "haji rahim"
click button "Search" at bounding box center [590, 275] width 169 height 20
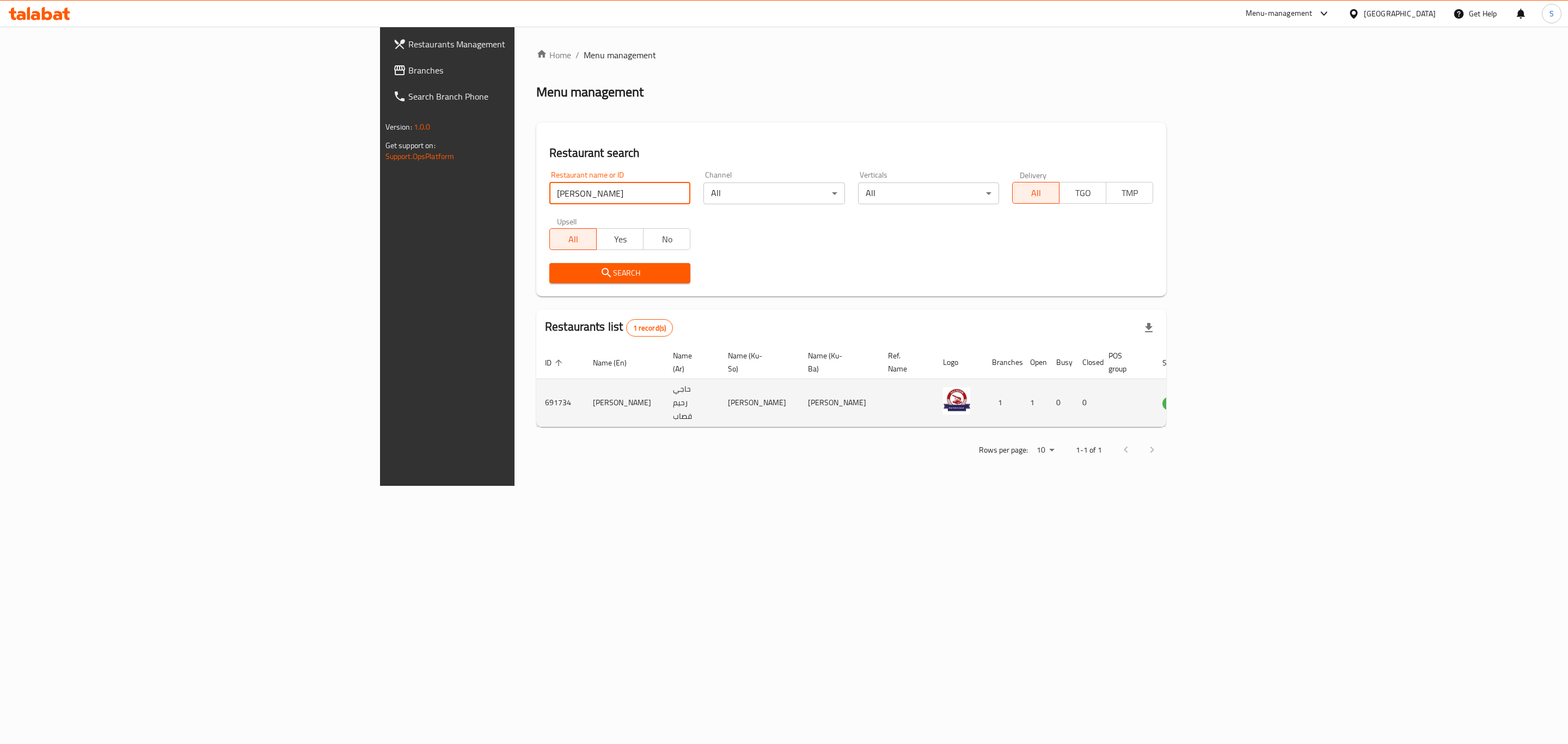
click at [1232, 399] on icon "enhanced table" at bounding box center [1226, 403] width 12 height 9
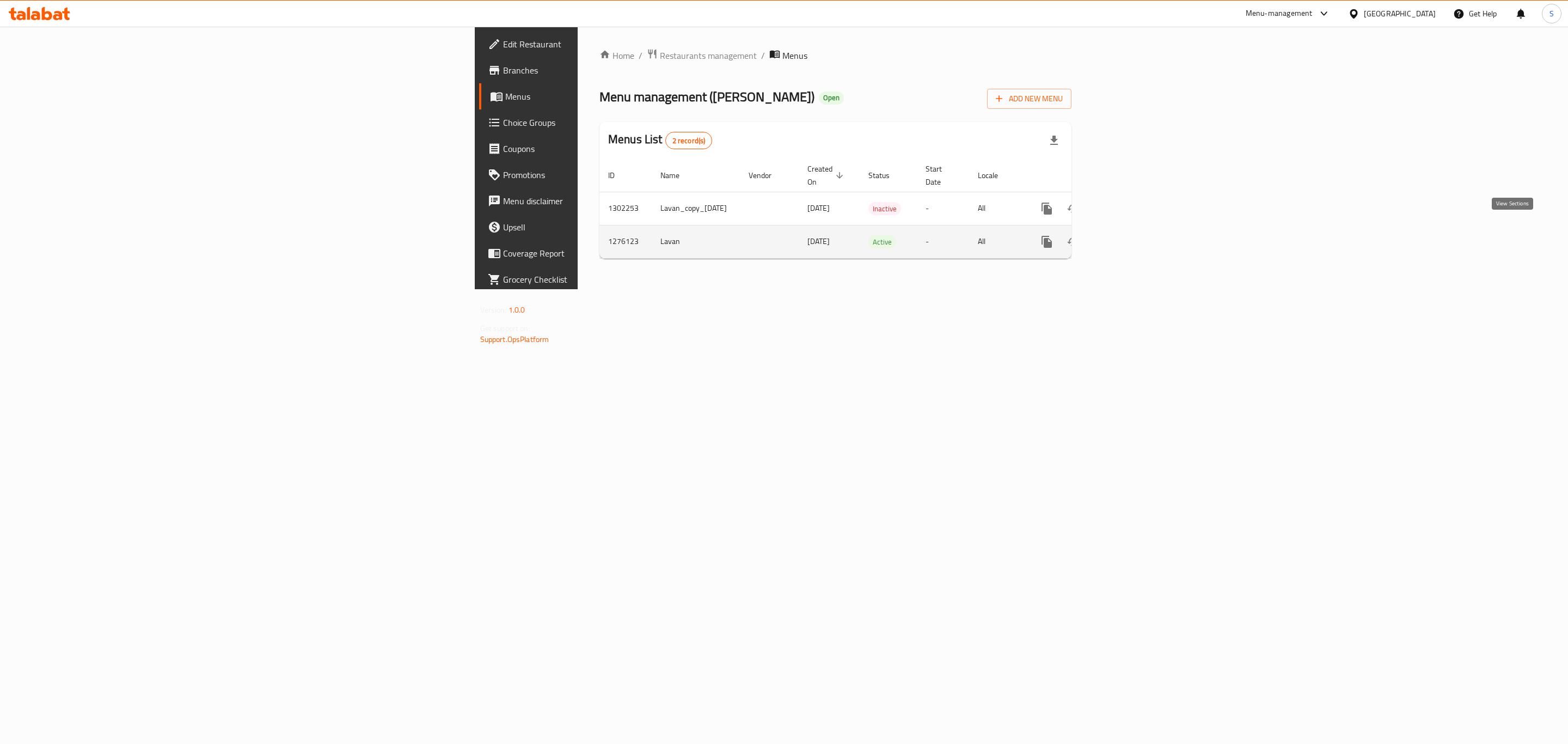
click at [1132, 235] on icon "enhanced table" at bounding box center [1125, 242] width 13 height 13
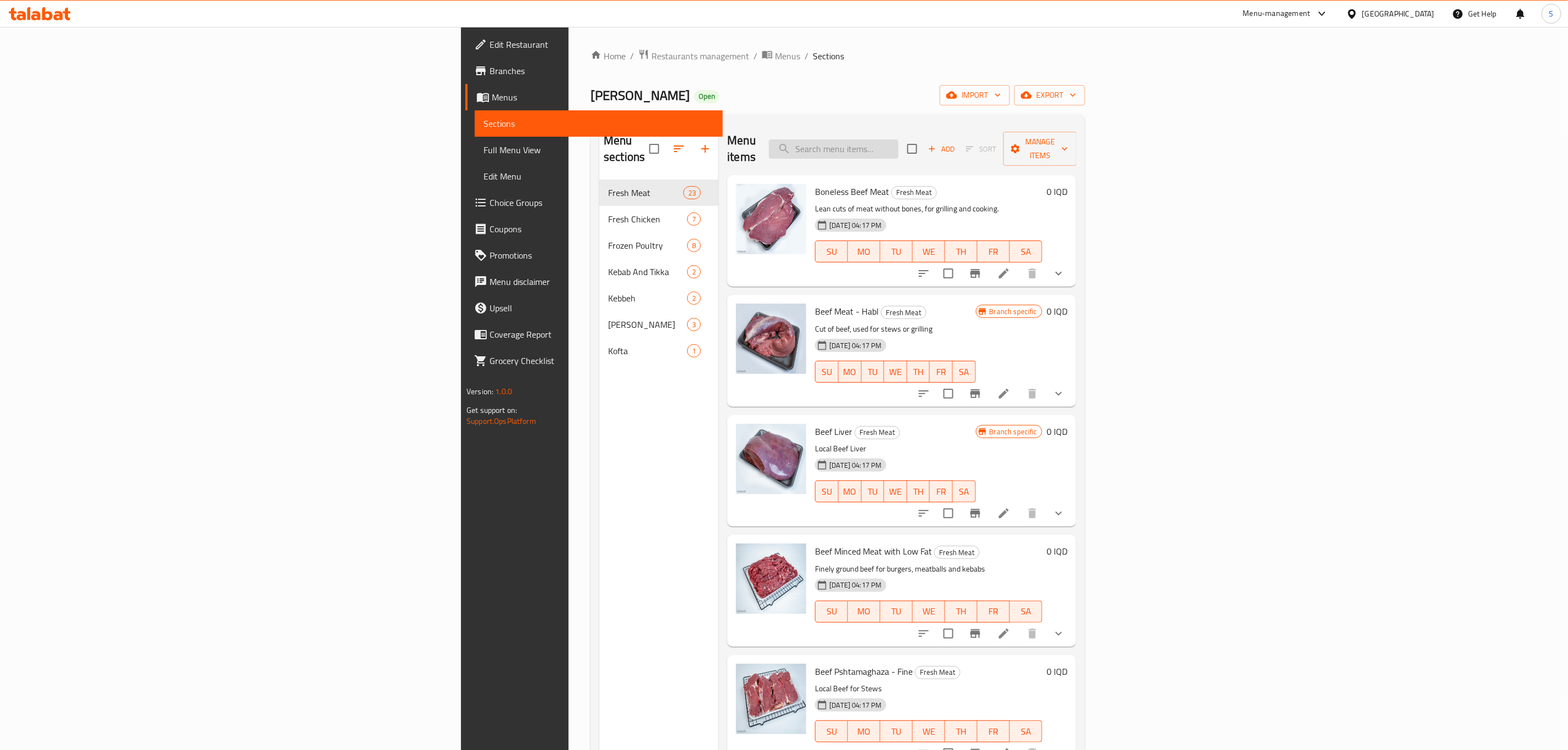
click at [898, 145] on input "search" at bounding box center [833, 149] width 129 height 19
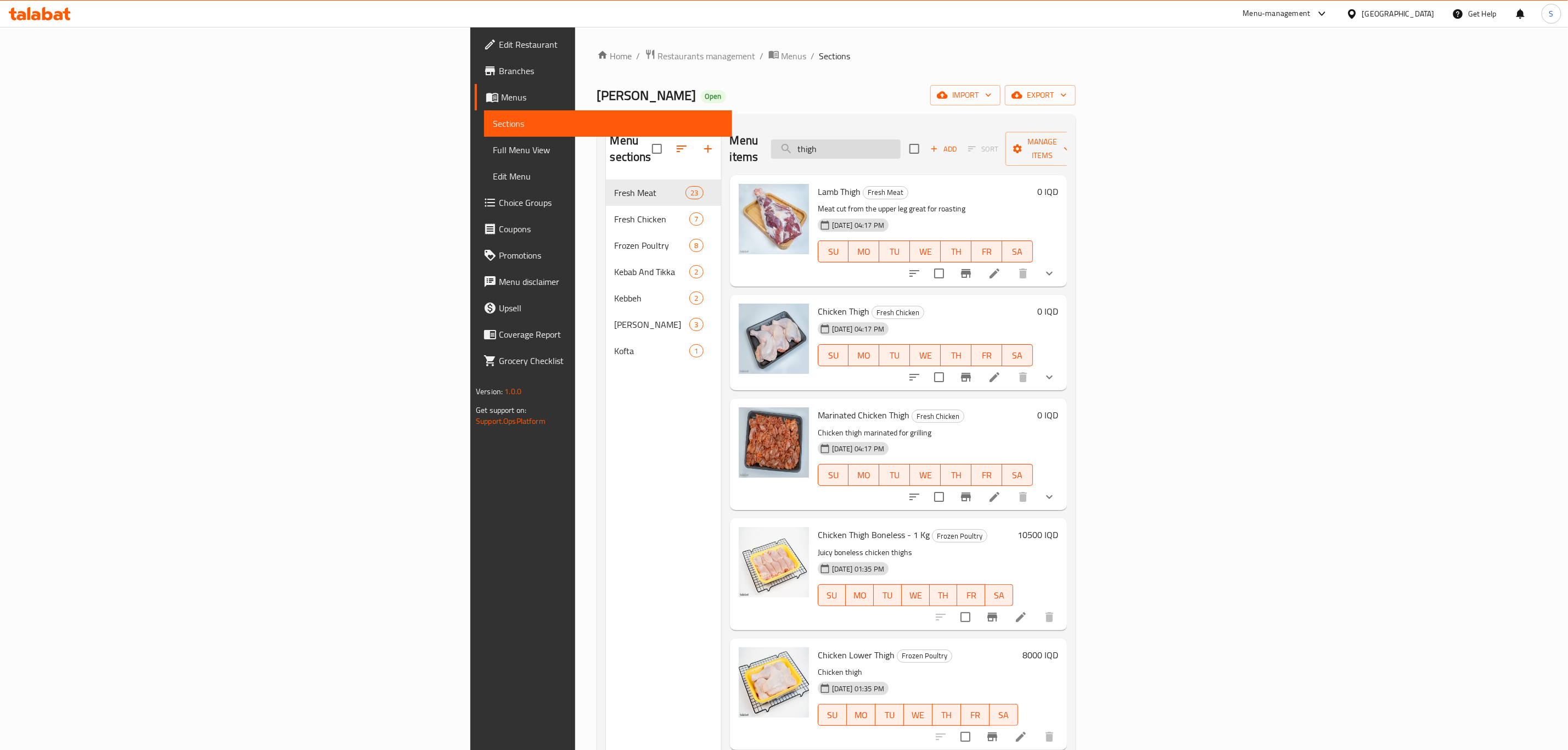
click at [900, 142] on input "thigh" at bounding box center [835, 149] width 129 height 19
type input "qaly"
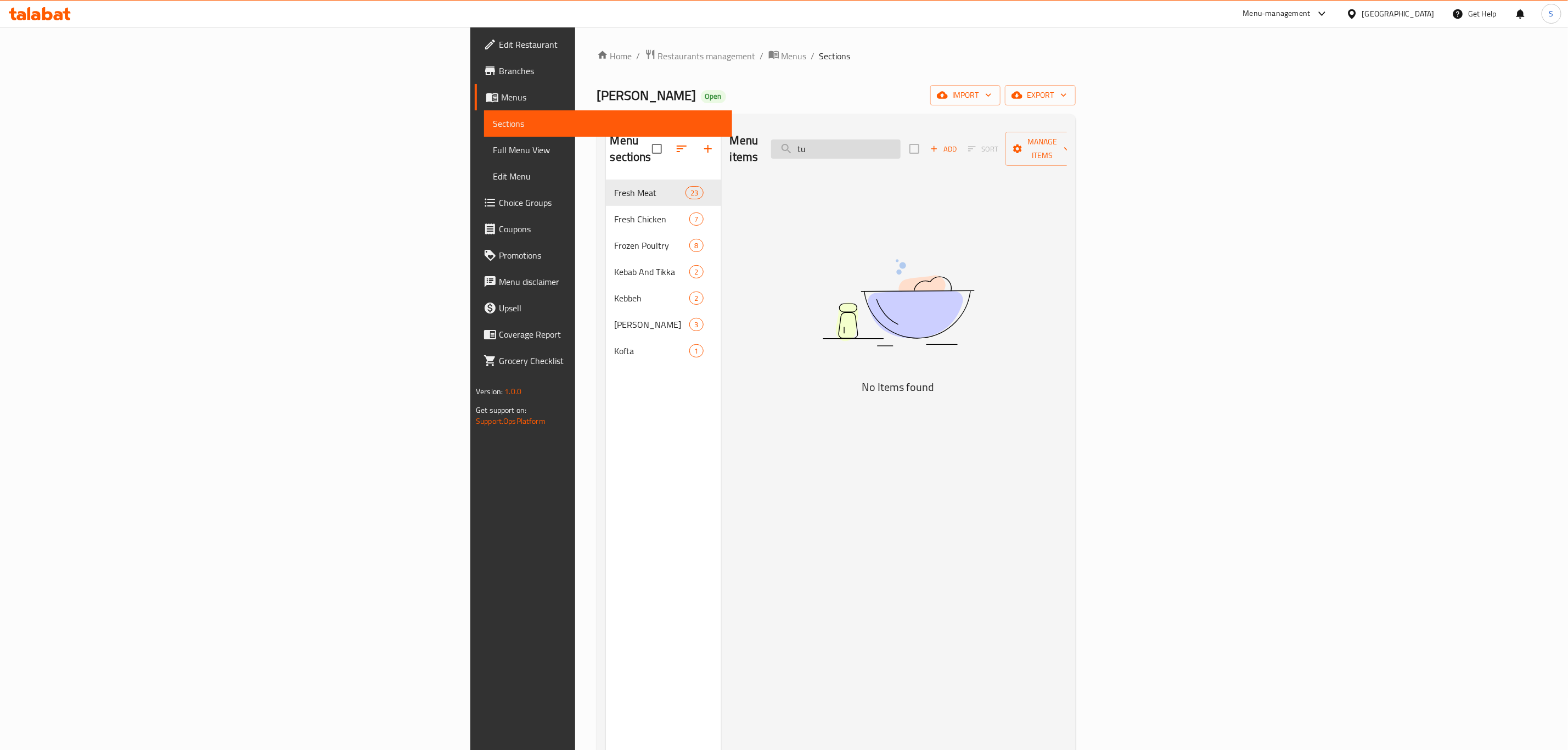
type input "t"
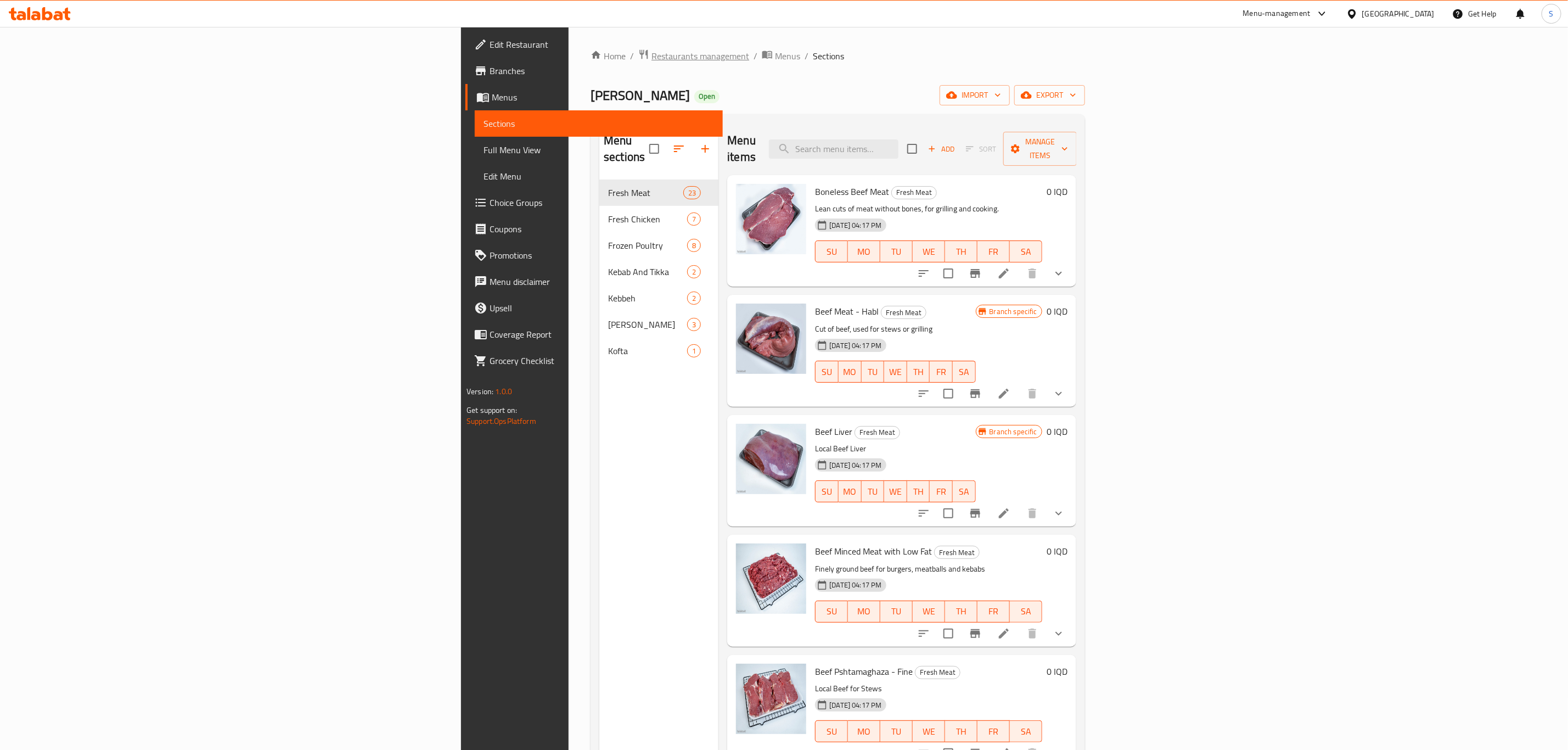
click at [652, 56] on span "Restaurants management" at bounding box center [700, 56] width 98 height 13
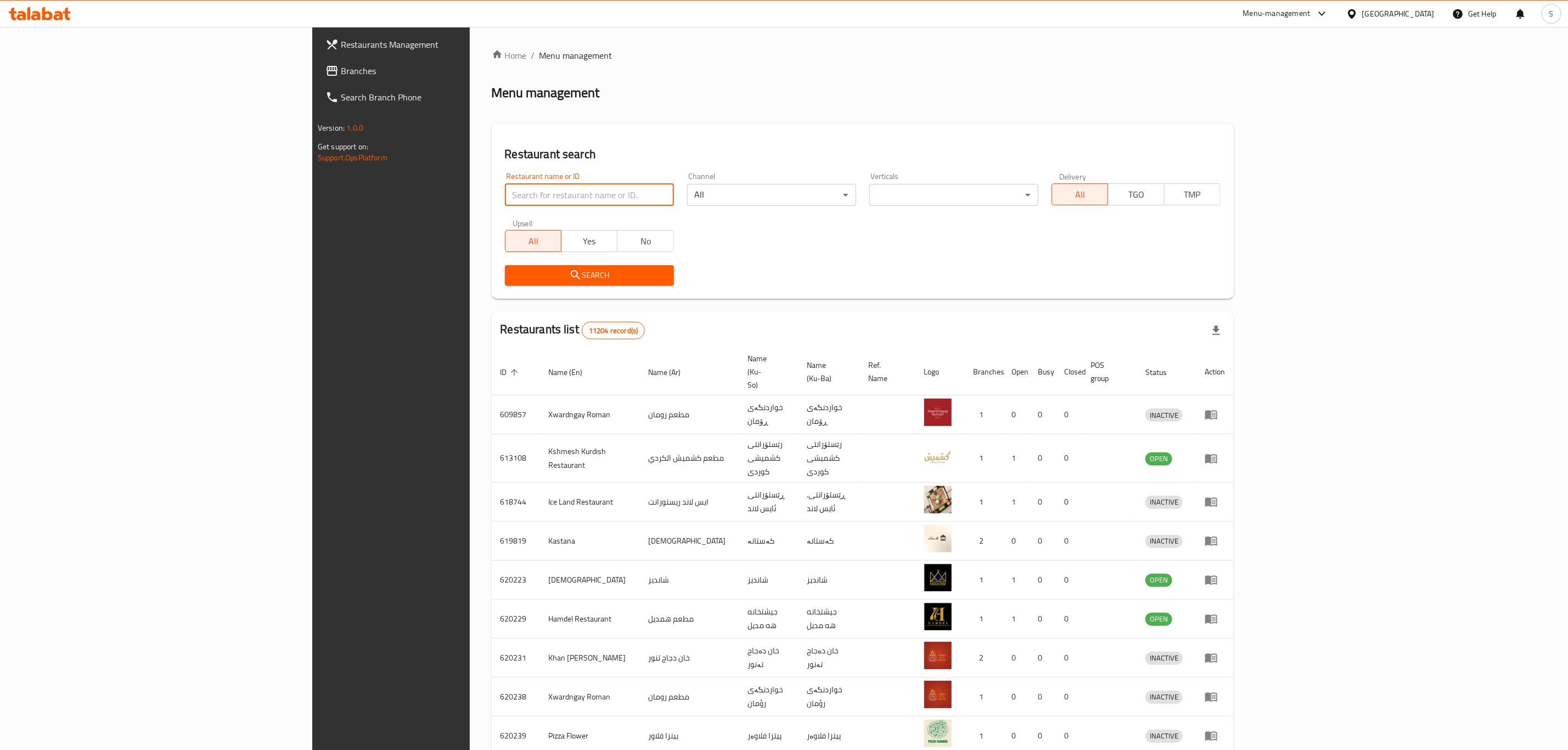
click at [505, 200] on input "search" at bounding box center [590, 194] width 169 height 22
type input "sarwaran"
click at [514, 272] on span "Search" at bounding box center [590, 275] width 152 height 14
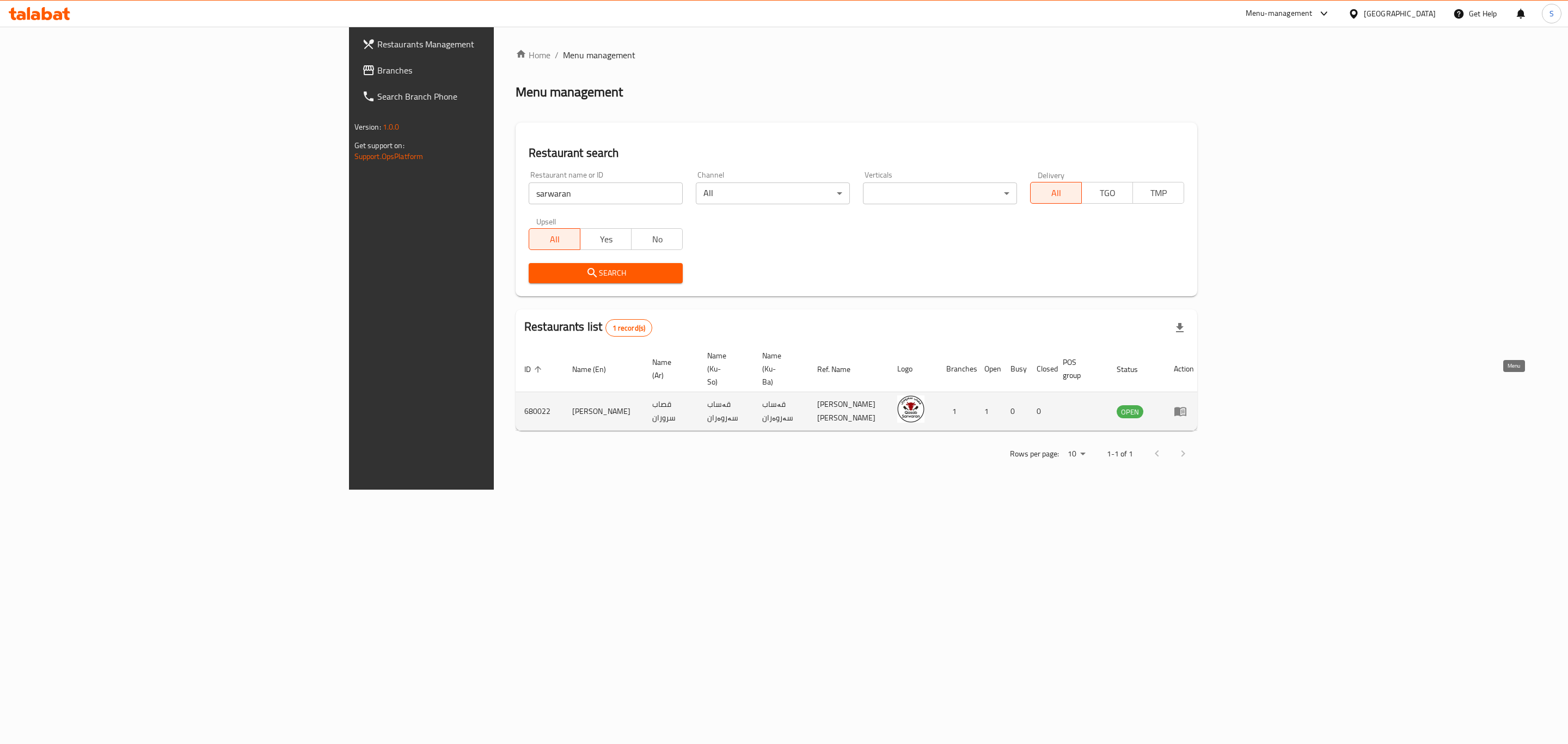
click at [1187, 408] on icon "enhanced table" at bounding box center [1180, 412] width 12 height 9
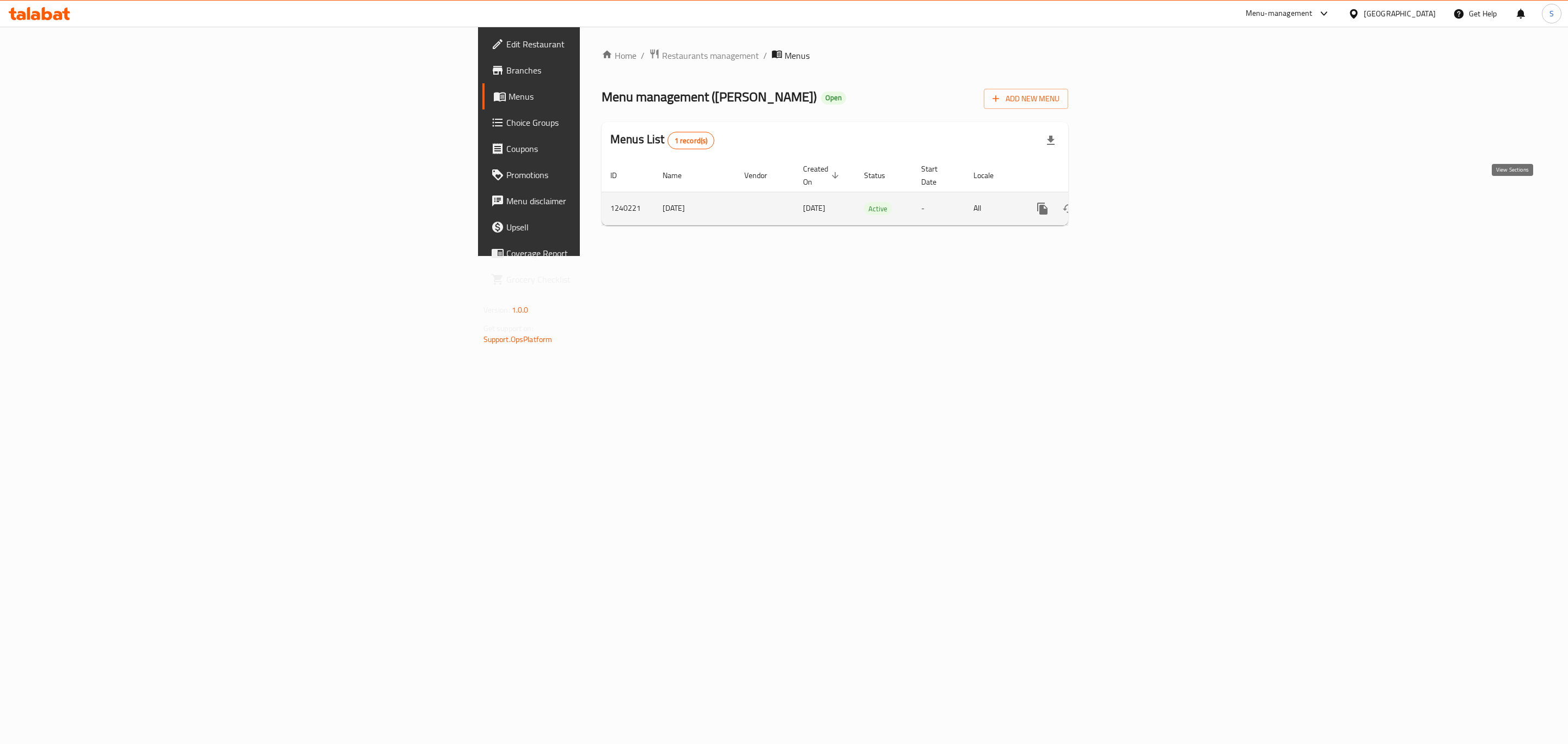
click at [1128, 202] on icon "enhanced table" at bounding box center [1121, 209] width 13 height 13
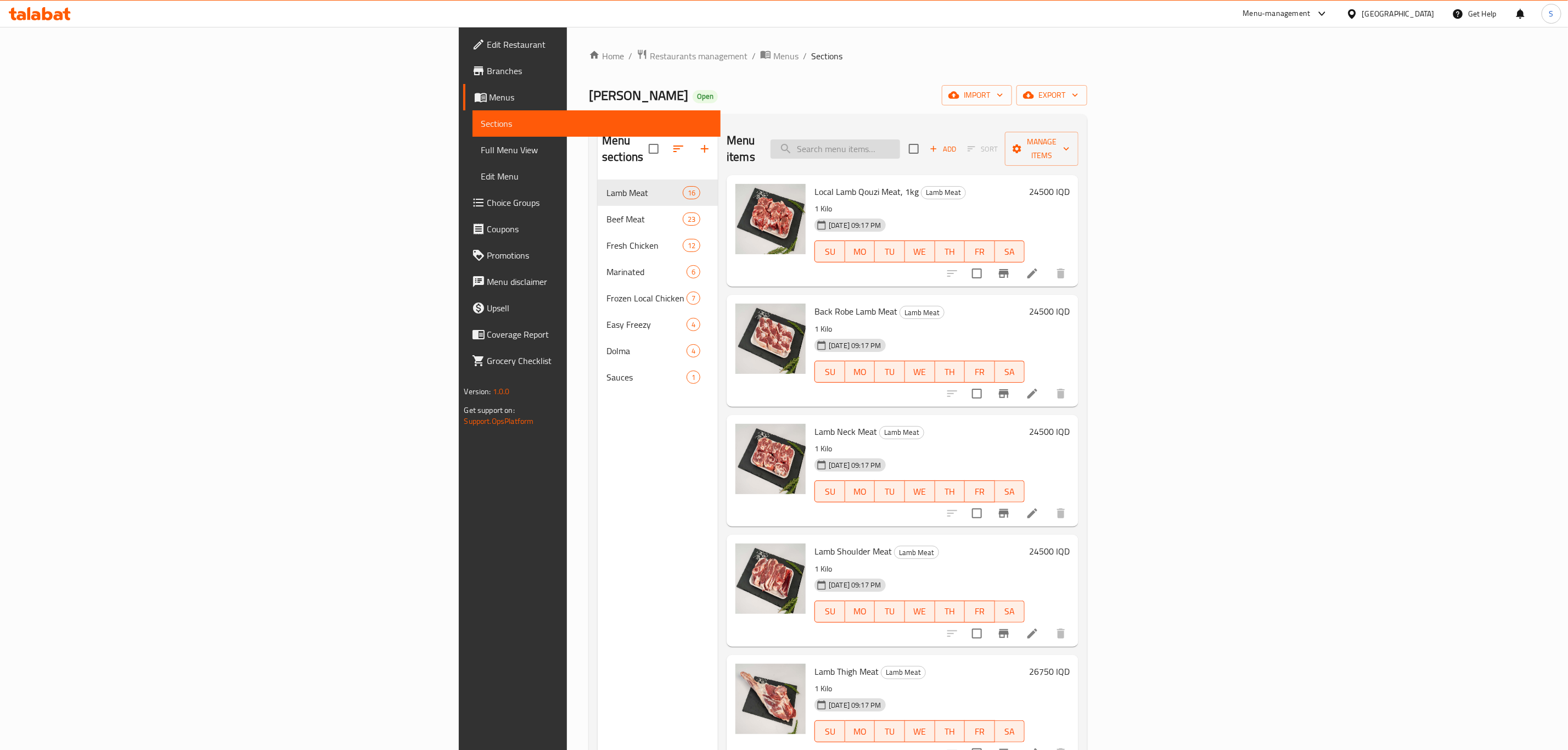
click at [900, 142] on input "search" at bounding box center [835, 149] width 129 height 19
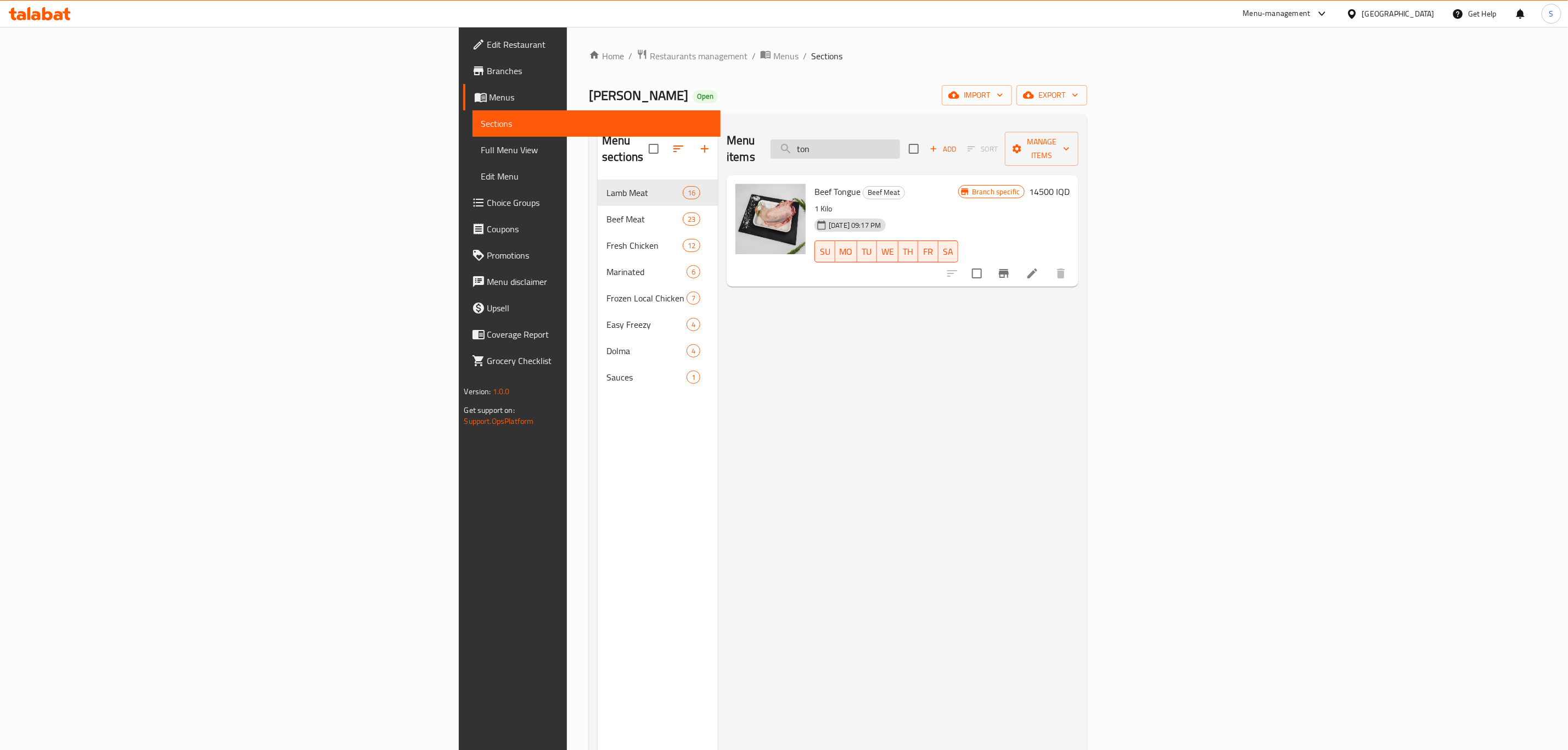
click at [900, 145] on input "ton" at bounding box center [835, 149] width 129 height 19
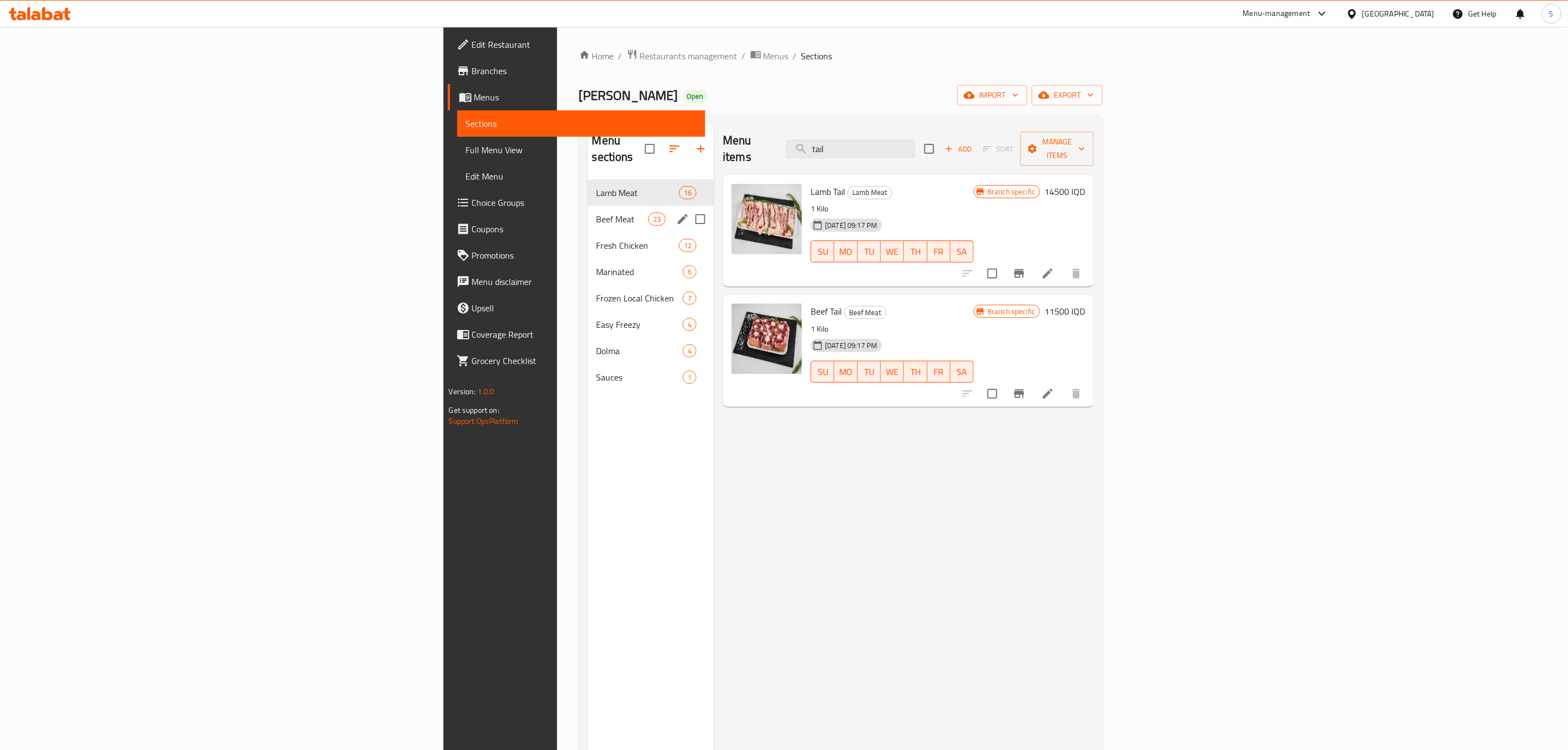
click at [597, 212] on span "Beef Meat" at bounding box center [622, 219] width 51 height 13
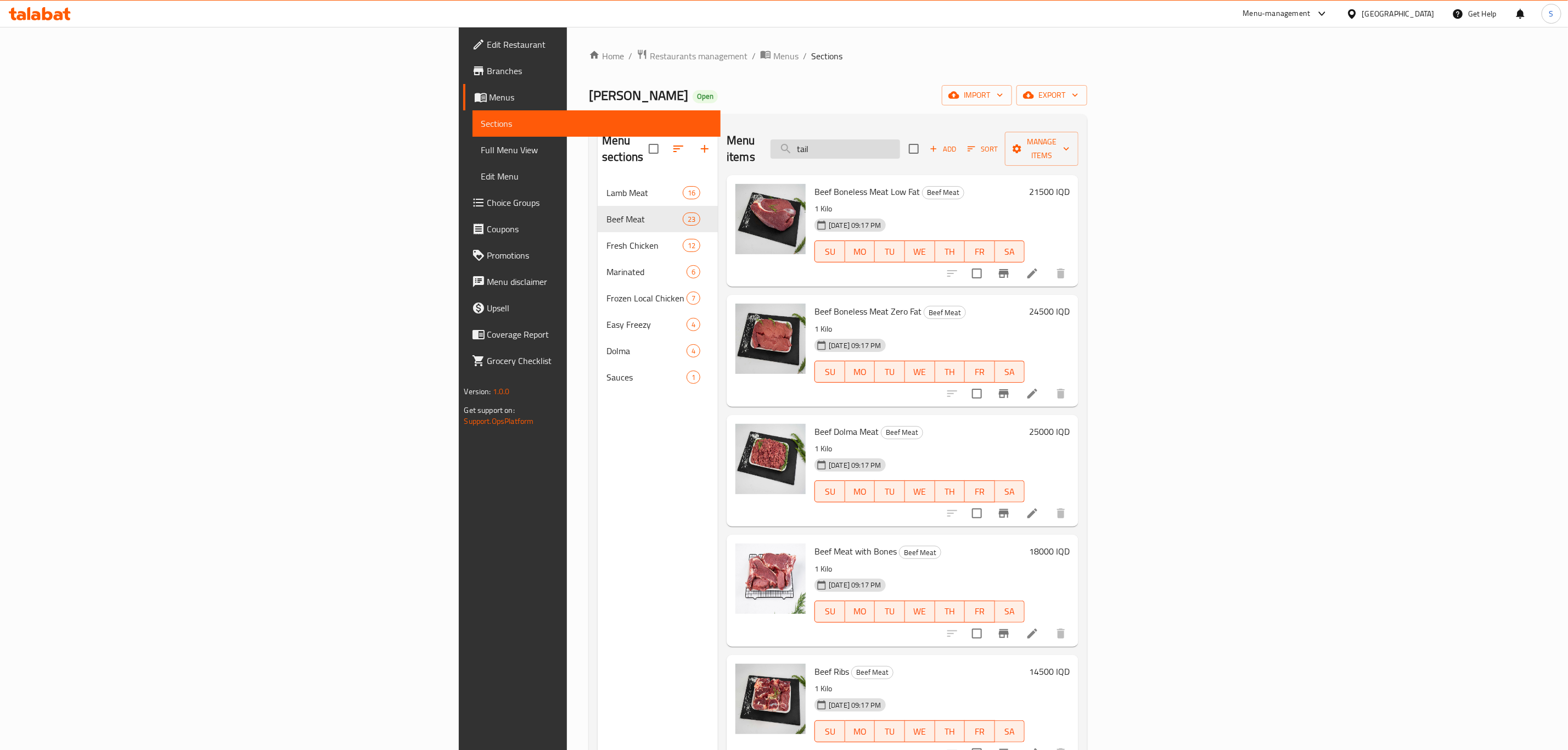
click at [900, 146] on input "tail" at bounding box center [835, 149] width 129 height 19
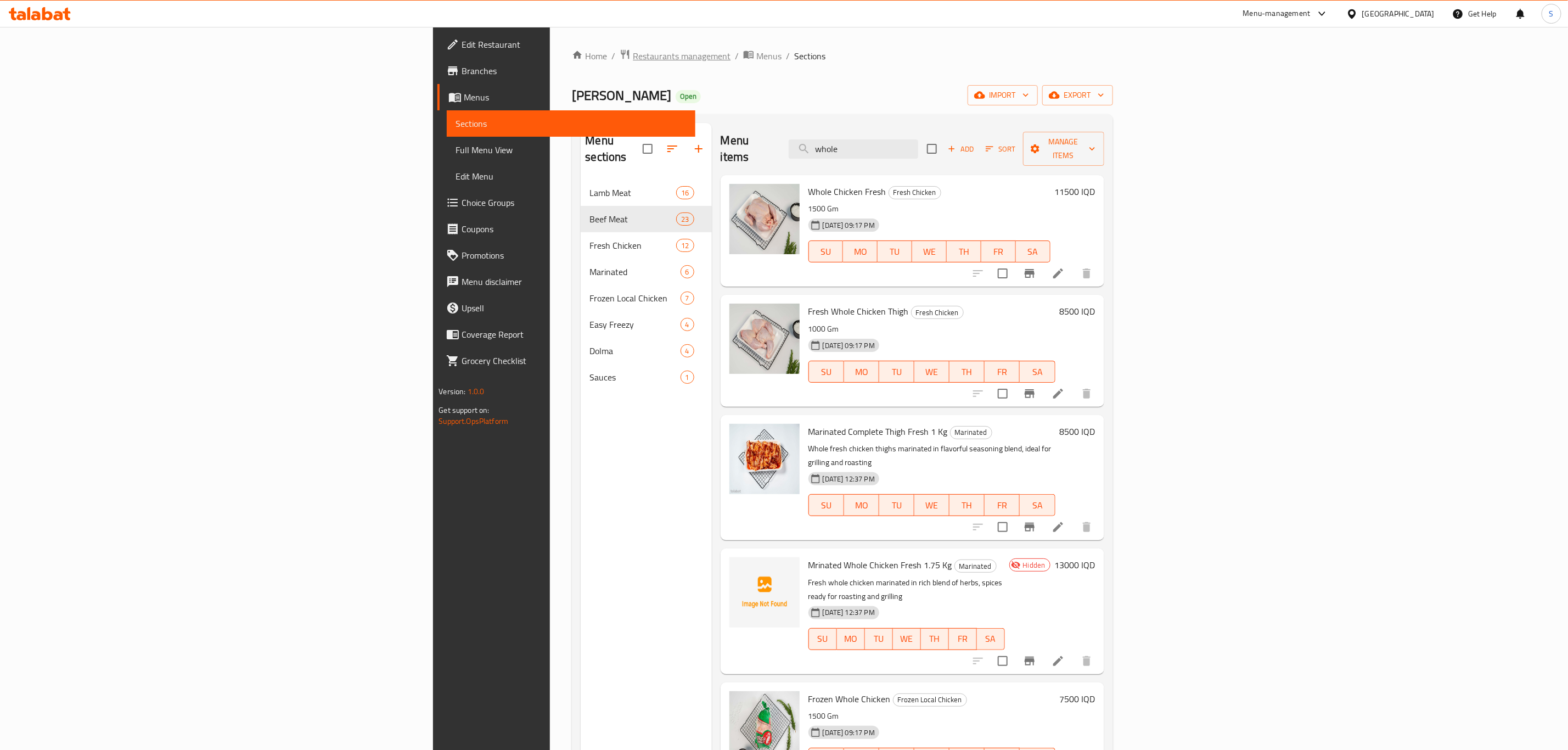
type input "whole"
click at [633, 49] on span "Restaurants management" at bounding box center [682, 56] width 98 height 13
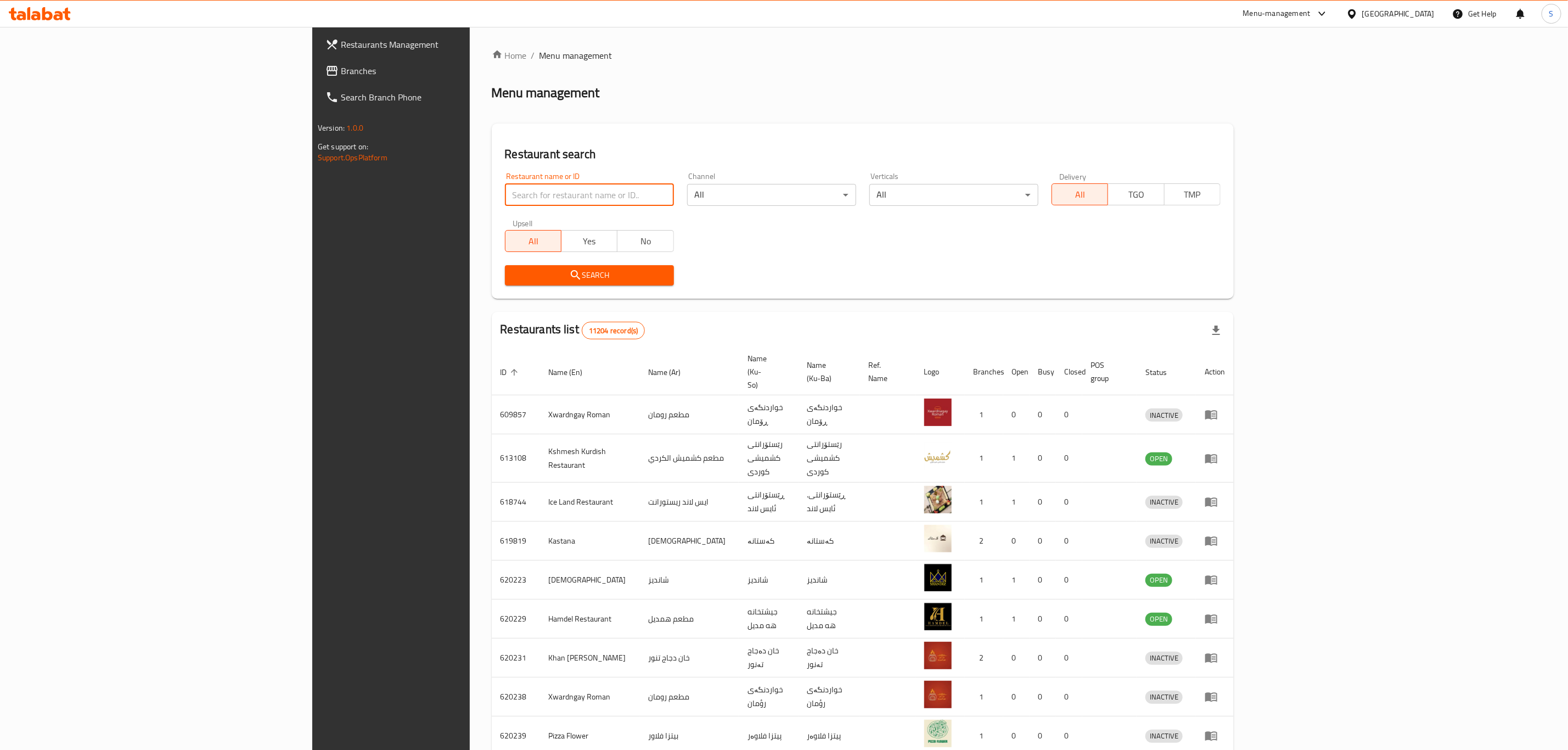
click at [505, 193] on input "search" at bounding box center [590, 194] width 169 height 22
type input "haji rahim"
click button "Search" at bounding box center [590, 275] width 169 height 20
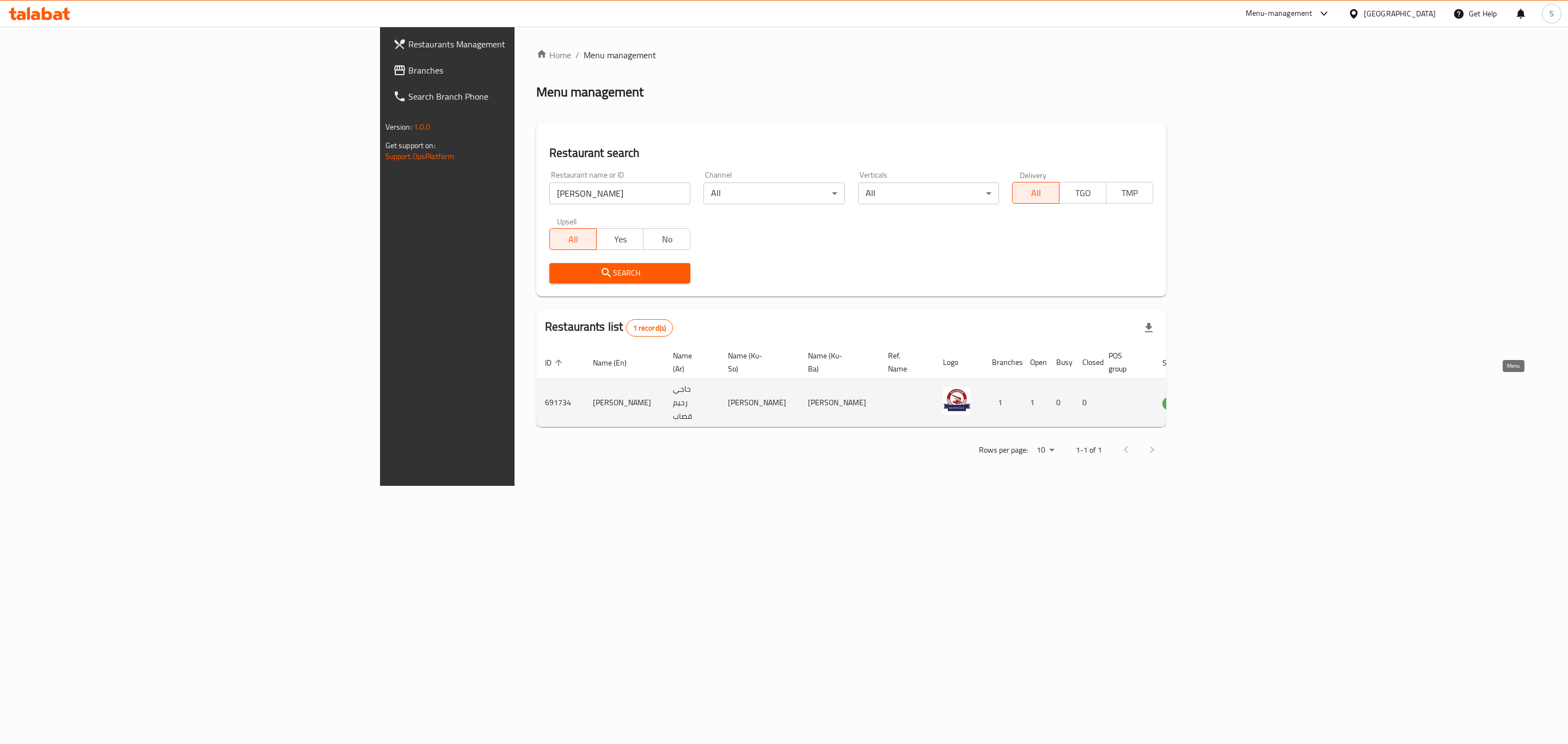
click at [1233, 396] on icon "enhanced table" at bounding box center [1226, 403] width 13 height 13
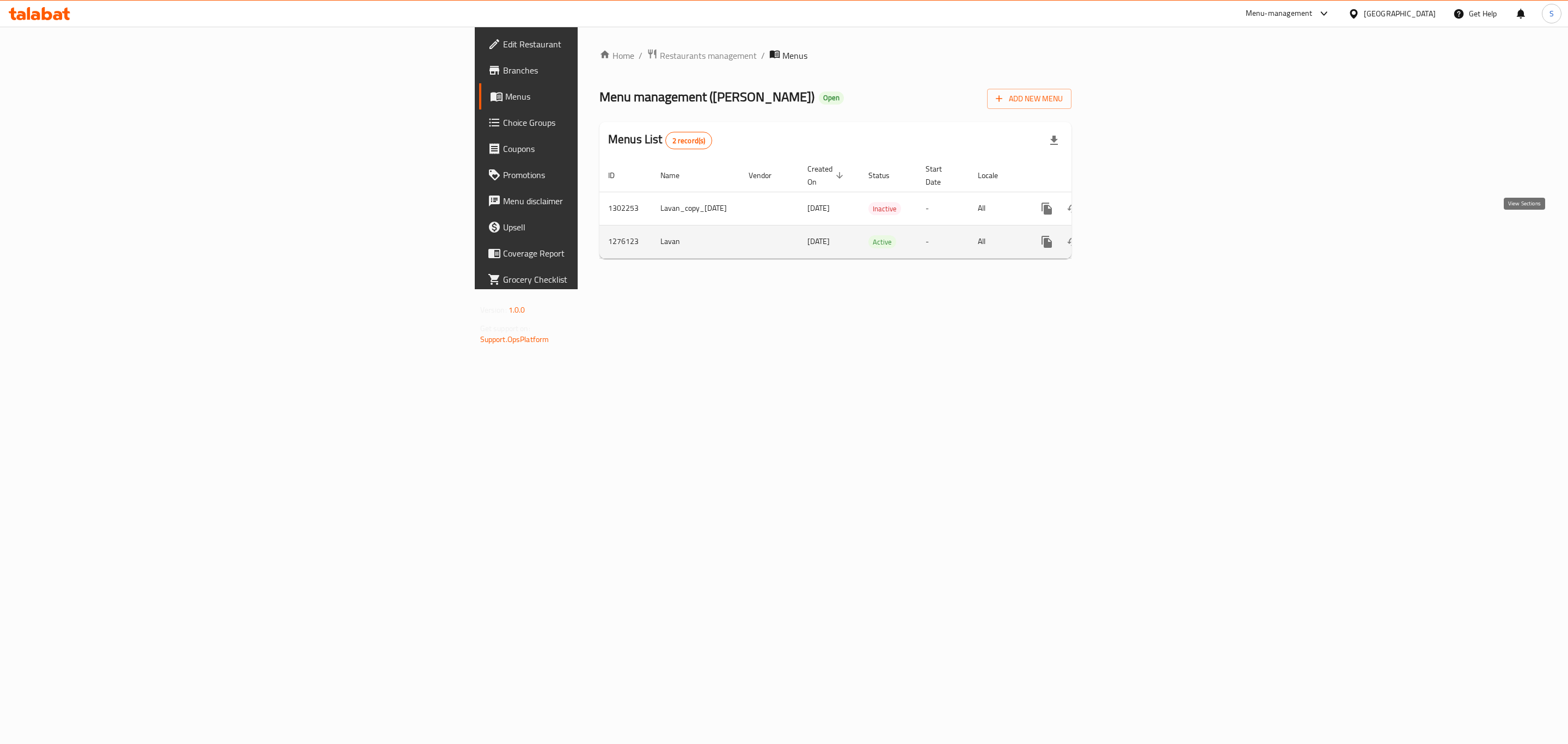
click at [1132, 235] on icon "enhanced table" at bounding box center [1125, 242] width 13 height 13
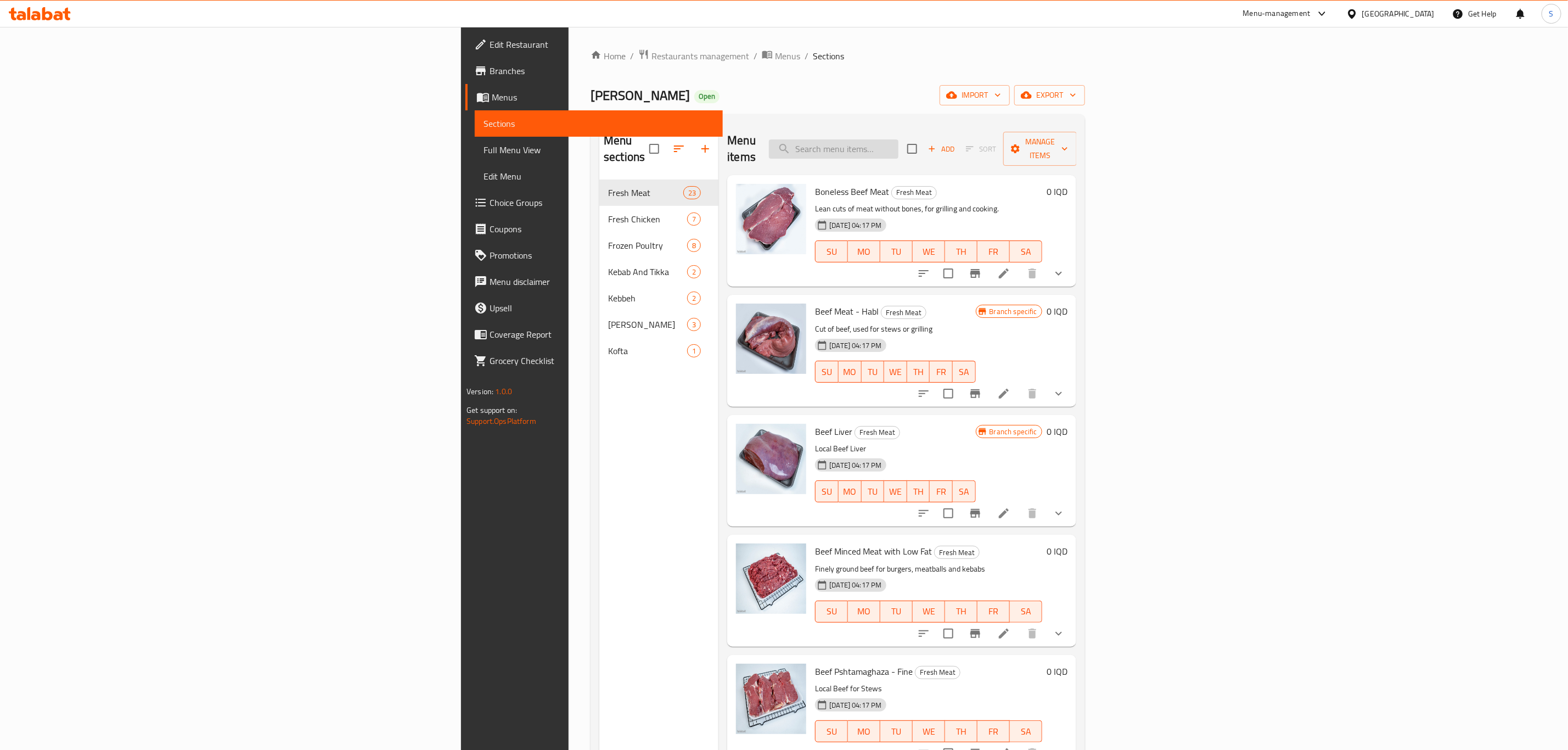
click at [898, 147] on input "search" at bounding box center [833, 149] width 129 height 19
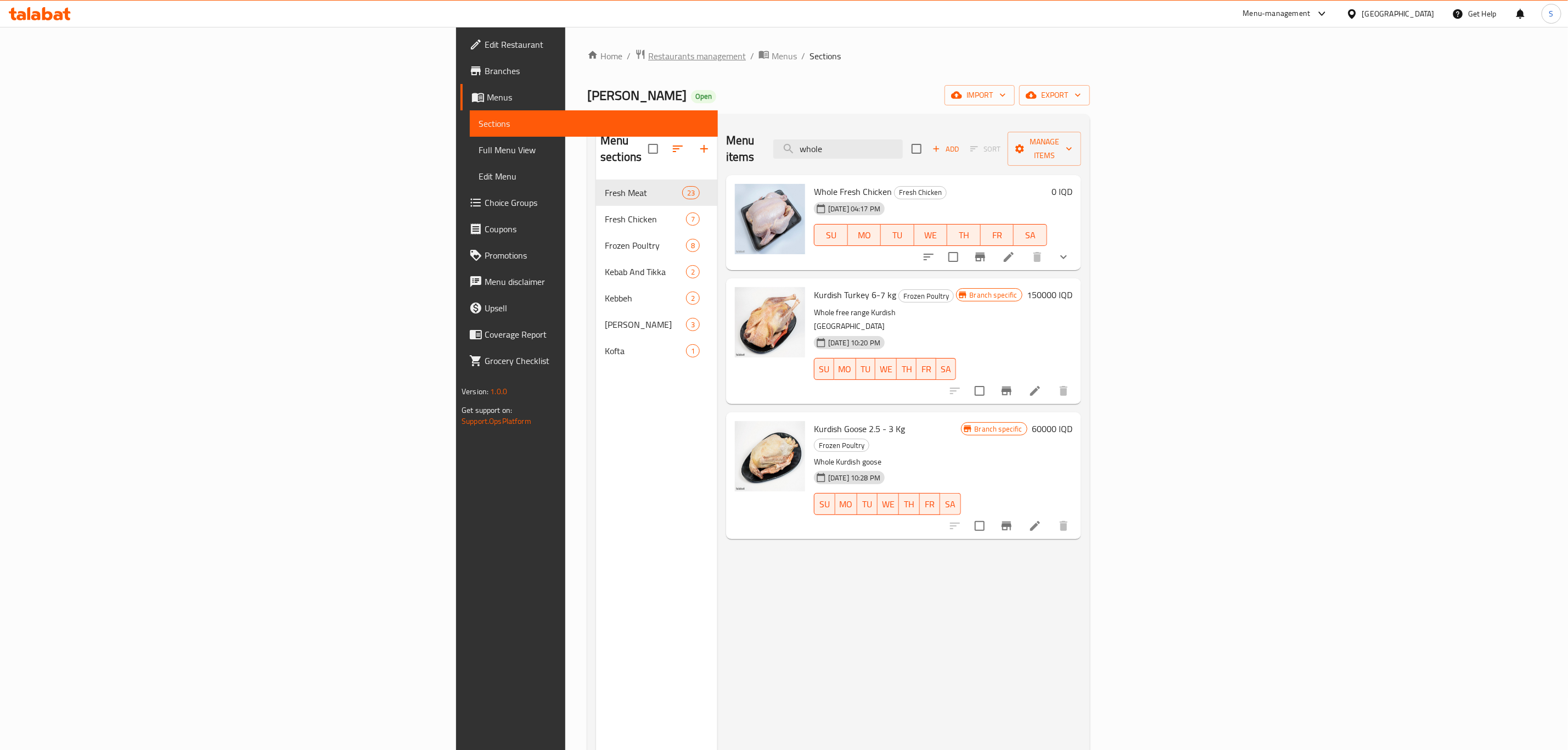
type input "whole"
click at [648, 58] on span "Restaurants management" at bounding box center [697, 56] width 98 height 13
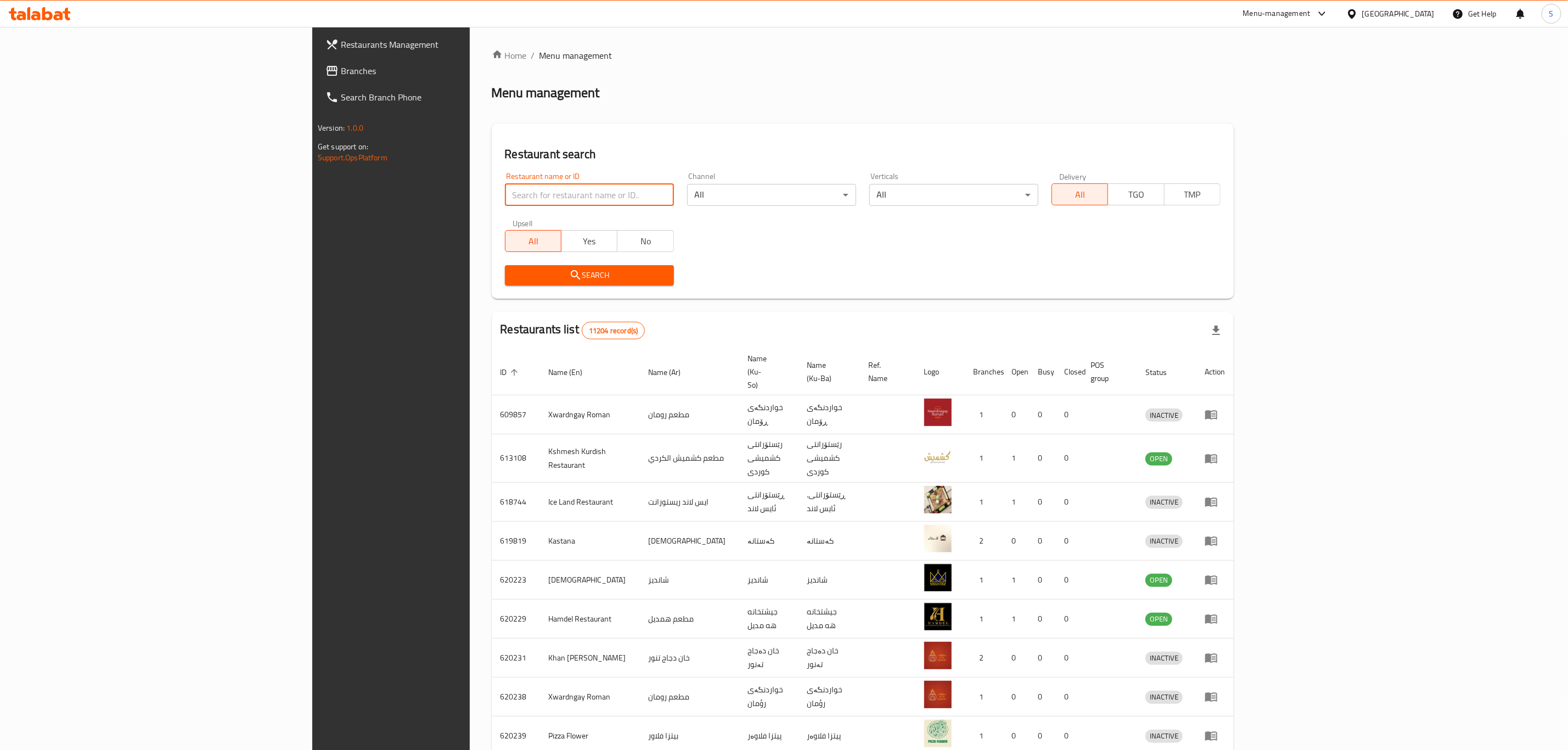
click at [505, 190] on input "search" at bounding box center [590, 194] width 169 height 22
type input "sirwan"
click button "Search" at bounding box center [590, 275] width 169 height 20
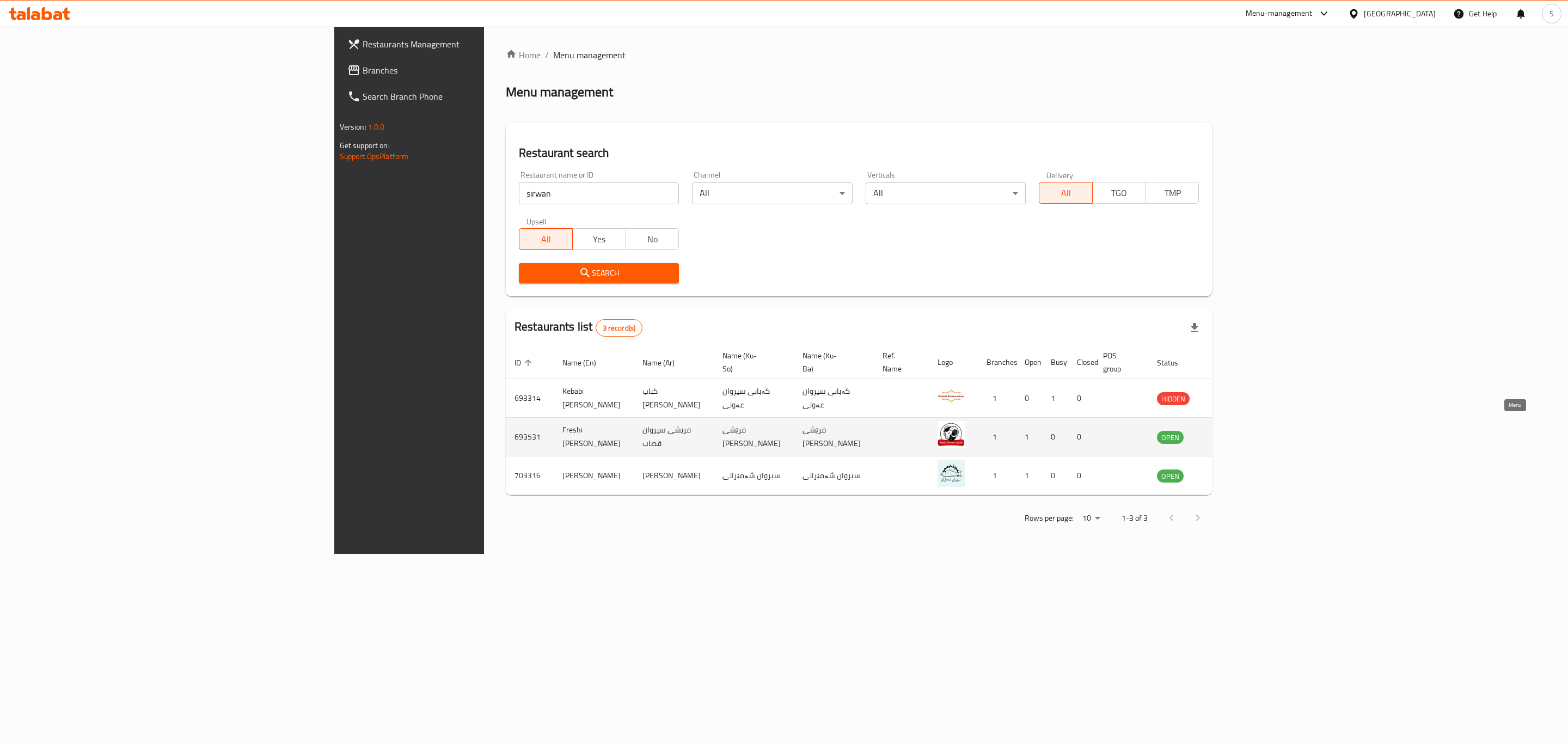
click at [1227, 431] on icon "enhanced table" at bounding box center [1221, 437] width 13 height 13
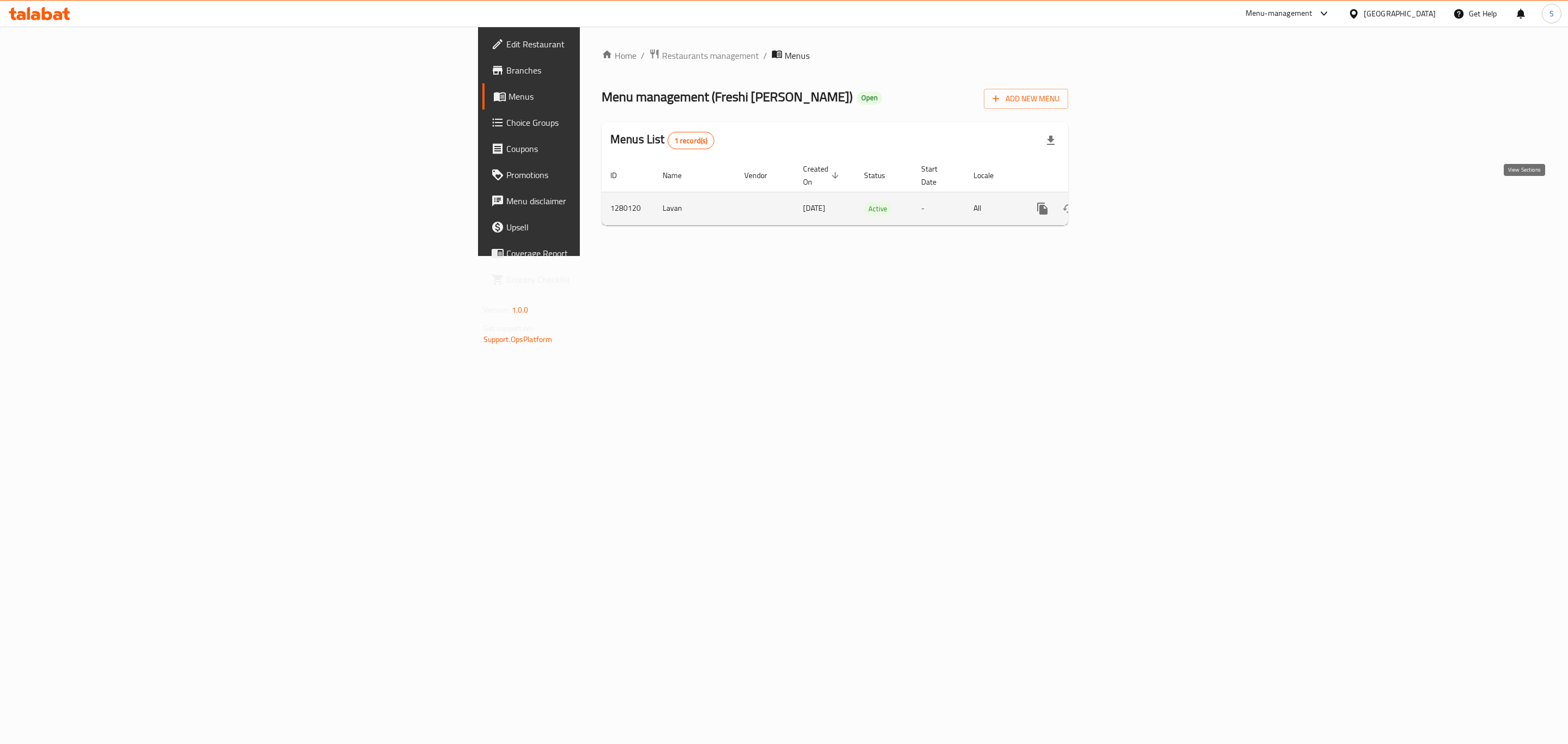
click at [1128, 202] on icon "enhanced table" at bounding box center [1121, 209] width 13 height 13
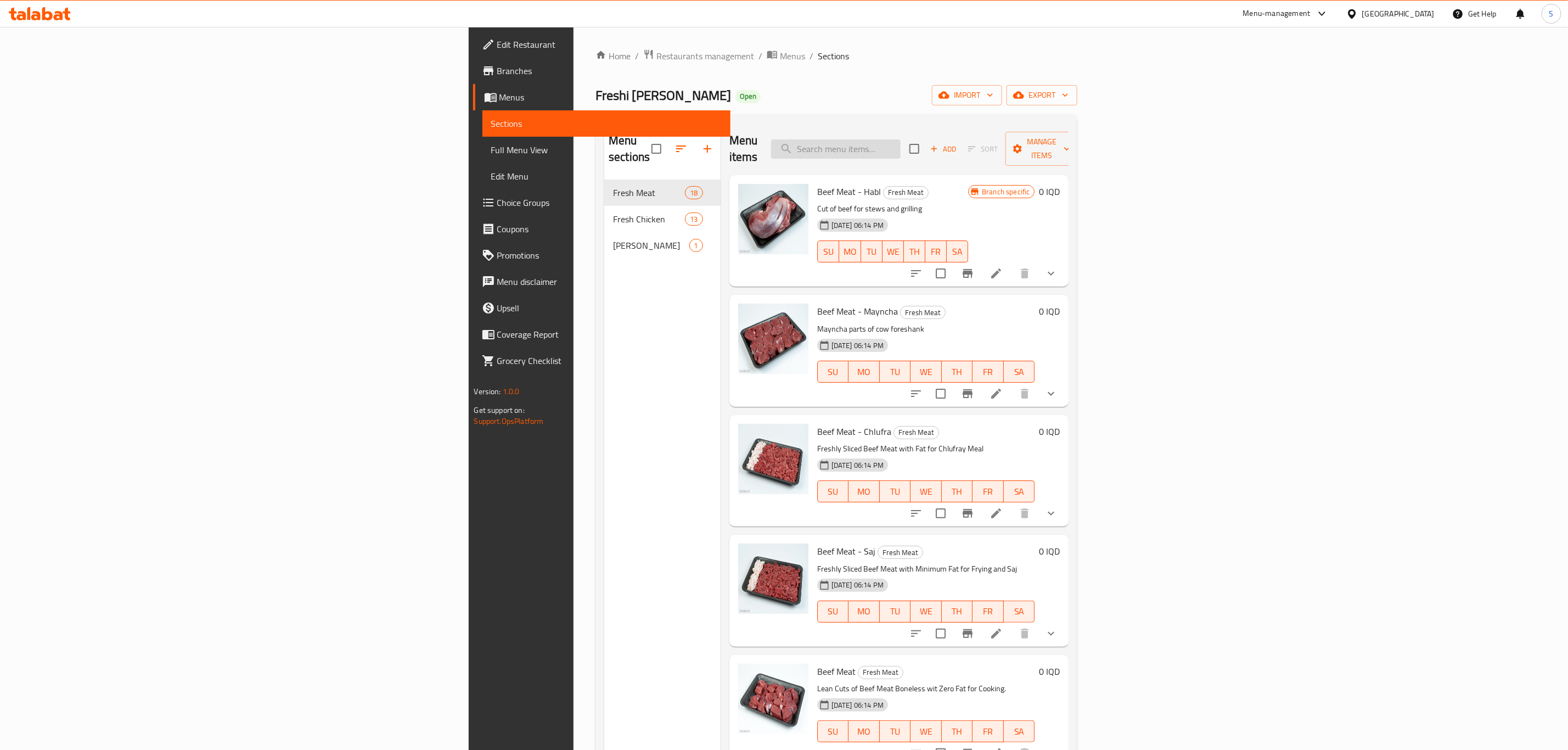
click at [900, 146] on input "search" at bounding box center [835, 149] width 129 height 19
type input "f"
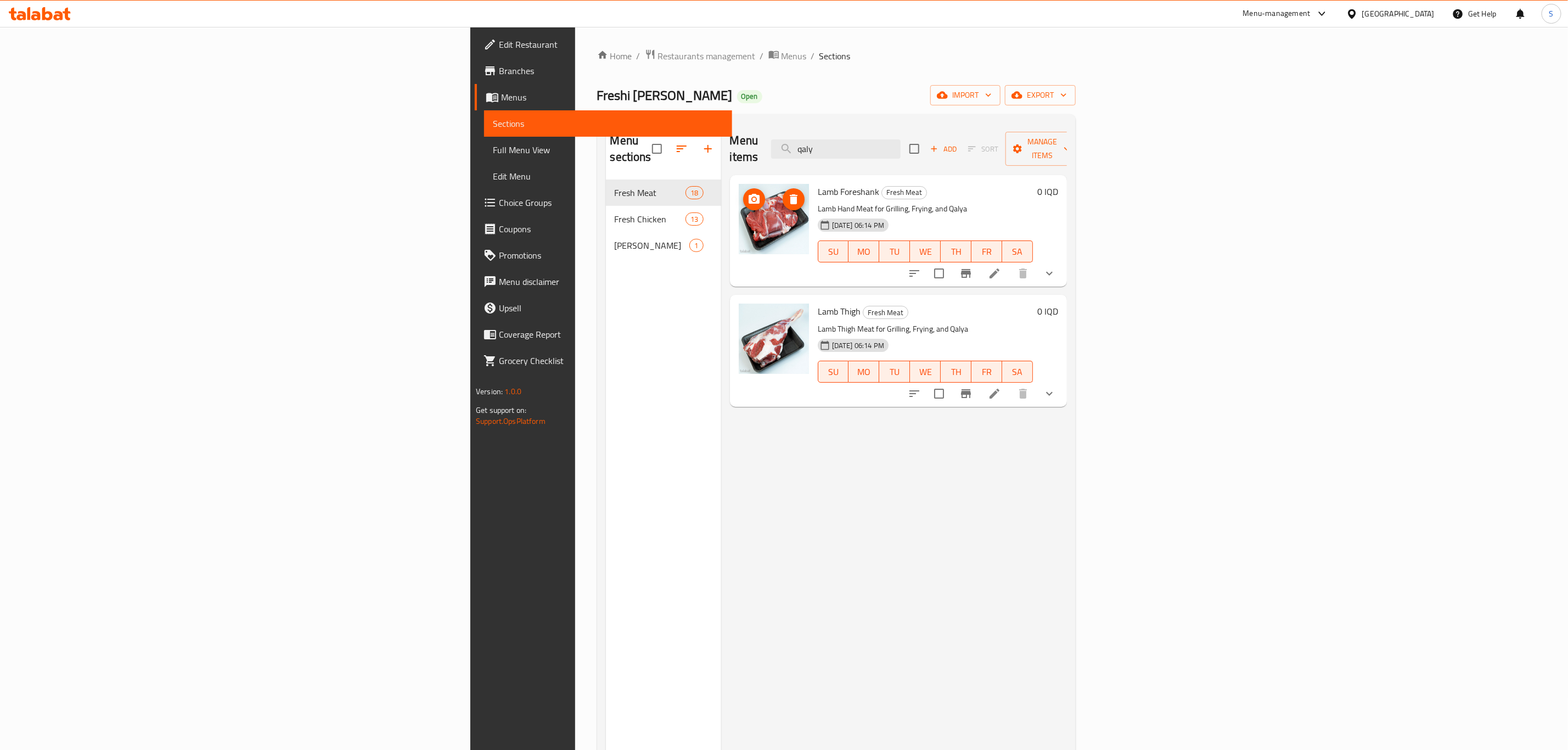
type input "qaly"
click at [658, 58] on span "Restaurants management" at bounding box center [707, 56] width 98 height 13
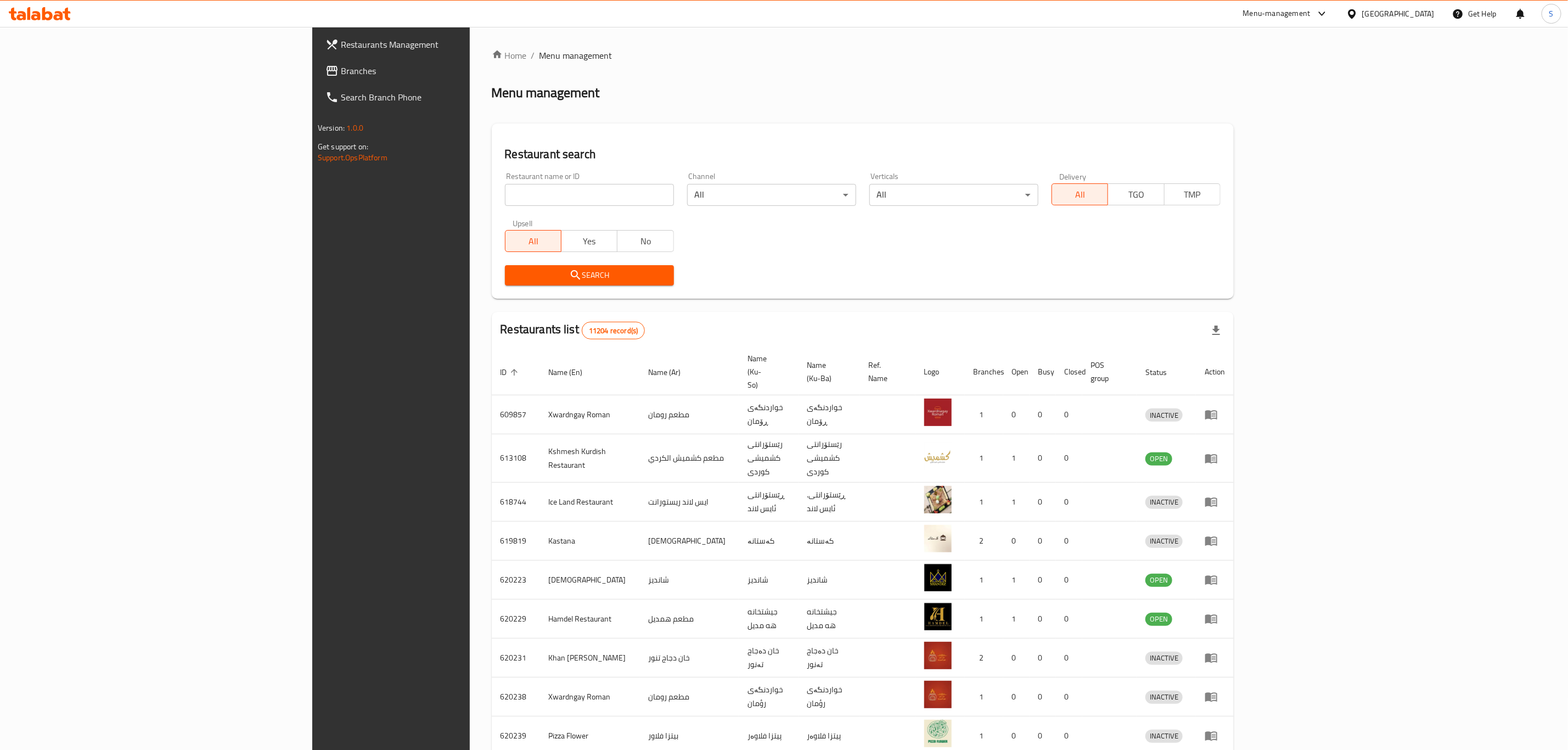
click at [512, 198] on input "search" at bounding box center [590, 194] width 169 height 22
click at [505, 196] on input "haji" at bounding box center [590, 194] width 169 height 22
click at [520, 78] on div "Home / Menu management Menu management Restaurant search Restaurant name or ID …" at bounding box center [863, 440] width 742 height 783
click at [505, 197] on input "haji" at bounding box center [590, 194] width 169 height 22
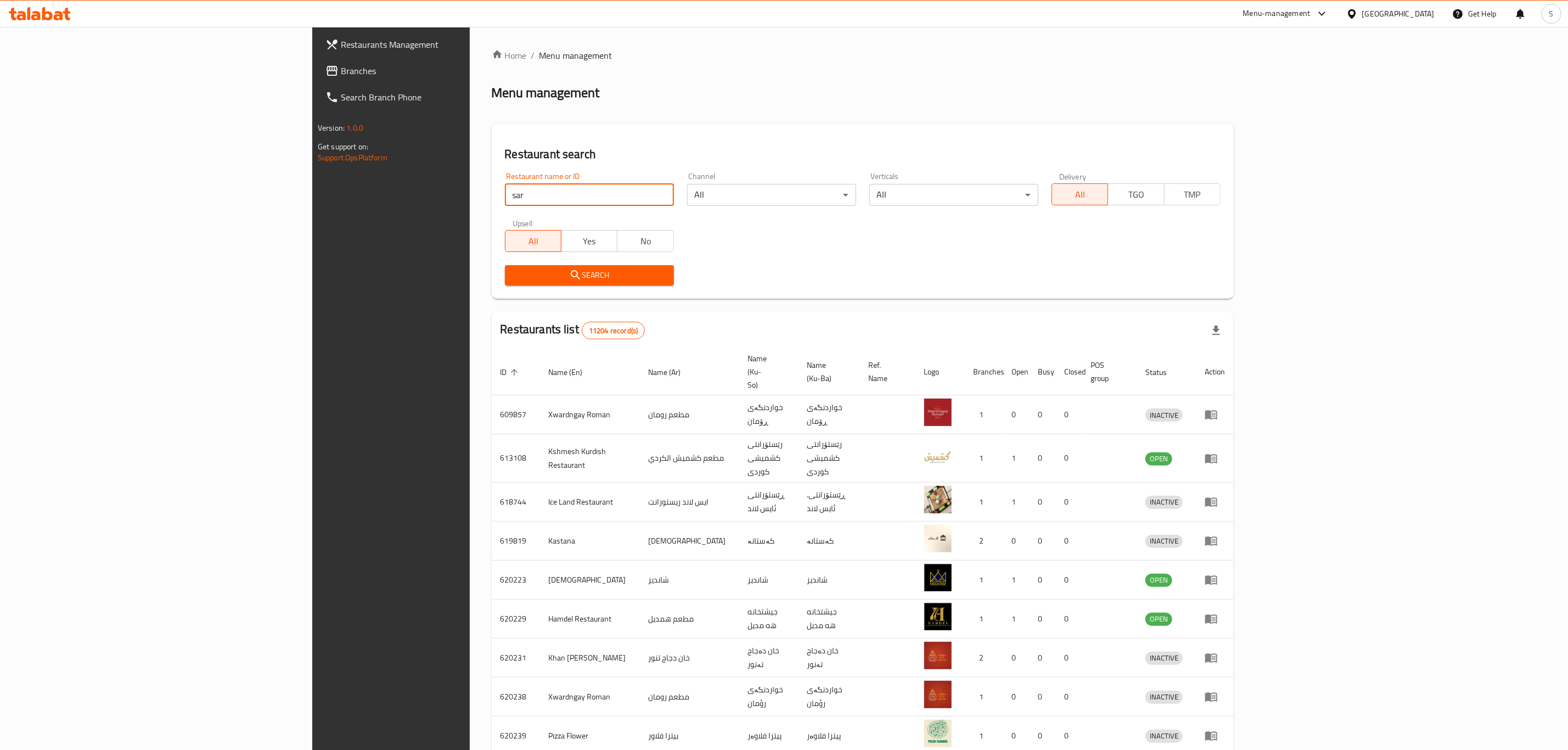
type input "sarwaran"
click button "Search" at bounding box center [590, 275] width 169 height 20
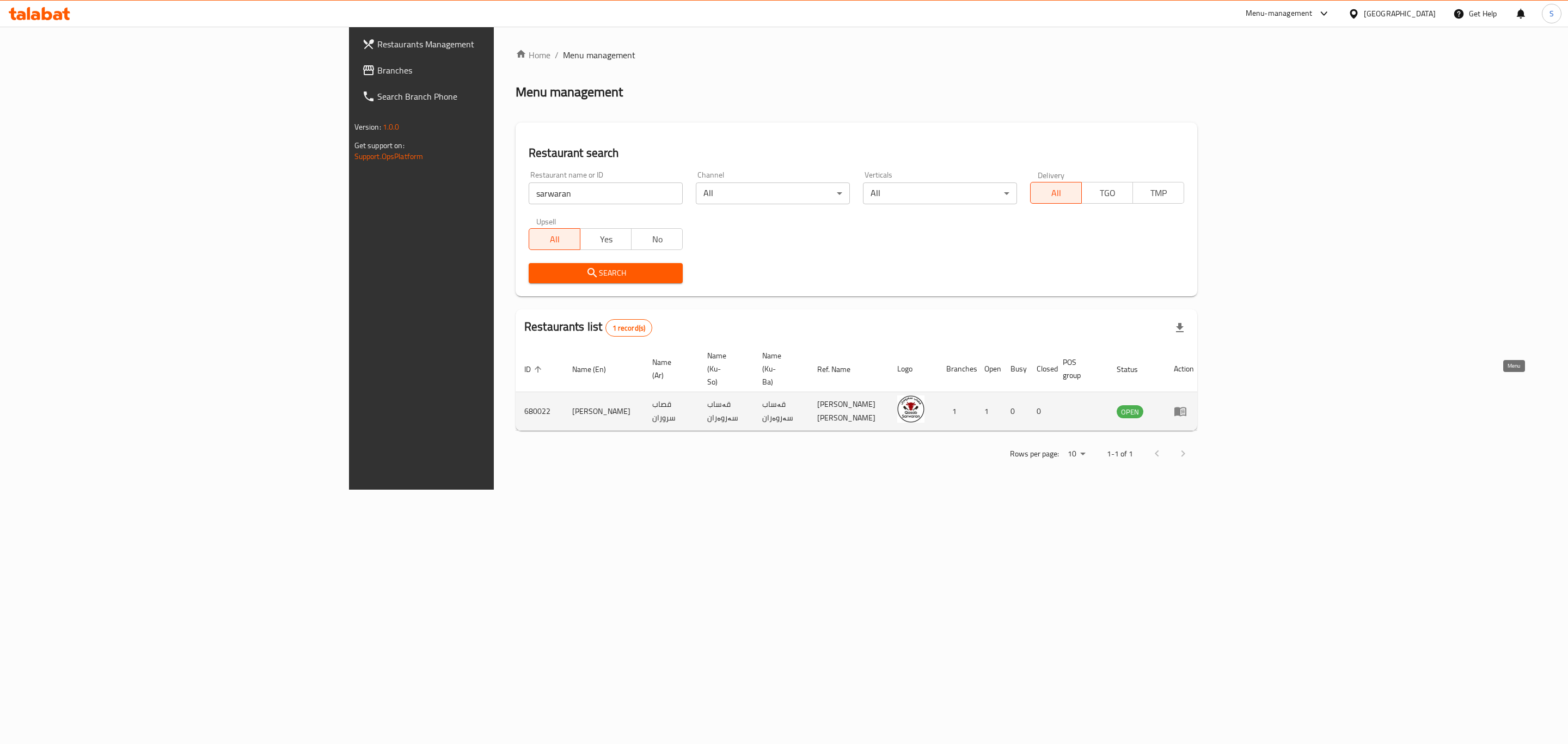
click at [1185, 410] on icon "enhanced table" at bounding box center [1182, 412] width 4 height 4
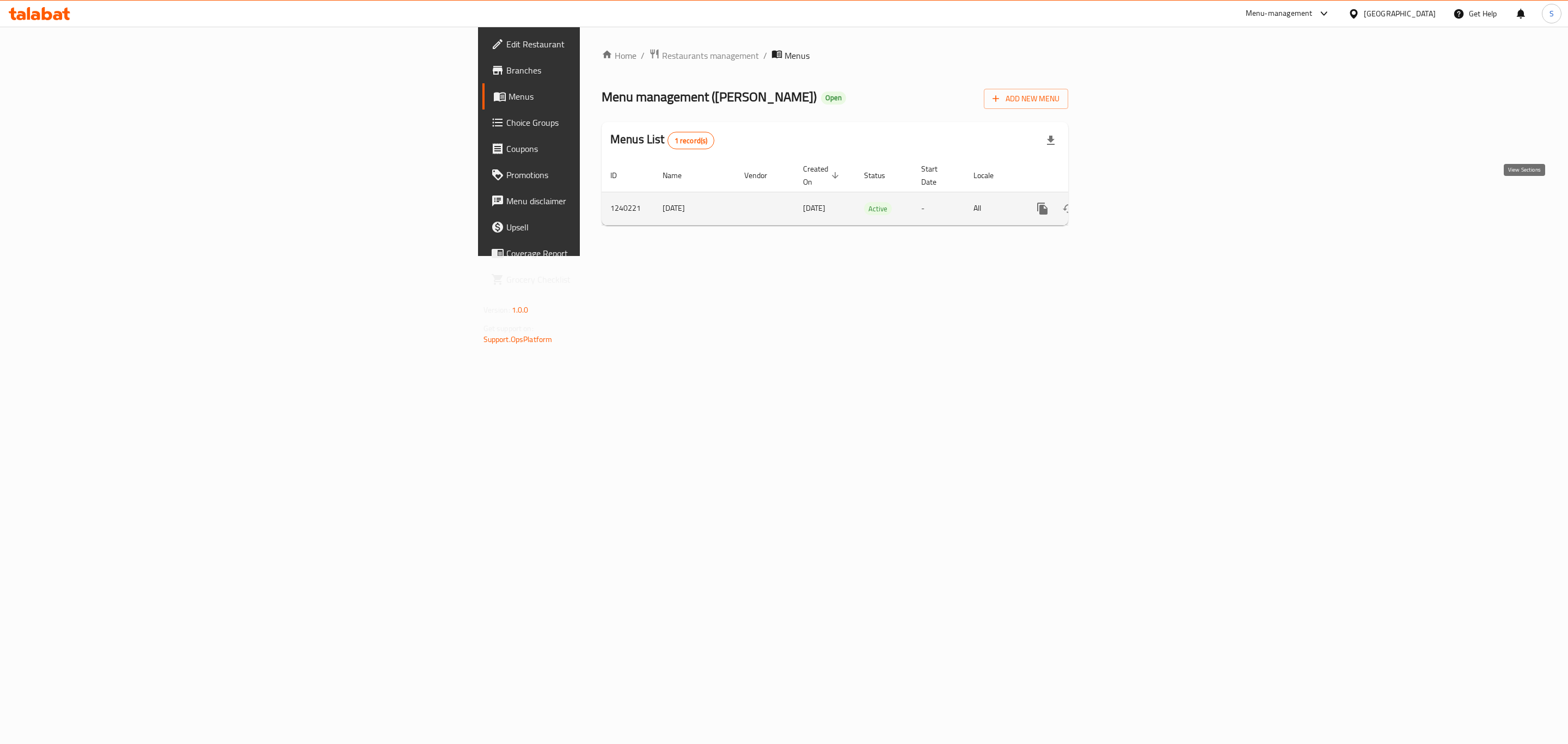
click at [1134, 203] on link "enhanced table" at bounding box center [1121, 209] width 26 height 26
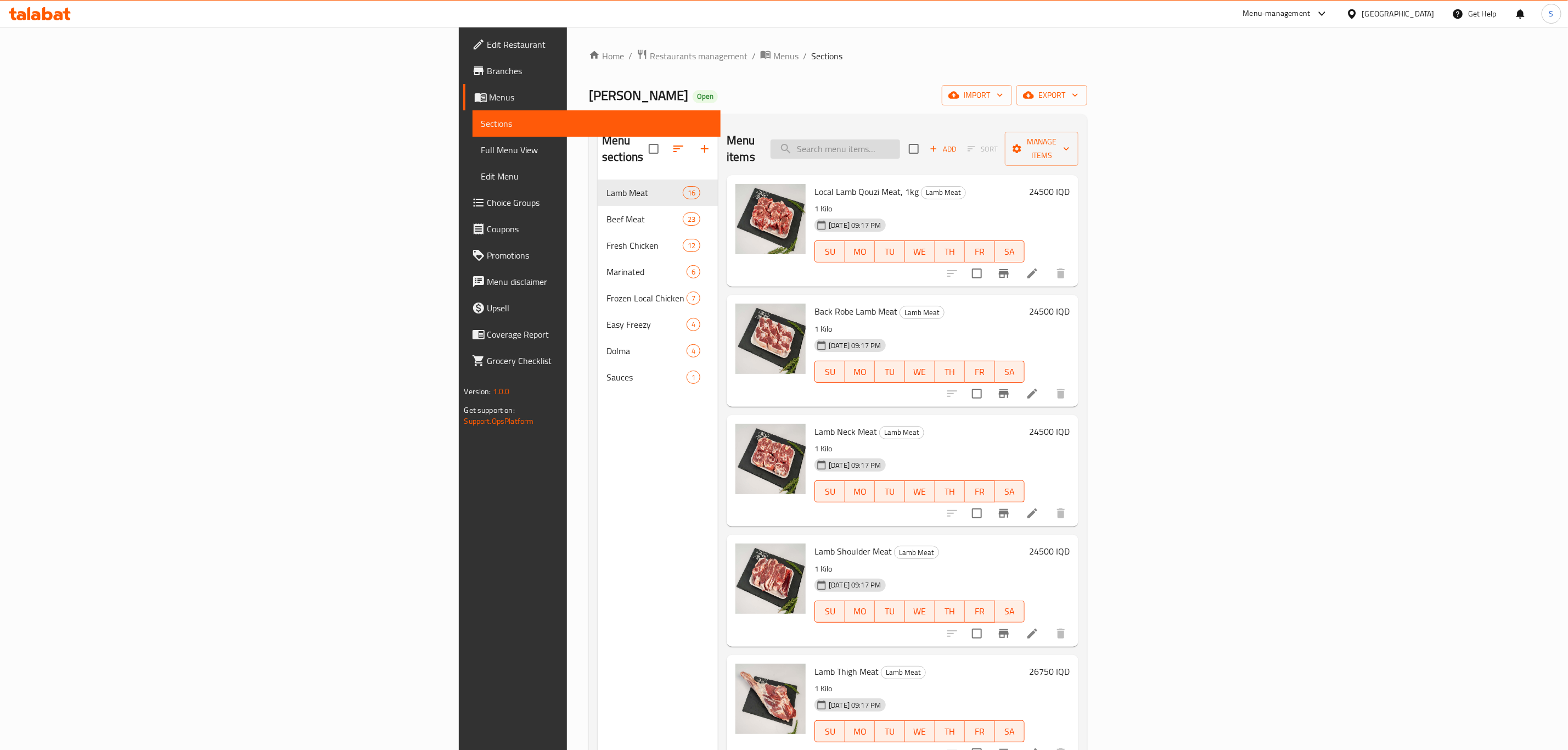
click at [900, 142] on input "search" at bounding box center [835, 149] width 129 height 19
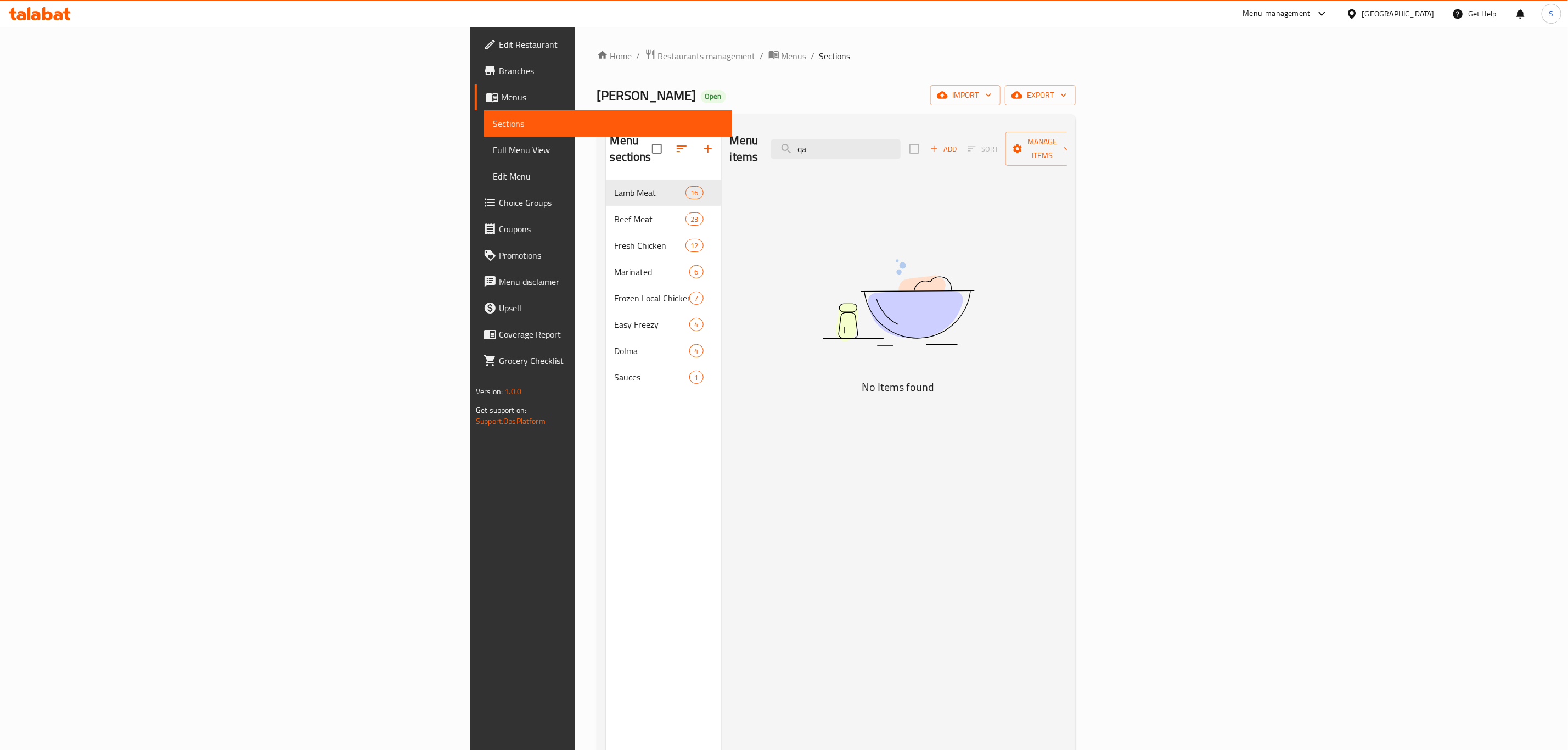
type input "q"
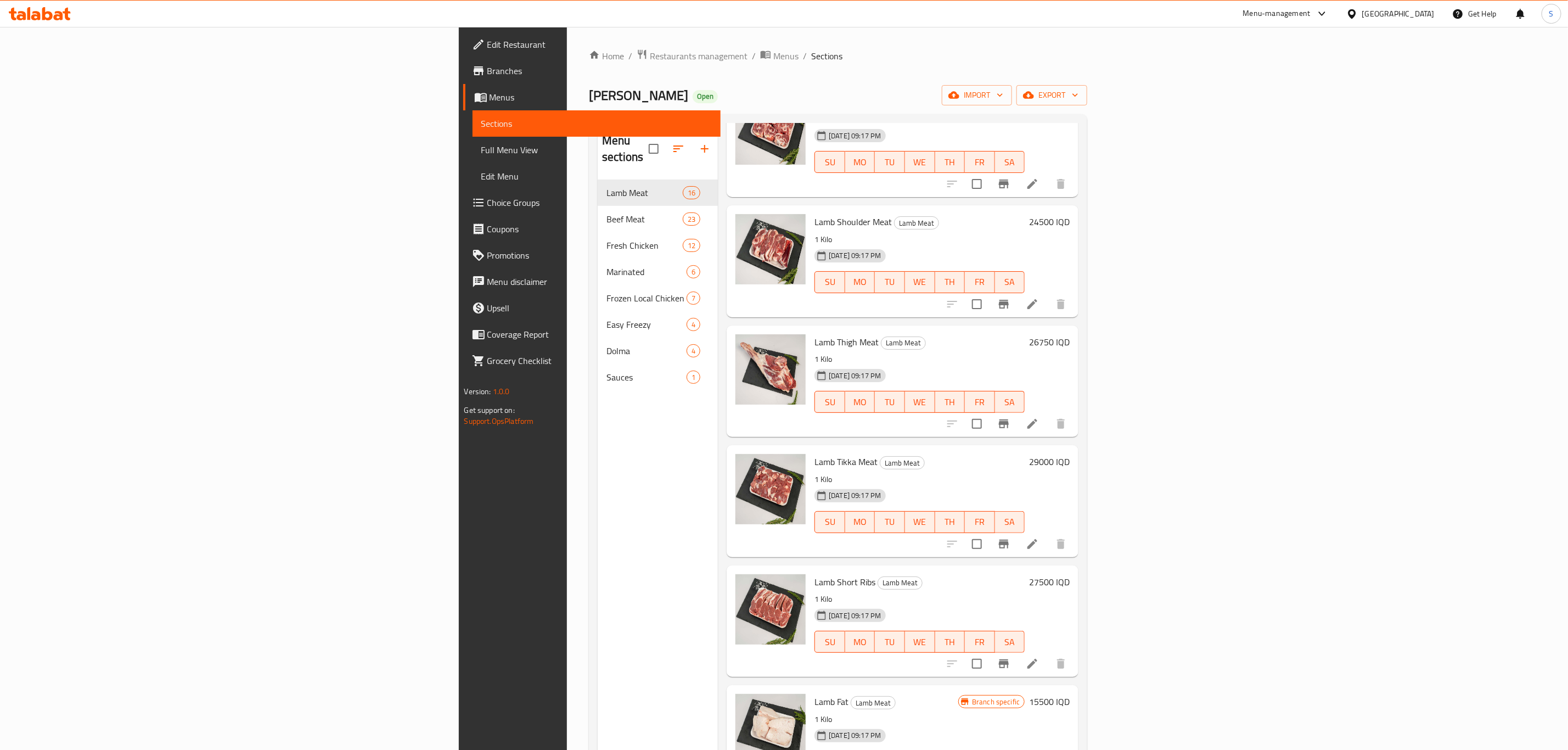
scroll to position [412, 0]
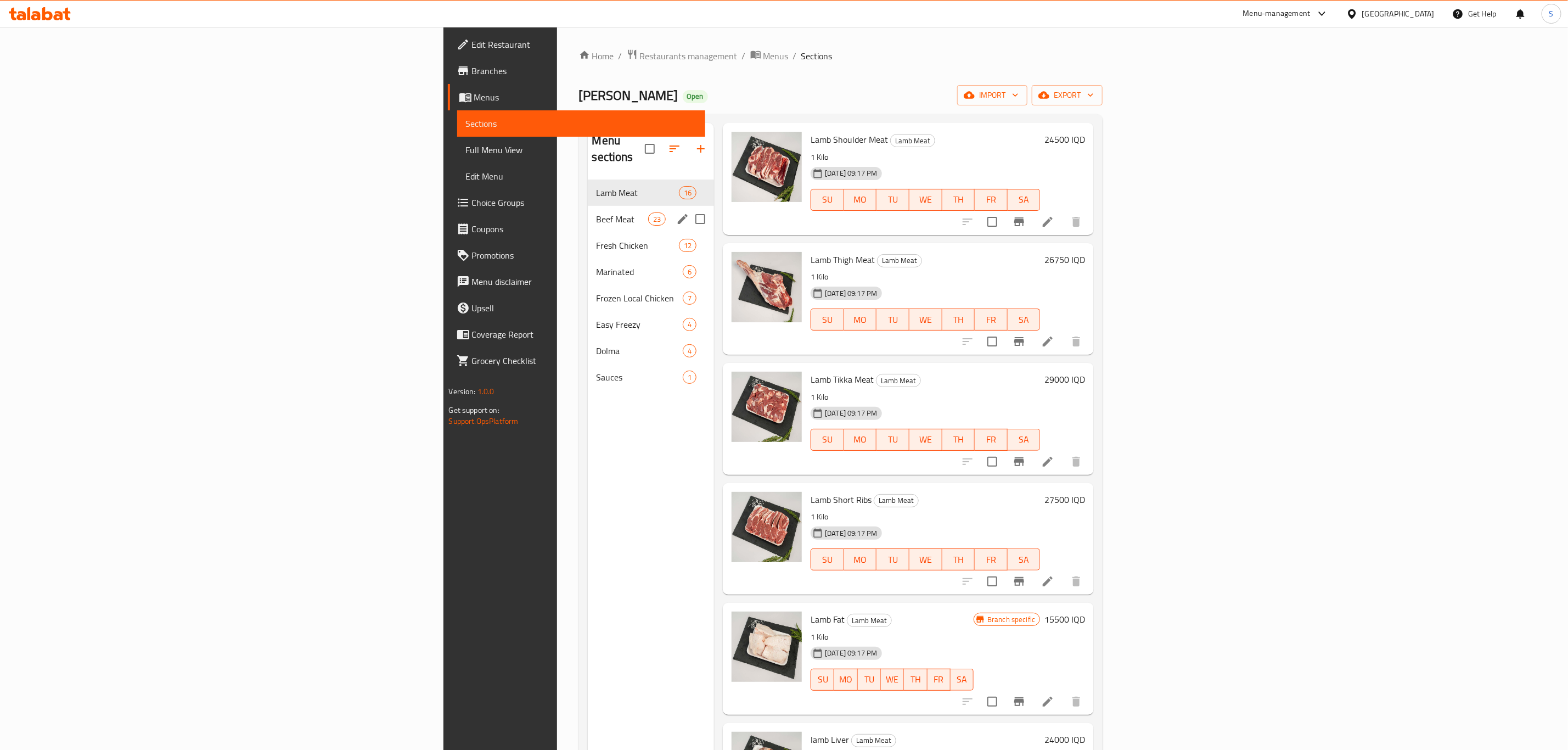
click at [588, 206] on div "Beef Meat 23" at bounding box center [651, 219] width 126 height 26
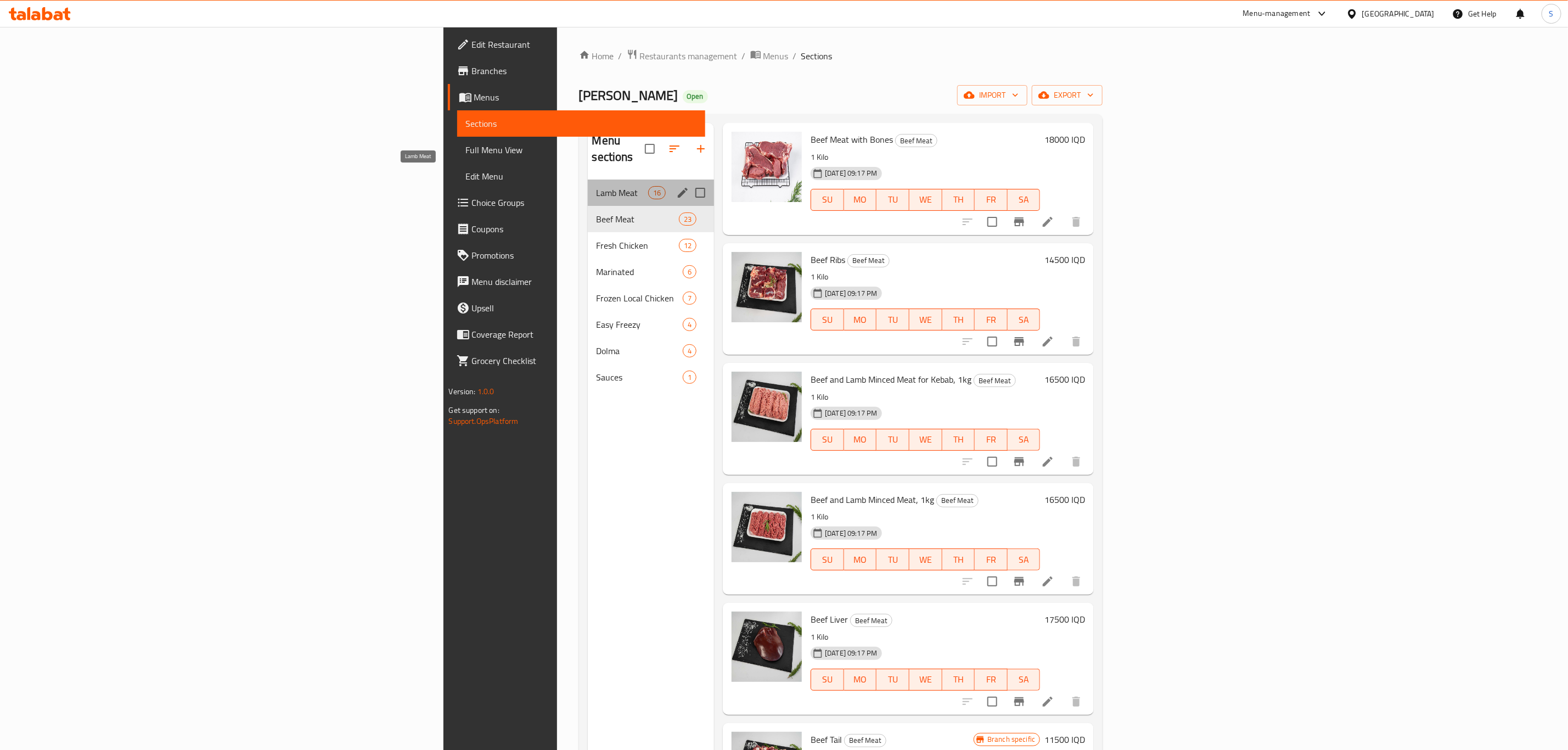
click at [597, 186] on span "Lamb Meat" at bounding box center [622, 192] width 51 height 13
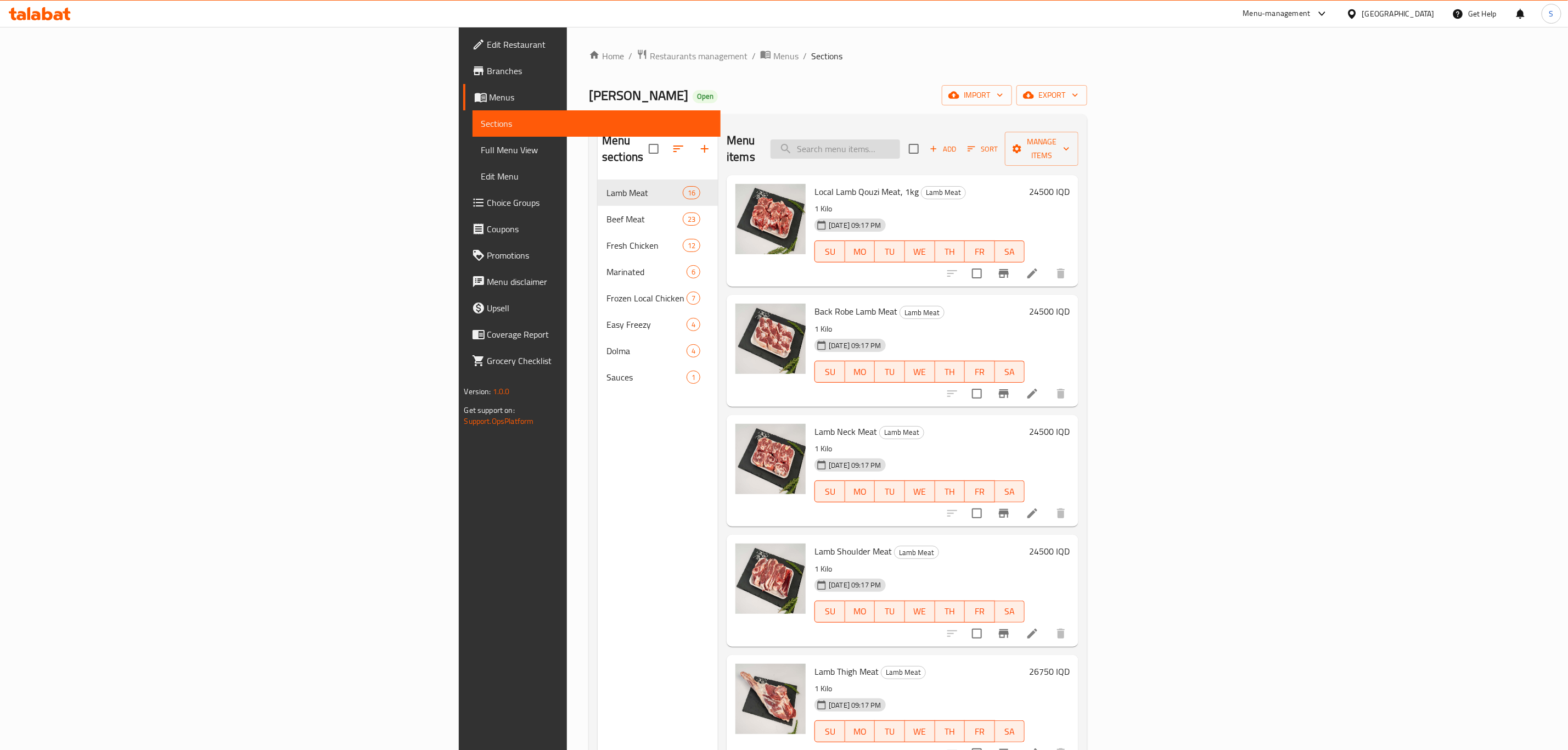
click at [900, 147] on input "search" at bounding box center [835, 149] width 129 height 19
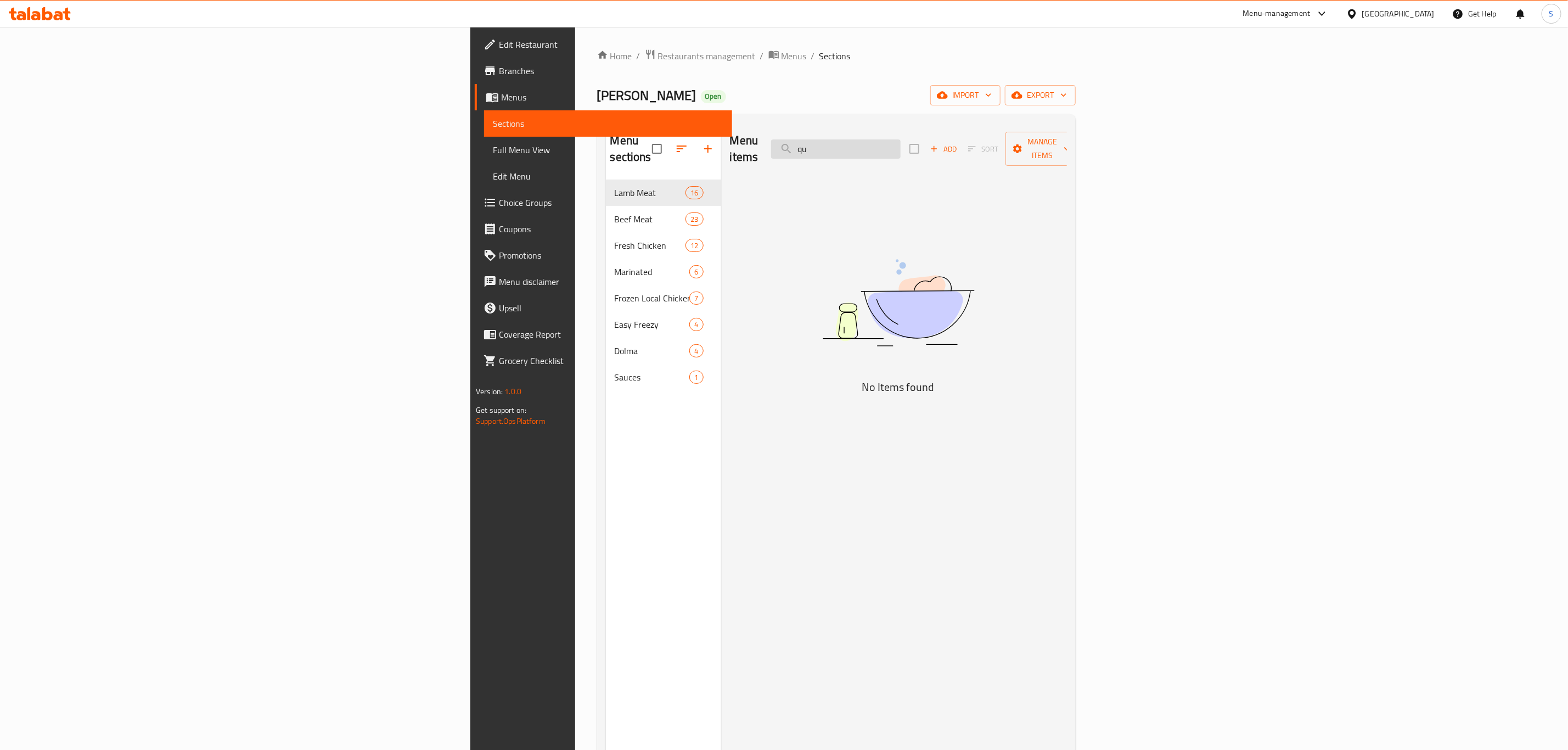
type input "q"
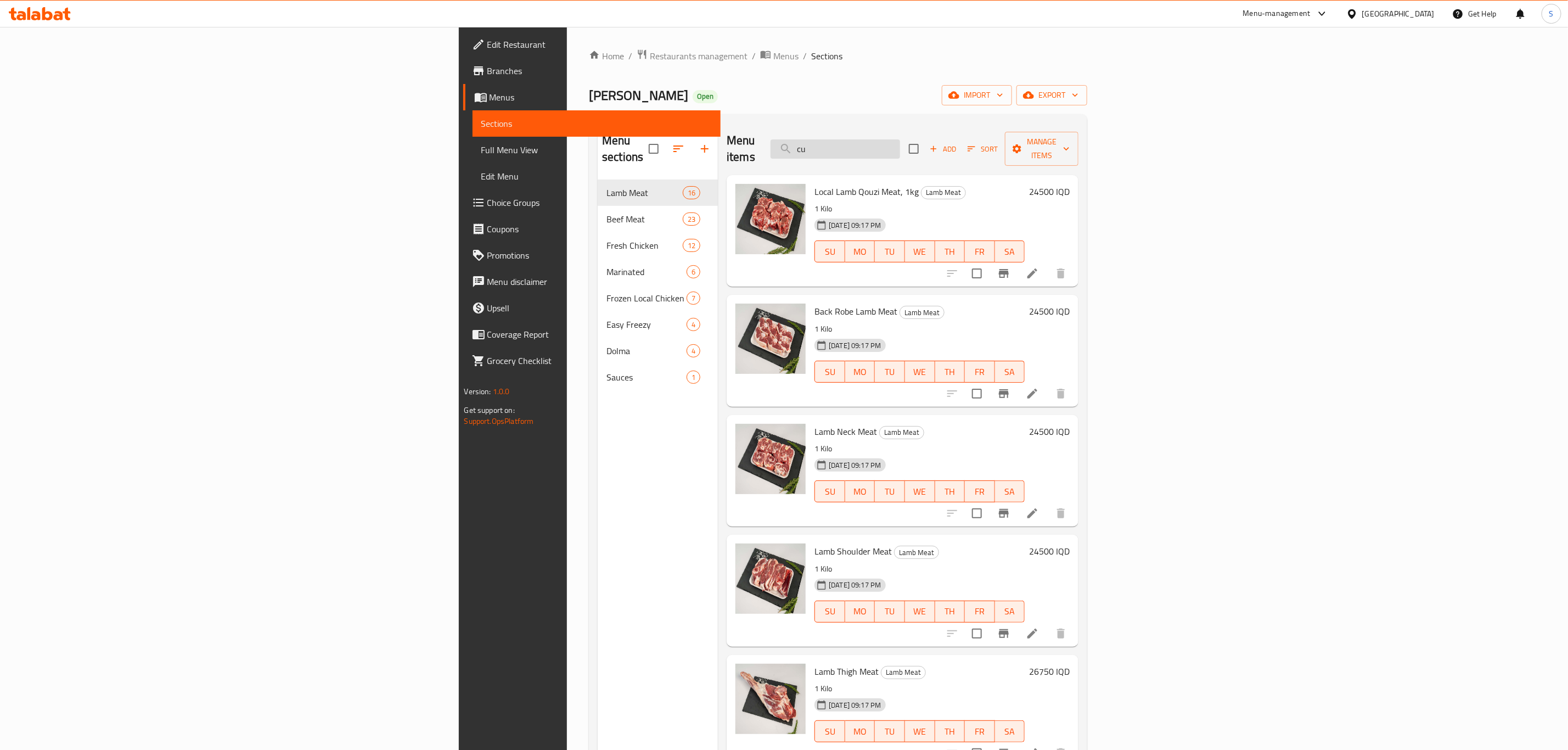
type input "cut"
click at [650, 60] on span "Restaurants management" at bounding box center [698, 56] width 98 height 13
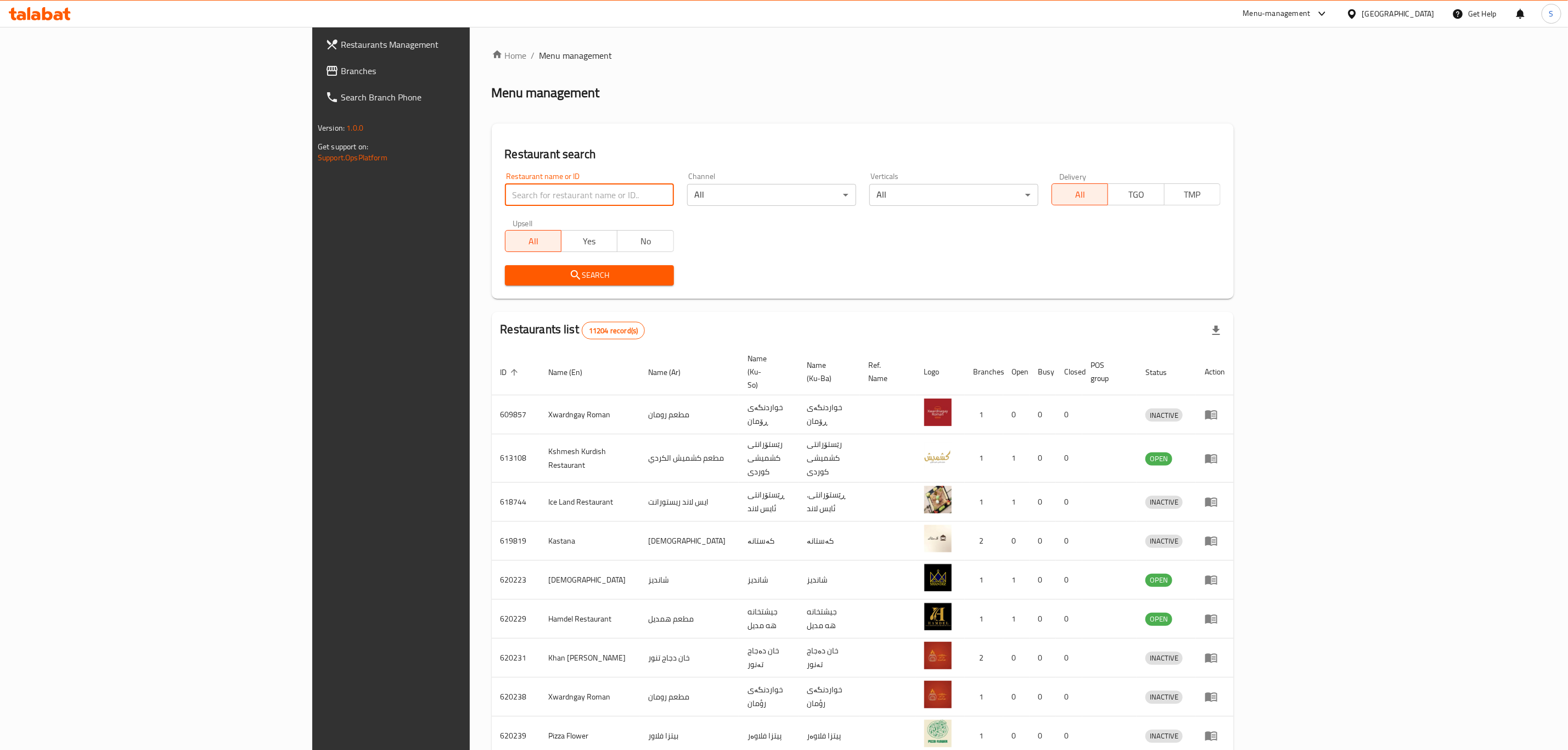
click at [505, 186] on input "search" at bounding box center [590, 194] width 169 height 22
type input "haji rahim"
click button "Search" at bounding box center [590, 275] width 169 height 20
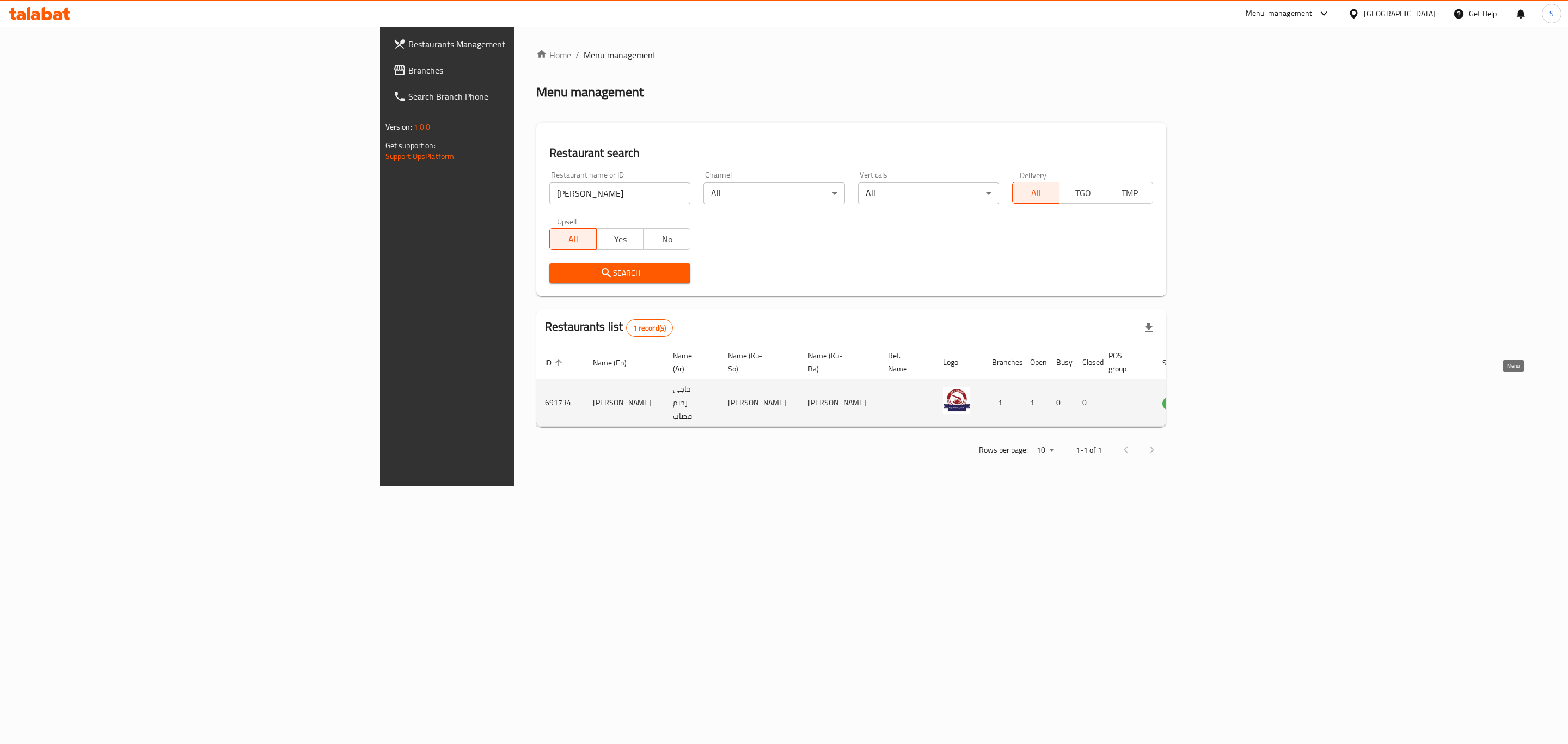
click at [1233, 396] on icon "enhanced table" at bounding box center [1226, 403] width 13 height 13
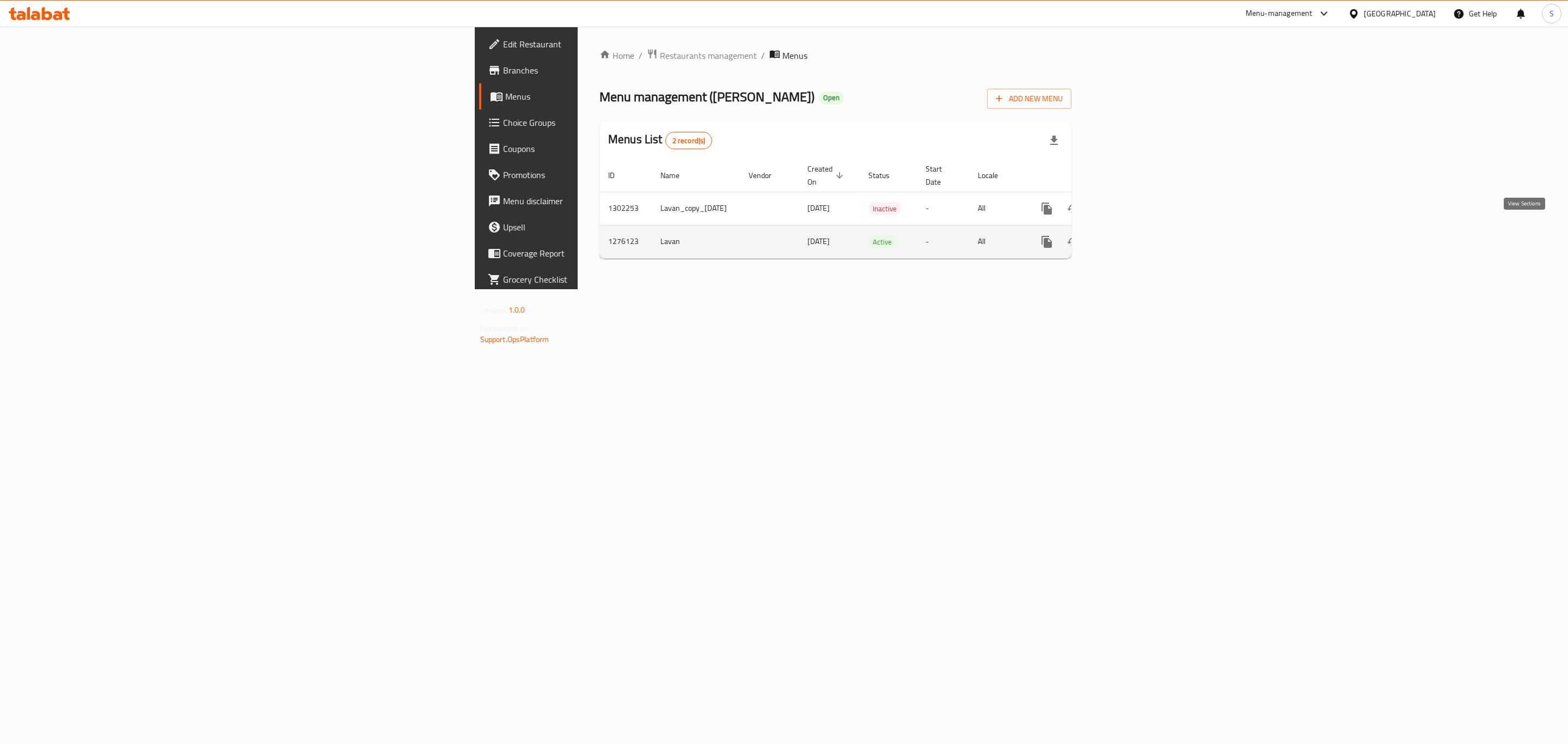
click at [1132, 235] on icon "enhanced table" at bounding box center [1125, 242] width 13 height 13
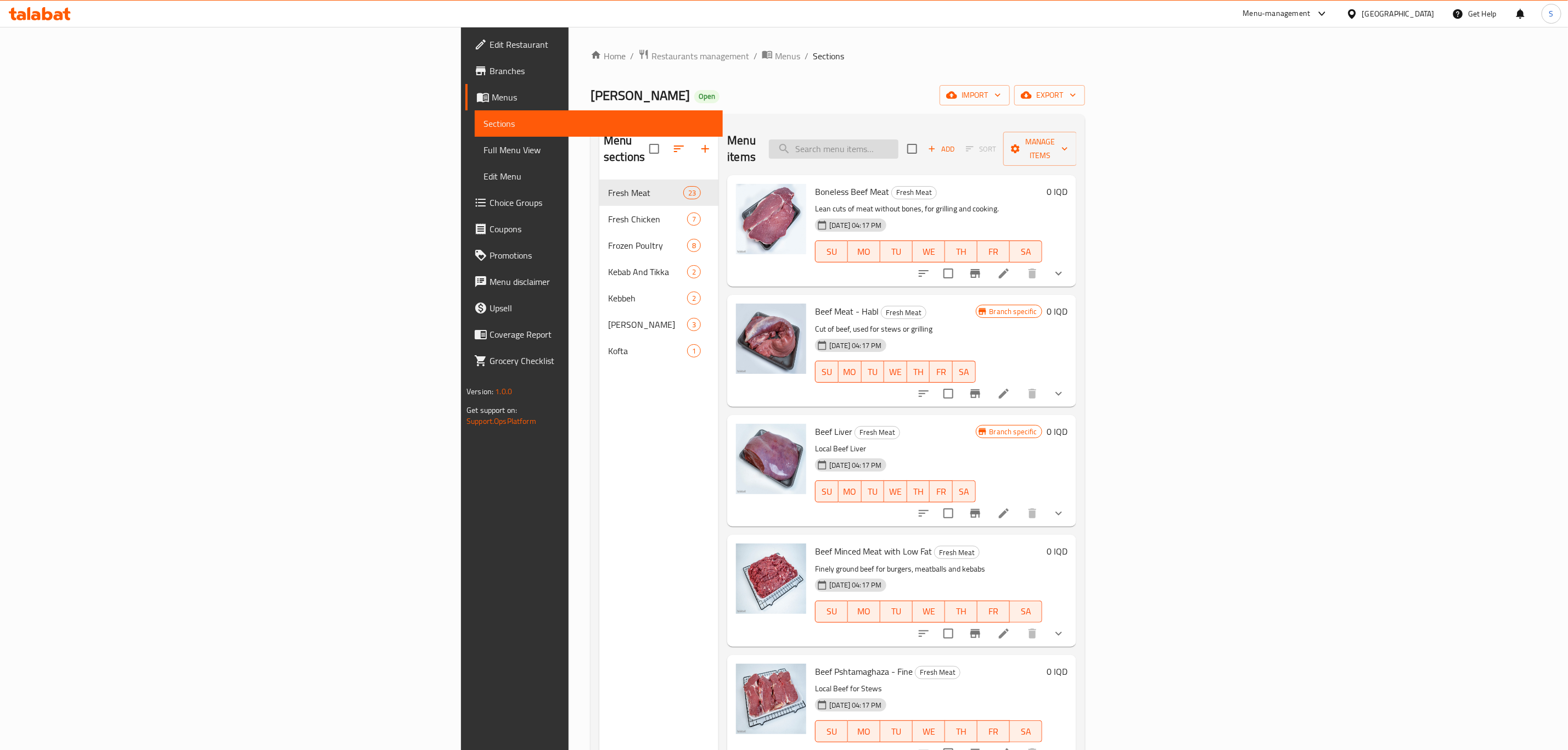
click at [898, 146] on input "search" at bounding box center [833, 149] width 129 height 19
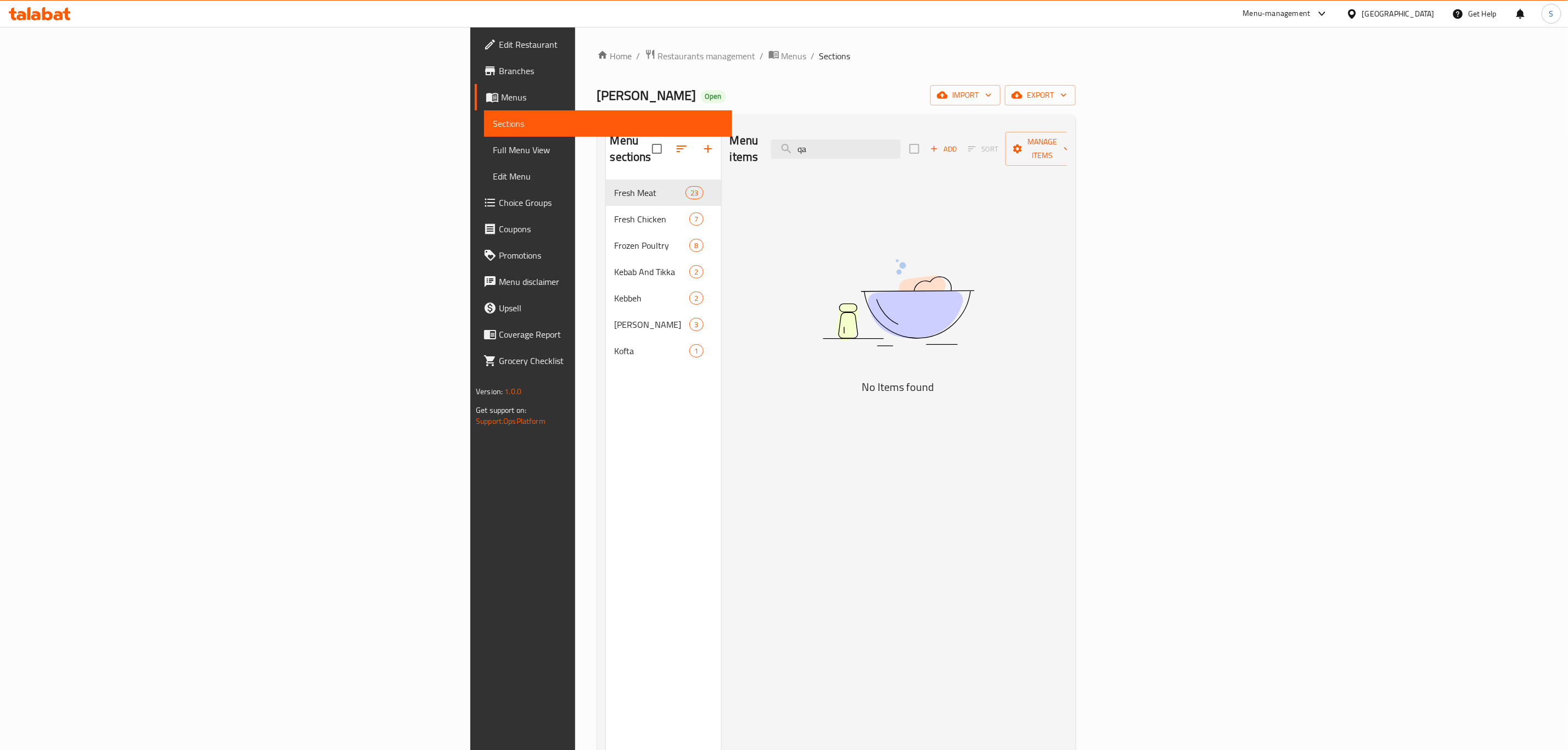
type input "q"
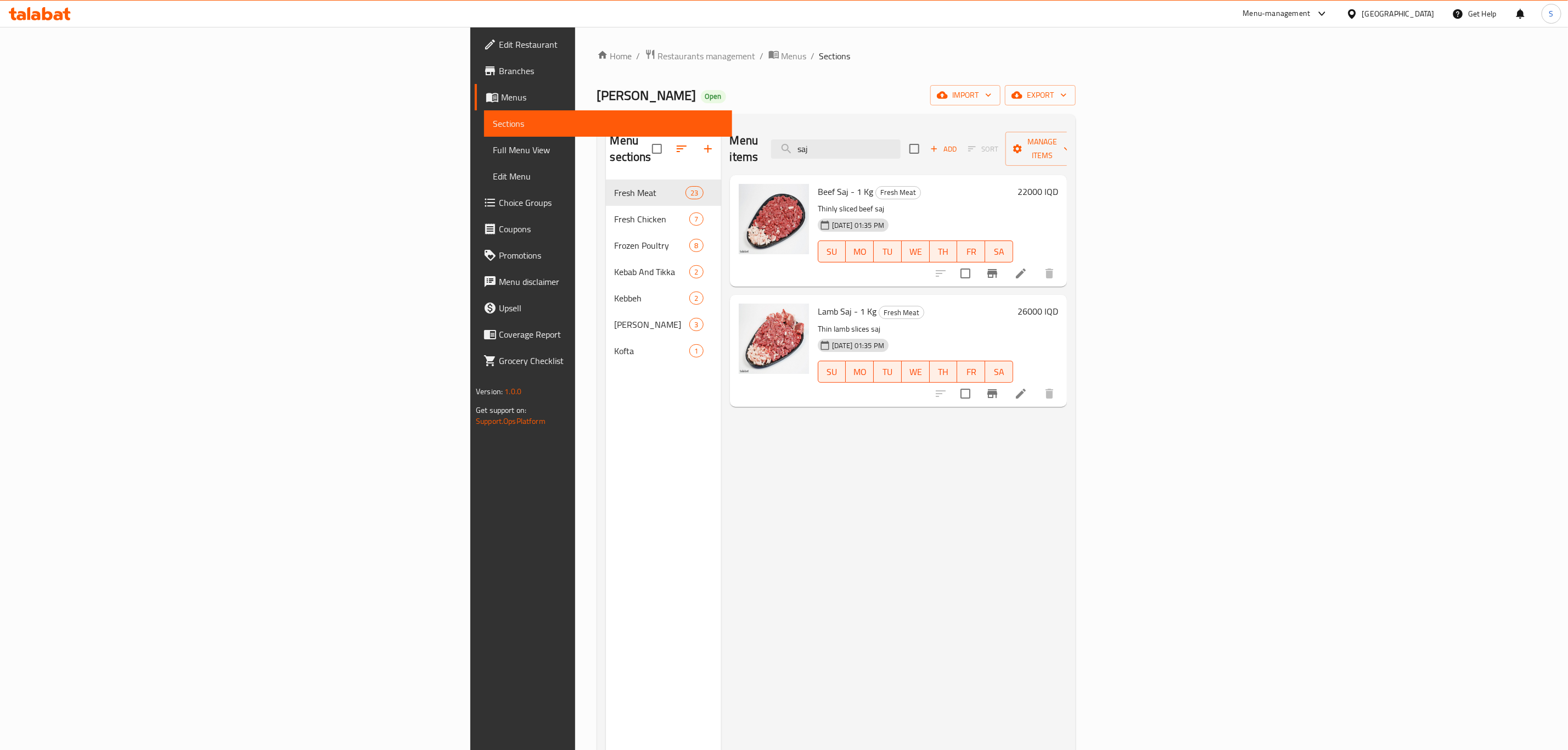
type input "saj"
click at [658, 54] on span "Restaurants management" at bounding box center [707, 56] width 98 height 13
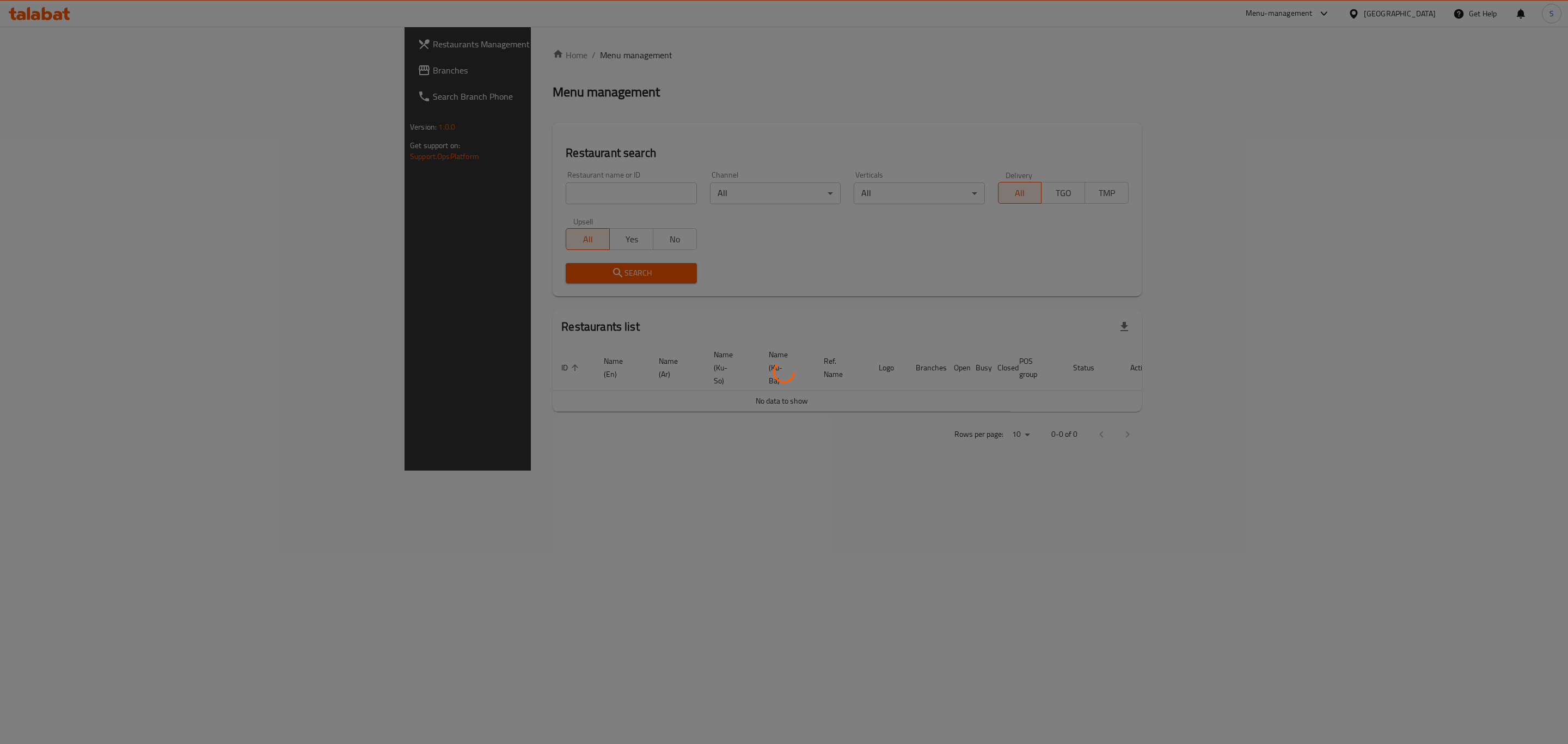
click at [476, 190] on div at bounding box center [784, 372] width 1568 height 744
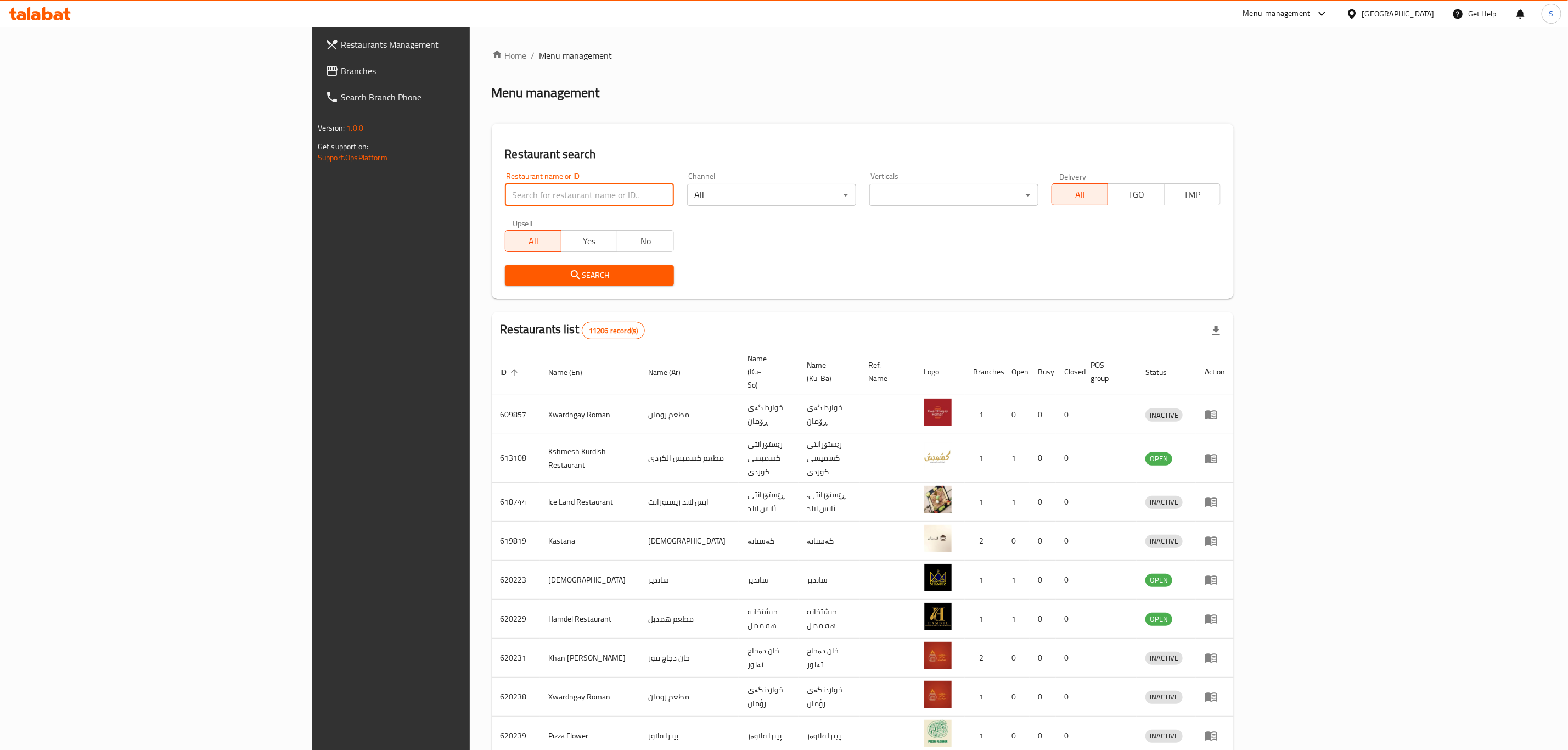
click at [517, 196] on input "search" at bounding box center [590, 194] width 169 height 22
type input "mandolin"
click button "Search" at bounding box center [590, 275] width 169 height 20
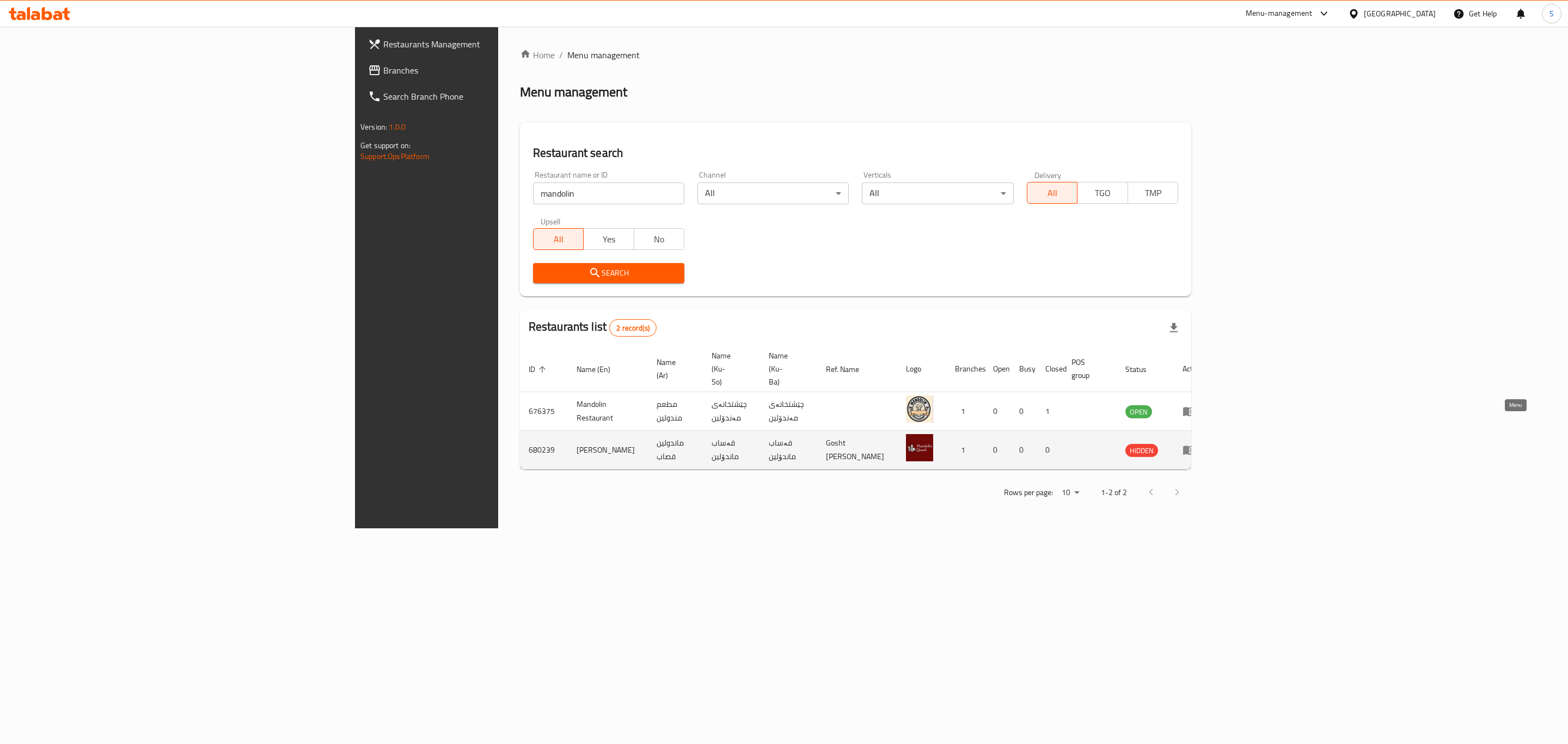
click at [1196, 443] on icon "enhanced table" at bounding box center [1189, 450] width 13 height 13
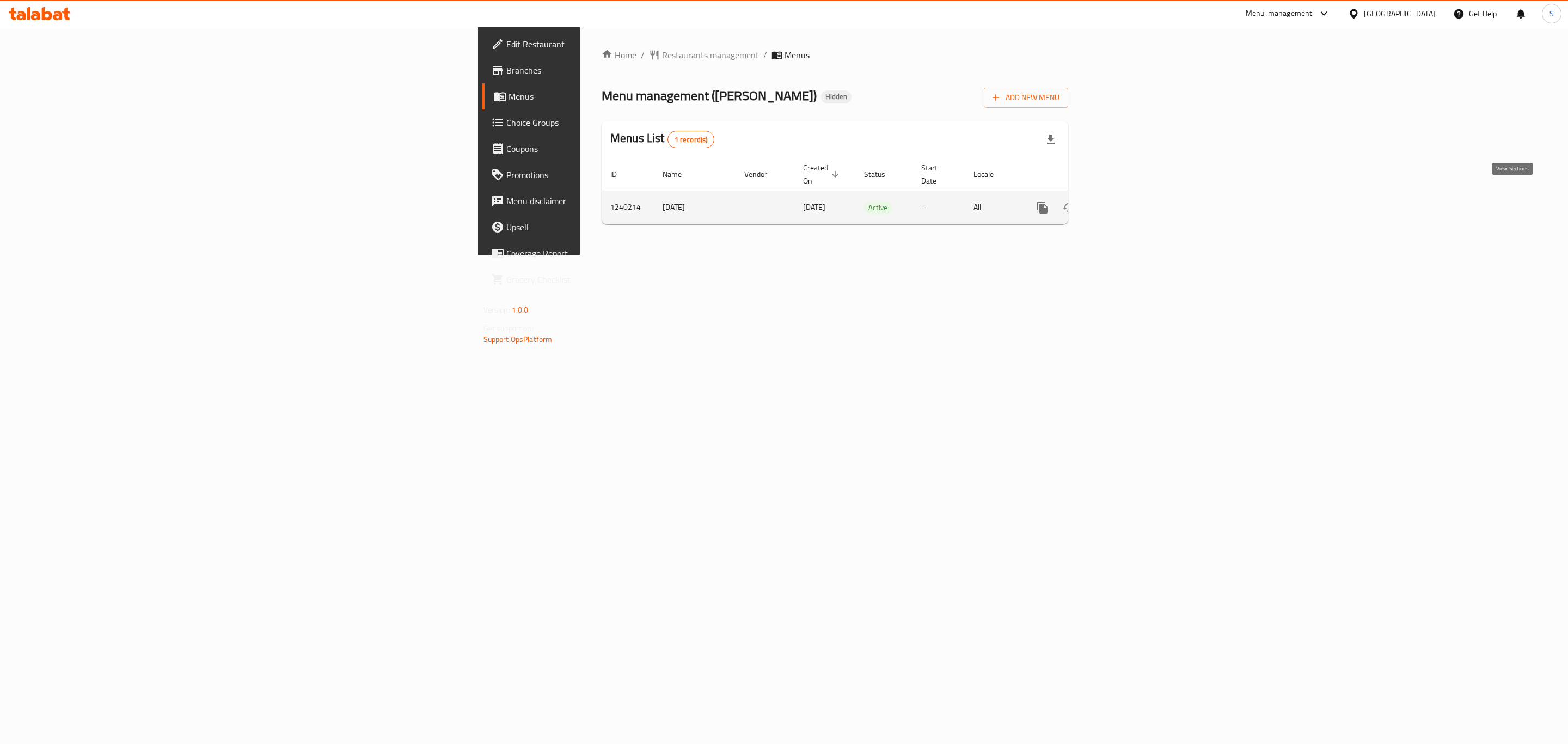
click at [1128, 201] on icon "enhanced table" at bounding box center [1121, 207] width 13 height 13
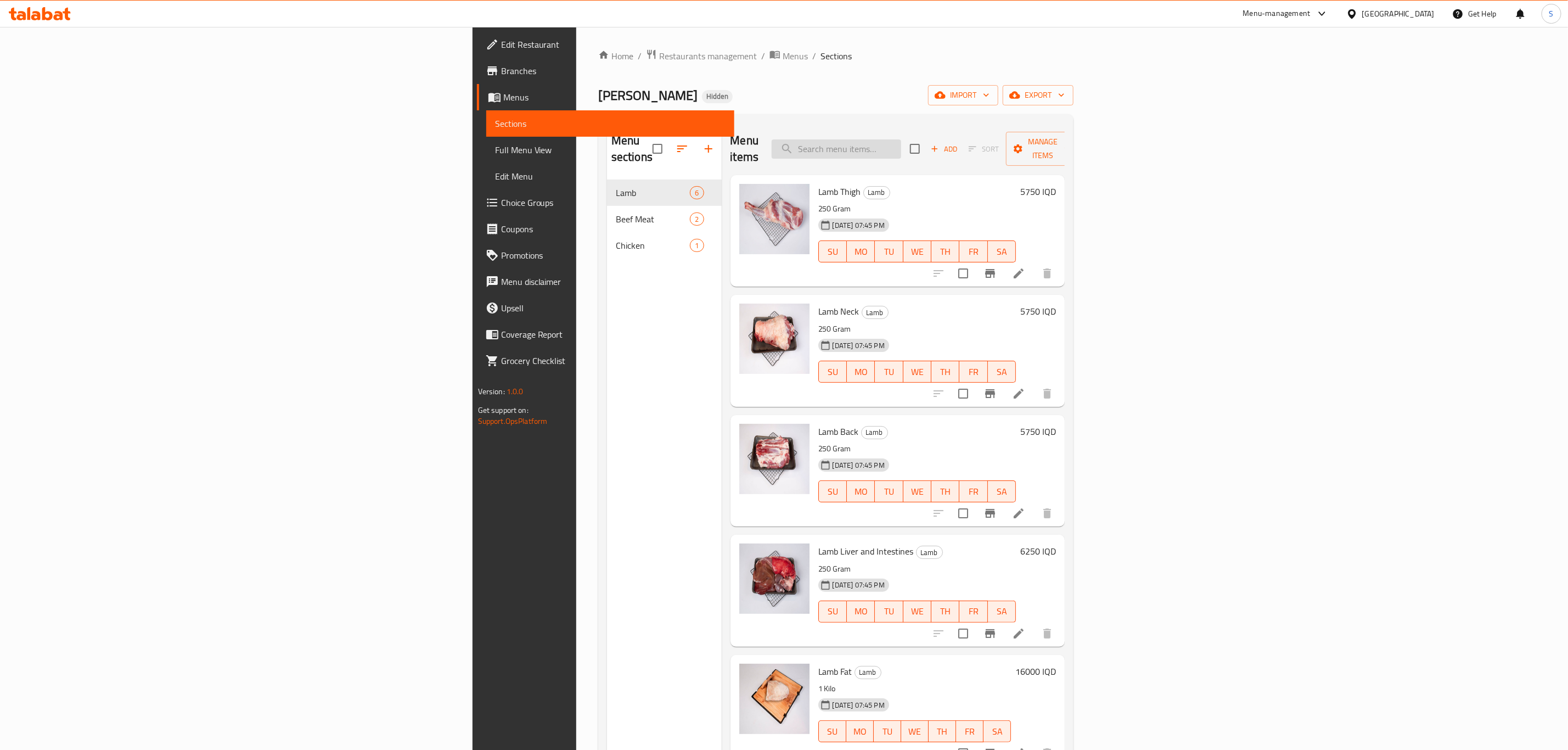
click at [901, 141] on input "search" at bounding box center [836, 149] width 129 height 19
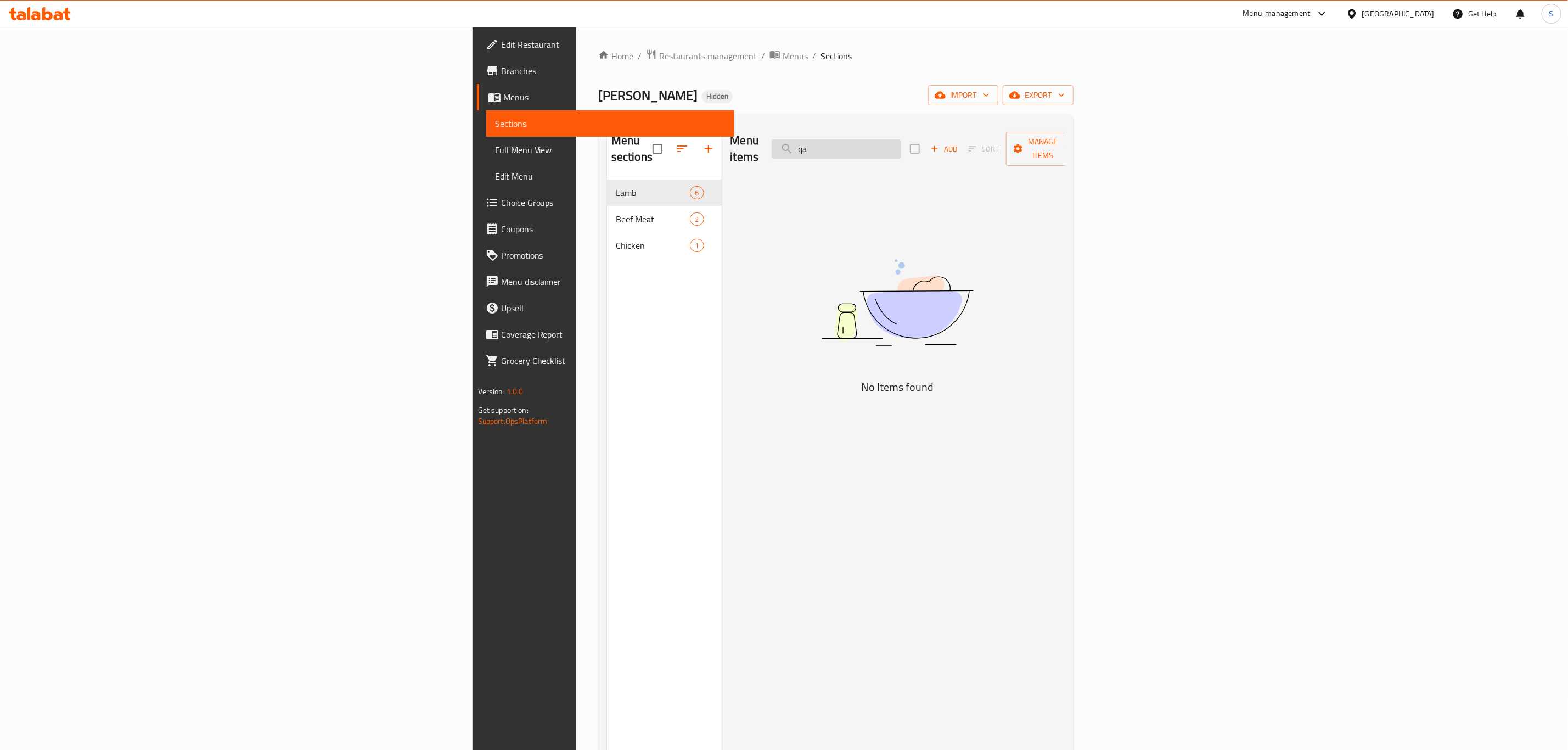
type input "q"
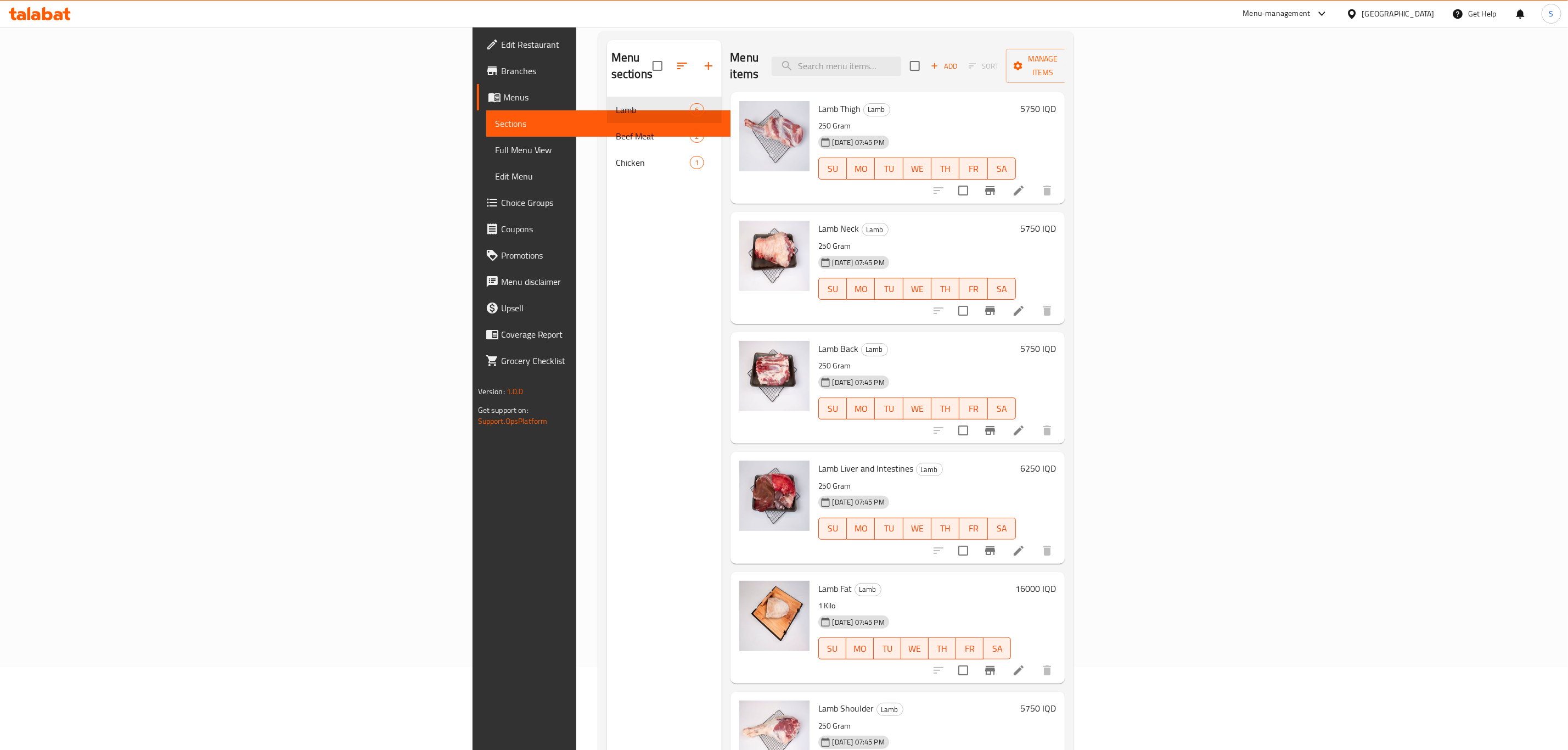
scroll to position [154, 0]
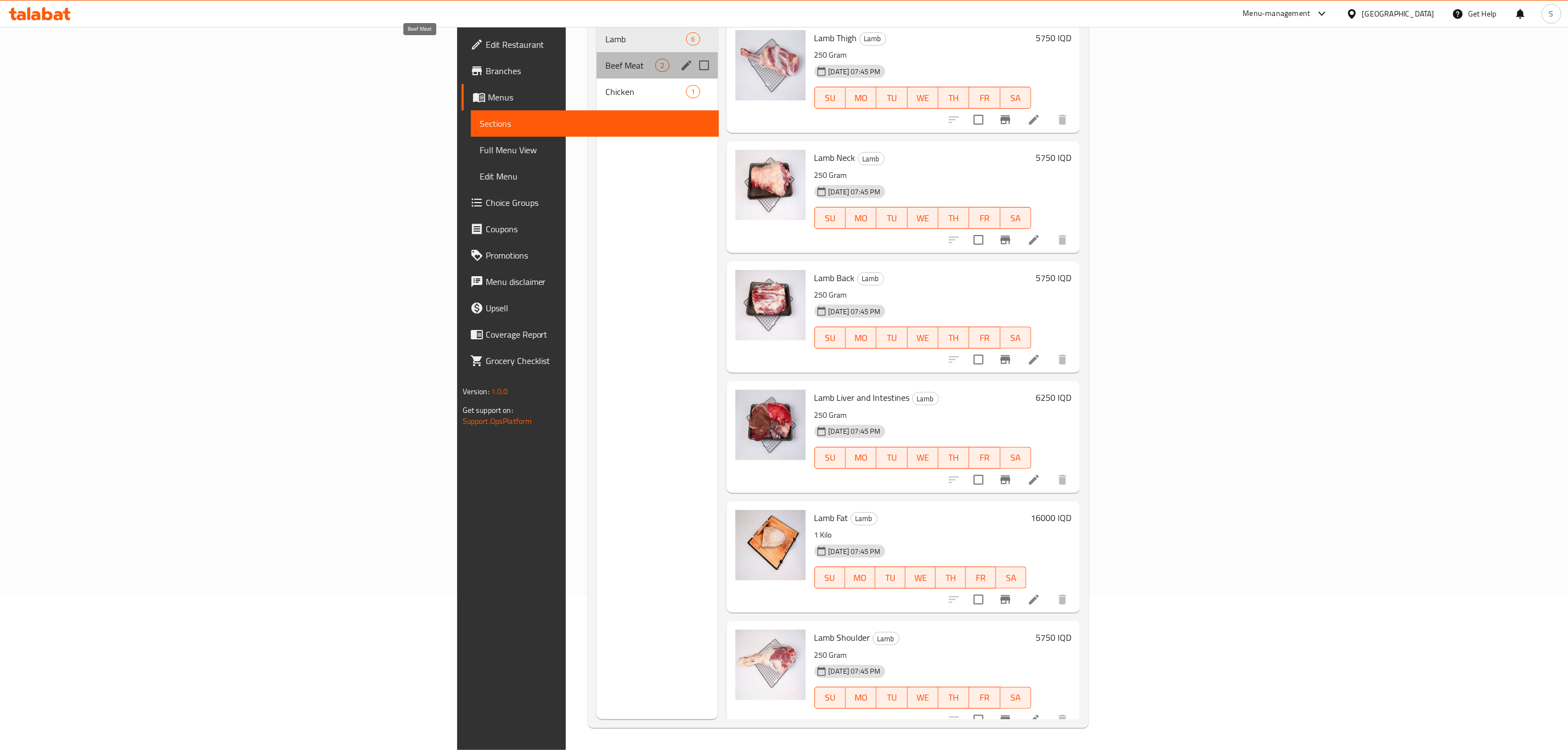
click at [605, 59] on span "Beef Meat" at bounding box center [630, 65] width 50 height 13
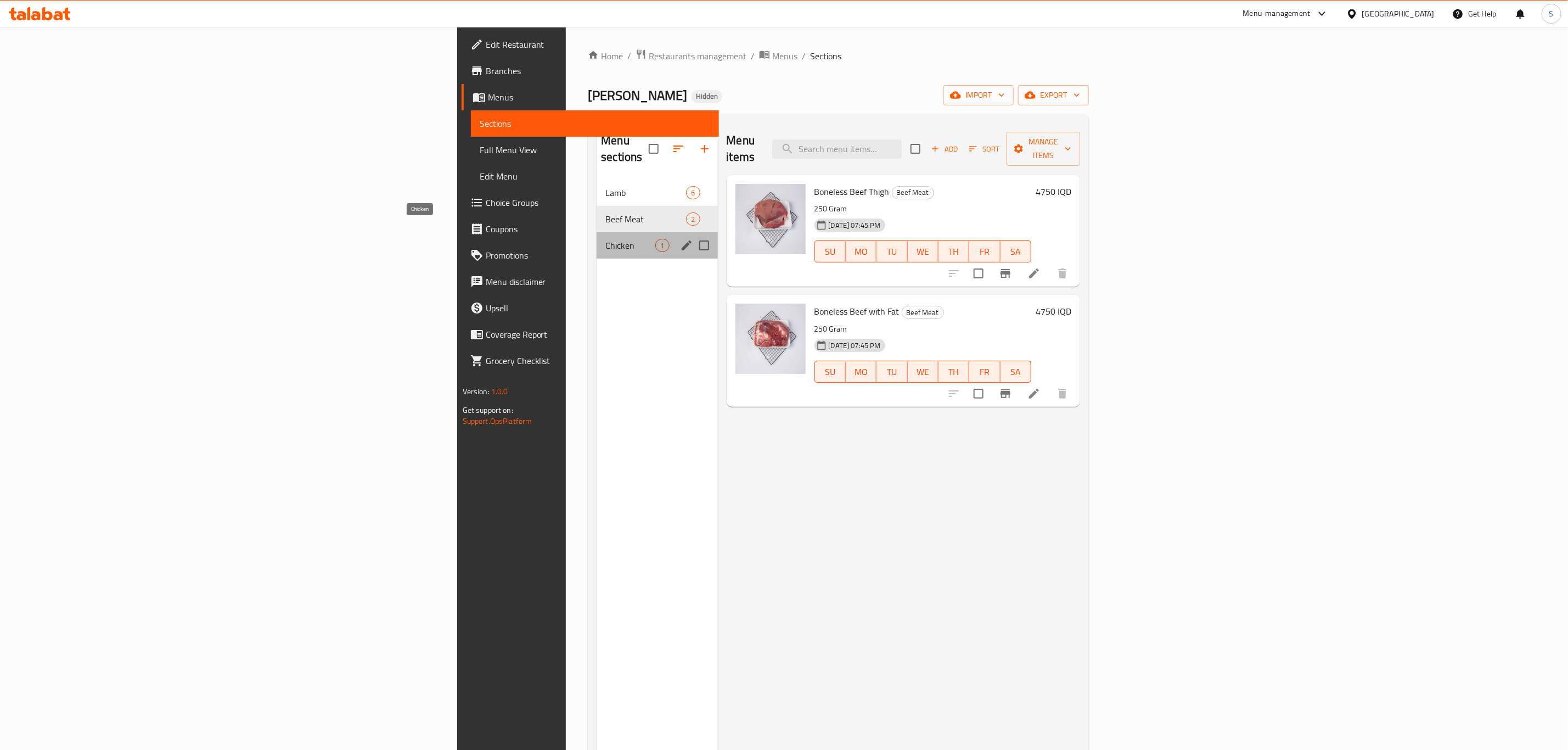
click at [605, 239] on span "Chicken" at bounding box center [630, 245] width 50 height 13
